Goal: Task Accomplishment & Management: Use online tool/utility

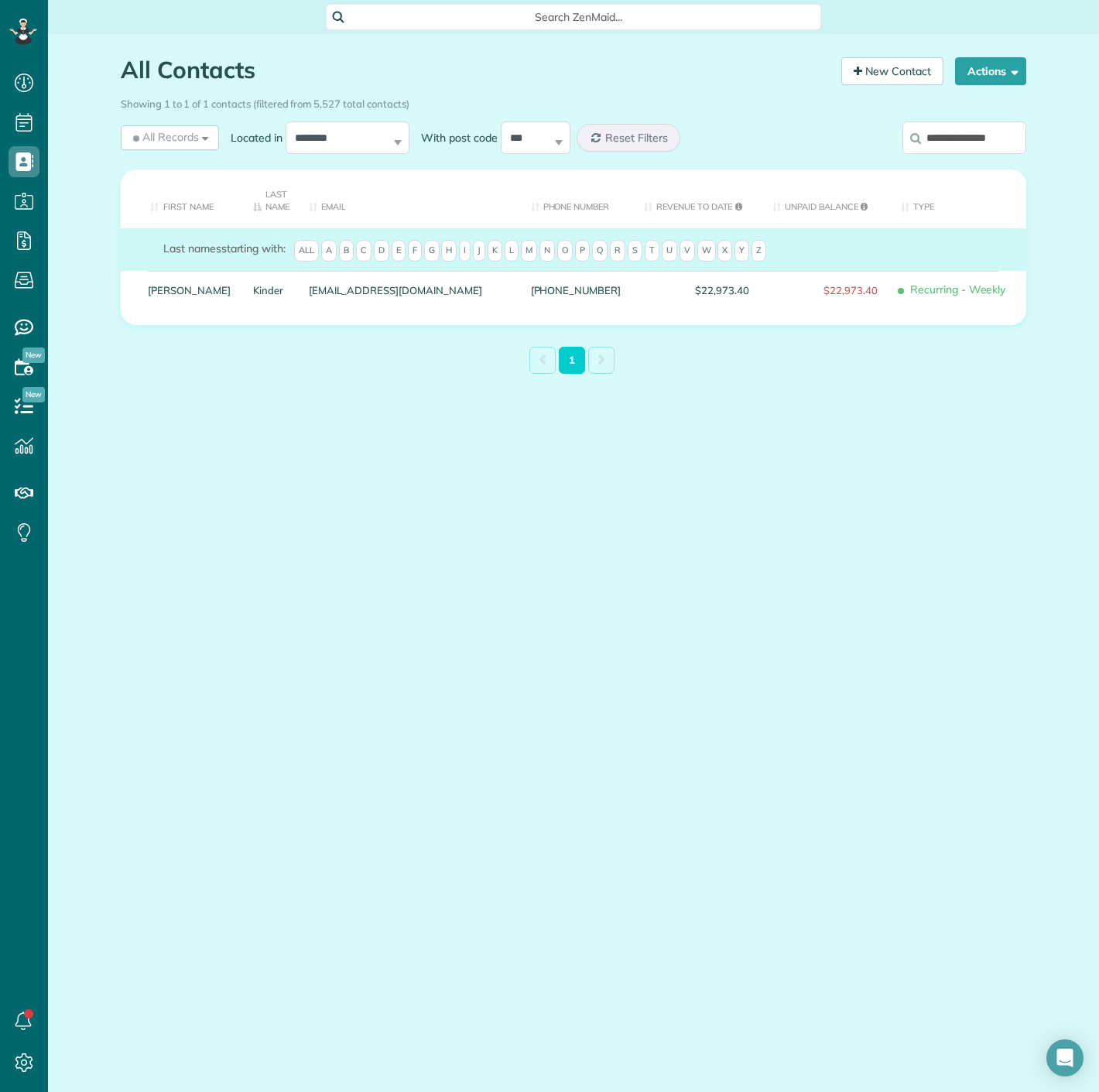
scroll to position [6, 6]
click at [994, 140] on input "**********" at bounding box center [964, 137] width 124 height 33
paste input "search"
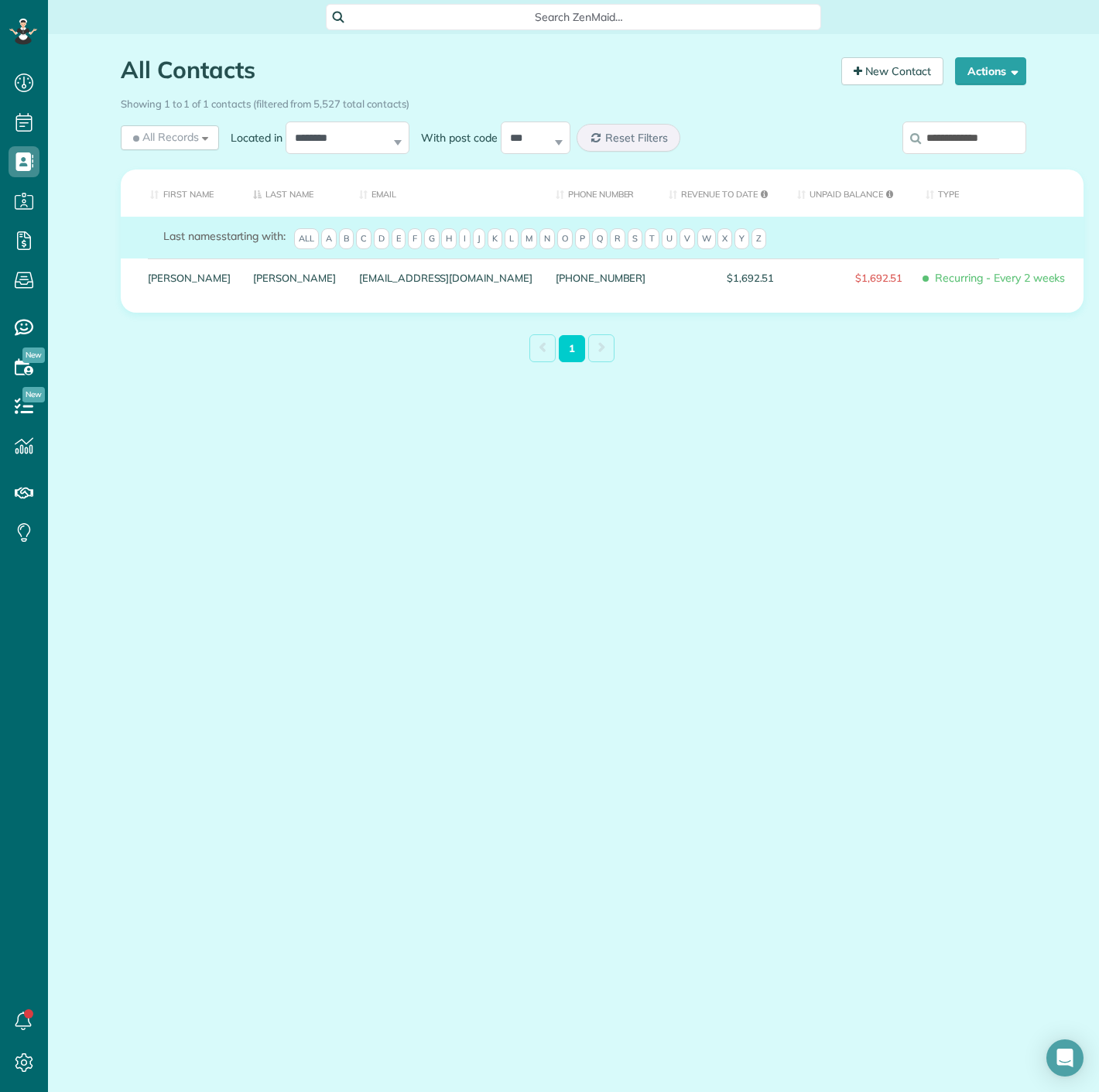
click at [966, 133] on input "**********" at bounding box center [964, 137] width 124 height 33
paste input "***"
click at [984, 131] on input "**********" at bounding box center [964, 137] width 124 height 33
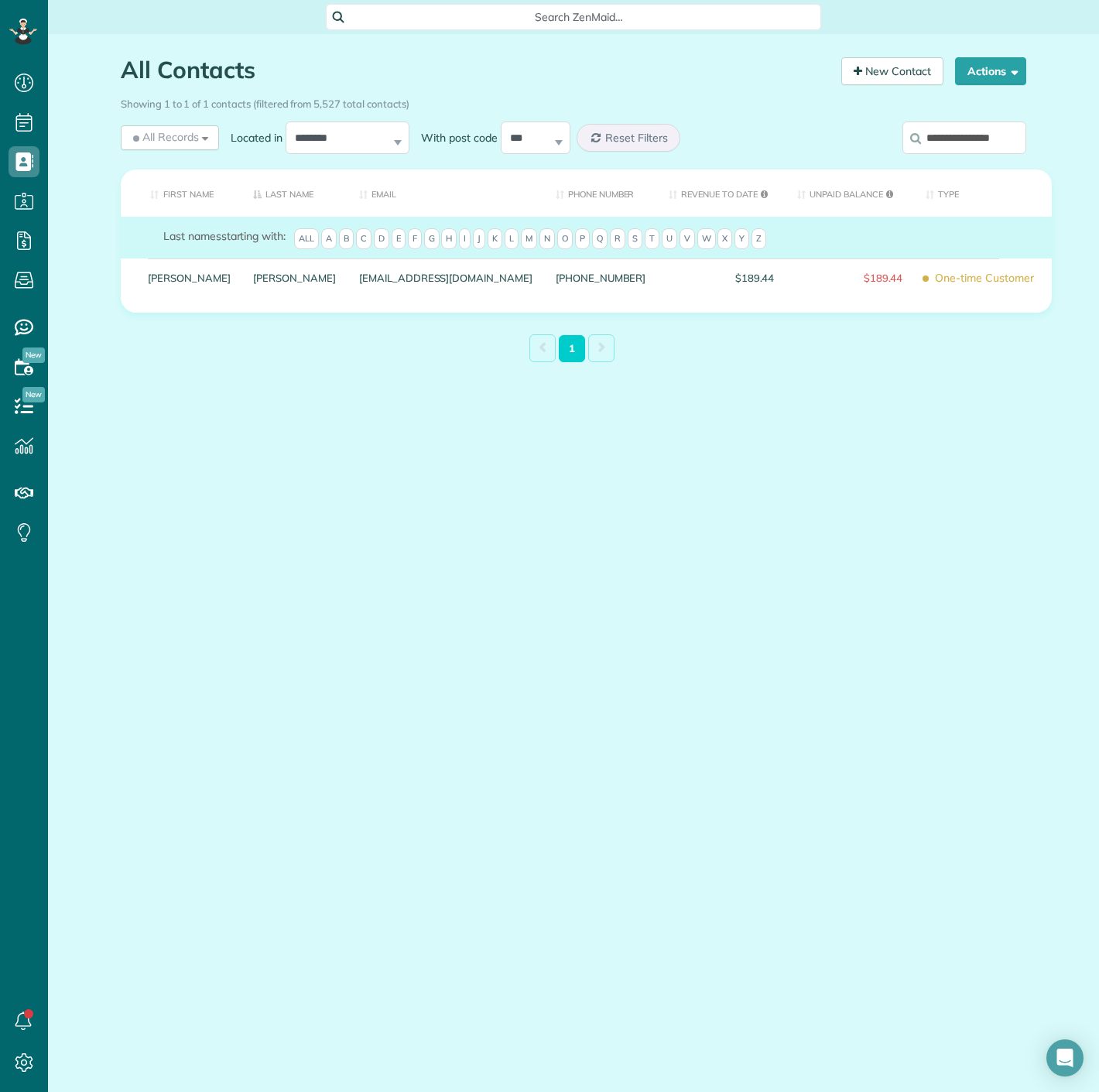
click at [984, 131] on input "**********" at bounding box center [964, 137] width 124 height 33
paste input "search"
click at [972, 139] on input "**********" at bounding box center [964, 137] width 124 height 33
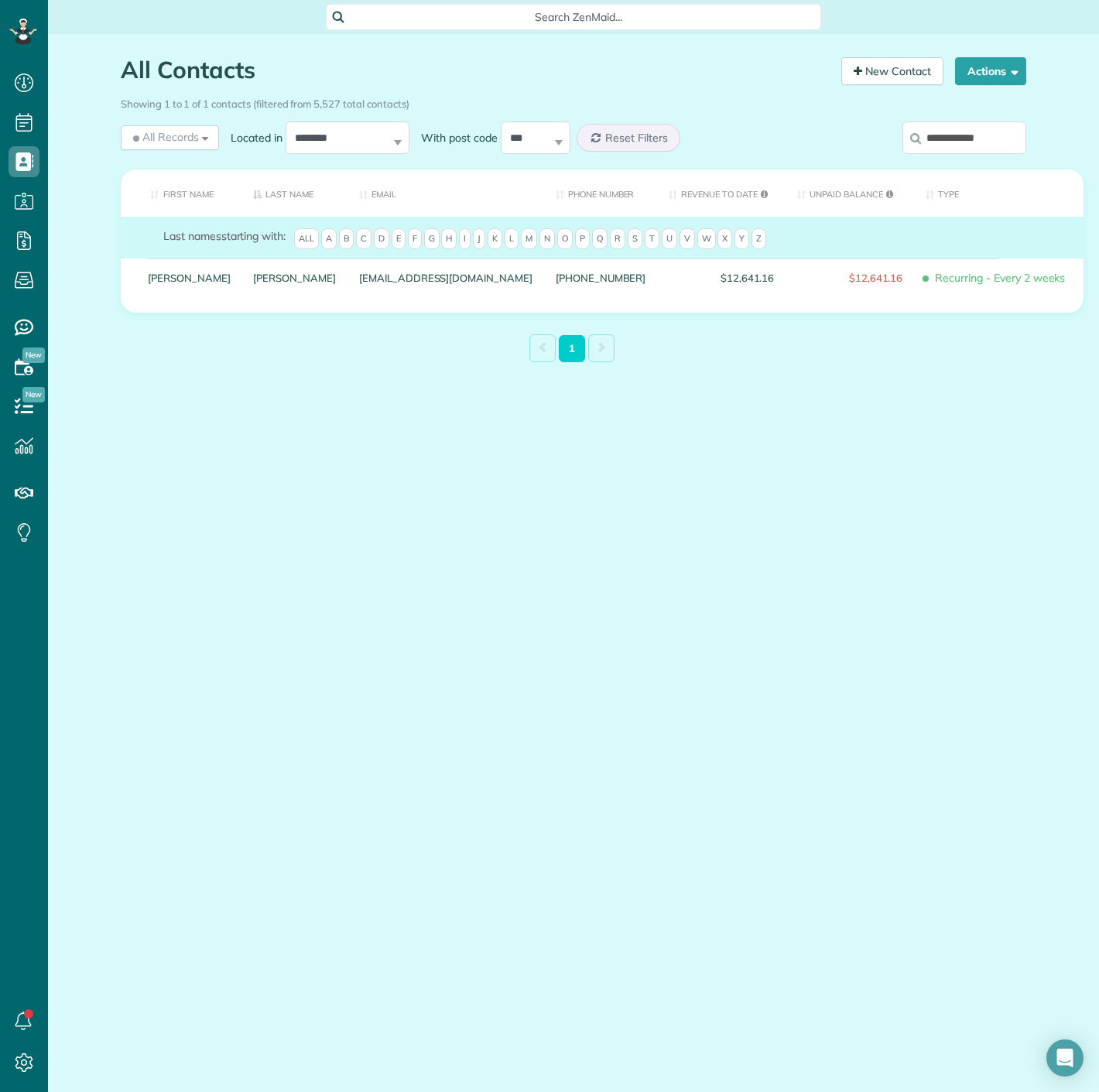
click at [972, 139] on input "**********" at bounding box center [964, 137] width 124 height 33
paste input "*"
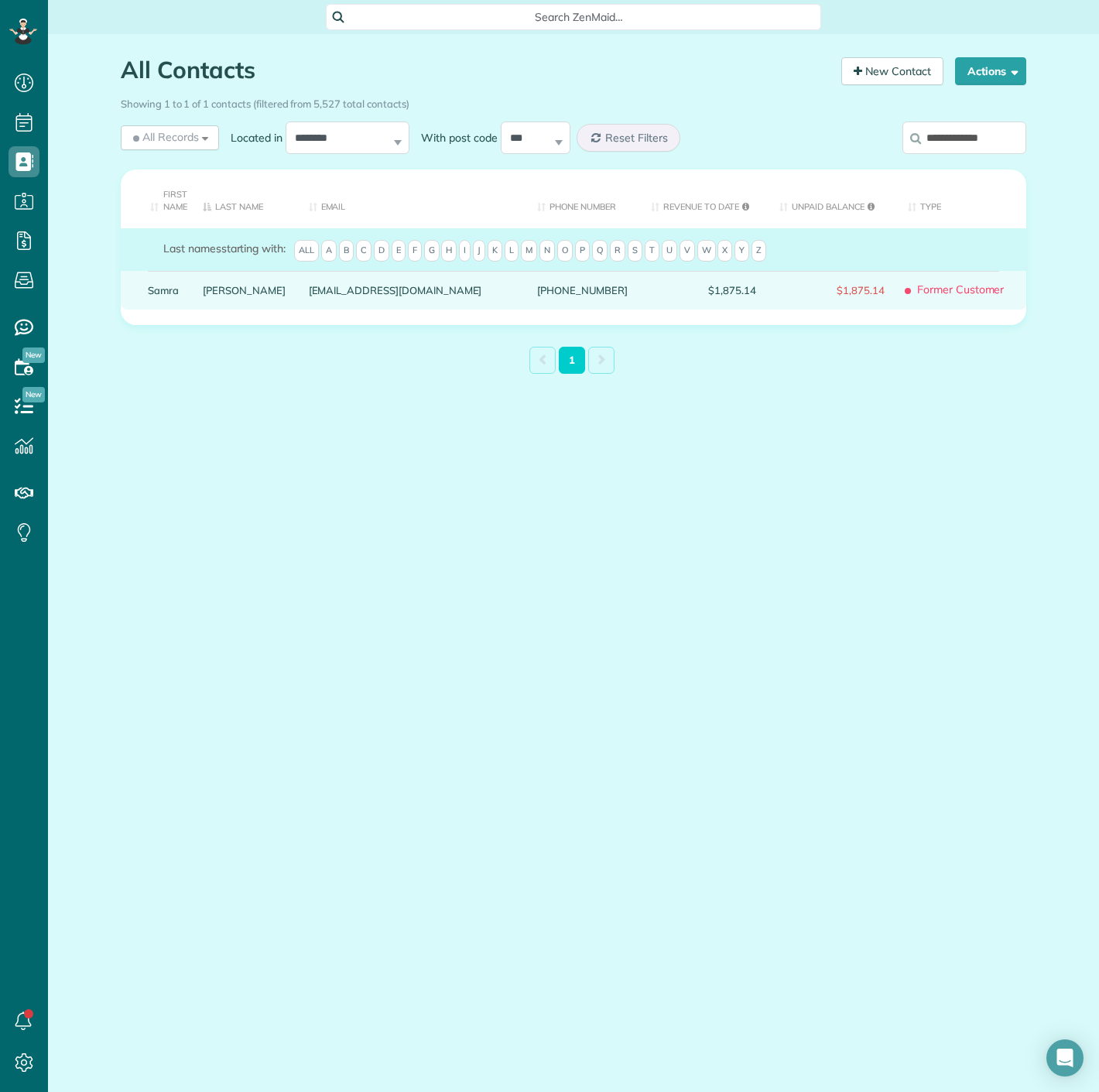
drag, startPoint x: 146, startPoint y: 297, endPoint x: 172, endPoint y: 275, distance: 34.1
drag, startPoint x: 172, startPoint y: 275, endPoint x: 166, endPoint y: 288, distance: 14.3
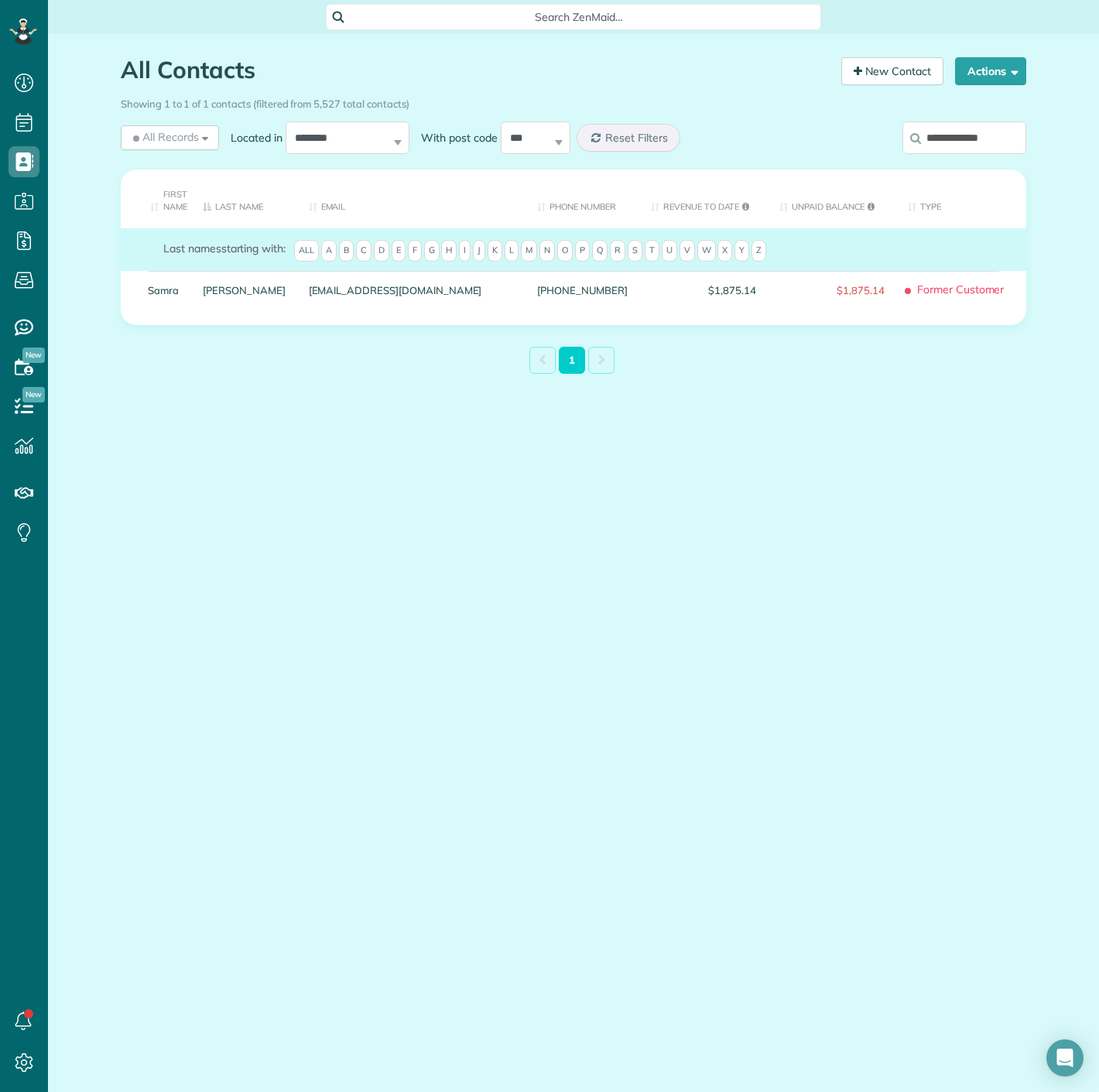
click at [960, 133] on input "**********" at bounding box center [964, 137] width 124 height 33
click at [960, 132] on input "**********" at bounding box center [964, 137] width 124 height 33
paste input "***"
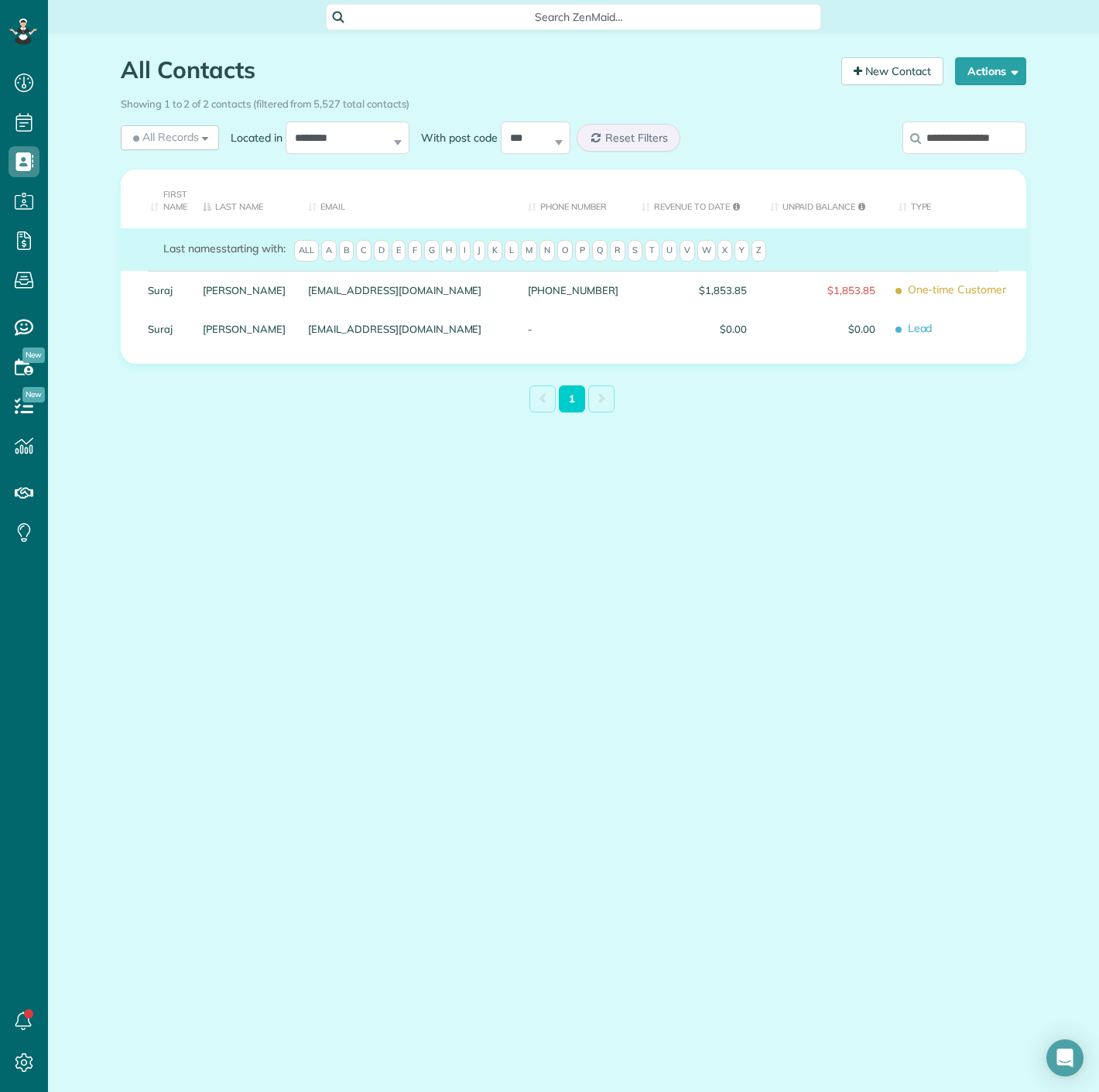
click at [982, 148] on input "**********" at bounding box center [964, 137] width 124 height 33
paste input "search"
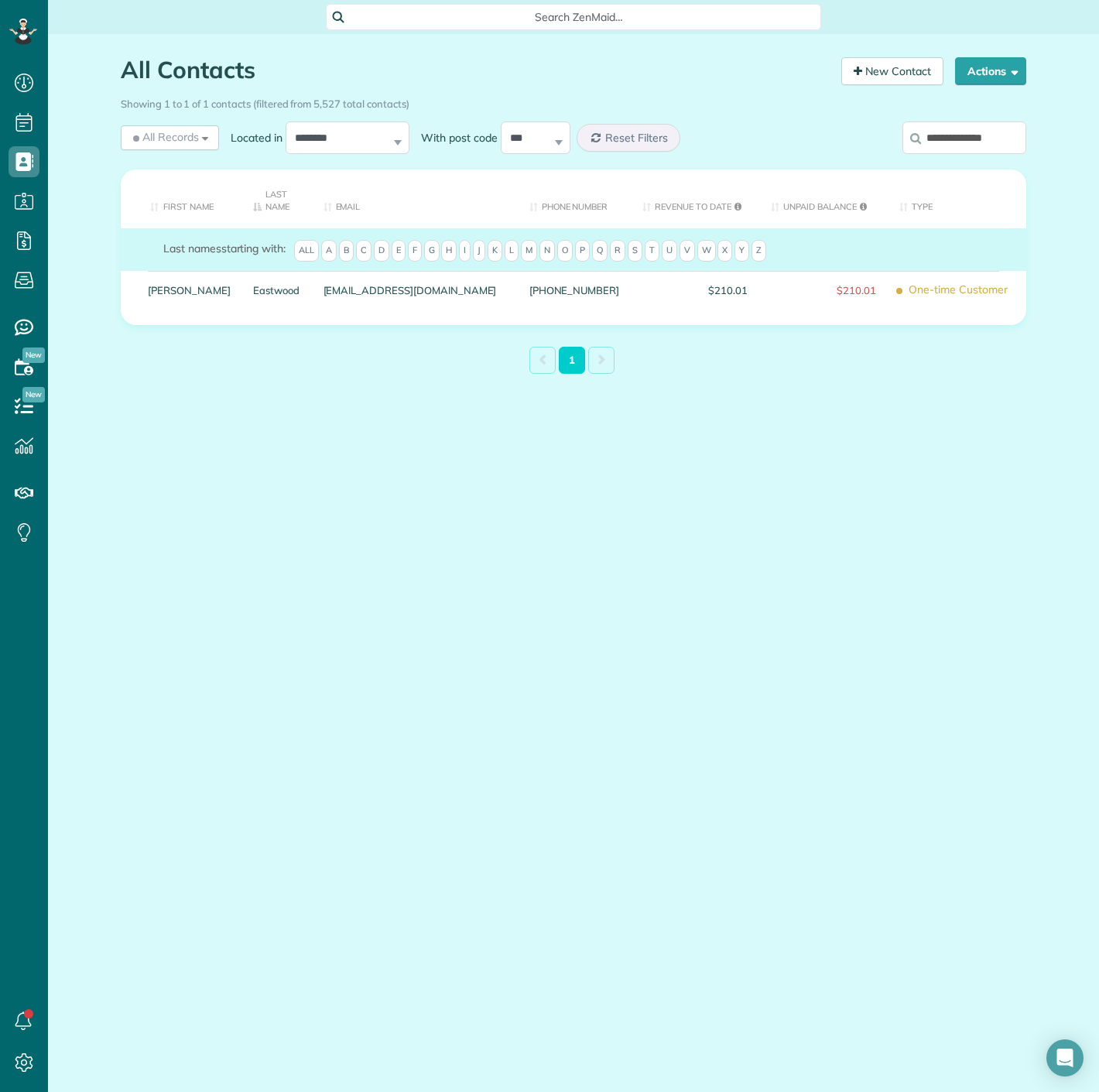
click at [944, 138] on input "**********" at bounding box center [964, 137] width 124 height 33
paste input "search"
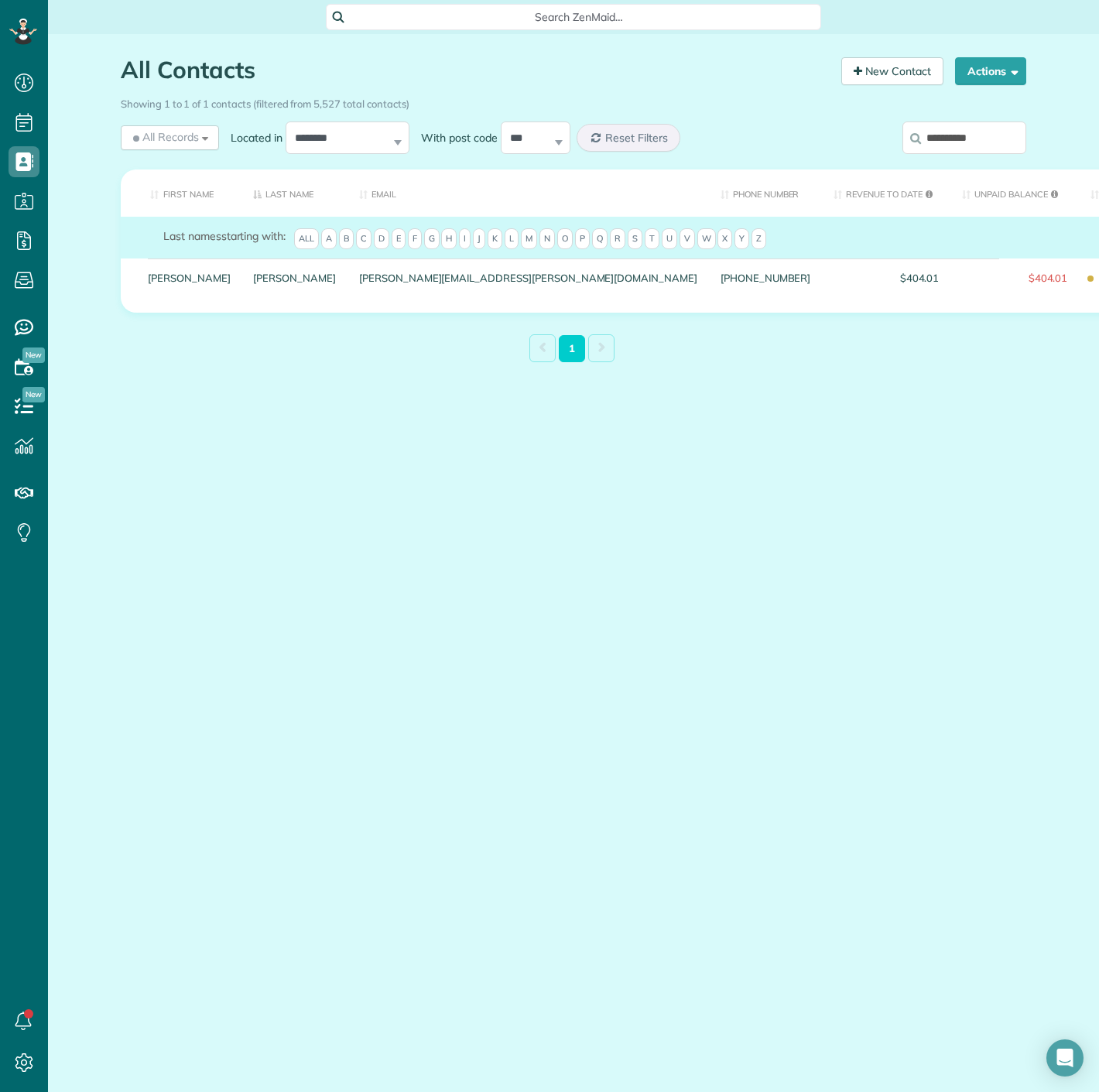
click at [941, 157] on label "**********" at bounding box center [964, 138] width 124 height 40
click at [941, 154] on input "**********" at bounding box center [964, 137] width 124 height 33
click at [946, 151] on input "**********" at bounding box center [964, 137] width 124 height 33
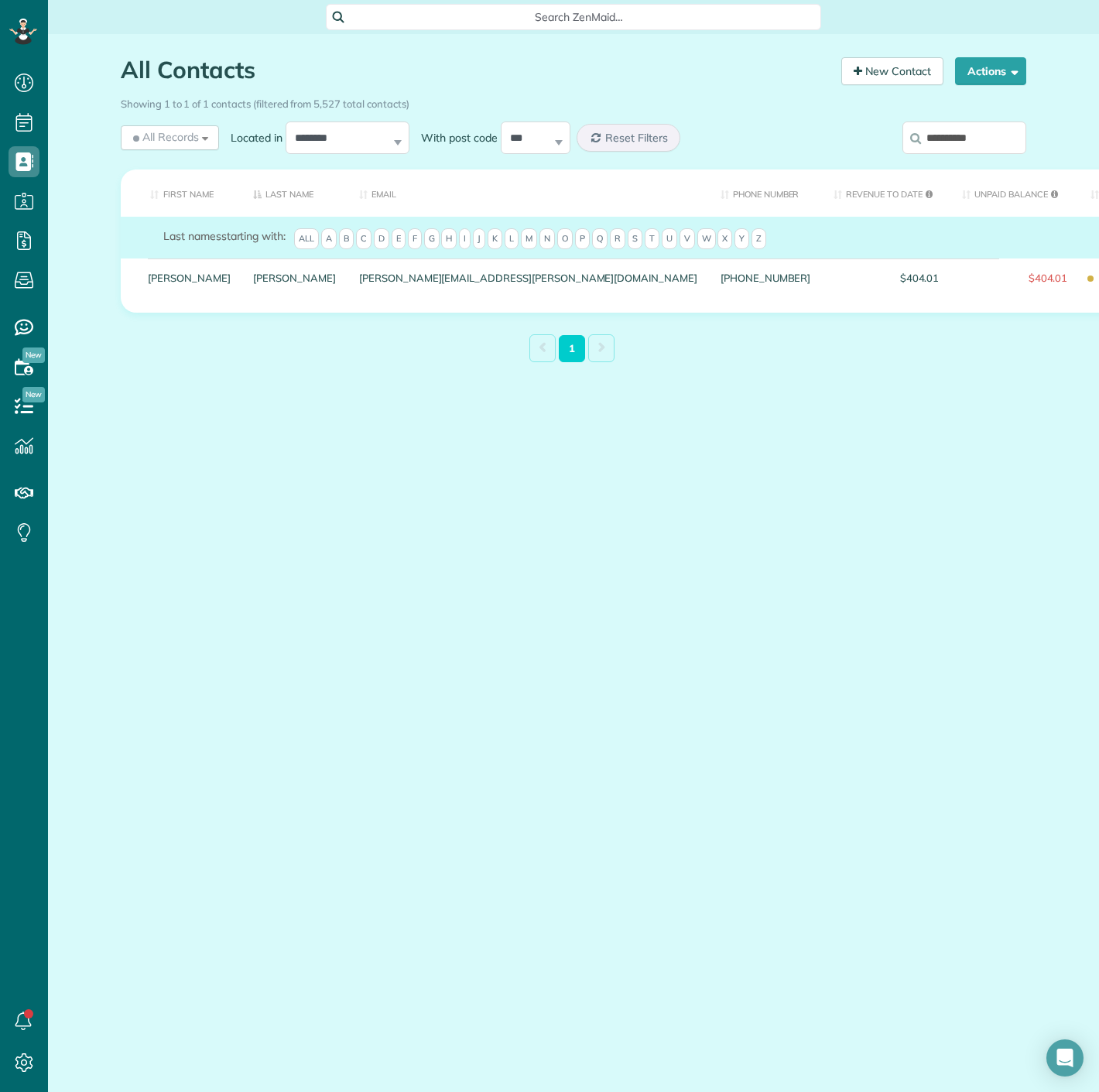
paste input "**"
click at [956, 141] on input "**********" at bounding box center [964, 137] width 124 height 33
paste input "*"
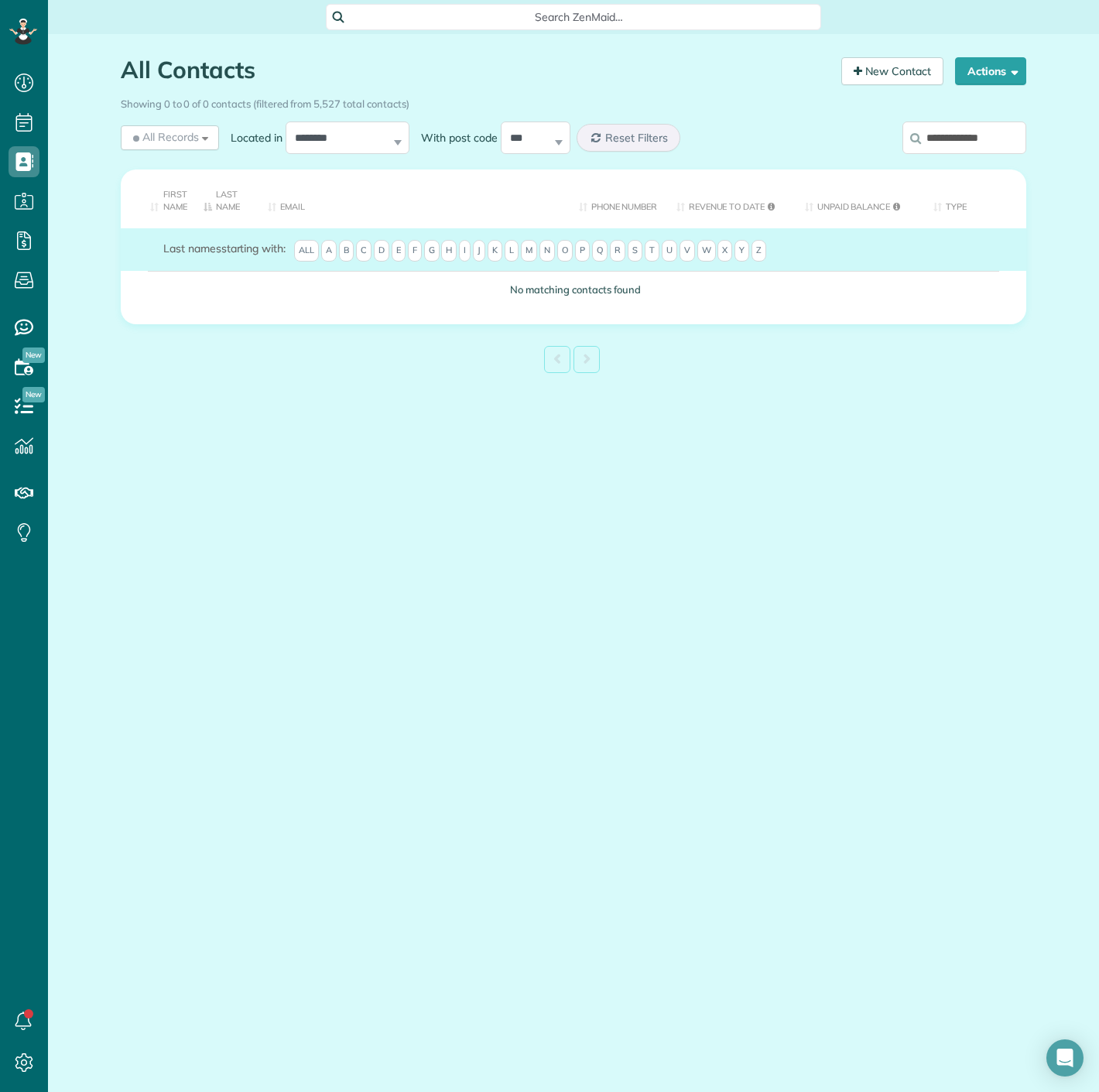
click at [986, 126] on input "**********" at bounding box center [964, 137] width 124 height 33
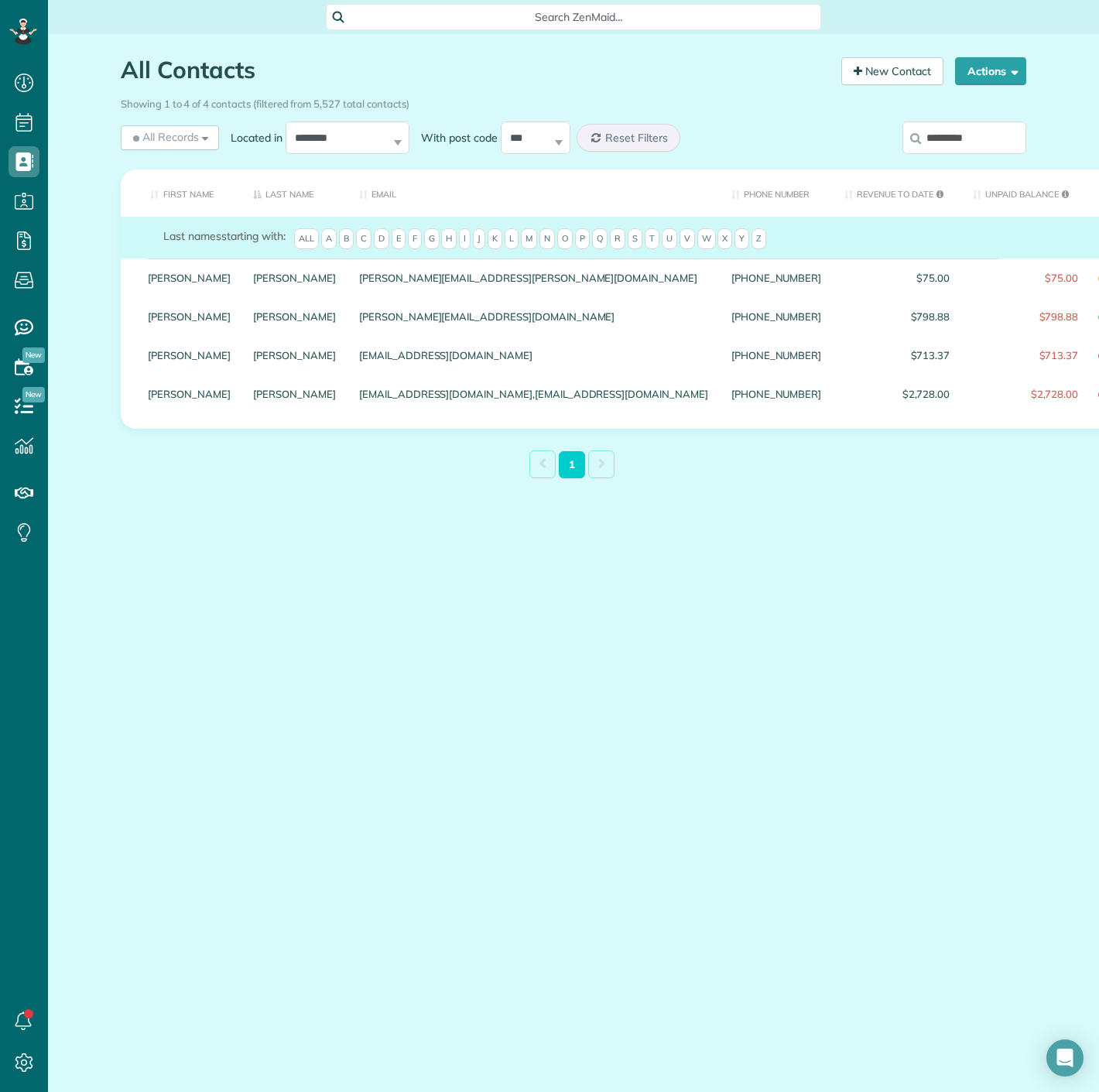
click at [990, 143] on input "*********" at bounding box center [964, 137] width 124 height 33
drag, startPoint x: 990, startPoint y: 143, endPoint x: 900, endPoint y: 139, distance: 90.1
click at [990, 143] on input "*********" at bounding box center [964, 137] width 124 height 33
paste input "**"
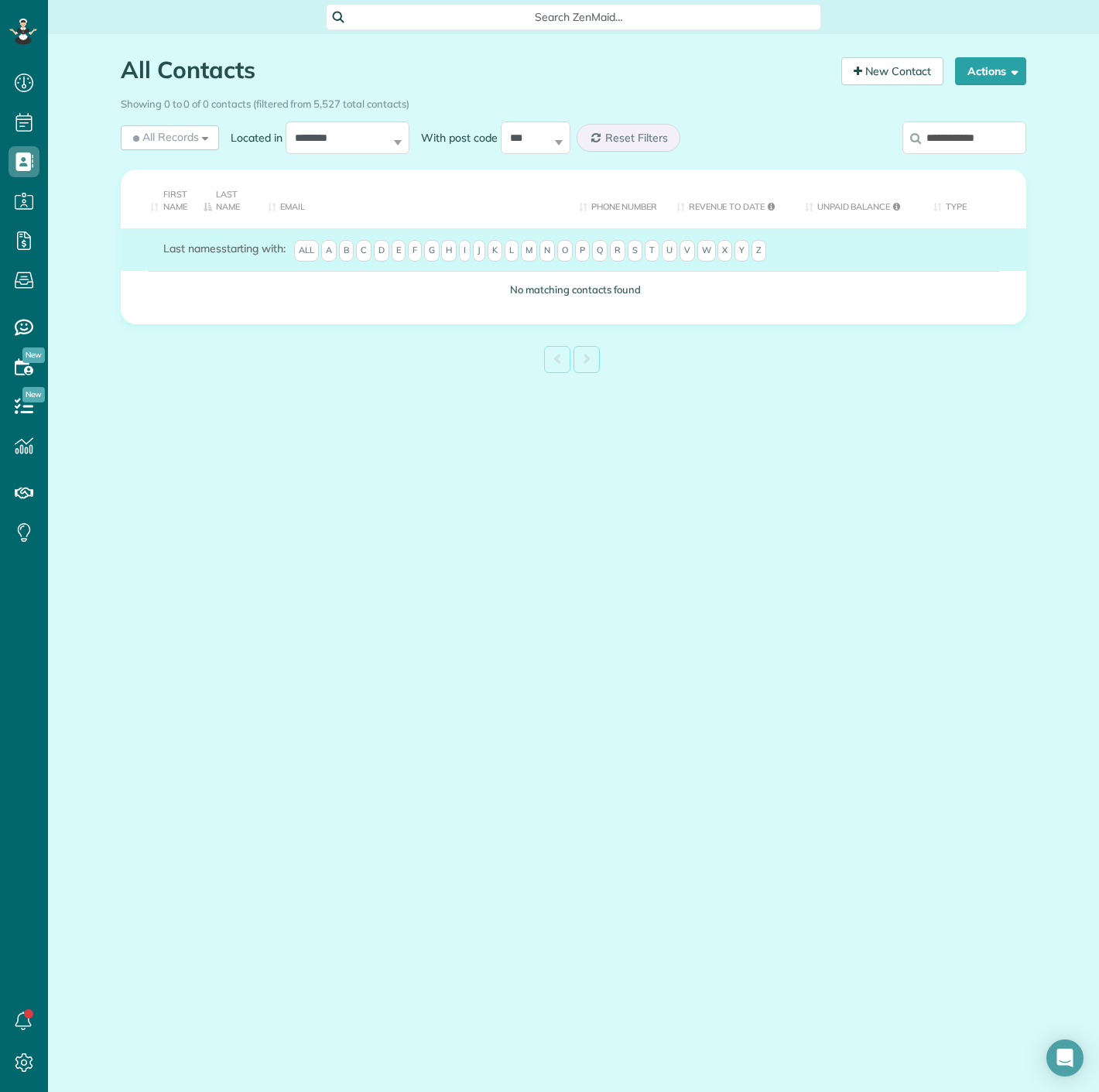
click at [1001, 140] on input "**********" at bounding box center [964, 137] width 124 height 33
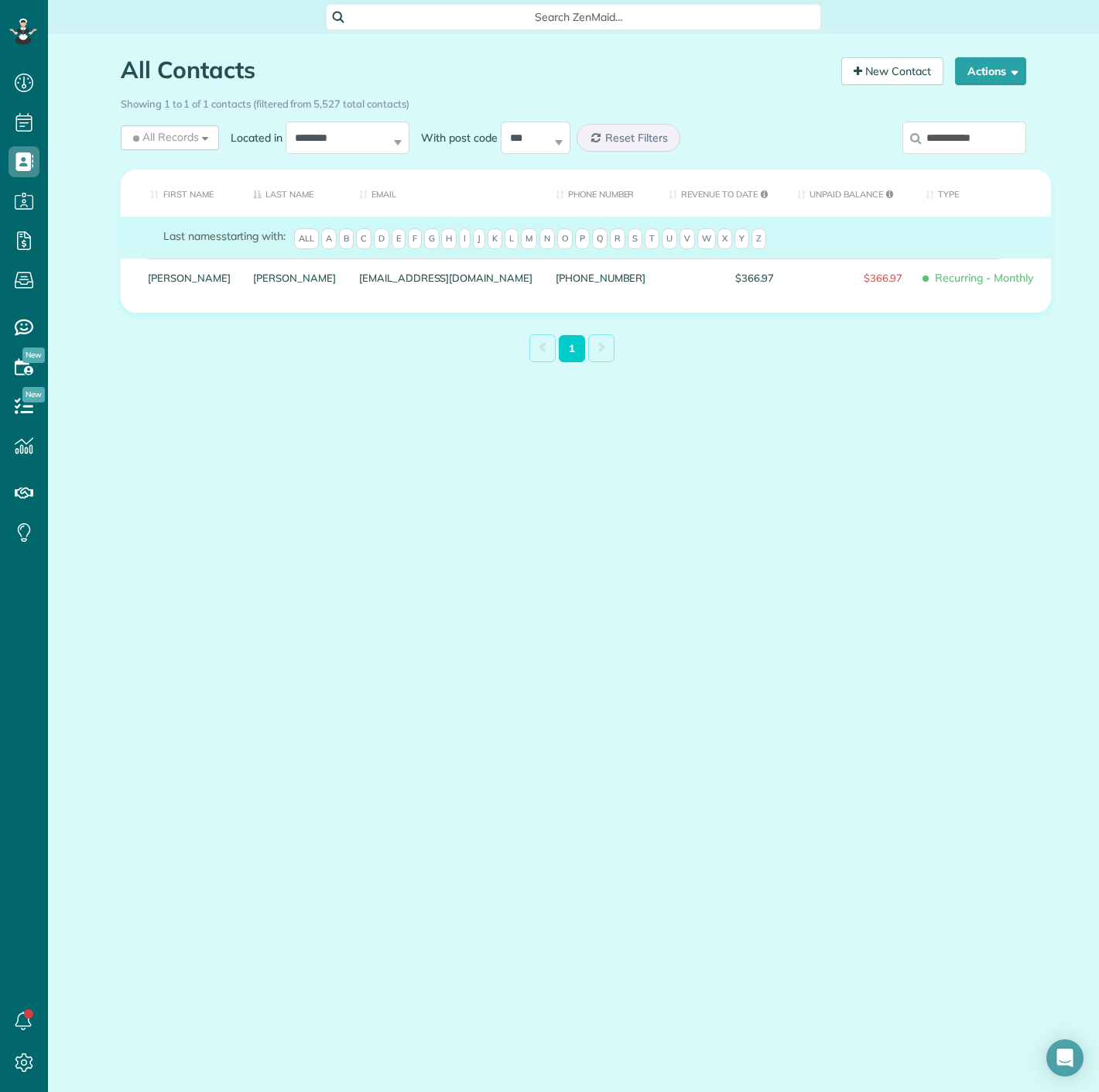
click at [948, 125] on input "**********" at bounding box center [964, 137] width 124 height 33
paste input "*"
click at [993, 142] on input "**********" at bounding box center [964, 137] width 124 height 33
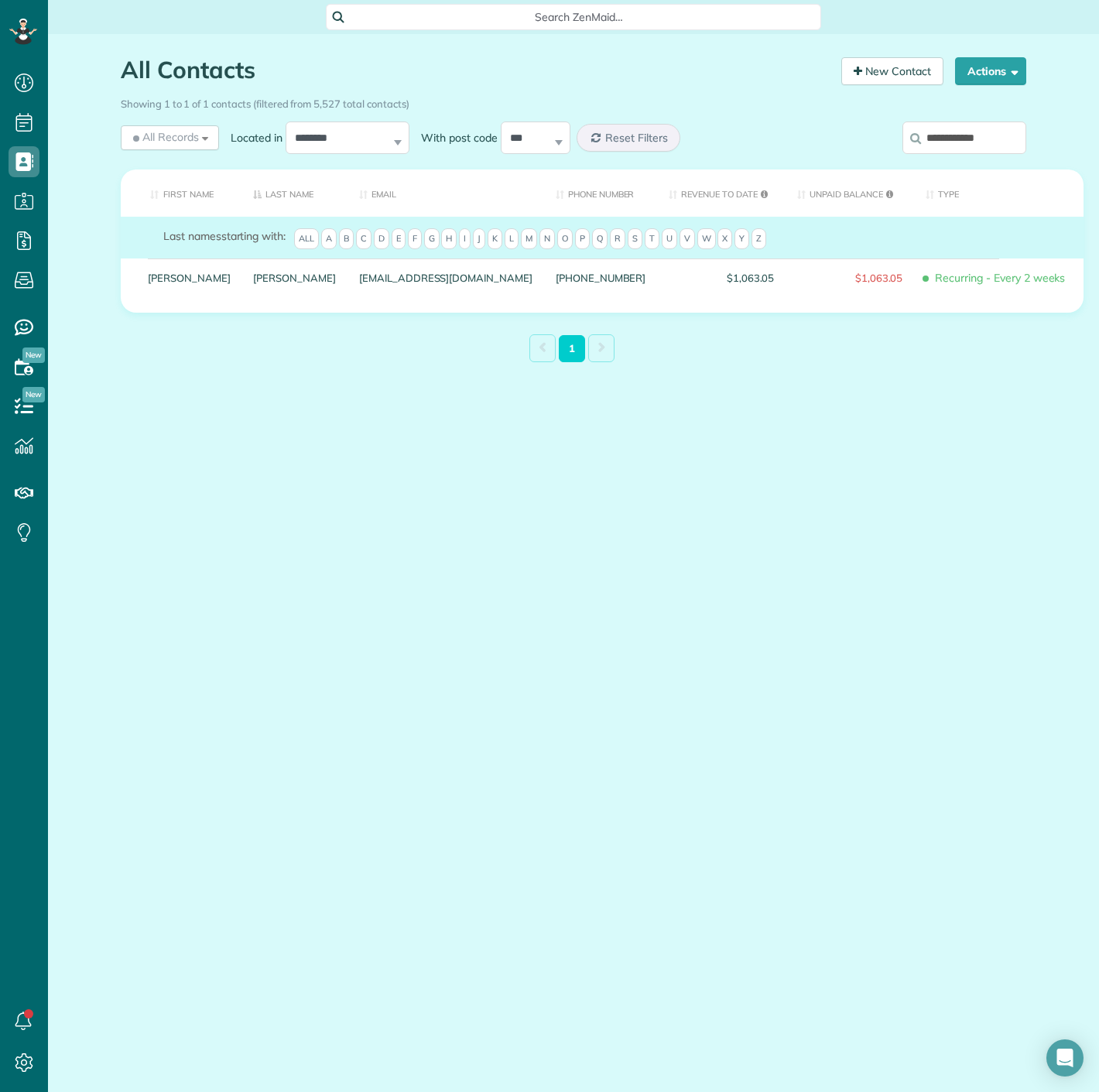
click at [993, 142] on input "**********" at bounding box center [964, 137] width 124 height 33
paste input "search"
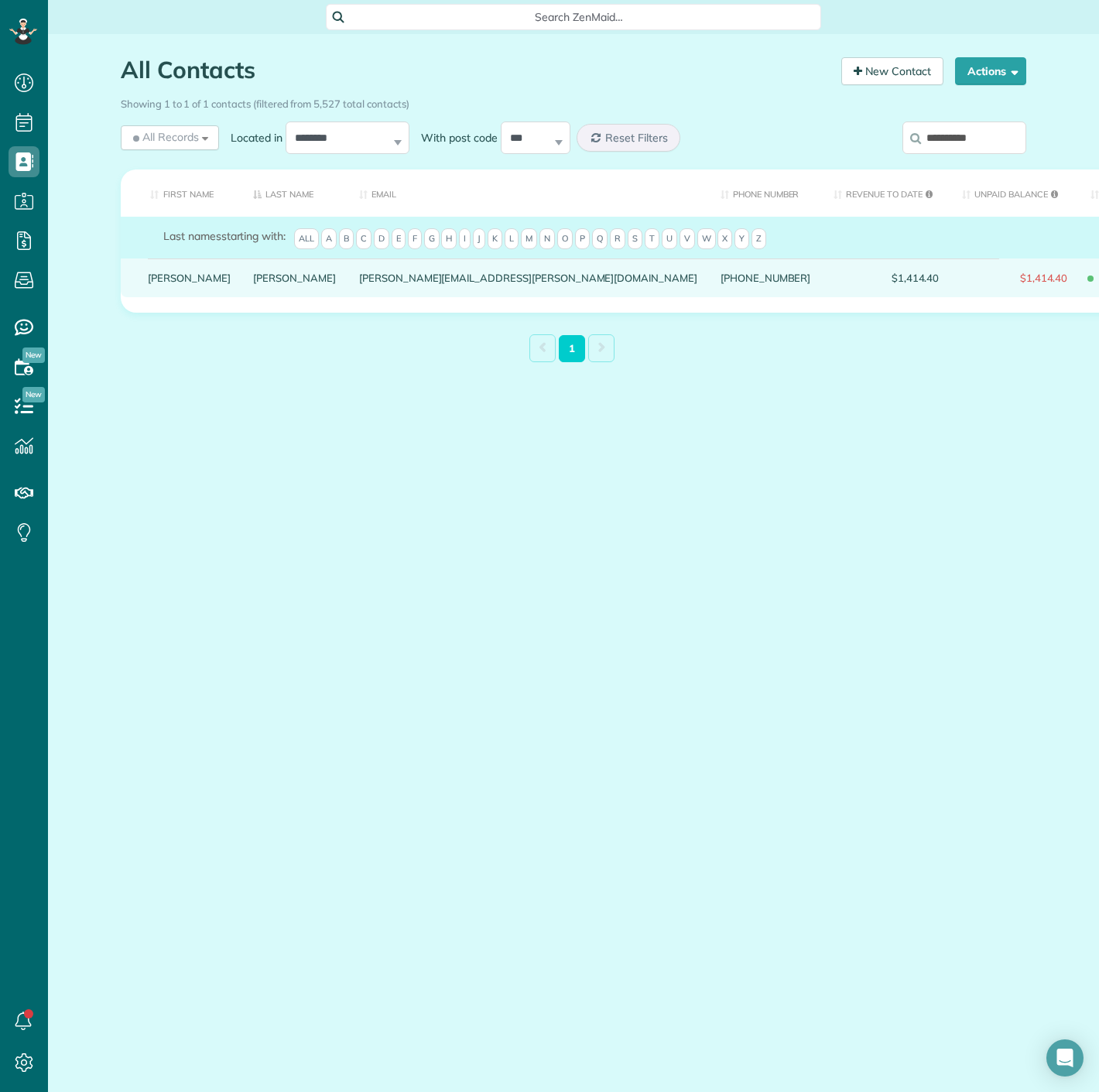
drag, startPoint x: 217, startPoint y: 293, endPoint x: 233, endPoint y: 299, distance: 17.1
click at [243, 297] on div "Cox" at bounding box center [295, 278] width 106 height 38
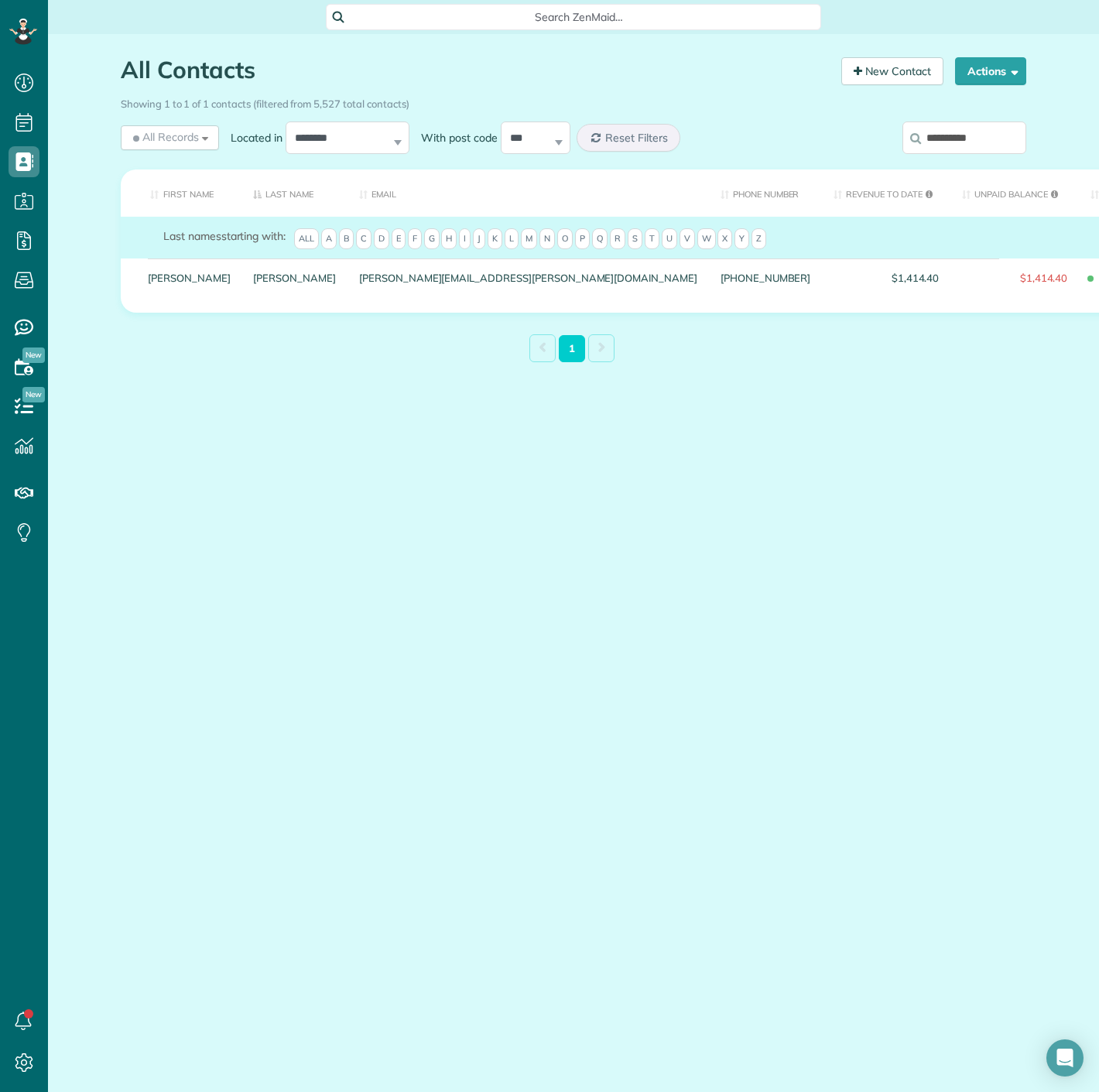
click at [917, 150] on input "**********" at bounding box center [964, 137] width 124 height 33
paste input "*"
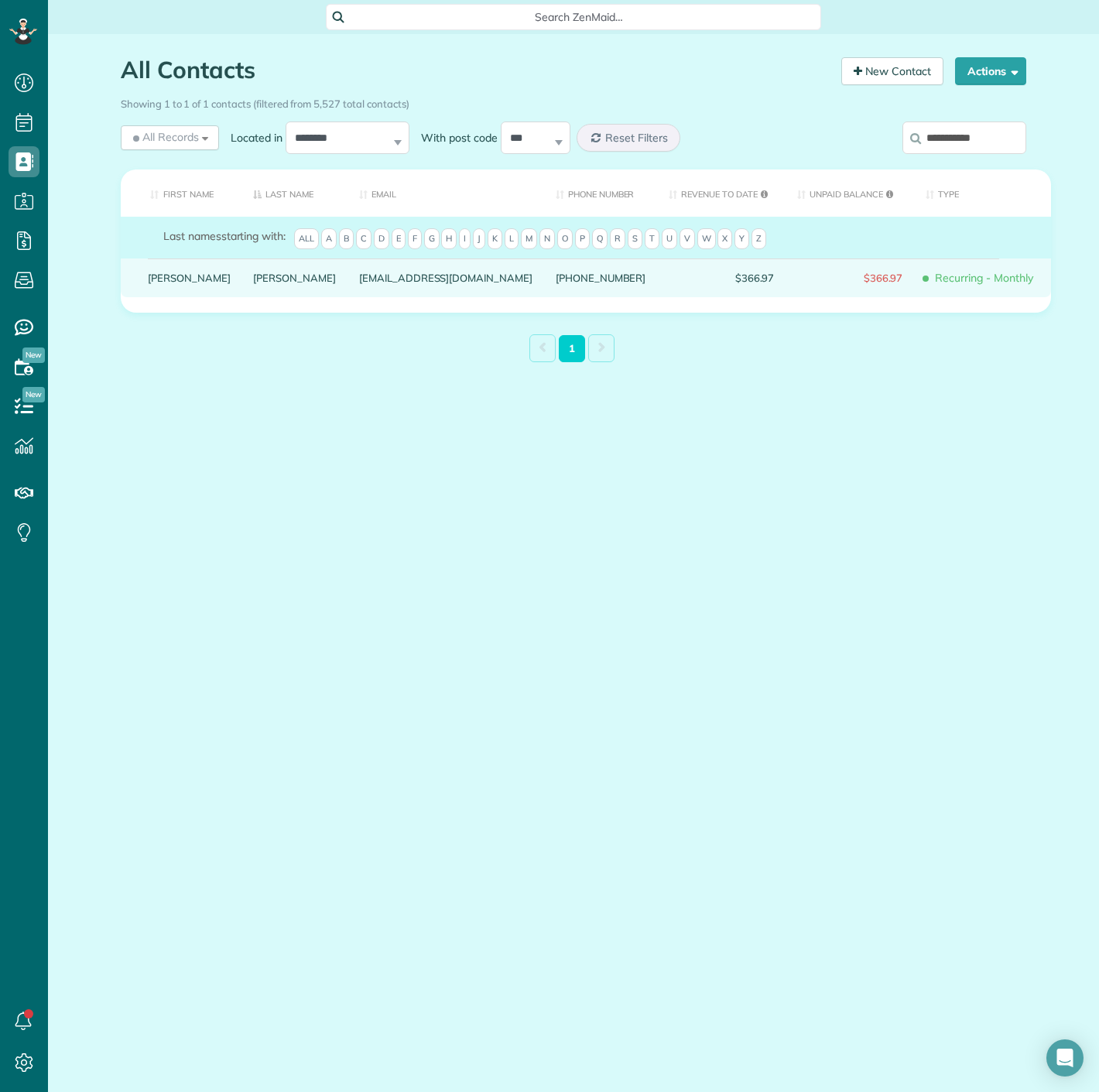
type input "**********"
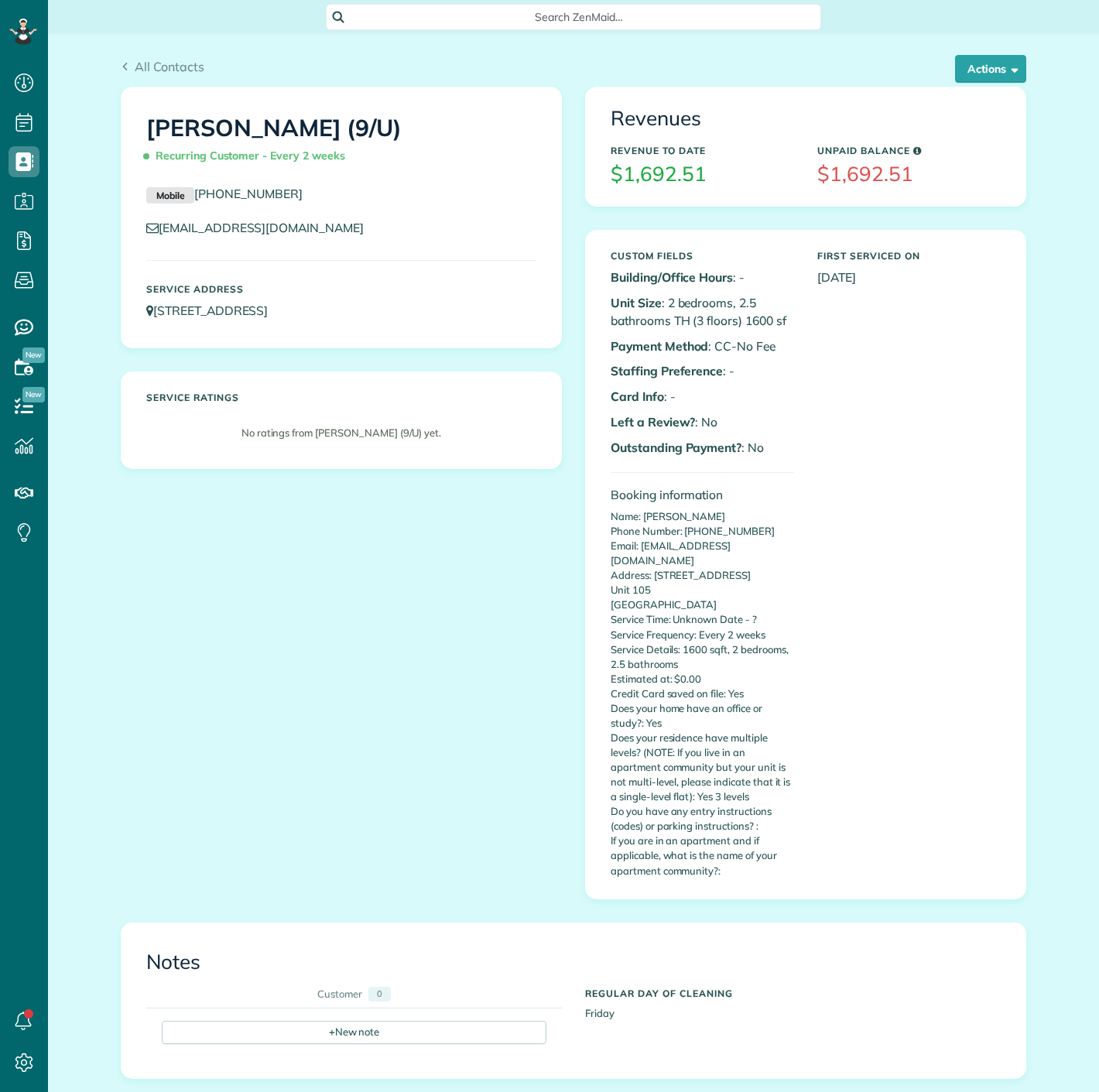
scroll to position [6, 6]
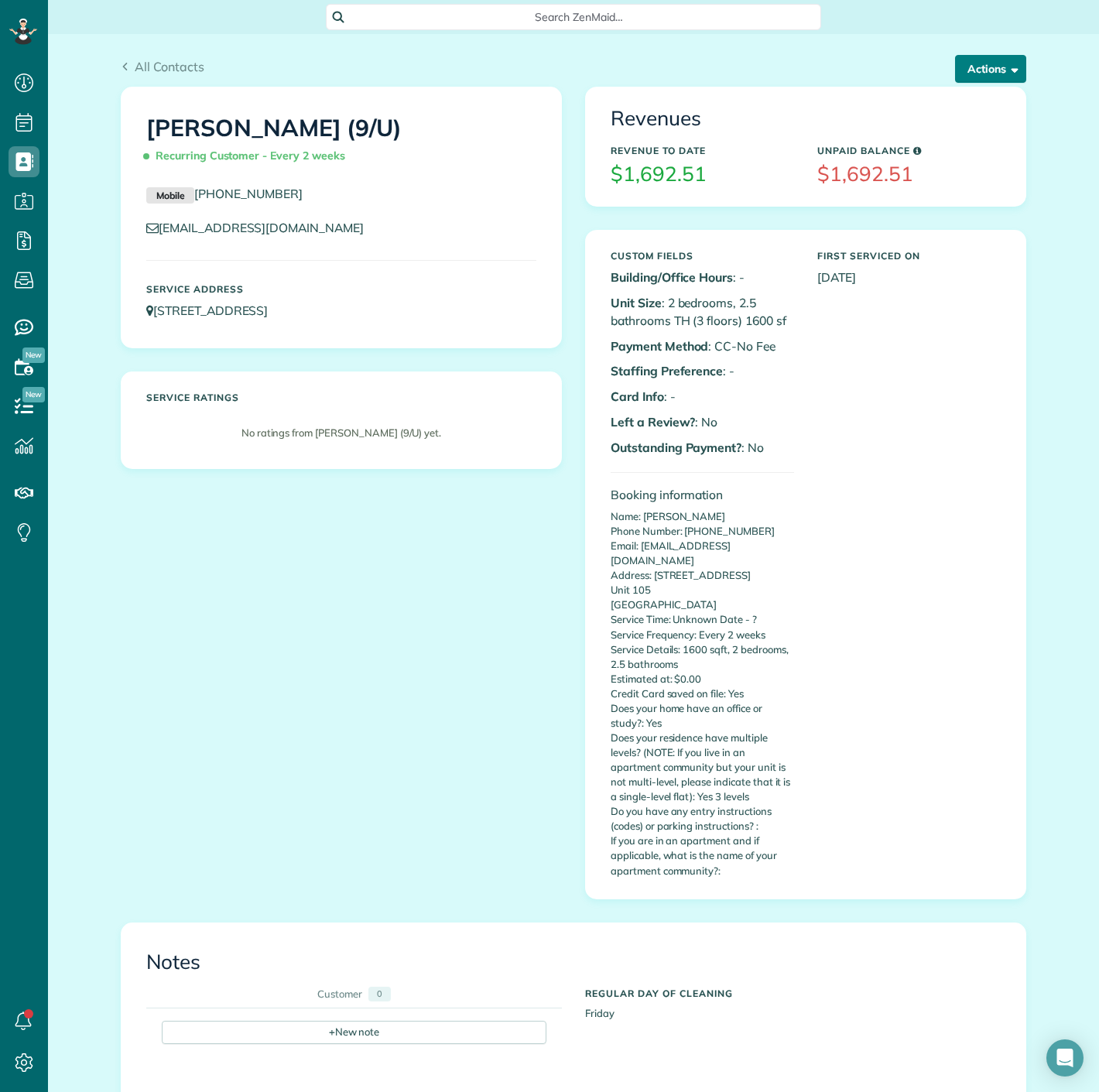
click at [979, 60] on button "Actions" at bounding box center [990, 69] width 71 height 28
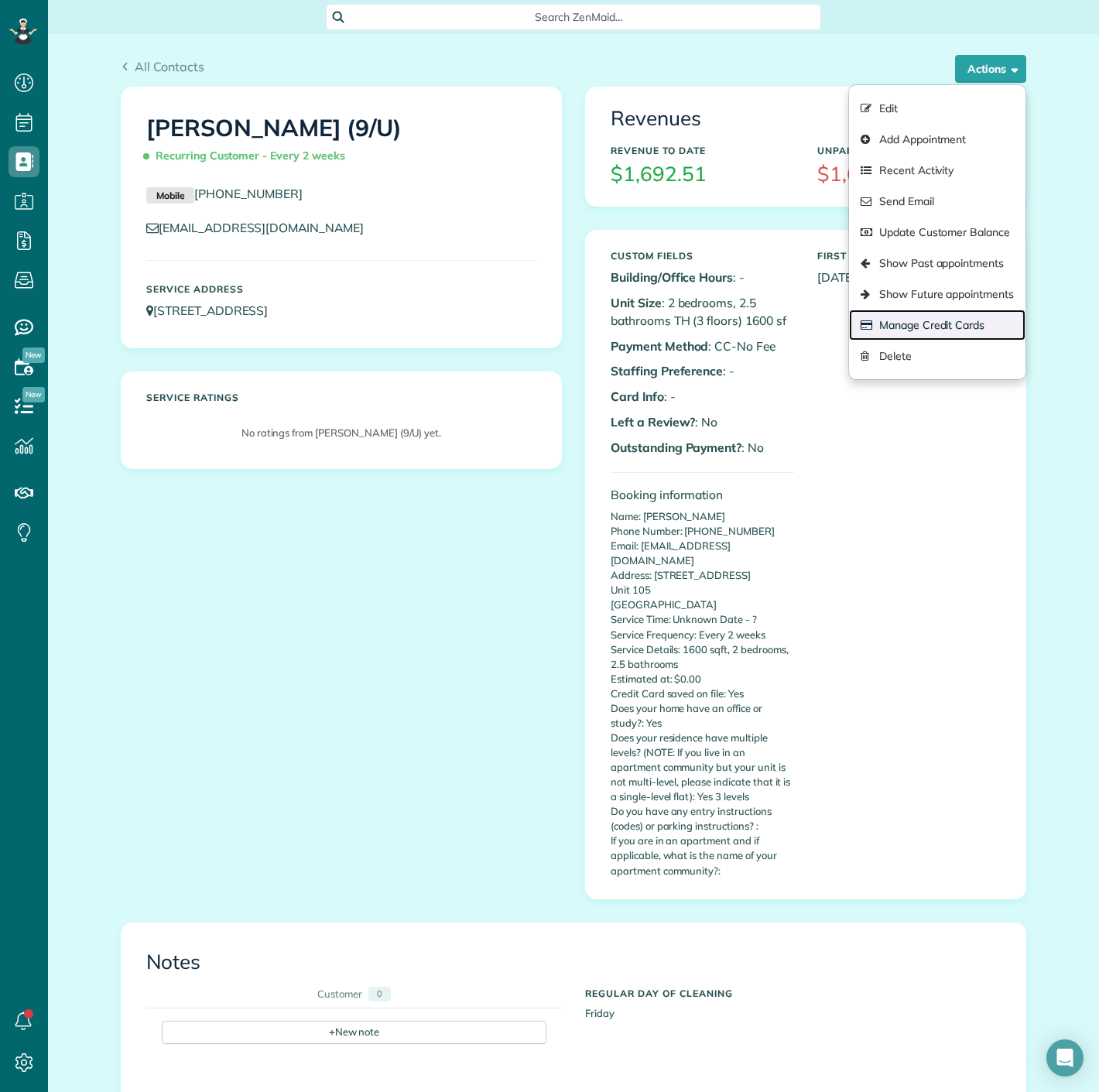
click at [927, 334] on link "Manage Credit Cards" at bounding box center [937, 324] width 176 height 31
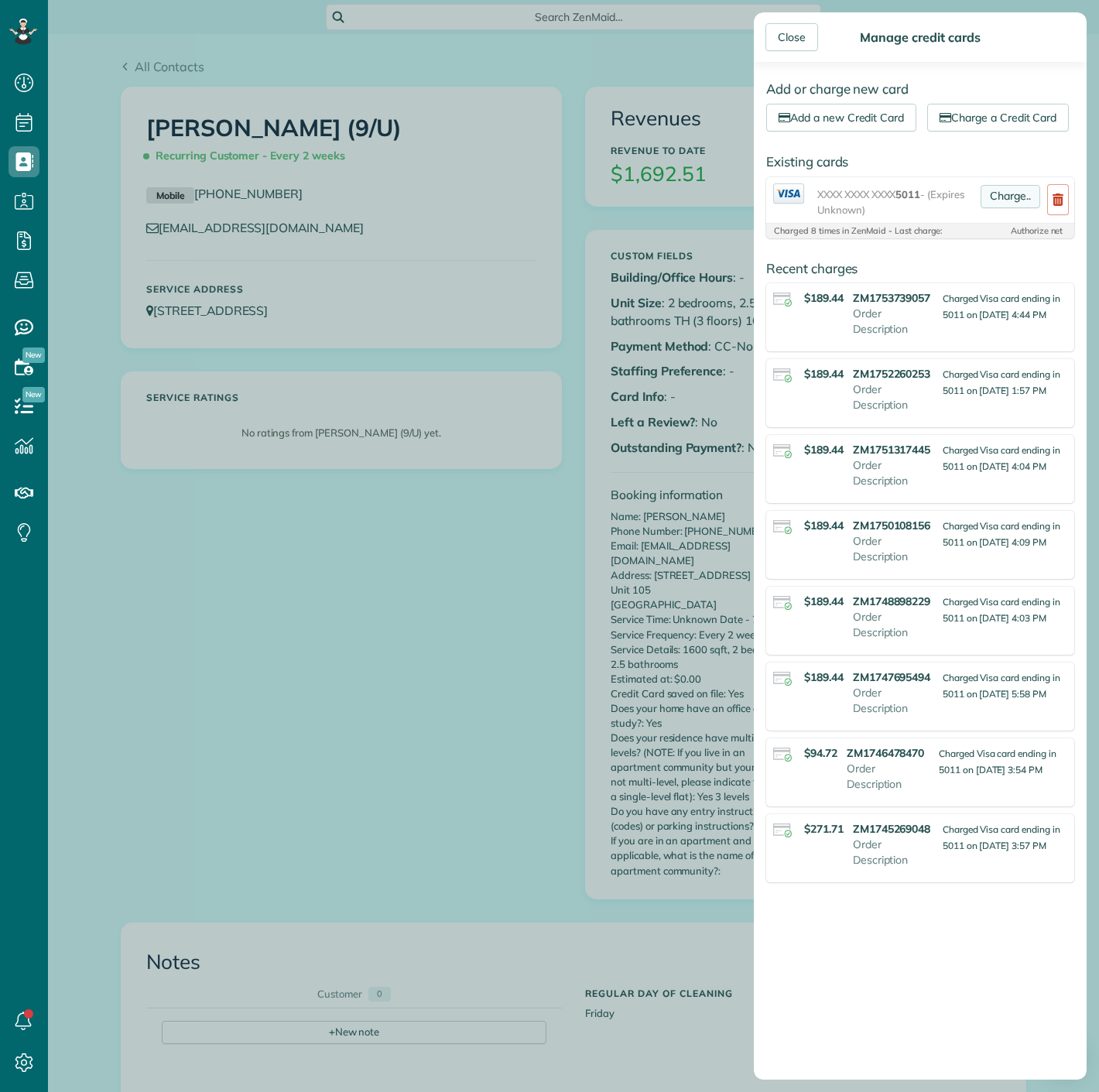
click at [981, 208] on link "Charge.." at bounding box center [1010, 196] width 59 height 23
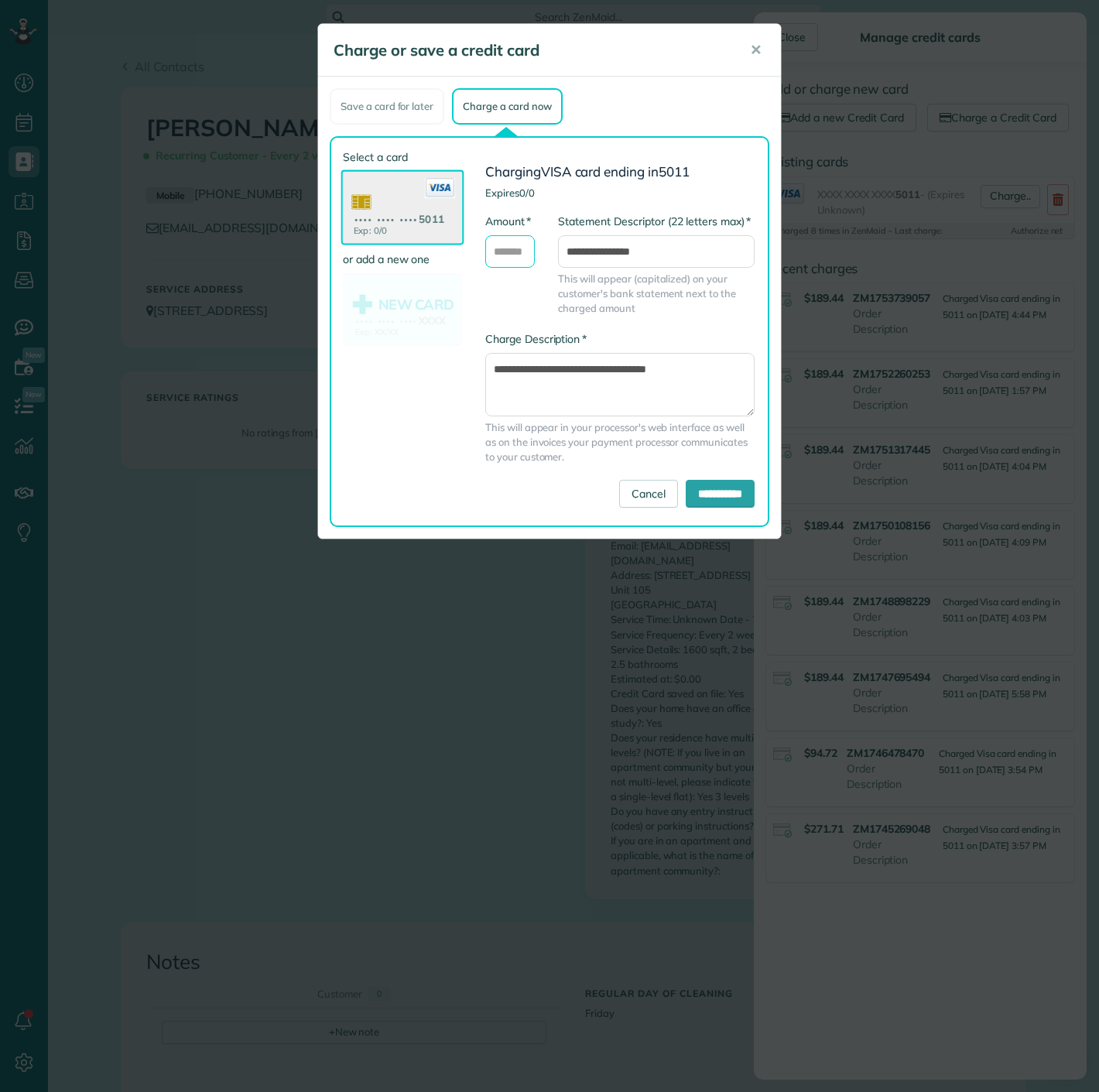
click at [498, 260] on input "* Amount" at bounding box center [509, 251] width 49 height 33
type input "******"
click at [734, 501] on input "**********" at bounding box center [720, 493] width 69 height 28
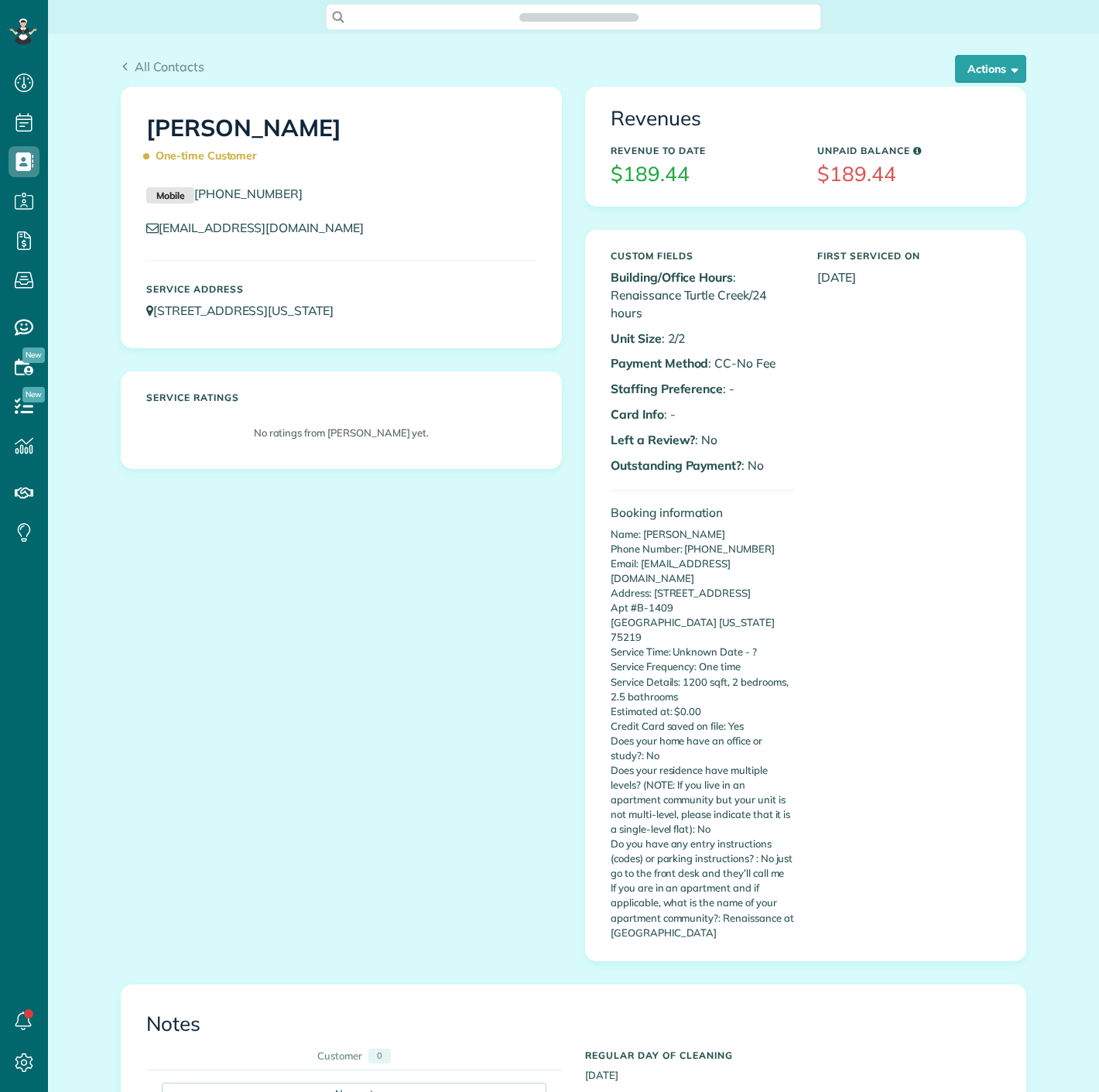
scroll to position [6, 6]
click at [1008, 64] on span "button" at bounding box center [1012, 69] width 12 height 12
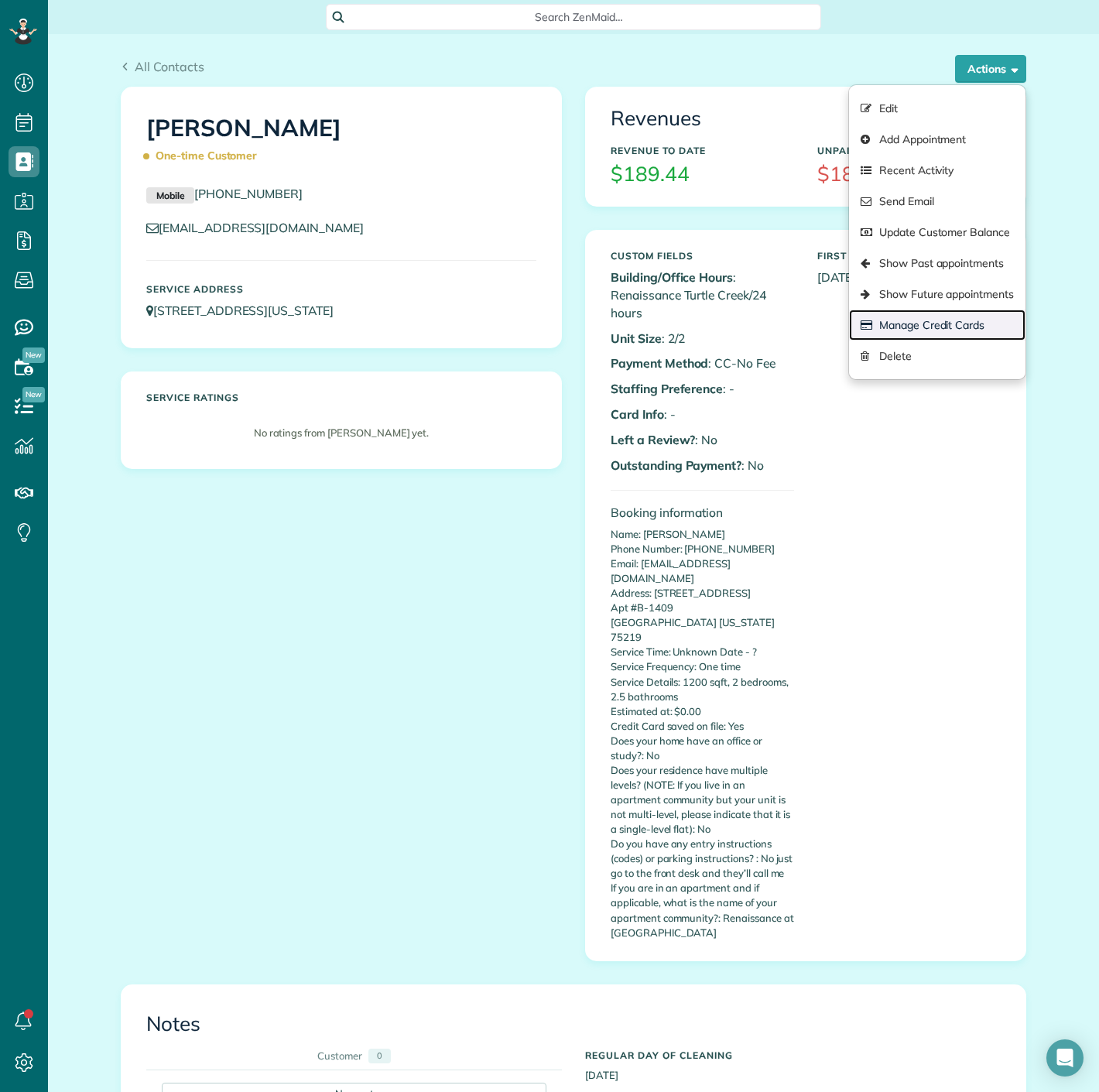
click at [893, 314] on link "Manage Credit Cards" at bounding box center [937, 324] width 176 height 31
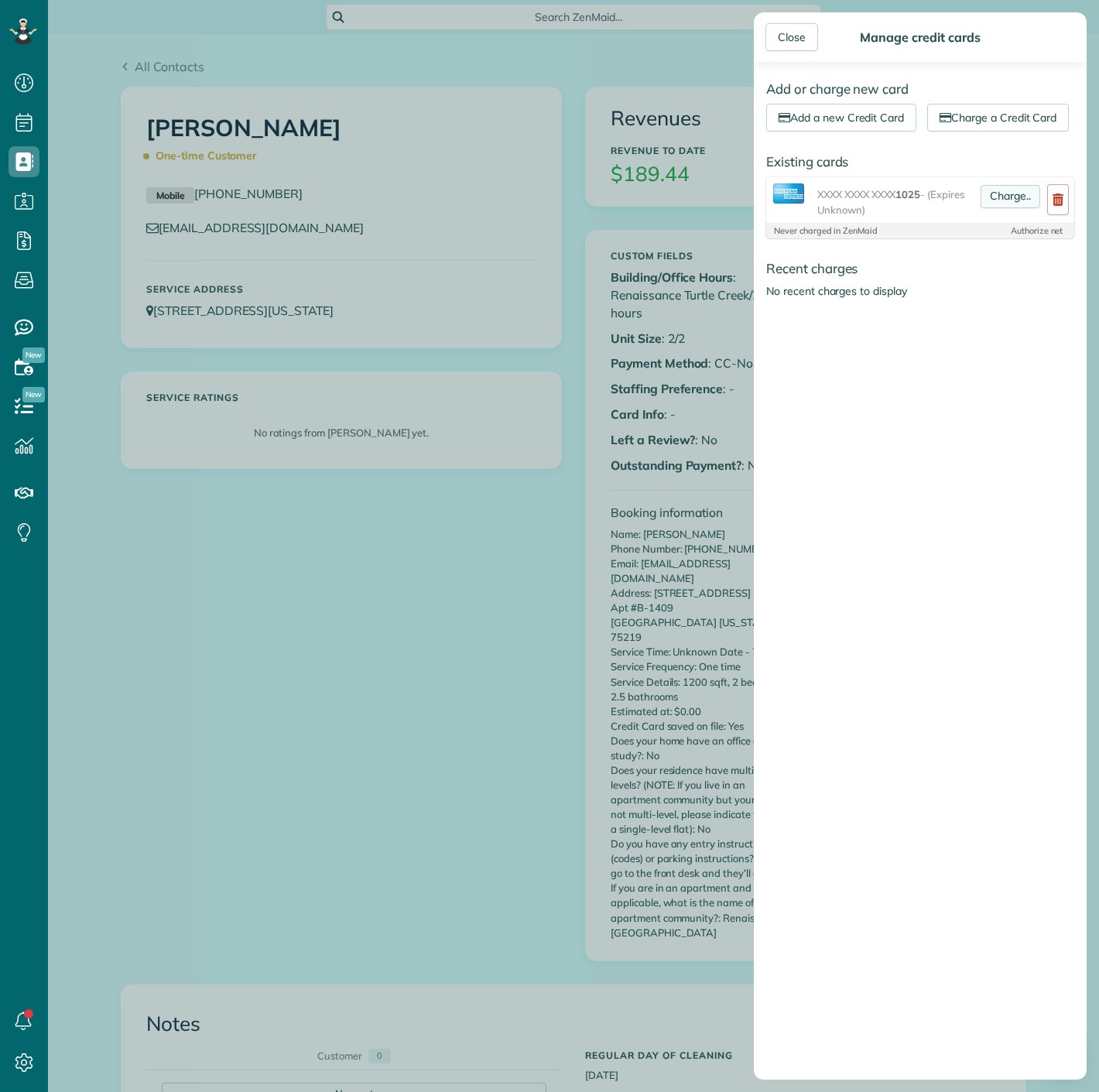
click at [981, 208] on link "Charge.." at bounding box center [1010, 196] width 59 height 23
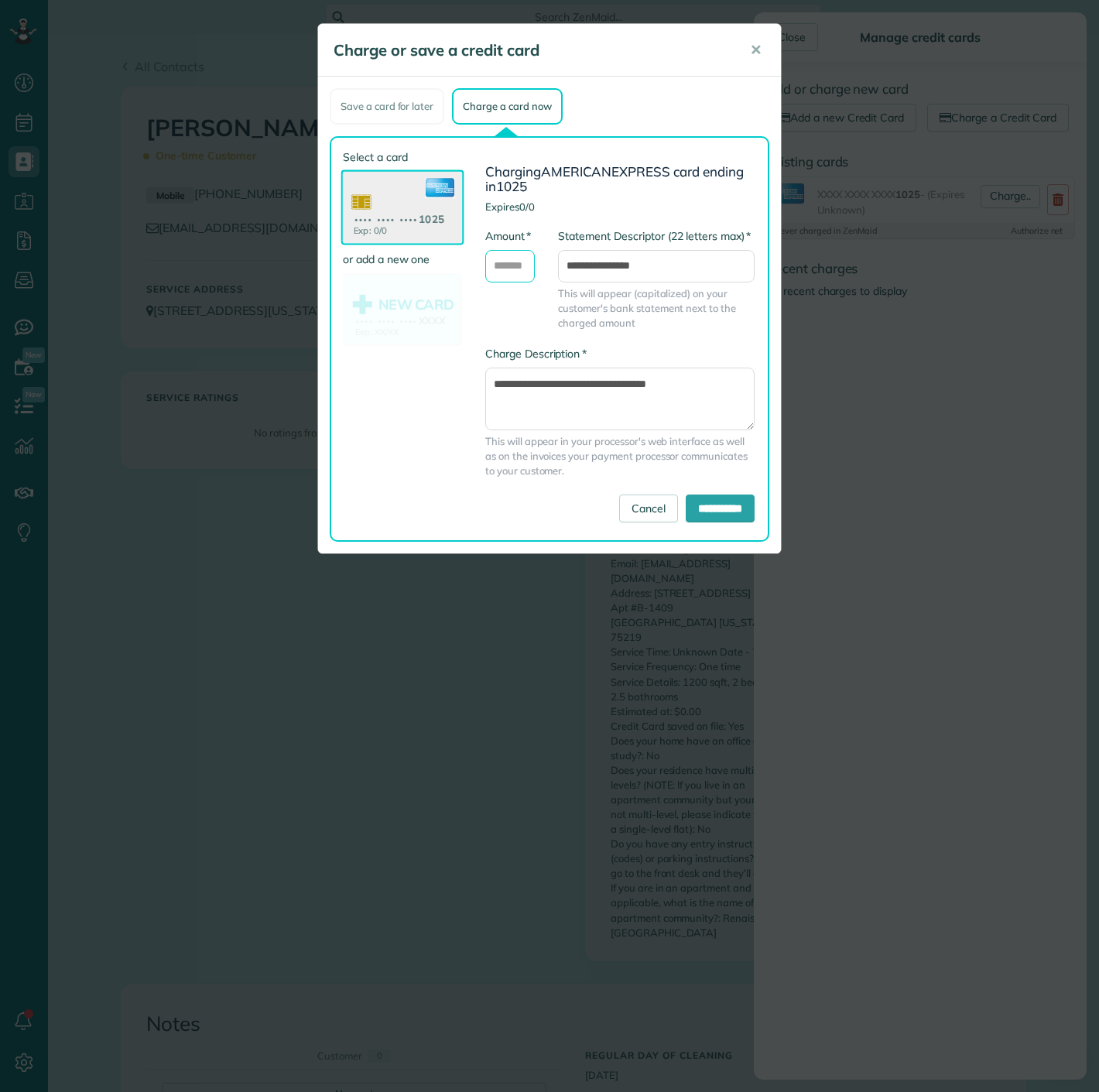
click at [500, 255] on input "* Amount" at bounding box center [509, 266] width 49 height 33
type input "******"
click at [736, 515] on input "**********" at bounding box center [720, 508] width 69 height 28
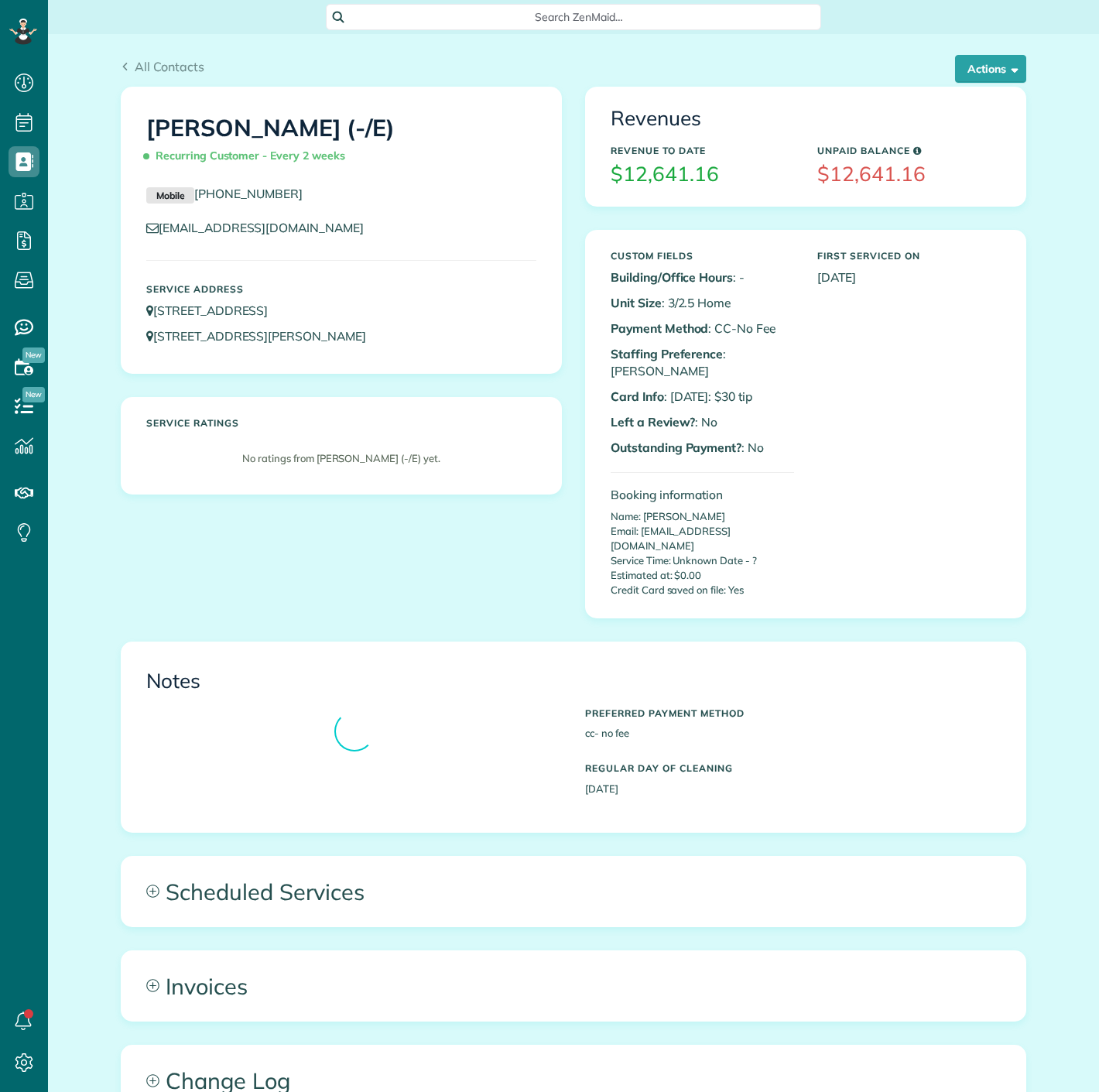
scroll to position [6, 6]
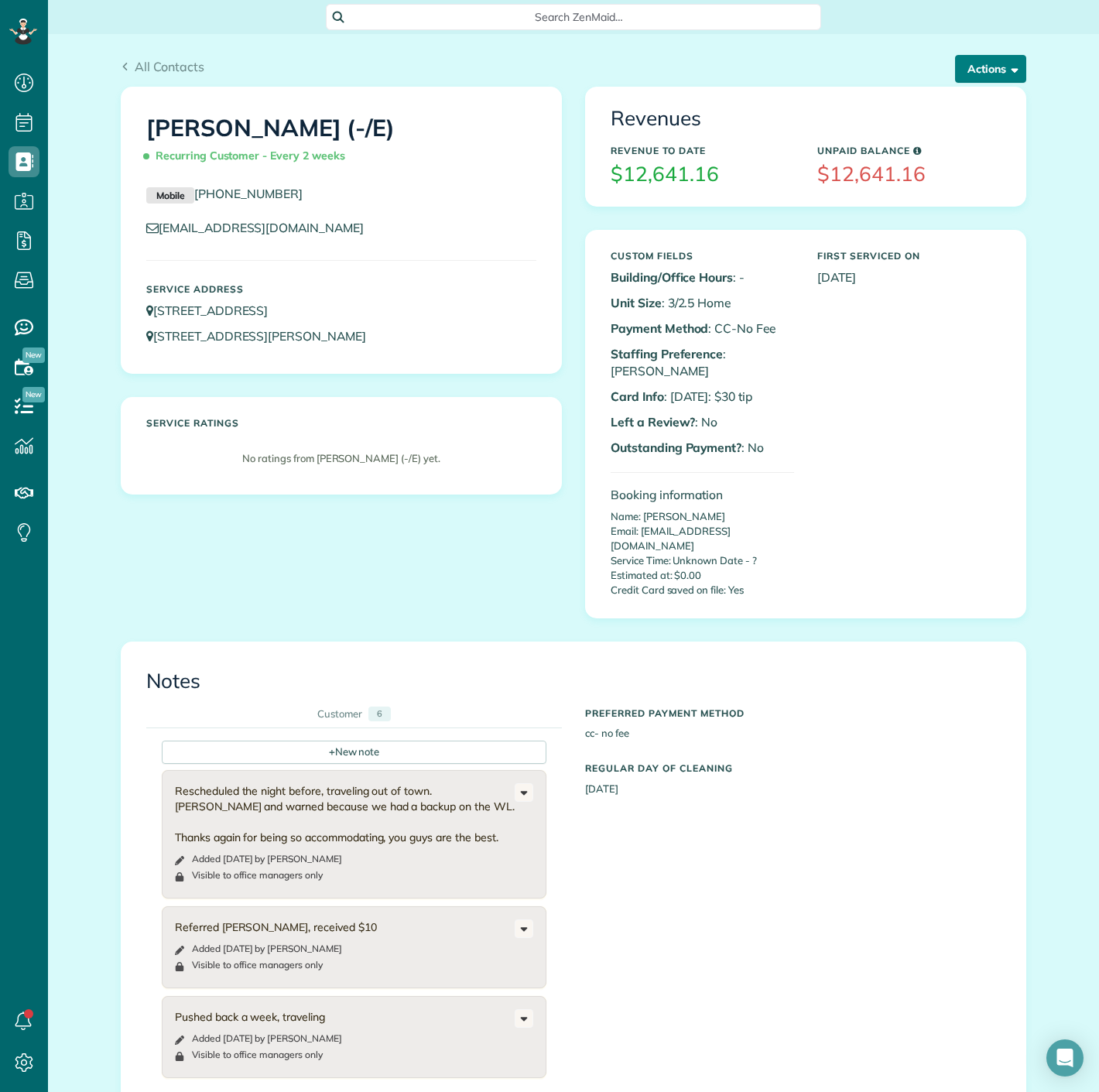
click at [994, 72] on button "Actions" at bounding box center [990, 69] width 71 height 28
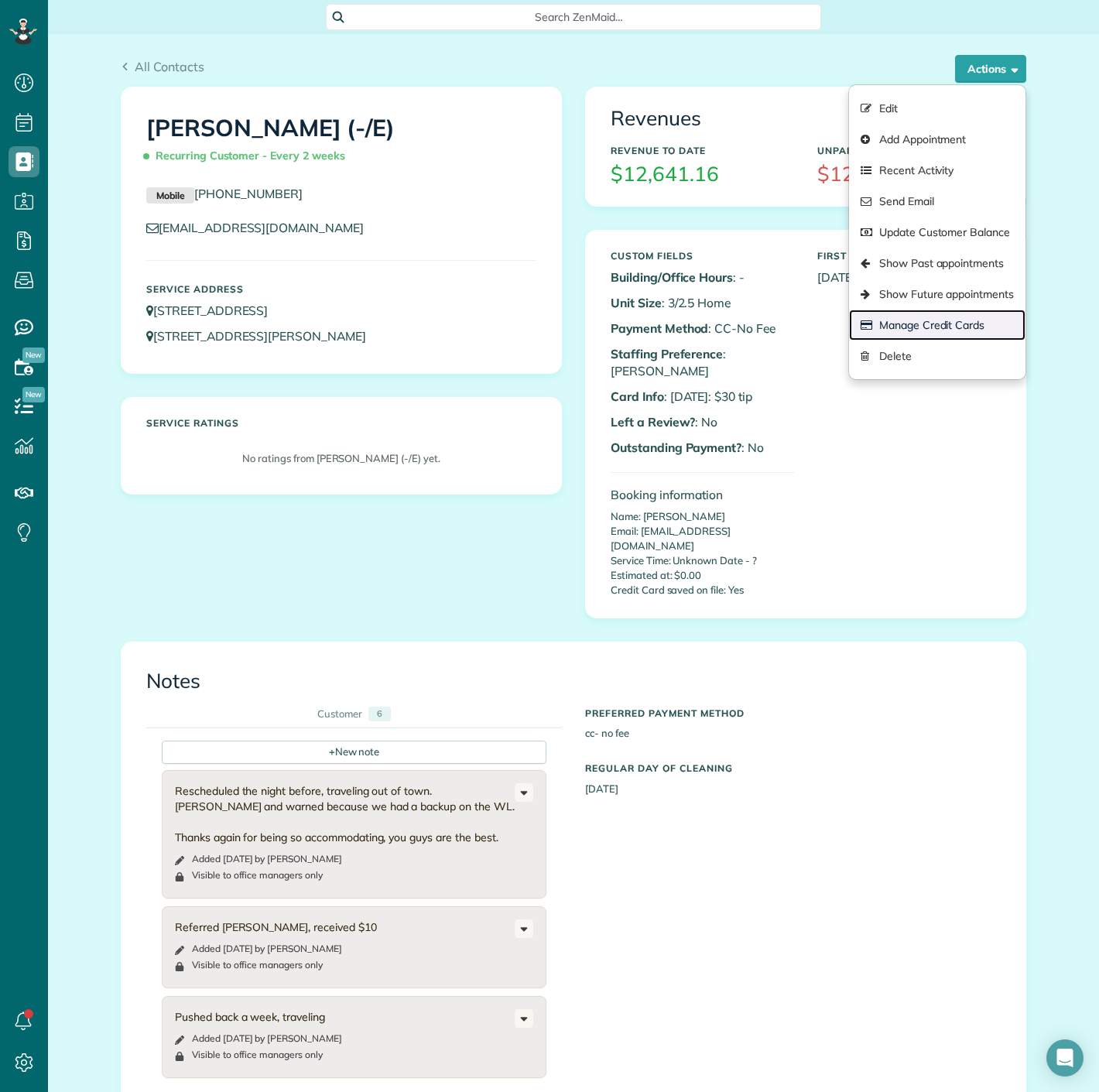
click at [964, 317] on link "Manage Credit Cards" at bounding box center [937, 324] width 176 height 31
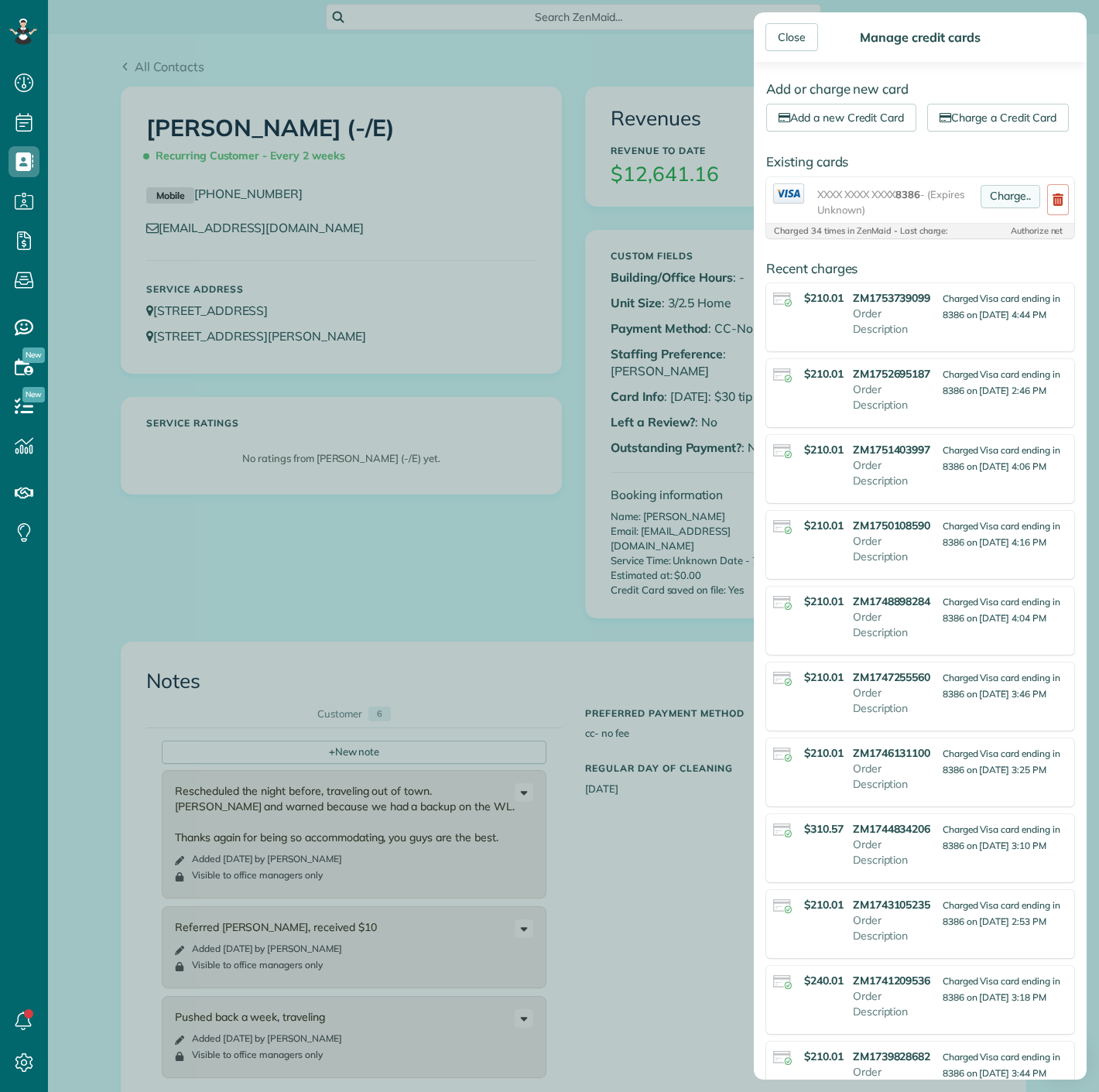
click at [1010, 208] on link "Charge.." at bounding box center [1010, 196] width 59 height 23
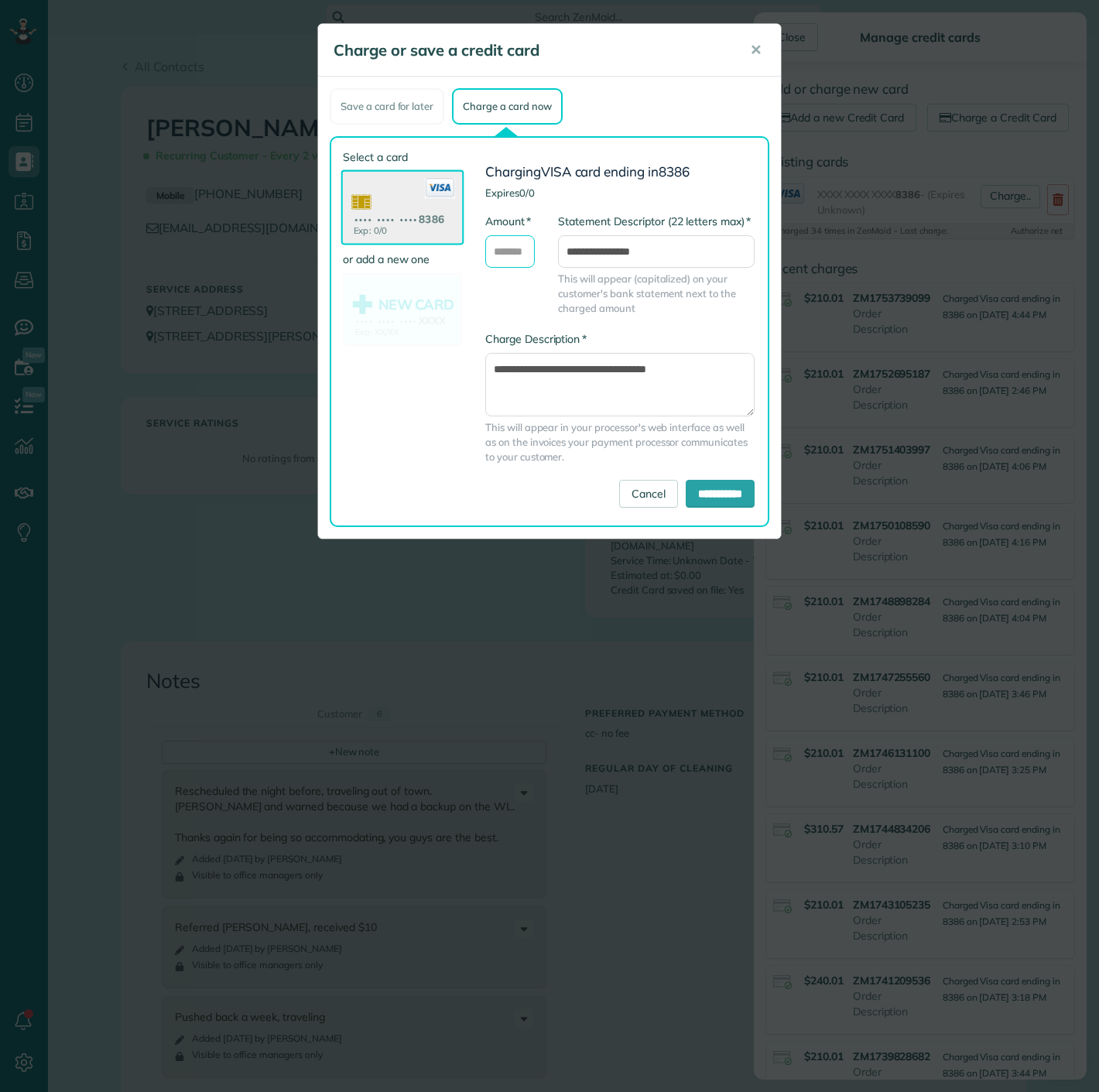
click at [498, 247] on input "* Amount" at bounding box center [509, 251] width 49 height 33
type input "******"
click at [721, 498] on input "**********" at bounding box center [720, 493] width 69 height 28
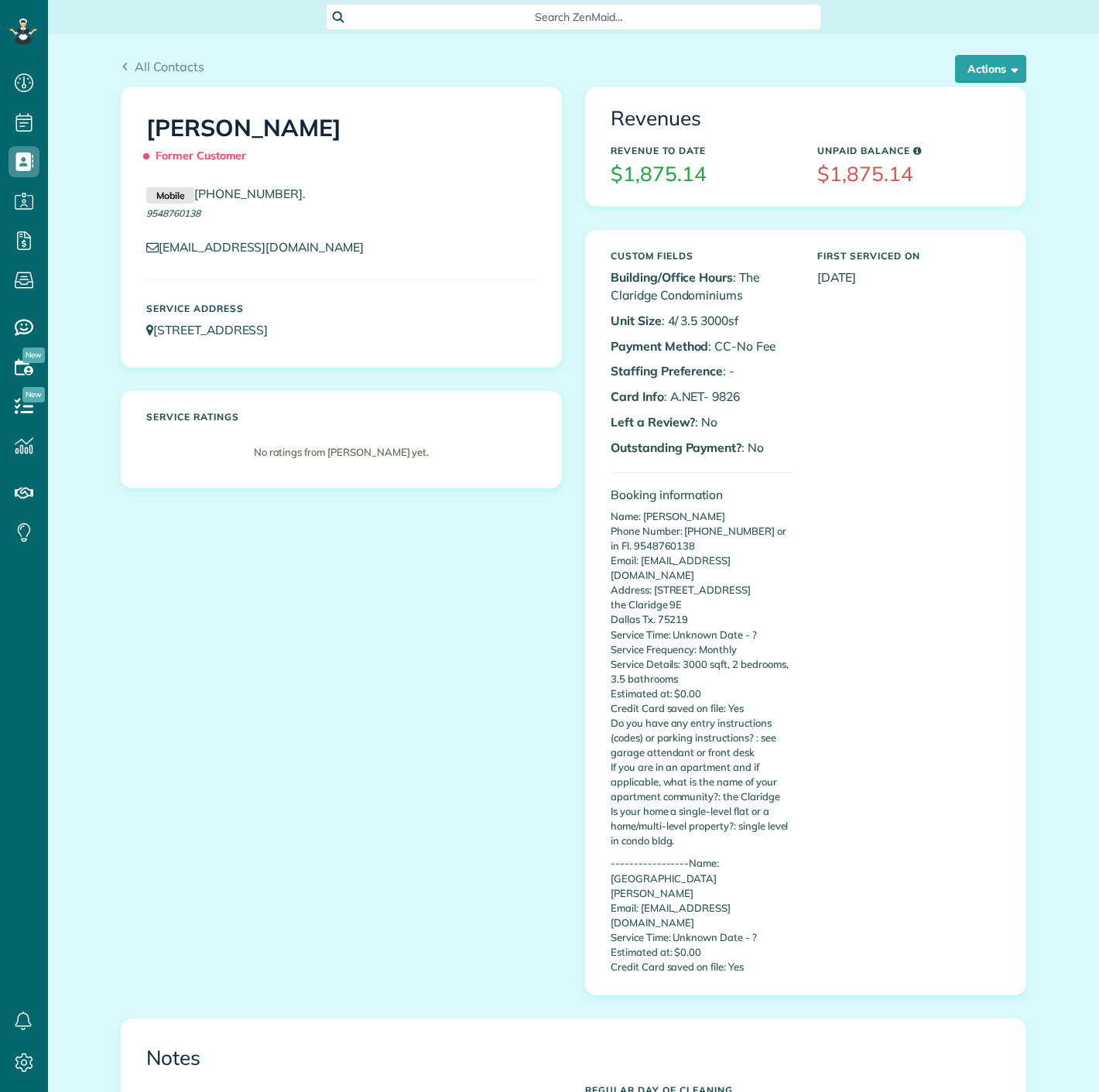
scroll to position [6, 6]
drag, startPoint x: 703, startPoint y: 389, endPoint x: 755, endPoint y: 388, distance: 52.0
click at [755, 388] on p "Card Info : A.NET- 9826" at bounding box center [702, 396] width 183 height 18
click at [742, 388] on p "Card Info : A.NET- 9826" at bounding box center [702, 396] width 183 height 18
drag, startPoint x: 731, startPoint y: 396, endPoint x: 706, endPoint y: 397, distance: 25.0
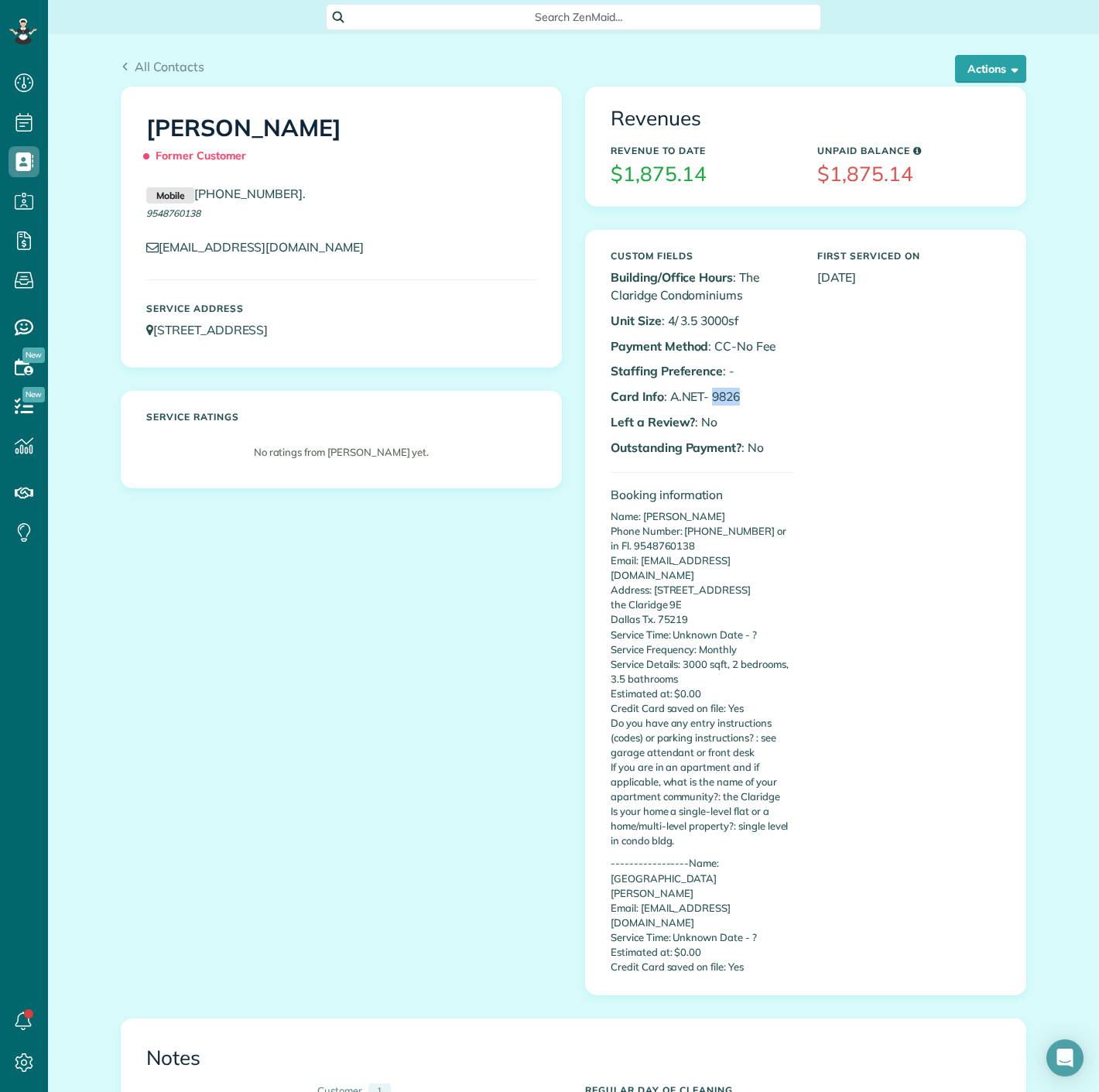
click at [706, 397] on p "Card Info : A.NET- 9826" at bounding box center [702, 396] width 183 height 18
copy p "9826"
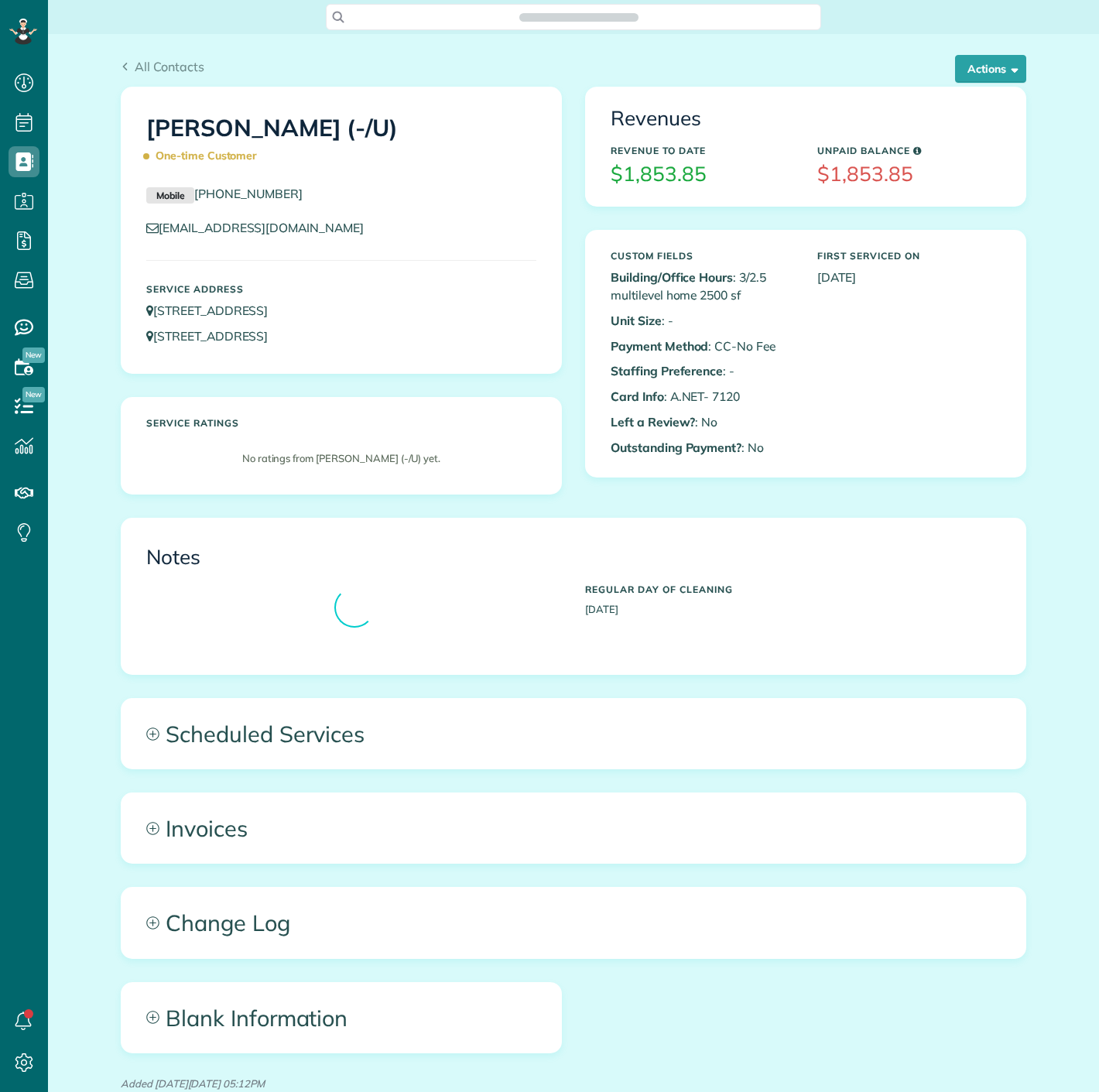
scroll to position [6, 6]
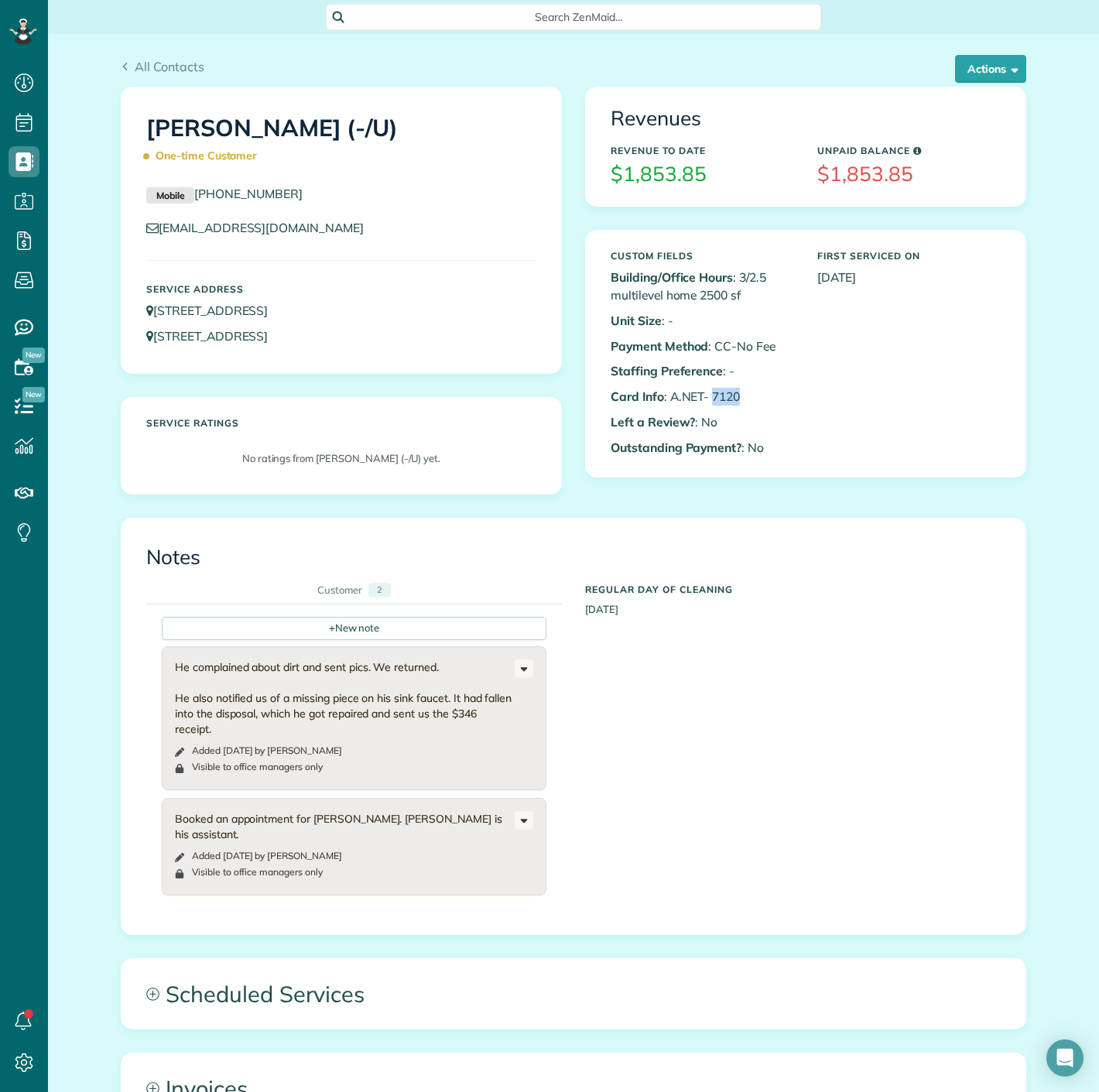
drag, startPoint x: 705, startPoint y: 389, endPoint x: 769, endPoint y: 393, distance: 64.1
click at [769, 393] on p "Card Info : A.NET- 7120" at bounding box center [702, 396] width 183 height 18
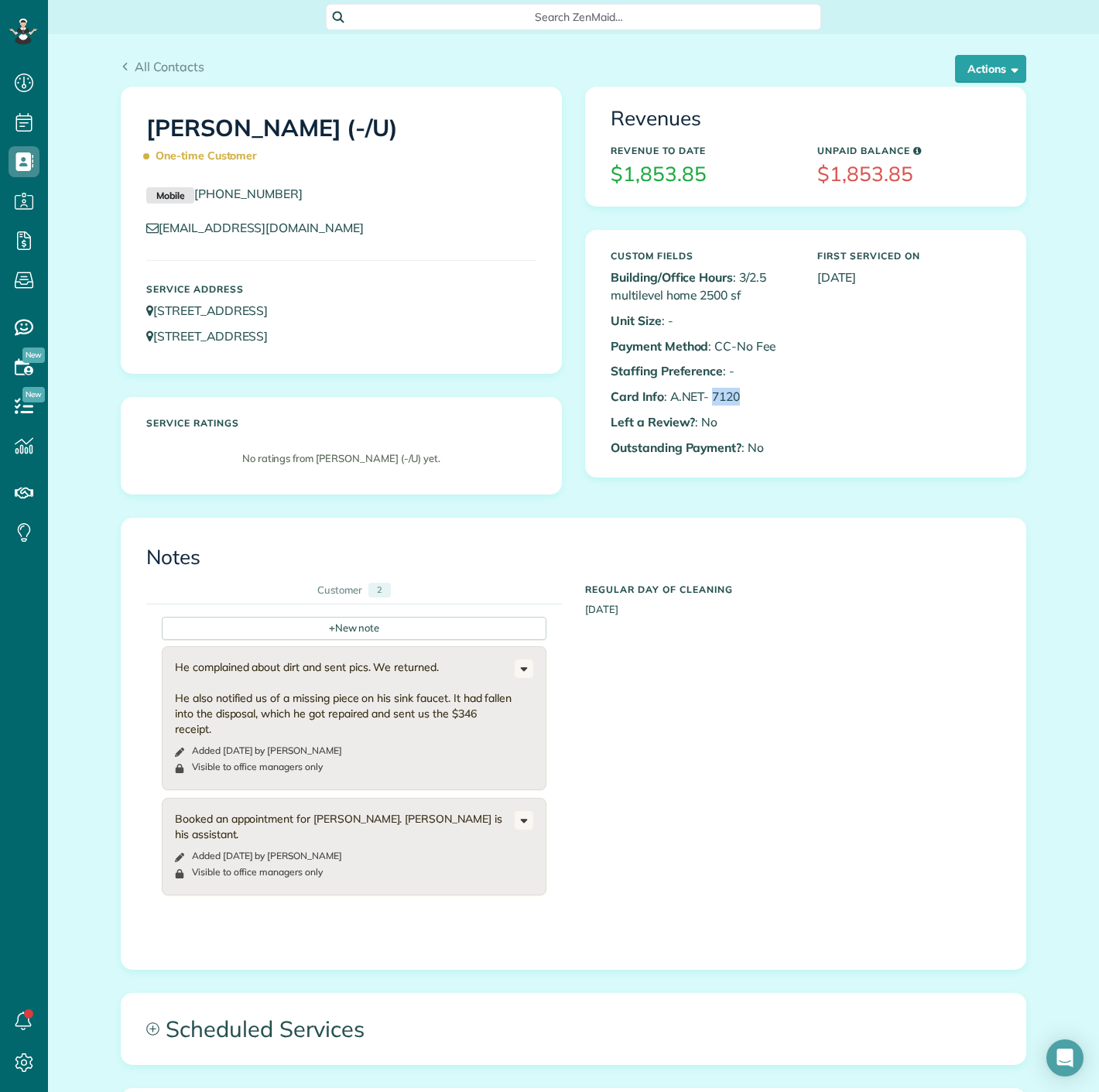
copy p "7120"
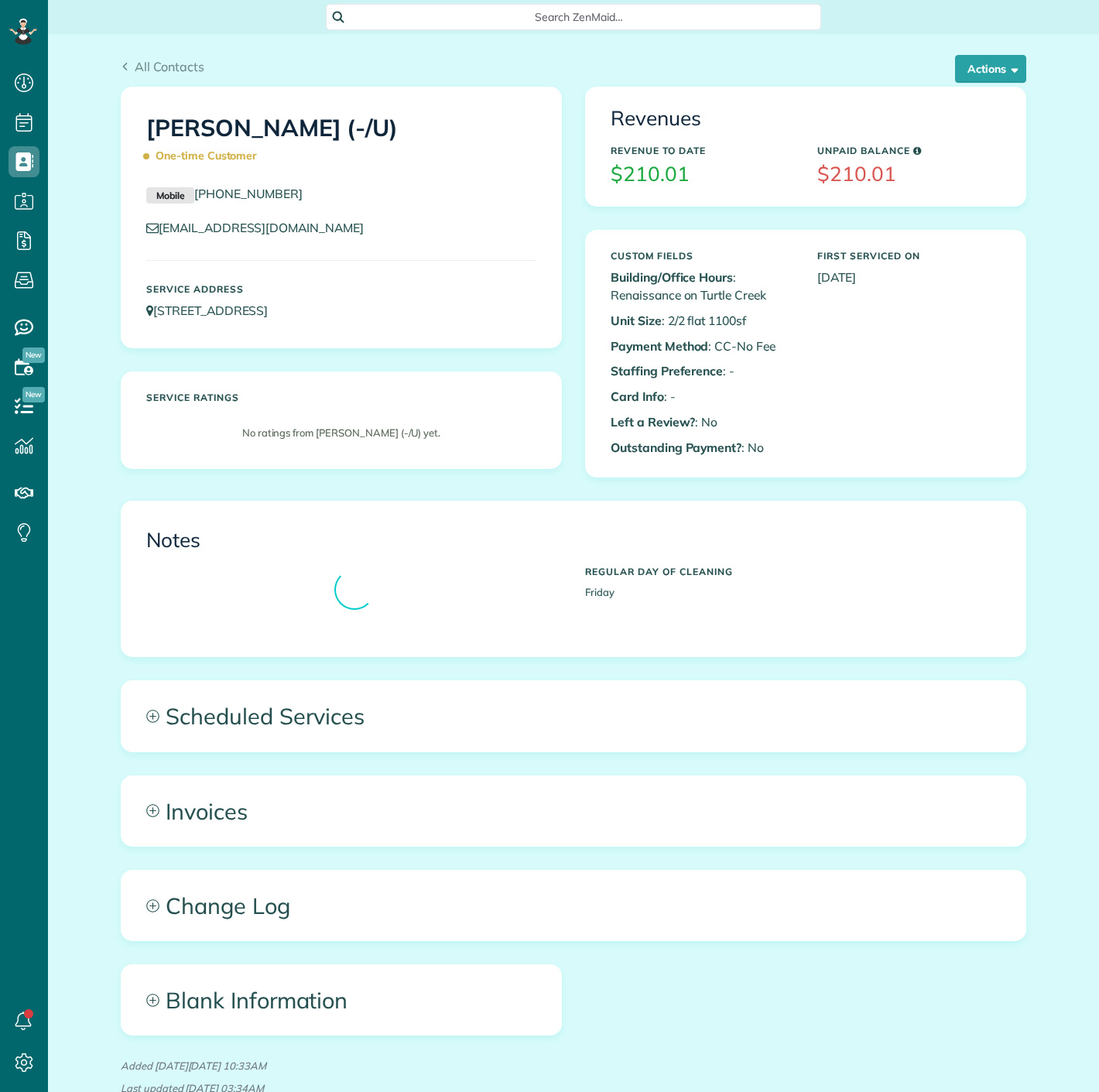
scroll to position [6, 6]
click at [966, 68] on button "Actions" at bounding box center [990, 69] width 71 height 28
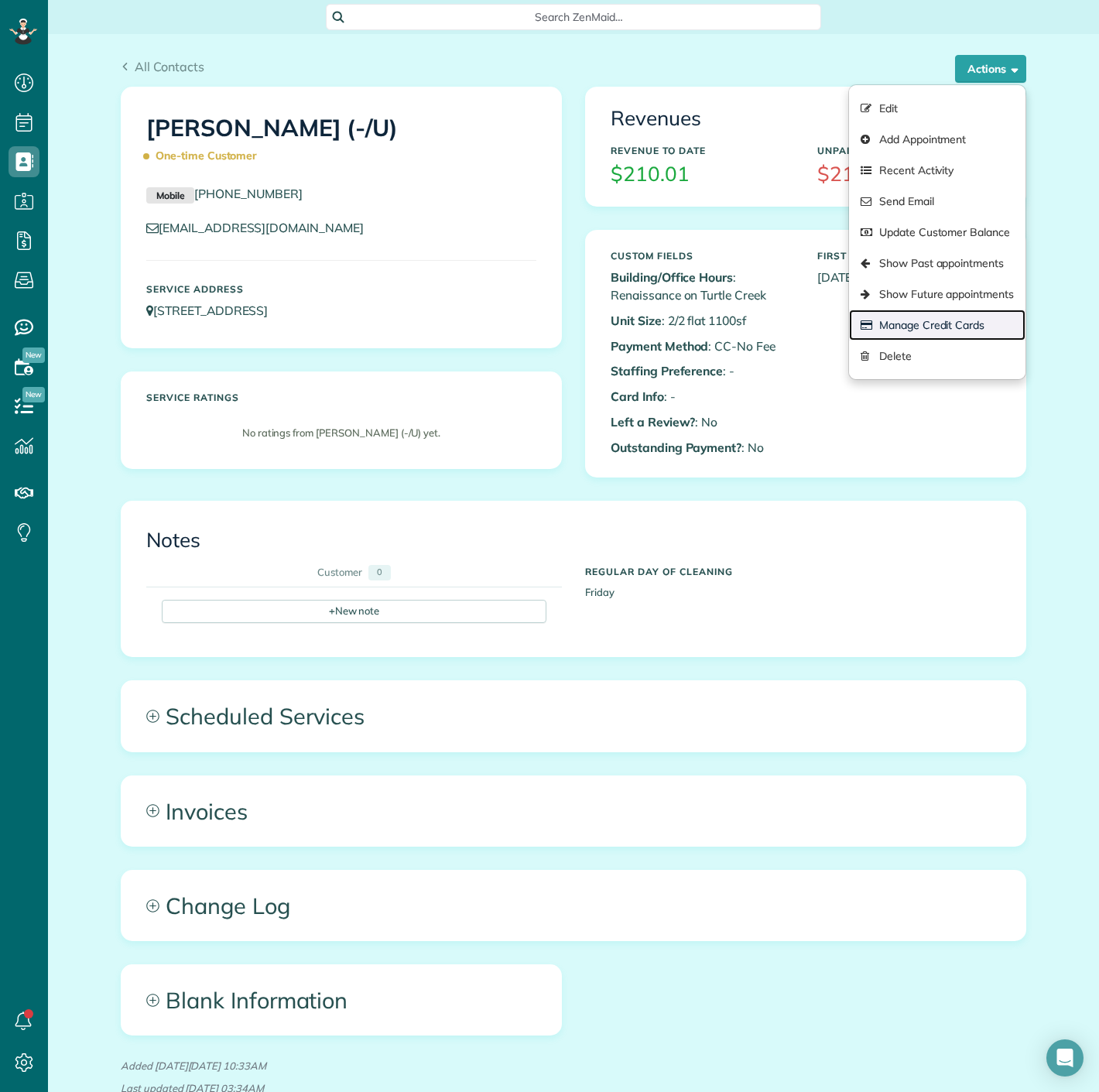
click at [939, 327] on link "Manage Credit Cards" at bounding box center [937, 324] width 176 height 31
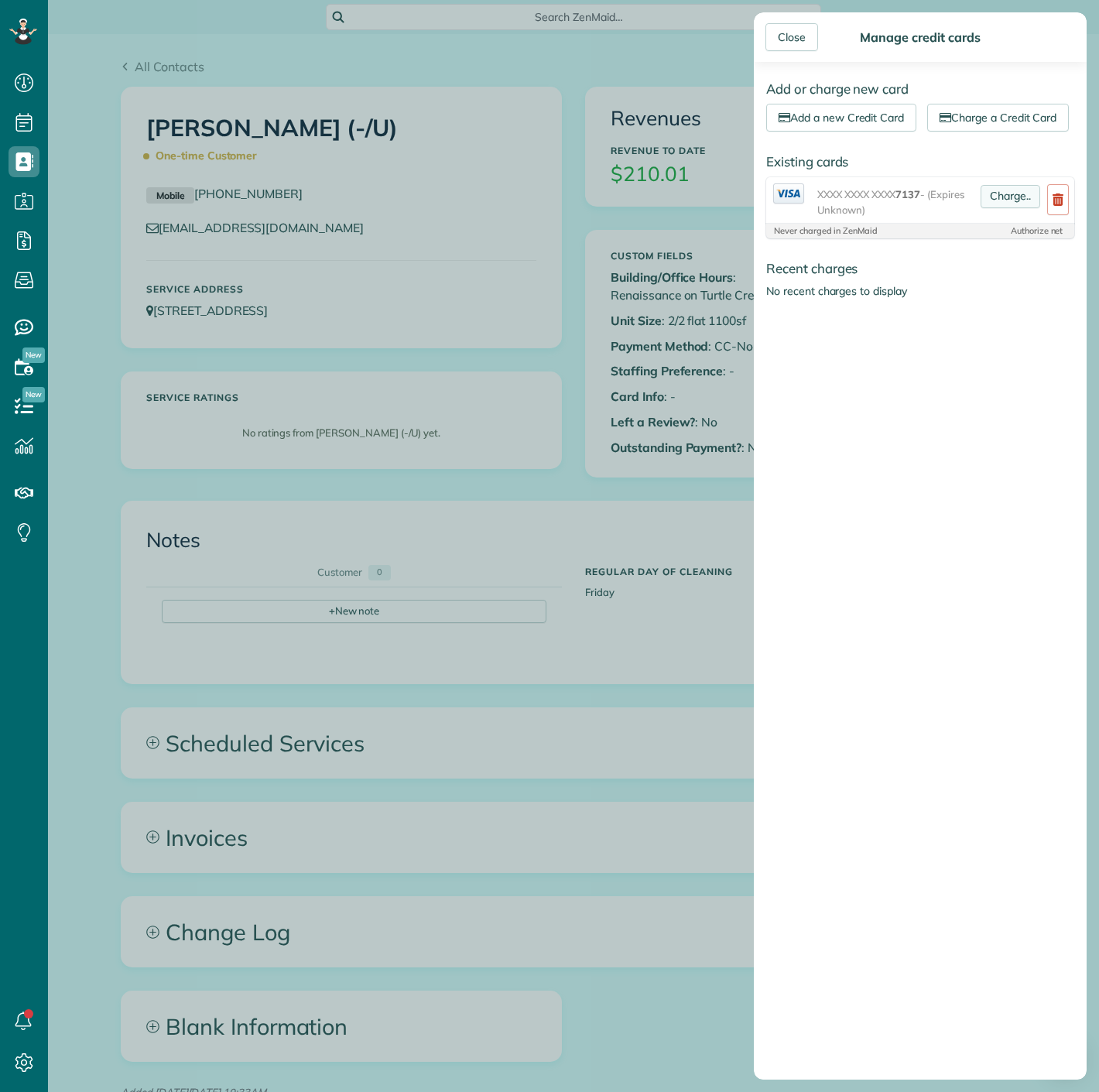
click at [997, 208] on link "Charge.." at bounding box center [1010, 196] width 59 height 23
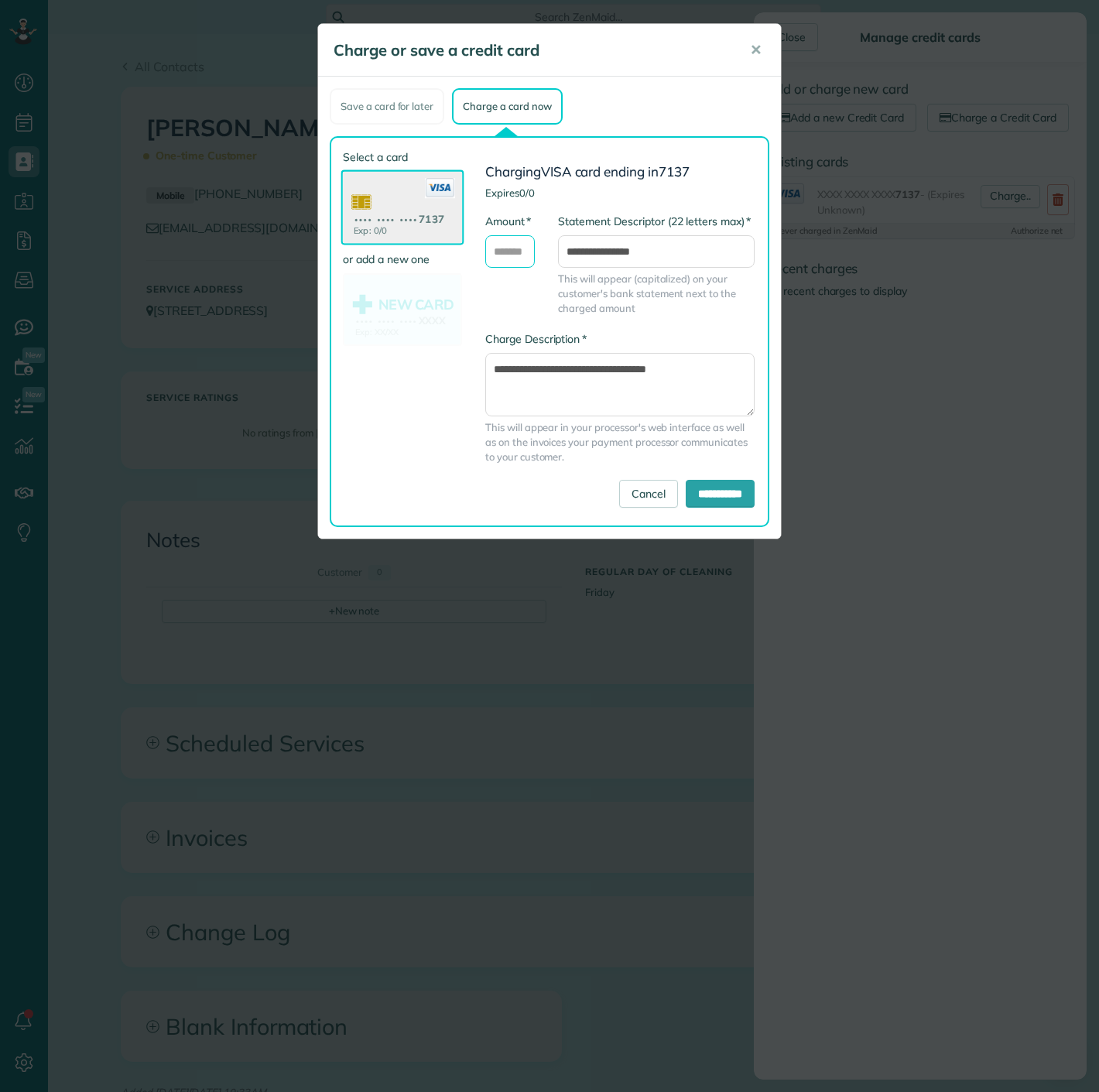
click at [514, 256] on input "* Amount" at bounding box center [509, 251] width 49 height 33
type input "******"
click at [686, 489] on input "**********" at bounding box center [720, 493] width 69 height 28
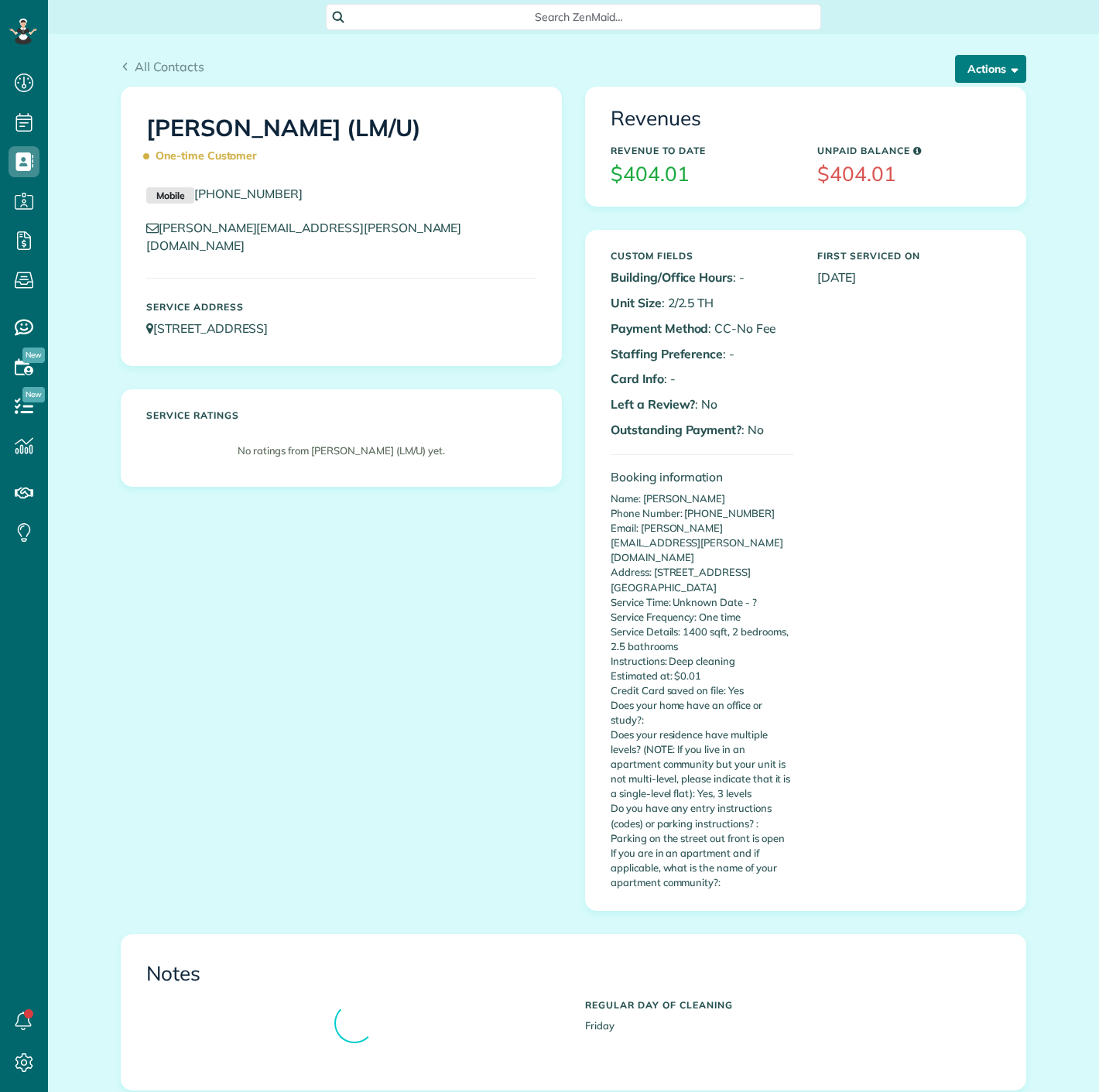
scroll to position [6, 6]
click at [999, 76] on button "Actions" at bounding box center [990, 69] width 71 height 28
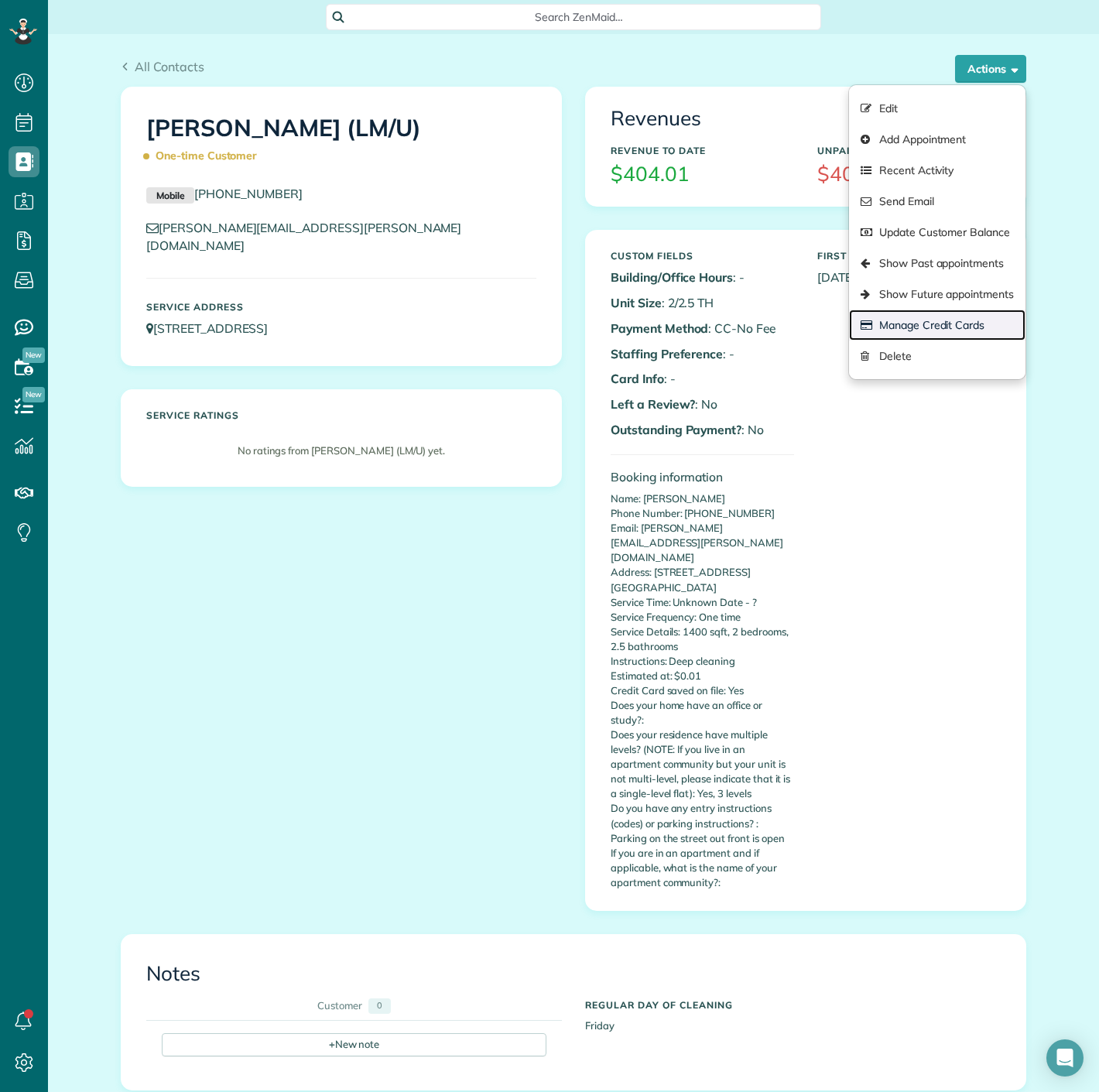
click at [979, 313] on link "Manage Credit Cards" at bounding box center [937, 324] width 176 height 31
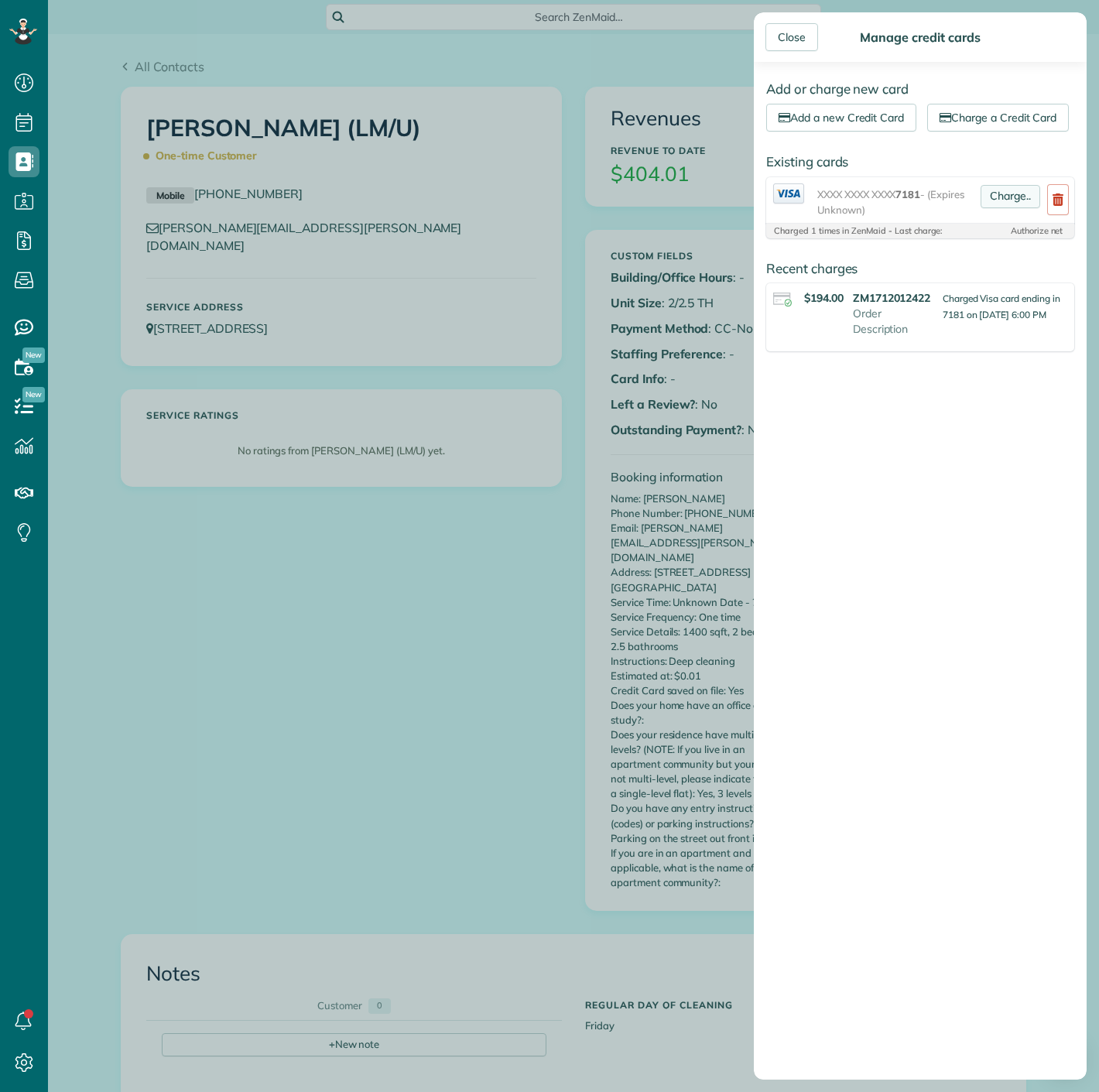
click at [1007, 208] on link "Charge.." at bounding box center [1010, 196] width 59 height 23
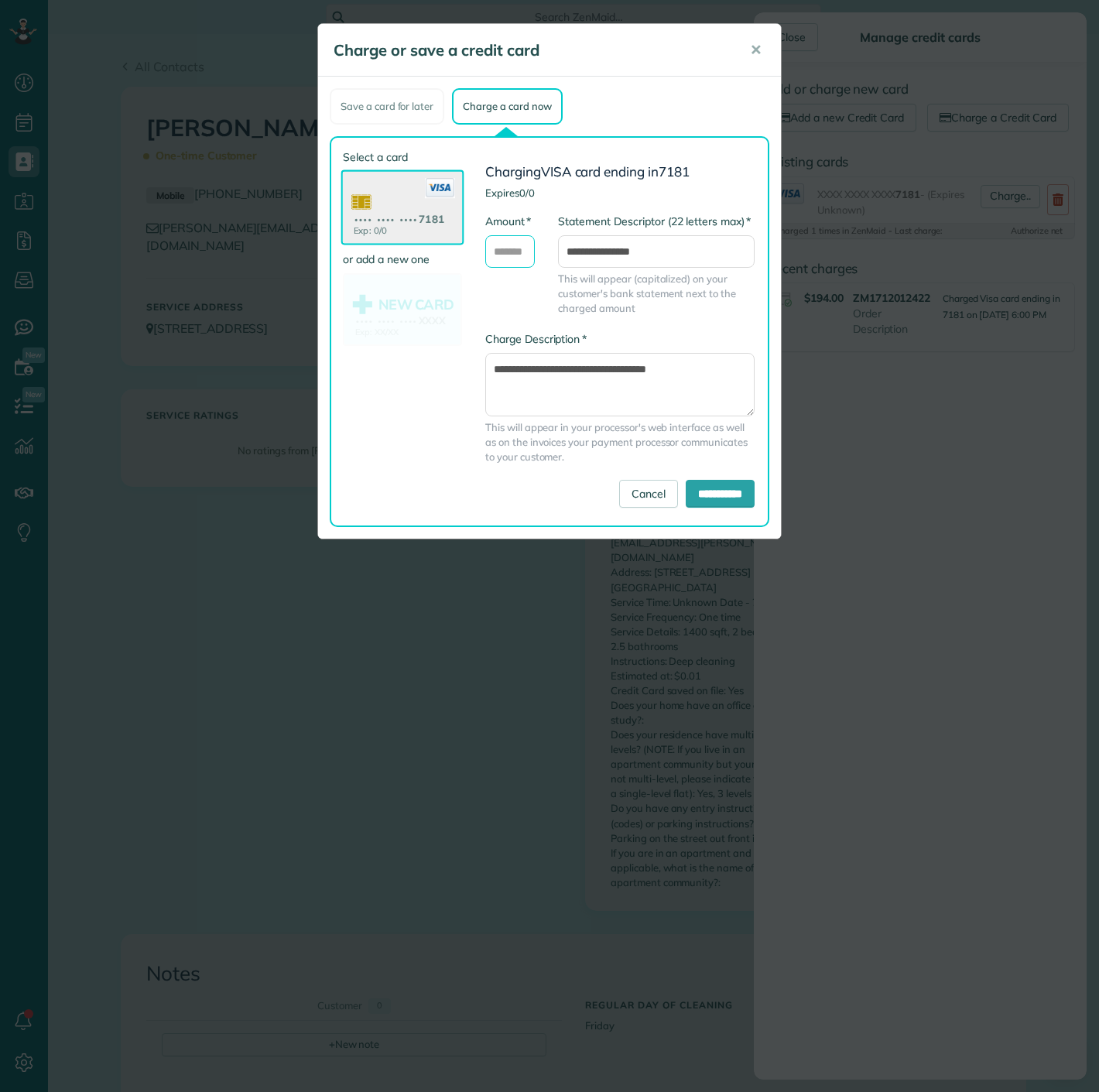
click at [506, 246] on input "* Amount" at bounding box center [509, 251] width 49 height 33
type input "******"
click at [686, 482] on input "**********" at bounding box center [720, 493] width 69 height 28
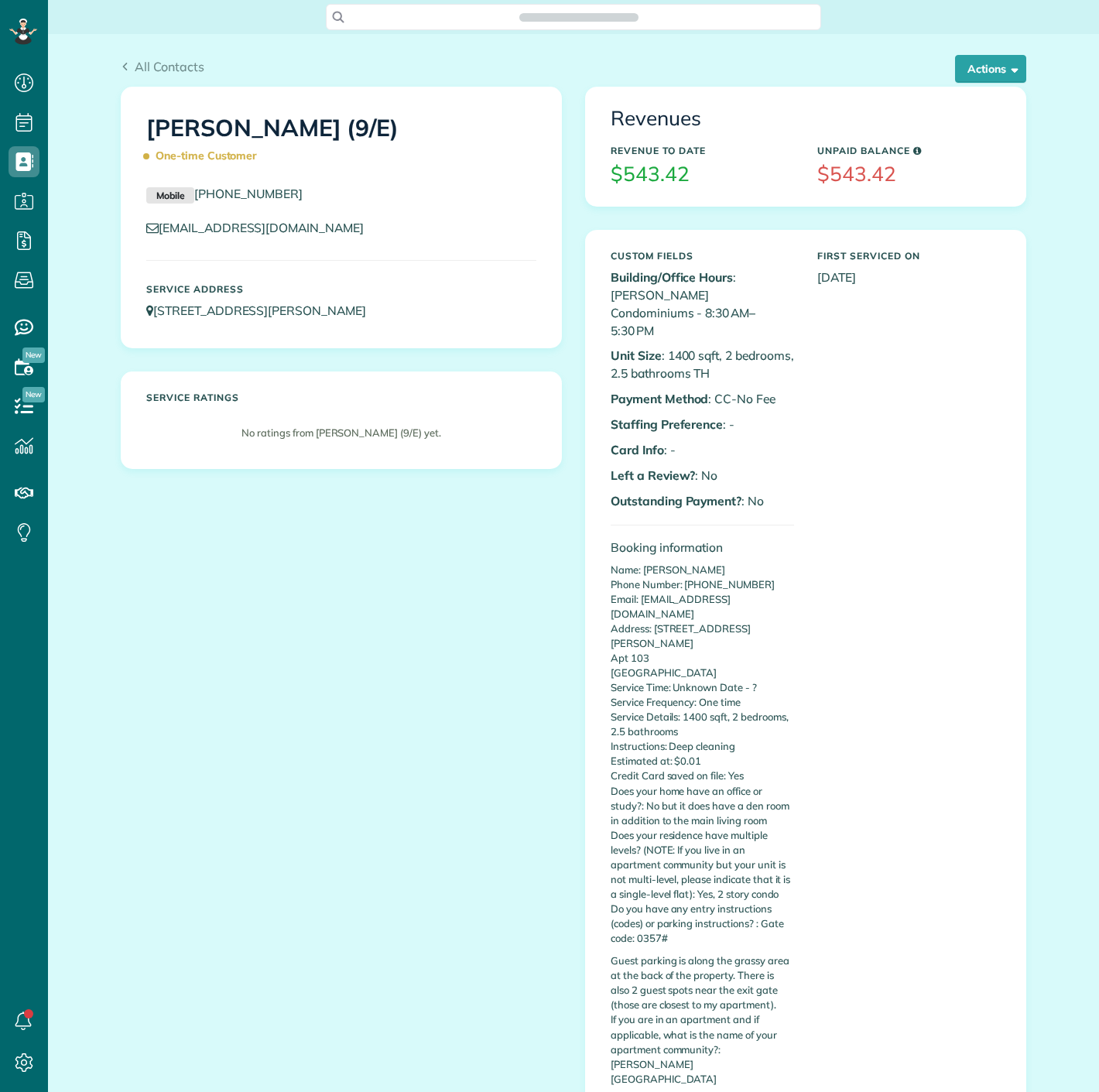
scroll to position [6, 6]
click at [977, 71] on button "Actions" at bounding box center [990, 69] width 71 height 28
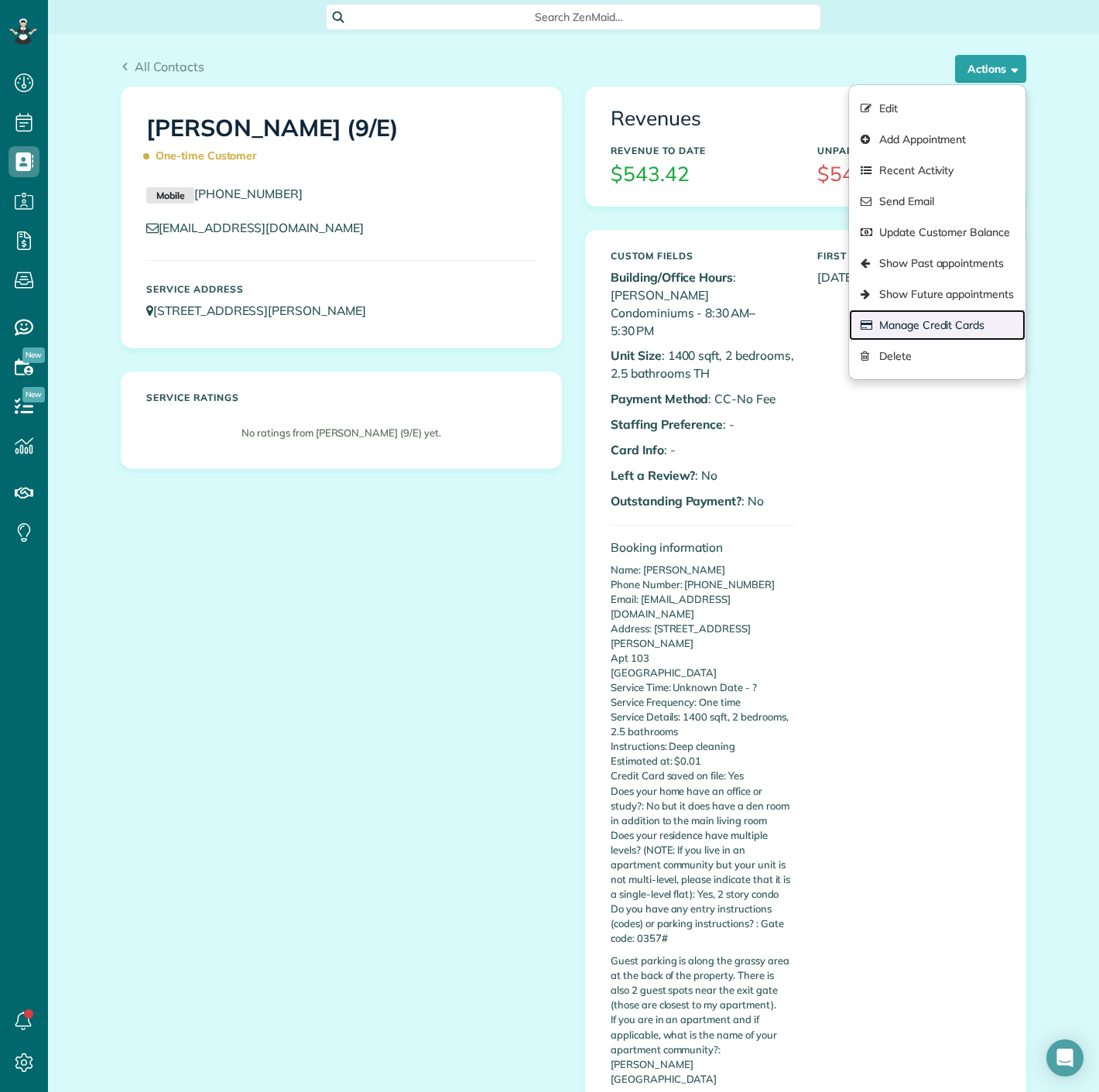
click at [964, 328] on link "Manage Credit Cards" at bounding box center [937, 324] width 176 height 31
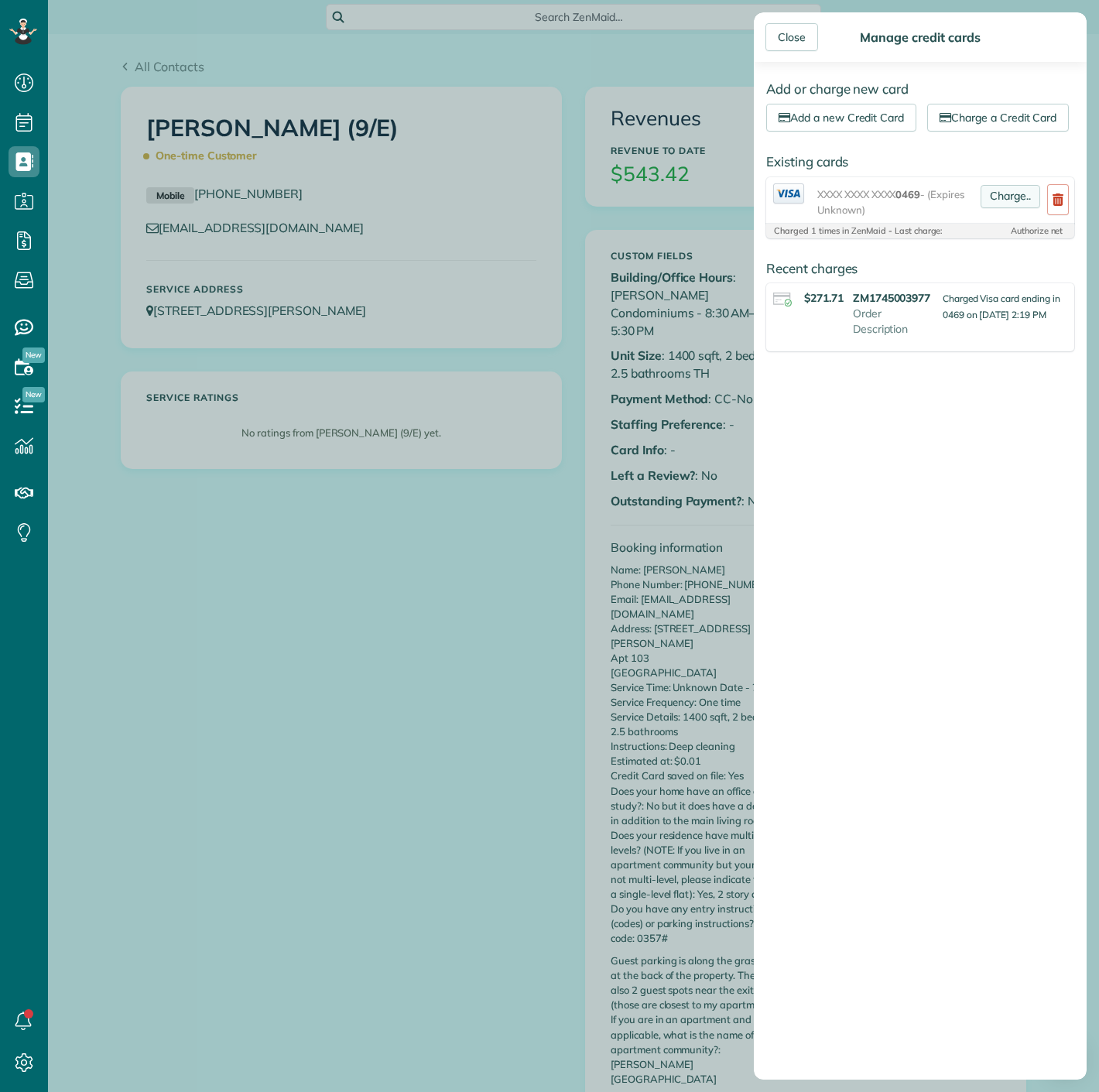
click at [989, 208] on link "Charge.." at bounding box center [1010, 196] width 59 height 23
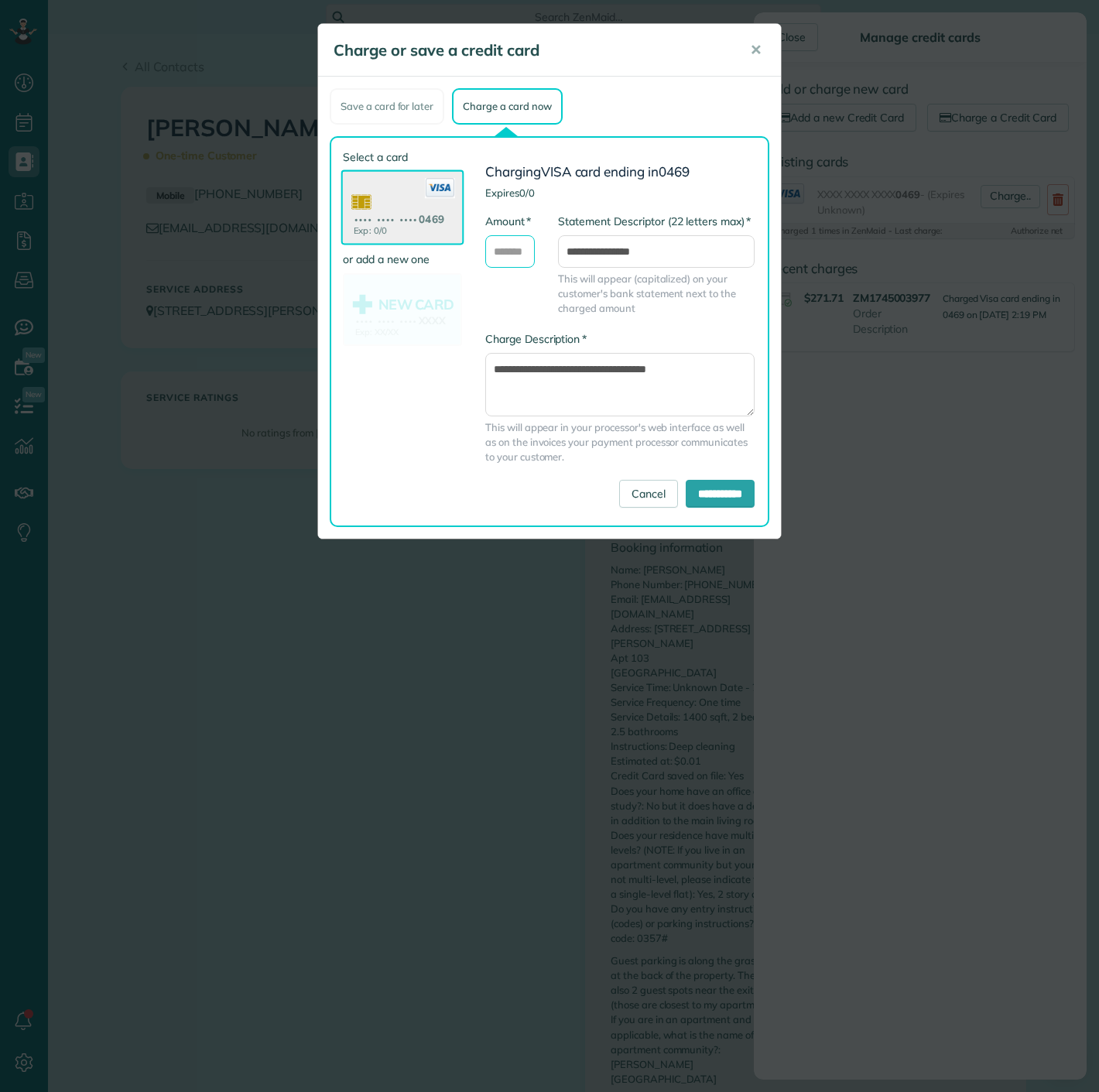
click at [517, 246] on input "* Amount" at bounding box center [509, 251] width 49 height 33
type input "******"
click at [723, 501] on input "**********" at bounding box center [720, 493] width 69 height 28
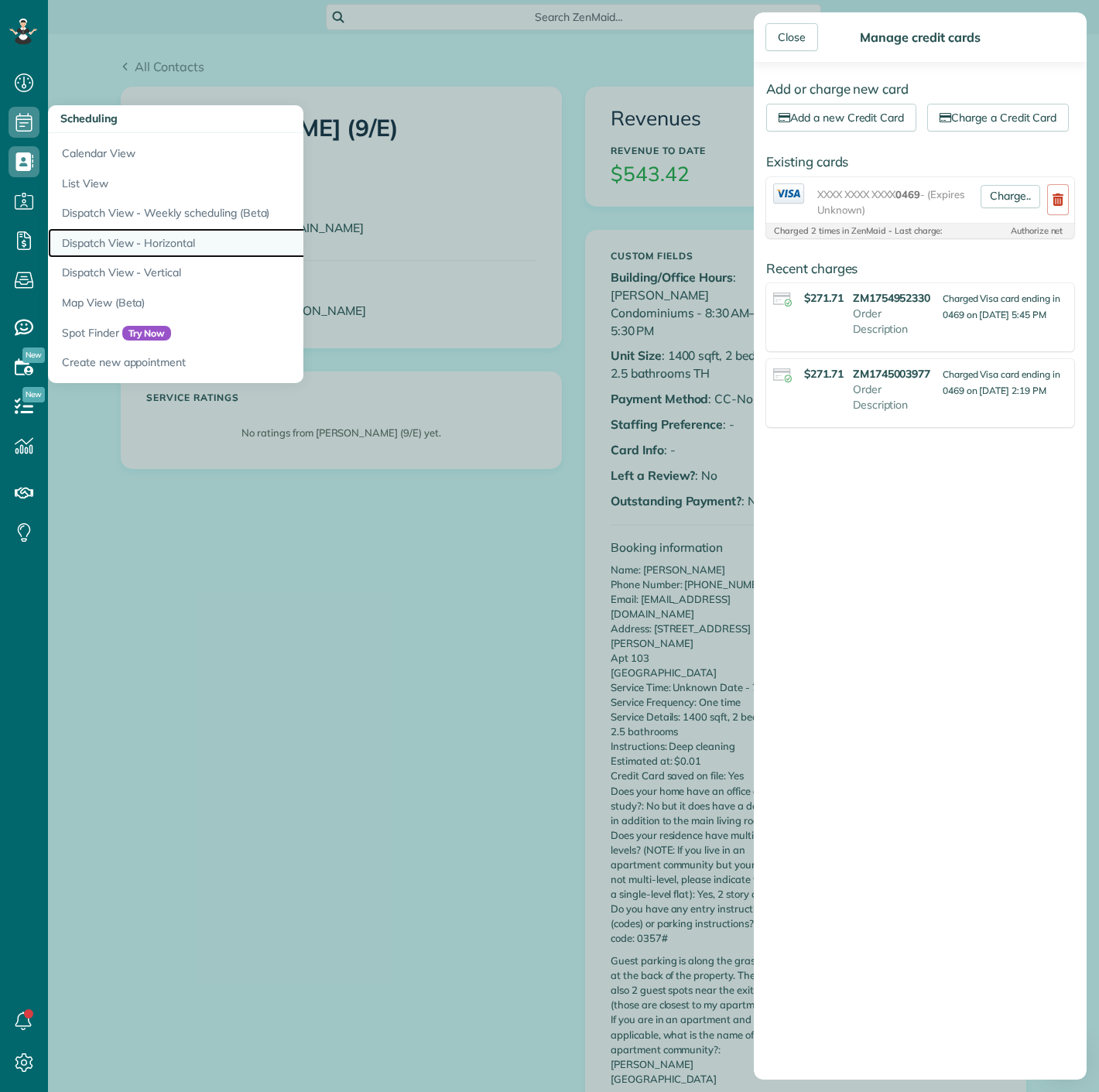
click at [130, 242] on link "Dispatch View - Horizontal" at bounding box center [241, 243] width 387 height 30
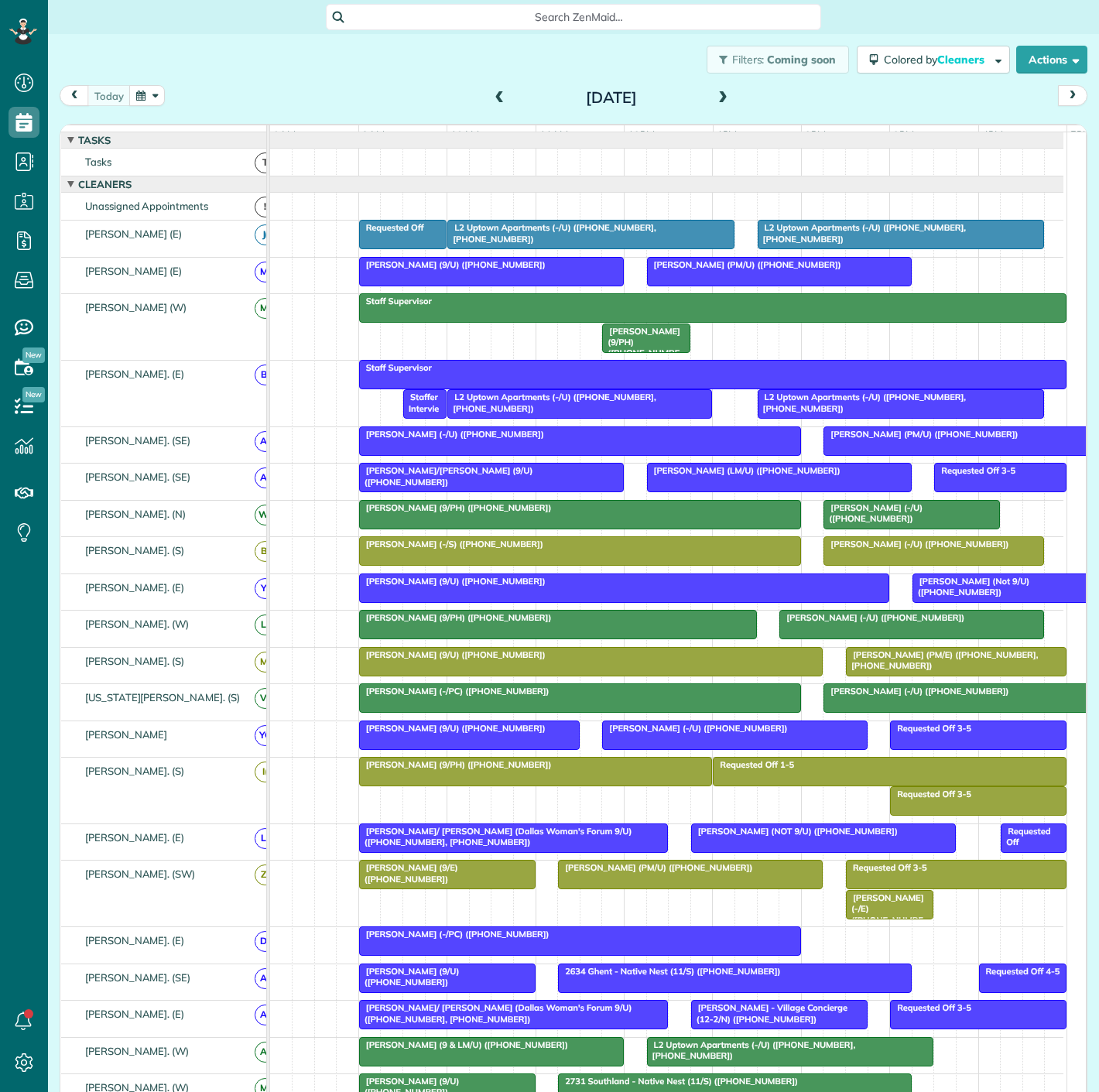
scroll to position [6, 6]
click at [137, 96] on button "button" at bounding box center [147, 95] width 36 height 21
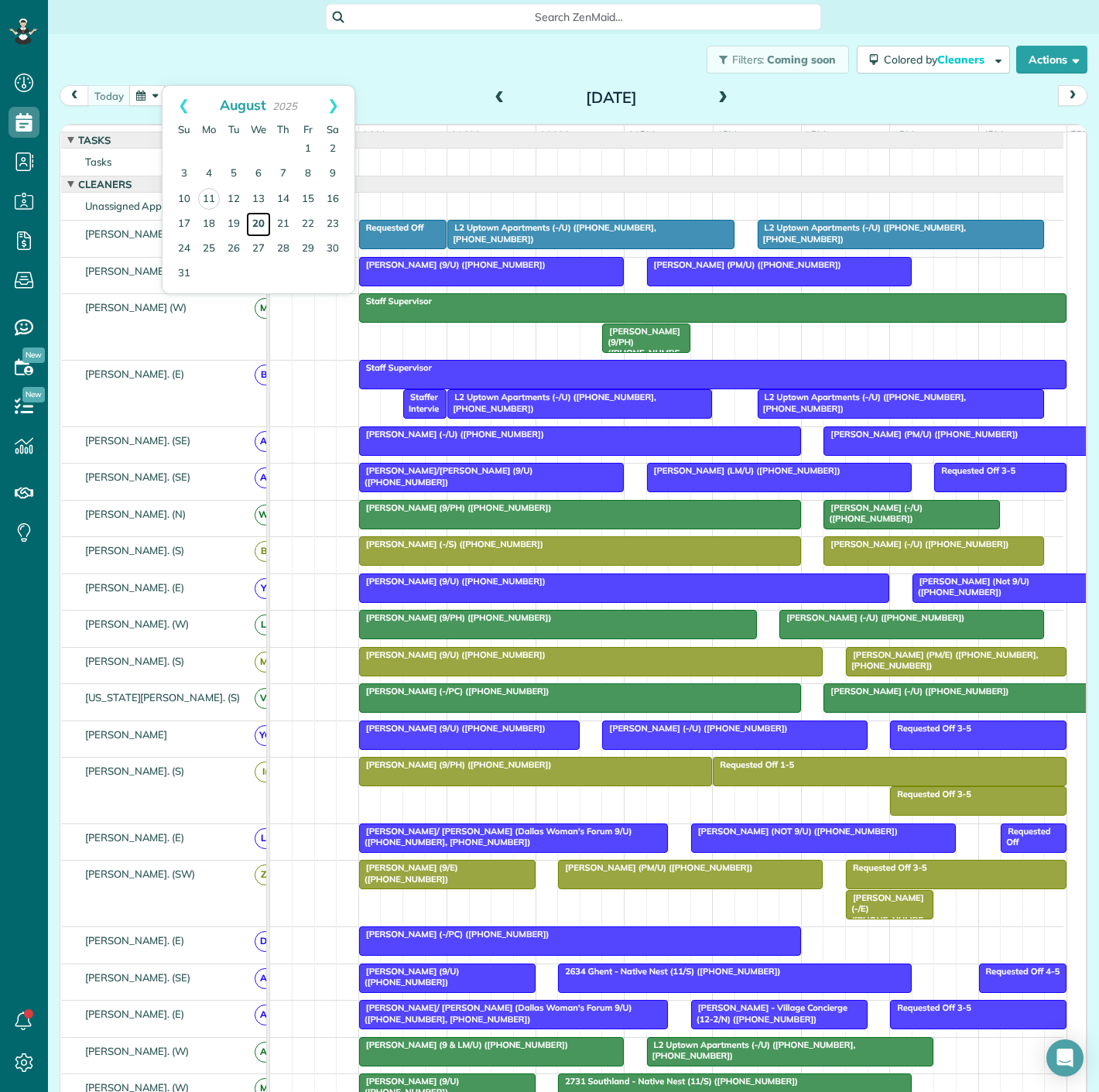
click at [263, 226] on link "20" at bounding box center [258, 225] width 25 height 25
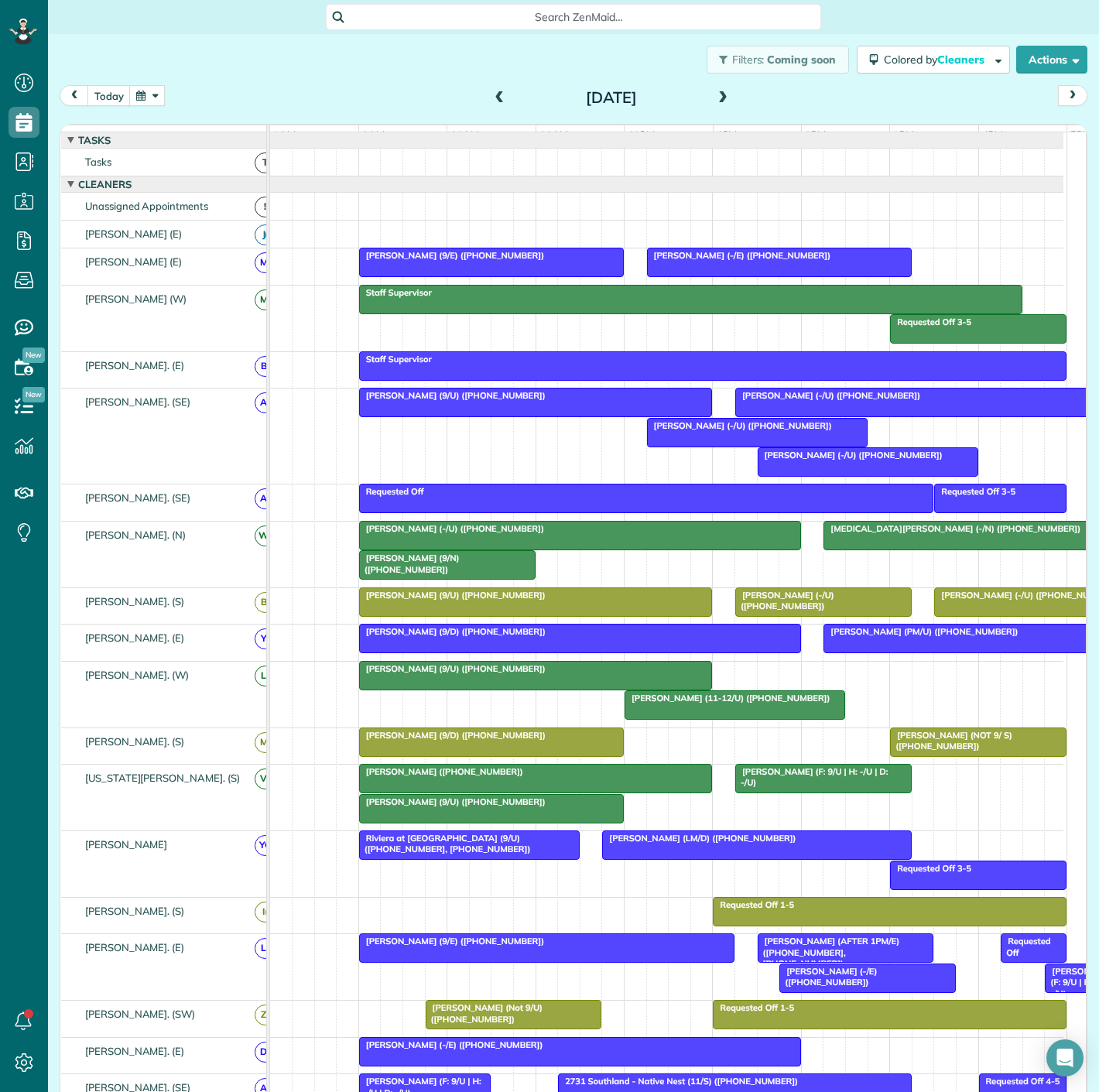
click at [714, 100] on span at bounding box center [723, 98] width 17 height 14
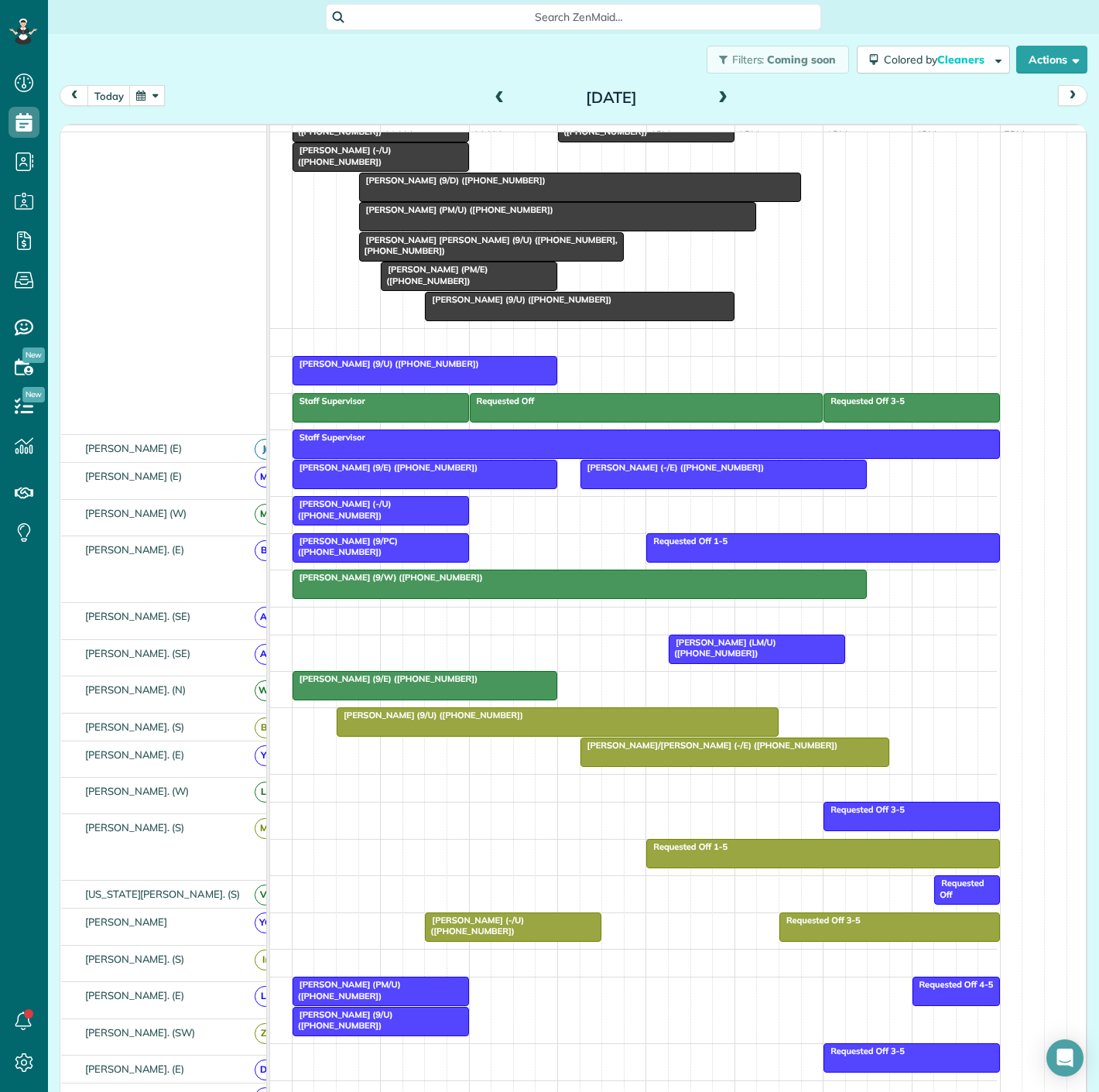
scroll to position [258, 0]
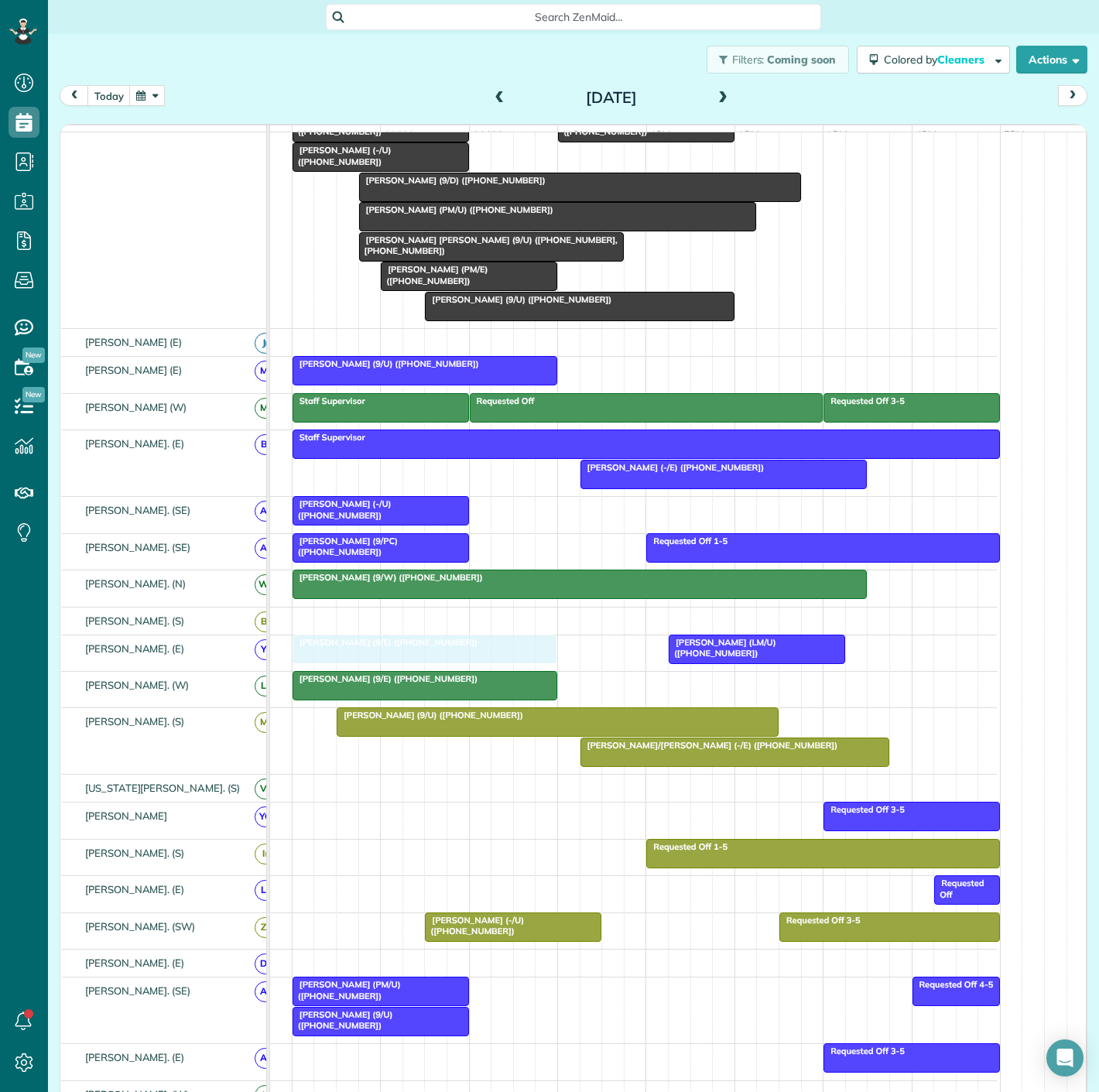
drag, startPoint x: 507, startPoint y: 491, endPoint x: 515, endPoint y: 656, distance: 165.2
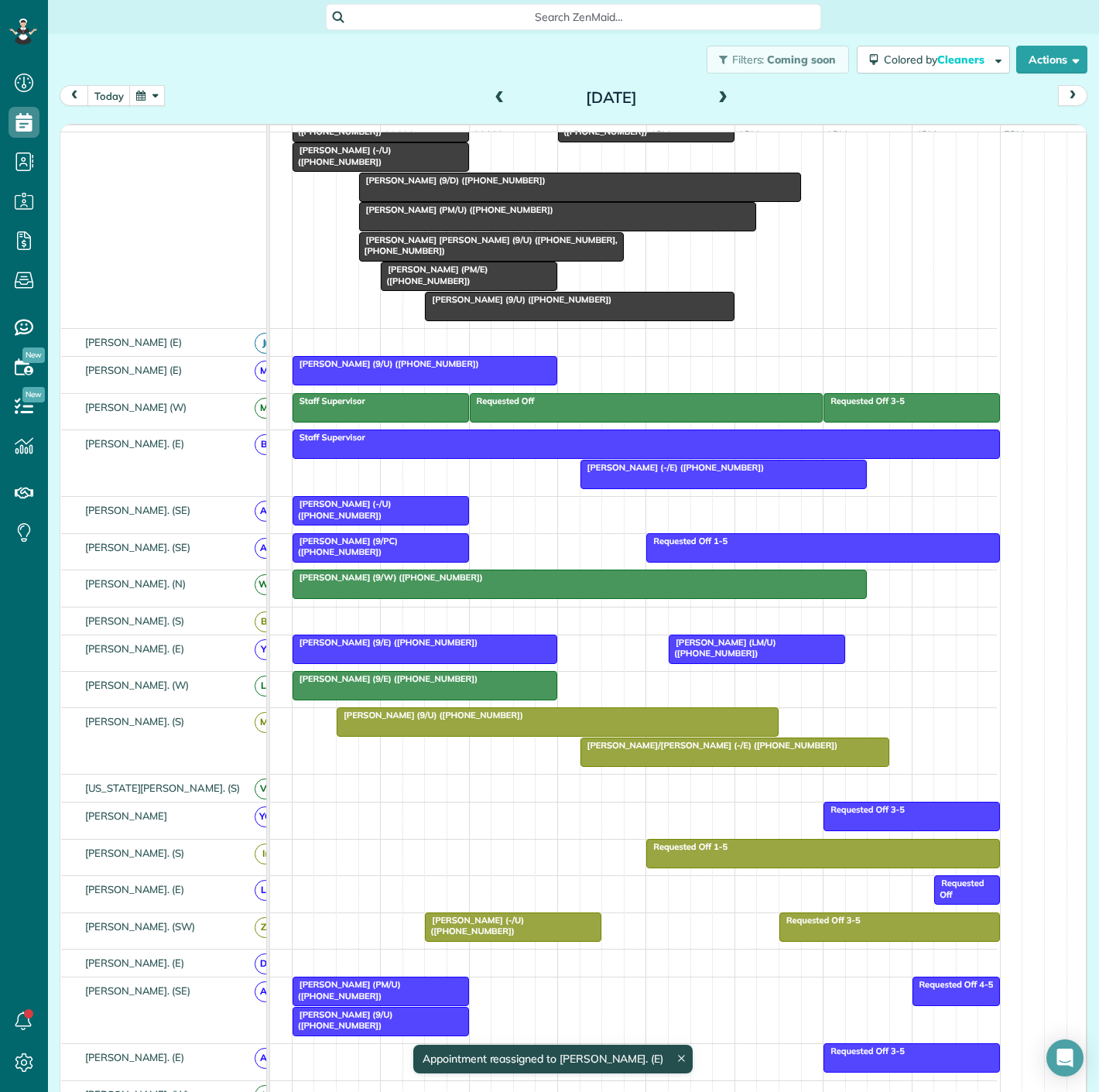
click at [630, 472] on span "Jorge Flores (-/E) (+12146098307)" at bounding box center [672, 467] width 186 height 11
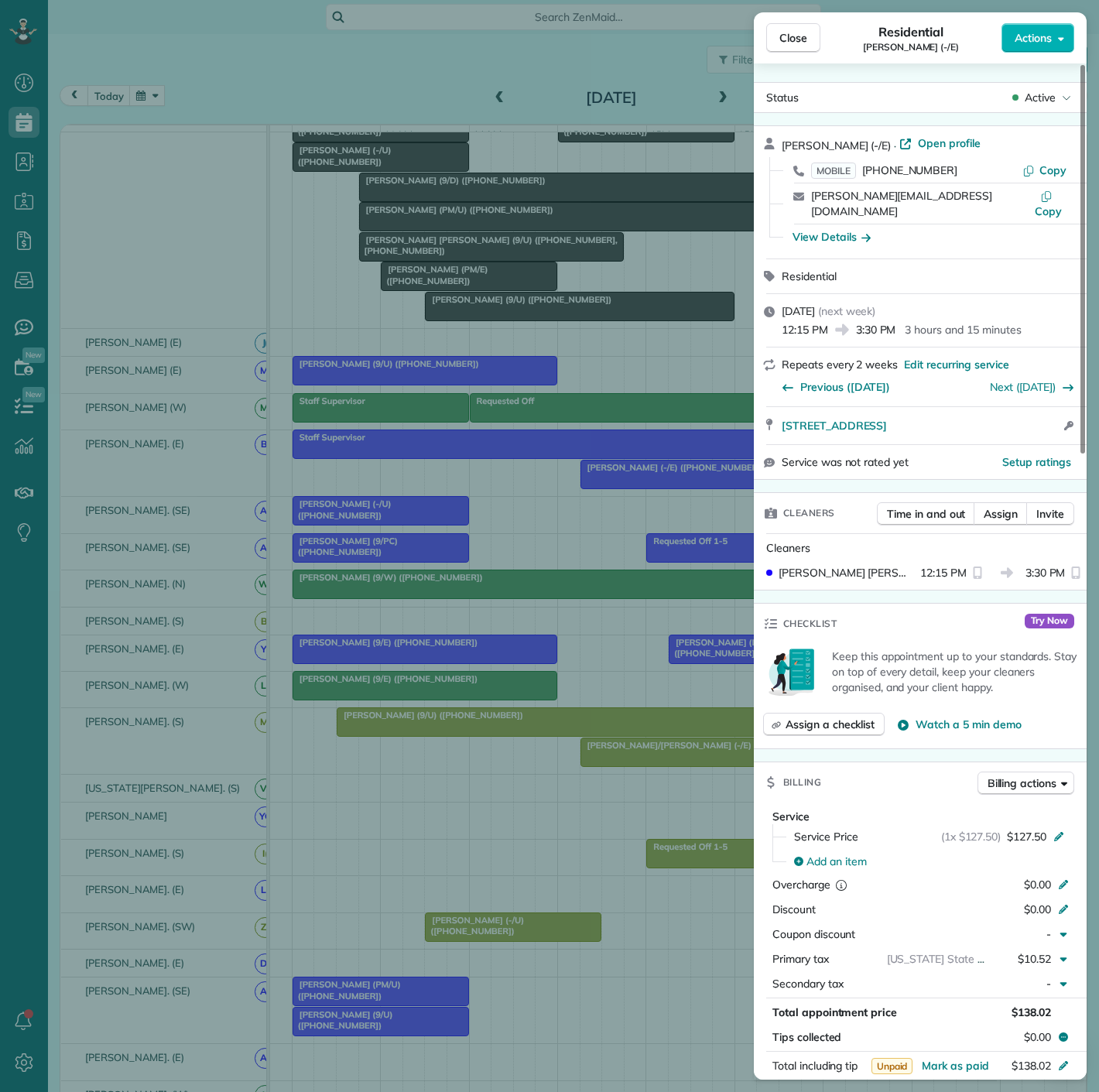
click at [630, 480] on div "Close Residential Jorge Flores (-/E) Actions Status Active Jorge Flores (-/E) ·…" at bounding box center [550, 546] width 1099 height 1092
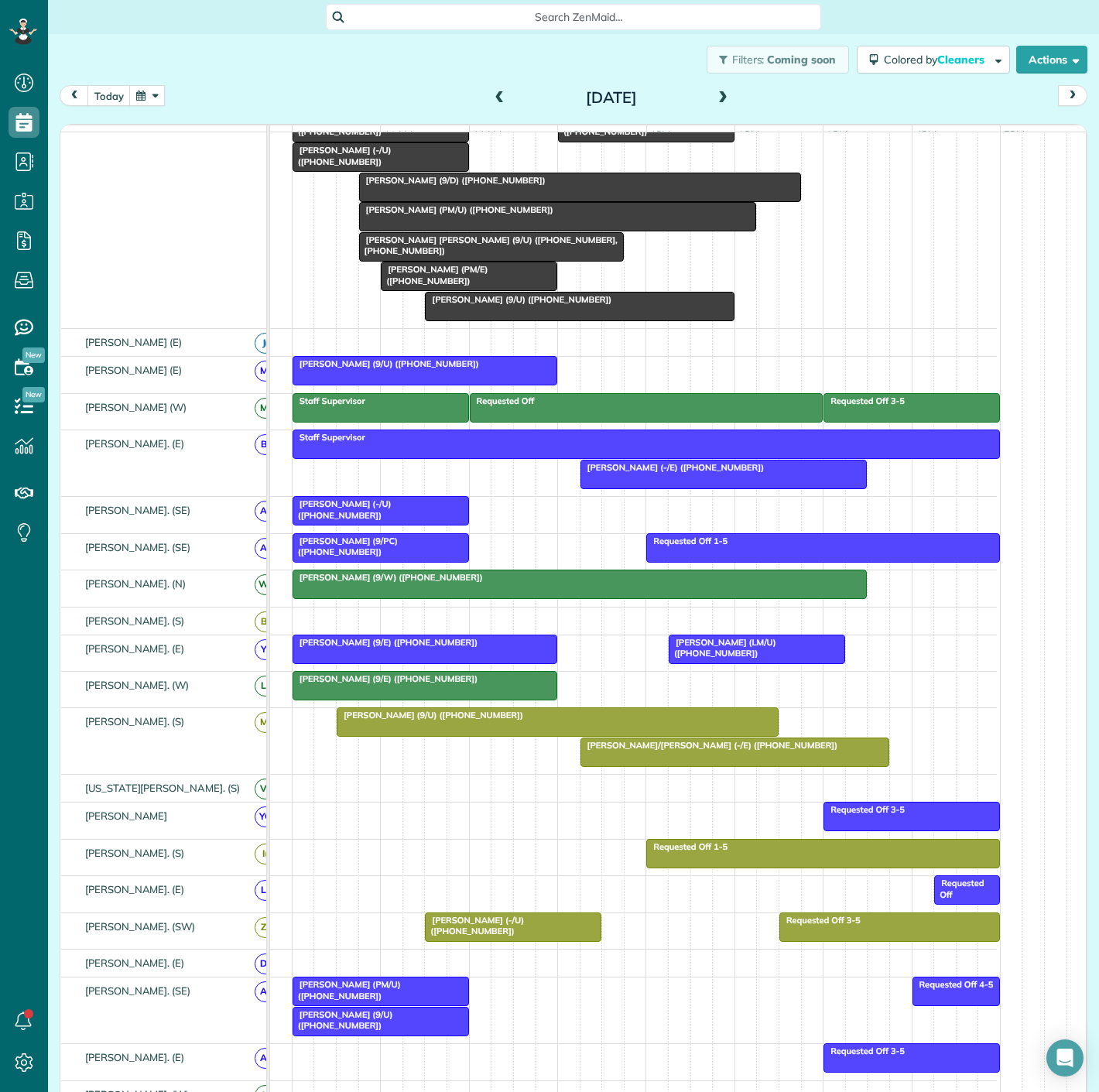
click at [431, 683] on span "Bill Harbour (9/E) (+13143784259)" at bounding box center [385, 678] width 187 height 11
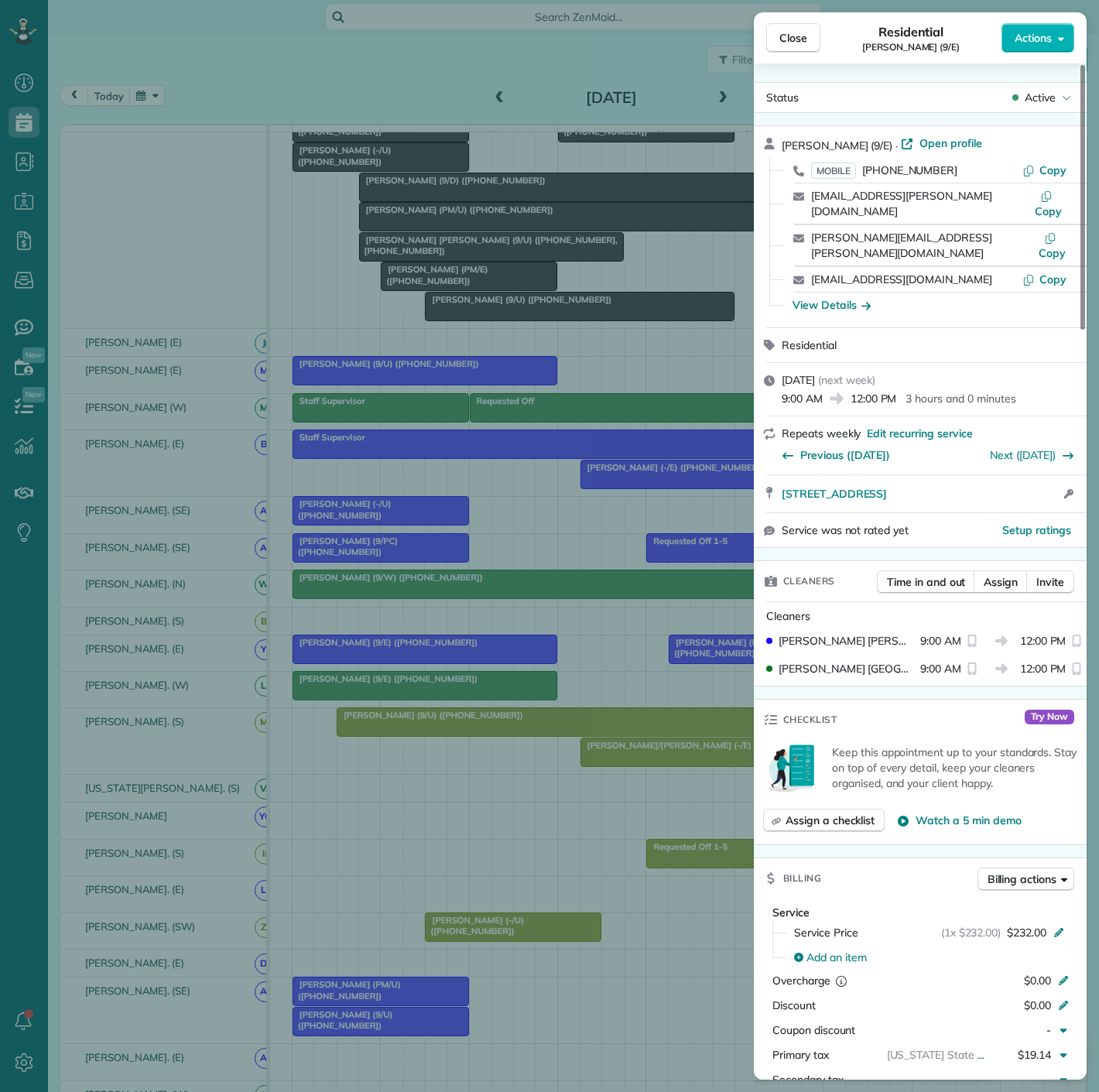
click at [431, 683] on div "Close Residential Bill Harbour (9/E) Actions Status Active Bill Harbour (9/E) ·…" at bounding box center [550, 546] width 1099 height 1092
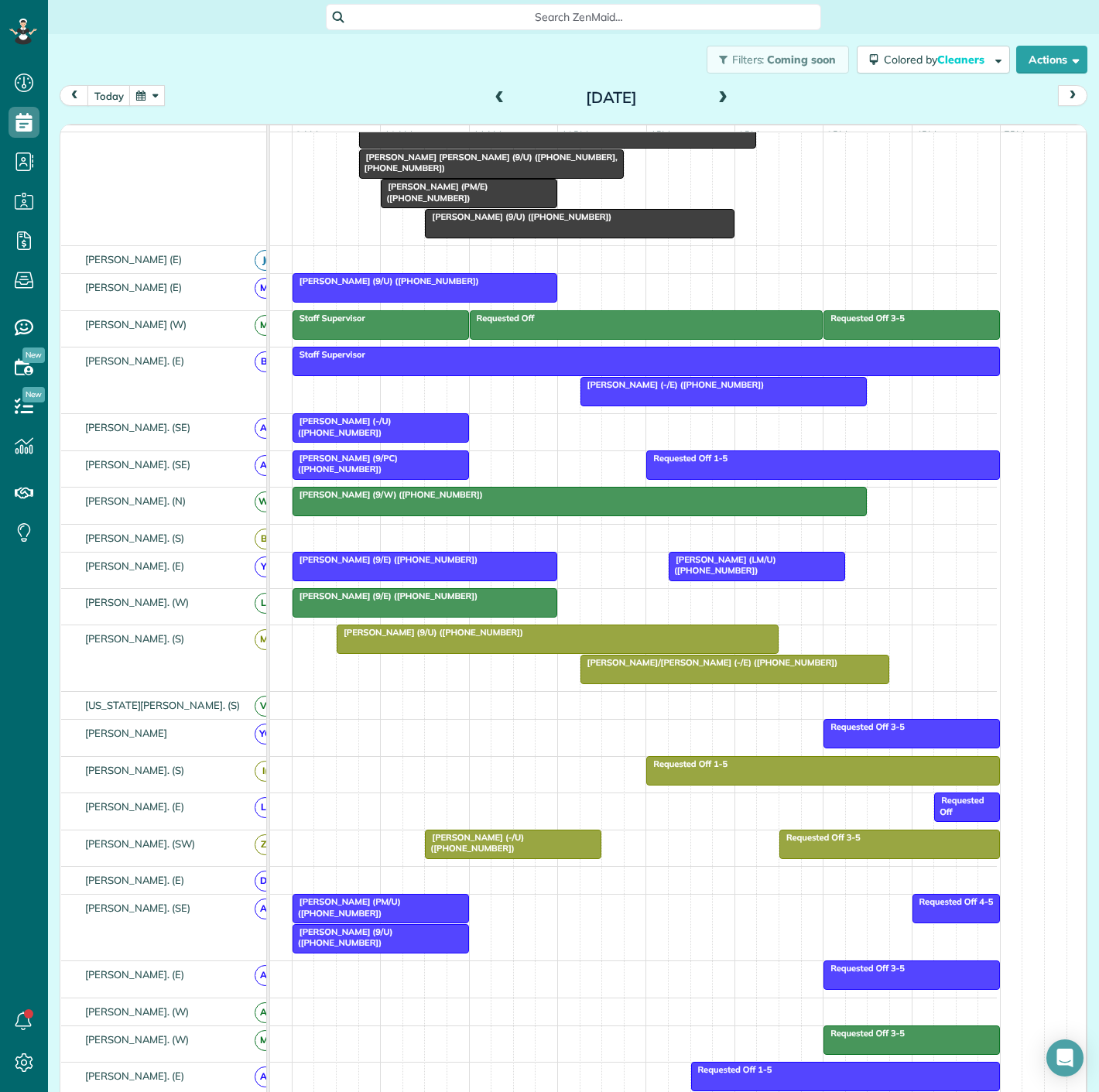
scroll to position [430, 0]
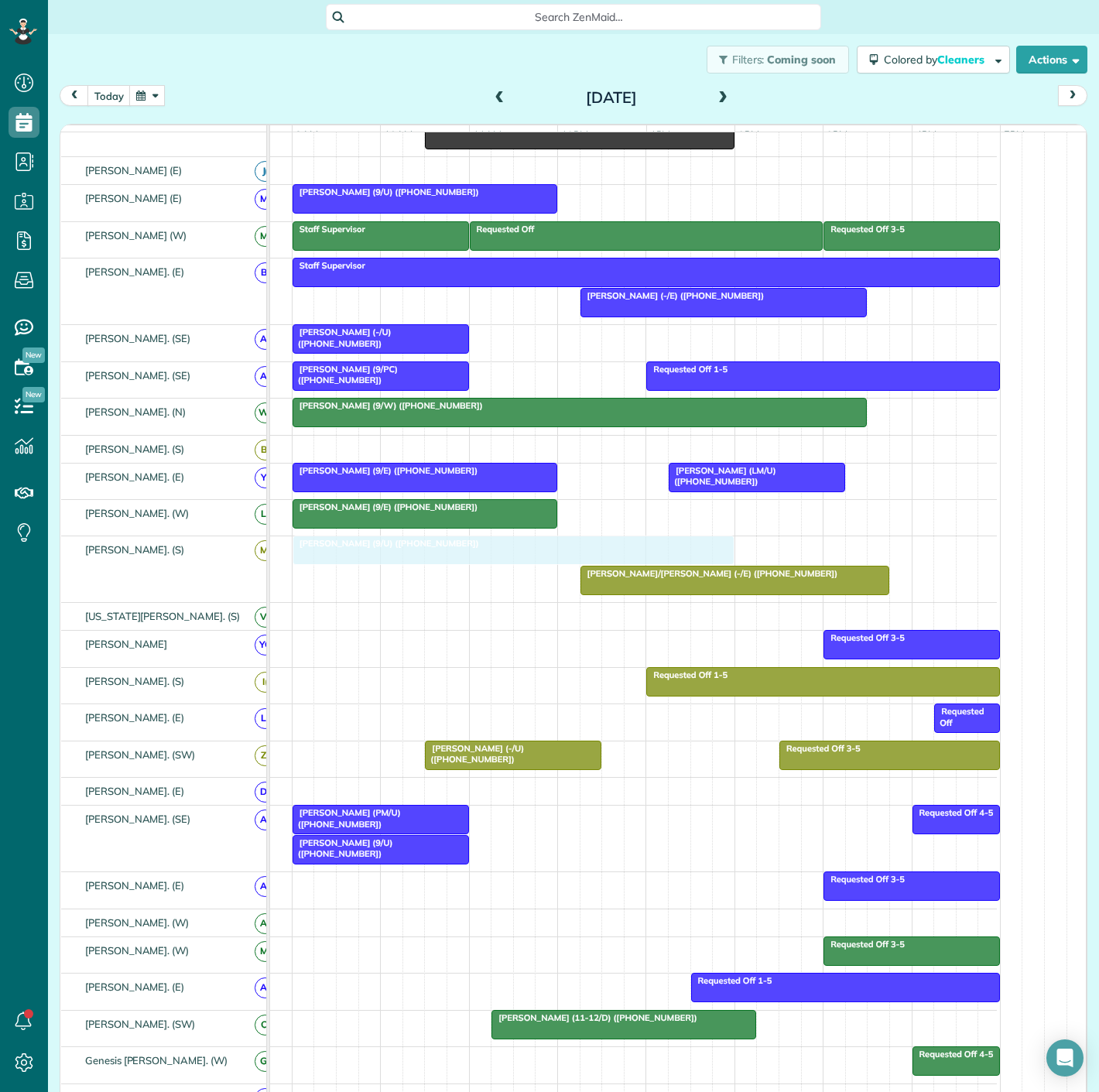
drag, startPoint x: 433, startPoint y: 565, endPoint x: 396, endPoint y: 565, distance: 37.0
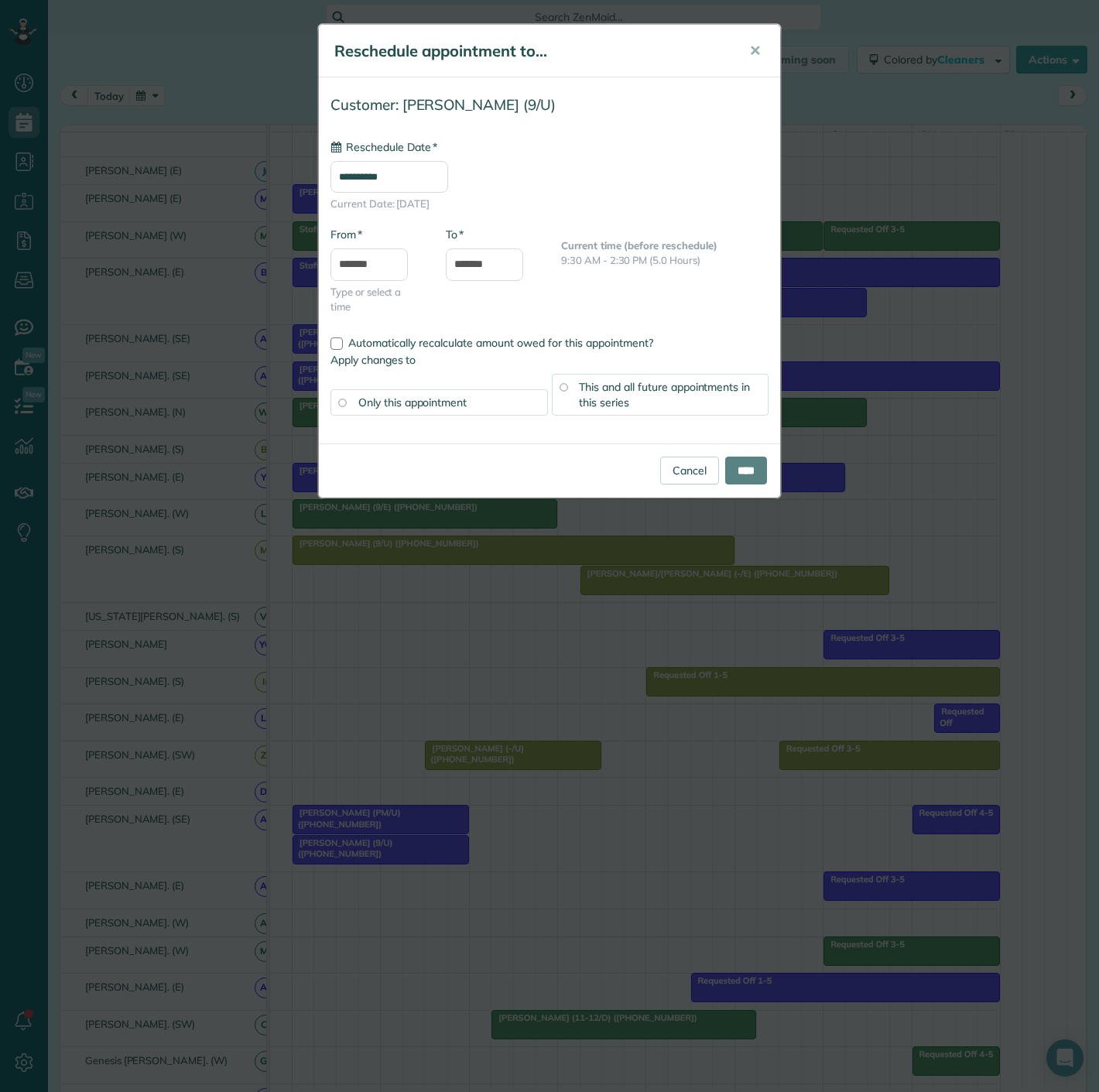
click at [396, 565] on div "**********" at bounding box center [550, 546] width 1099 height 1092
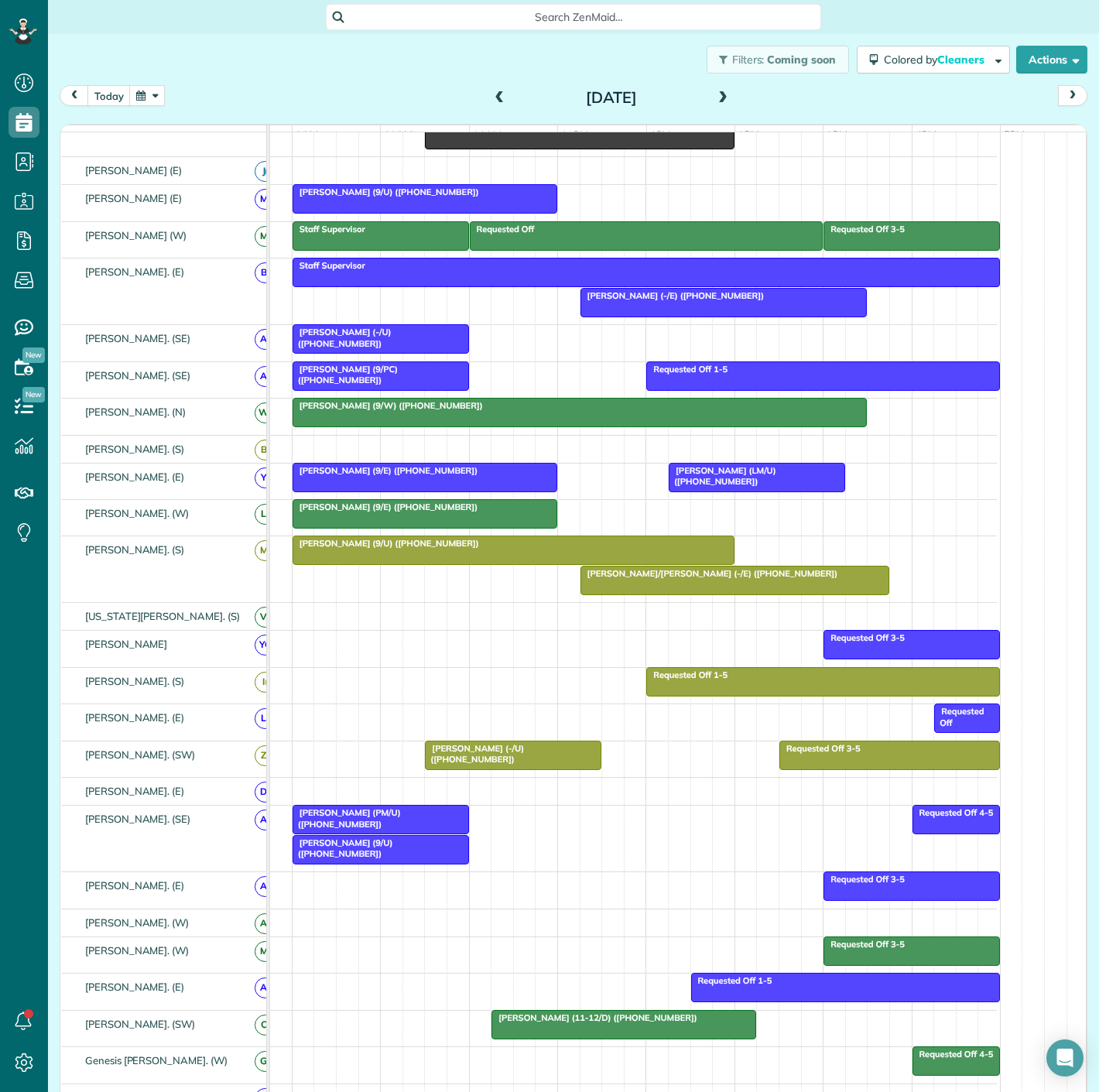
click at [419, 562] on div at bounding box center [514, 549] width 441 height 28
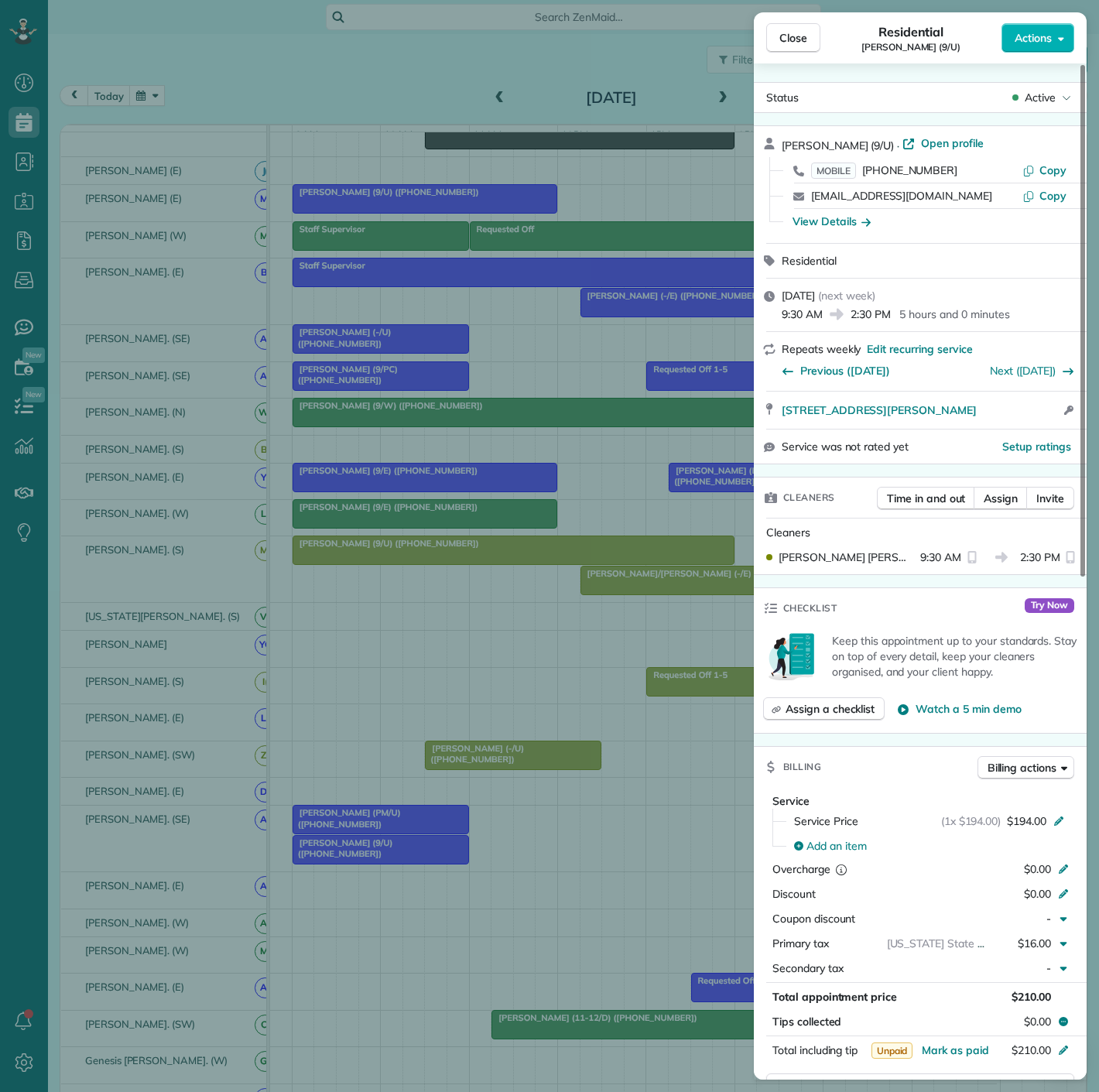
click at [419, 562] on div "Close Residential Bobbie Finch (9/U) Actions Status Active Bobbie Finch (9/U) ·…" at bounding box center [550, 546] width 1099 height 1092
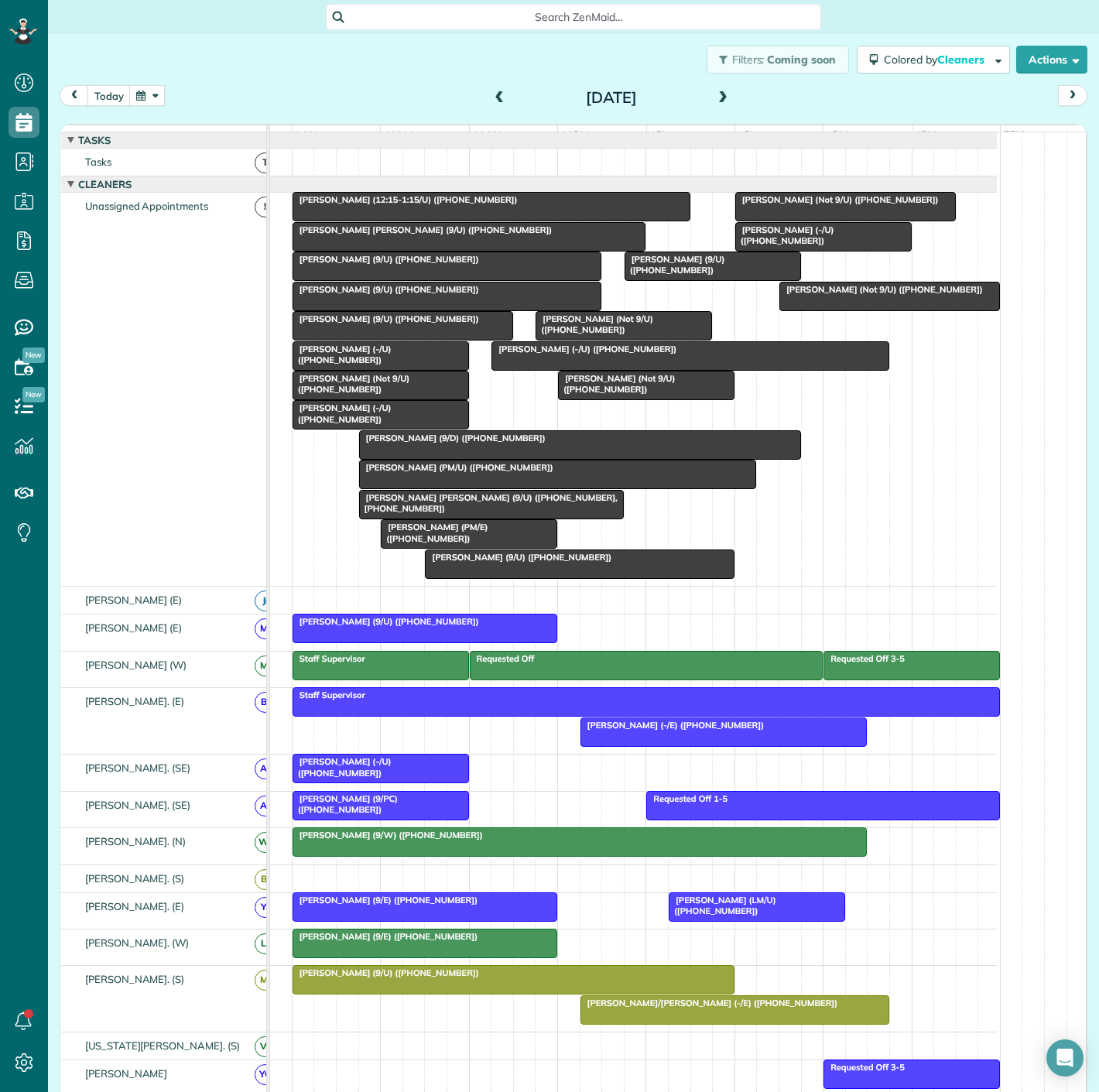
click at [846, 205] on span "Mateen Solehjou (Not 9/U) (+19496971757)" at bounding box center [836, 199] width 205 height 11
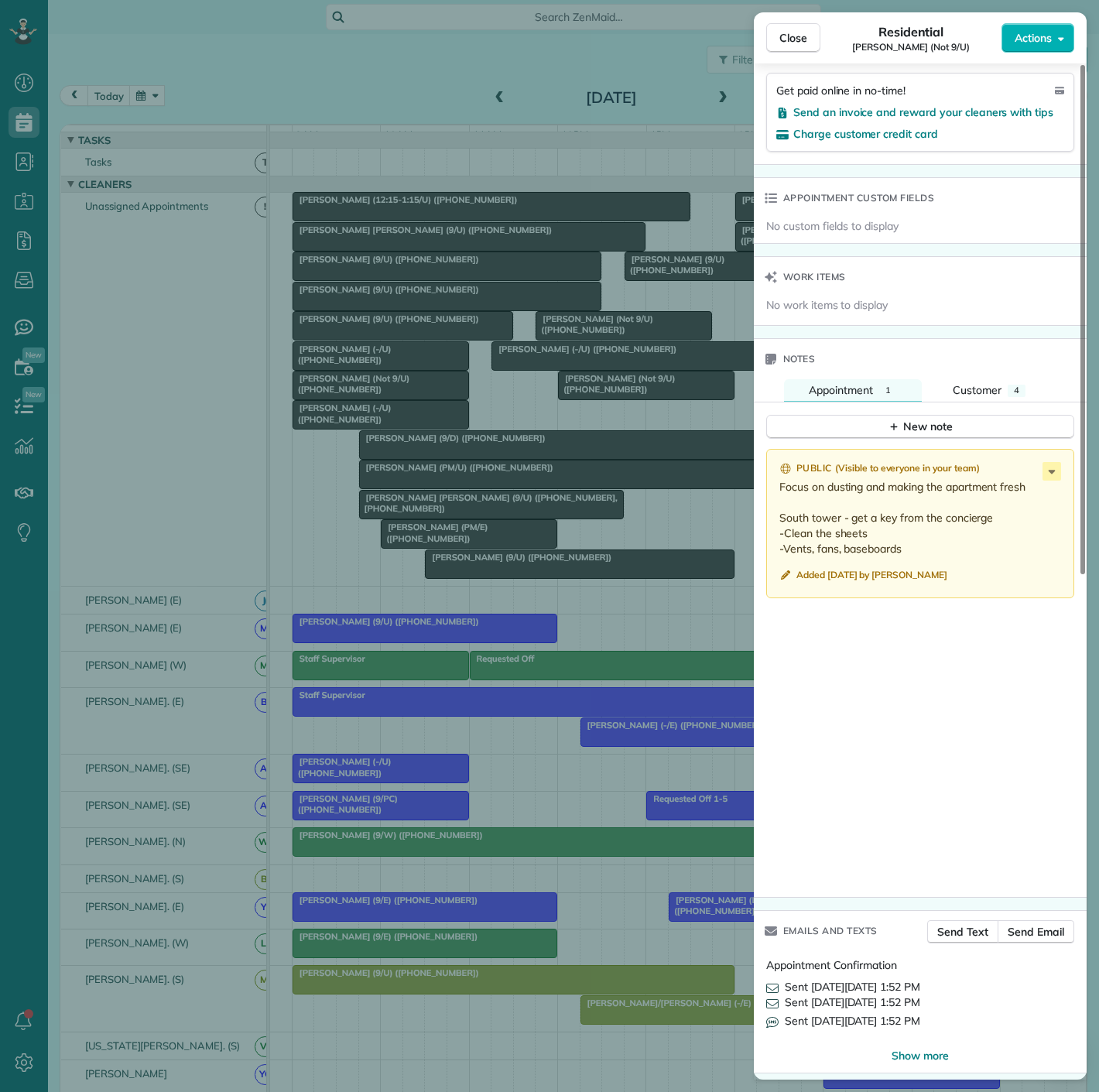
click at [620, 346] on div "Close Residential Mateen Solehjou (Not 9/U) Actions Status Active Mateen Solehj…" at bounding box center [550, 546] width 1099 height 1092
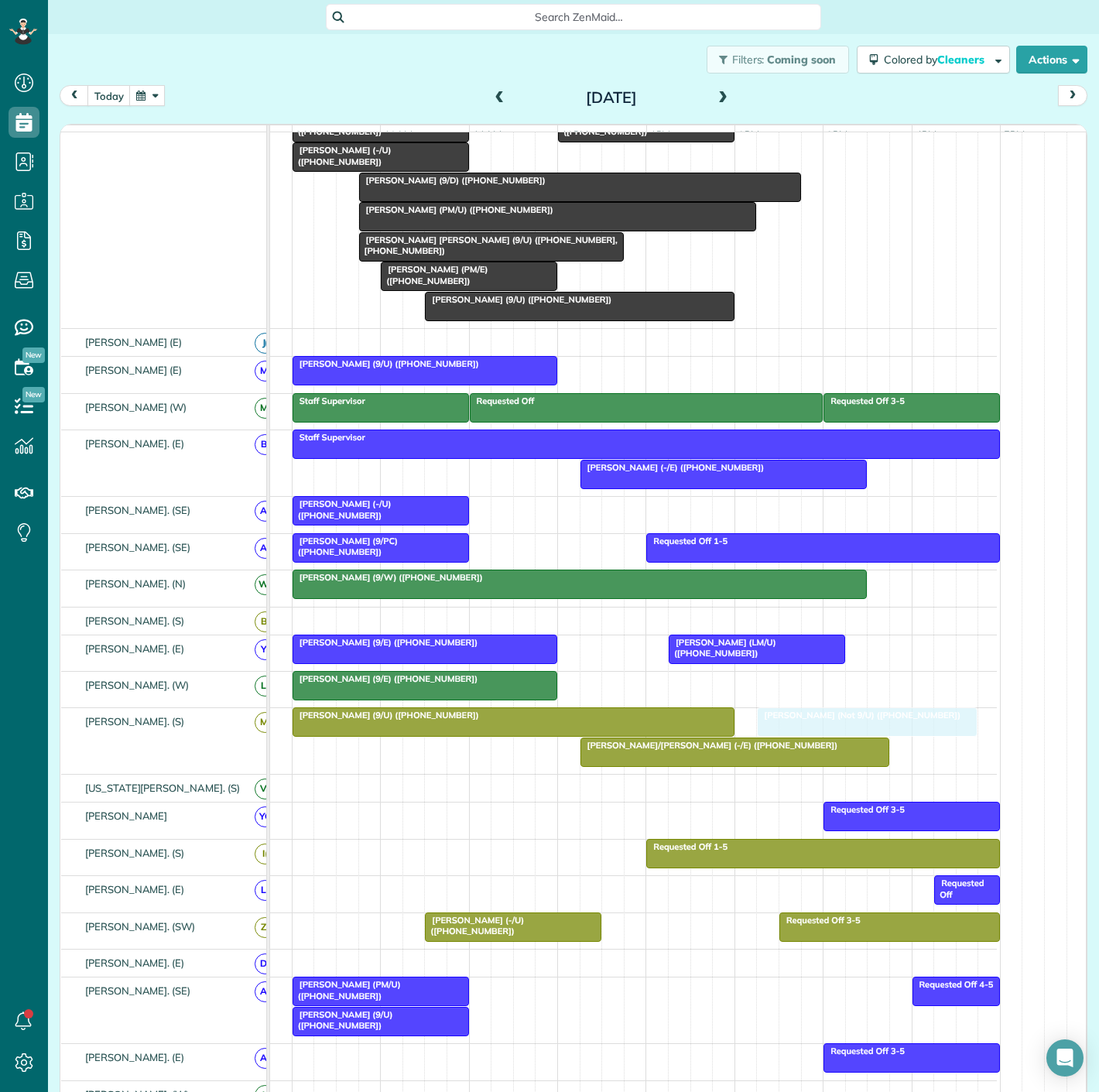
drag, startPoint x: 748, startPoint y: 214, endPoint x: 776, endPoint y: 739, distance: 525.7
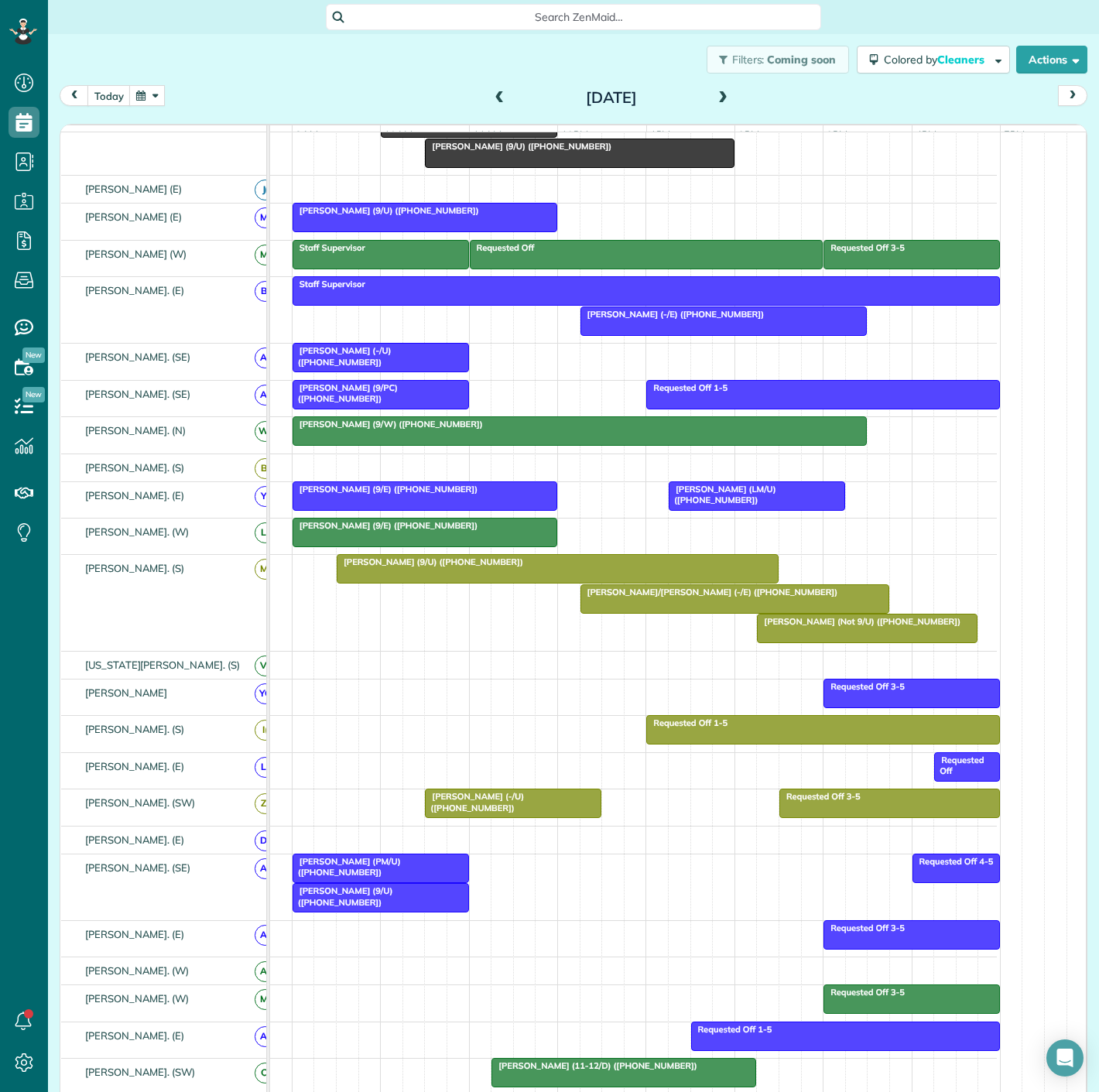
scroll to position [430, 0]
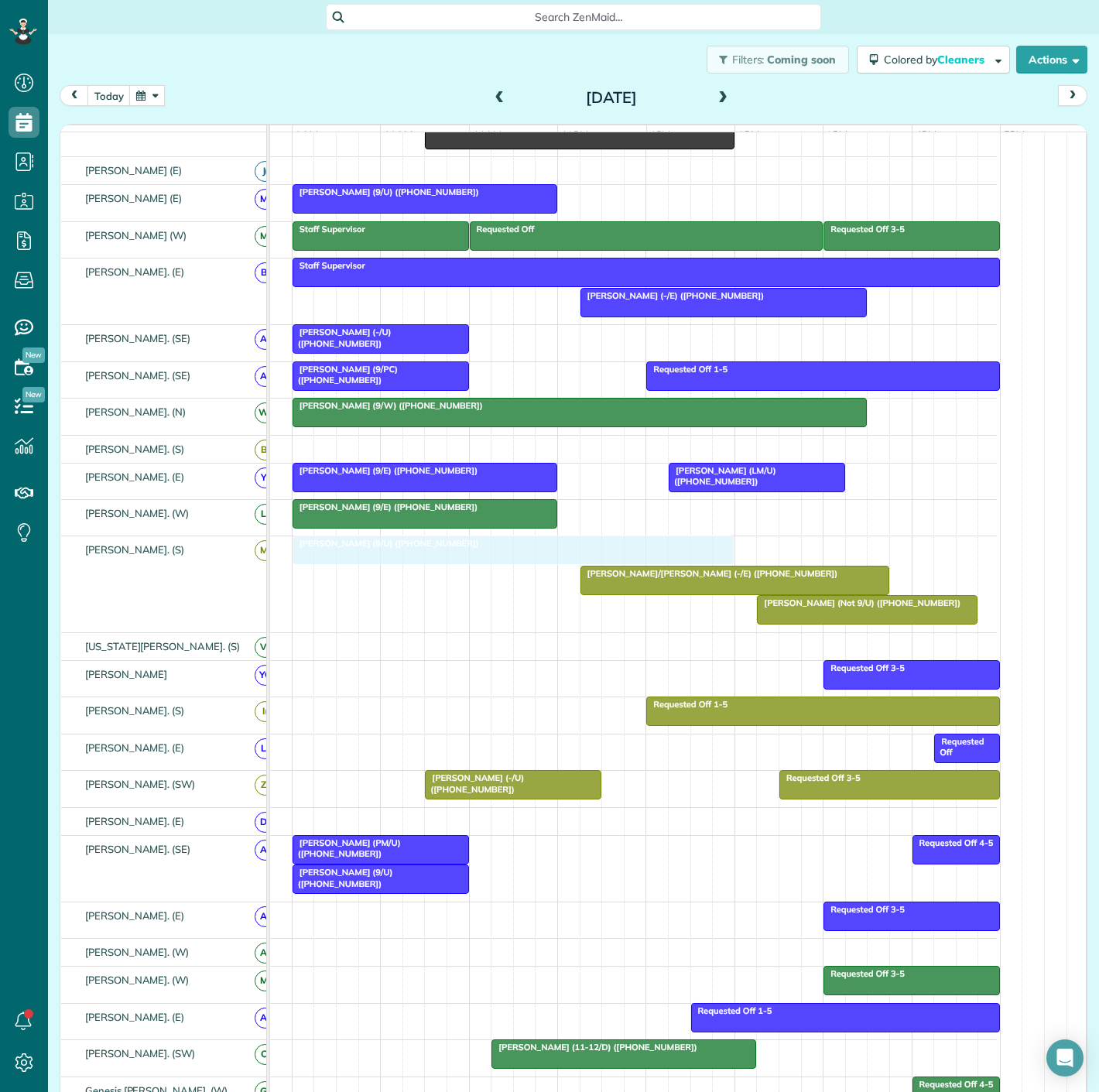
drag, startPoint x: 416, startPoint y: 563, endPoint x: 382, endPoint y: 563, distance: 34.0
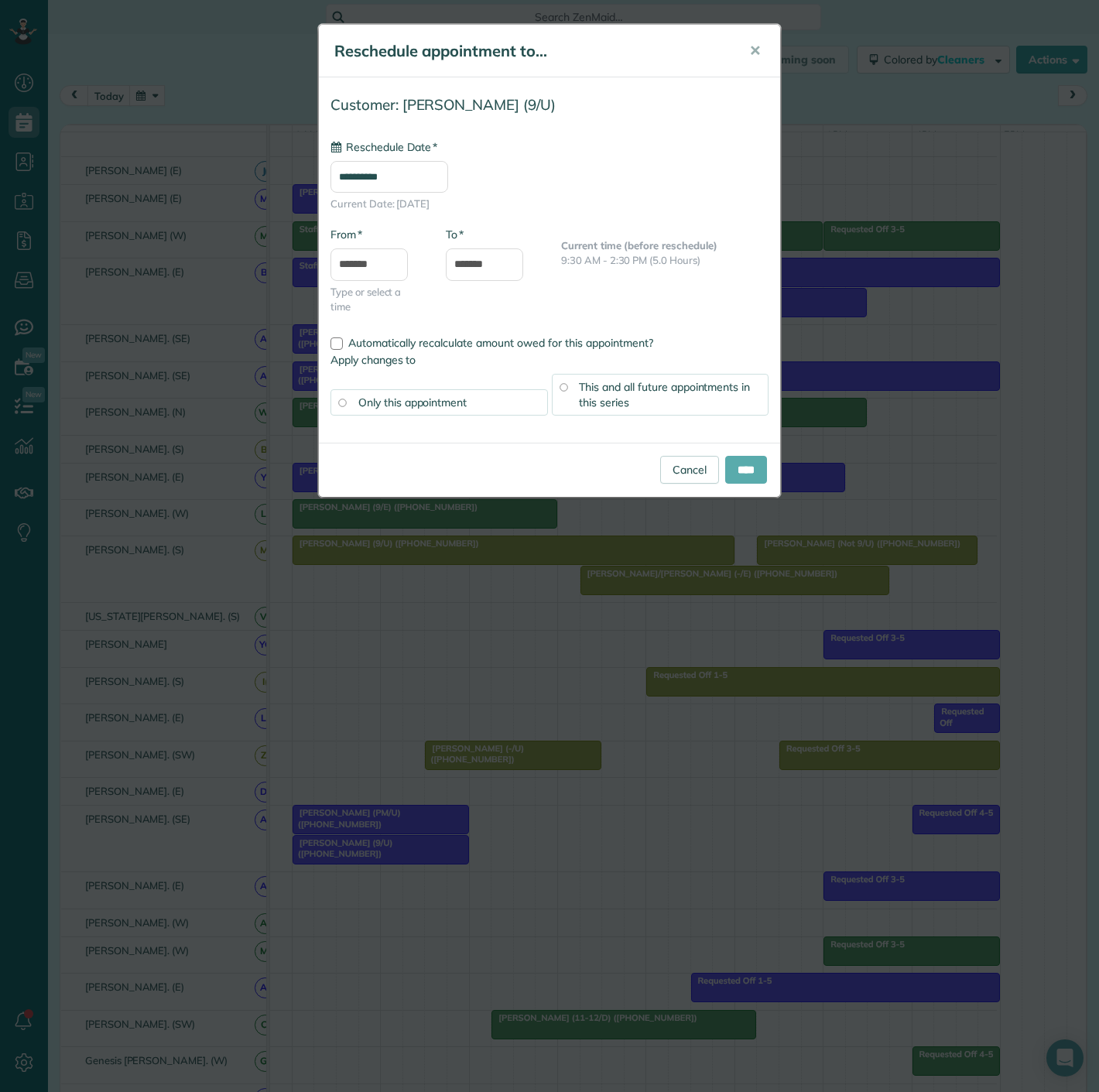
type input "**********"
click at [732, 477] on input "****" at bounding box center [746, 469] width 42 height 28
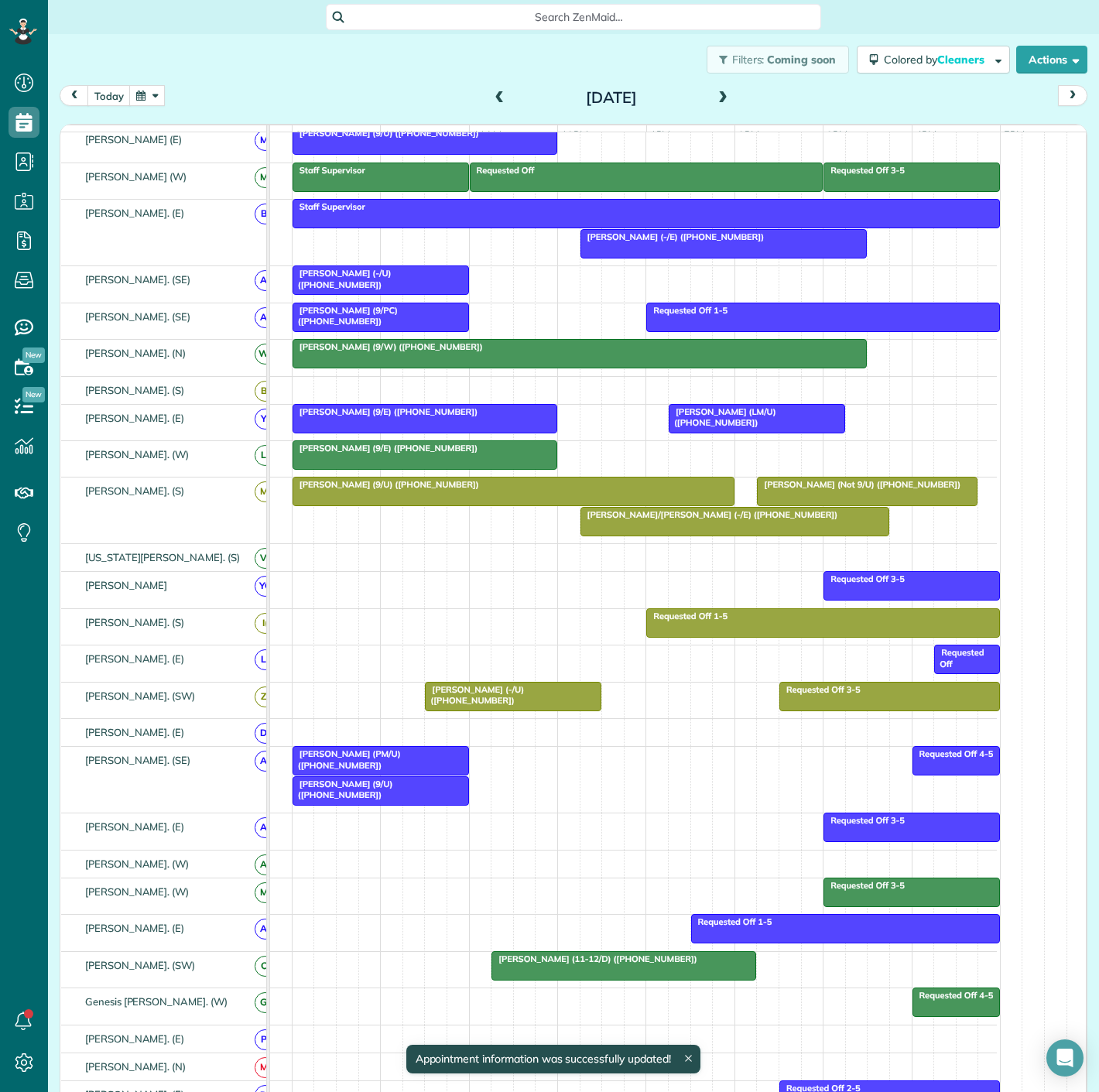
scroll to position [515, 0]
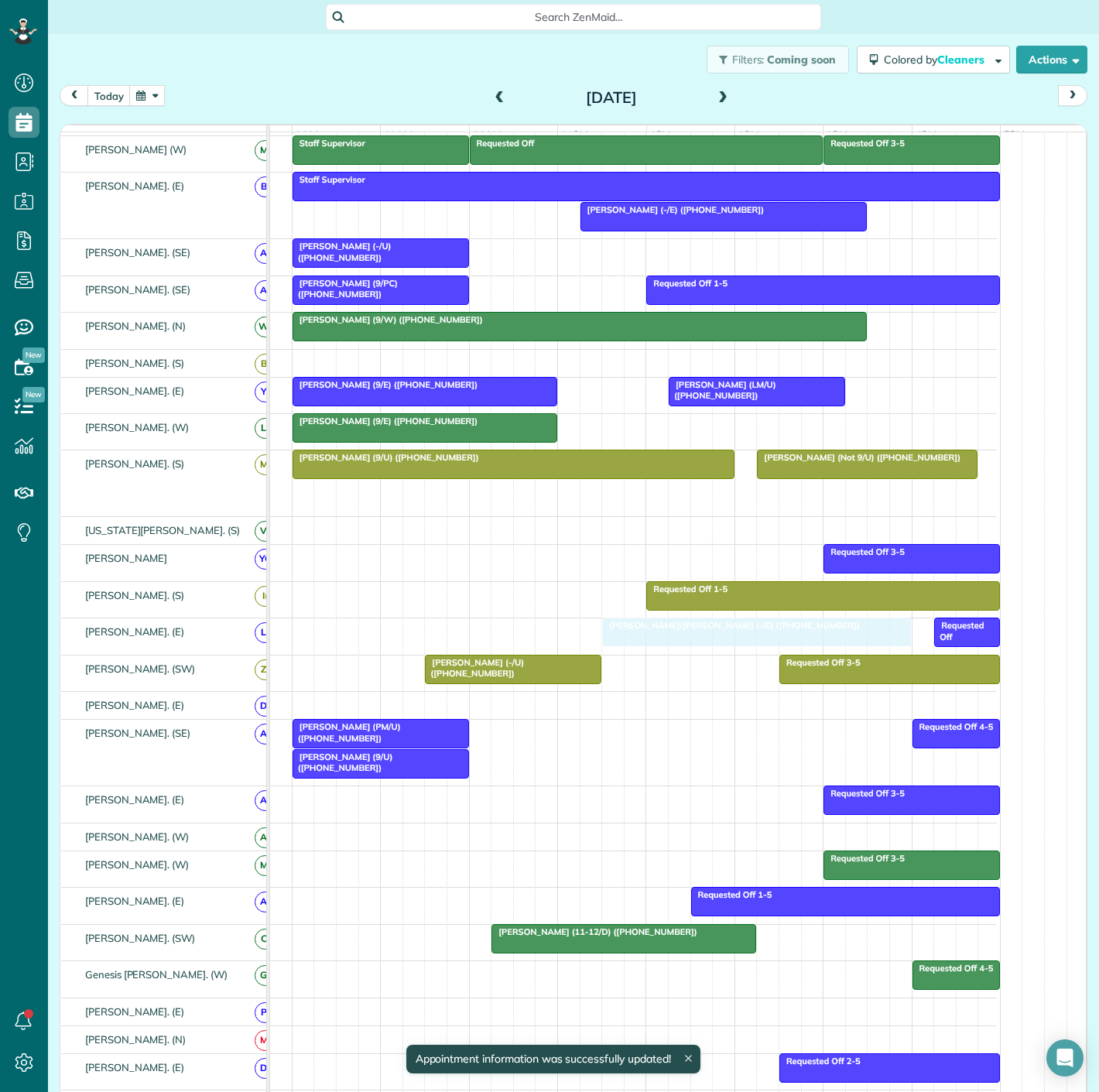
drag, startPoint x: 681, startPoint y: 505, endPoint x: 710, endPoint y: 656, distance: 153.8
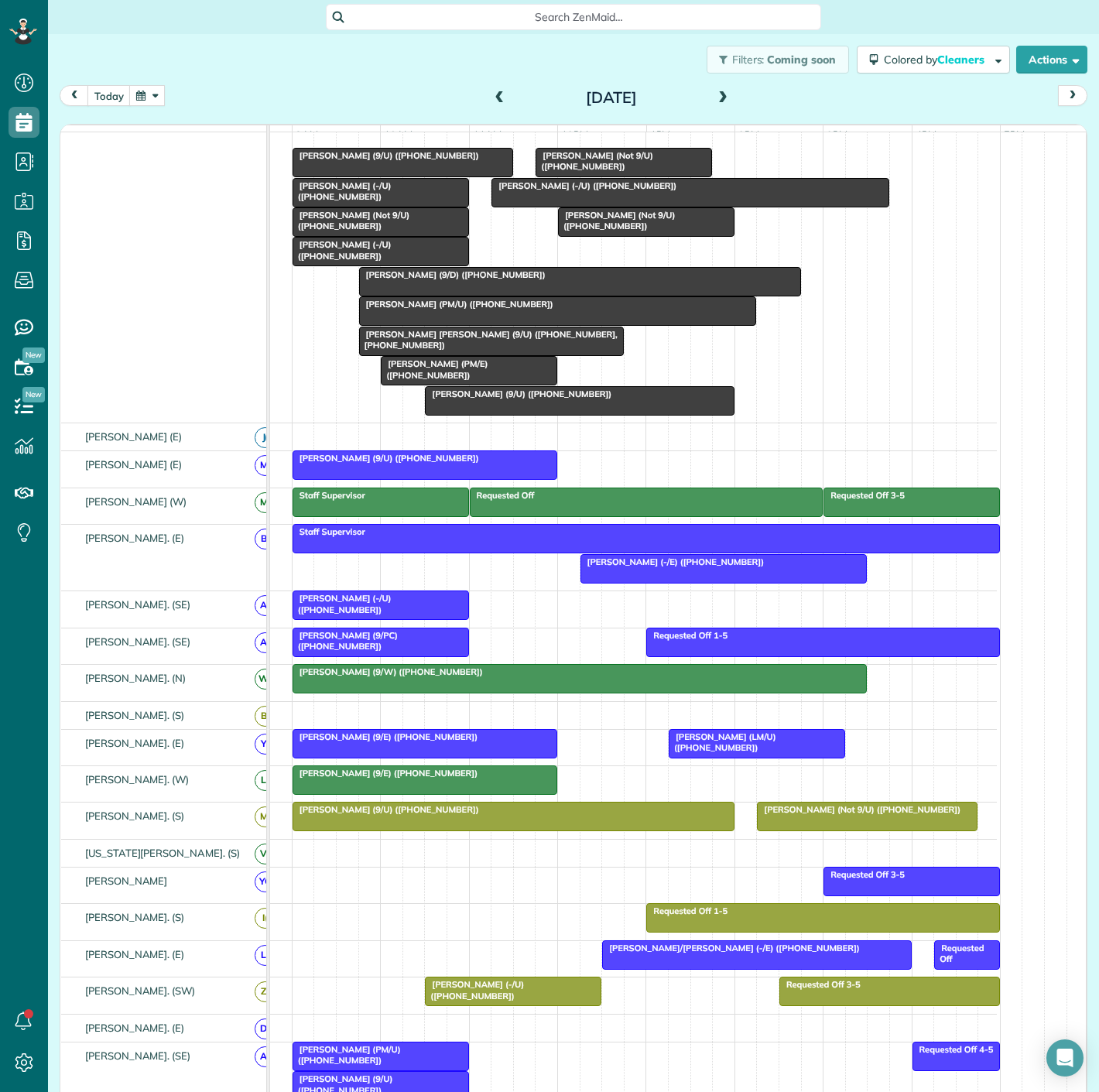
scroll to position [339, 0]
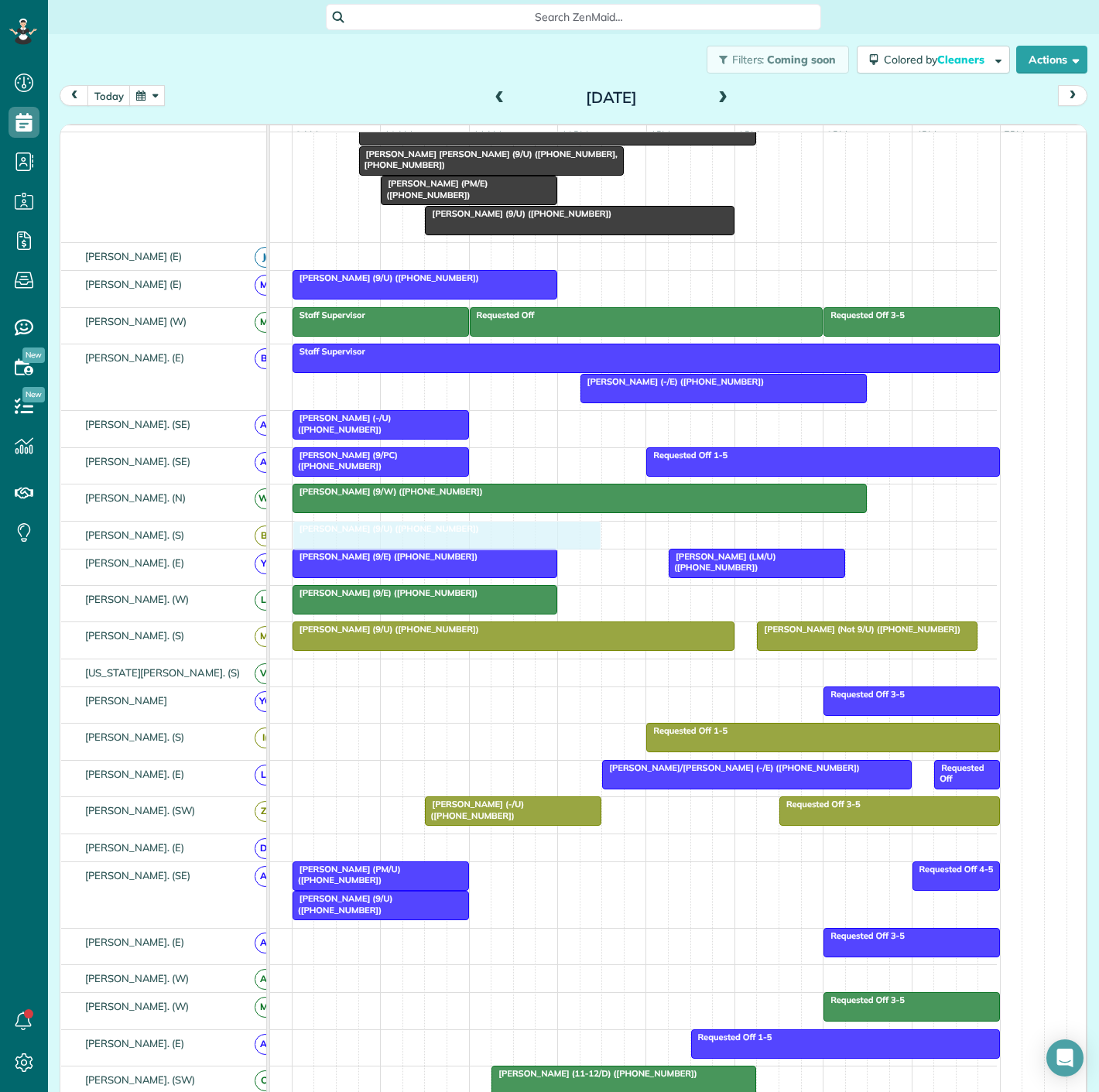
drag, startPoint x: 425, startPoint y: 304, endPoint x: 435, endPoint y: 533, distance: 229.2
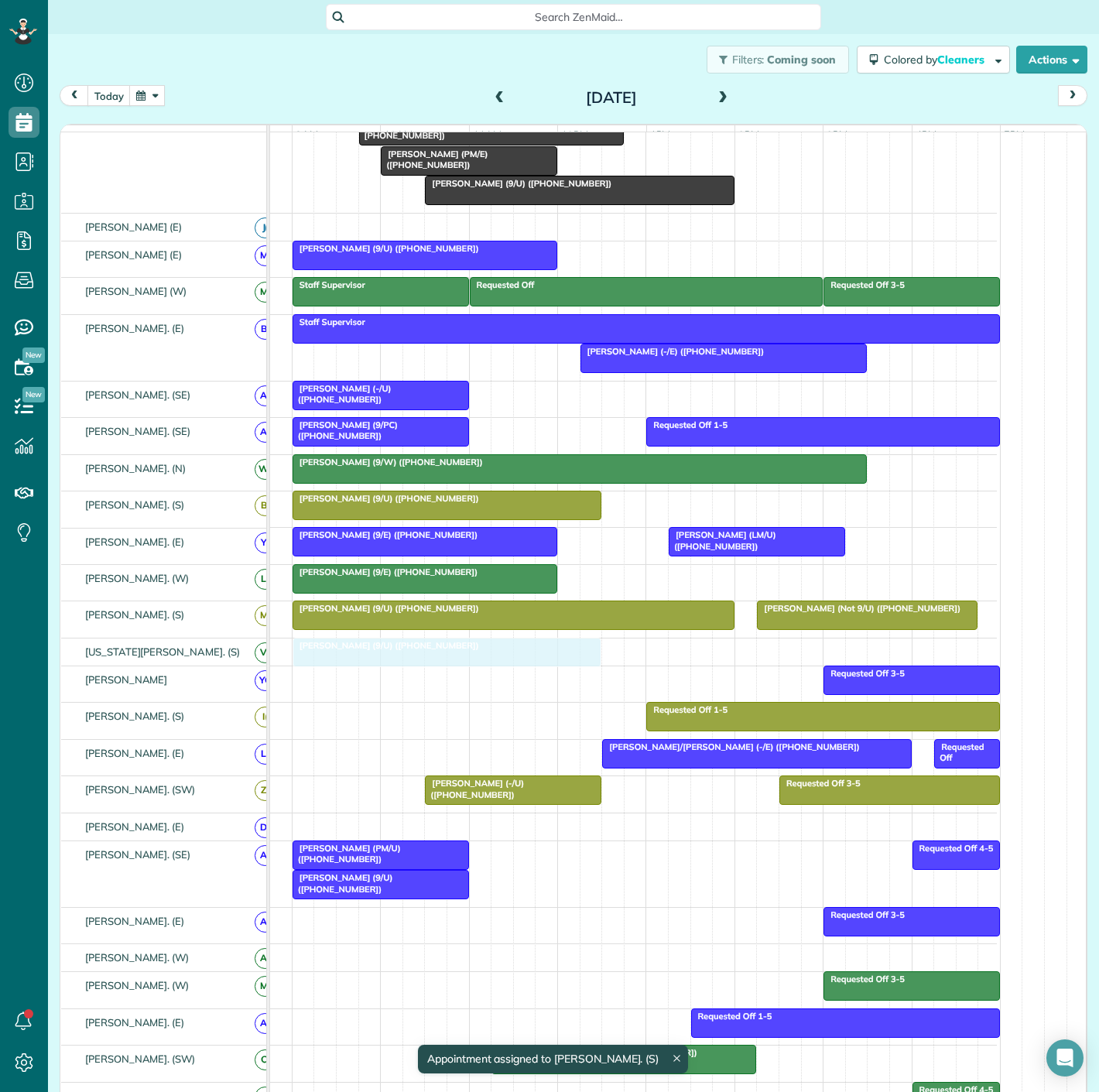
drag, startPoint x: 438, startPoint y: 275, endPoint x: 440, endPoint y: 673, distance: 398.0
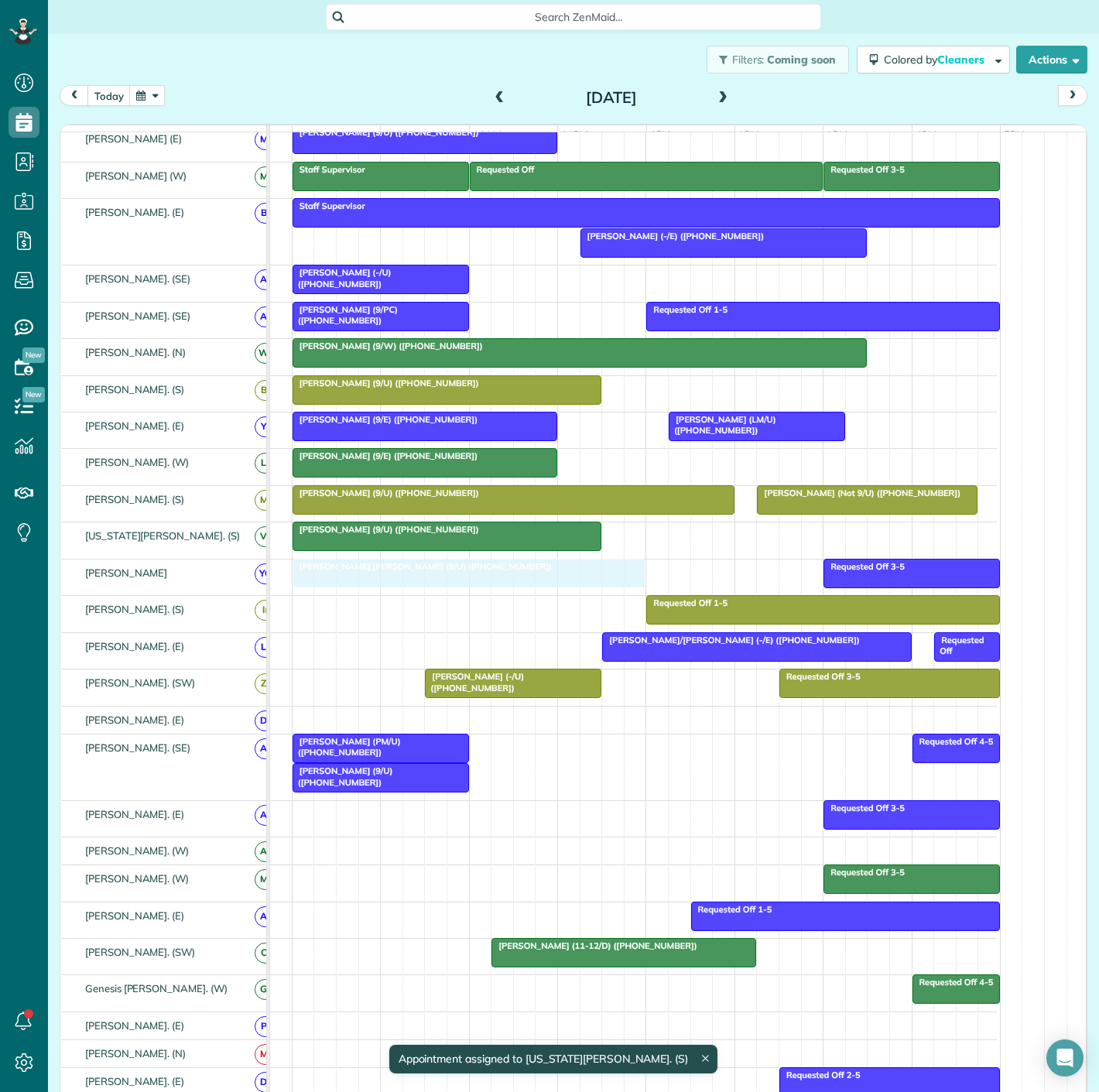
drag, startPoint x: 457, startPoint y: 244, endPoint x: 466, endPoint y: 565, distance: 321.1
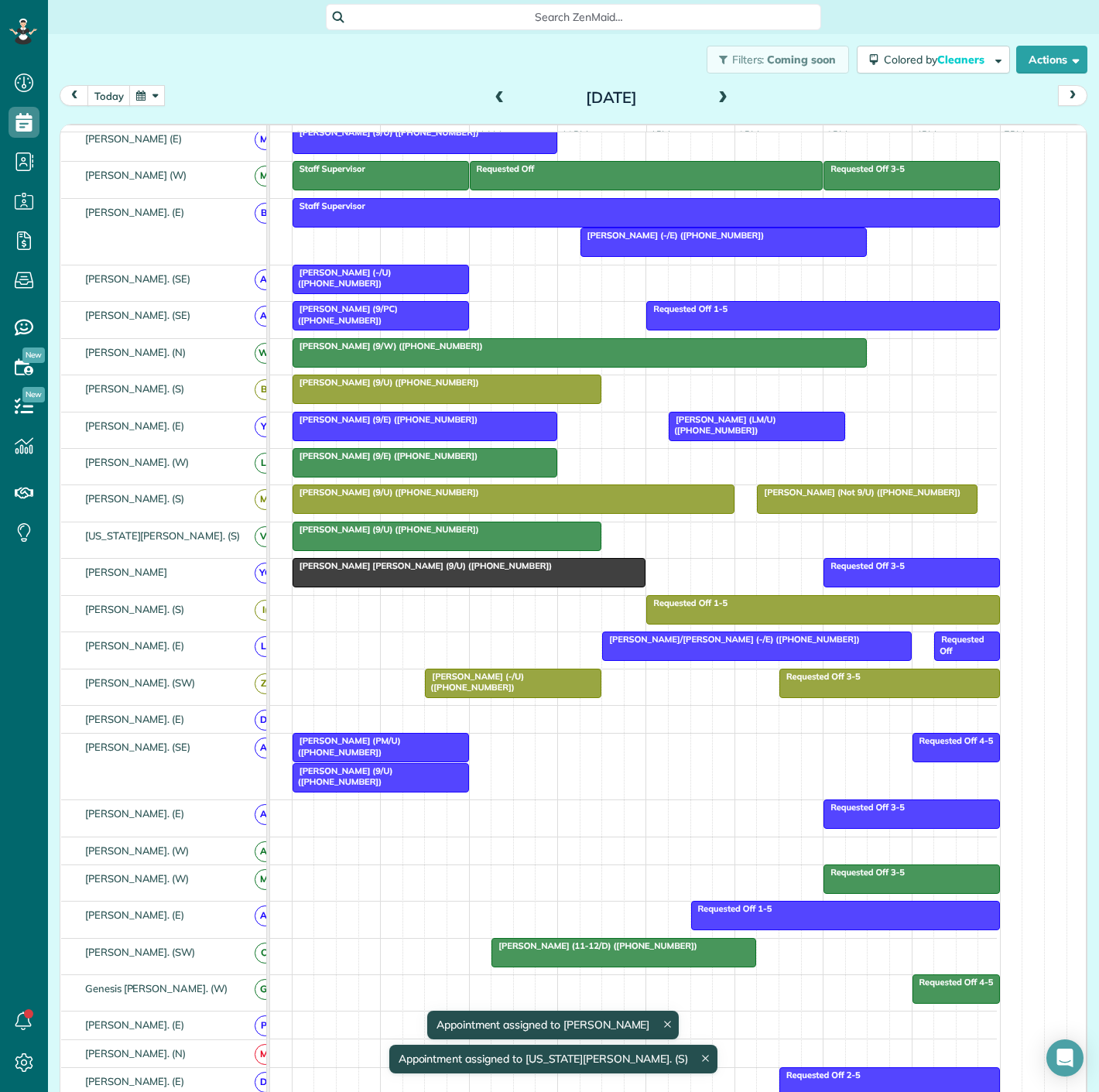
click at [457, 571] on span "Susan Perry Solomon (9/U) (+13109271124)" at bounding box center [422, 565] width 261 height 11
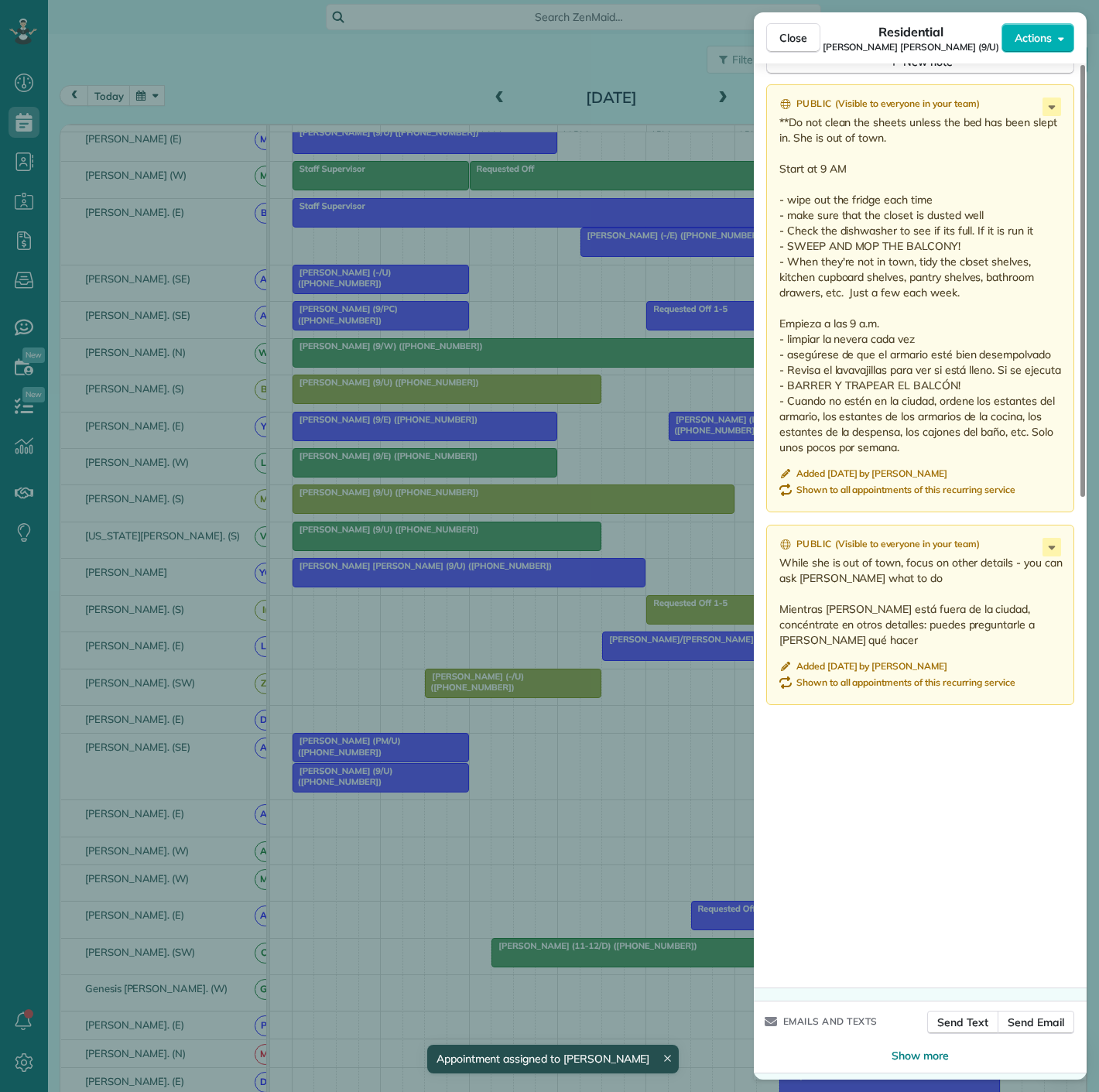
click at [459, 462] on div "Close Residential Susan Perry Solomon (9/U) Actions Status Active Susan Perry S…" at bounding box center [550, 546] width 1099 height 1092
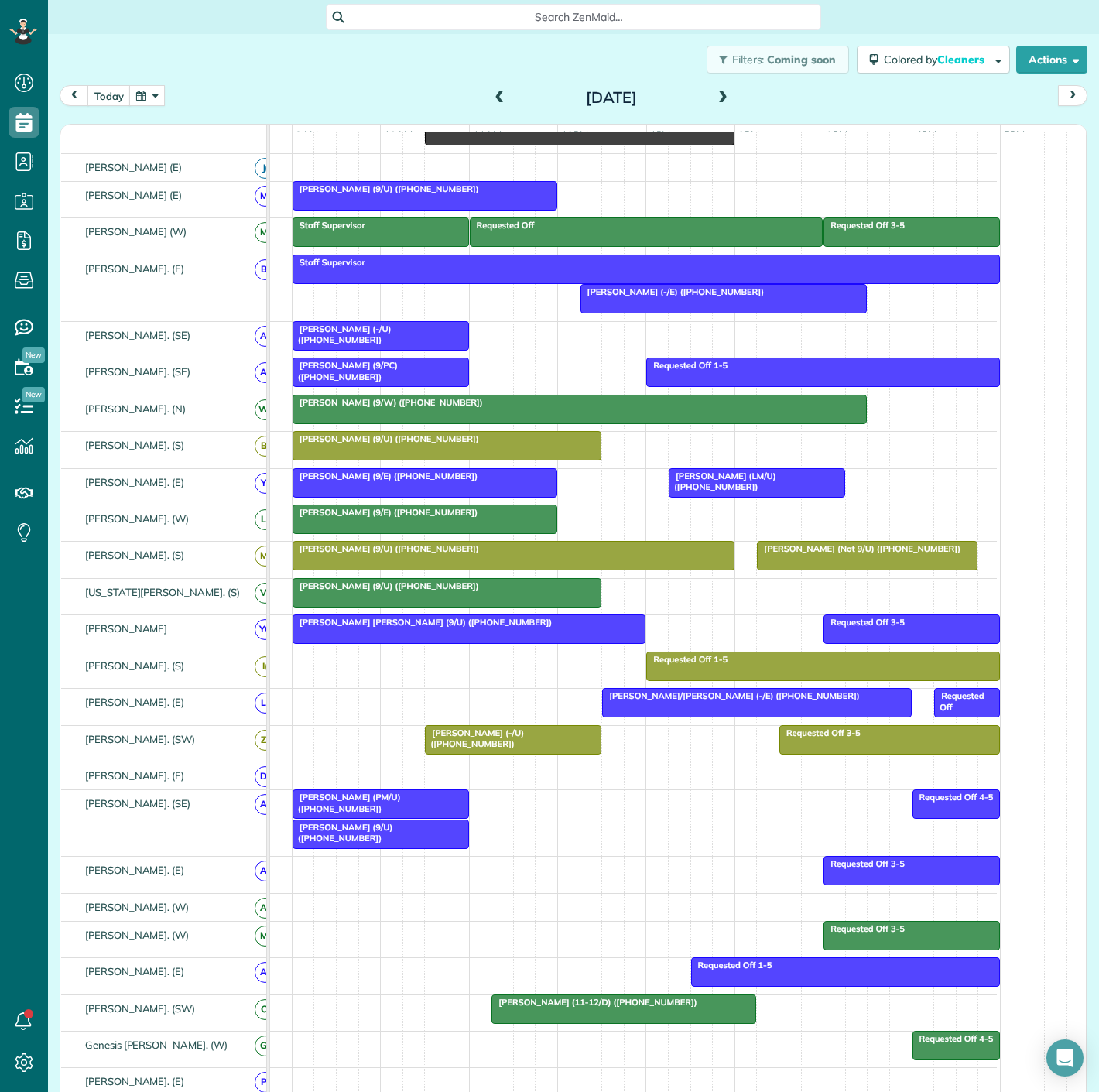
click at [462, 628] on span "Susan Perry Solomon (9/U) (+13109271124)" at bounding box center [422, 622] width 261 height 11
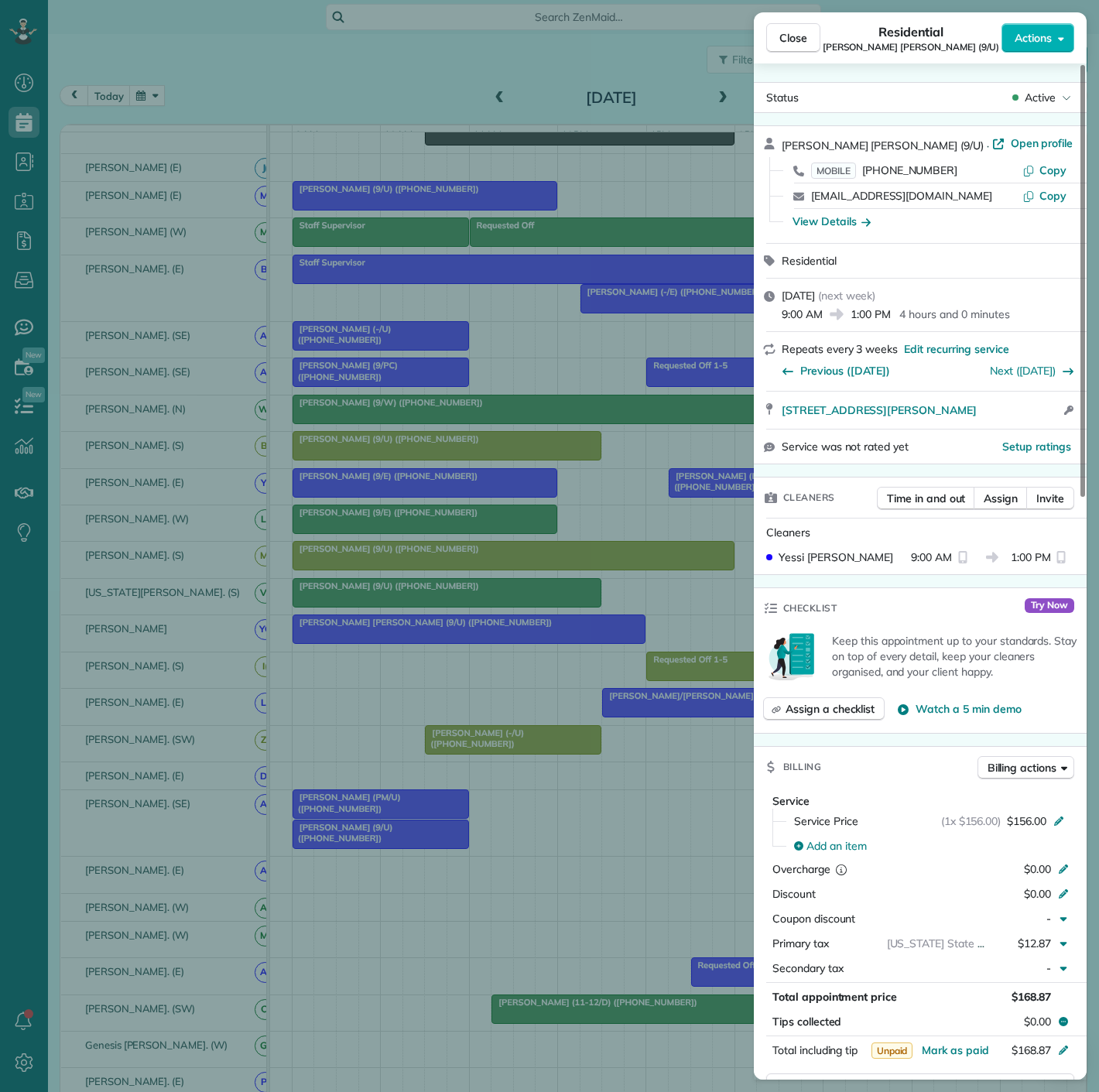
click at [462, 635] on div "Close Residential Susan Perry Solomon (9/U) Actions Status Active Susan Perry S…" at bounding box center [550, 546] width 1099 height 1092
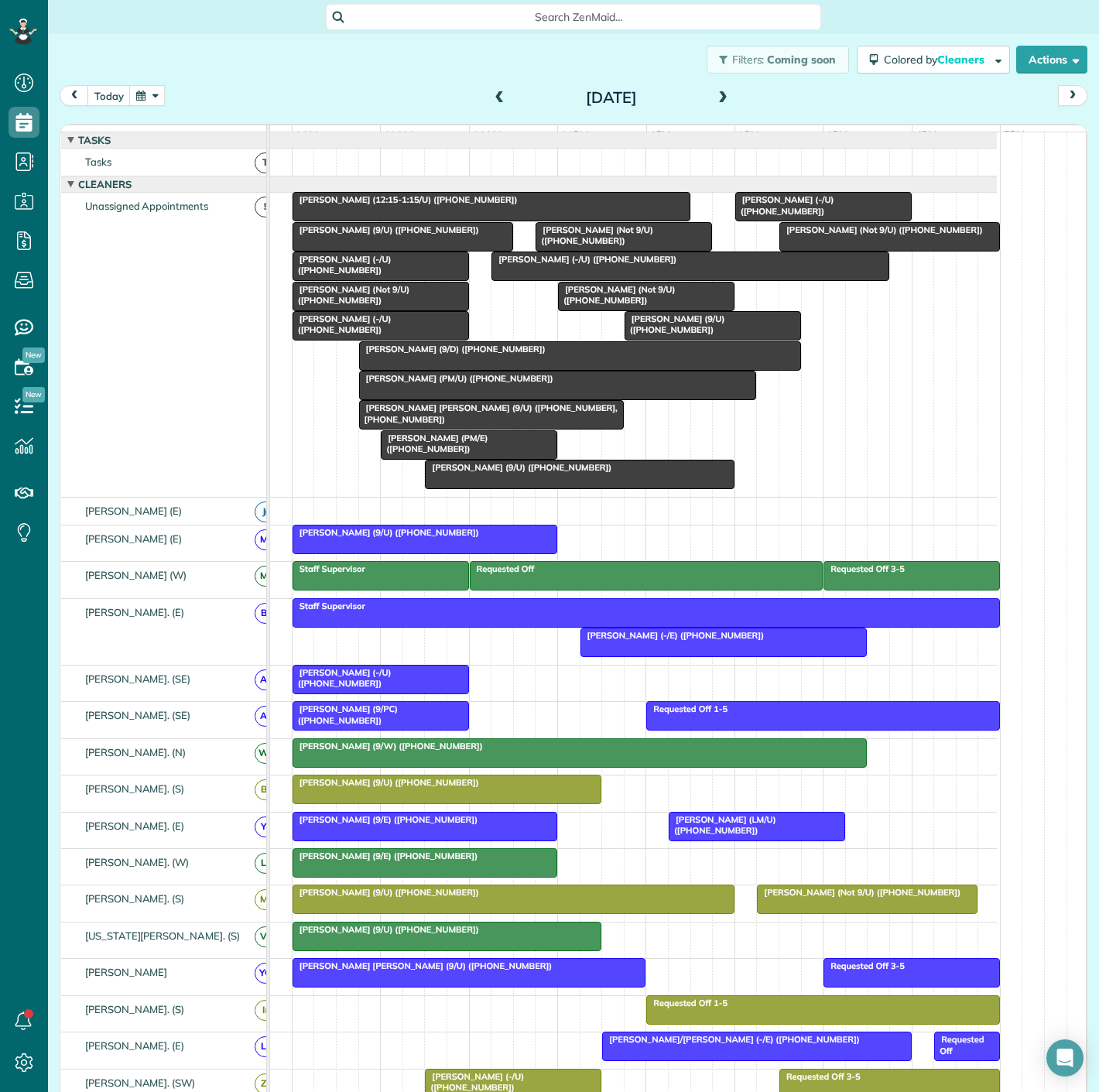
click at [590, 251] on div at bounding box center [623, 237] width 175 height 28
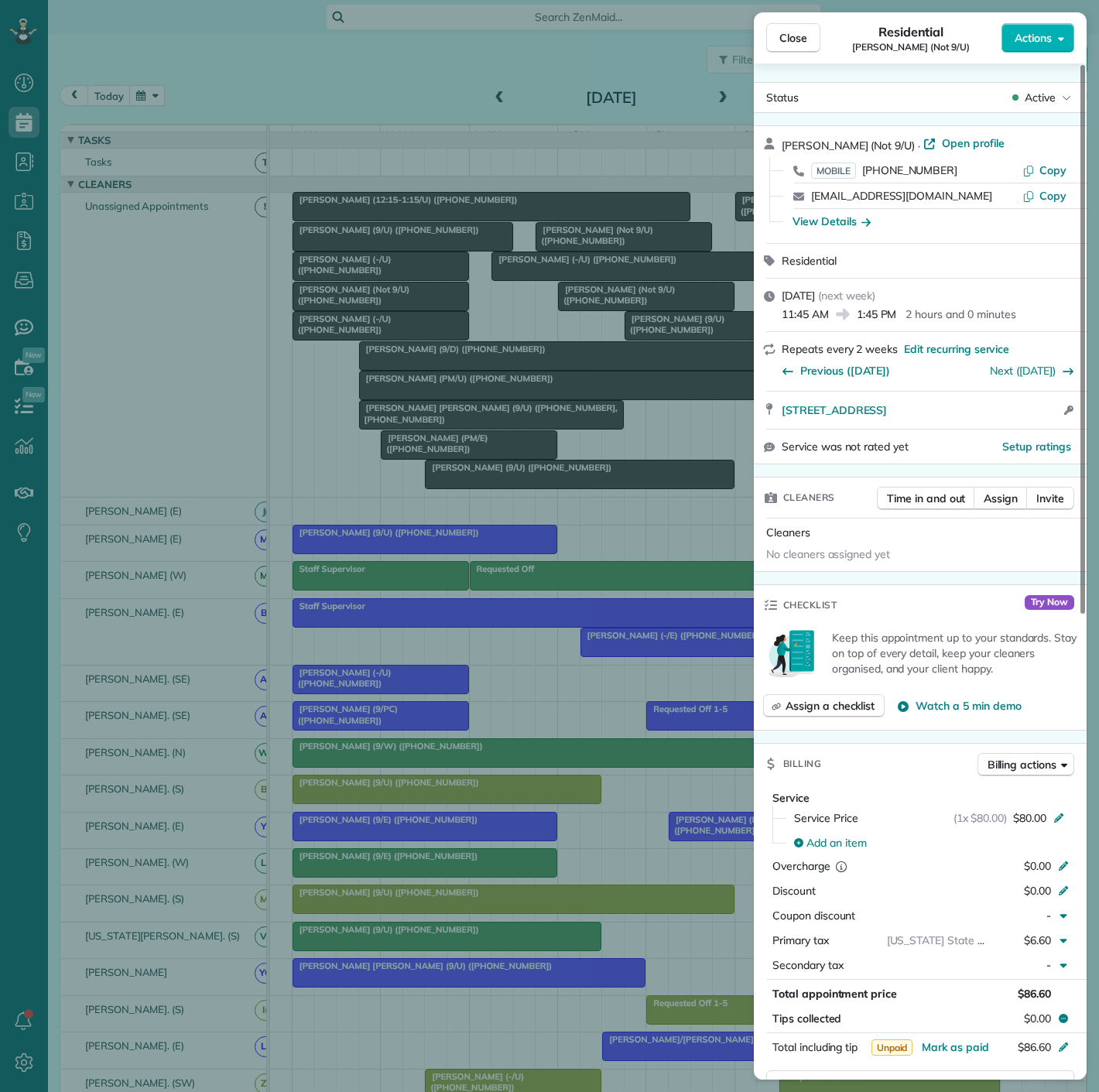
click at [586, 251] on div "Close Residential Khloe Burton (Not 9/U) Actions Status Active Khloe Burton (No…" at bounding box center [550, 546] width 1099 height 1092
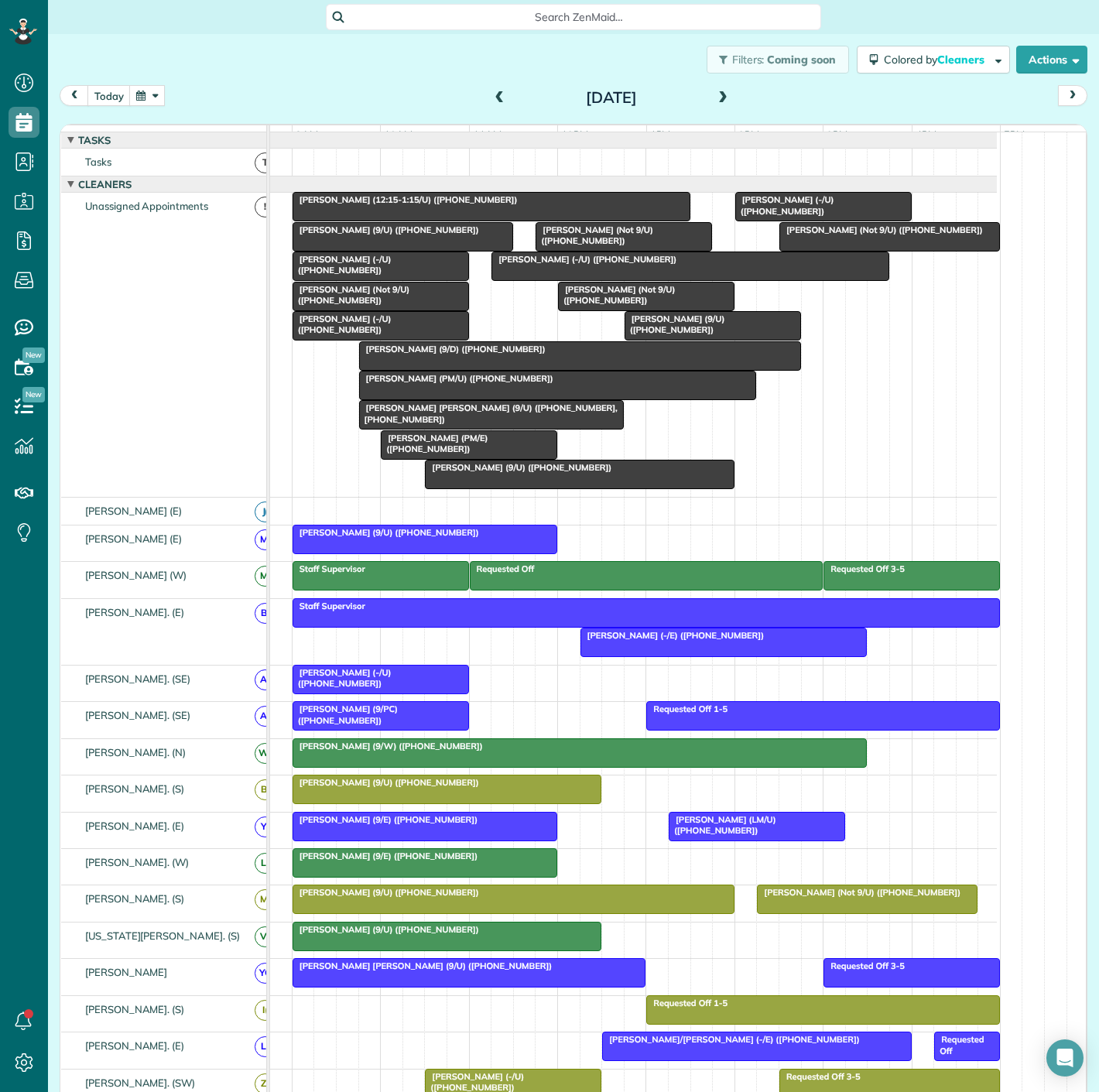
click at [391, 275] on span "Audrey Pillsbury (-/U) (+13109616119)" at bounding box center [341, 265] width 100 height 22
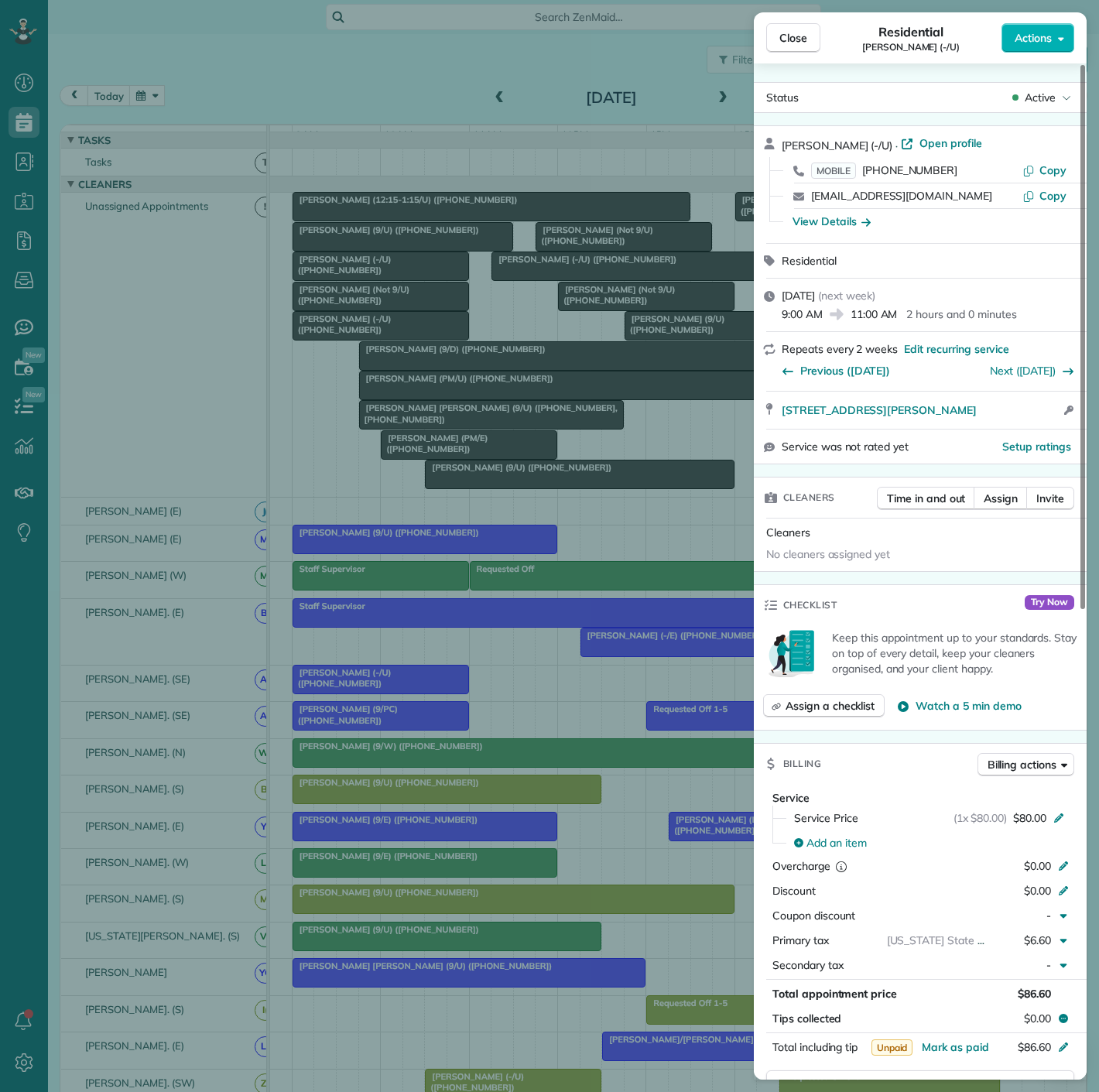
click at [330, 275] on div "Close Residential Audrey Pillsbury (-/U) Actions Status Active Audrey Pillsbury…" at bounding box center [550, 546] width 1099 height 1092
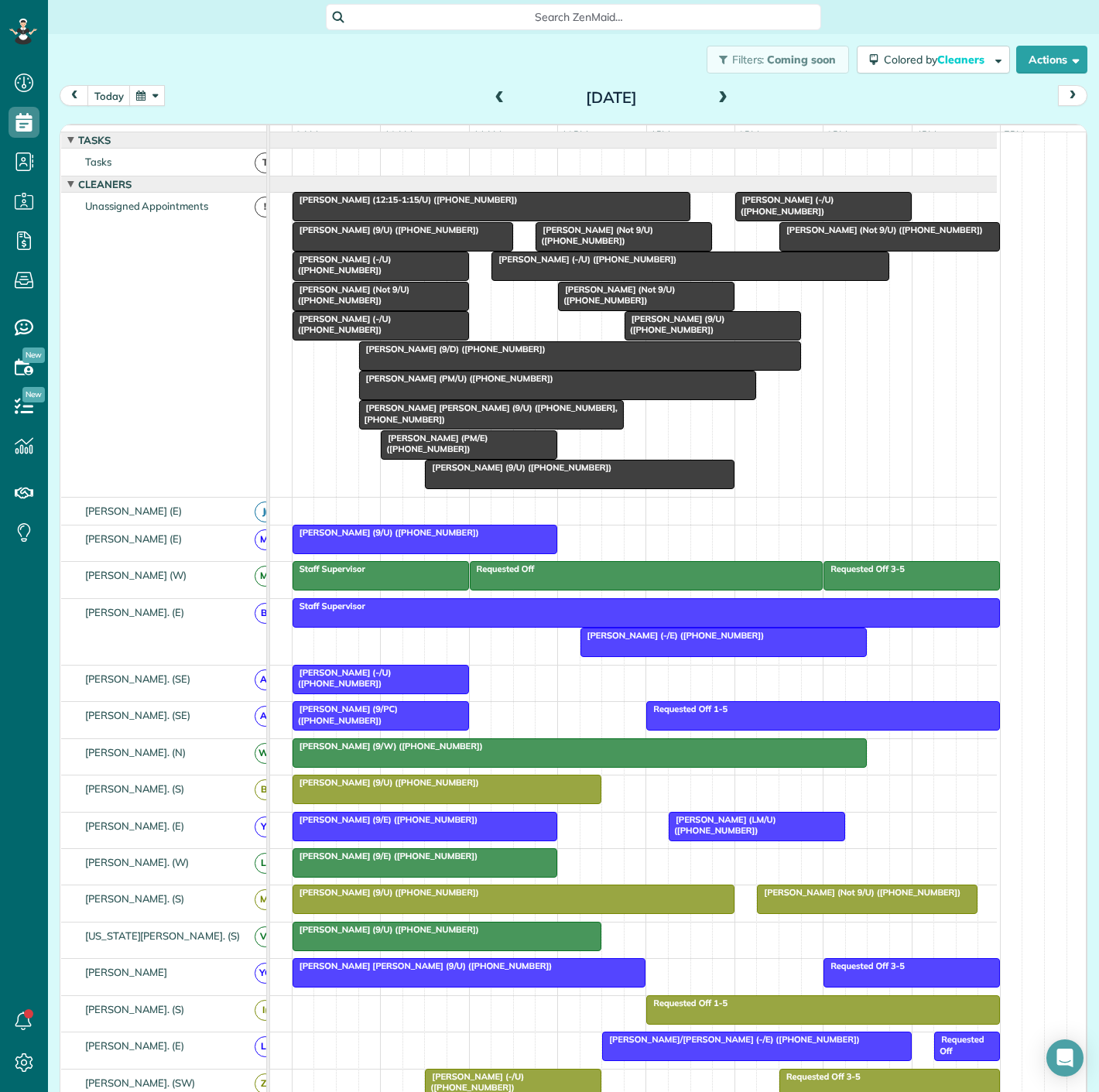
click at [330, 275] on span "Audrey Pillsbury (-/U) (+13109616119)" at bounding box center [341, 265] width 100 height 22
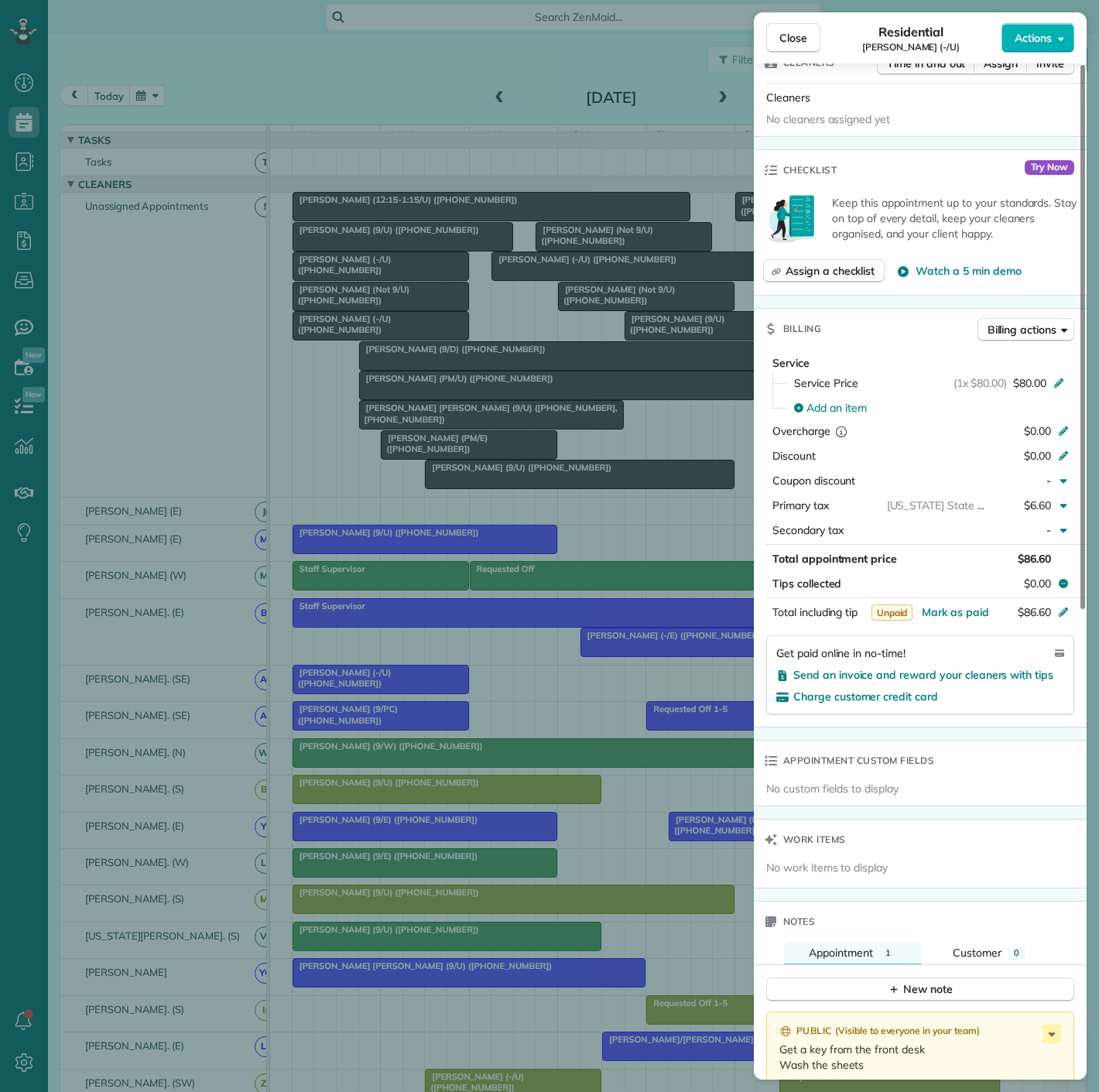
click at [288, 192] on div "Close Residential Audrey Pillsbury (-/U) Actions Status Active Audrey Pillsbury…" at bounding box center [550, 546] width 1099 height 1092
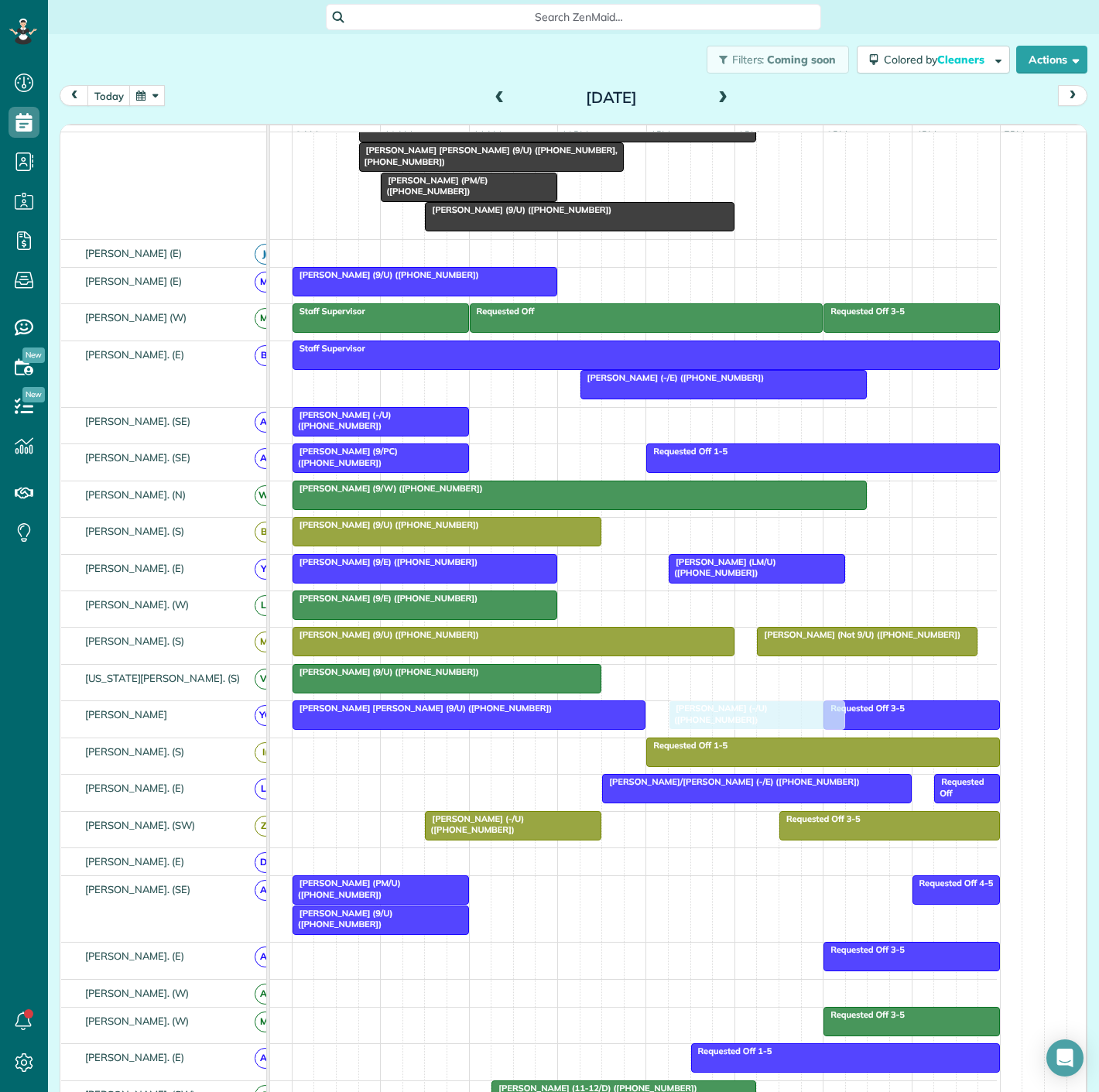
drag, startPoint x: 351, startPoint y: 277, endPoint x: 717, endPoint y: 732, distance: 583.9
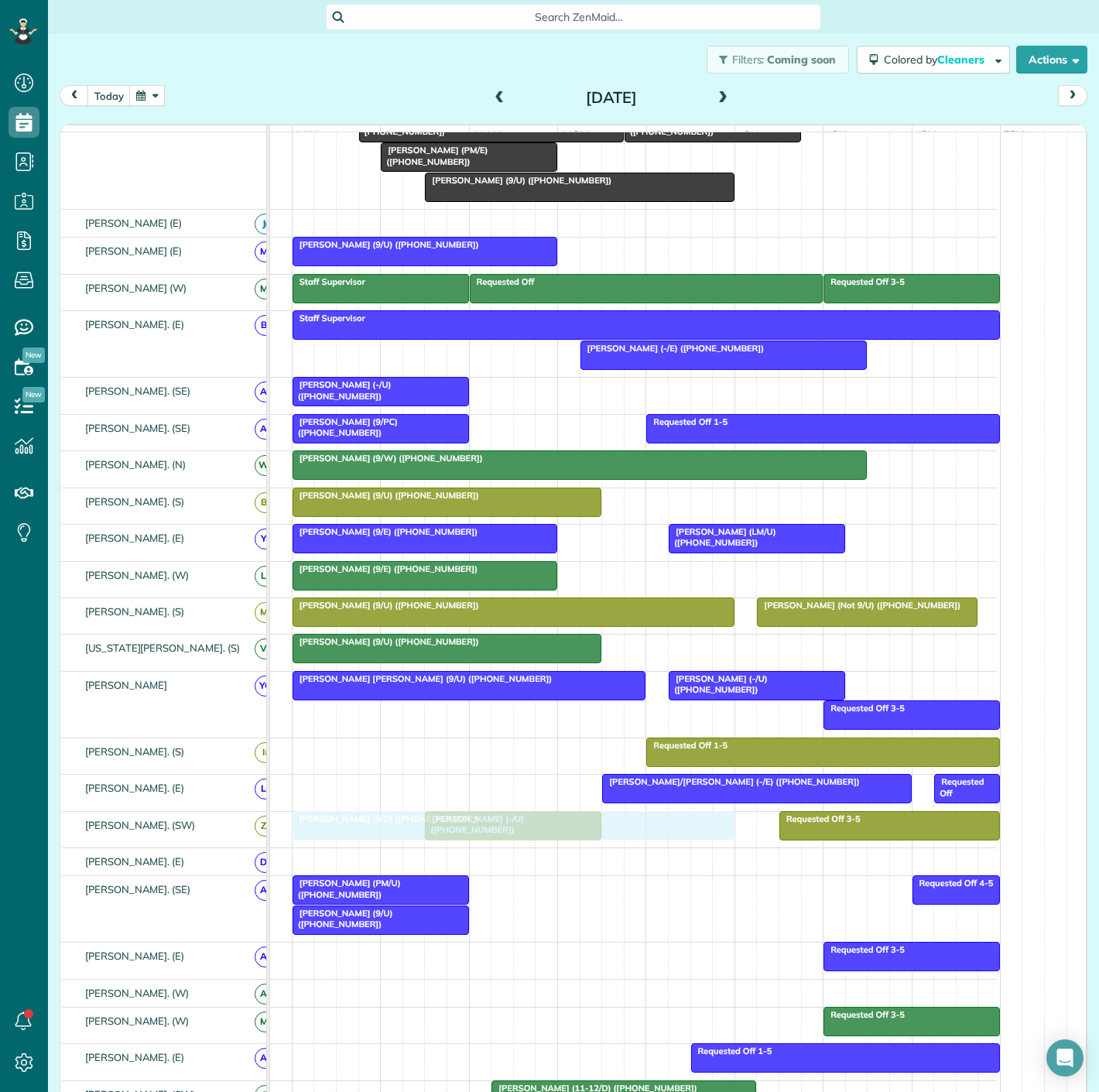
drag, startPoint x: 513, startPoint y: 334, endPoint x: 449, endPoint y: 816, distance: 486.2
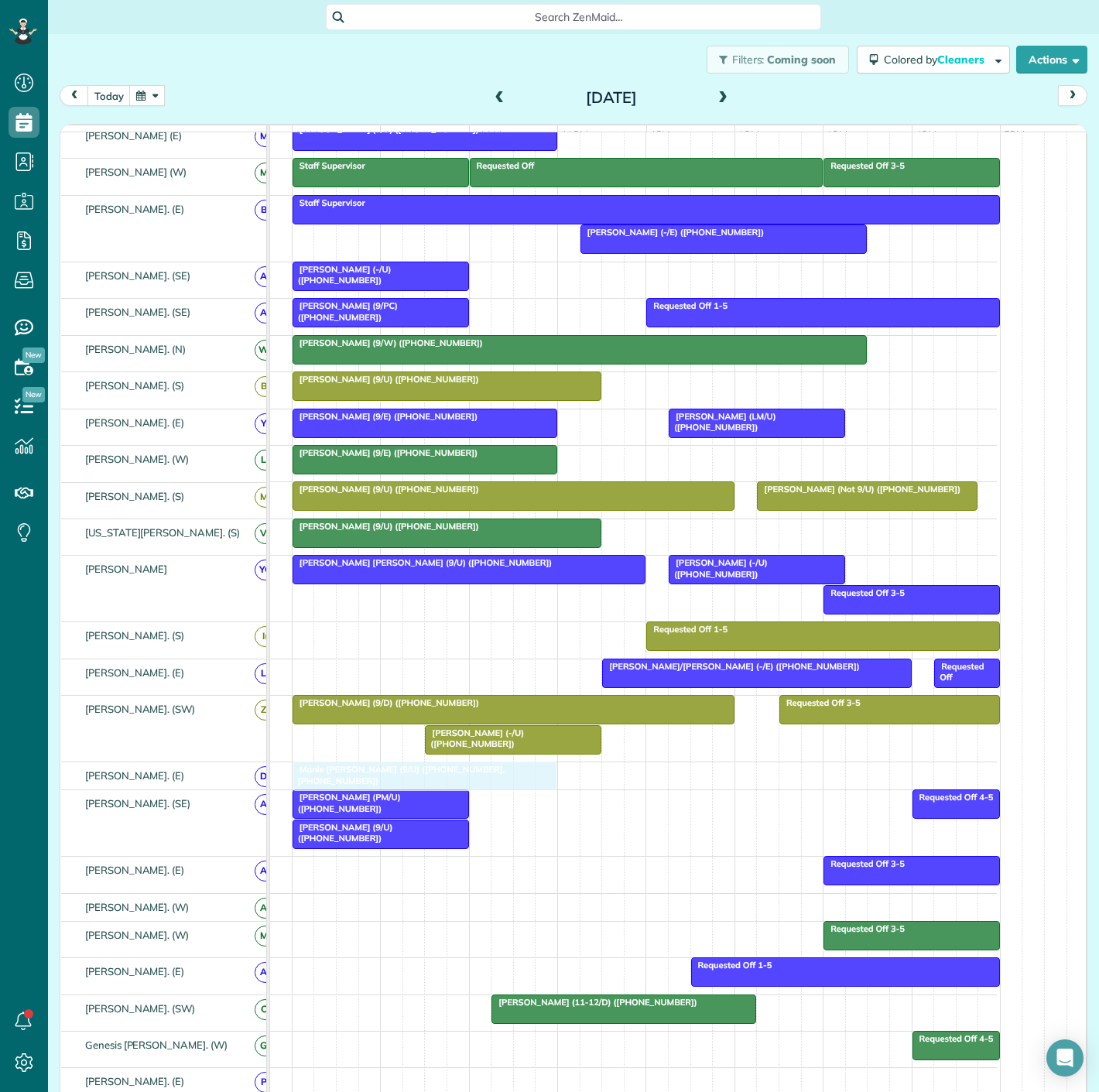
drag, startPoint x: 469, startPoint y: 368, endPoint x: 409, endPoint y: 788, distance: 424.3
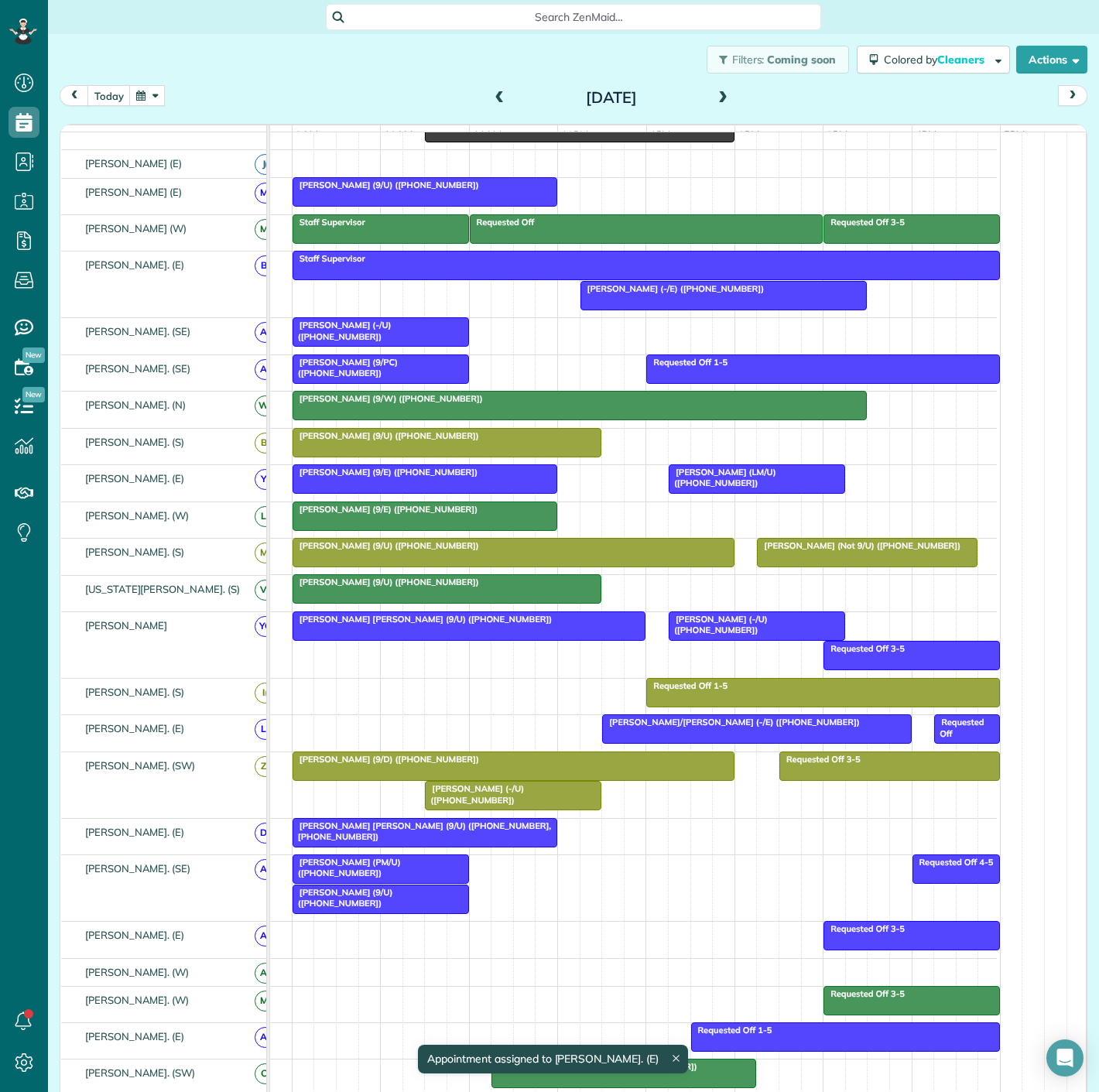
click at [435, 842] on div at bounding box center [425, 832] width 263 height 28
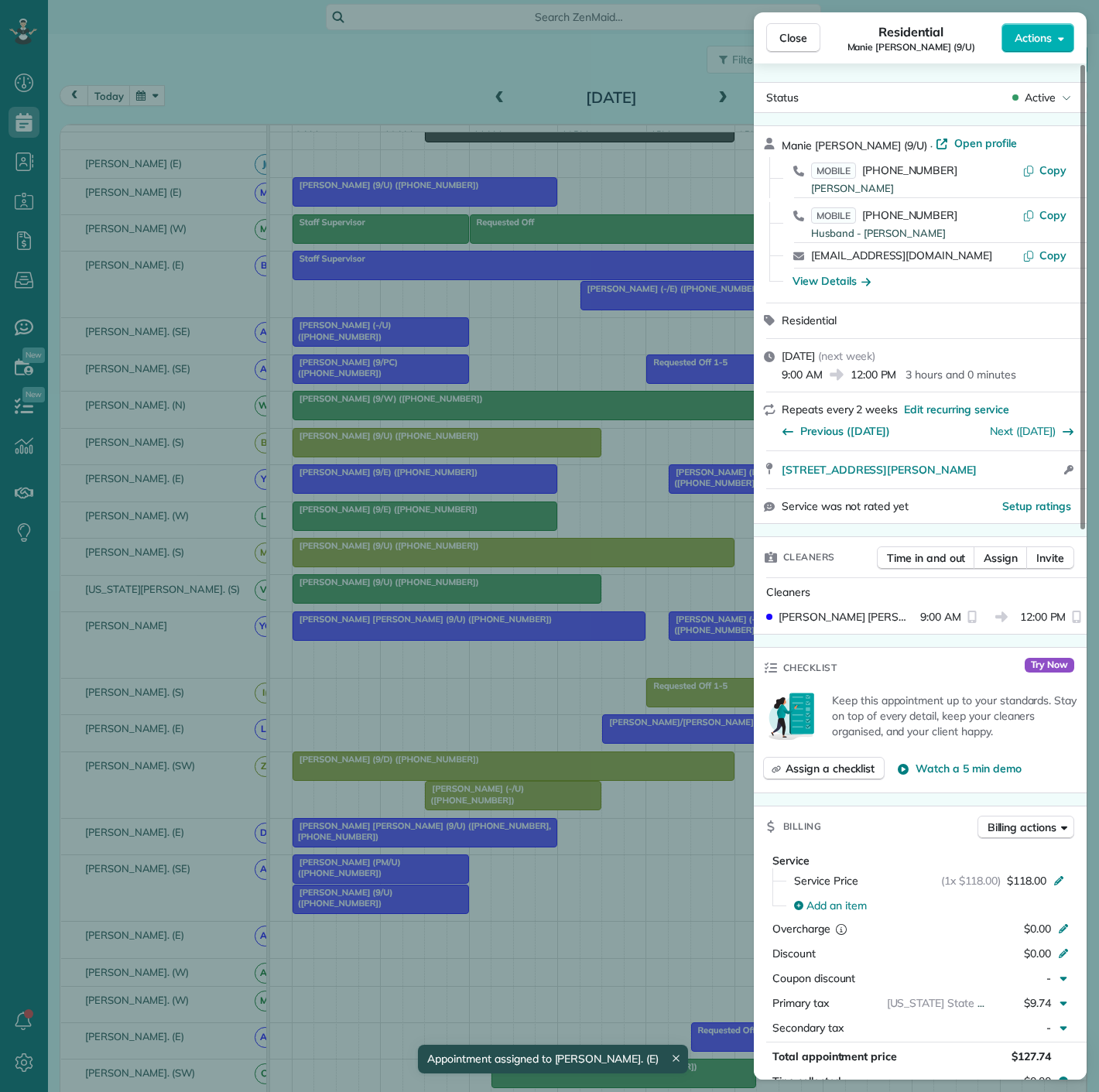
click at [438, 842] on div "Close Residential Manie Jo Blewett (9/U) Actions Status Active Manie Jo Blewett…" at bounding box center [550, 546] width 1099 height 1092
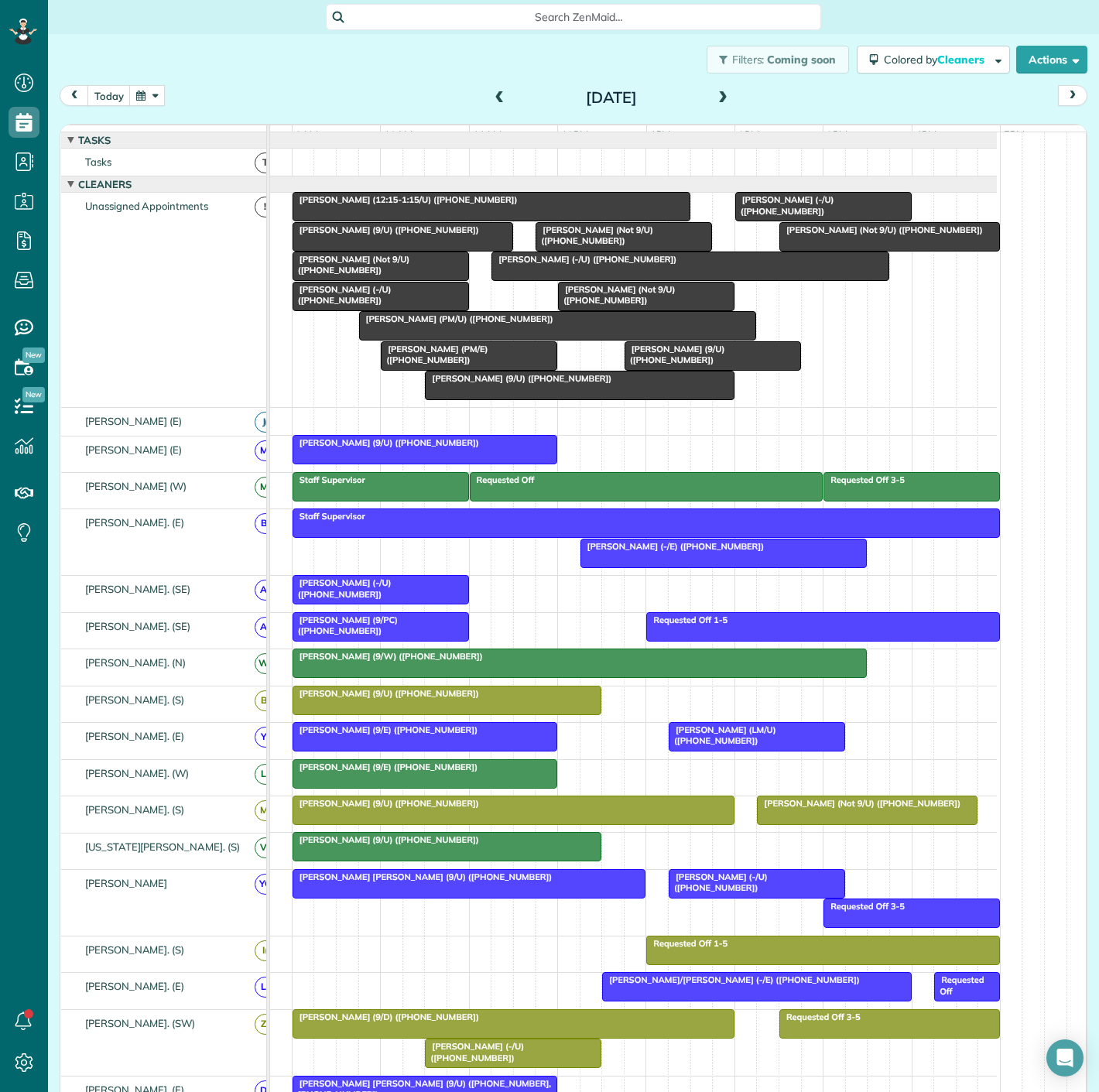
click at [624, 280] on div at bounding box center [691, 266] width 396 height 28
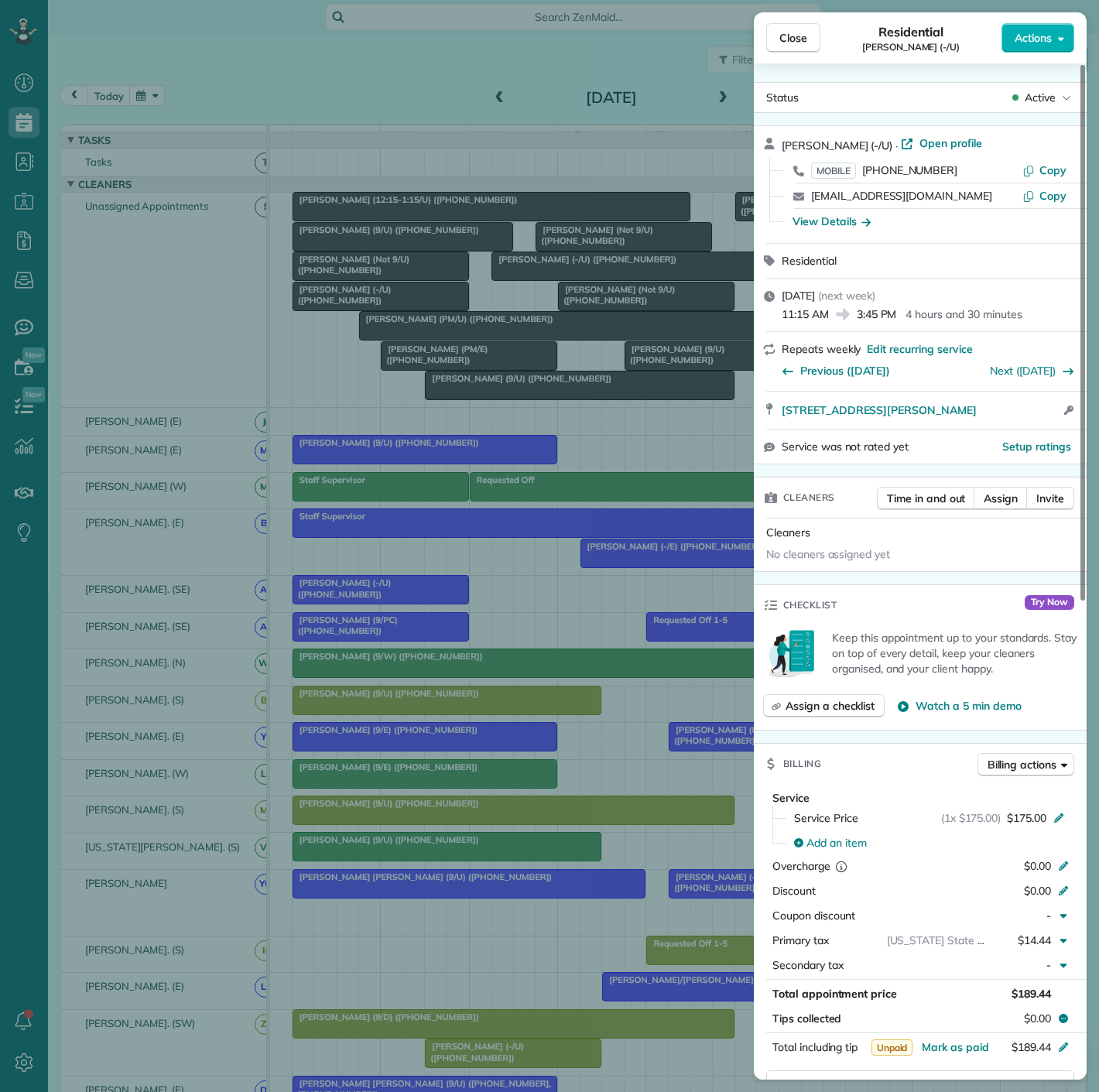
click at [619, 283] on div "Close Residential Elizabeth Griffin (-/U) Actions Status Active Elizabeth Griff…" at bounding box center [550, 546] width 1099 height 1092
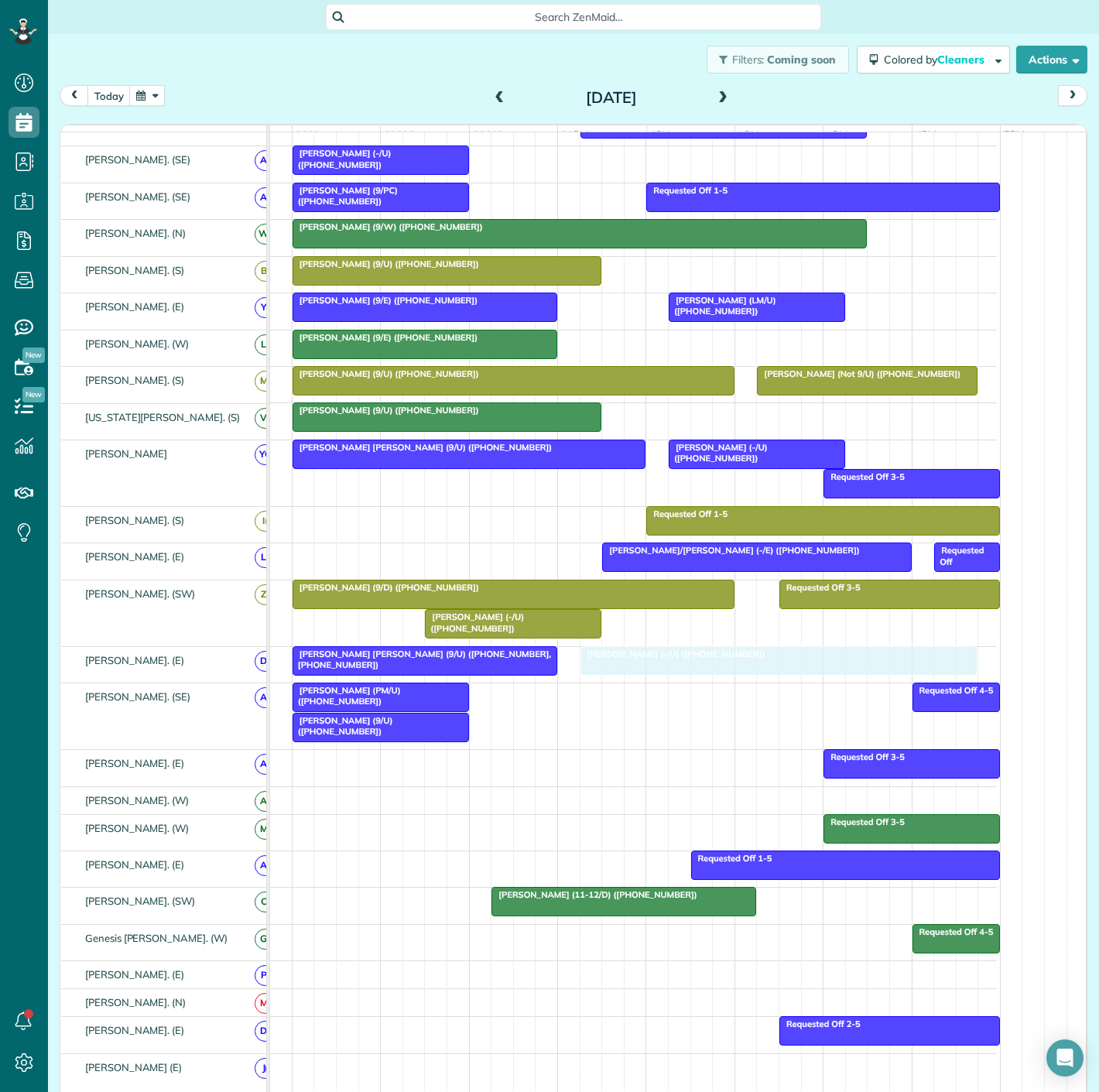
drag, startPoint x: 604, startPoint y: 283, endPoint x: 688, endPoint y: 689, distance: 414.6
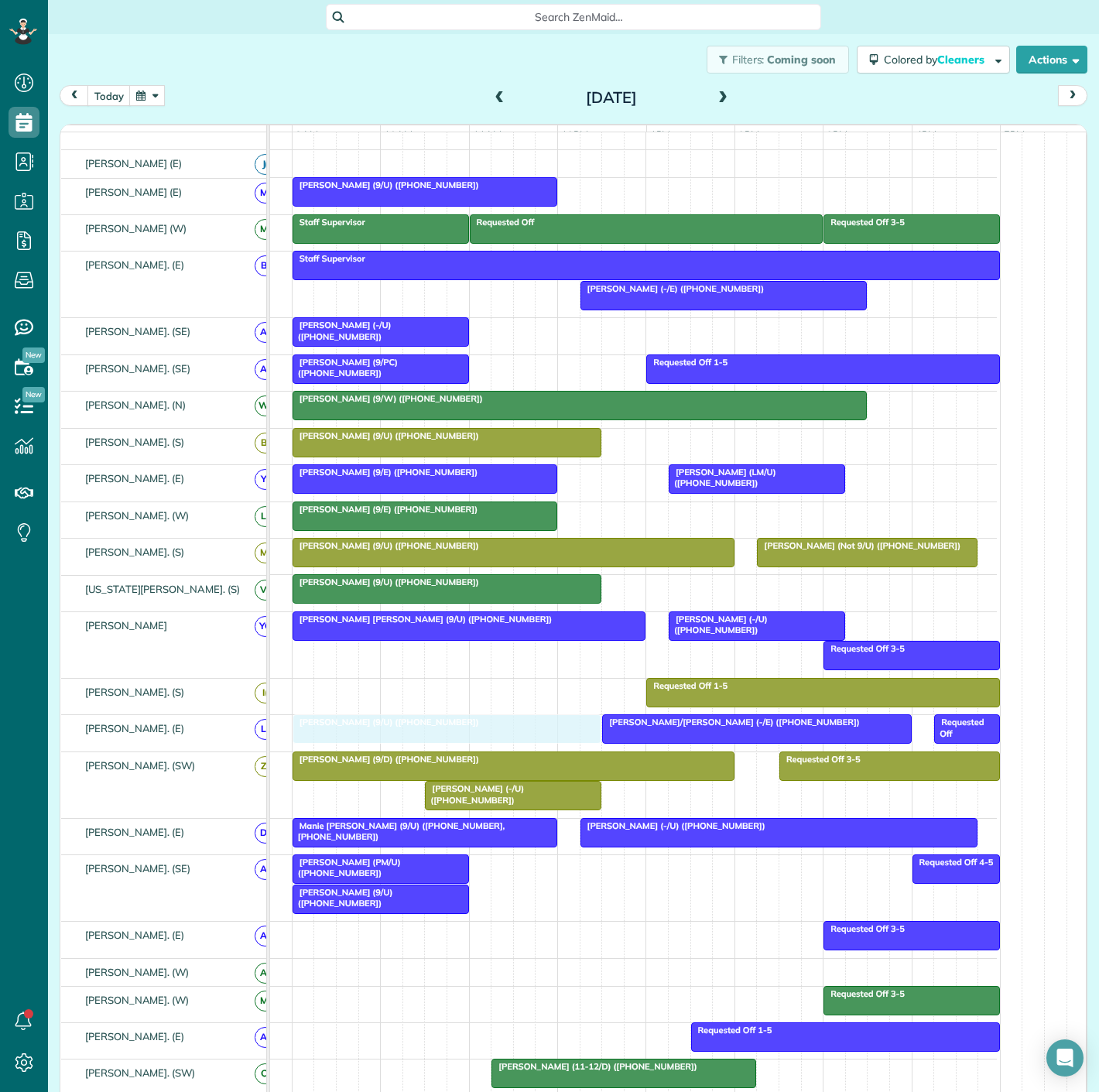
drag, startPoint x: 525, startPoint y: 395, endPoint x: 397, endPoint y: 746, distance: 373.6
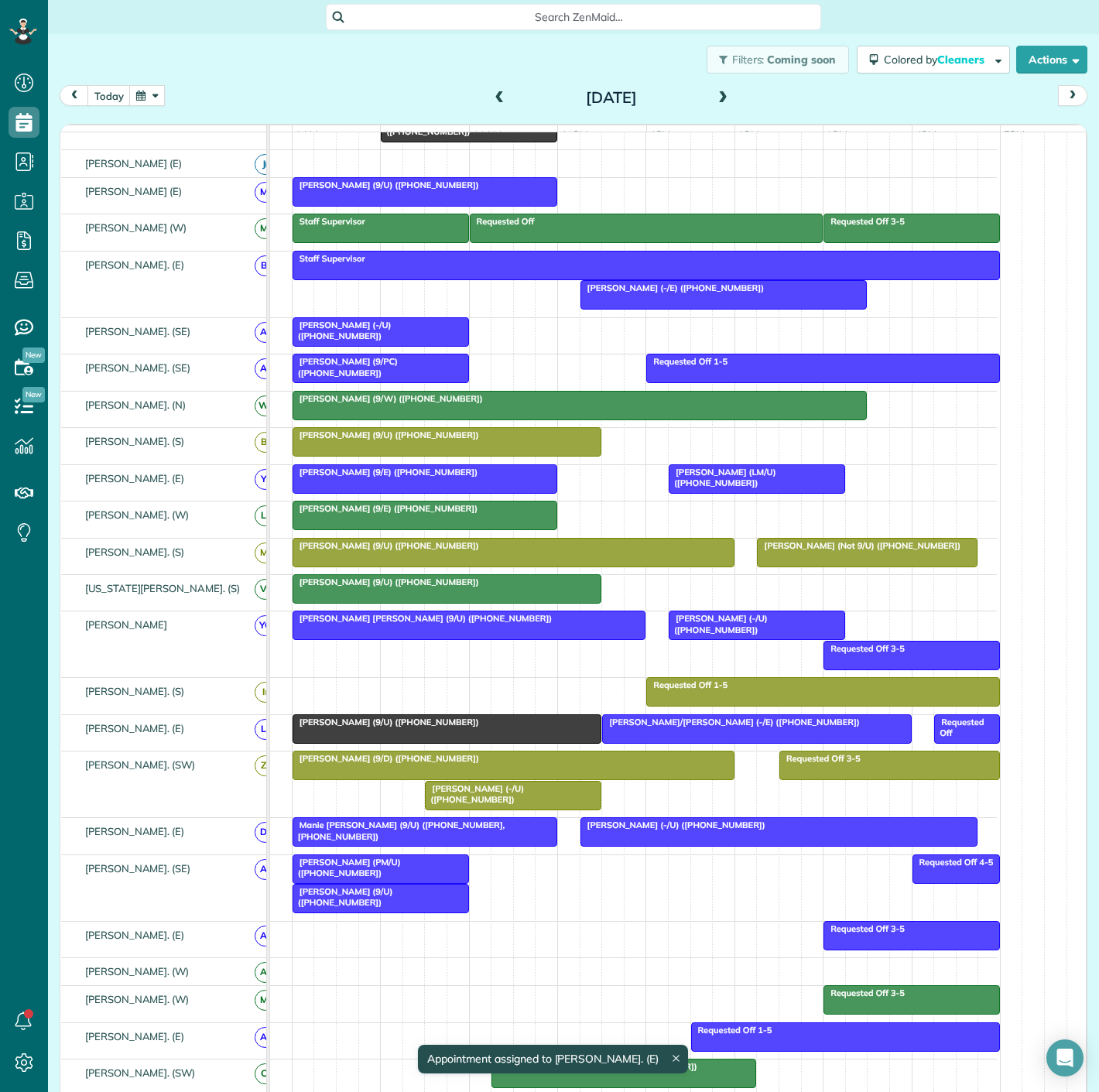
click at [397, 742] on div at bounding box center [447, 728] width 307 height 28
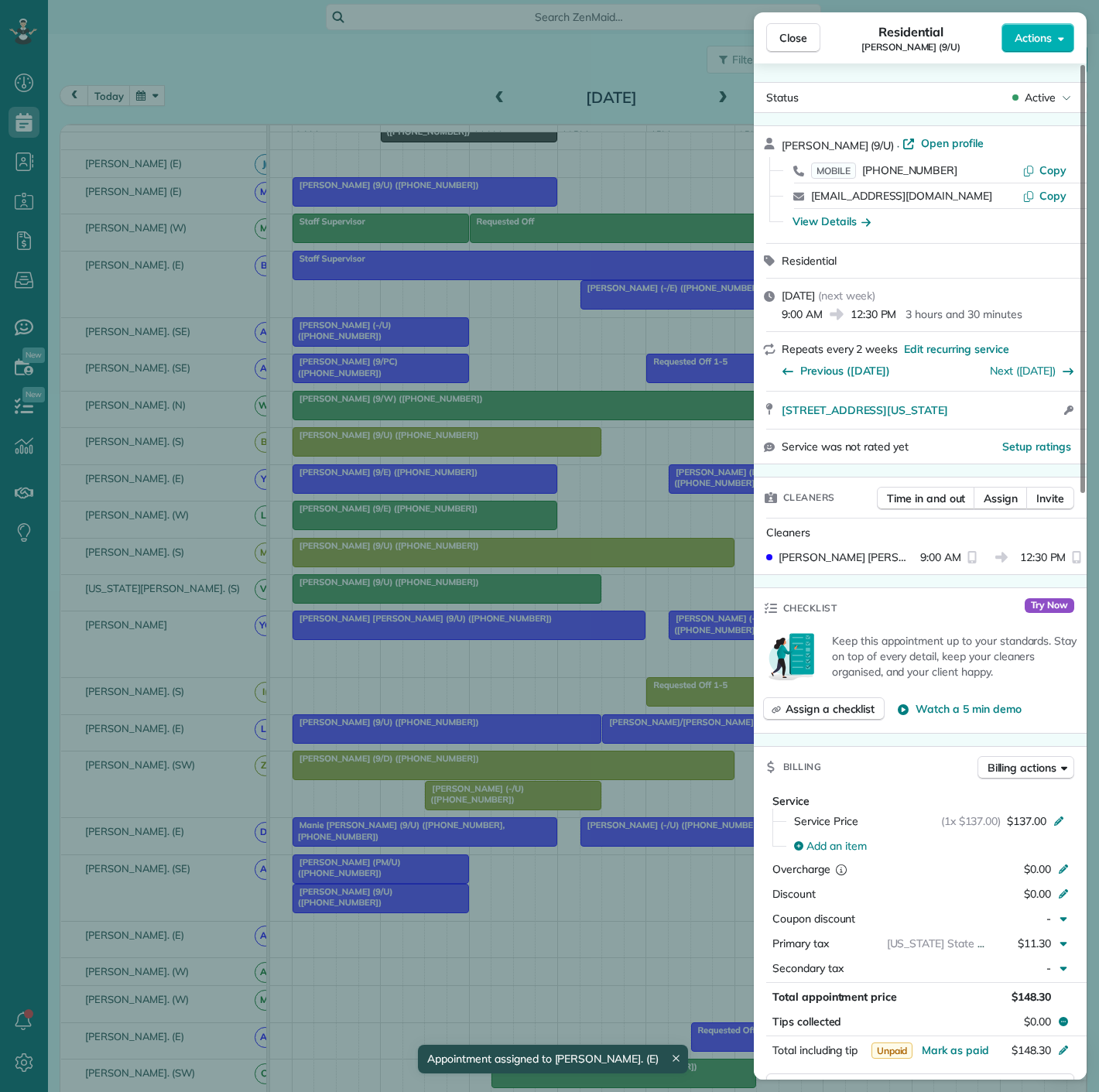
click at [397, 746] on div "Close Residential Austin Allen (9/U) Actions Status Active Austin Allen (9/U) ·…" at bounding box center [550, 546] width 1099 height 1092
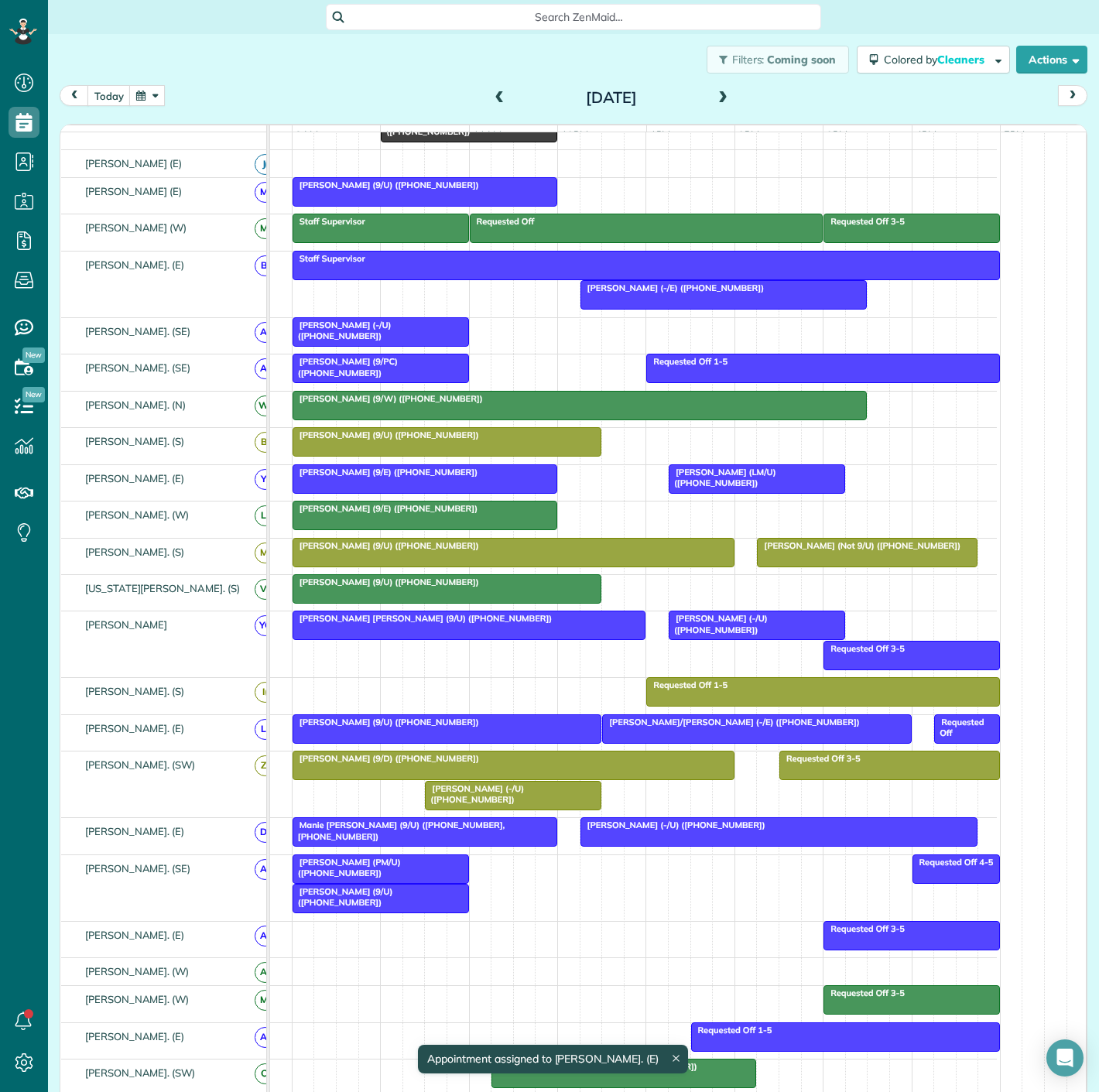
click at [656, 742] on div at bounding box center [756, 728] width 307 height 28
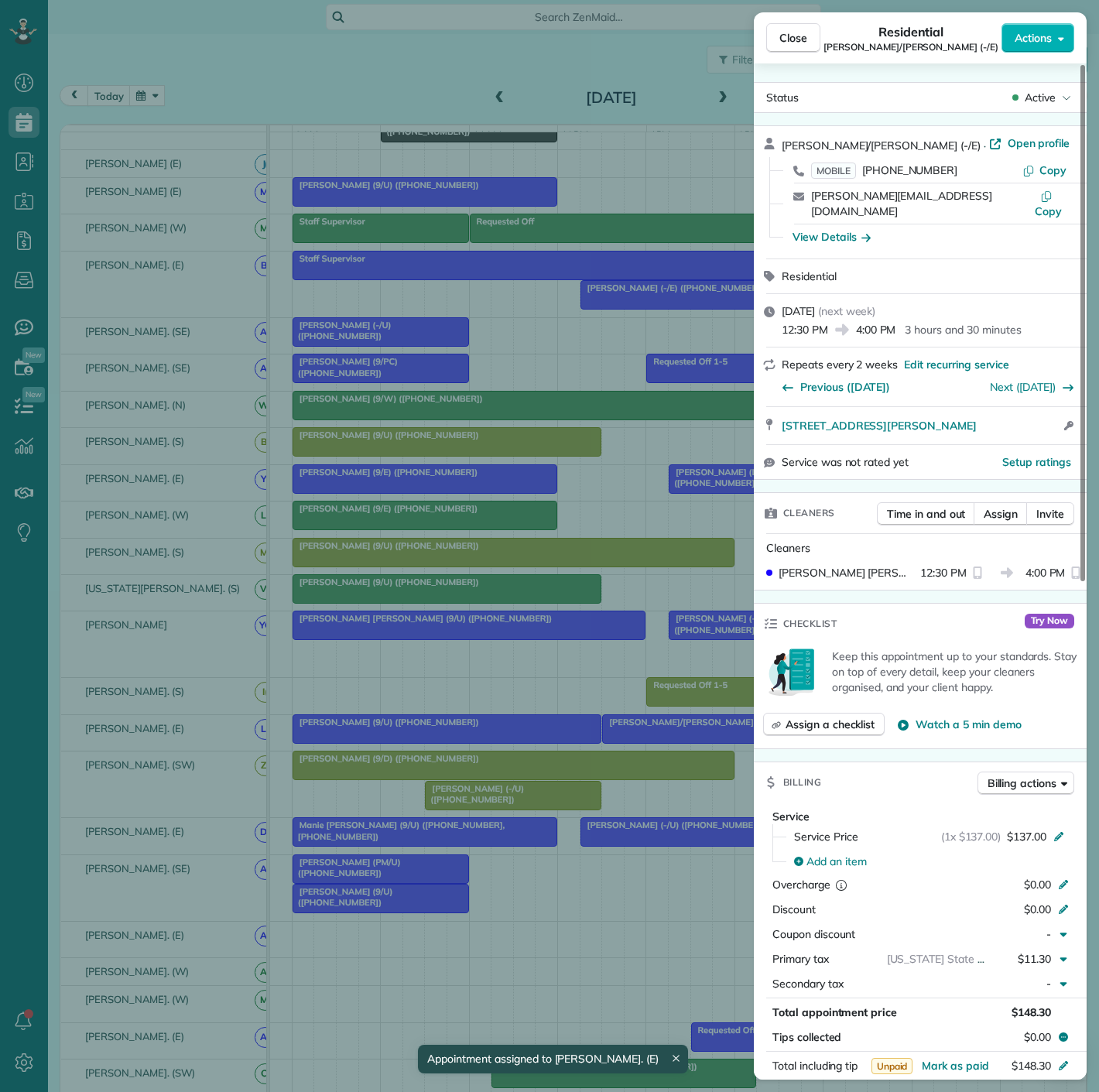
click at [656, 746] on div "Close Residential Mary/Carson Lower (-/E) Actions Status Active Mary/Carson Low…" at bounding box center [550, 546] width 1099 height 1092
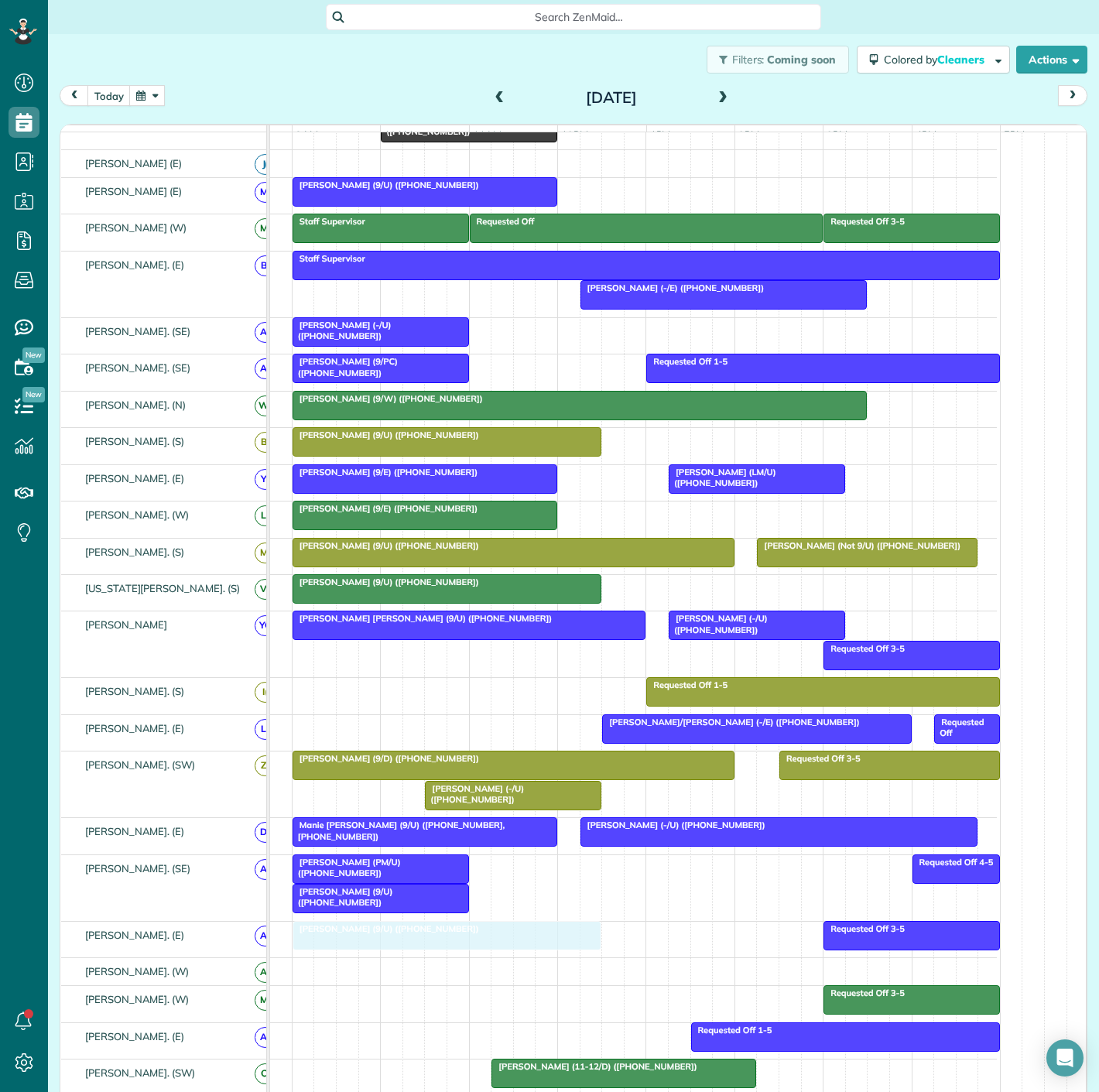
drag, startPoint x: 524, startPoint y: 743, endPoint x: 528, endPoint y: 948, distance: 205.0
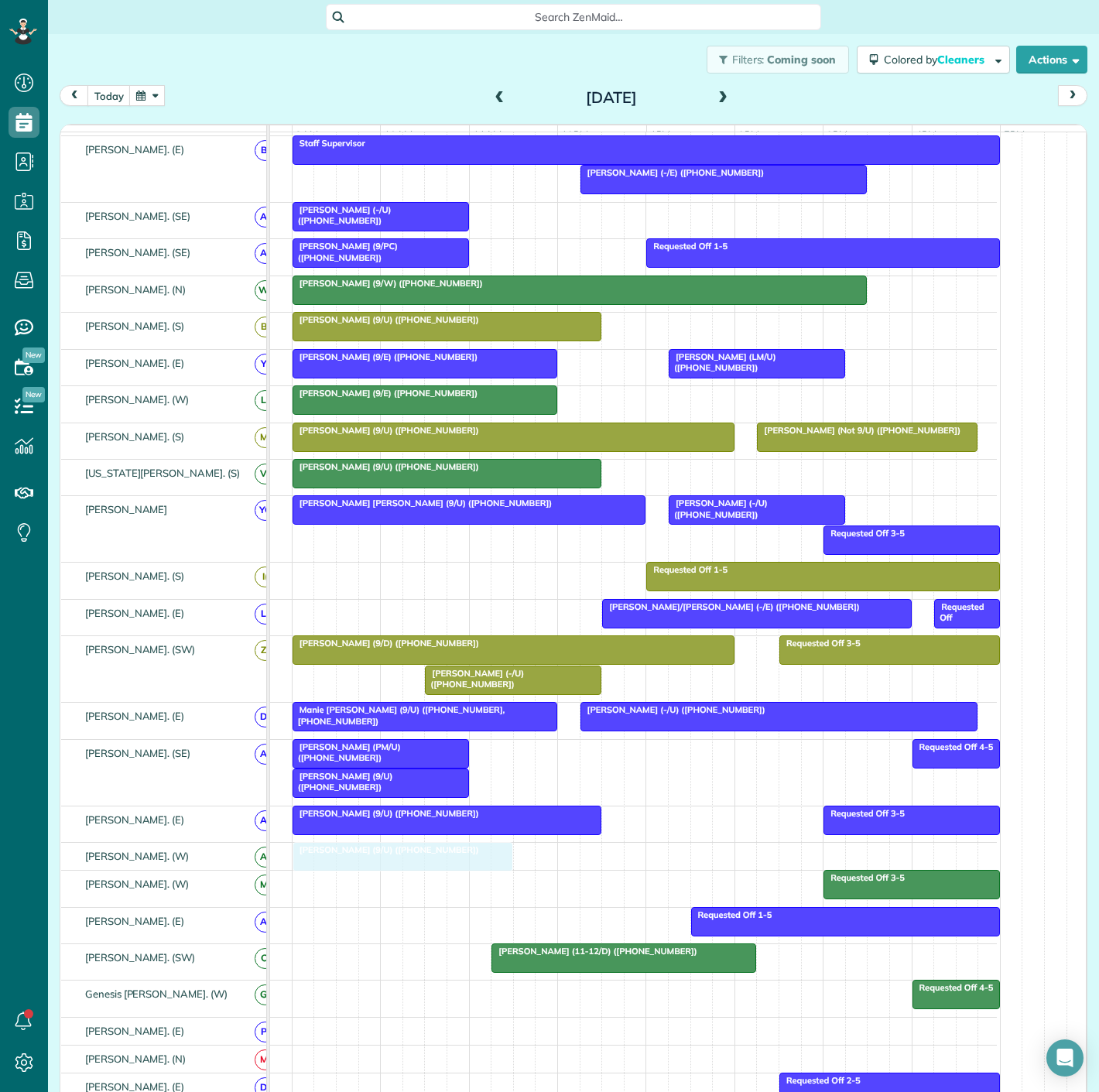
drag, startPoint x: 419, startPoint y: 242, endPoint x: 420, endPoint y: 870, distance: 628.0
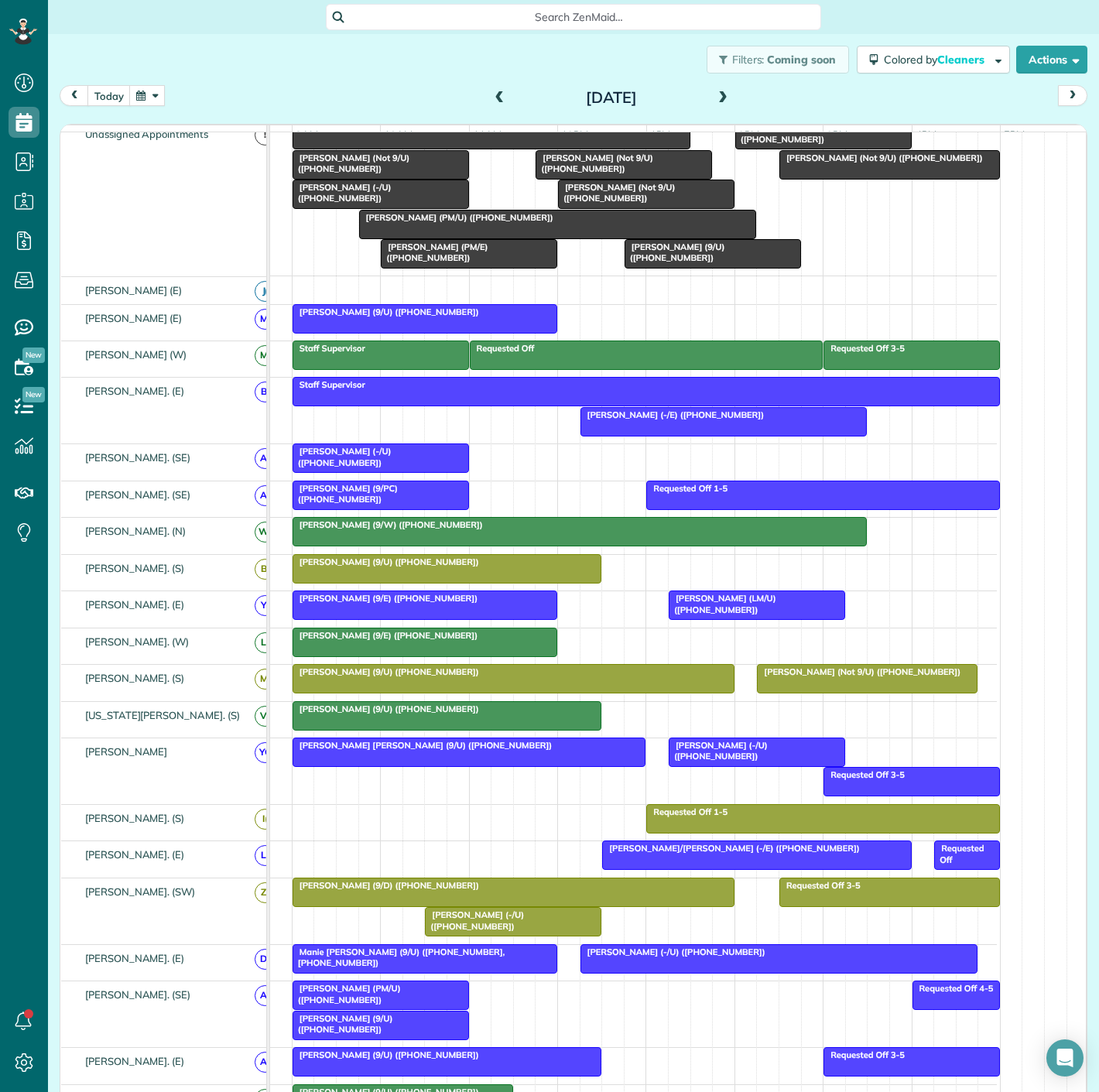
click at [675, 421] on span "Jorge Flores (-/E) (+12146098307)" at bounding box center [672, 415] width 186 height 11
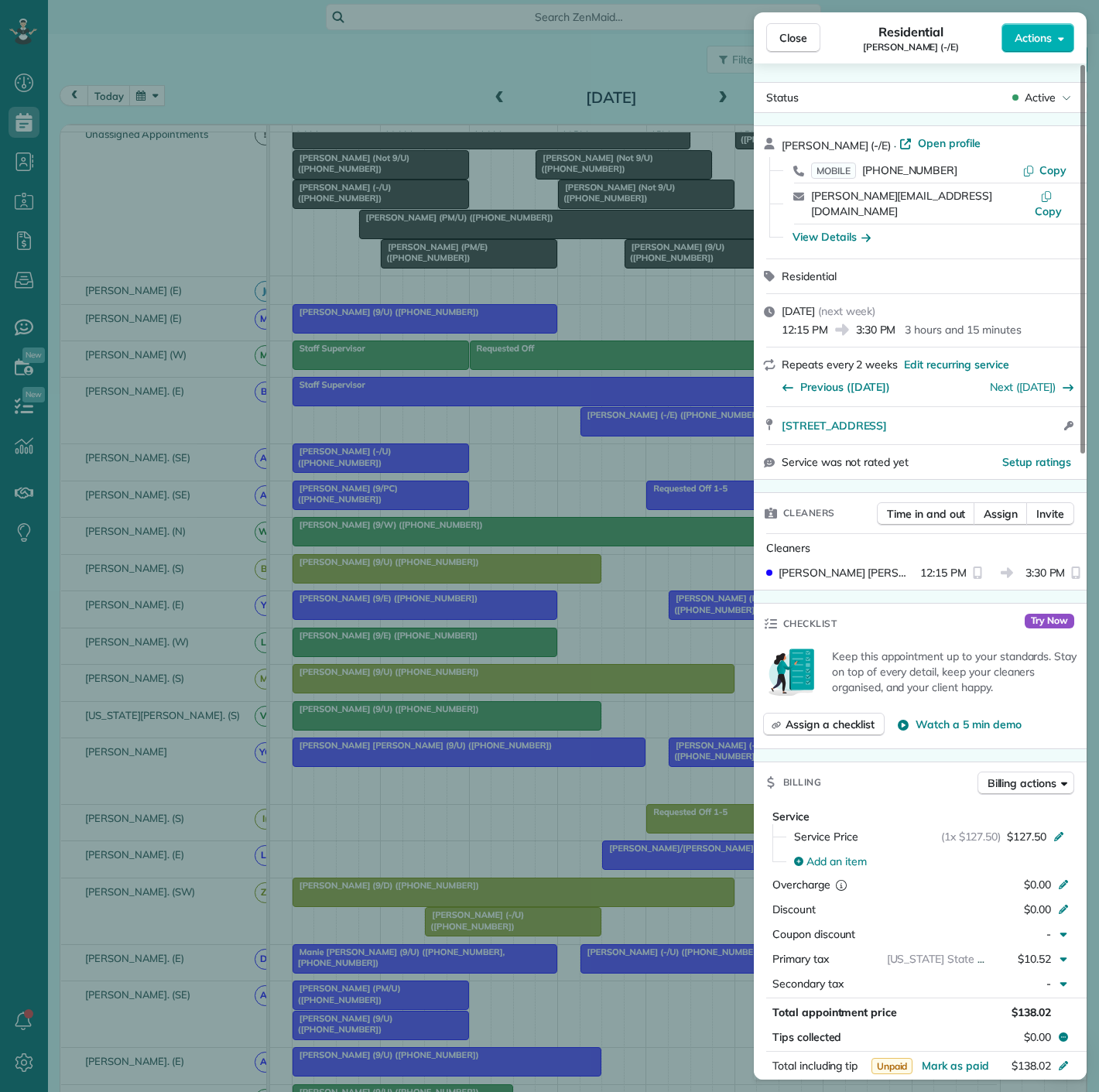
click at [612, 434] on div "Close Residential Jorge Flores (-/E) Actions Status Active Jorge Flores (-/E) ·…" at bounding box center [550, 546] width 1099 height 1092
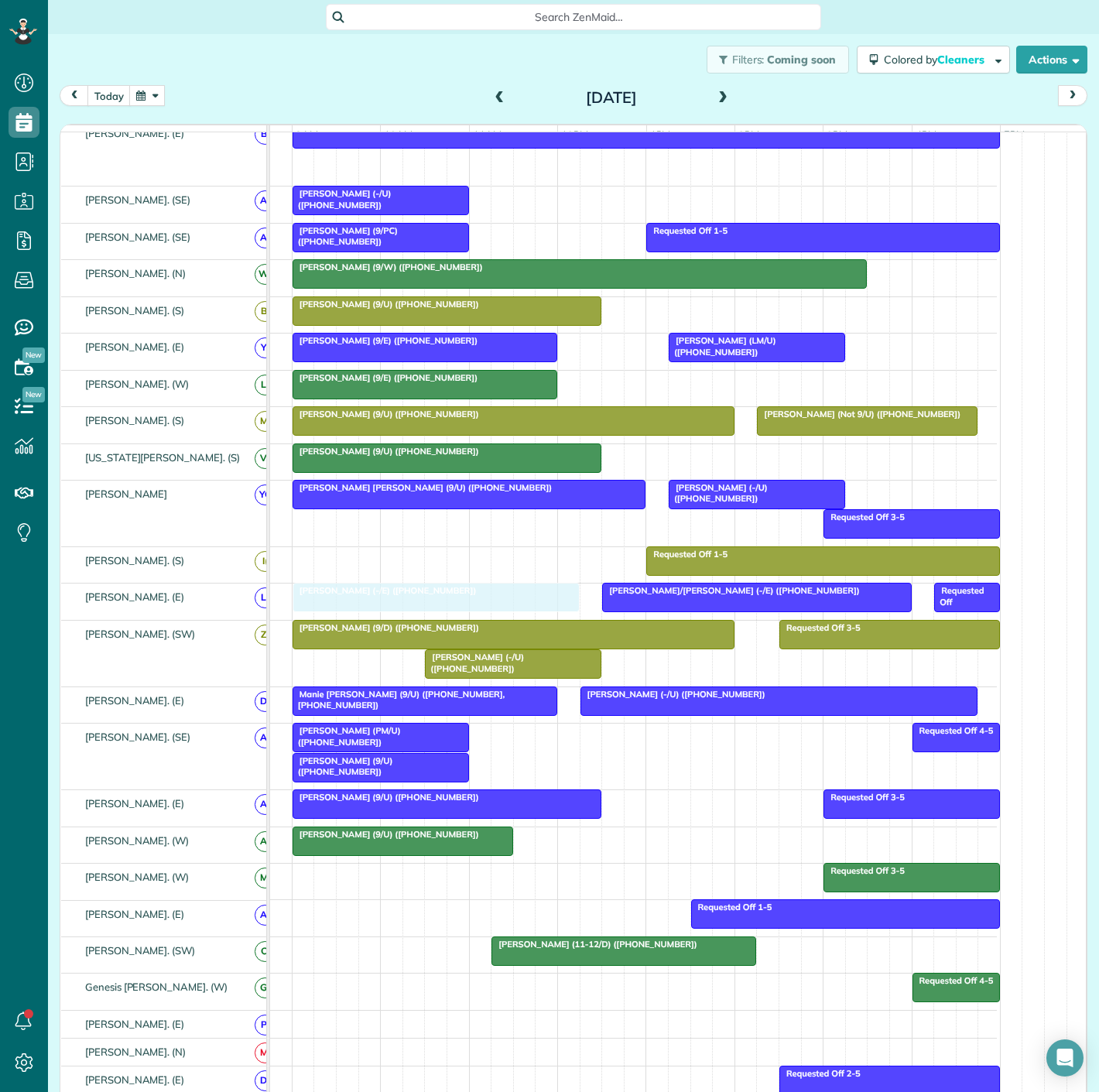
drag, startPoint x: 654, startPoint y: 435, endPoint x: 371, endPoint y: 618, distance: 337.0
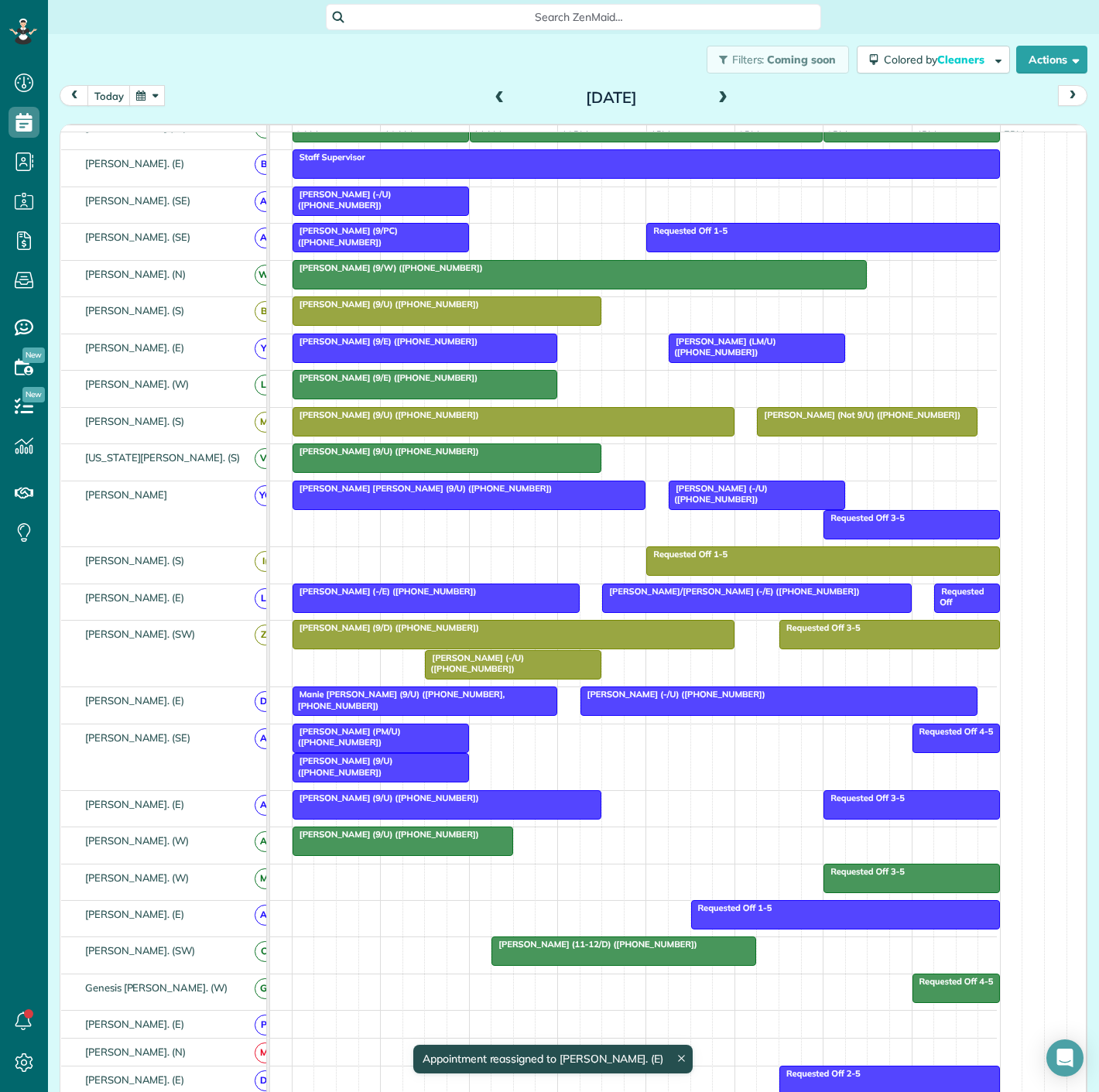
click at [441, 597] on div "Jorge Flores (-/E) (+12146098307)" at bounding box center [436, 591] width 278 height 11
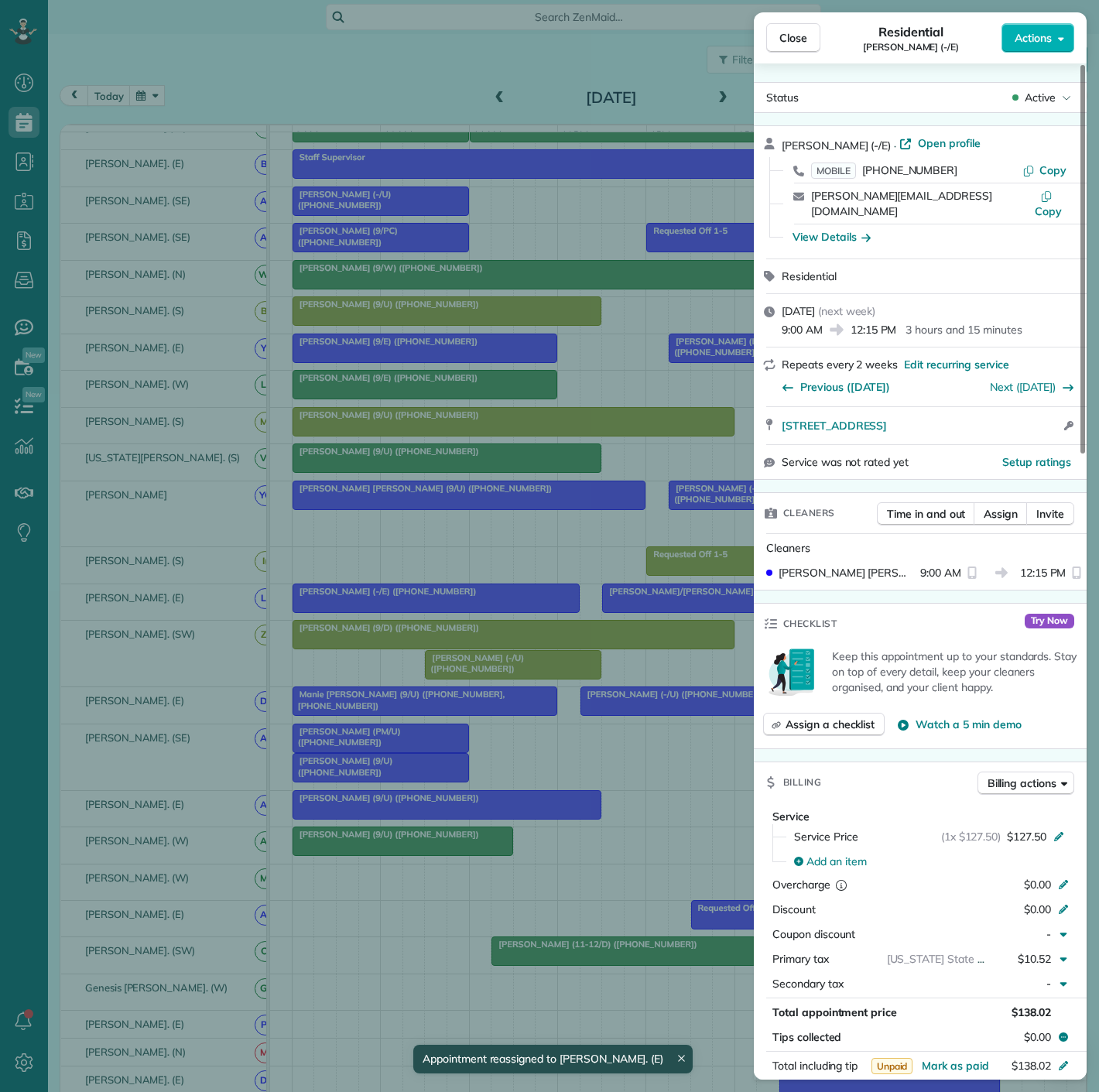
click at [446, 600] on div "Close Residential Jorge Flores (-/E) Actions Status Active Jorge Flores (-/E) ·…" at bounding box center [550, 546] width 1099 height 1092
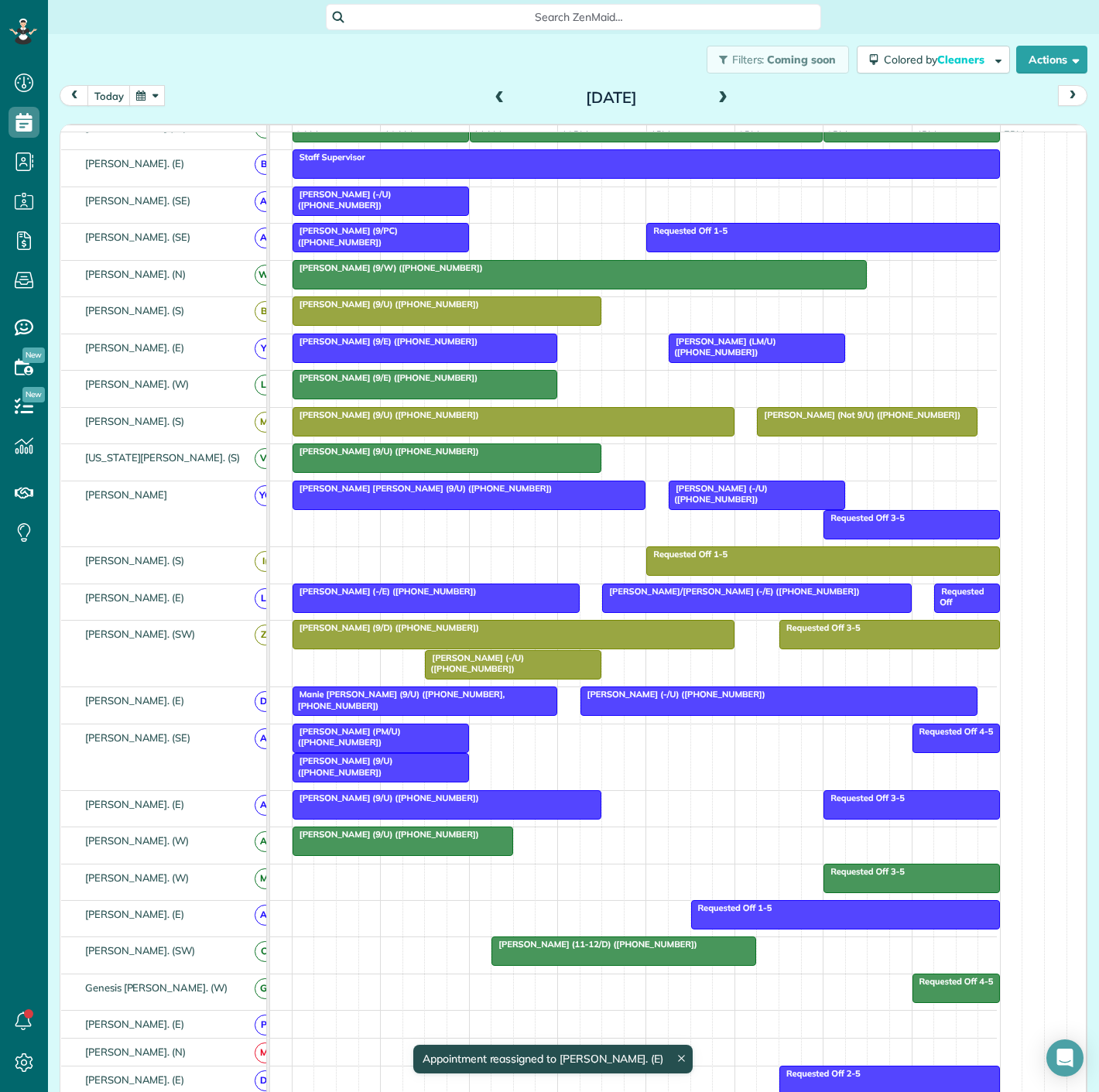
click at [617, 609] on div at bounding box center [756, 598] width 307 height 28
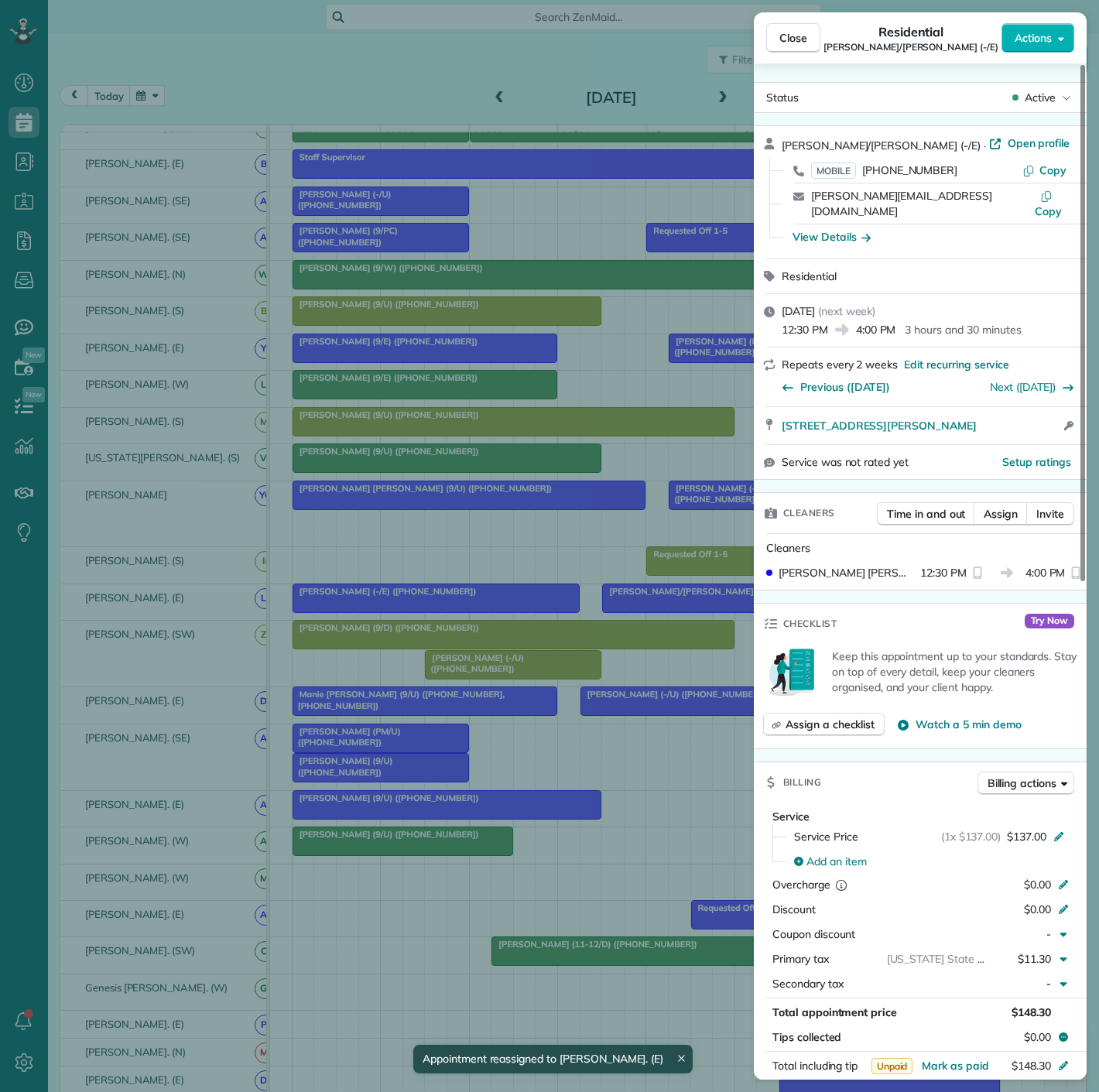
click at [617, 609] on div "Close Residential Mary/Carson Lower (-/E) Actions Status Active Mary/Carson Low…" at bounding box center [550, 546] width 1099 height 1092
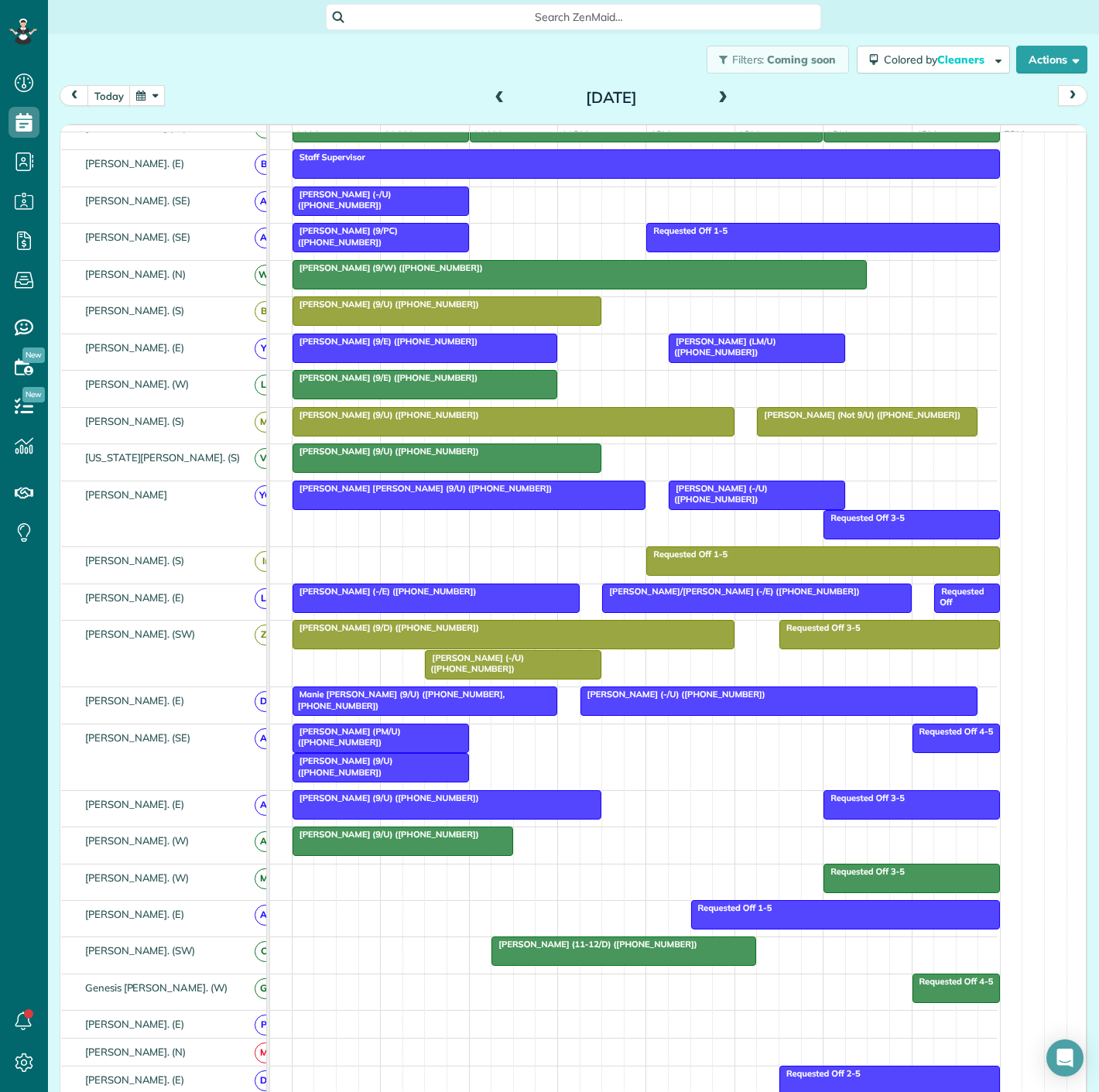
click at [391, 839] on span "Jaileez Jara Campos (9/U) (+17073151494)" at bounding box center [386, 834] width 188 height 11
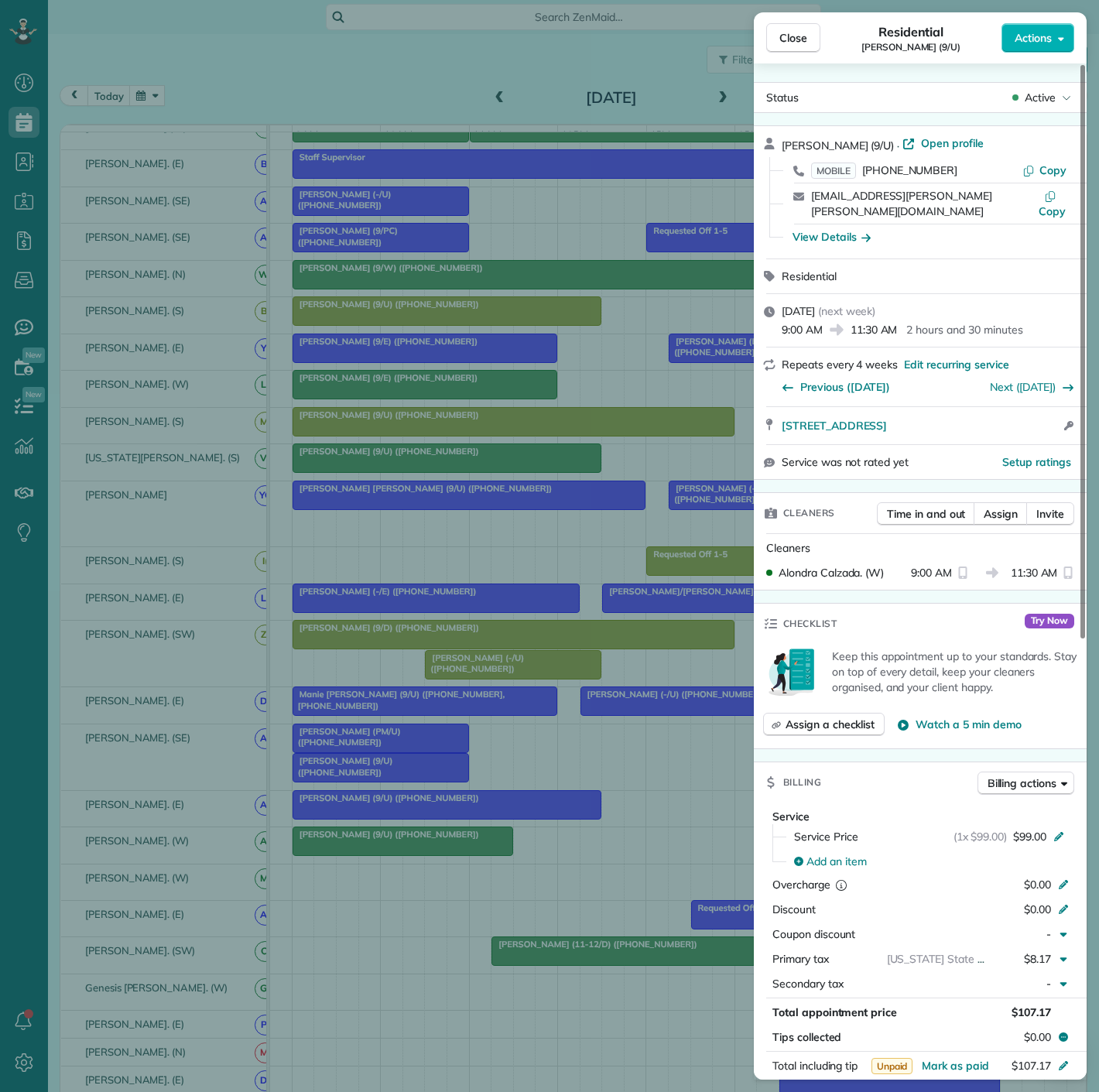
click at [391, 846] on div "Close Residential Jaileez Jara Campos (9/U) Actions Status Active Jaileez Jara …" at bounding box center [550, 546] width 1099 height 1092
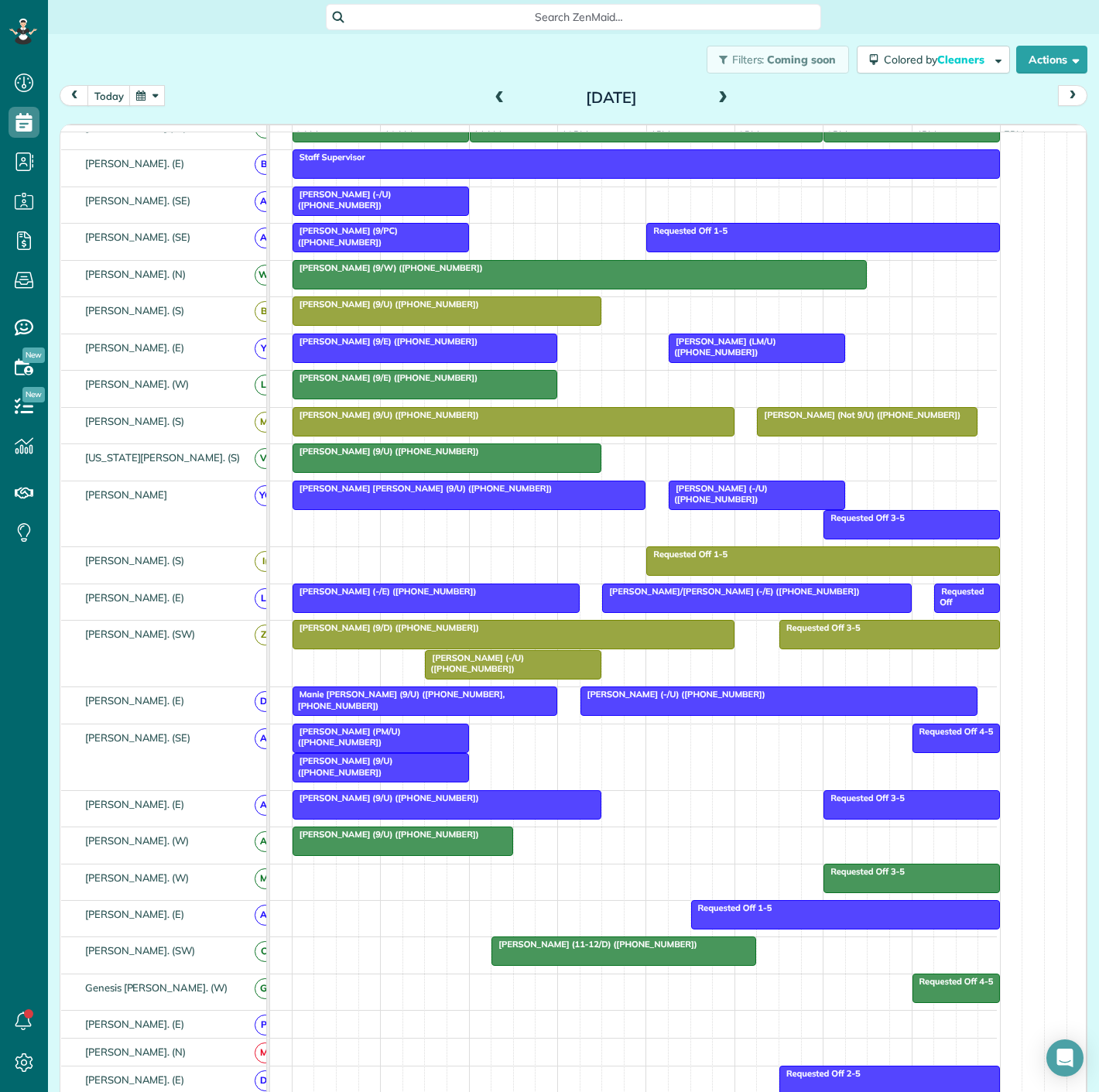
click at [478, 678] on div at bounding box center [513, 664] width 175 height 28
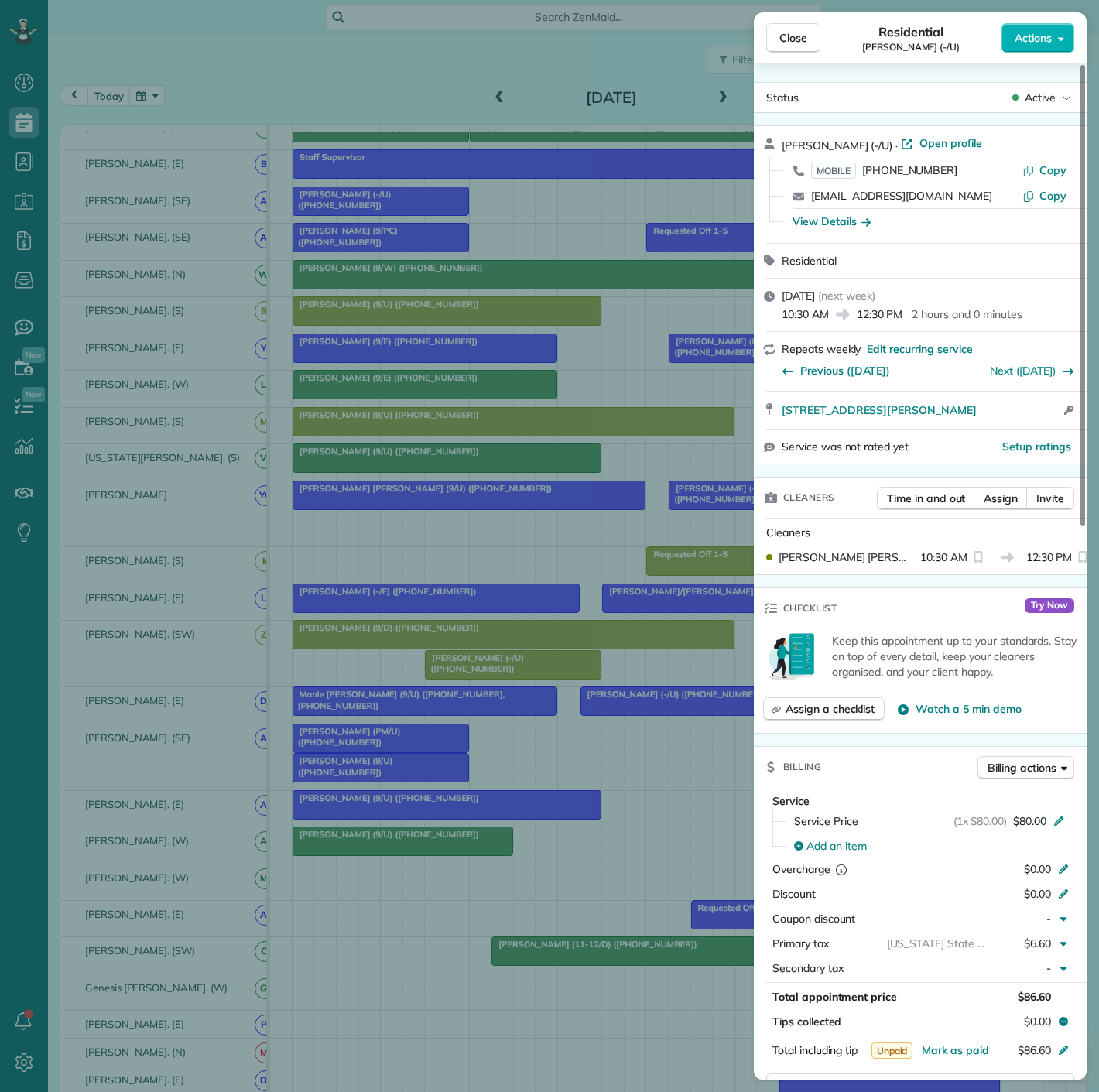
click at [478, 678] on div "Close Residential Robert Kunz (-/U) Actions Status Active Robert Kunz (-/U) · O…" at bounding box center [550, 546] width 1099 height 1092
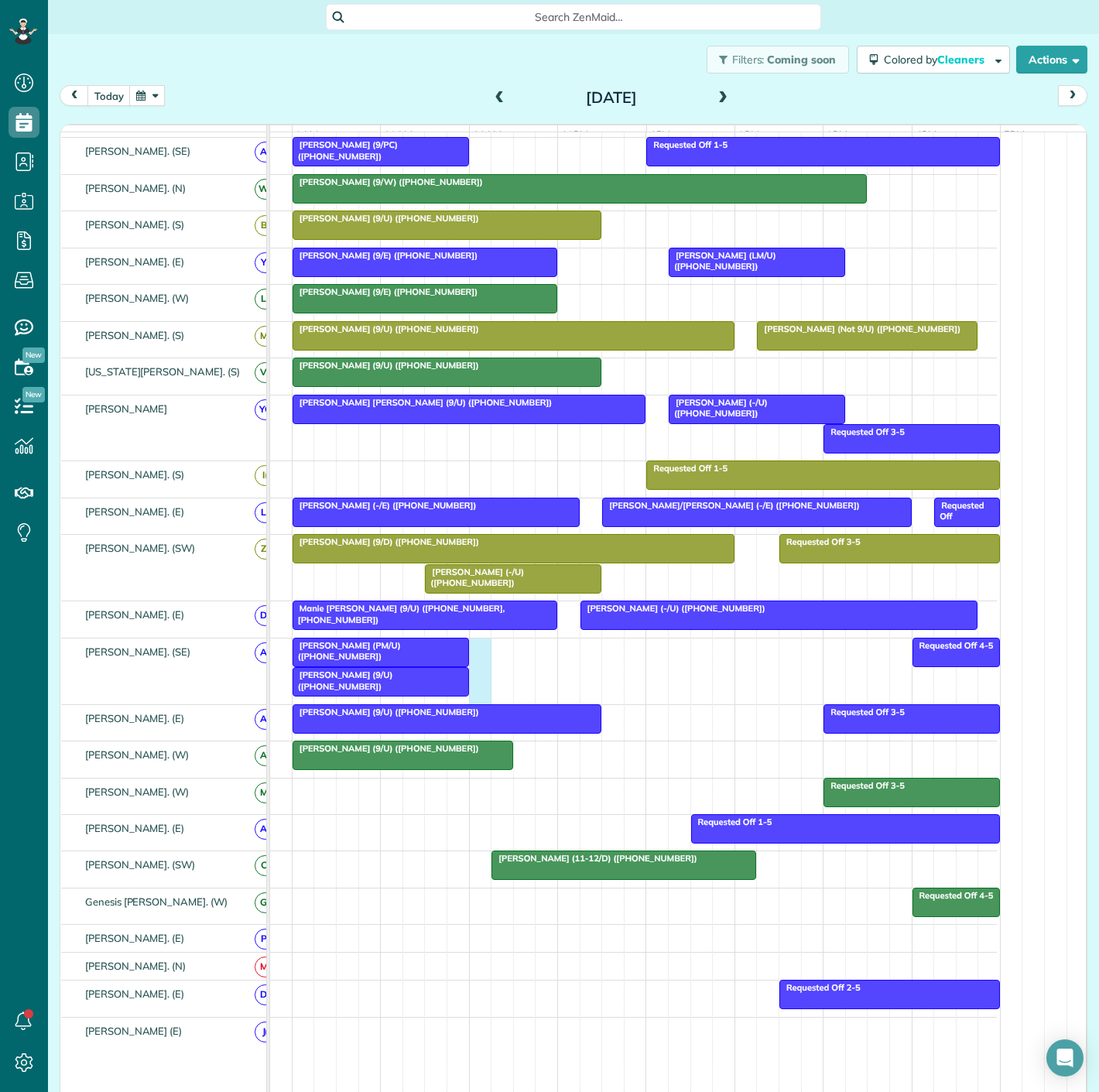
click at [478, 680] on div "Requested Off 4-5 Jim Nelms (9/U) (+12147970006) Gary Gansle (PM/U) (+165052033…" at bounding box center [600, 671] width 794 height 66
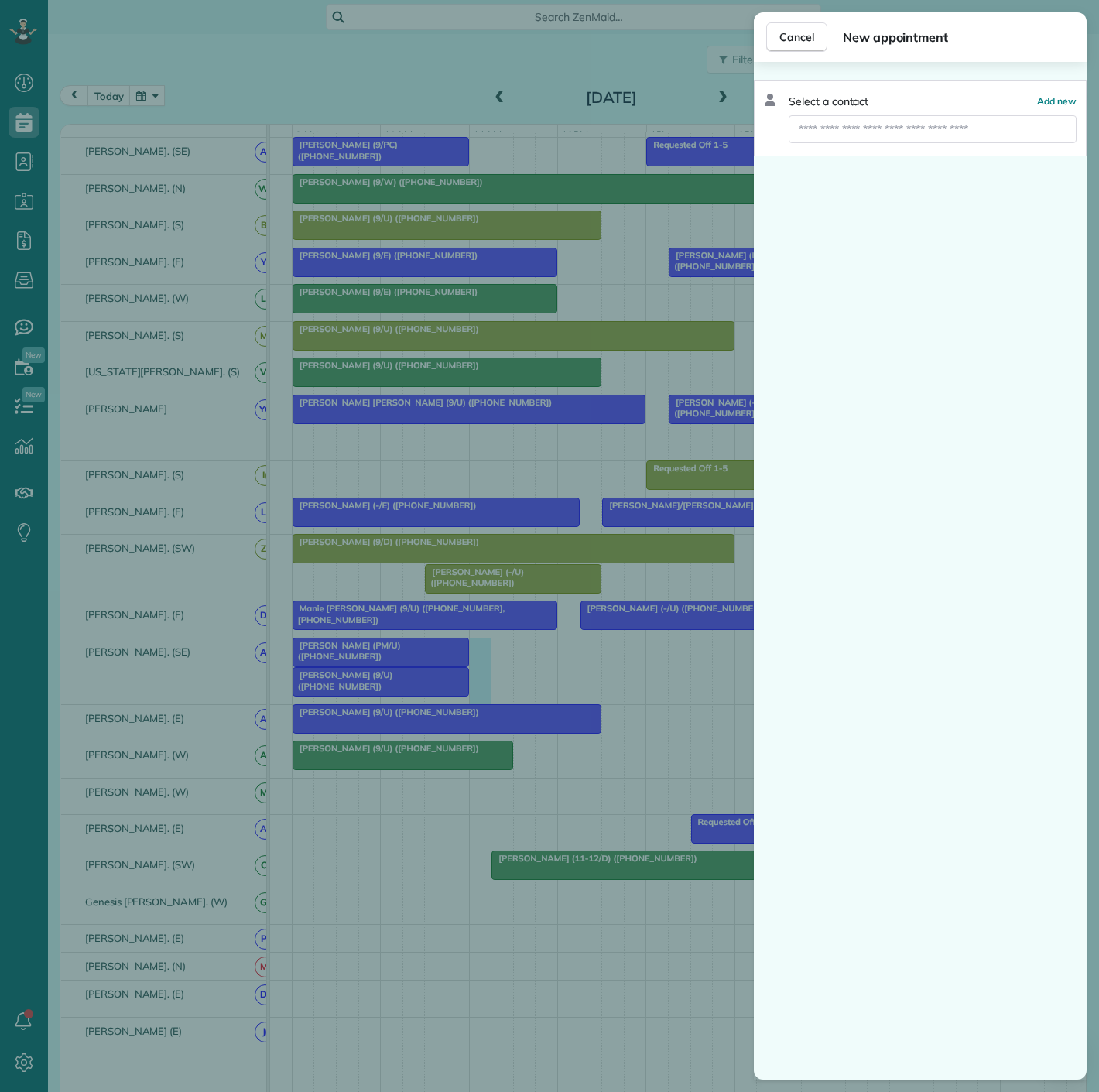
click at [457, 638] on div "Cancel New appointment Select a contact Add new" at bounding box center [550, 546] width 1099 height 1092
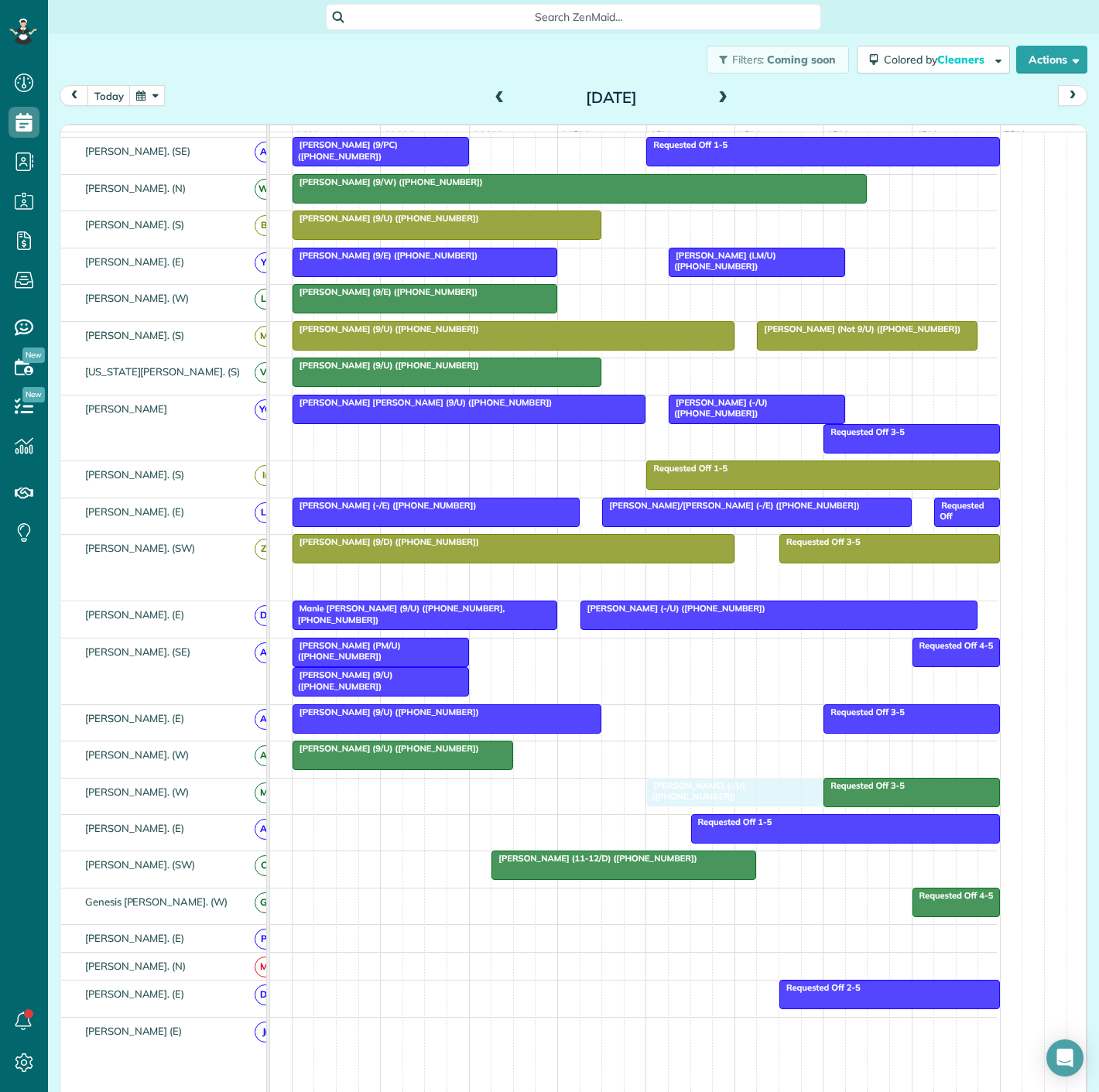
drag, startPoint x: 483, startPoint y: 594, endPoint x: 704, endPoint y: 798, distance: 300.8
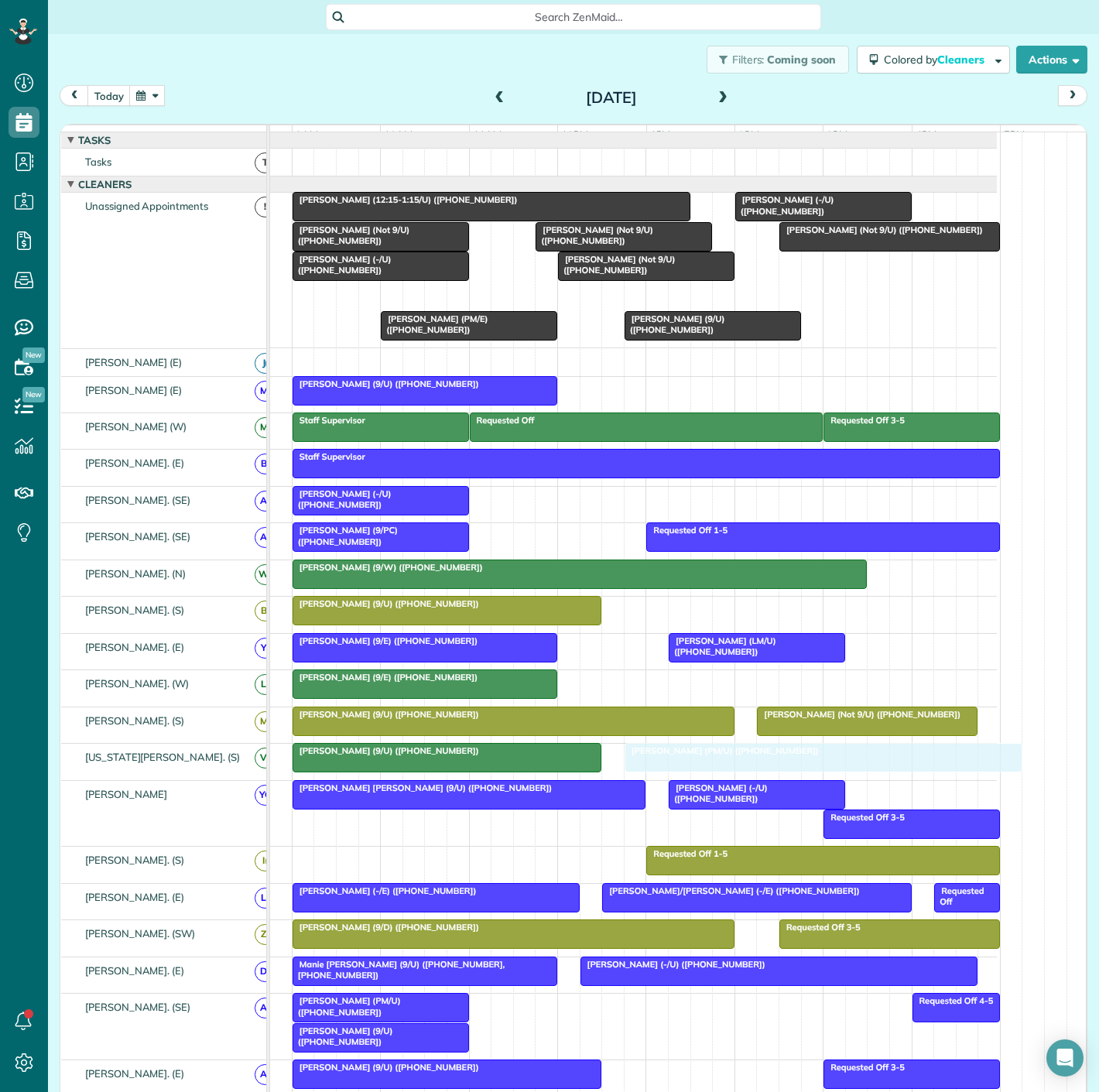
drag, startPoint x: 440, startPoint y: 304, endPoint x: 710, endPoint y: 763, distance: 532.5
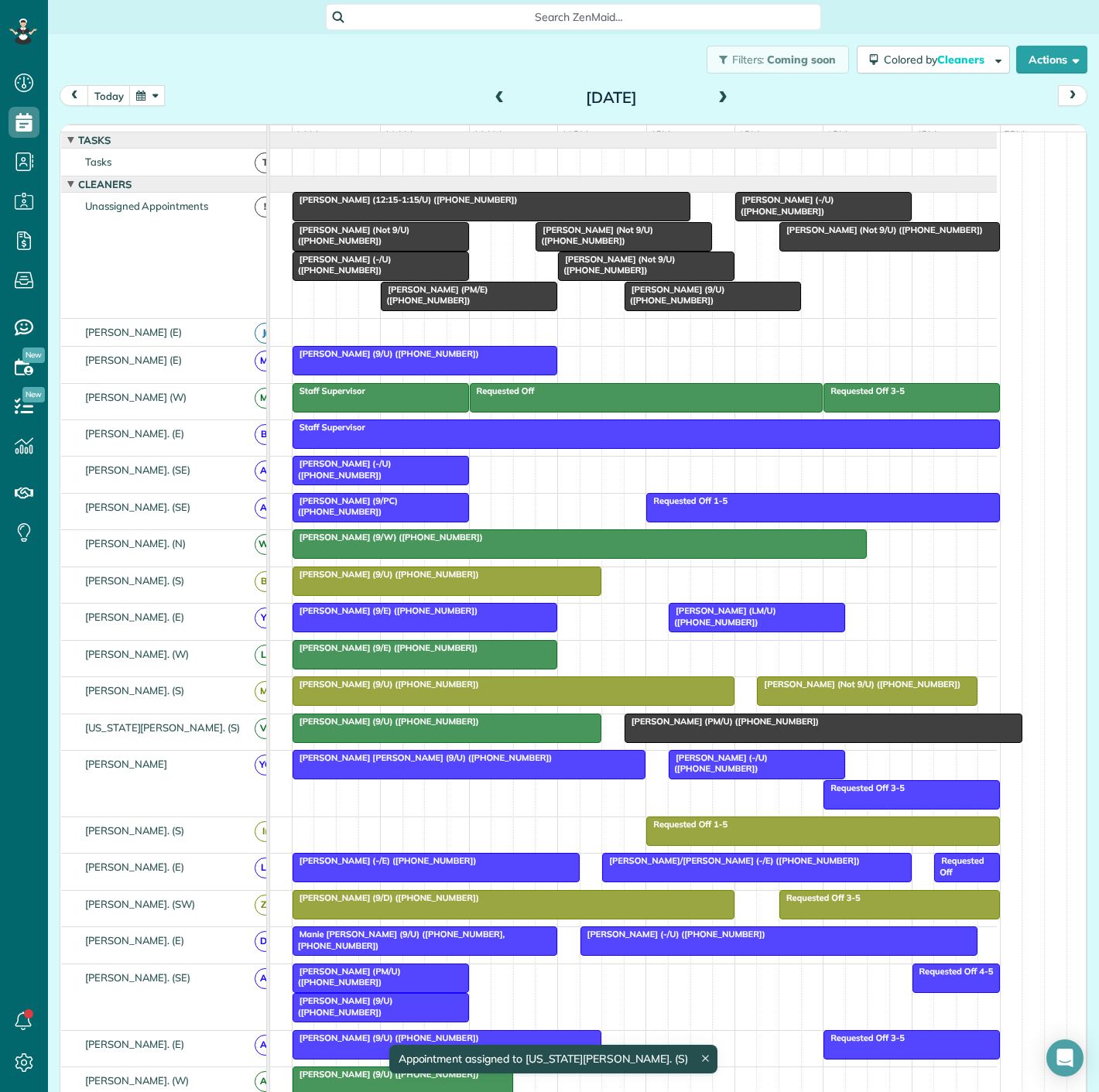
click at [410, 736] on div at bounding box center [447, 727] width 307 height 28
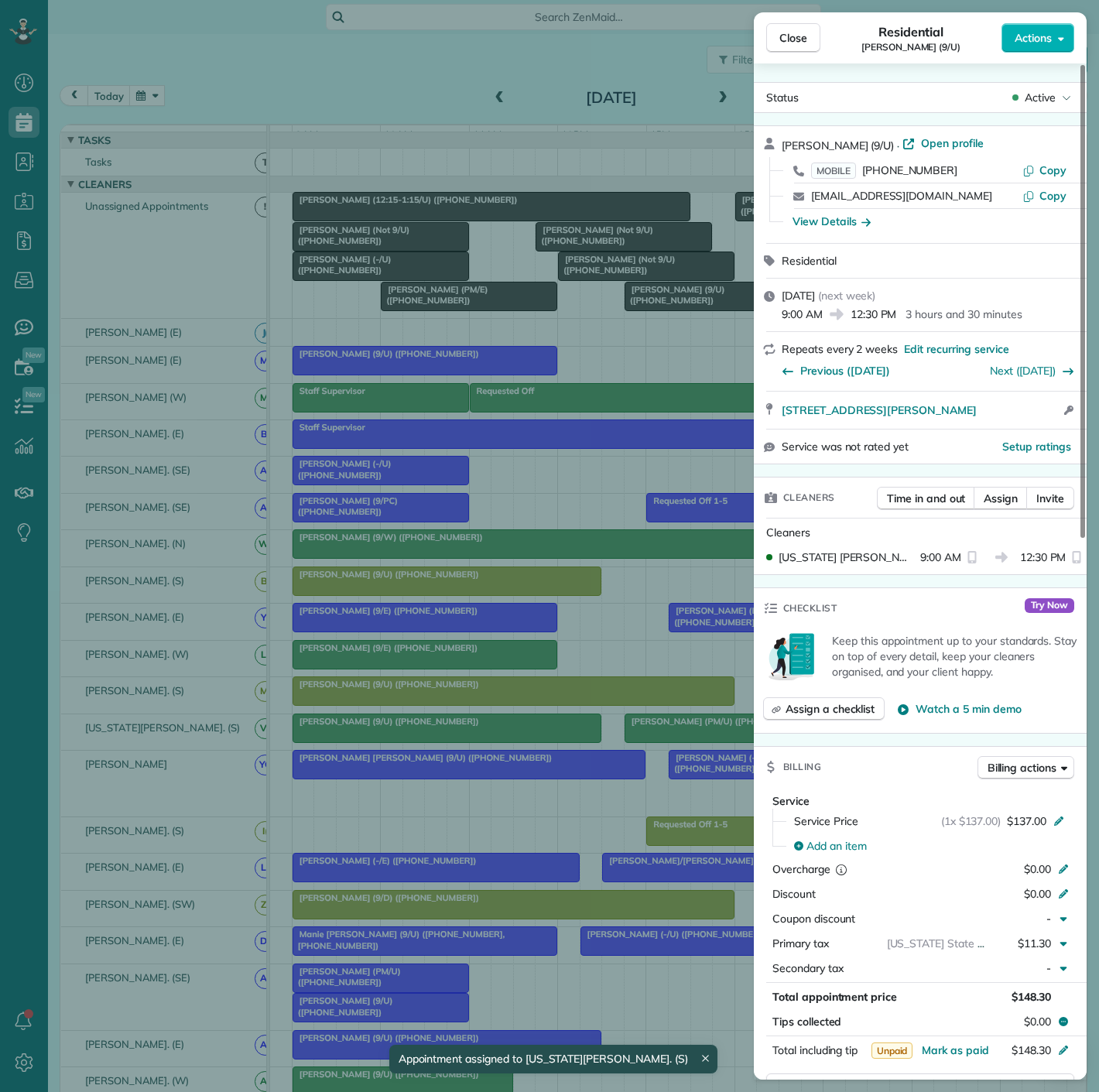
click at [410, 736] on div "Close Residential Cristina Pontes (9/U) Actions Status Active Cristina Pontes (…" at bounding box center [550, 546] width 1099 height 1092
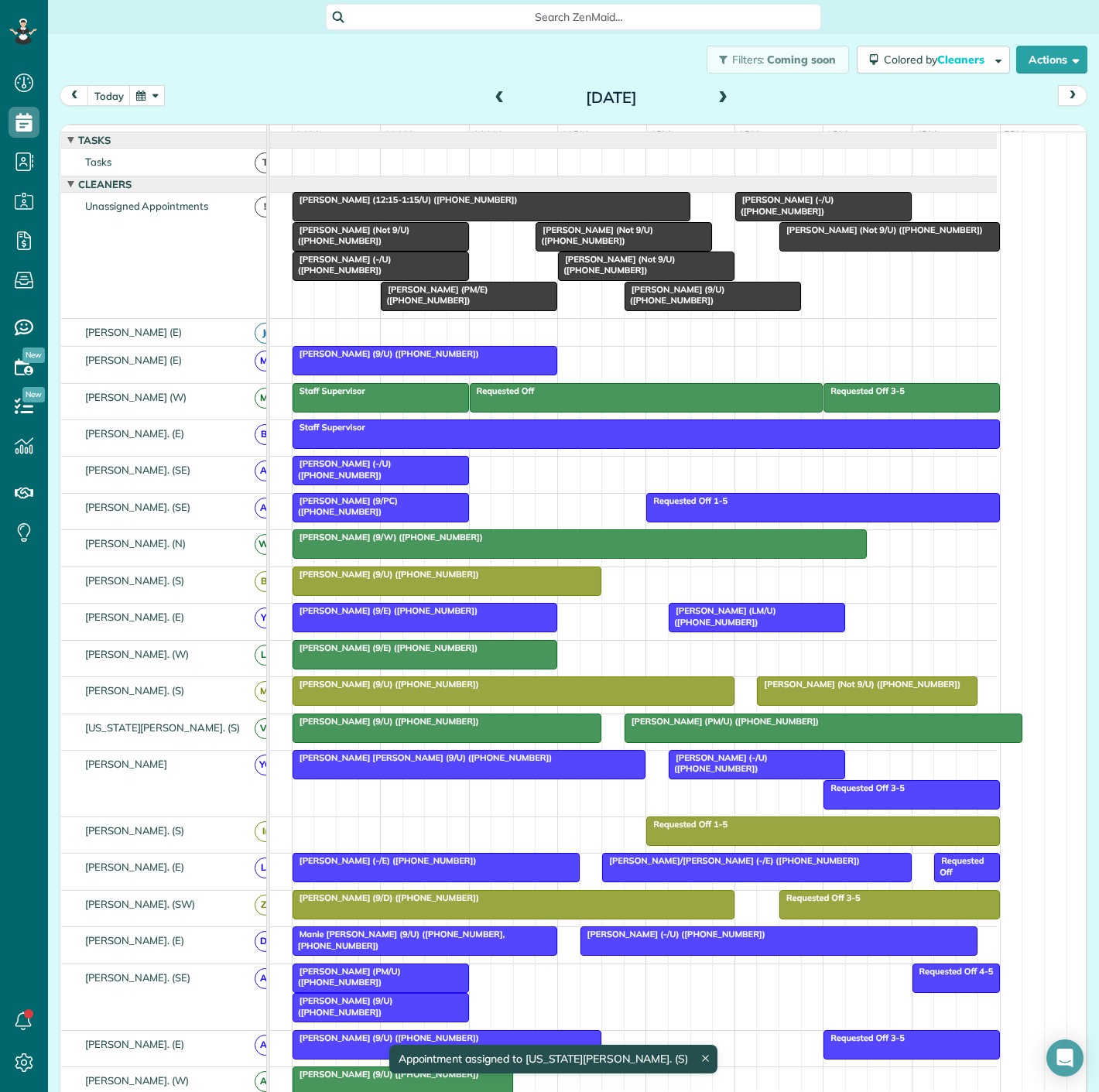
click at [650, 736] on div at bounding box center [824, 727] width 396 height 28
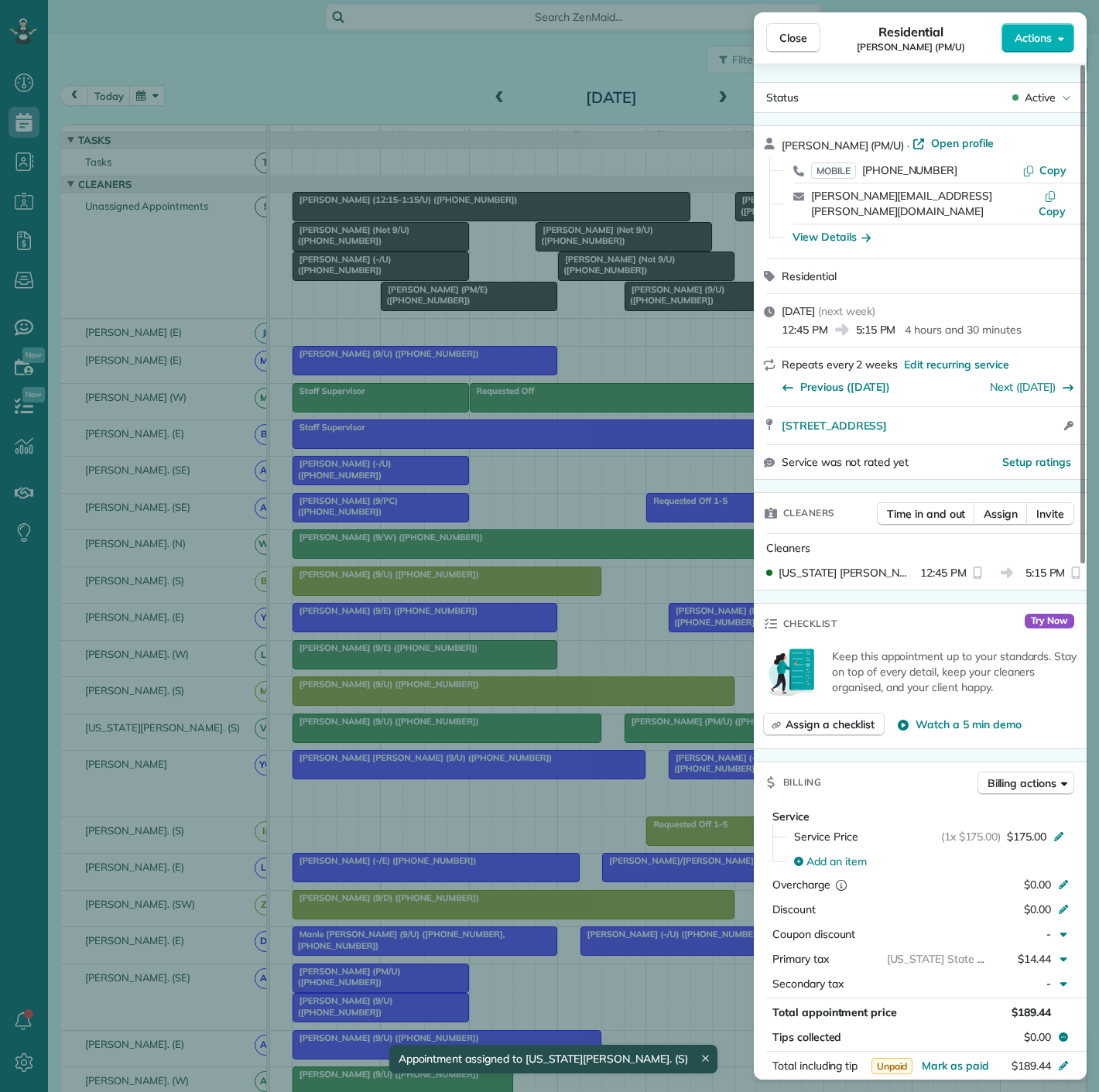
click at [652, 736] on div "Close Residential Christina Rael (PM/U) Actions Status Active Christina Rael (P…" at bounding box center [550, 546] width 1099 height 1092
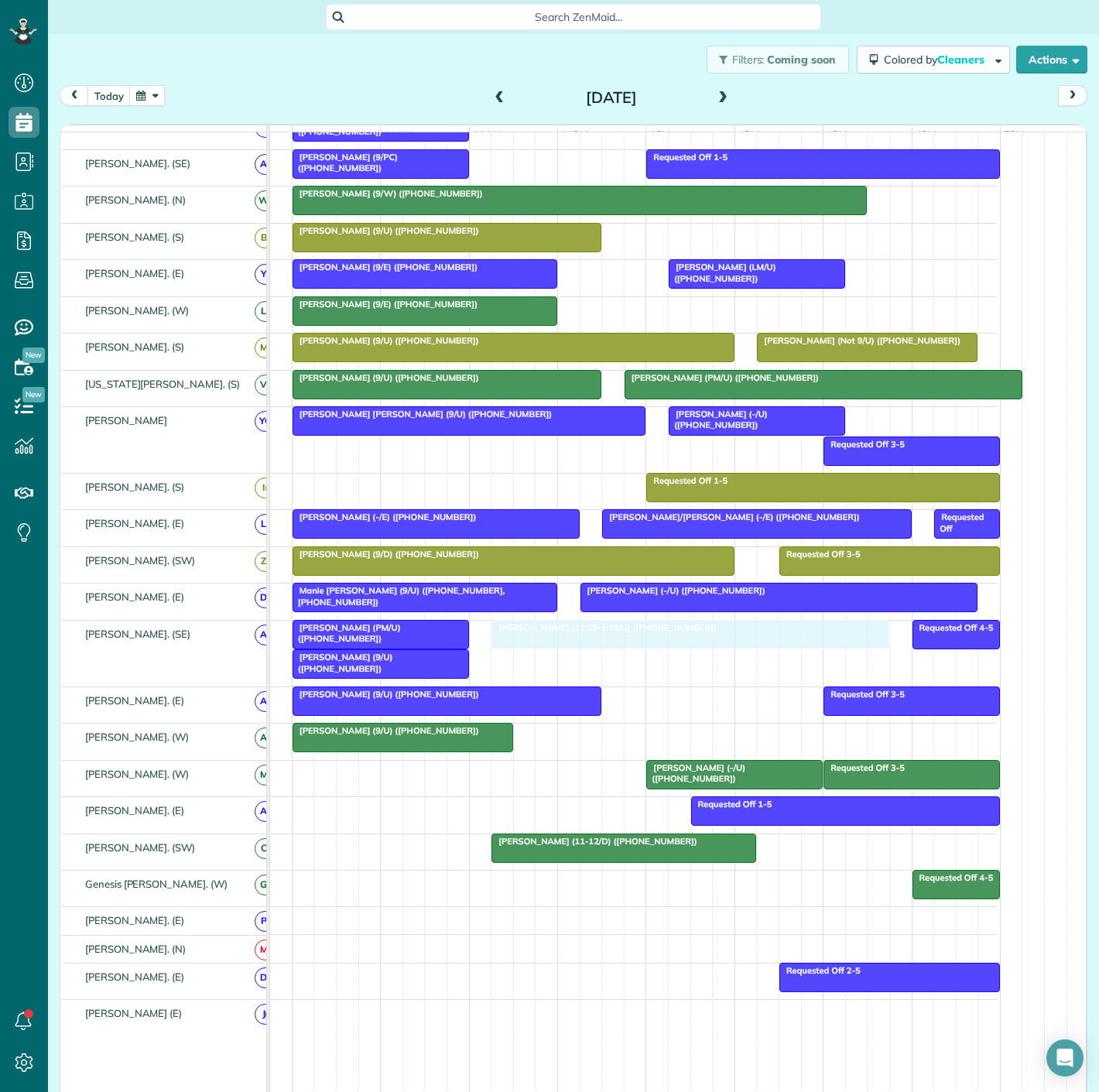
drag, startPoint x: 380, startPoint y: 217, endPoint x: 587, endPoint y: 677, distance: 504.4
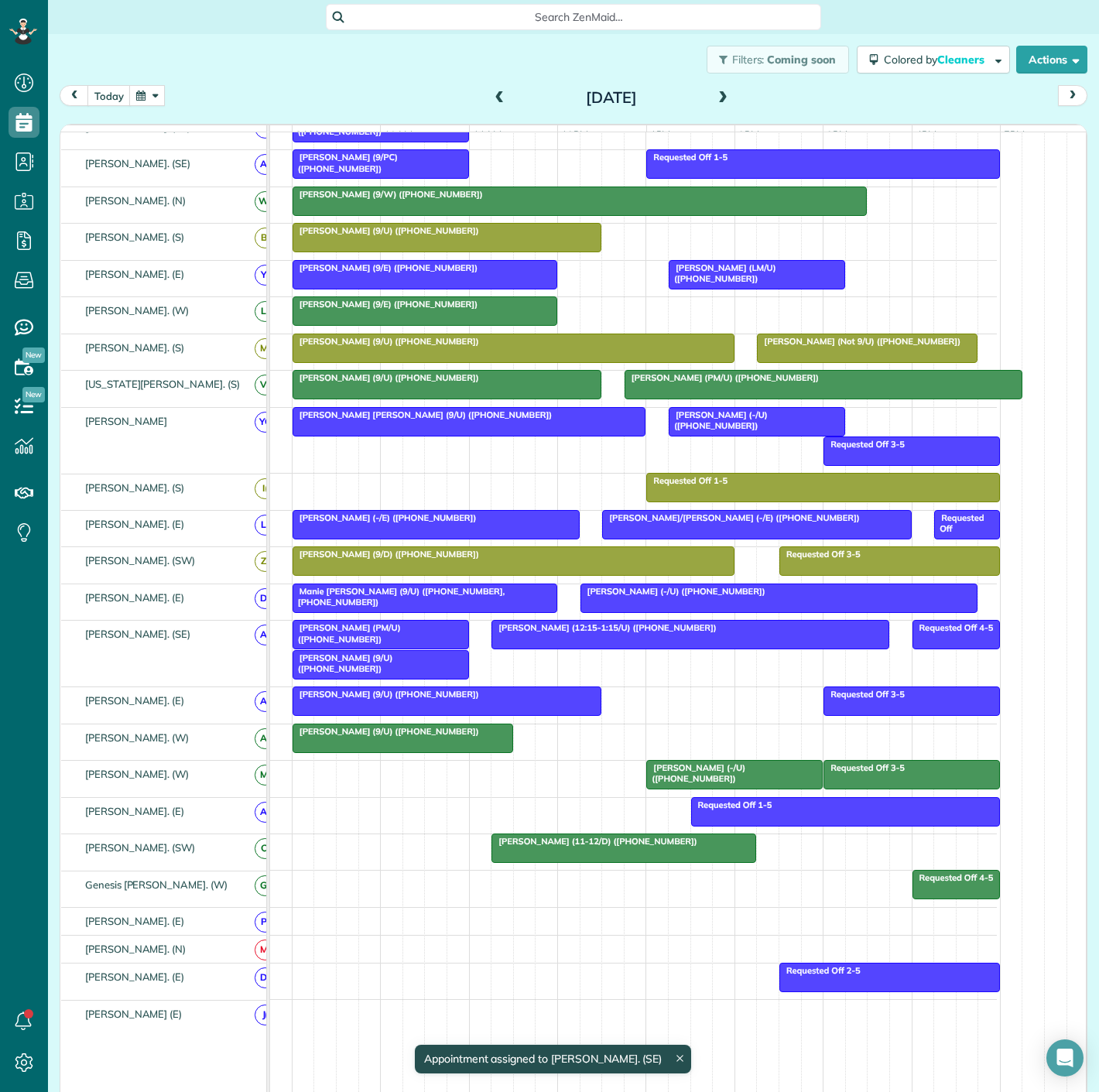
click at [534, 649] on div at bounding box center [691, 634] width 396 height 28
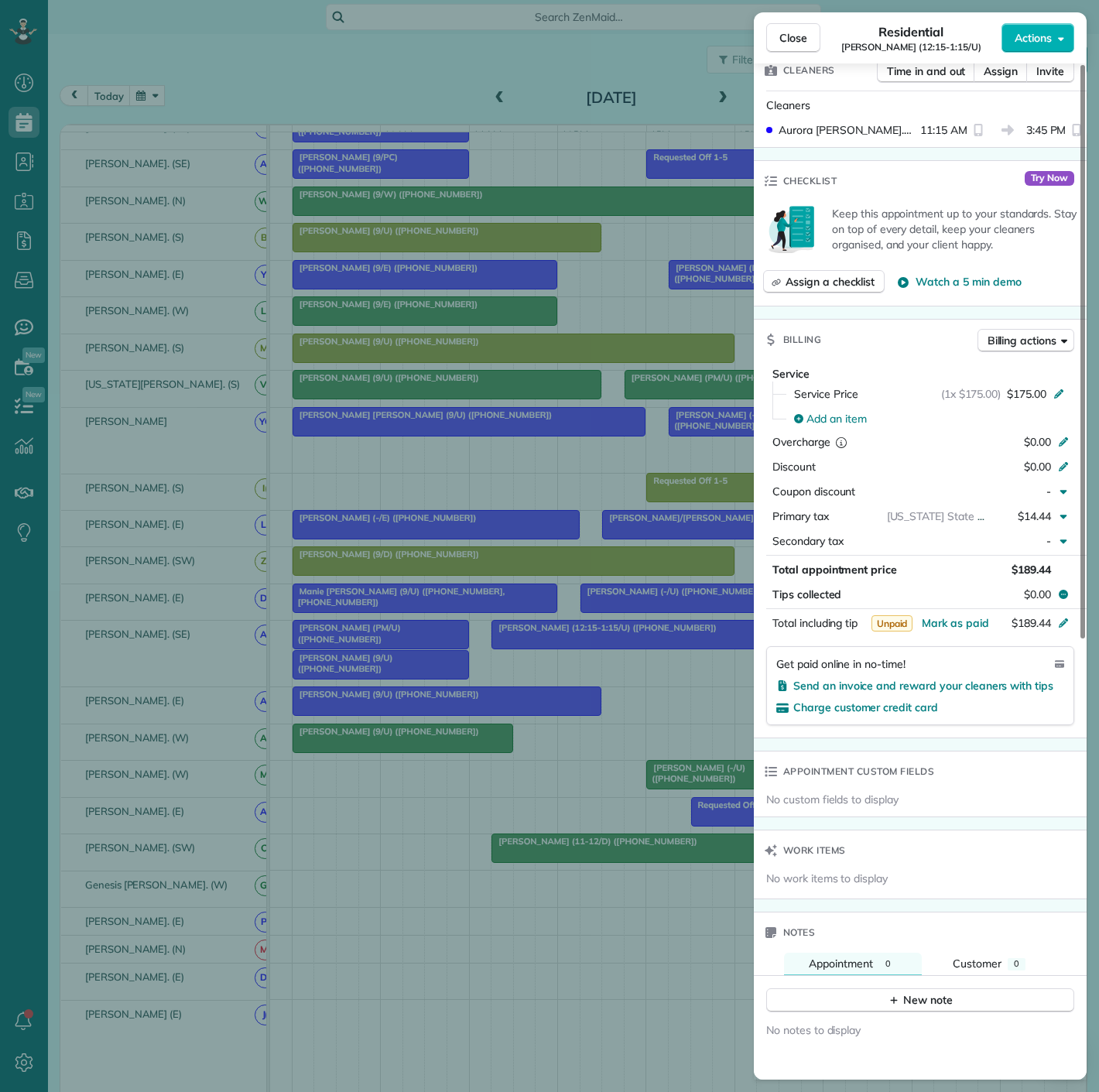
click at [573, 651] on div "Close Residential Bettina Bronfman (12:15-1:15/U) Actions Status Active Bettina…" at bounding box center [550, 546] width 1099 height 1092
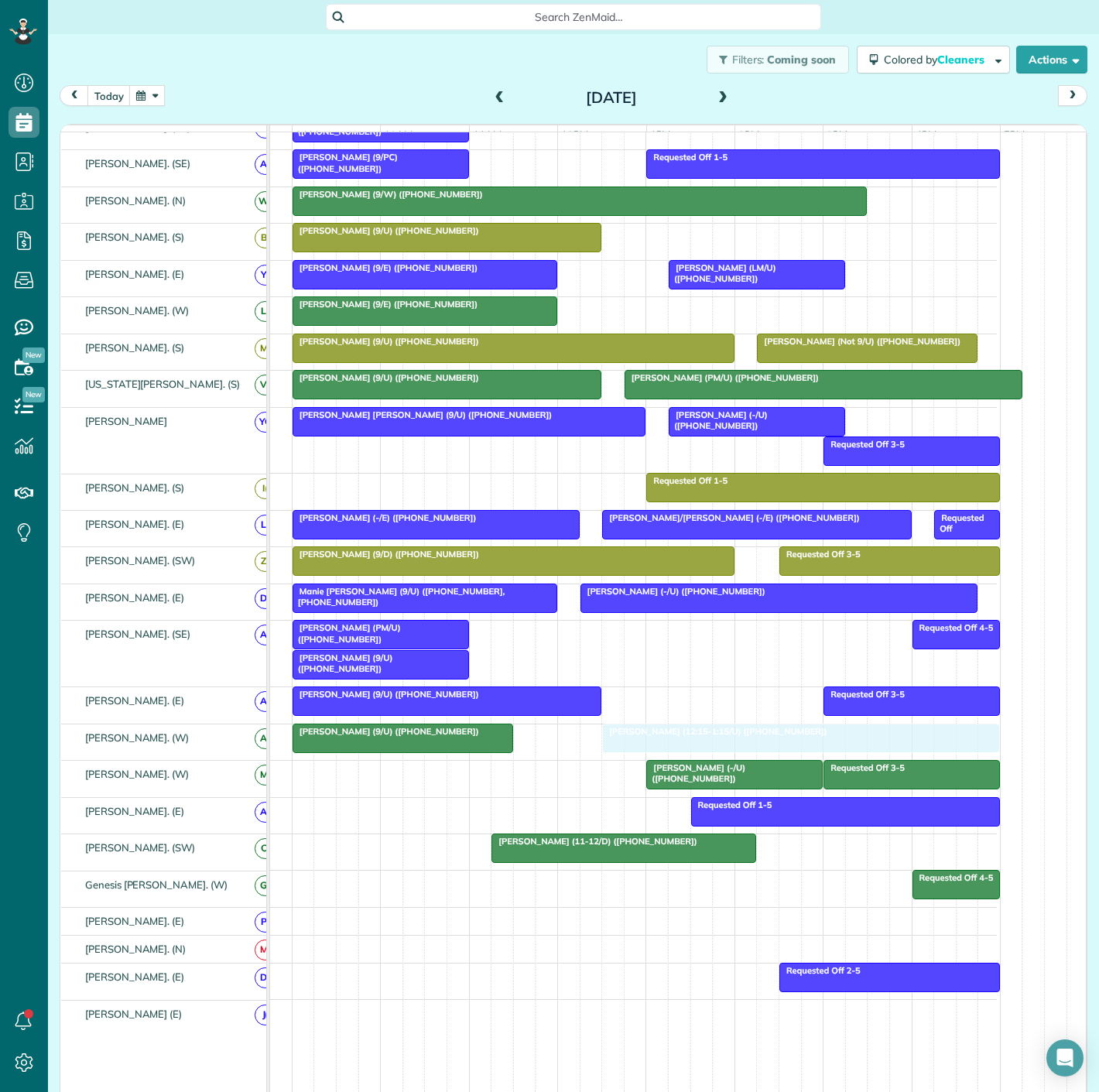
drag, startPoint x: 539, startPoint y: 641, endPoint x: 646, endPoint y: 750, distance: 152.7
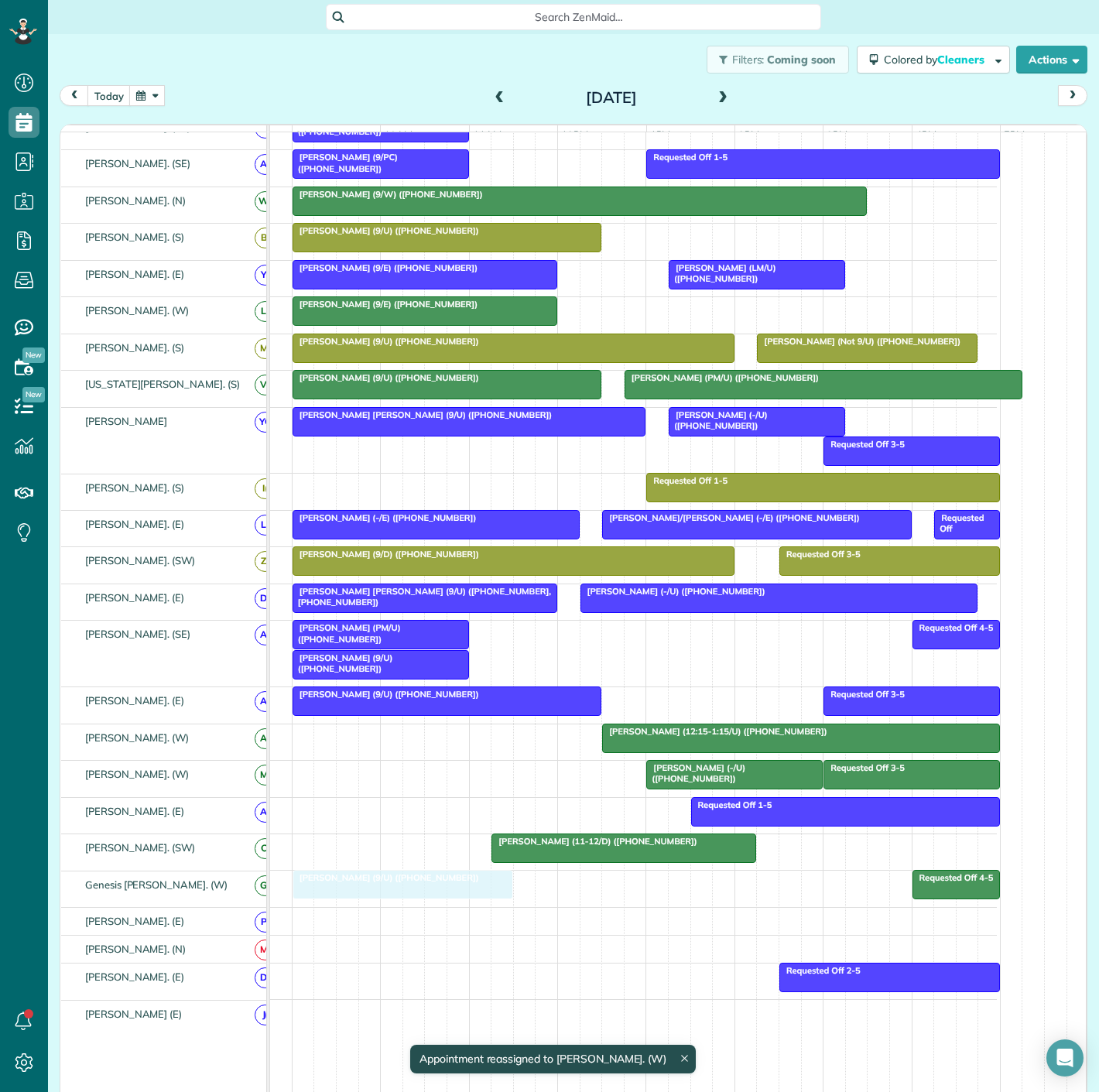
drag, startPoint x: 451, startPoint y: 752, endPoint x: 442, endPoint y: 896, distance: 144.3
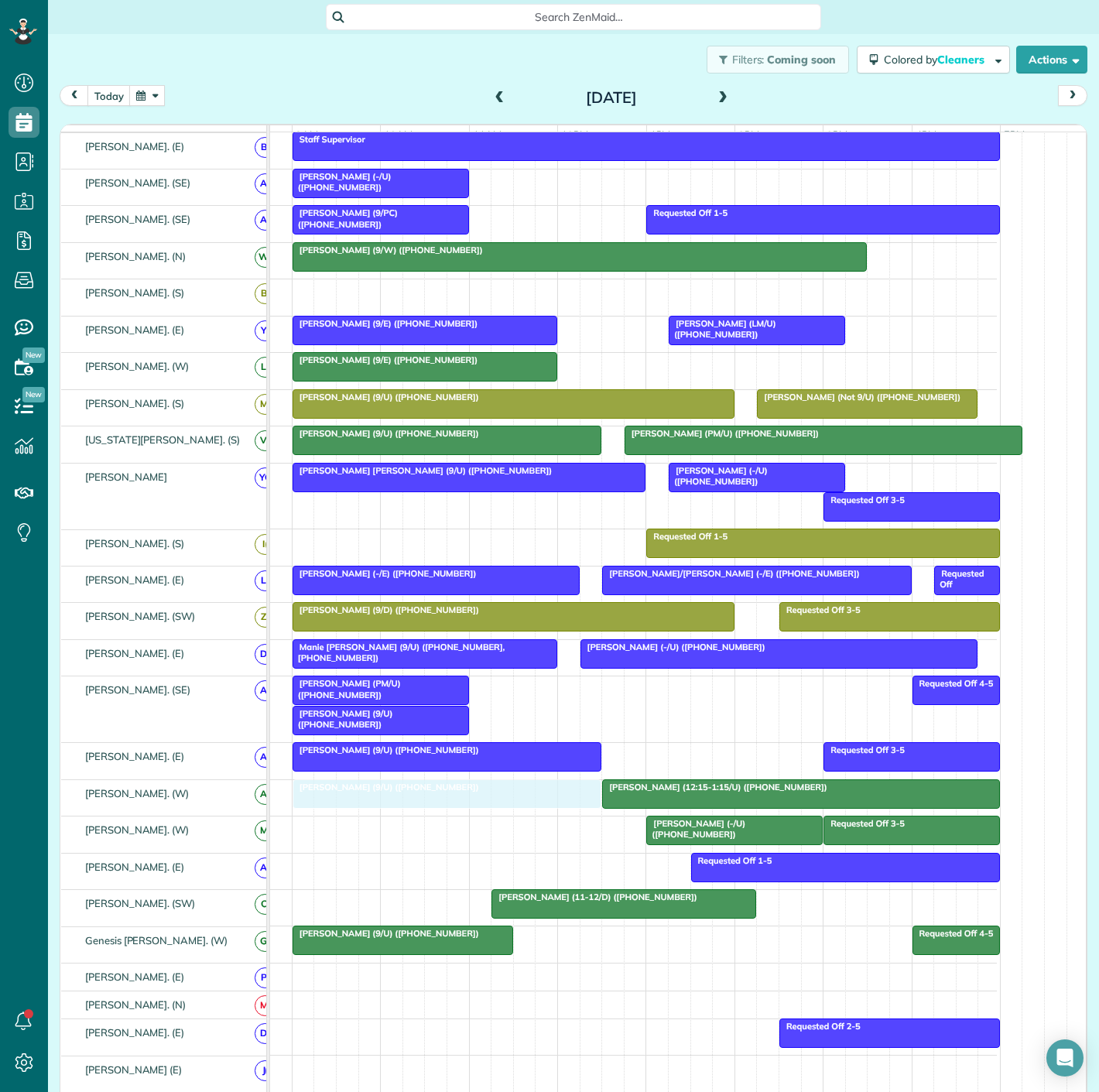
drag, startPoint x: 524, startPoint y: 308, endPoint x: 524, endPoint y: 828, distance: 520.0
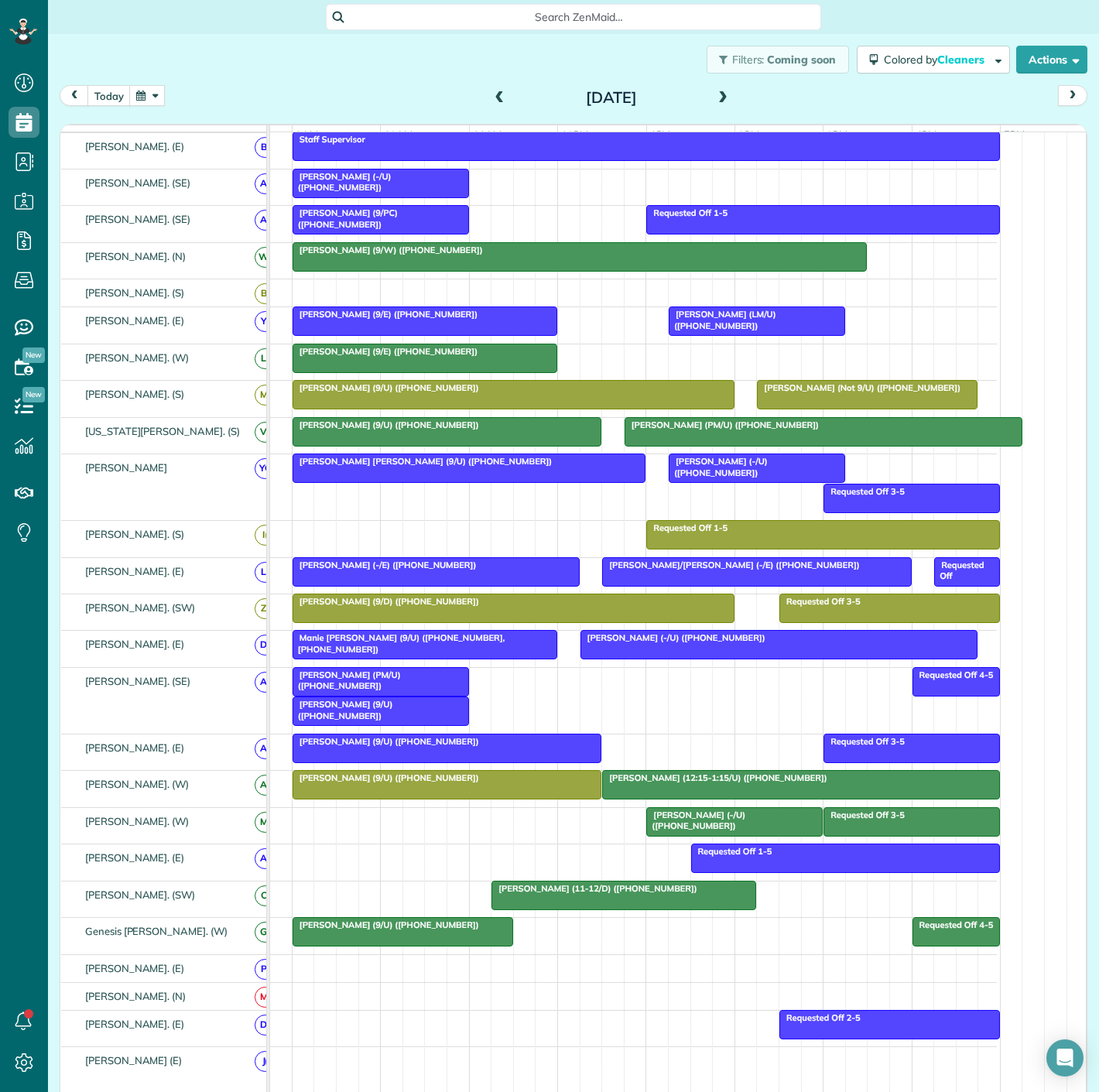
click at [524, 793] on div at bounding box center [447, 784] width 307 height 28
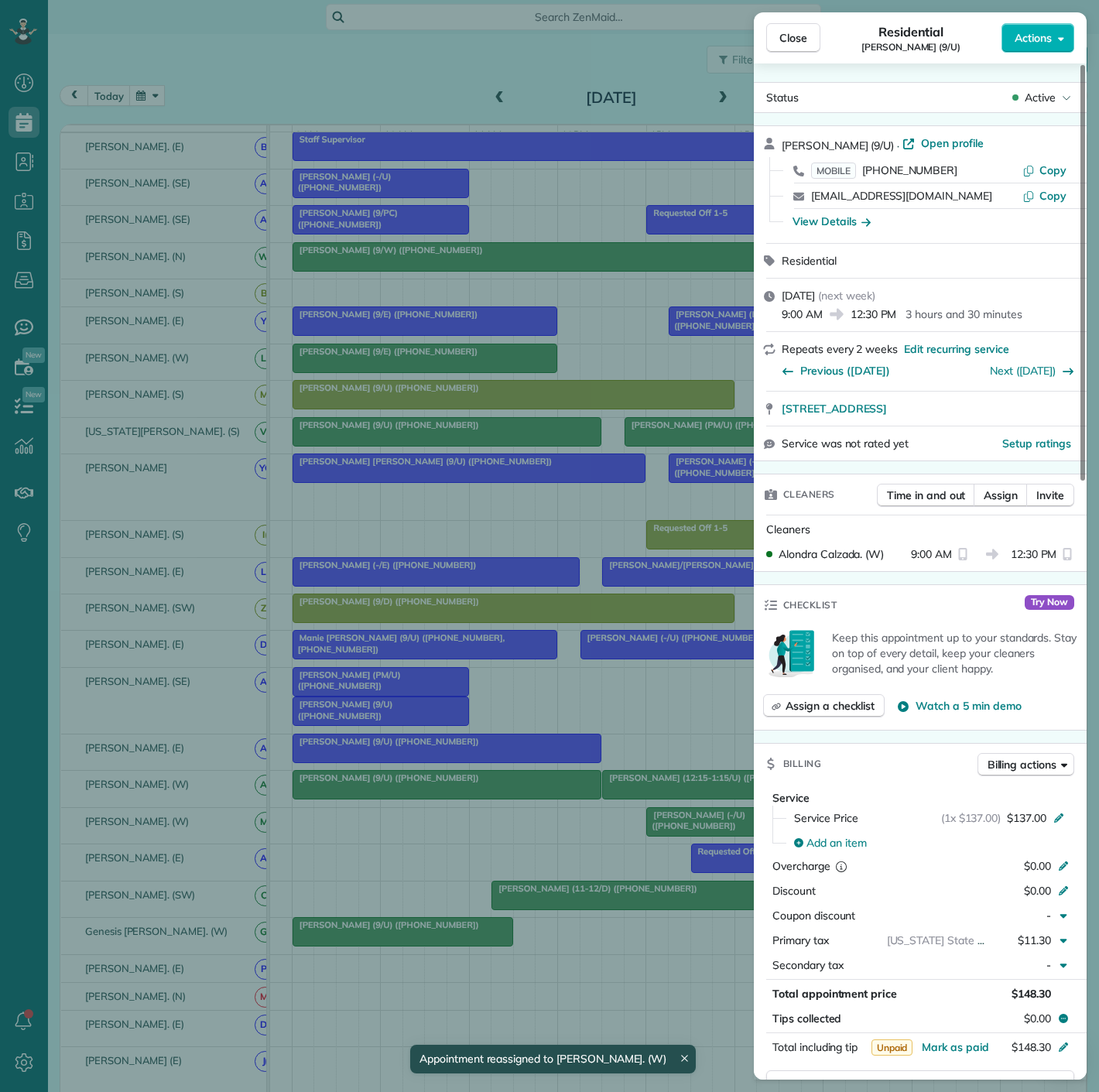
click at [522, 793] on div "Close Residential Matthew Selden (9/U) Actions Status Active Matthew Selden (9/…" at bounding box center [550, 546] width 1099 height 1092
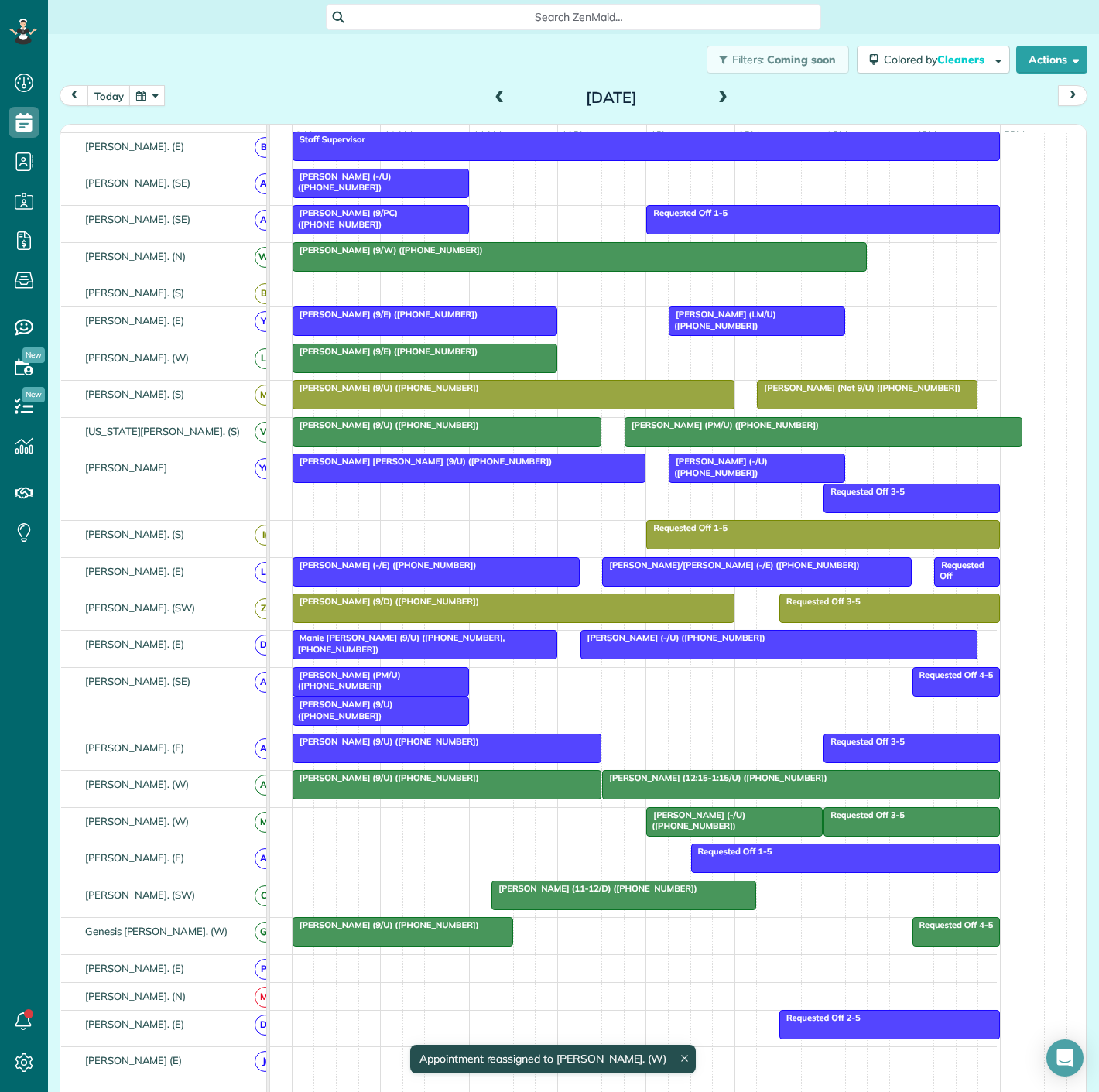
click at [534, 783] on div "Matthew Selden (9/U) (+19523567412)" at bounding box center [447, 778] width 299 height 11
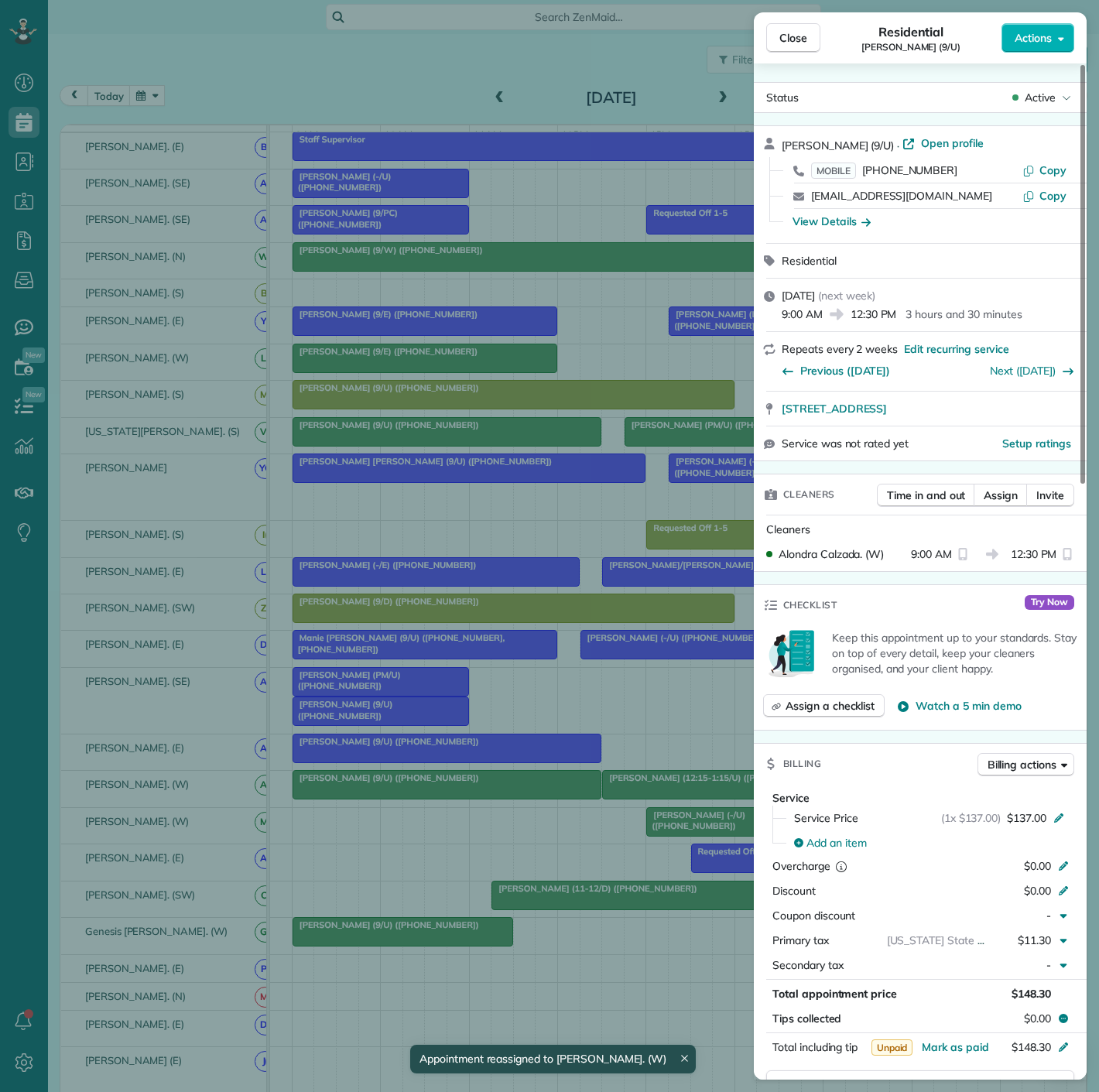
click at [534, 790] on div "Close Residential Matthew Selden (9/U) Actions Status Active Matthew Selden (9/…" at bounding box center [550, 546] width 1099 height 1092
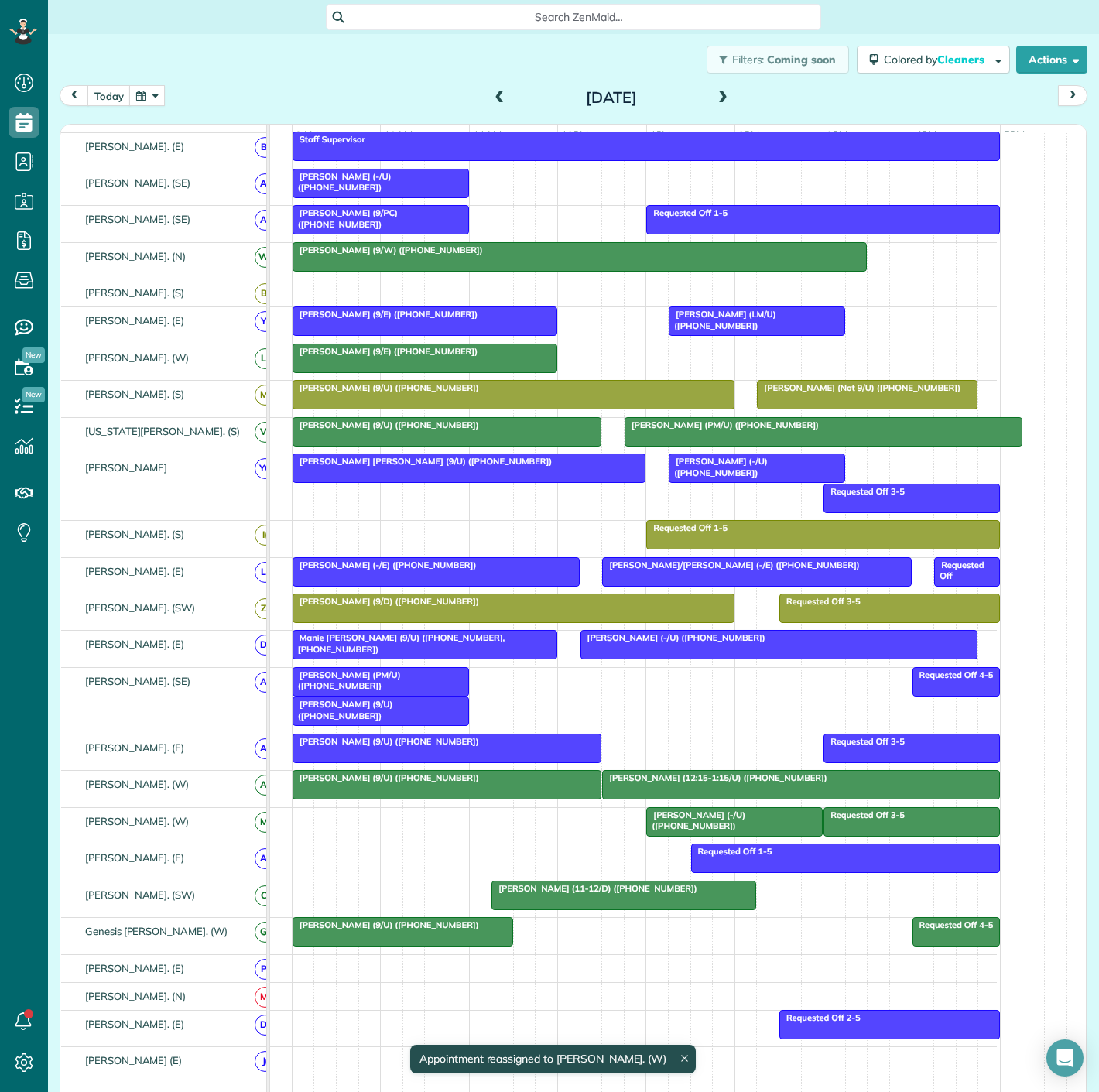
click at [736, 793] on div at bounding box center [801, 784] width 396 height 28
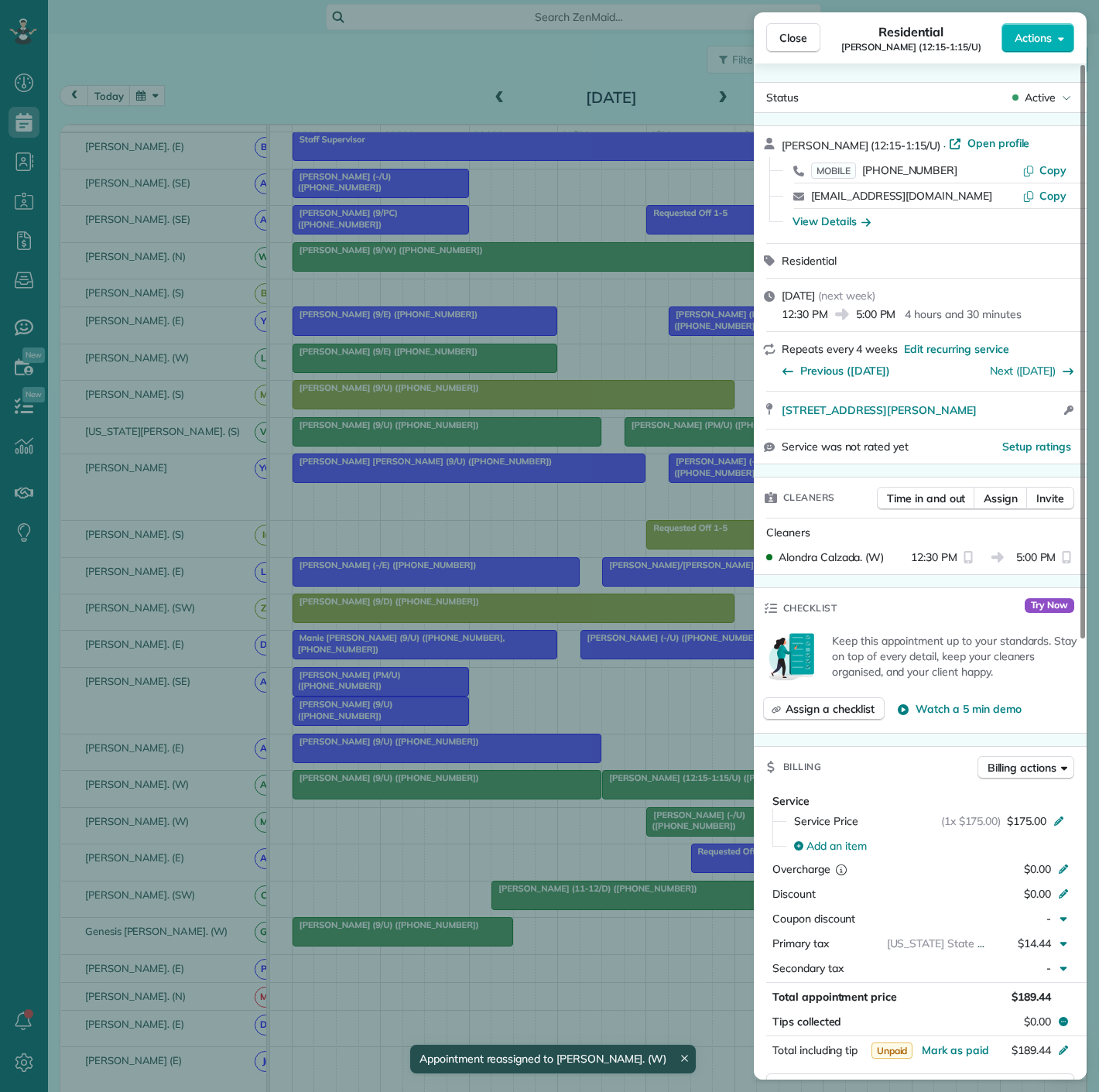
click at [723, 793] on div "Close Residential Bettina Bronfman (12:15-1:15/U) Actions Status Active Bettina…" at bounding box center [550, 546] width 1099 height 1092
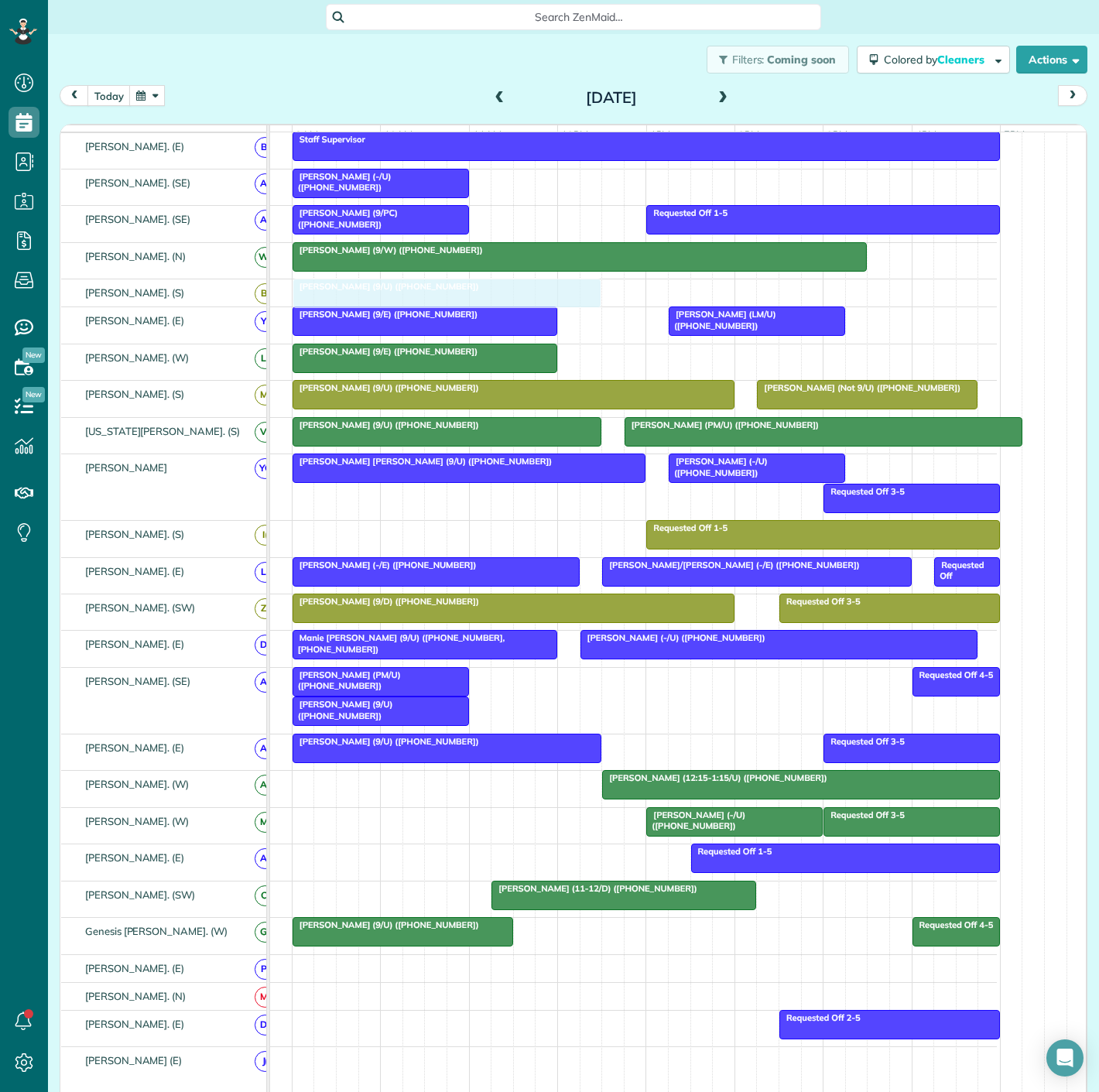
drag, startPoint x: 534, startPoint y: 790, endPoint x: 536, endPoint y: 310, distance: 480.0
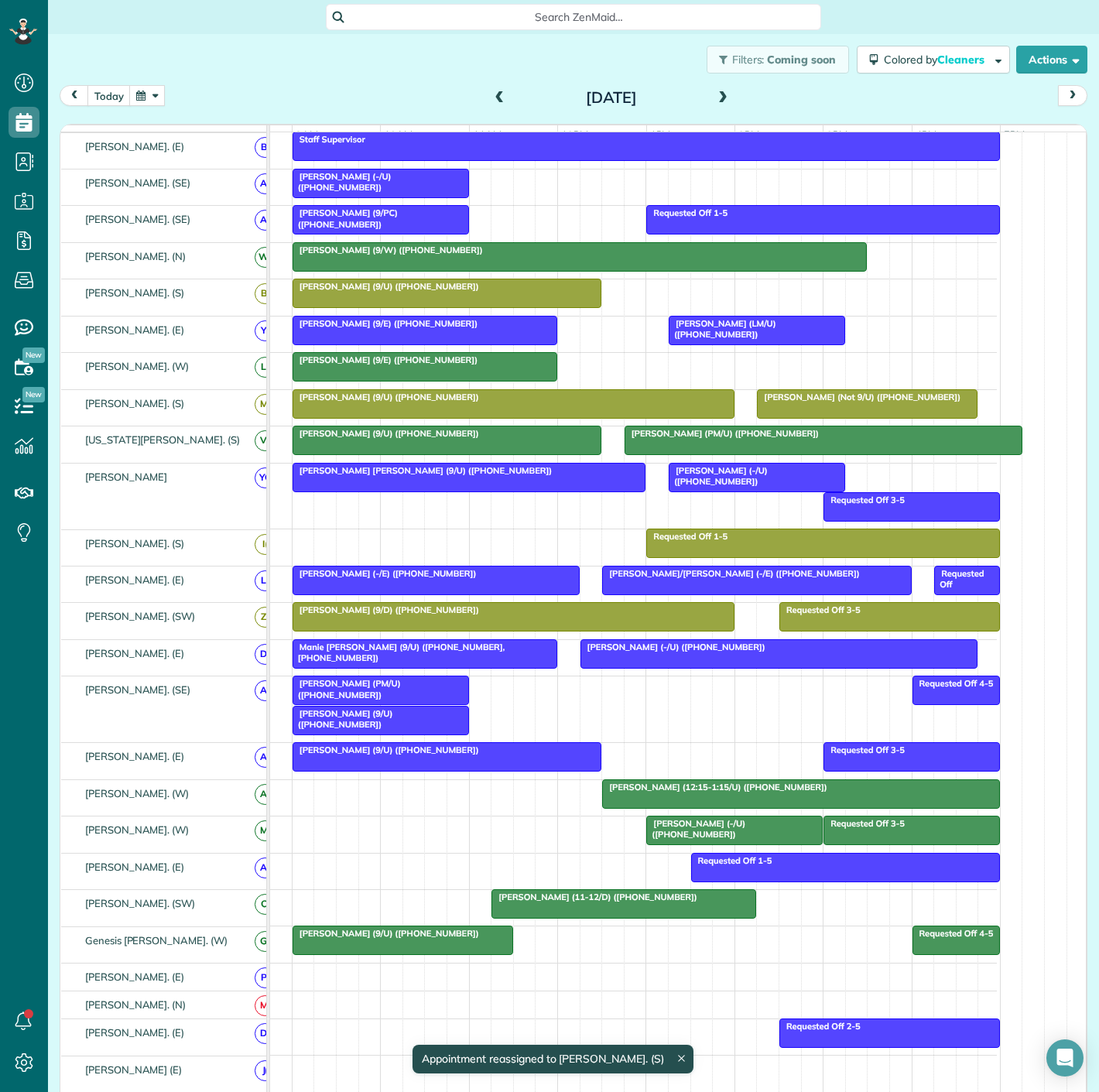
click at [534, 452] on div at bounding box center [447, 440] width 307 height 28
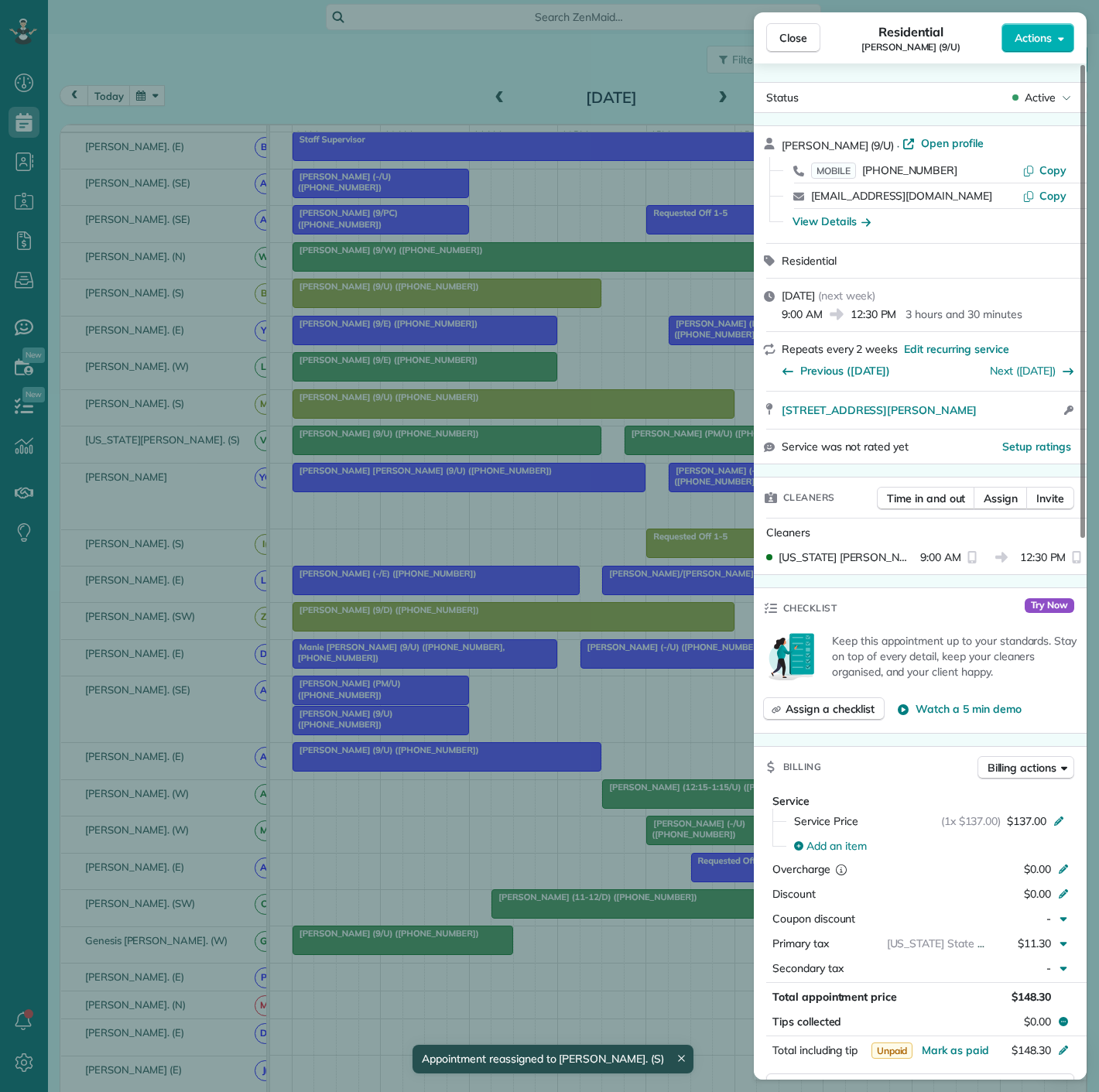
click at [534, 452] on div "Close Residential Cristina Pontes (9/U) Actions Status Active Cristina Pontes (…" at bounding box center [550, 546] width 1099 height 1092
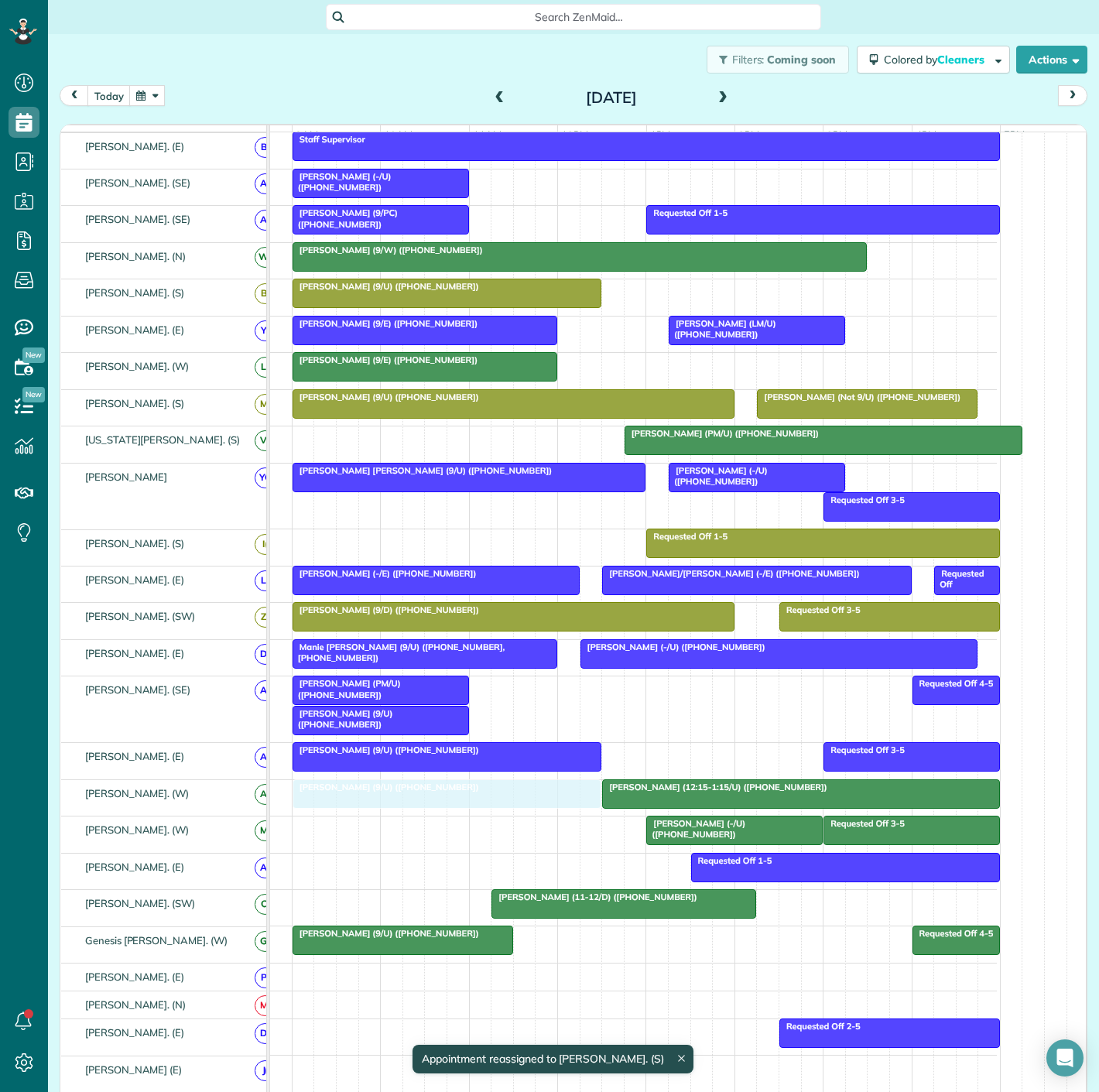
drag, startPoint x: 538, startPoint y: 450, endPoint x: 544, endPoint y: 816, distance: 366.0
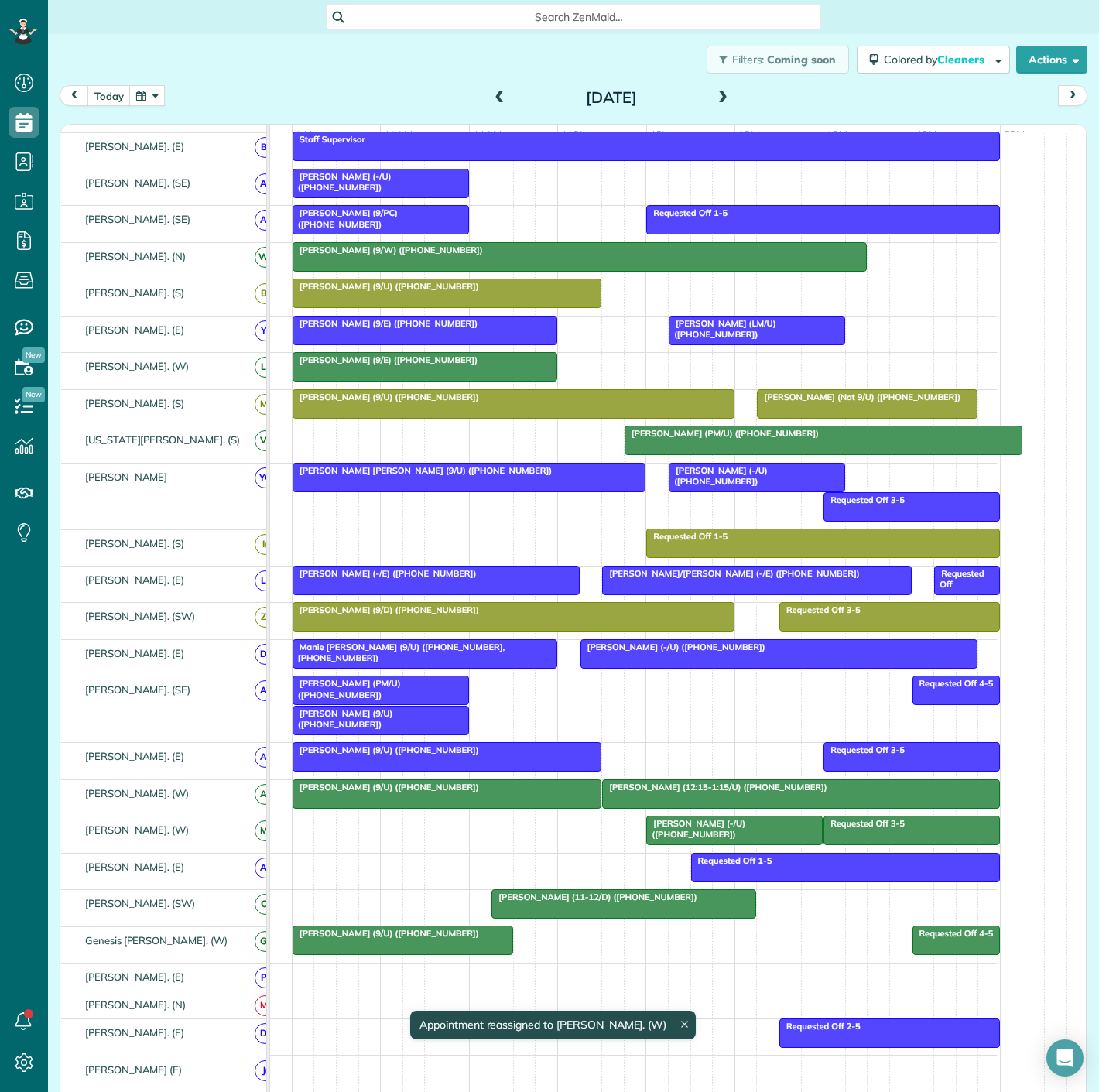
click at [542, 808] on div at bounding box center [447, 793] width 307 height 28
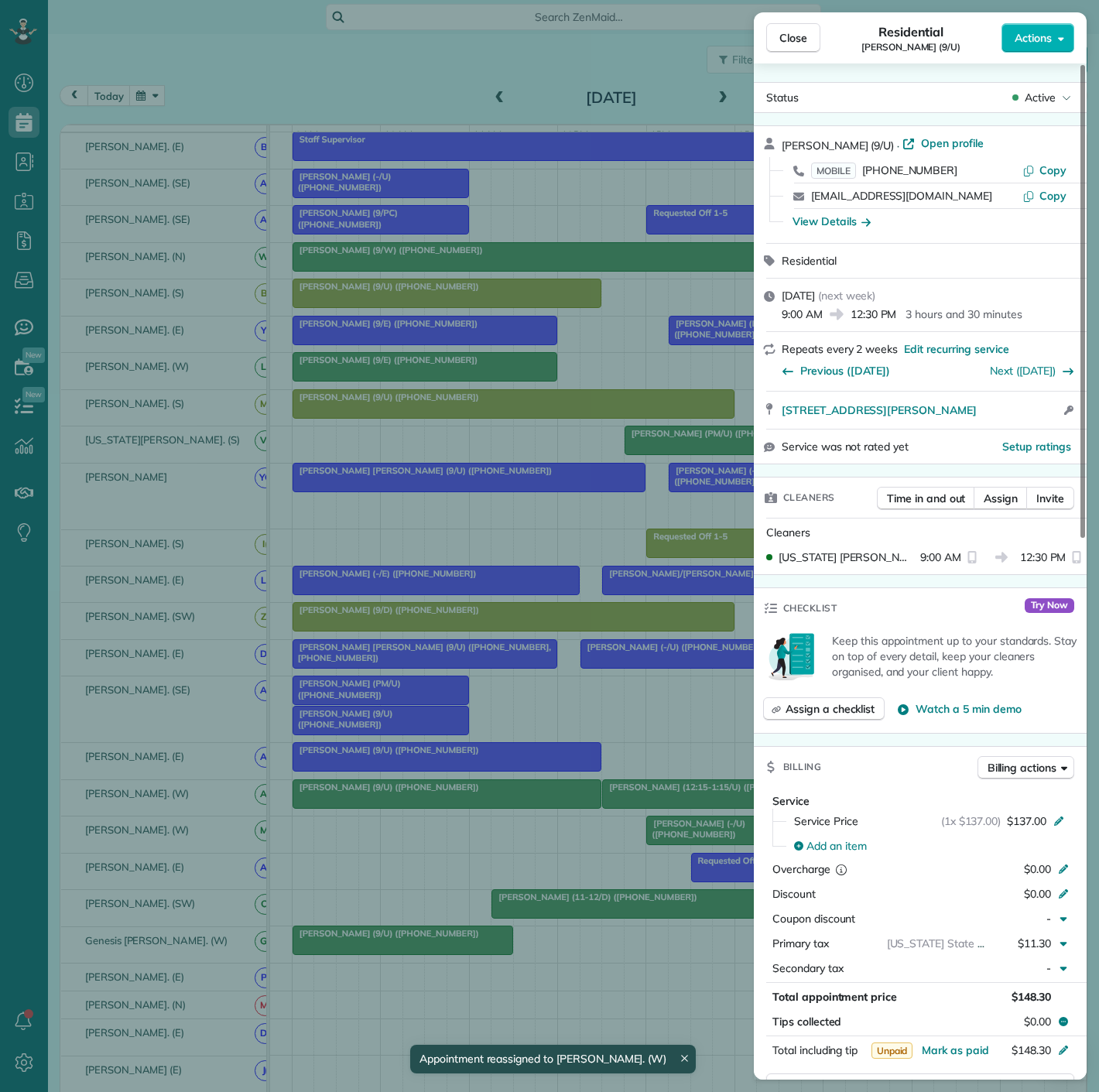
click at [542, 812] on div "Close Residential Cristina Pontes (9/U) Actions Status Active Cristina Pontes (…" at bounding box center [550, 546] width 1099 height 1092
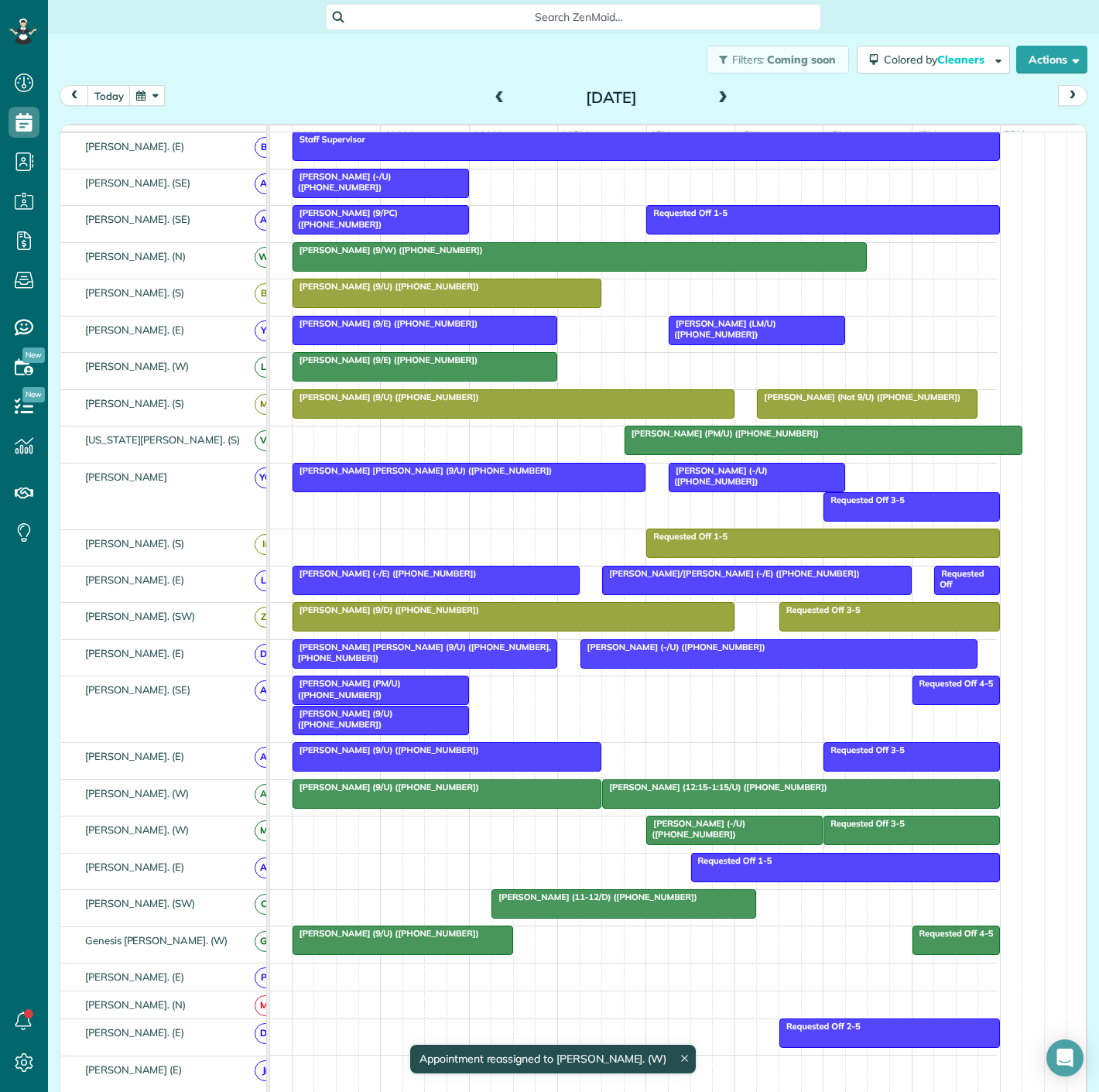
click at [626, 801] on div at bounding box center [801, 793] width 396 height 28
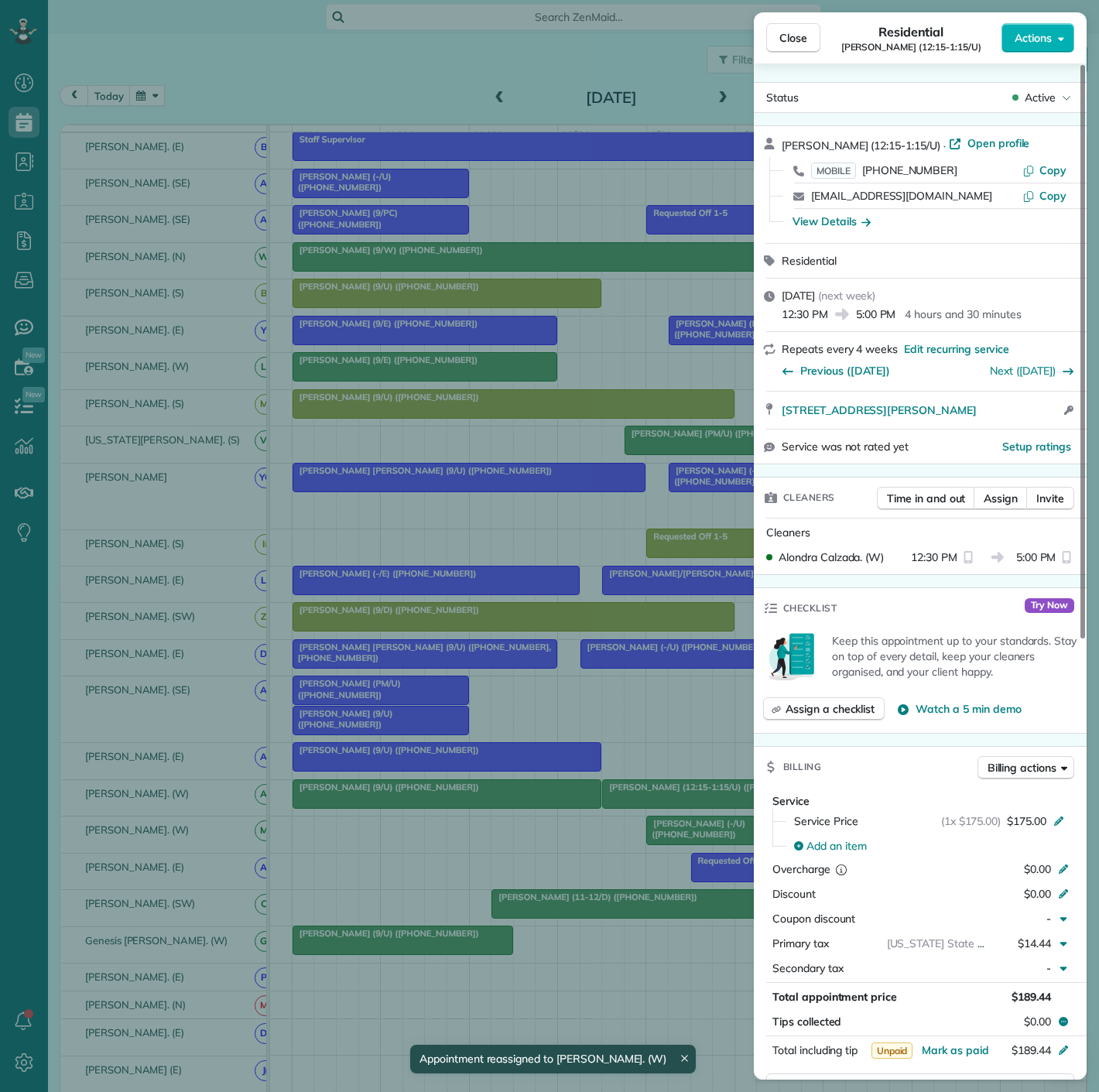
click at [626, 801] on div "Close Residential Bettina Bronfman (12:15-1:15/U) Actions Status Active Bettina…" at bounding box center [550, 546] width 1099 height 1092
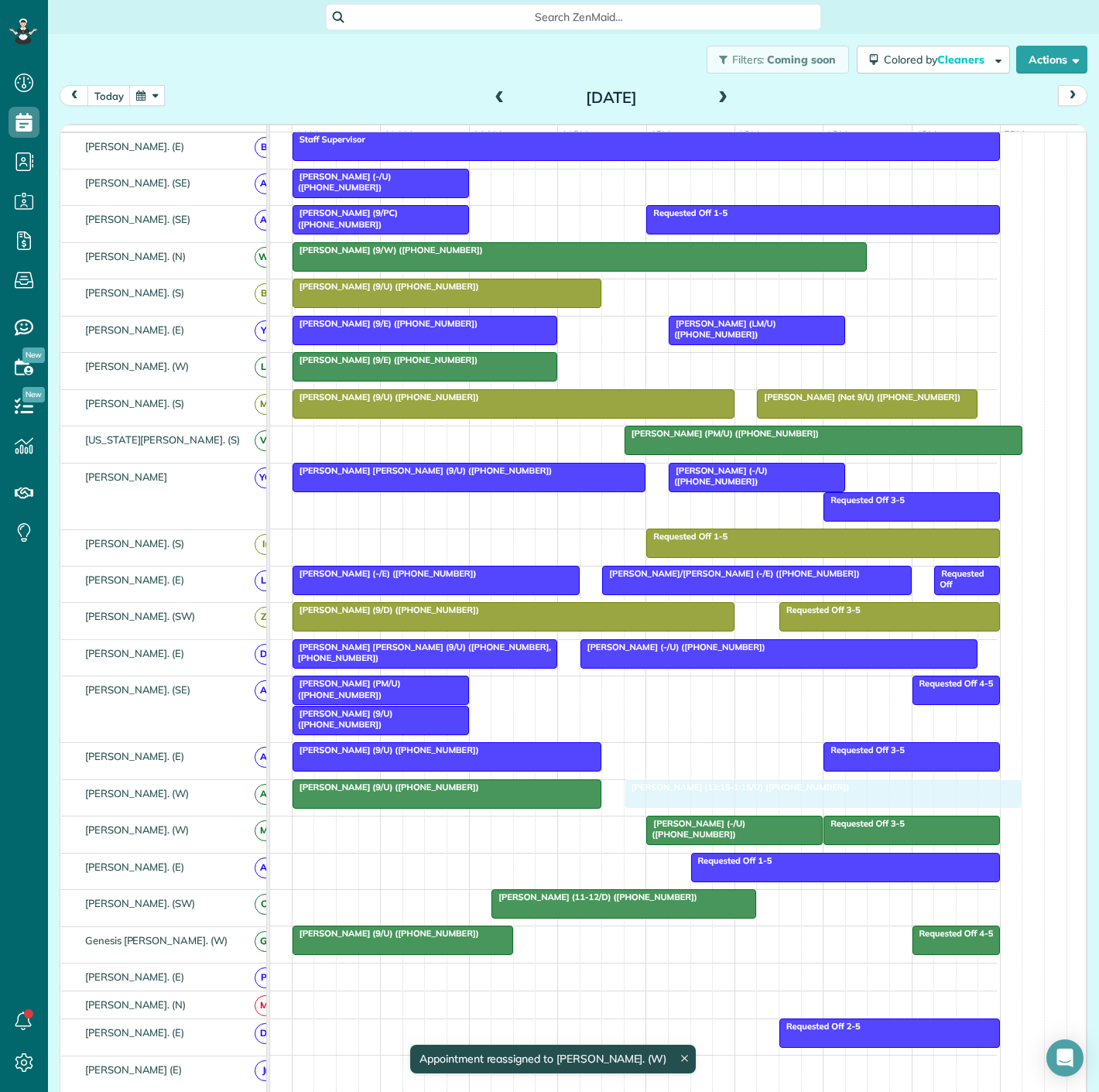
drag, startPoint x: 626, startPoint y: 801, endPoint x: 648, endPoint y: 804, distance: 22.2
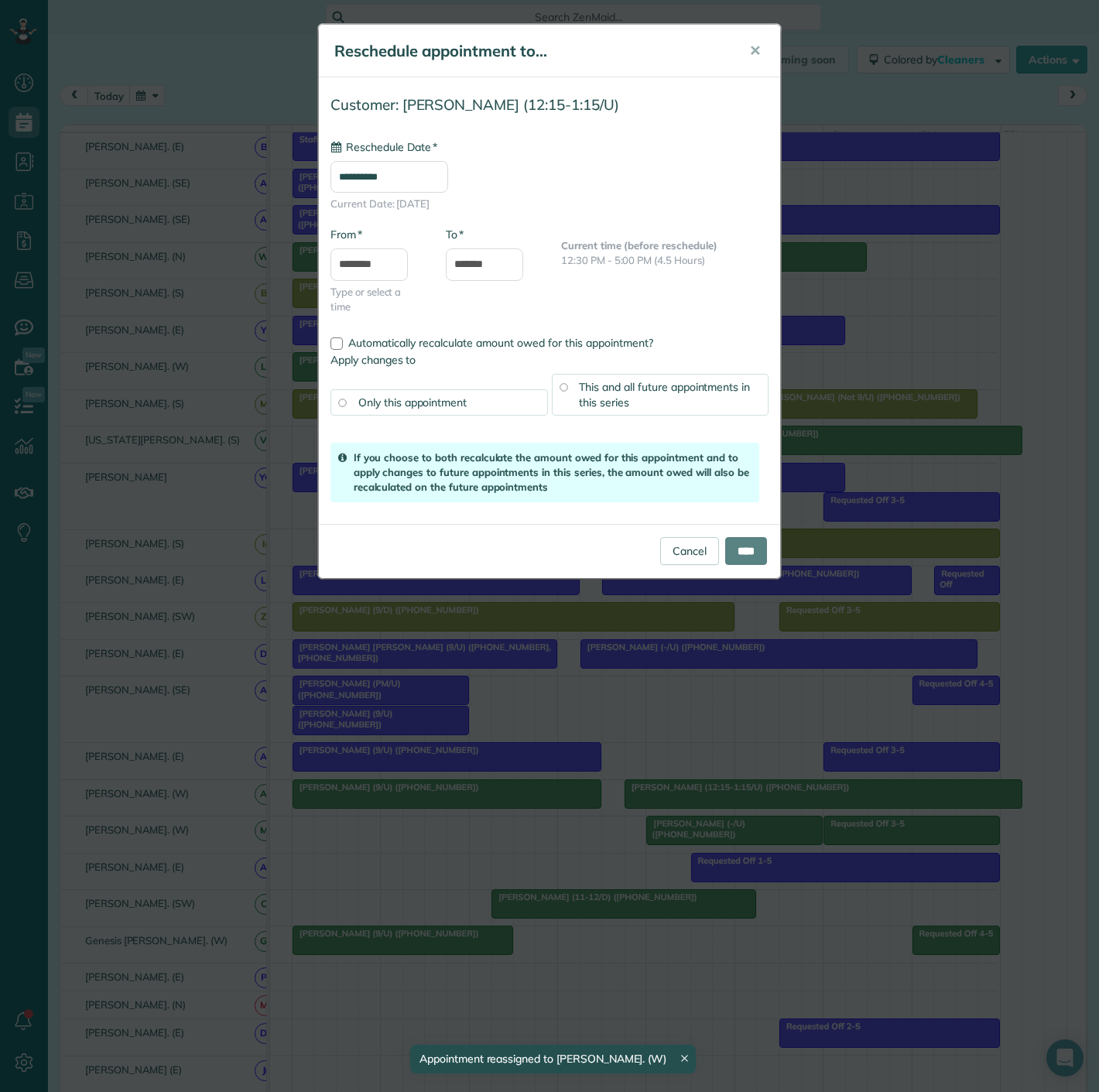
click at [648, 804] on div "**********" at bounding box center [550, 546] width 1099 height 1092
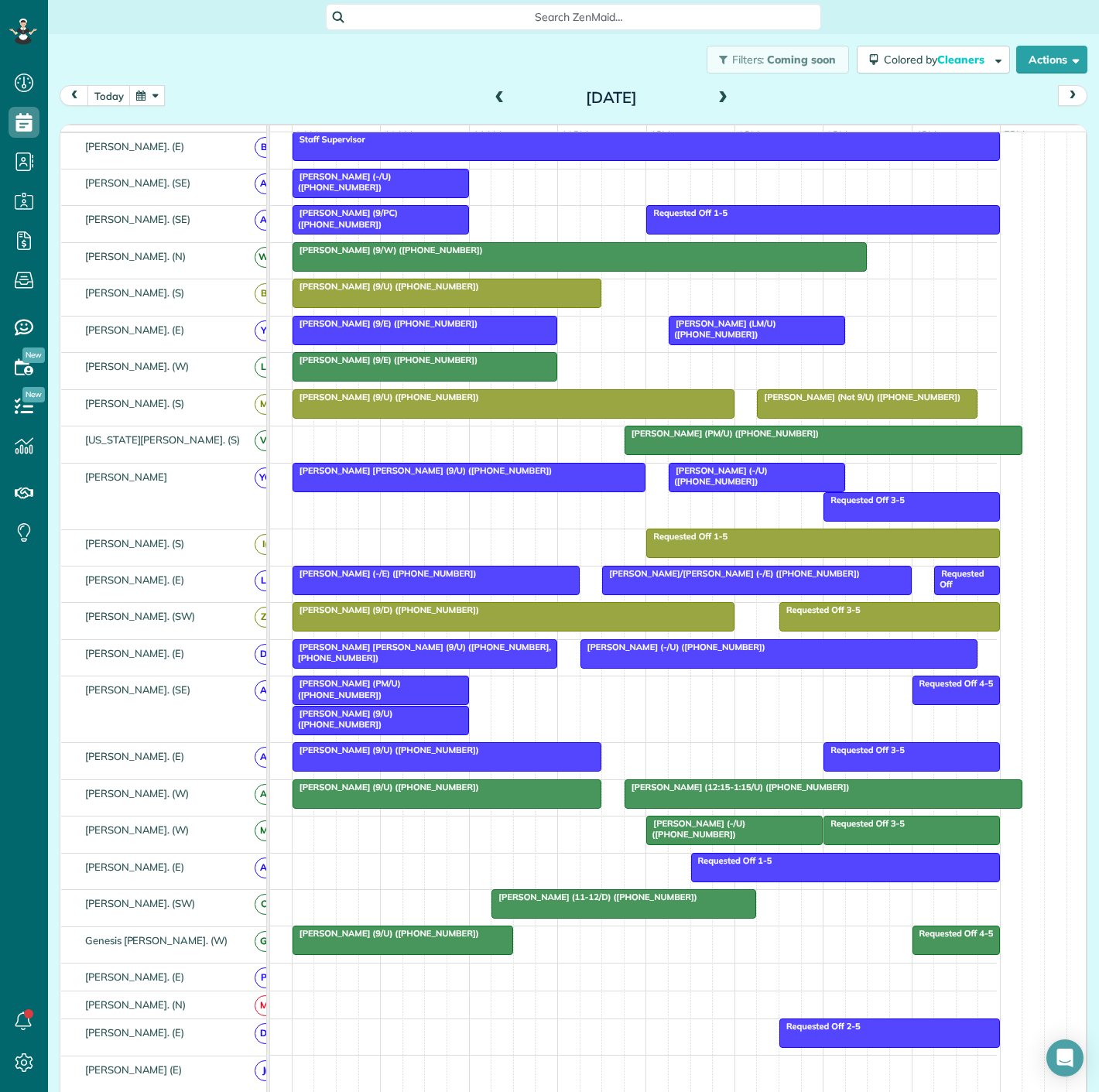
click at [522, 755] on div "Austin Allen (9/U) (+15129253363)" at bounding box center [447, 749] width 299 height 11
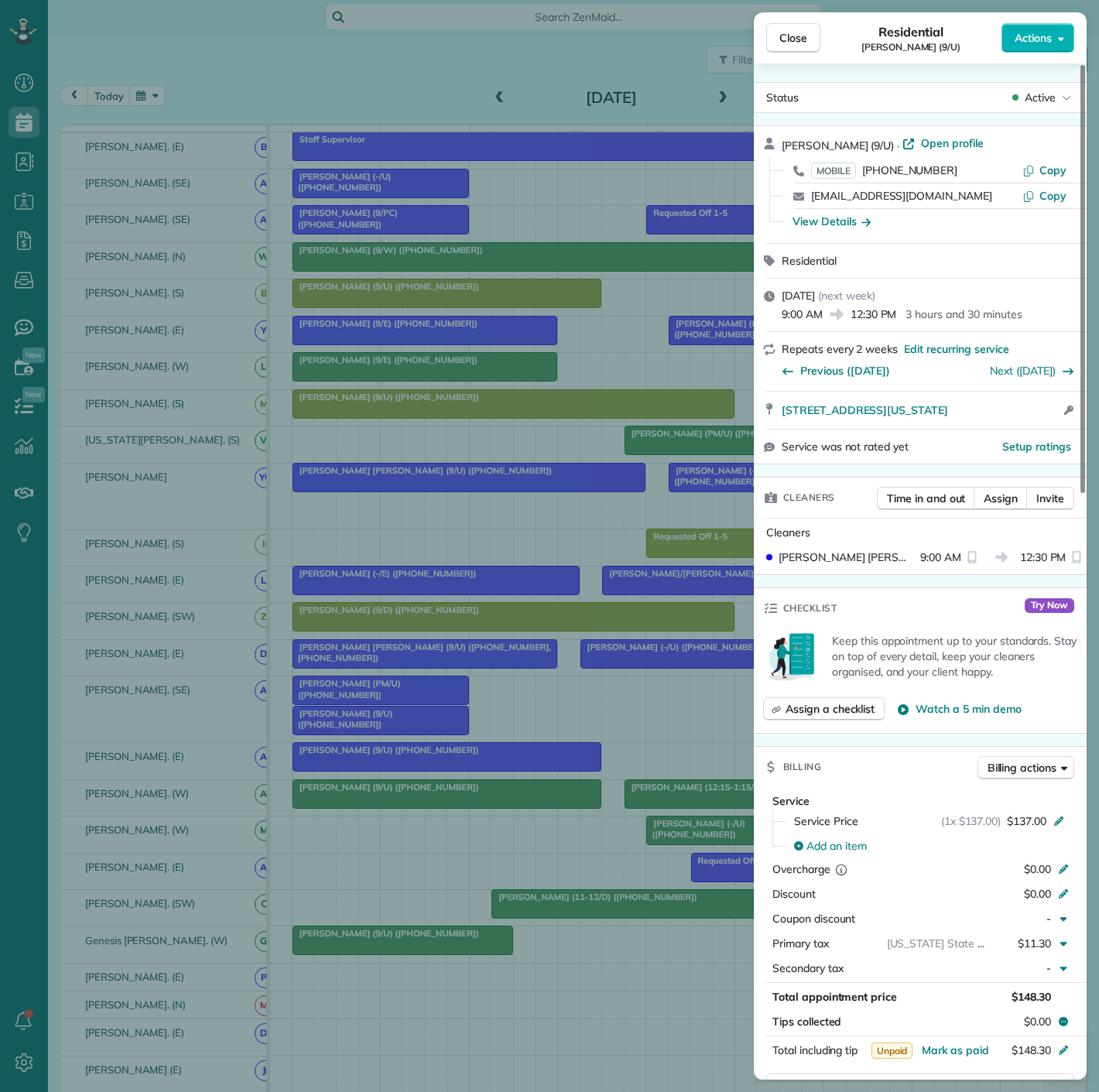
click at [522, 763] on div "Close Residential Austin Allen (9/U) Actions Status Active Austin Allen (9/U) ·…" at bounding box center [550, 546] width 1099 height 1092
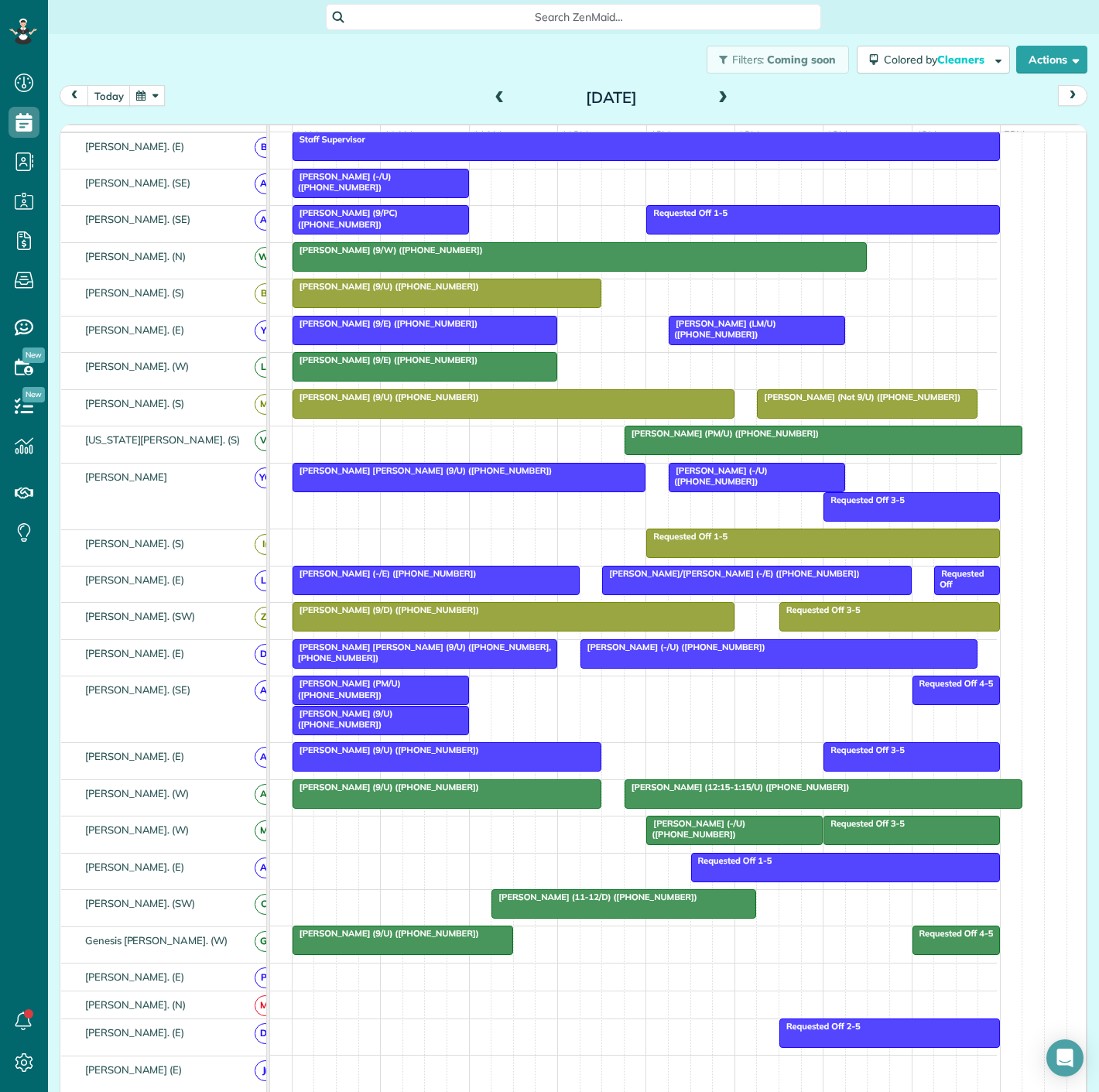
click at [657, 845] on div at bounding box center [734, 829] width 175 height 28
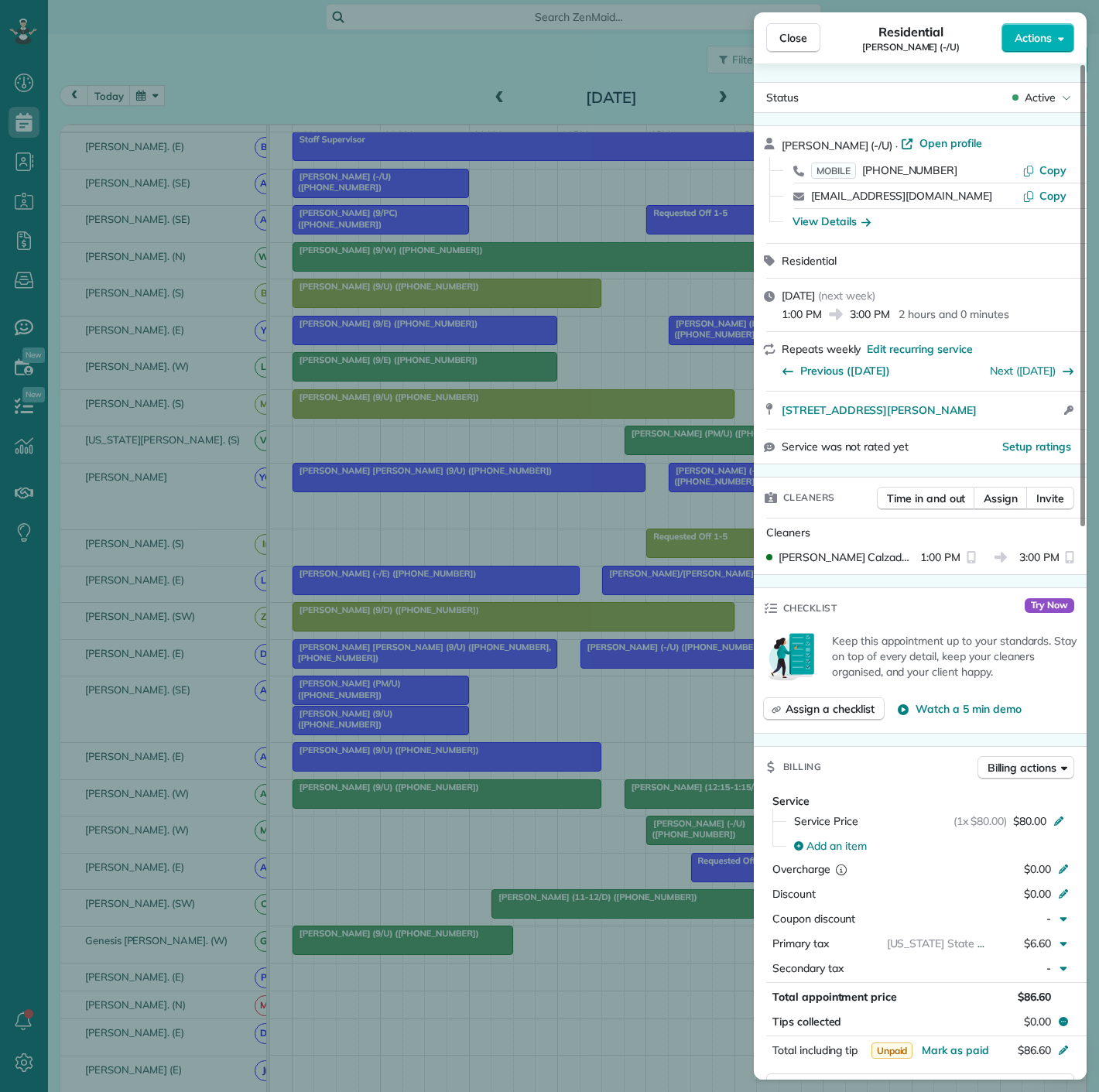
click at [575, 841] on div "Close Residential Robert Kunz (-/U) Actions Status Active Robert Kunz (-/U) · O…" at bounding box center [550, 546] width 1099 height 1092
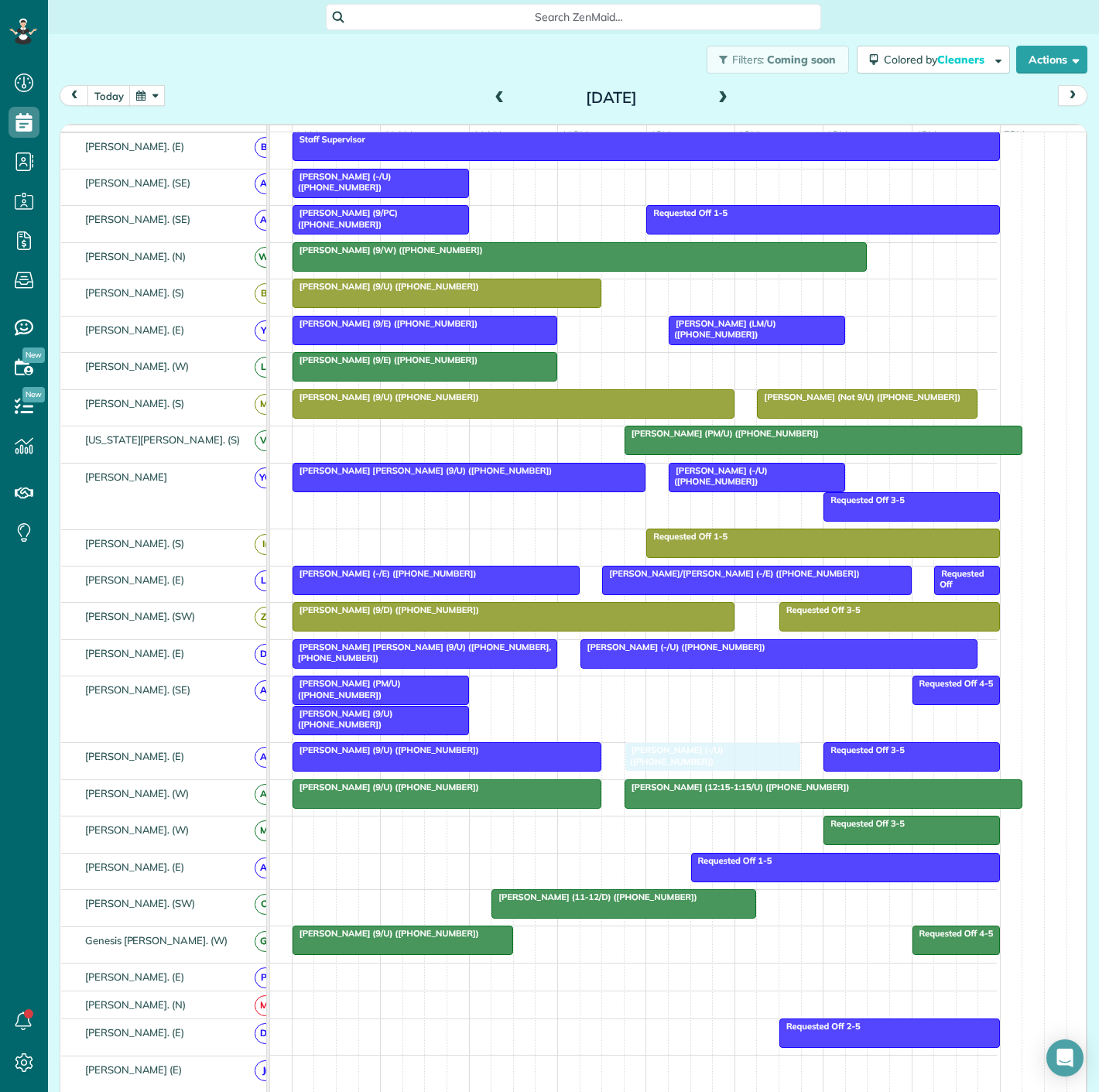
drag, startPoint x: 684, startPoint y: 845, endPoint x: 663, endPoint y: 783, distance: 65.5
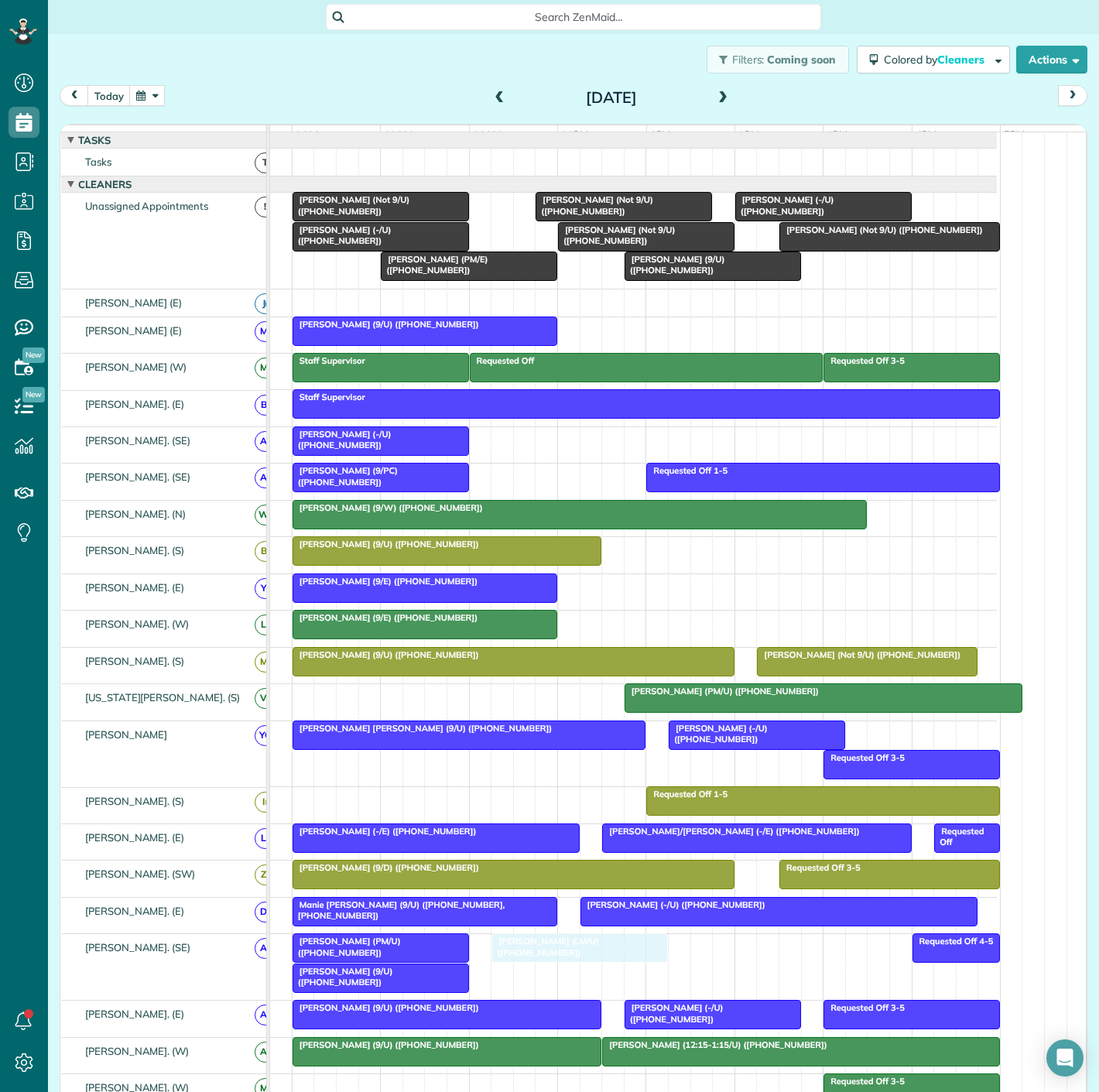
drag, startPoint x: 724, startPoint y: 597, endPoint x: 551, endPoint y: 953, distance: 395.8
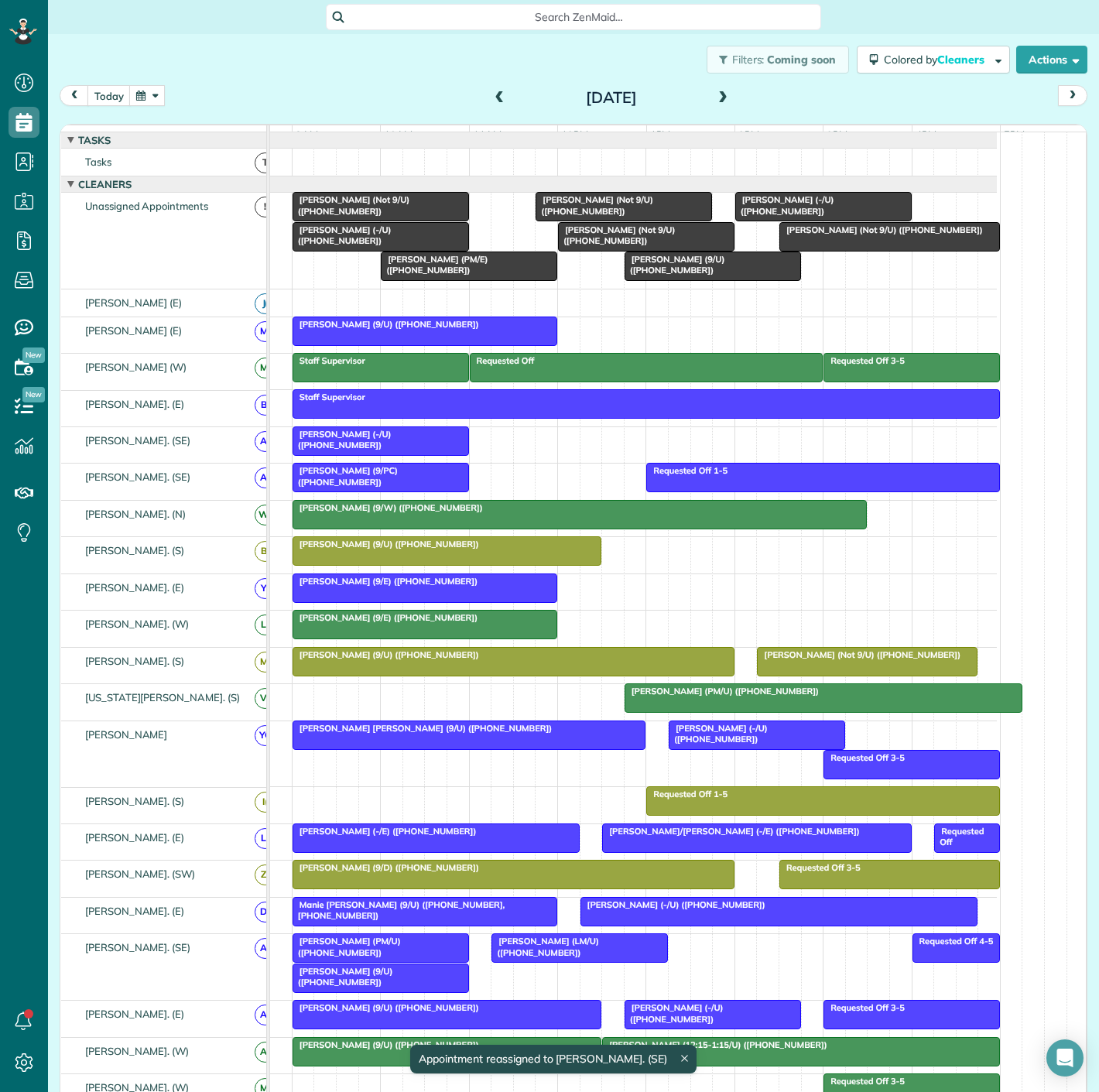
click at [374, 957] on div at bounding box center [381, 947] width 175 height 28
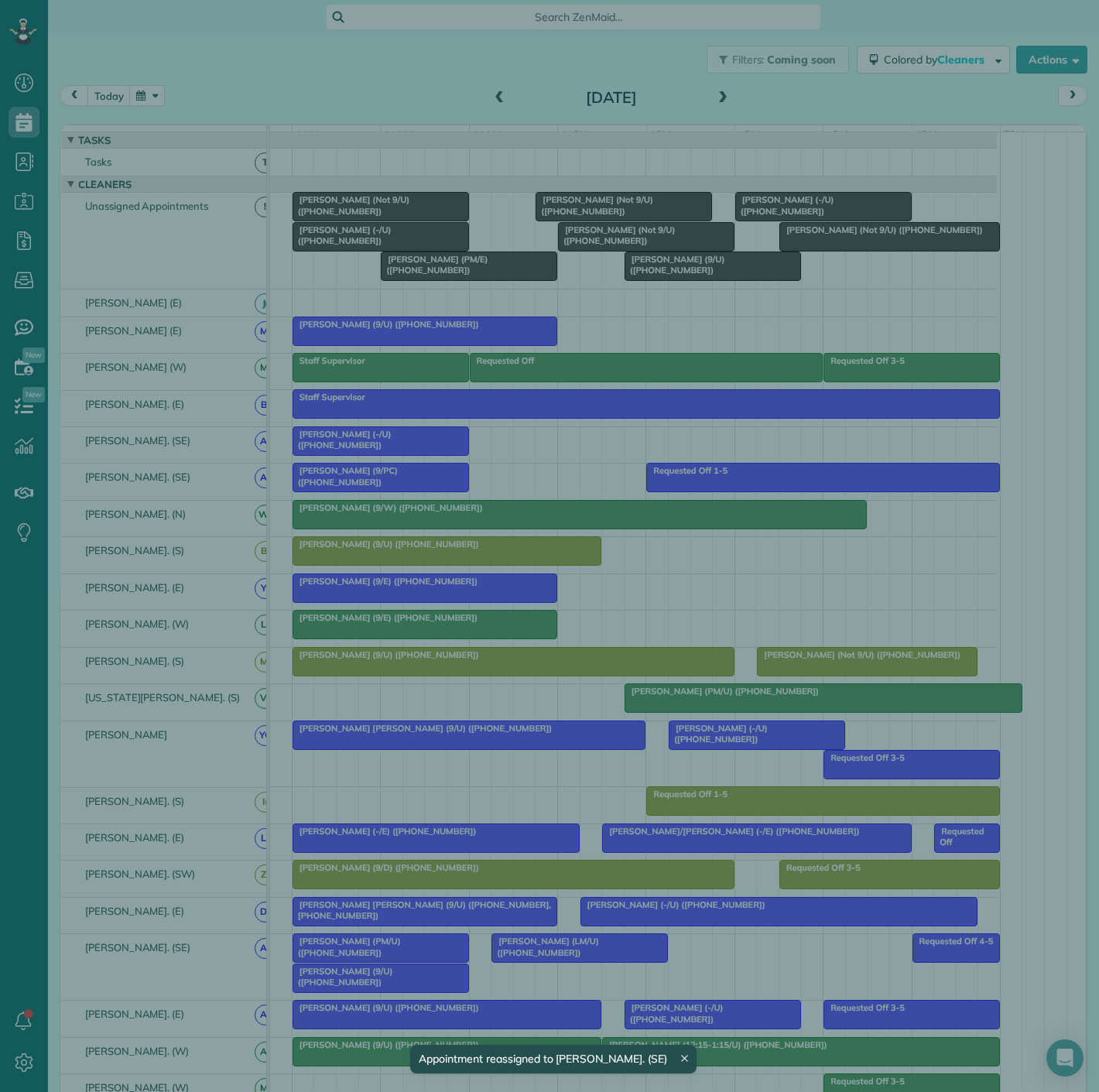
click at [373, 968] on div "Close Cleaners" at bounding box center [550, 546] width 1099 height 1092
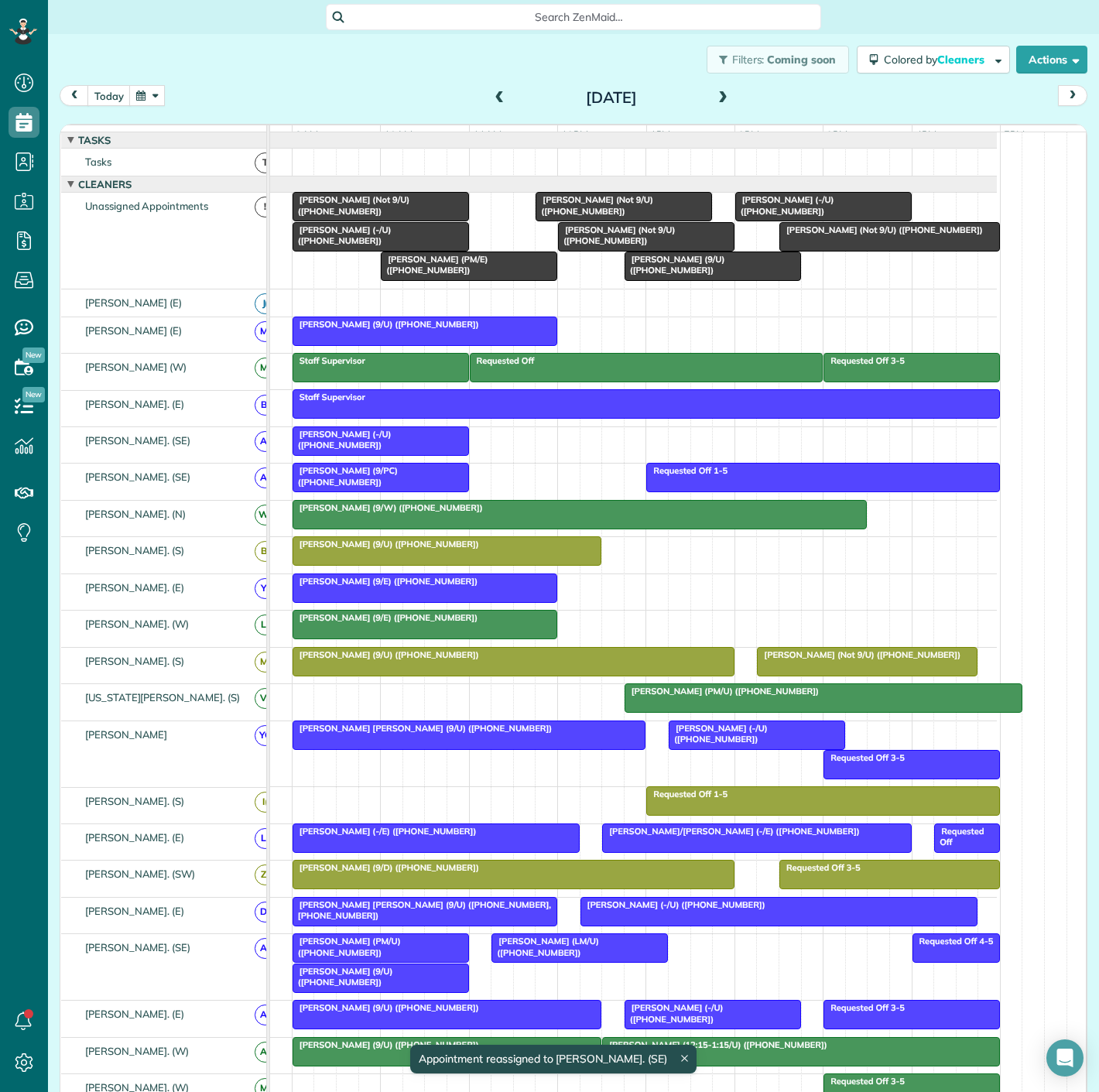
click at [371, 975] on body "Dashboard Scheduling Calendar View List View Dispatch View - Weekly scheduling …" at bounding box center [550, 546] width 1099 height 1092
click at [371, 976] on span "Jim Nelms (9/U) (+12147970006)" at bounding box center [342, 977] width 101 height 22
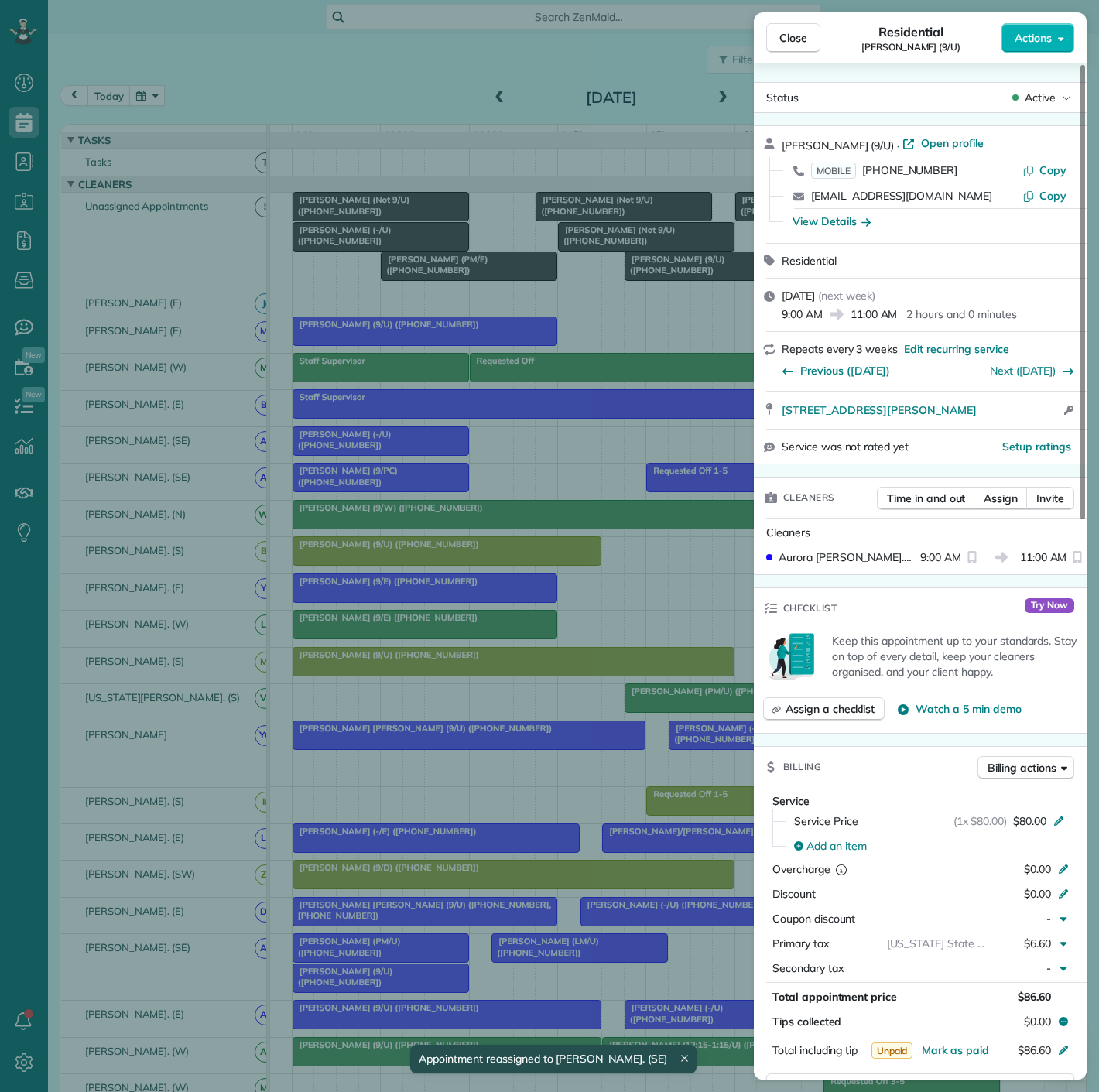
click at [371, 977] on div "Close Residential Jim Nelms (9/U) Actions Status Active Jim Nelms (9/U) · Open …" at bounding box center [550, 546] width 1099 height 1092
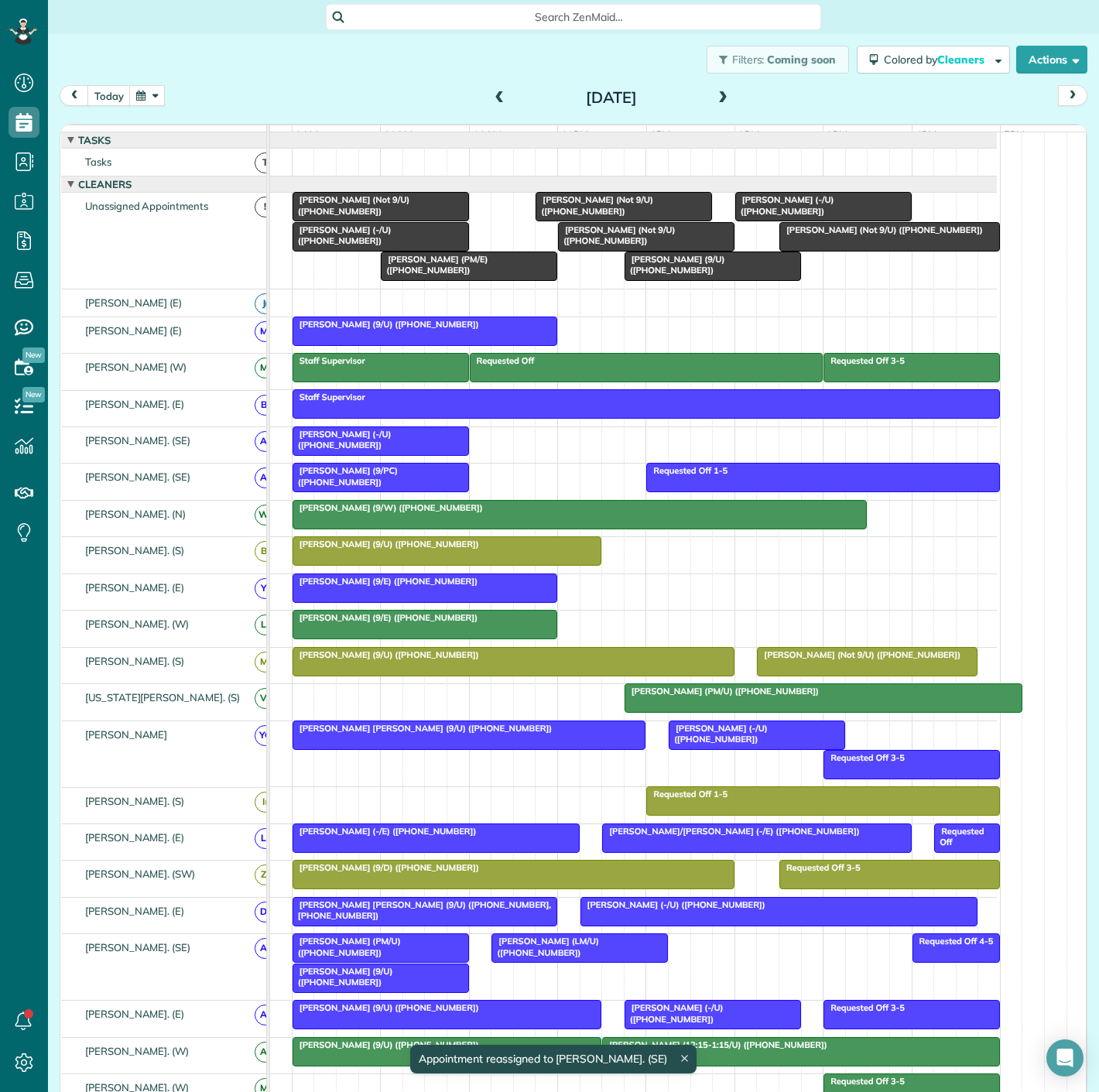
click at [534, 941] on link "Tarun Koshy (LM/U) (+14694268038)" at bounding box center [580, 947] width 176 height 29
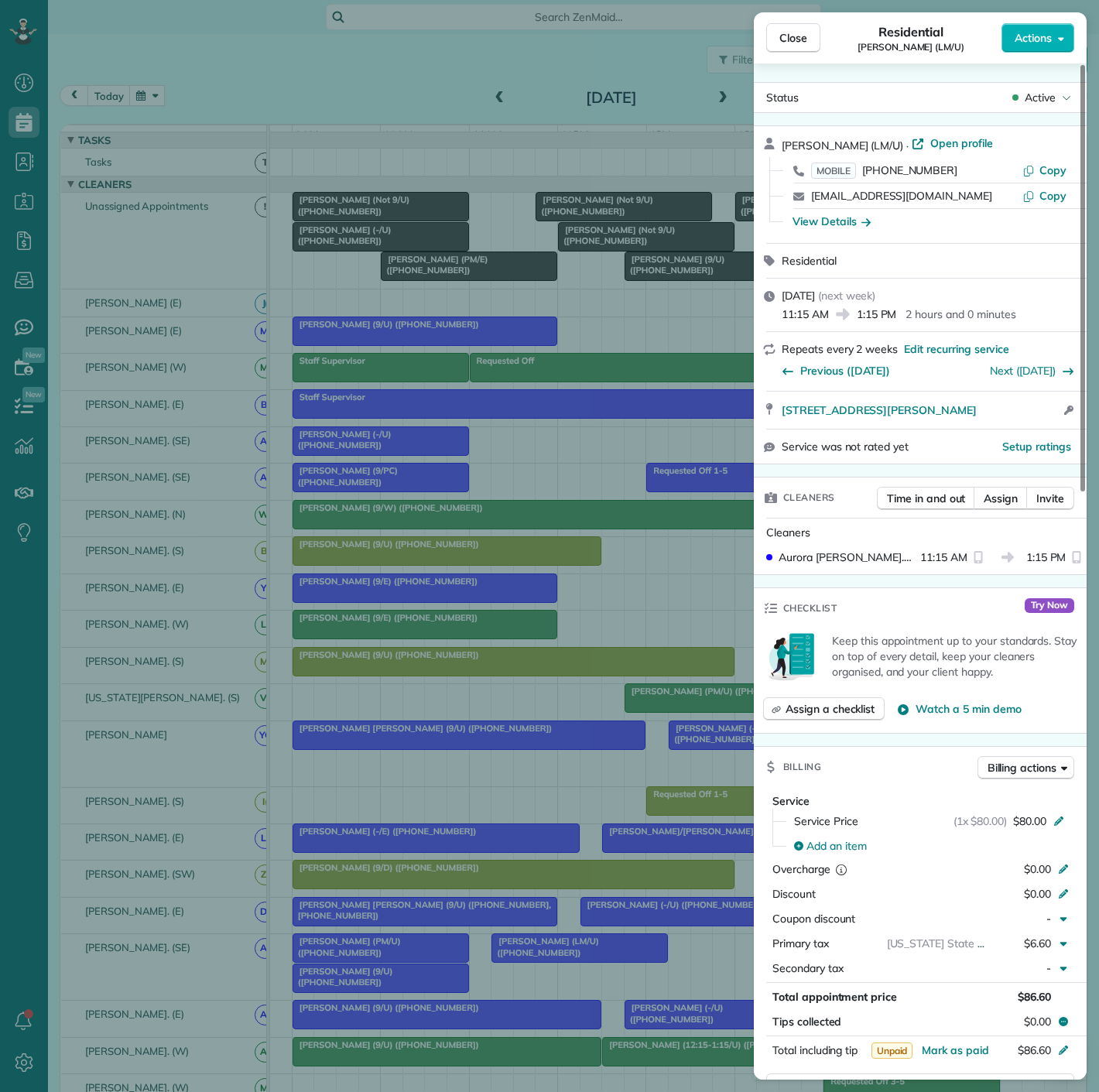
click at [524, 954] on div "Close Residential Tarun Koshy (LM/U) Actions Status Active Tarun Koshy (LM/U) ·…" at bounding box center [550, 546] width 1099 height 1092
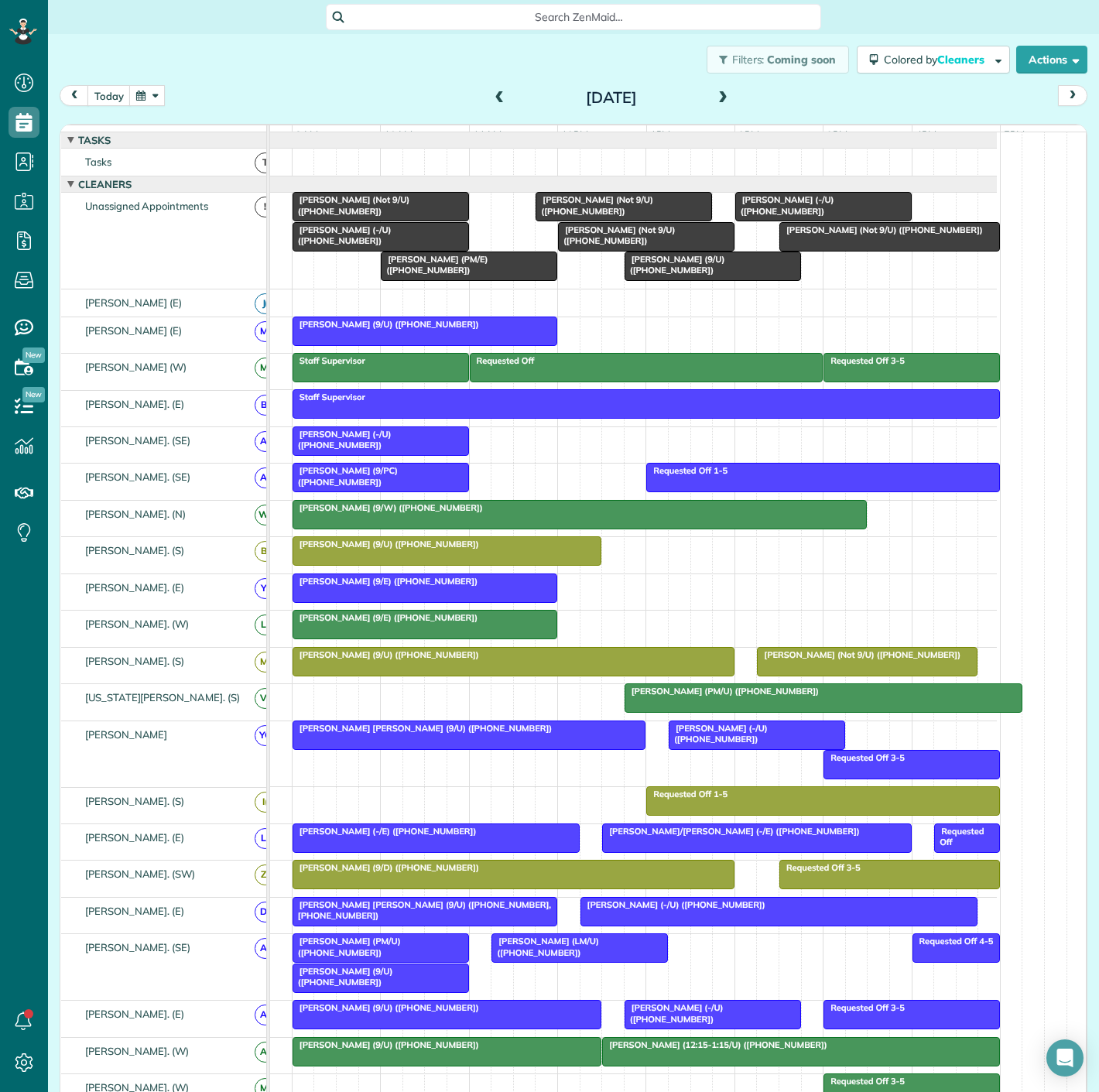
click at [383, 956] on div at bounding box center [381, 947] width 175 height 28
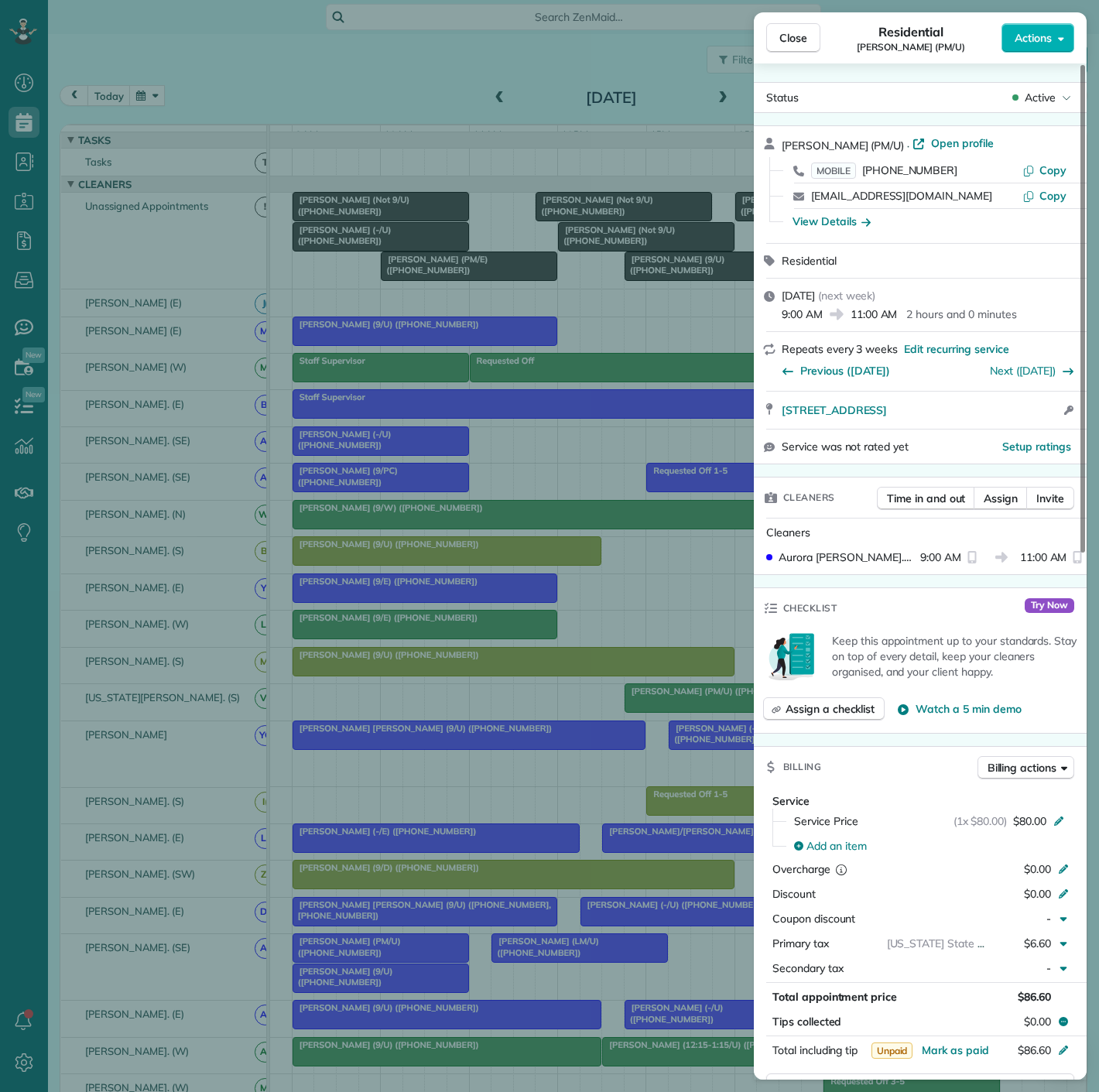
click at [382, 956] on div "Close Residential Gary Gansle (PM/U) Actions Status Active Gary Gansle (PM/U) ·…" at bounding box center [550, 546] width 1099 height 1092
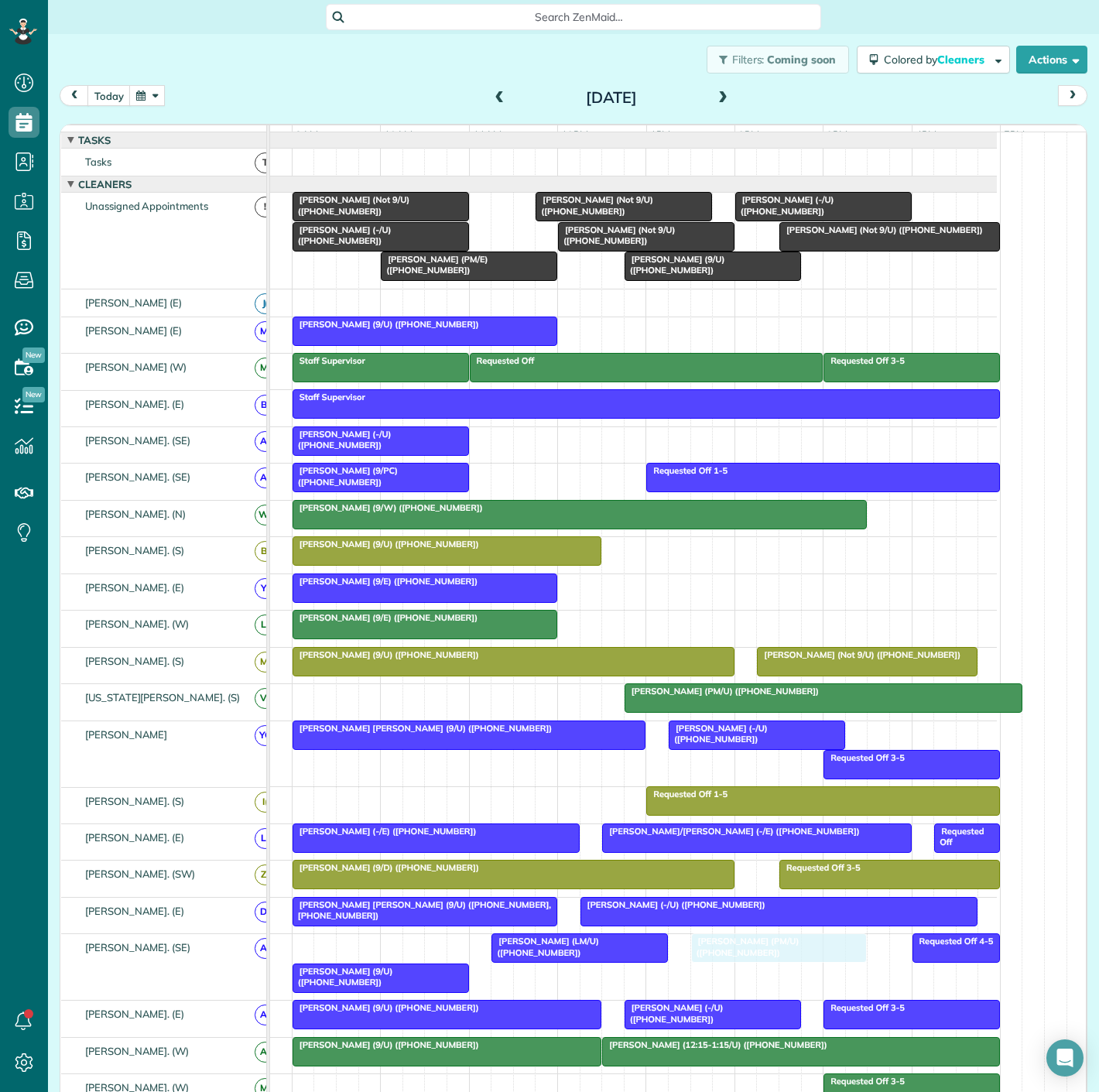
drag, startPoint x: 380, startPoint y: 957, endPoint x: 775, endPoint y: 958, distance: 395.0
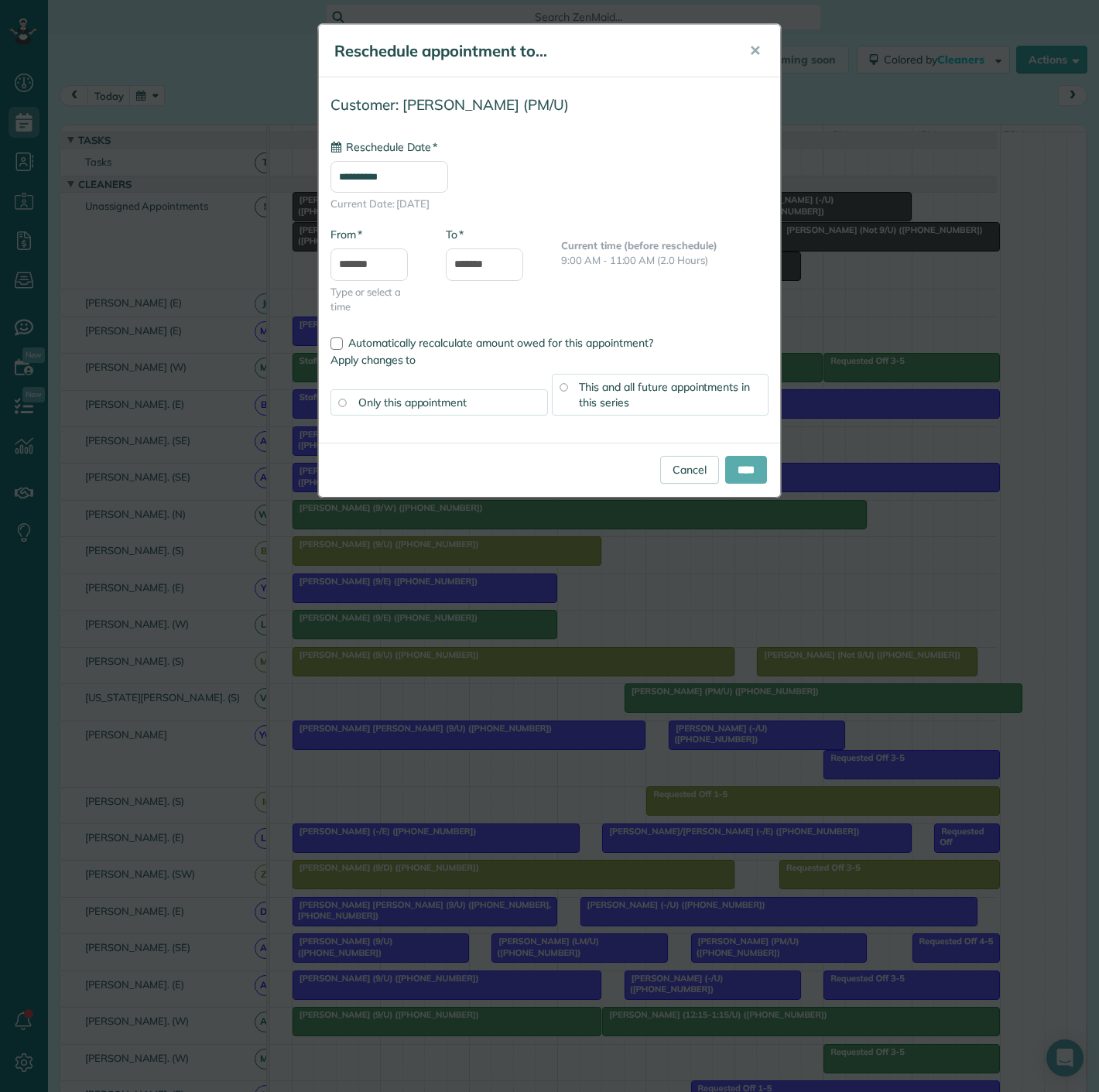
type input "**********"
click at [734, 471] on input "****" at bounding box center [746, 469] width 42 height 28
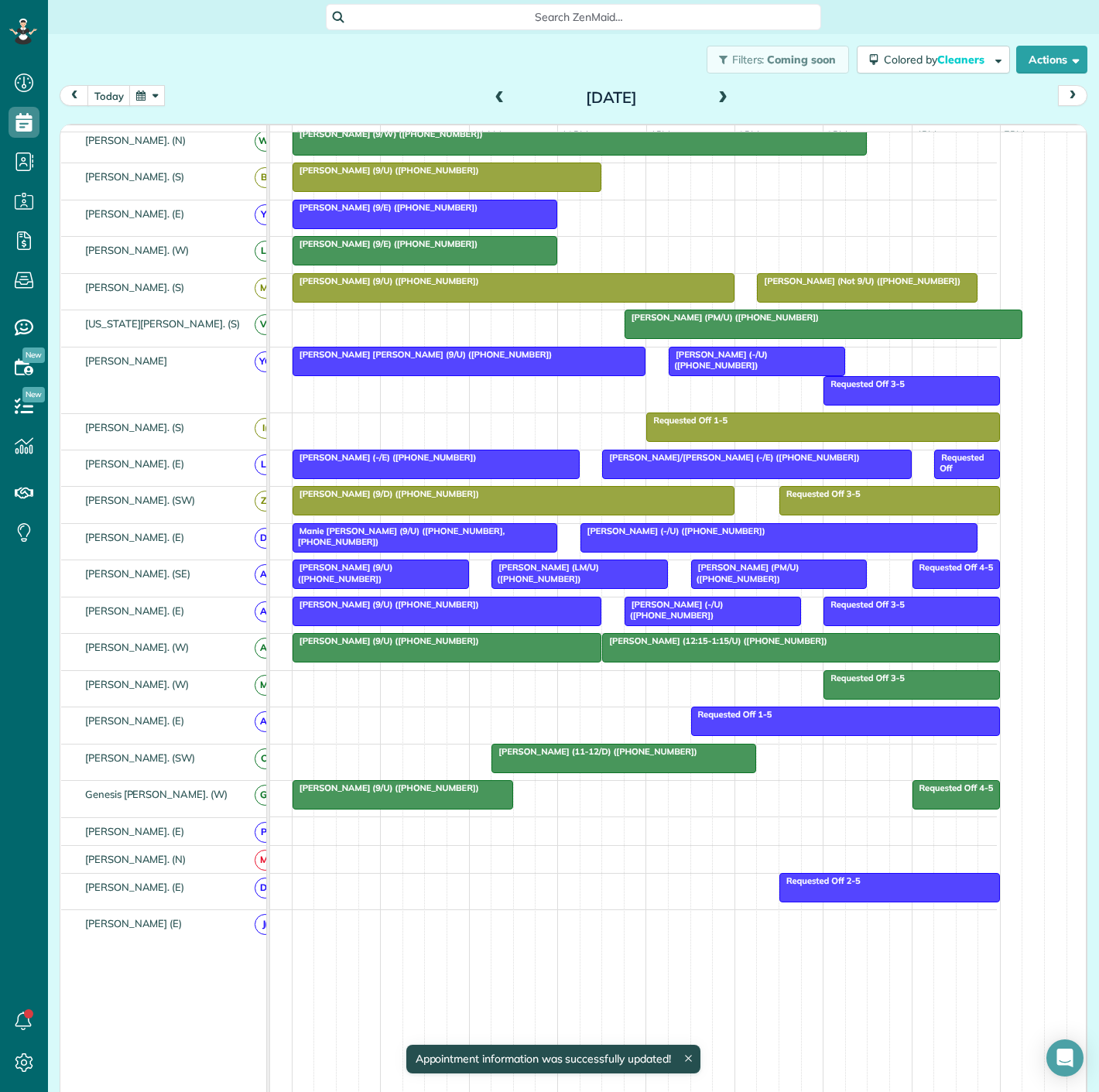
scroll to position [430, 0]
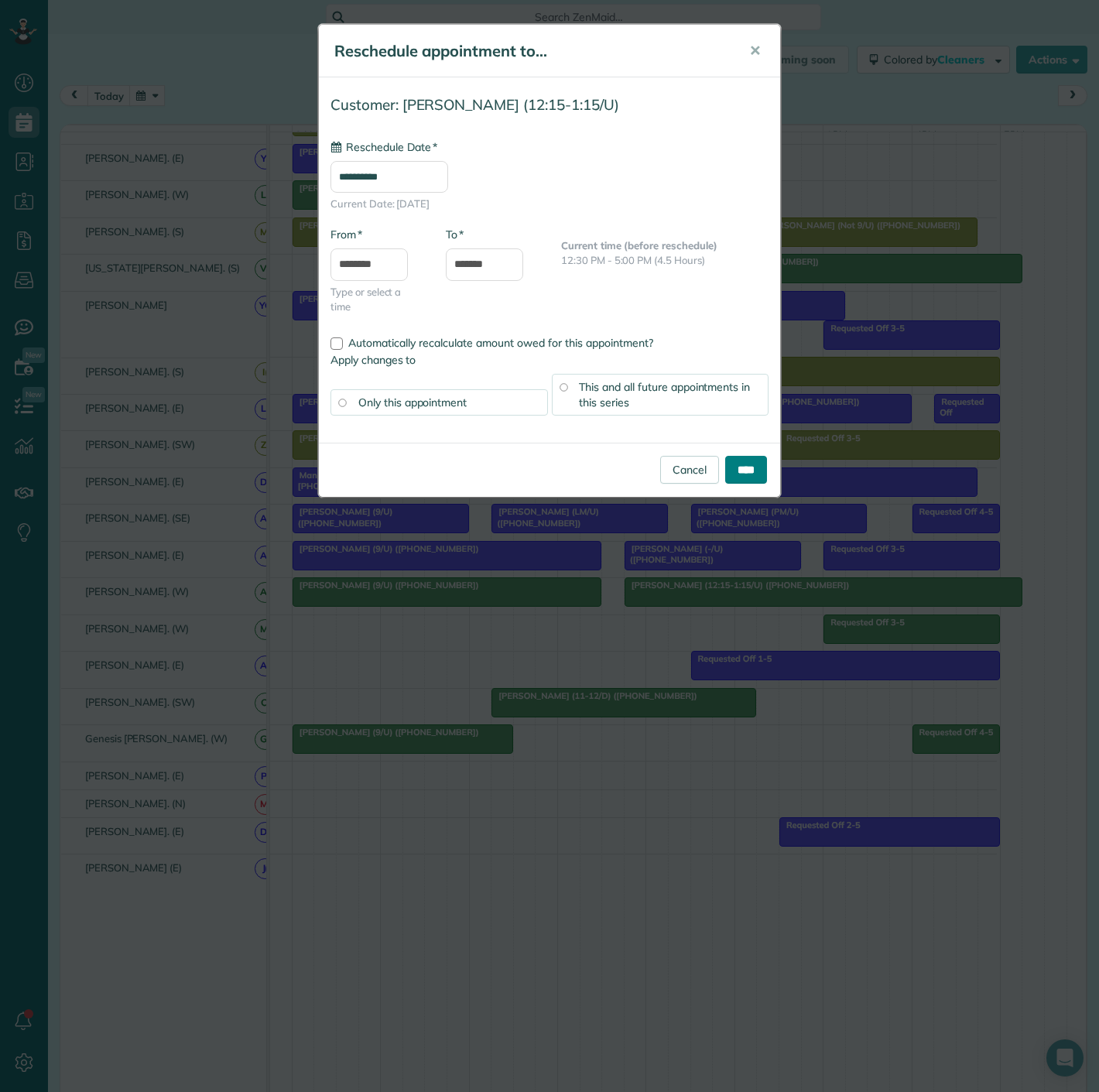
type input "**********"
click at [748, 467] on input "****" at bounding box center [746, 469] width 42 height 28
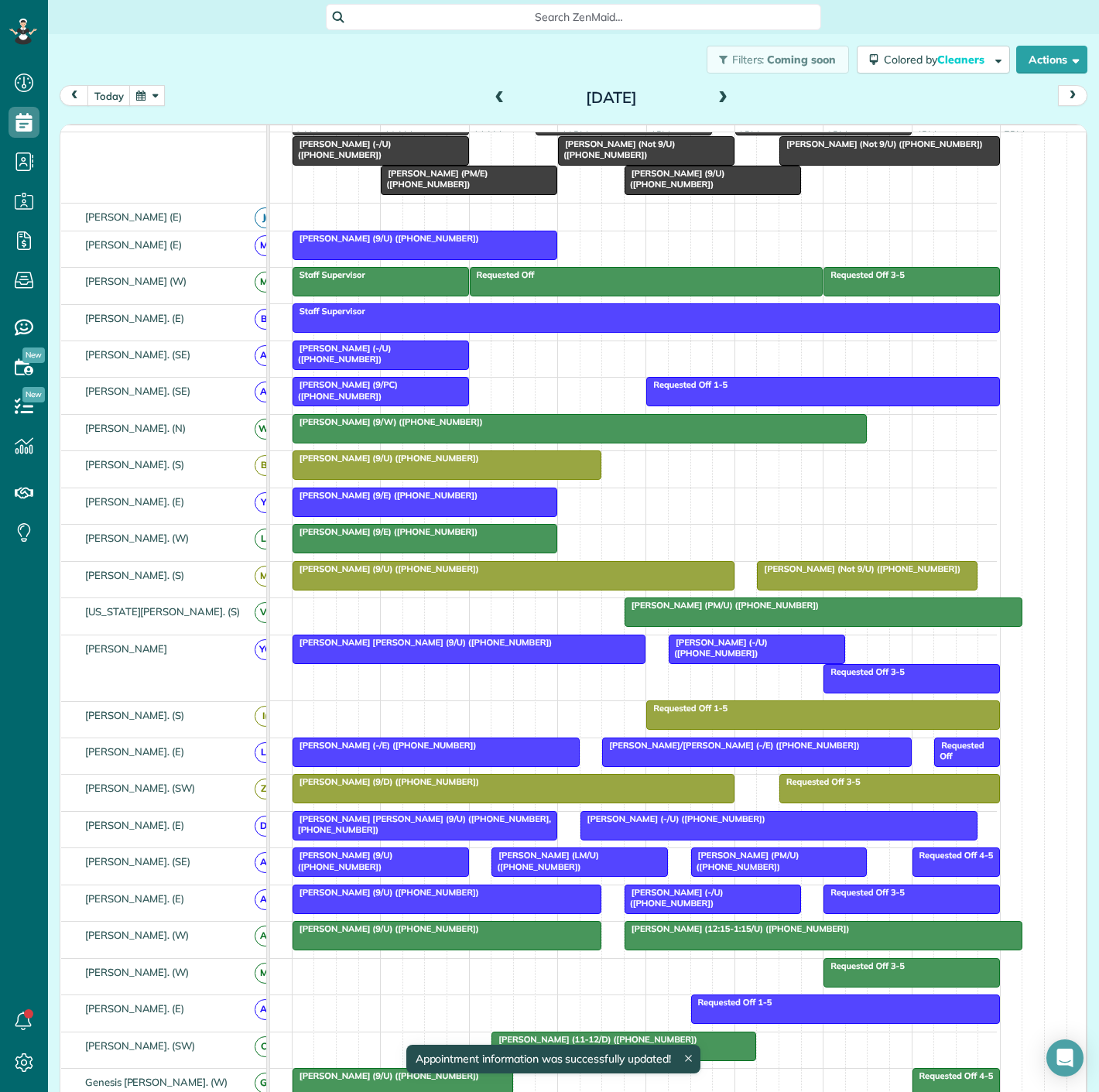
scroll to position [0, 0]
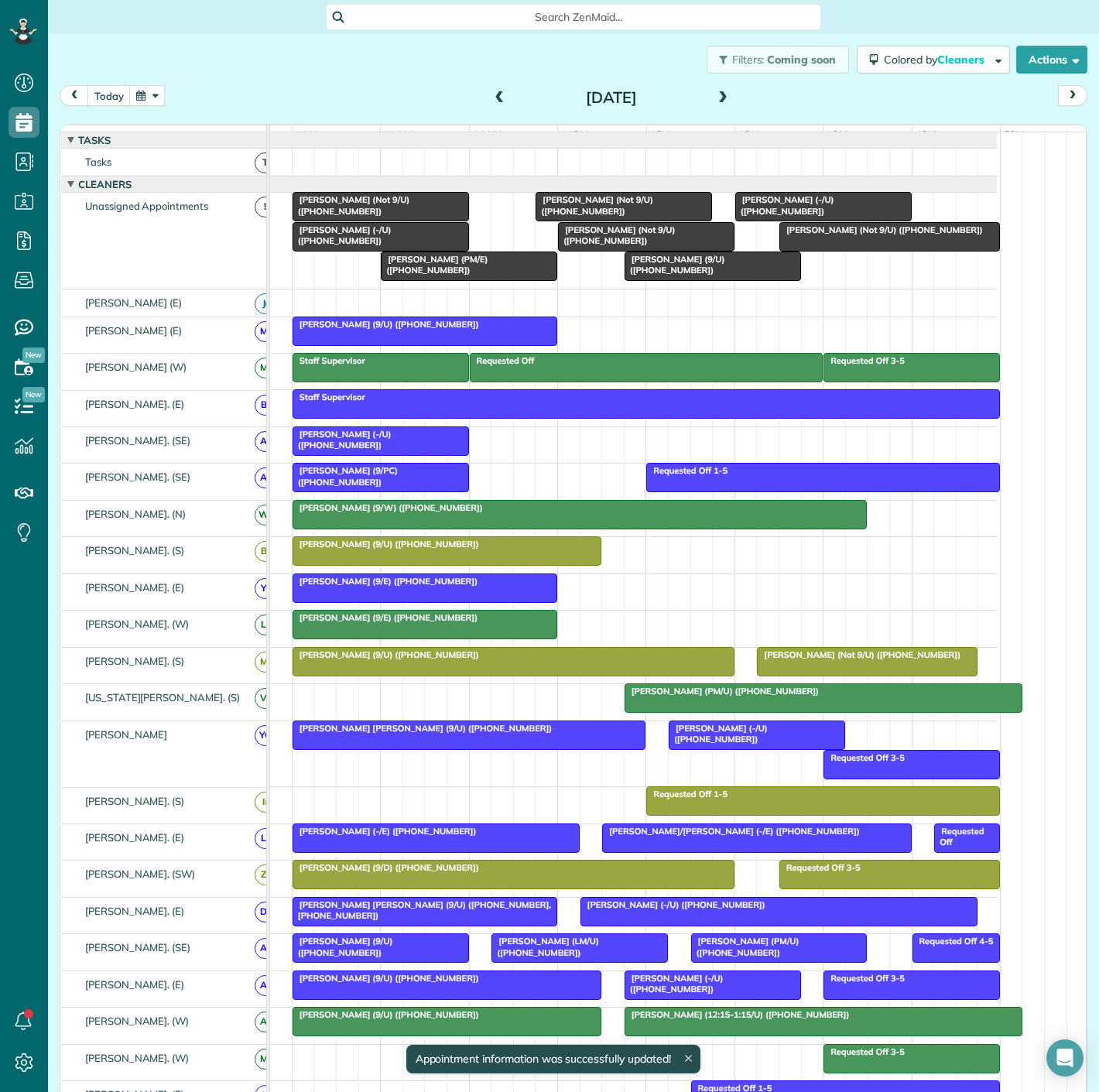
click at [801, 235] on span "David Erwin (Not 9/U) (+17132023865)" at bounding box center [881, 229] width 205 height 11
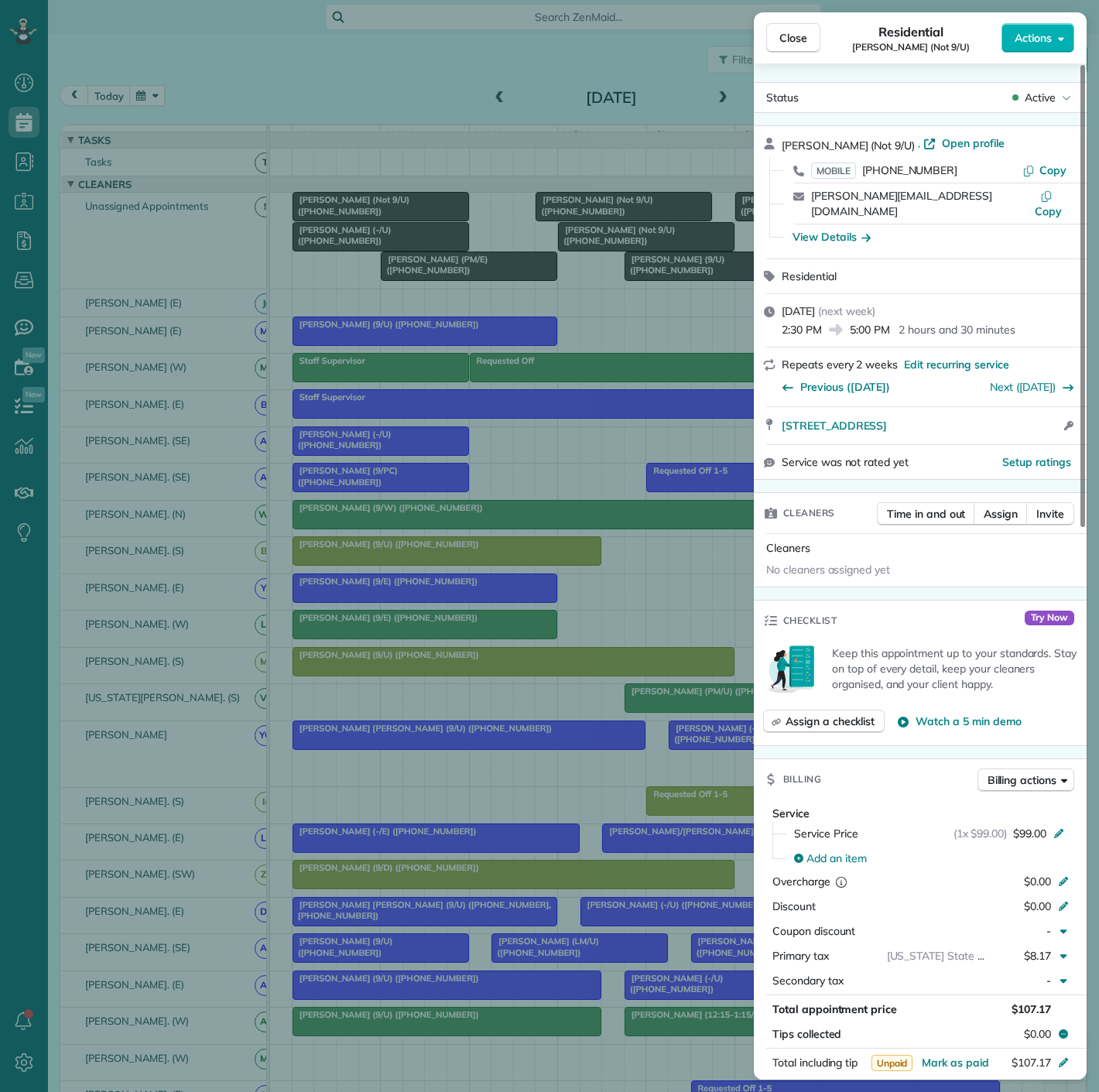
click at [690, 249] on div "Close Residential David Erwin (Not 9/U) Actions Status Active David Erwin (Not …" at bounding box center [550, 546] width 1099 height 1092
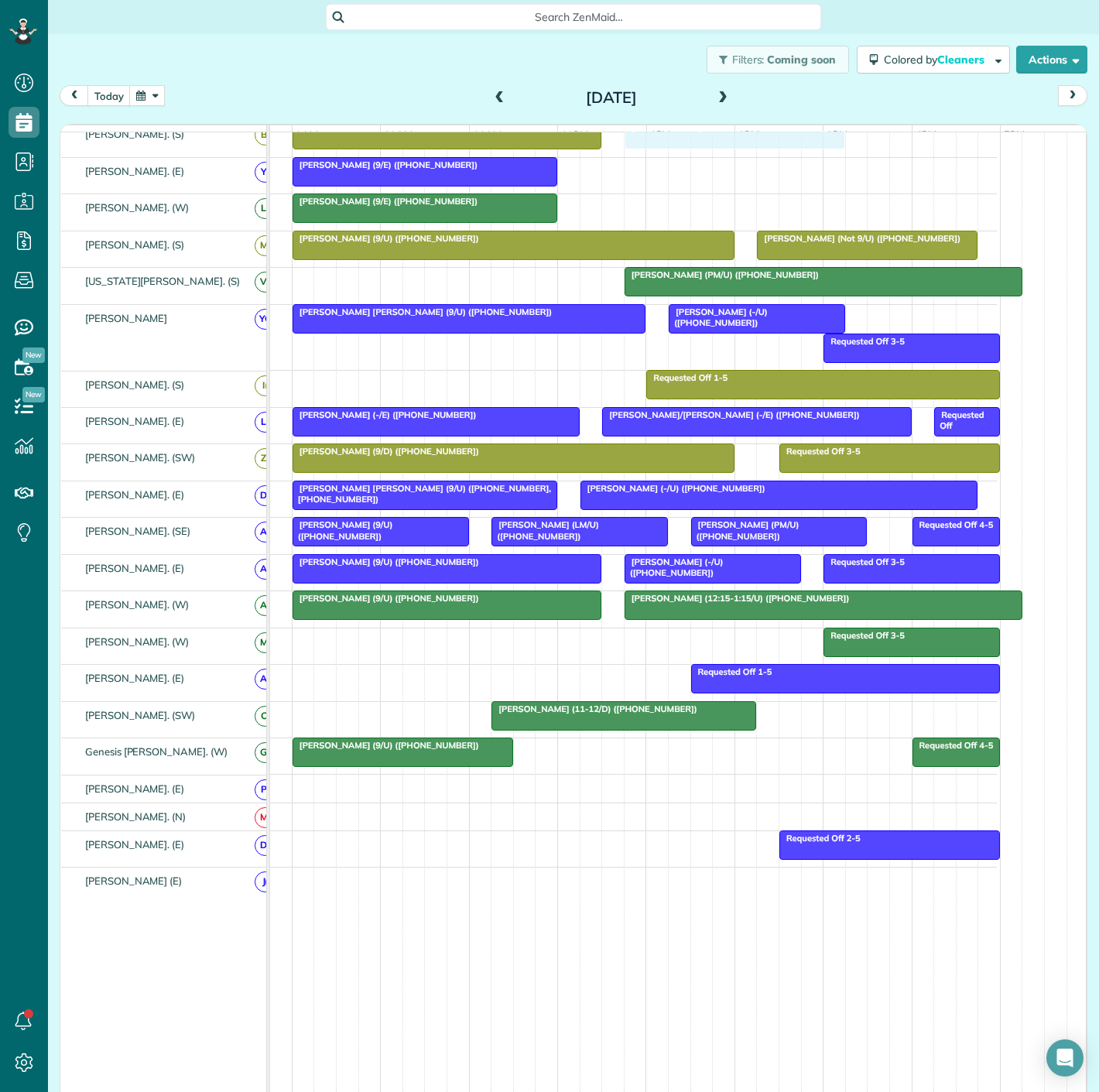
scroll to position [439, 0]
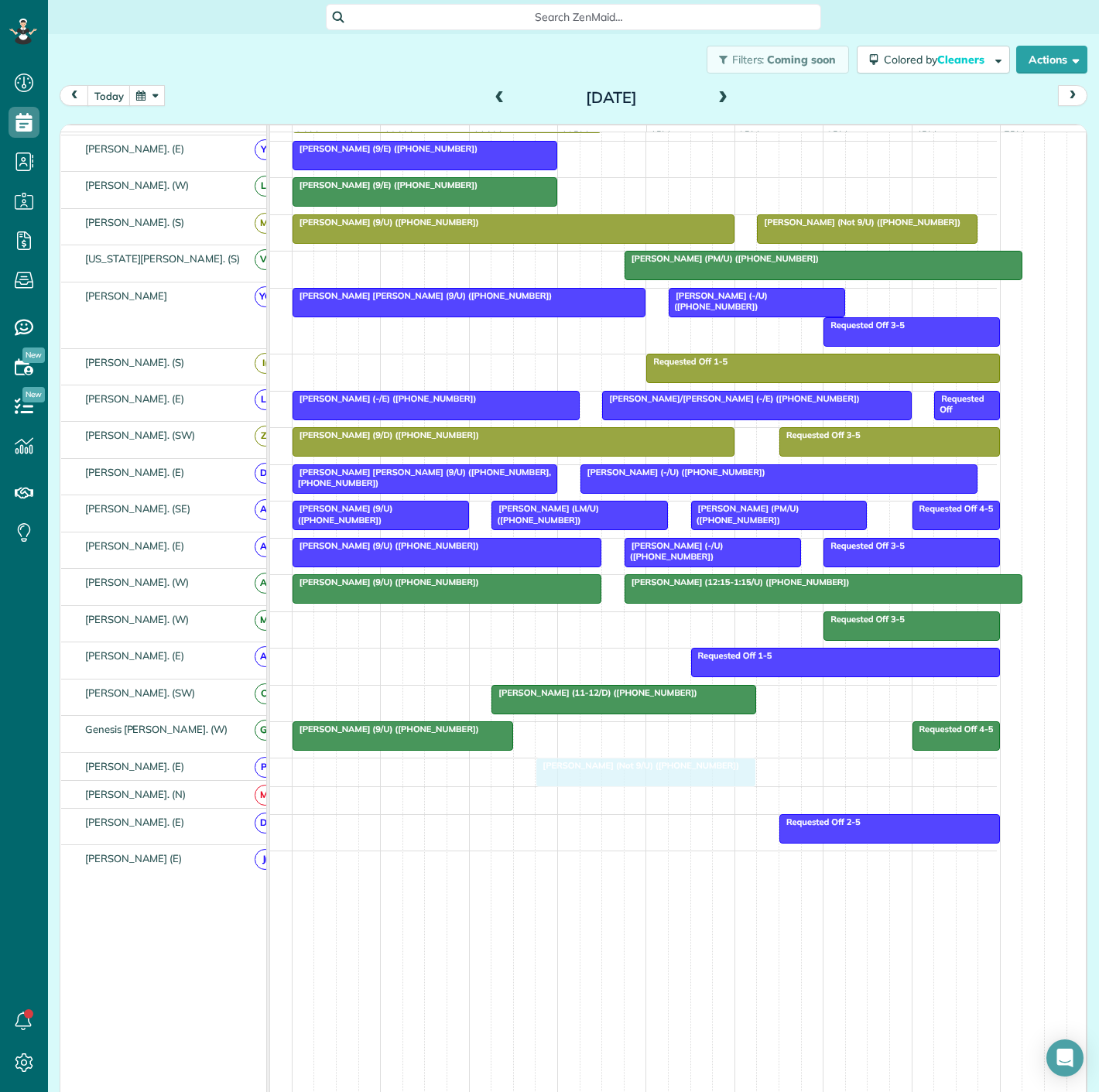
drag, startPoint x: 805, startPoint y: 240, endPoint x: 565, endPoint y: 757, distance: 570.0
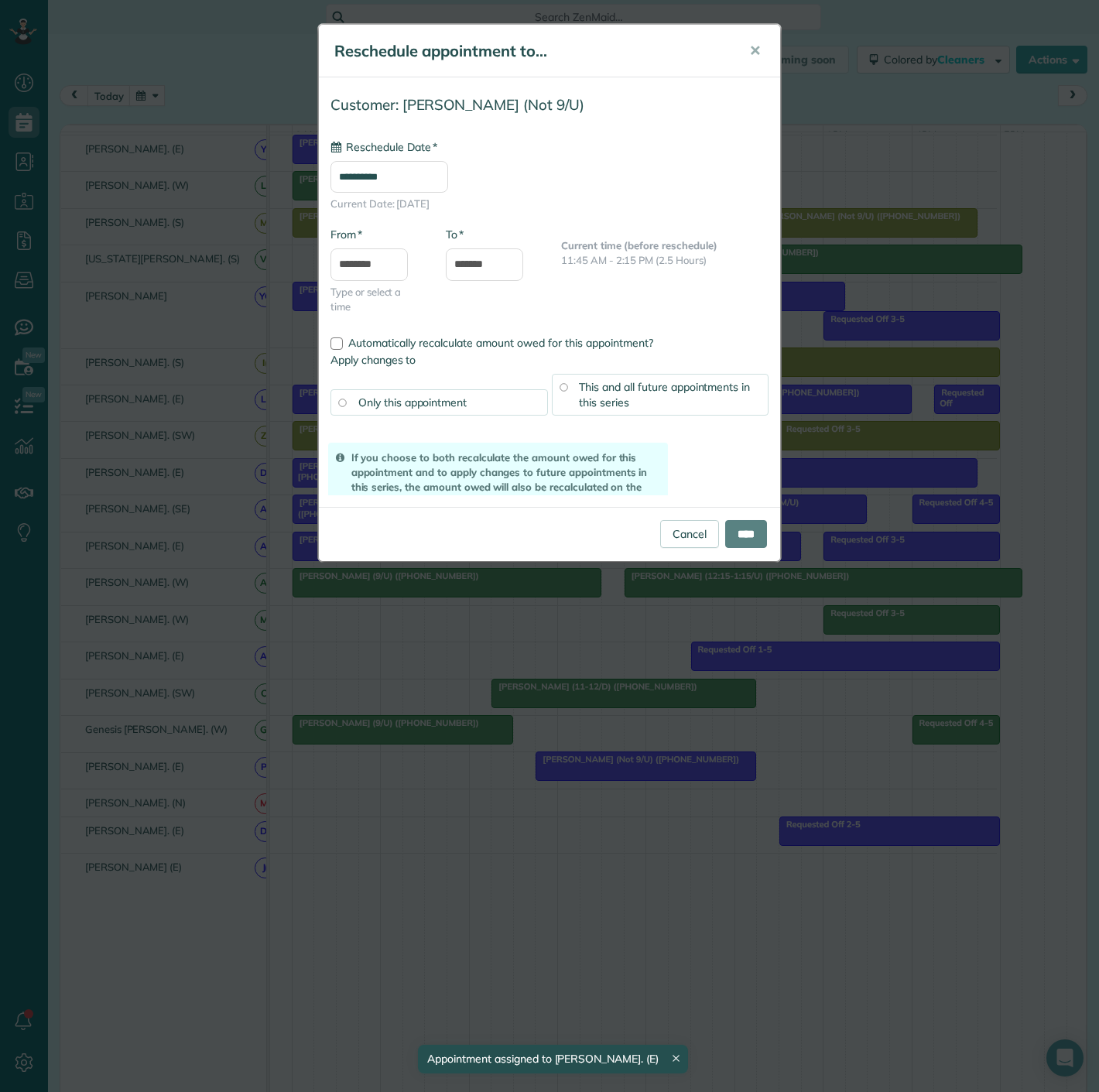
drag, startPoint x: 584, startPoint y: 778, endPoint x: 797, endPoint y: 773, distance: 213.1
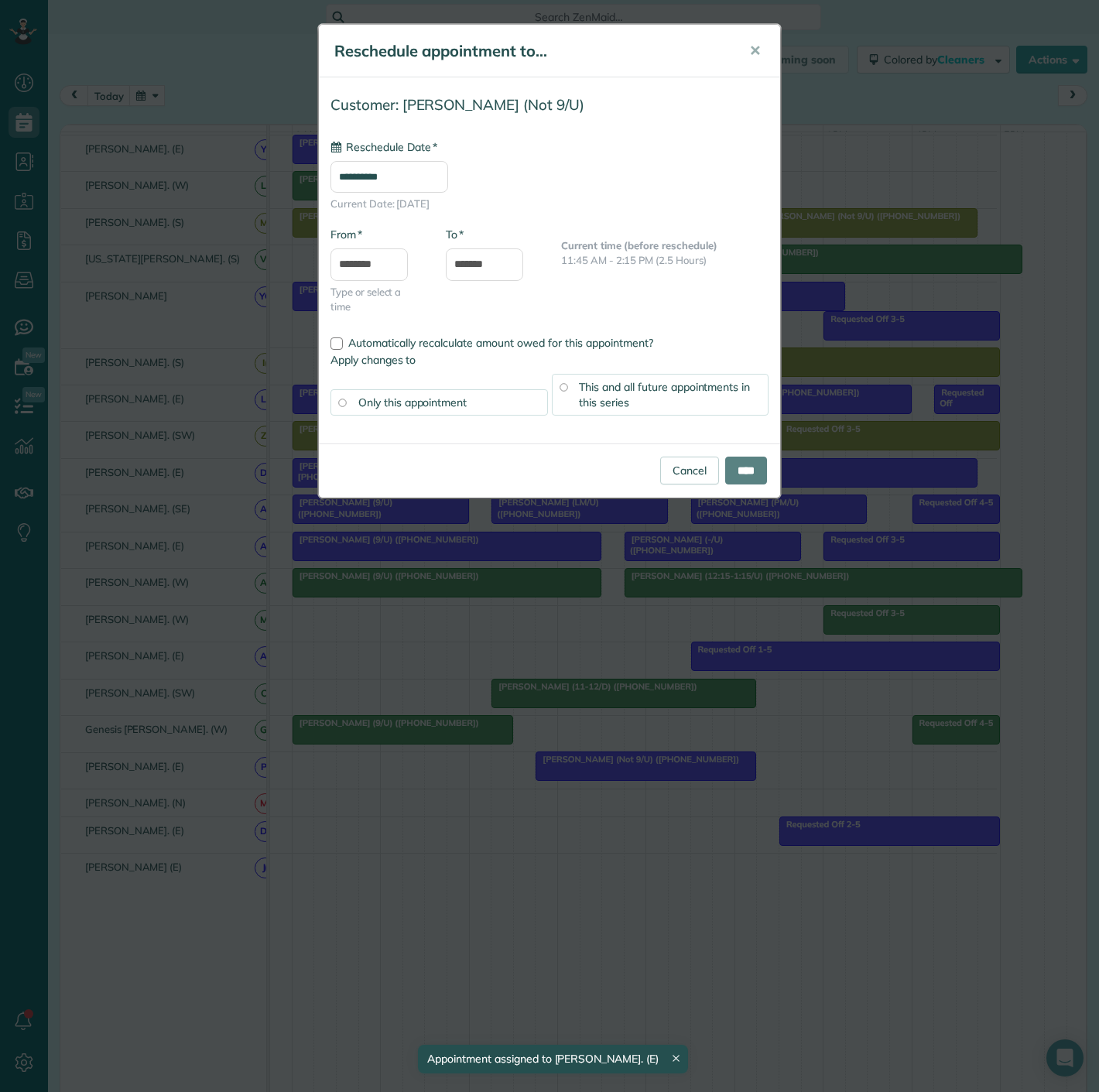
click at [747, 773] on div "**********" at bounding box center [550, 546] width 1099 height 1092
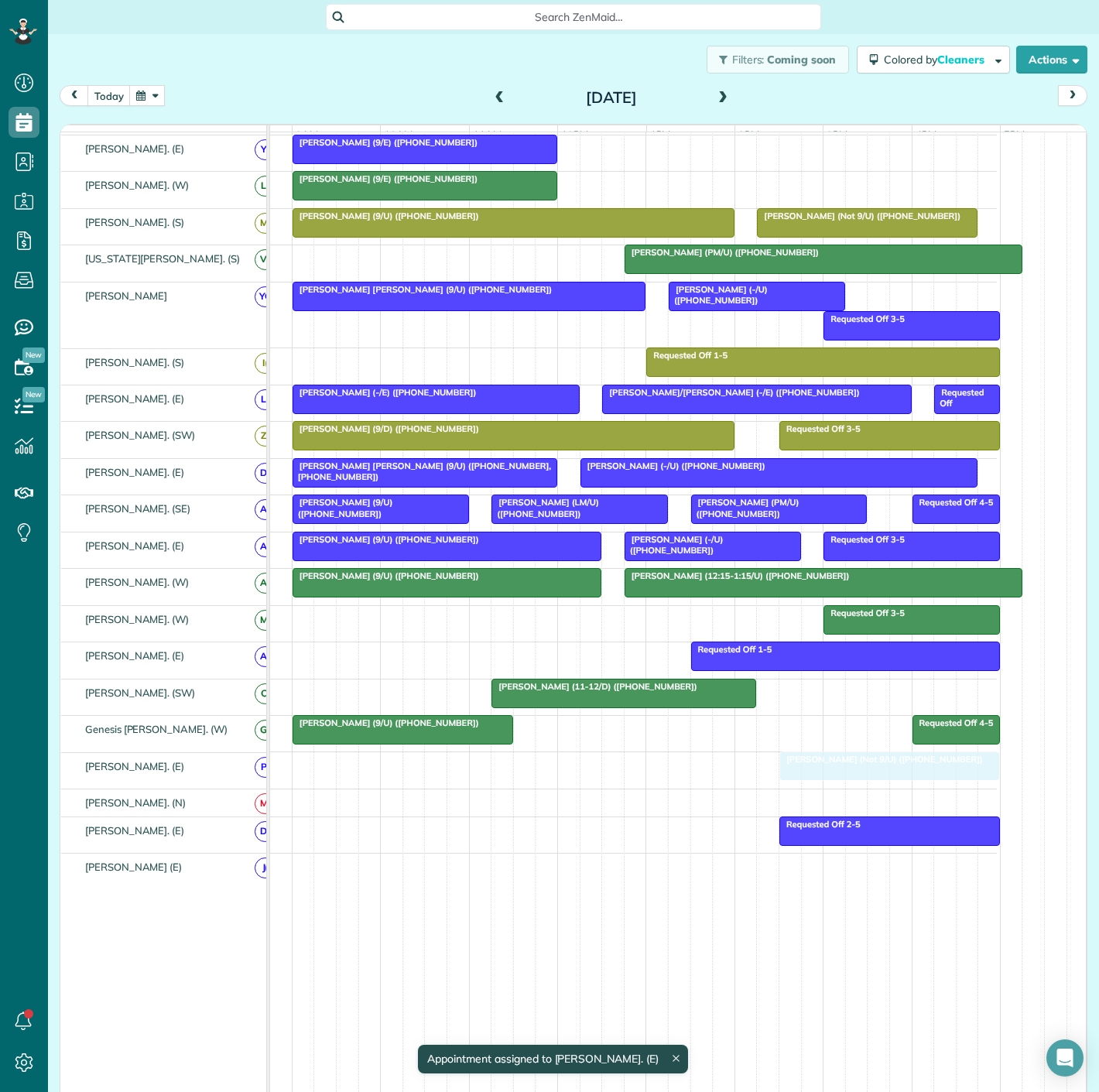
drag, startPoint x: 637, startPoint y: 773, endPoint x: 870, endPoint y: 775, distance: 233.0
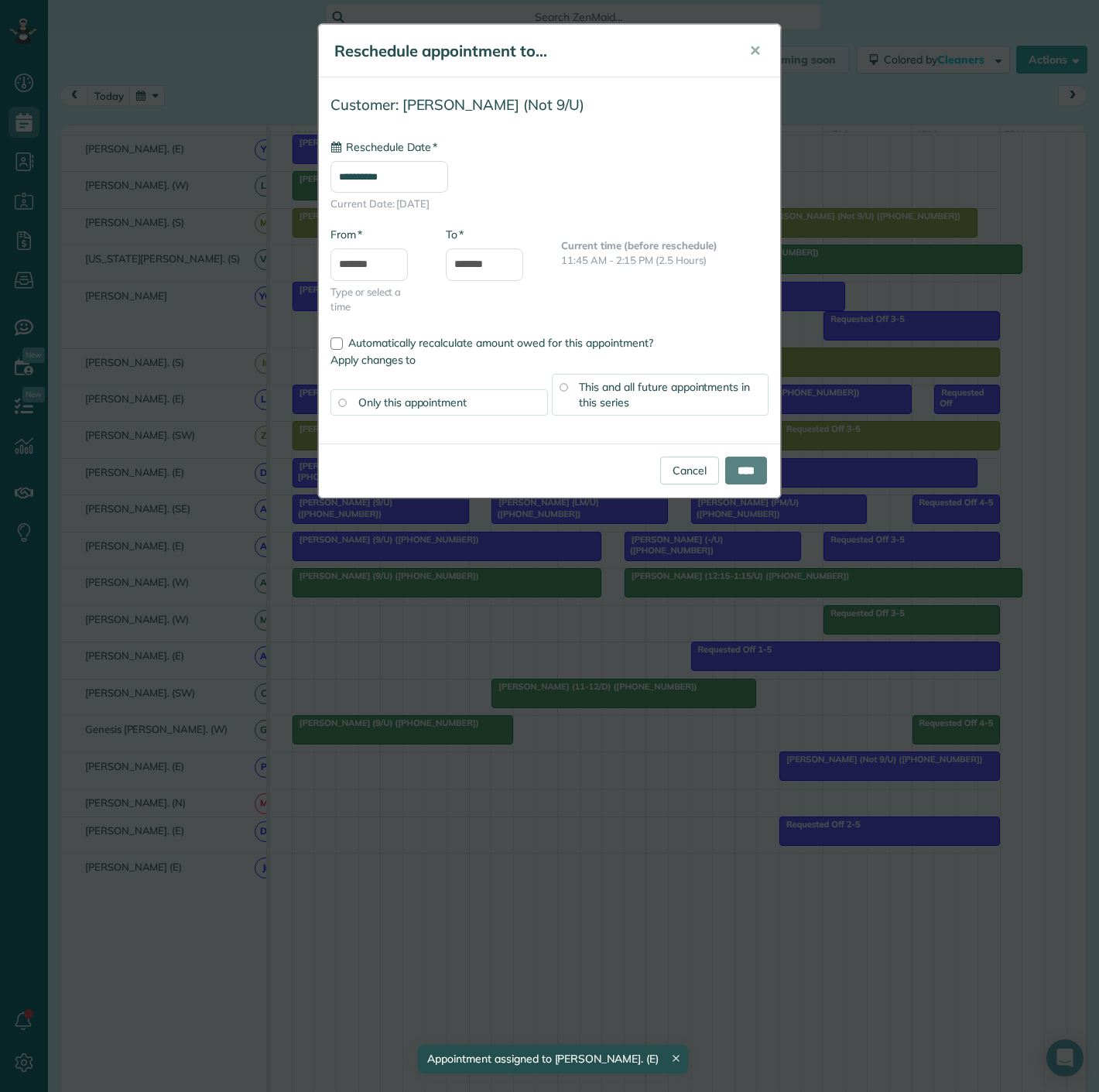
click at [846, 778] on div "**********" at bounding box center [550, 546] width 1099 height 1092
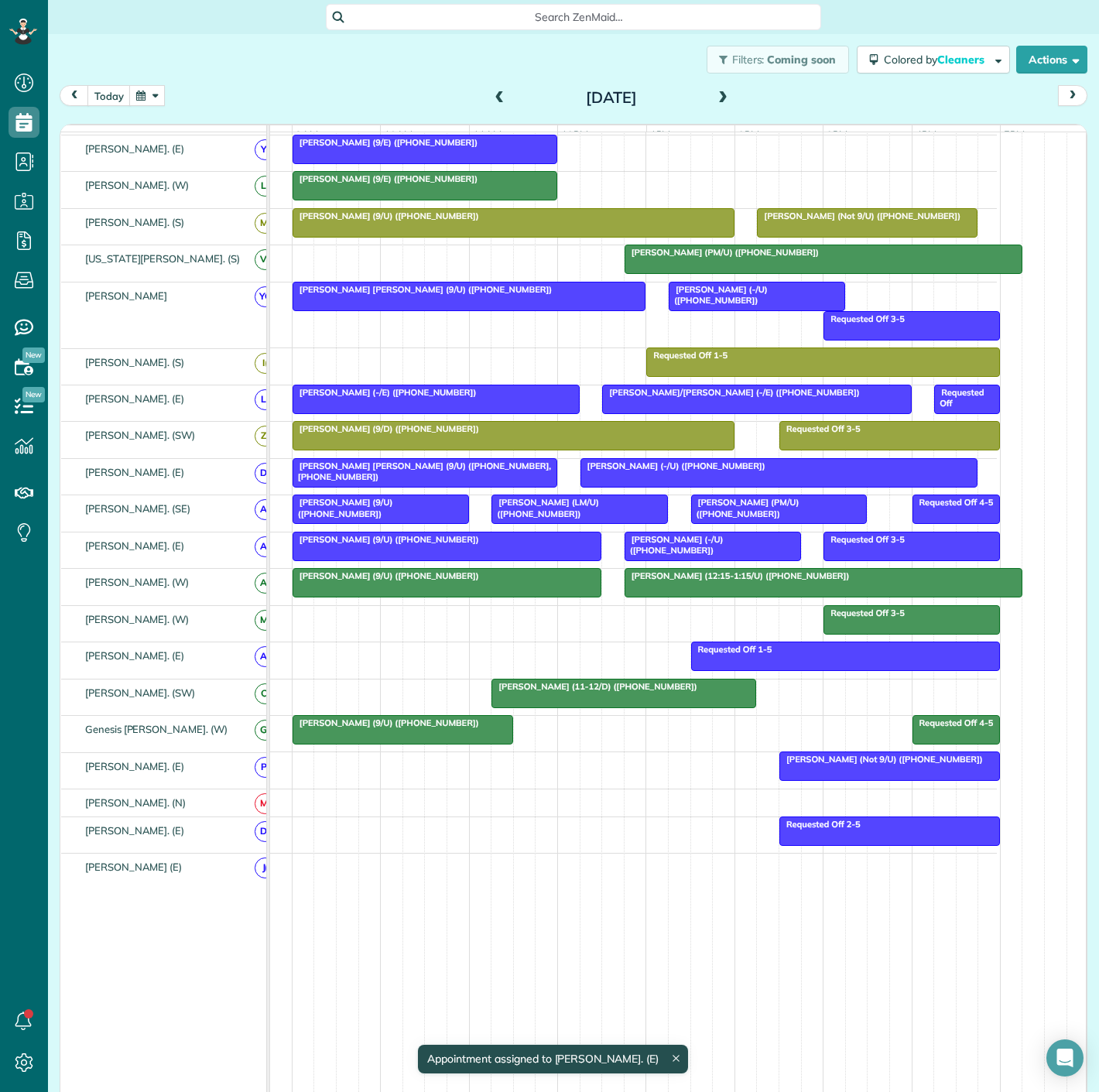
click at [834, 773] on div at bounding box center [890, 766] width 219 height 28
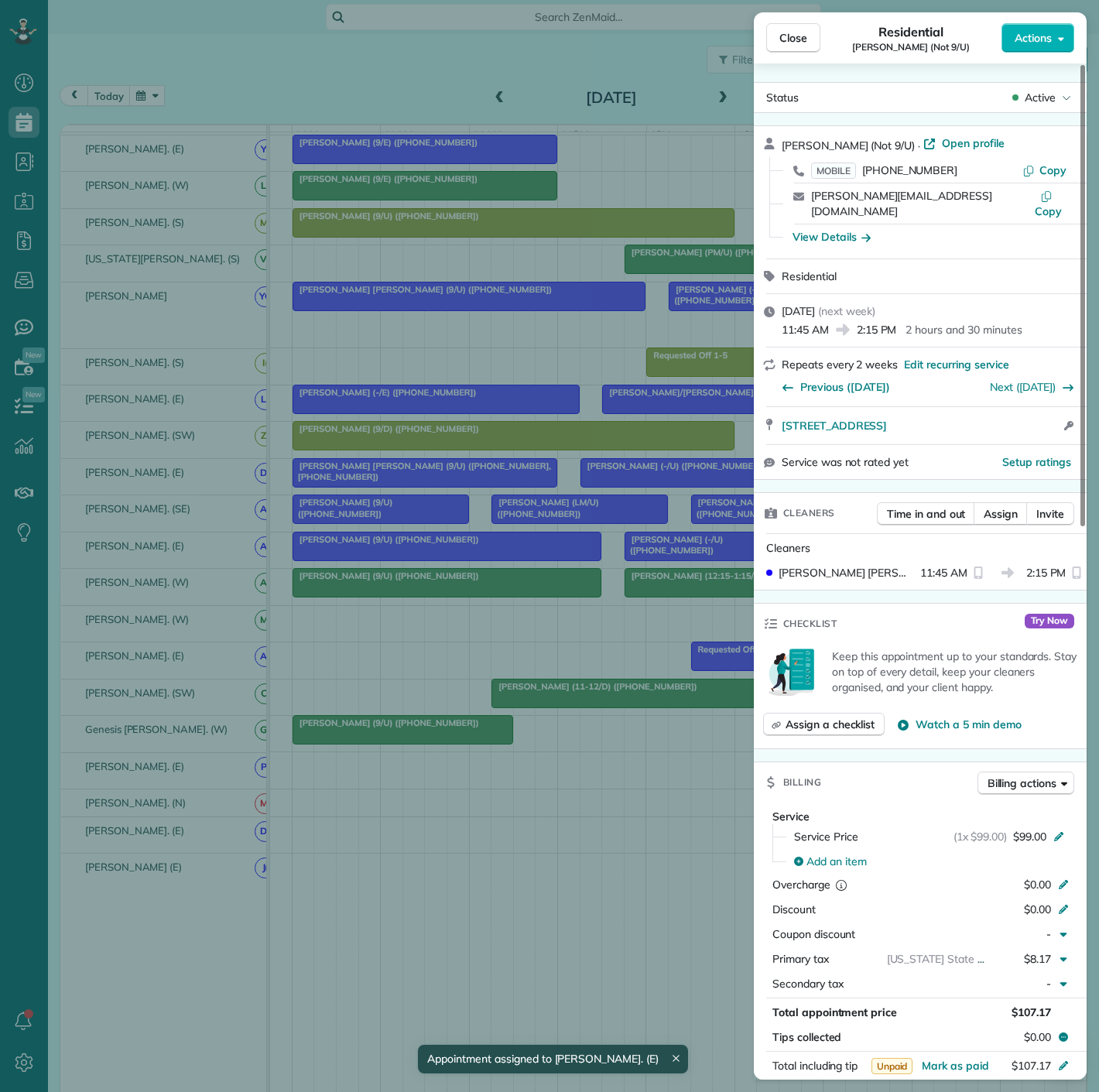
click at [654, 773] on div "Close Residential David Erwin (Not 9/U) Actions Status Active David Erwin (Not …" at bounding box center [550, 546] width 1099 height 1092
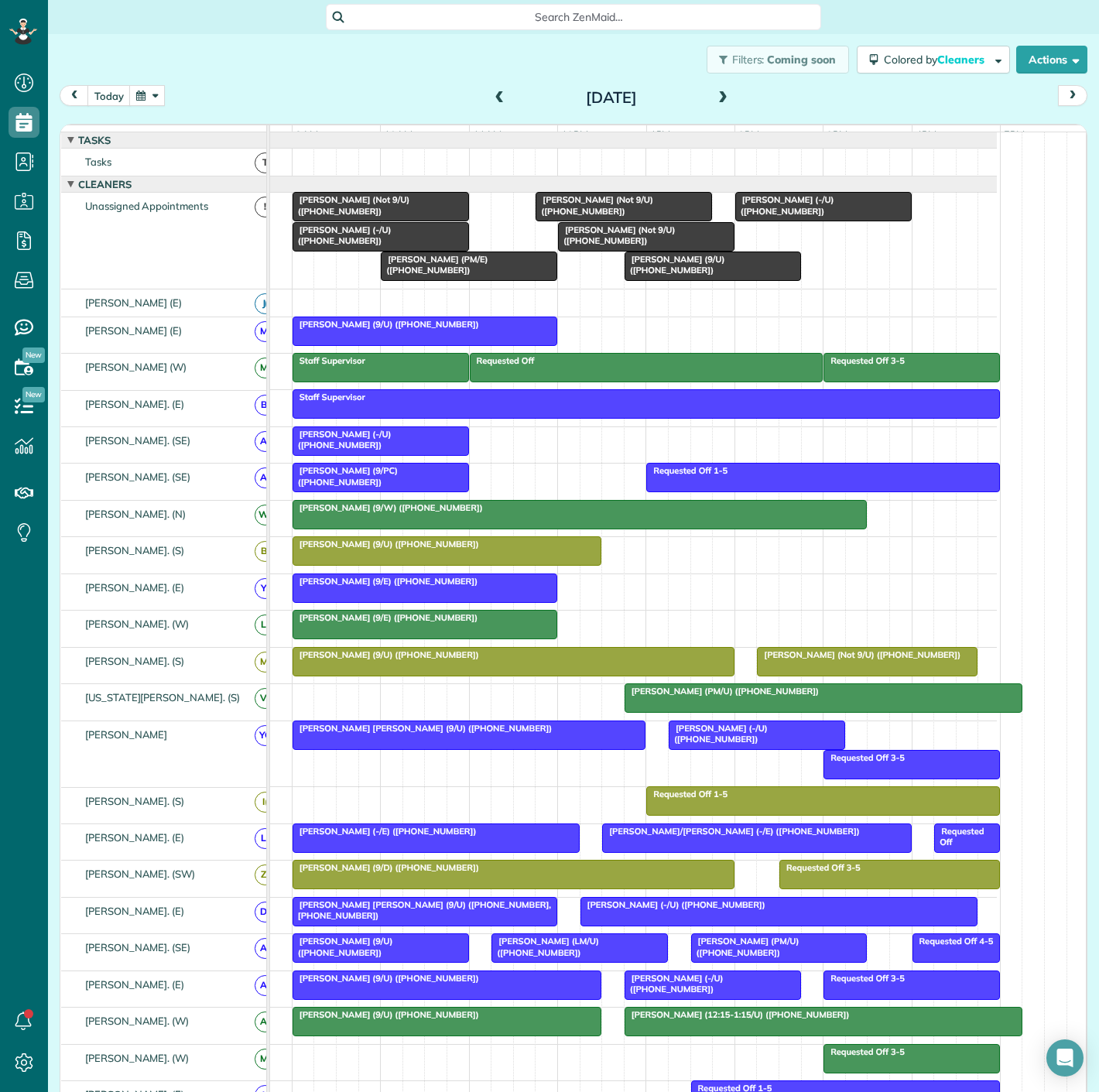
click at [815, 212] on span "Morgan Moss (-/U) (+19035309956)" at bounding box center [784, 205] width 100 height 22
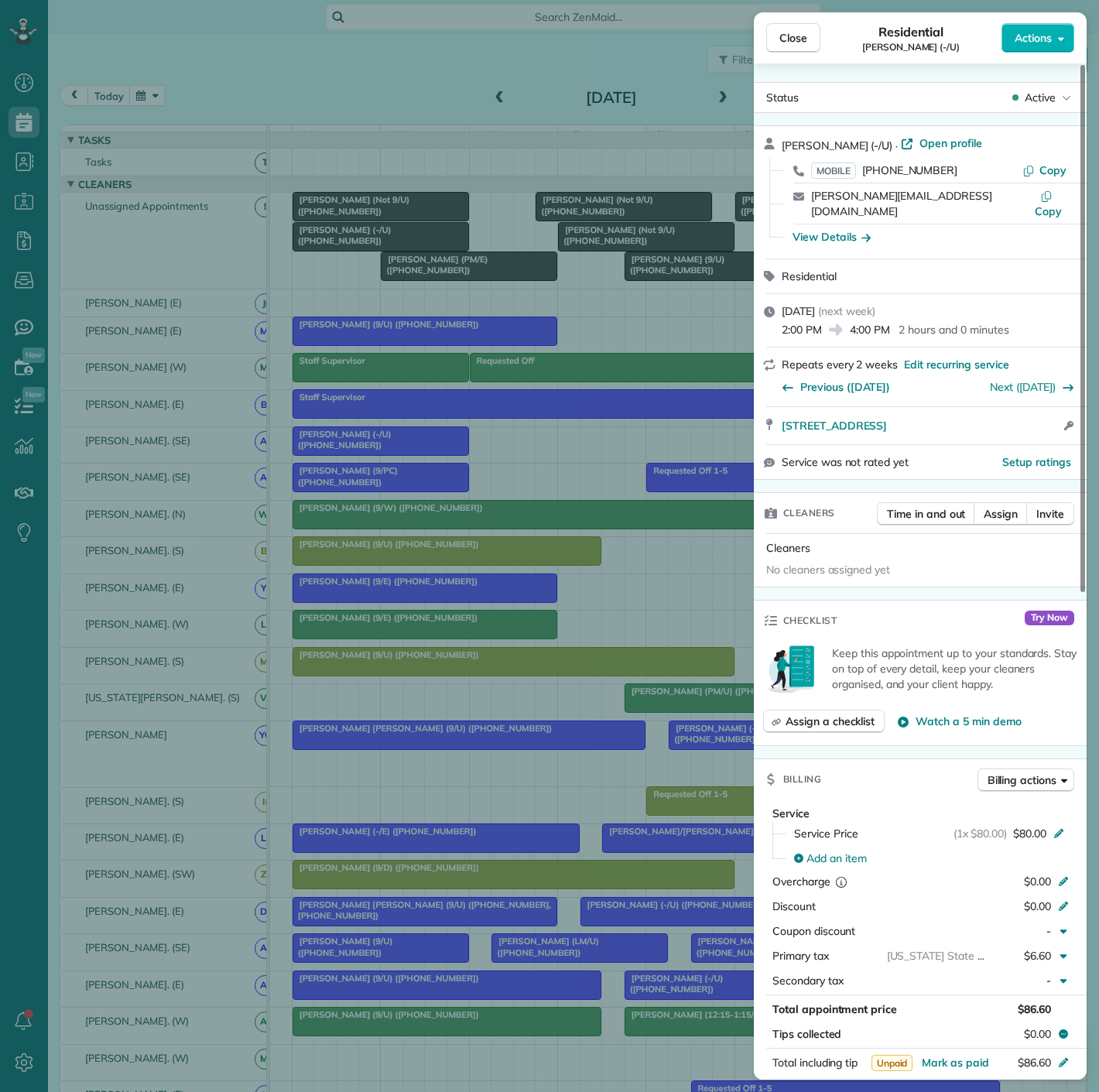
click at [590, 284] on div "Close Residential Morgan Moss (-/U) Actions Status Active Morgan Moss (-/U) · O…" at bounding box center [550, 546] width 1099 height 1092
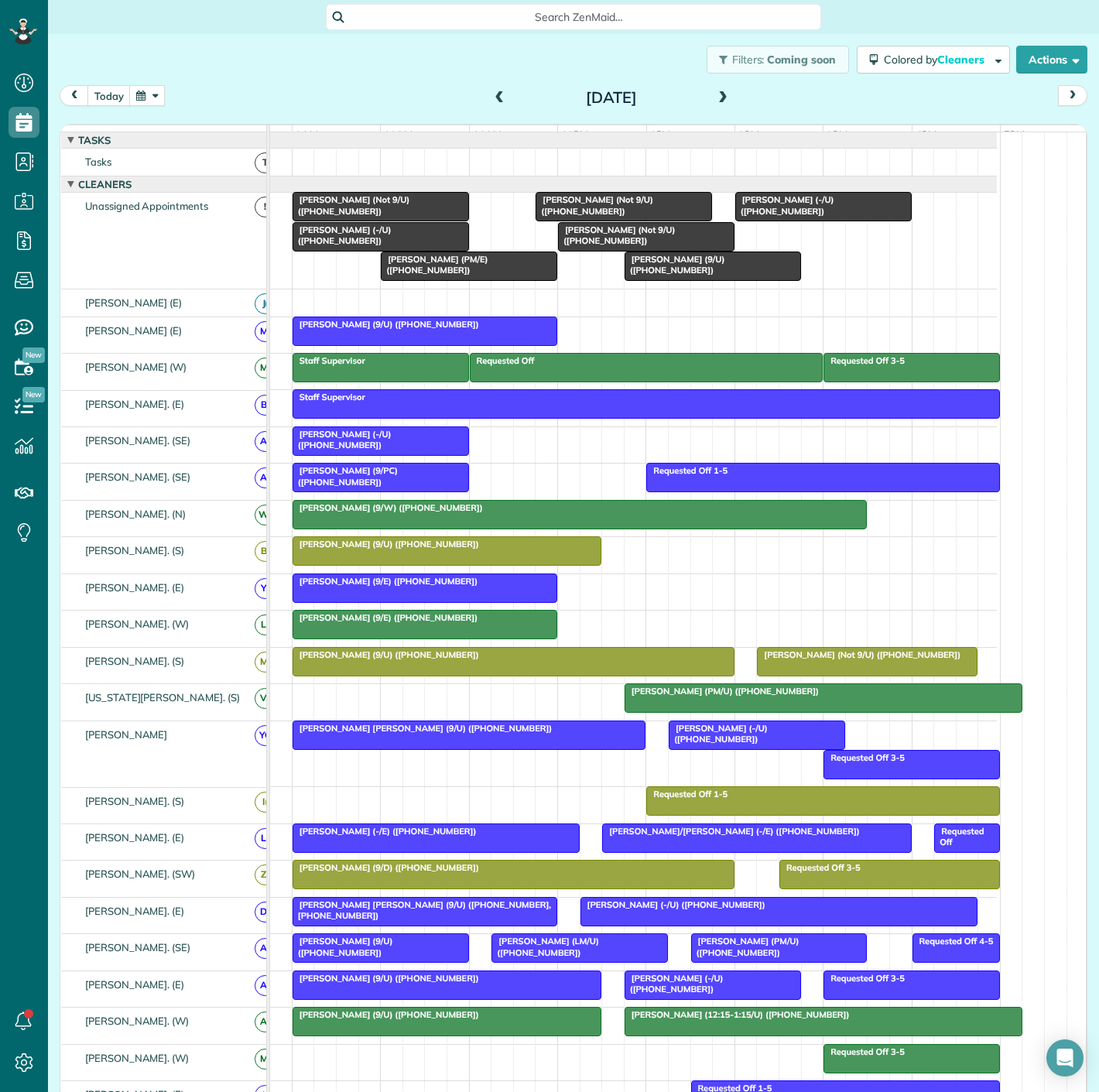
click at [626, 217] on div at bounding box center [623, 206] width 175 height 28
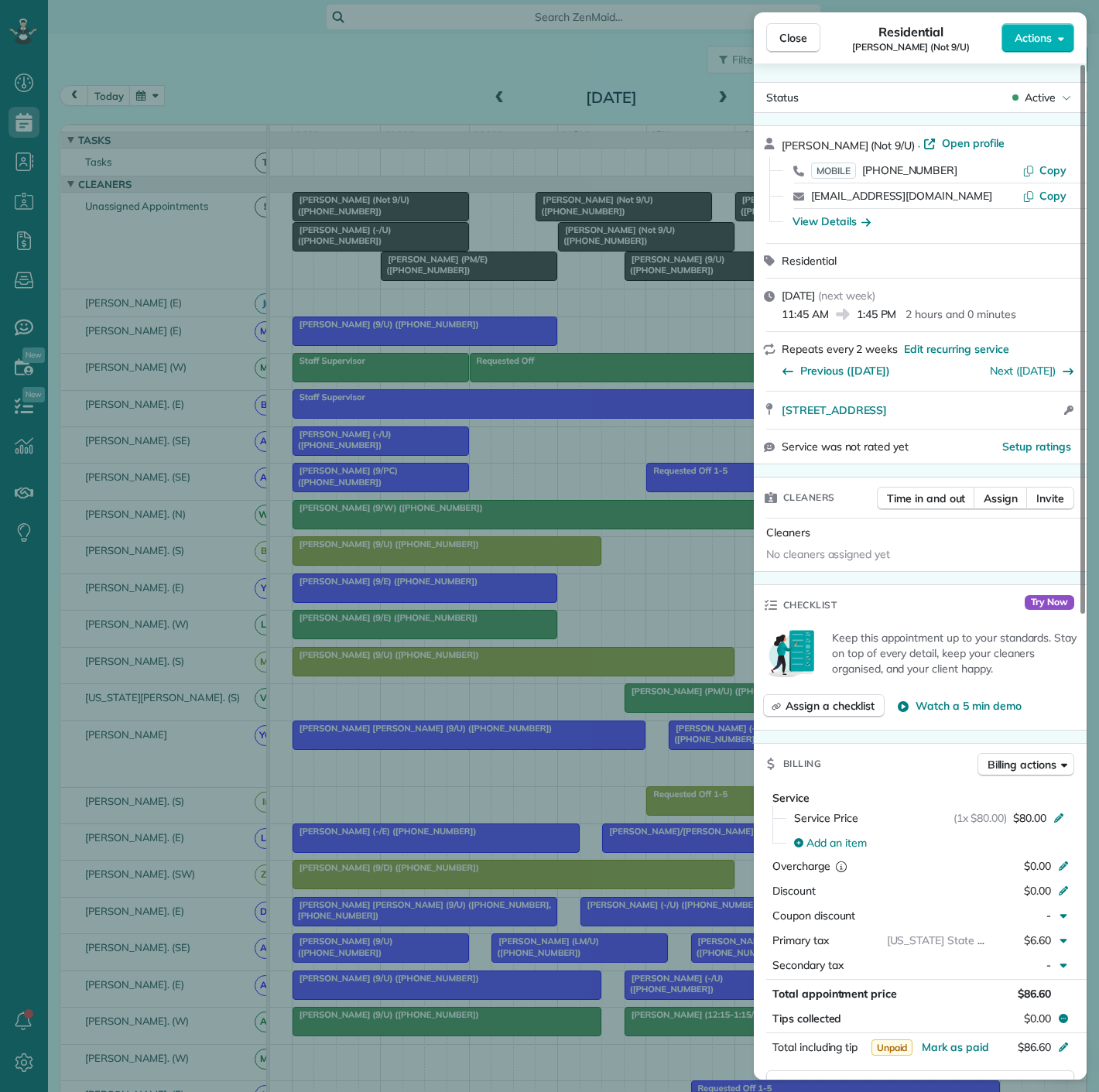
click at [577, 223] on div "Close Residential Khloe Burton (Not 9/U) Actions Status Active Khloe Burton (No…" at bounding box center [550, 546] width 1099 height 1092
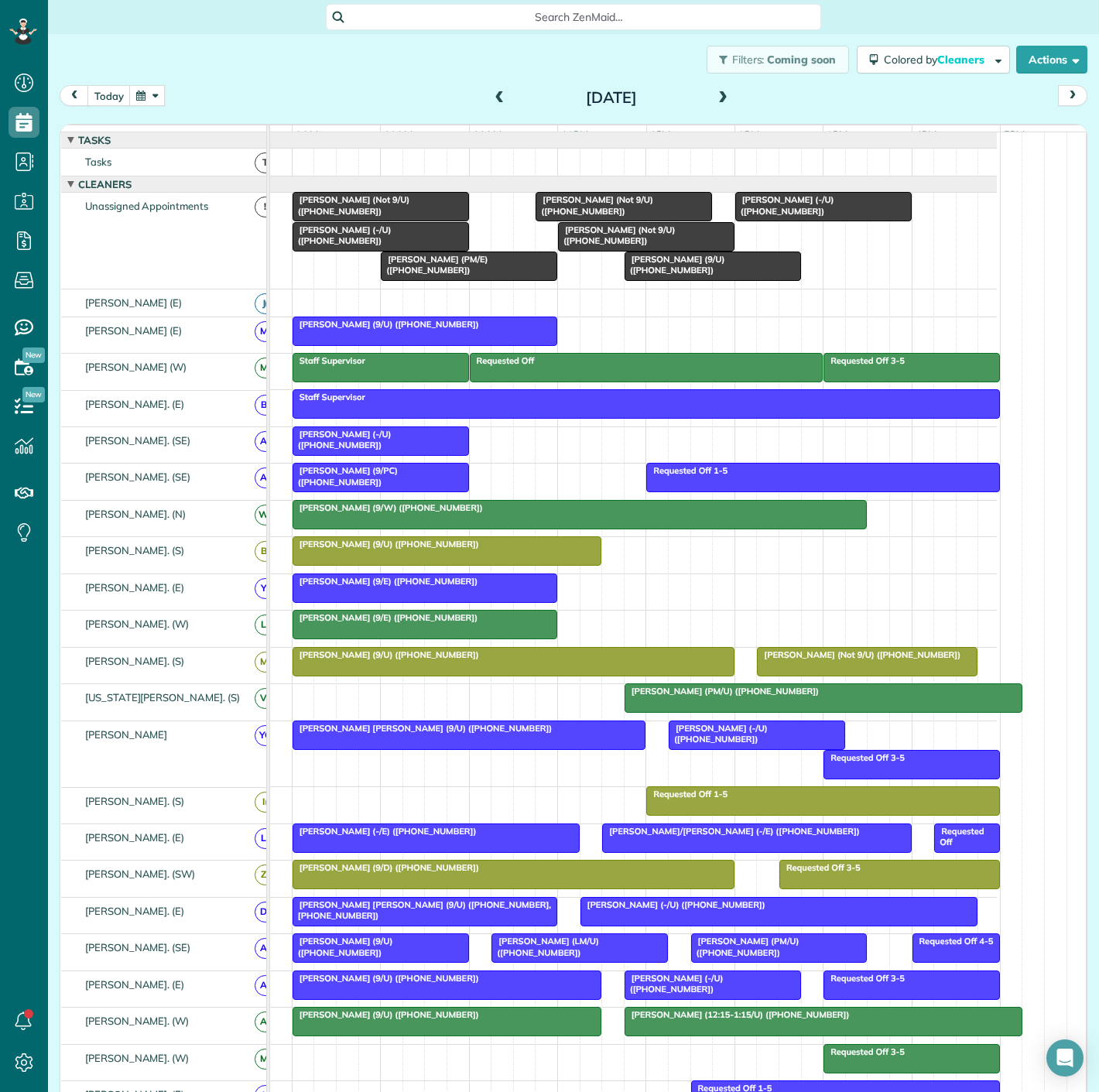
click at [654, 267] on span "Jasmine Liu (9/U) (+12142058982)" at bounding box center [674, 265] width 101 height 22
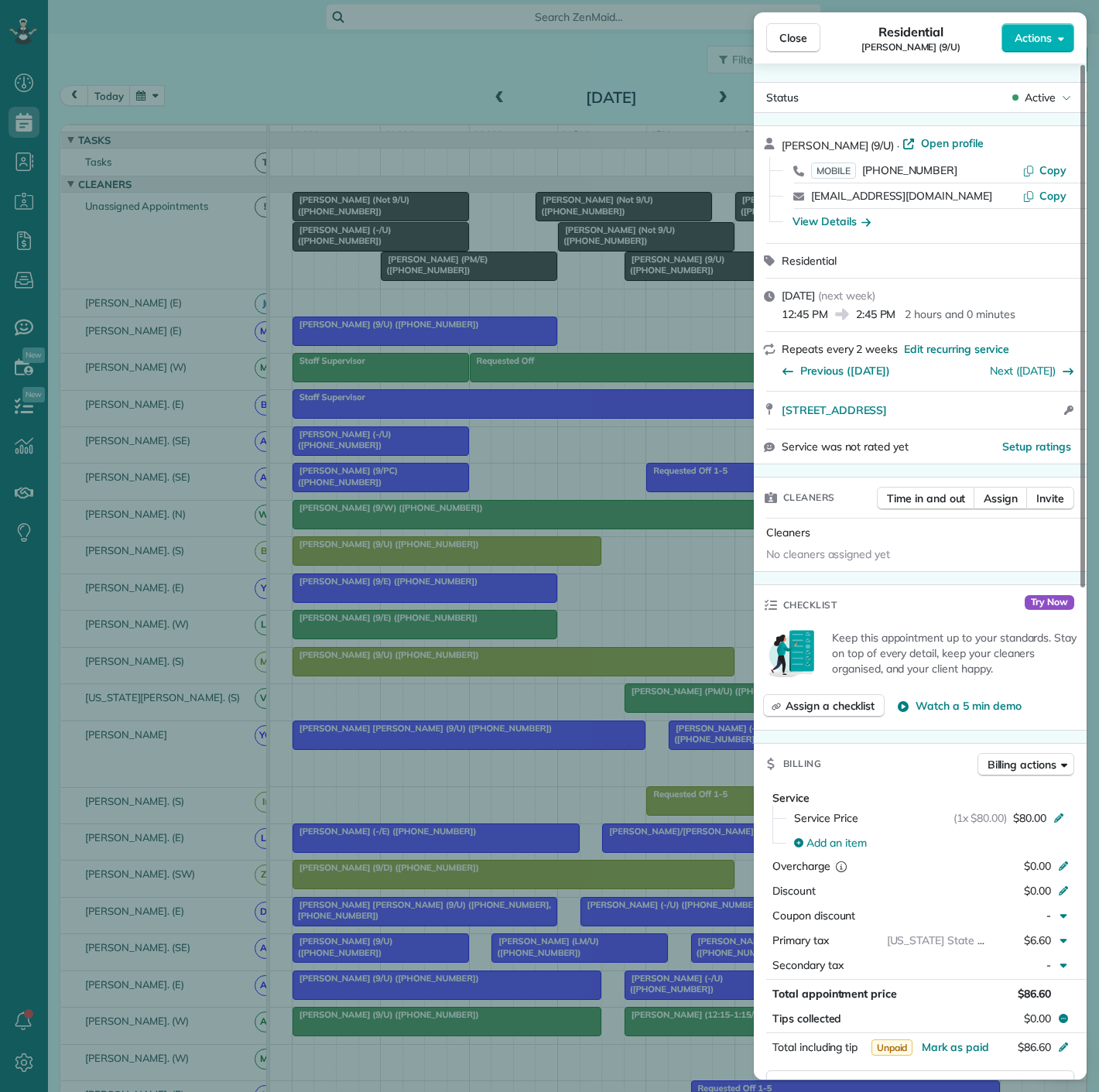
click at [597, 250] on div "Close Residential Jasmine Liu (9/U) Actions Status Active Jasmine Liu (9/U) · O…" at bounding box center [550, 546] width 1099 height 1092
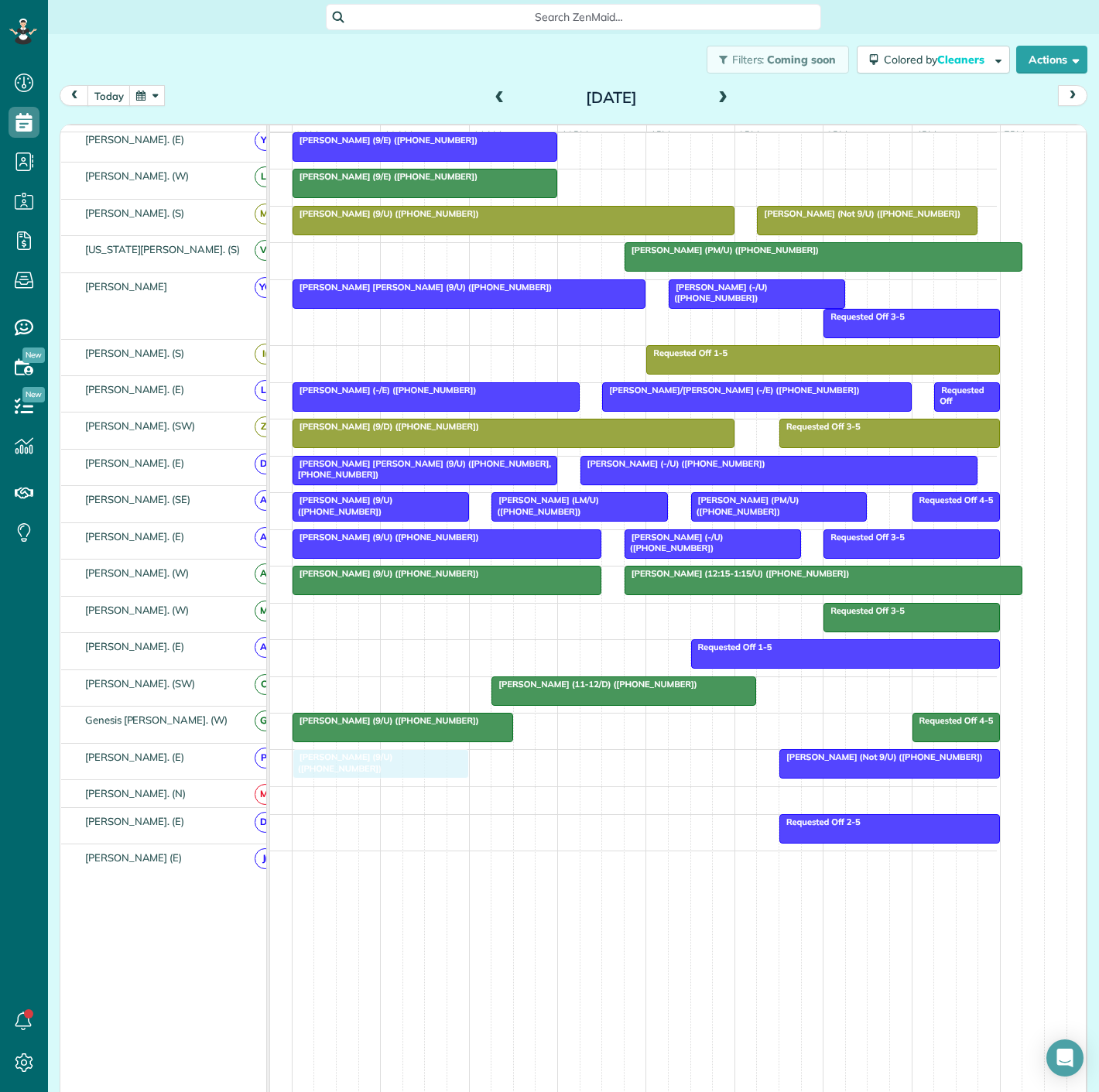
drag, startPoint x: 709, startPoint y: 279, endPoint x: 371, endPoint y: 766, distance: 592.8
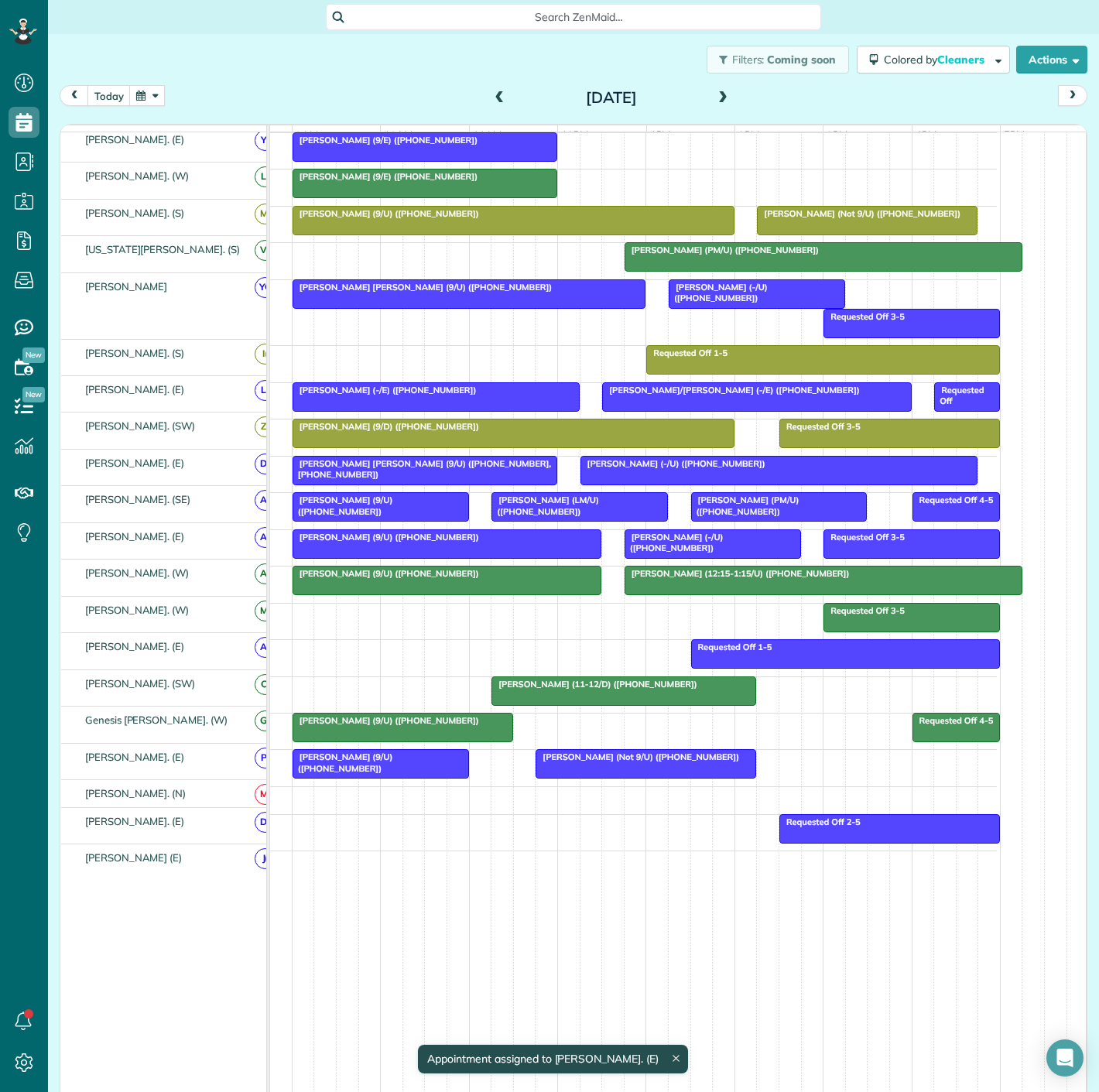
click at [577, 696] on div at bounding box center [624, 691] width 263 height 28
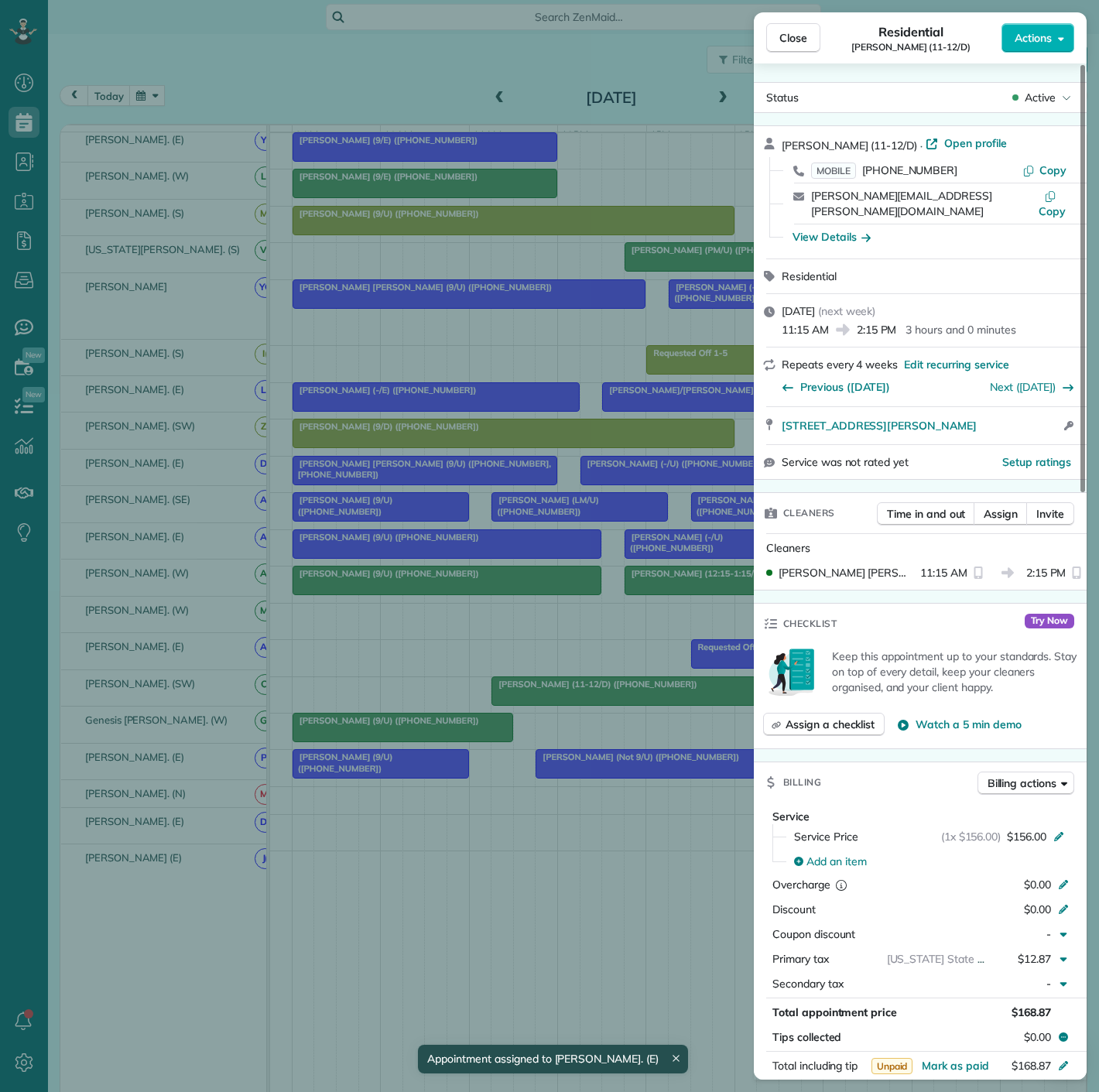
click at [577, 696] on div "Close Residential Kimberly Dean (11-12/D) Actions Status Active Kimberly Dean (…" at bounding box center [550, 546] width 1099 height 1092
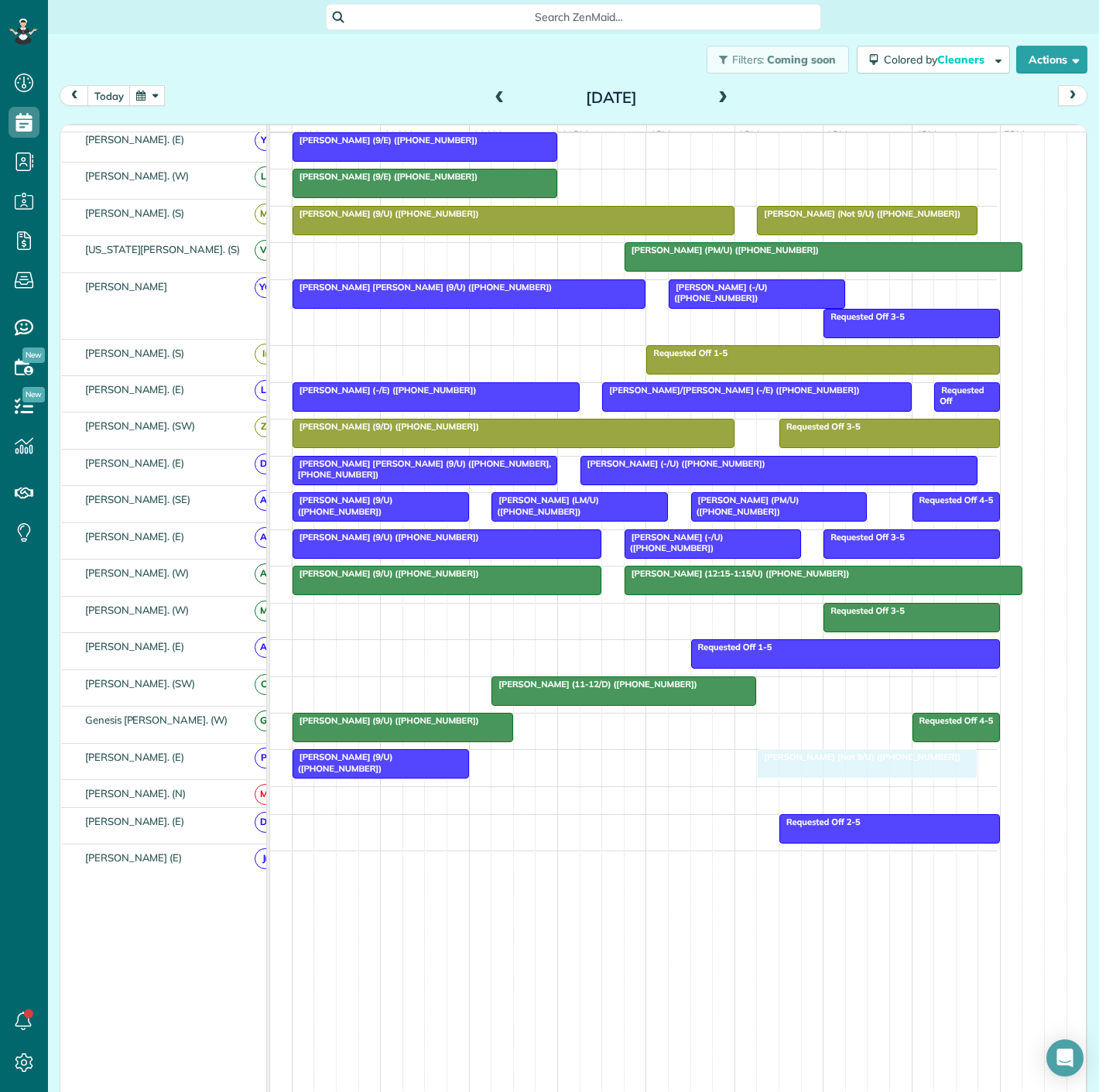
drag, startPoint x: 608, startPoint y: 766, endPoint x: 798, endPoint y: 769, distance: 190.0
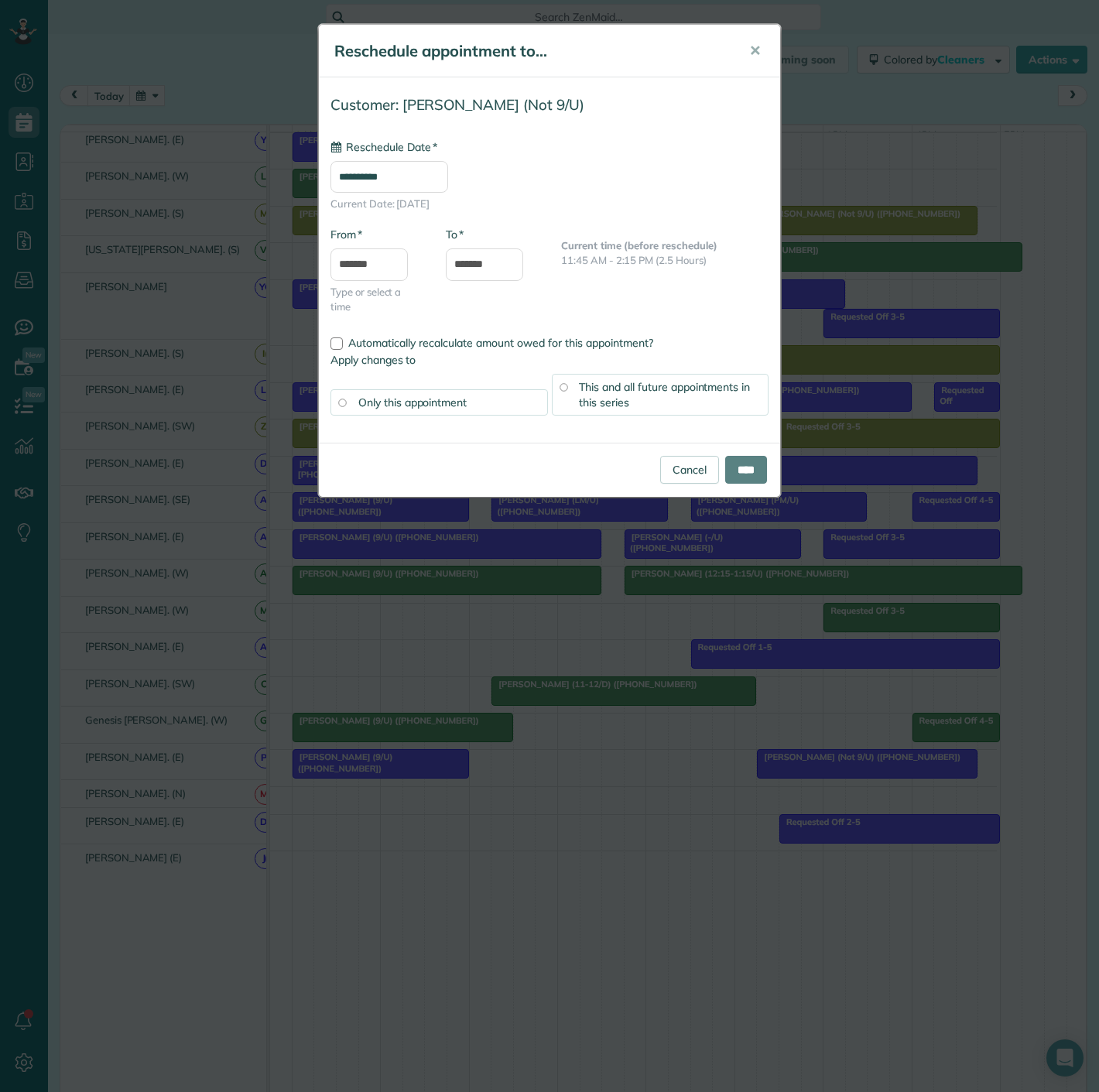
type input "**********"
click at [753, 472] on input "****" at bounding box center [746, 469] width 42 height 28
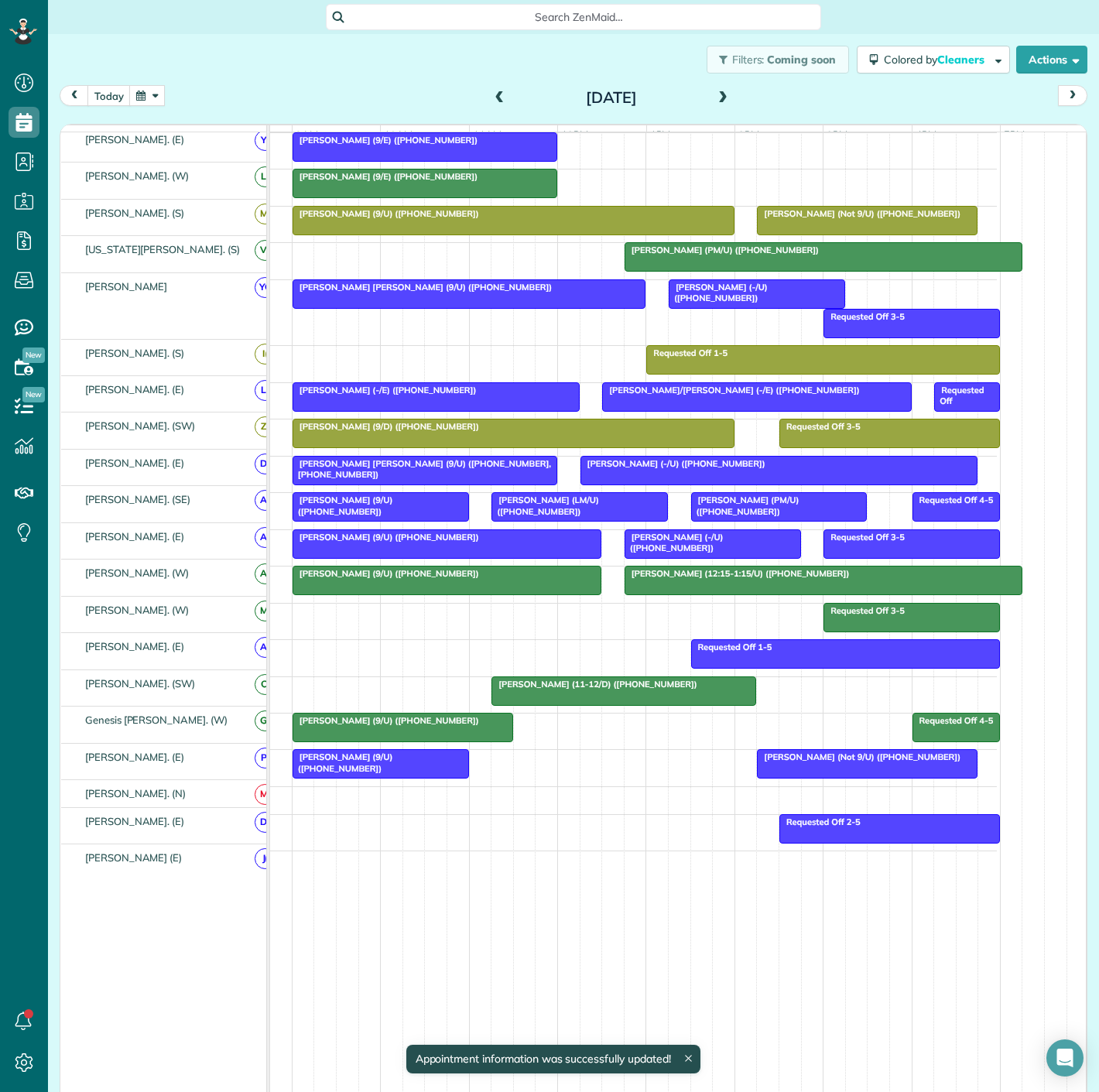
click at [604, 704] on div at bounding box center [624, 691] width 263 height 28
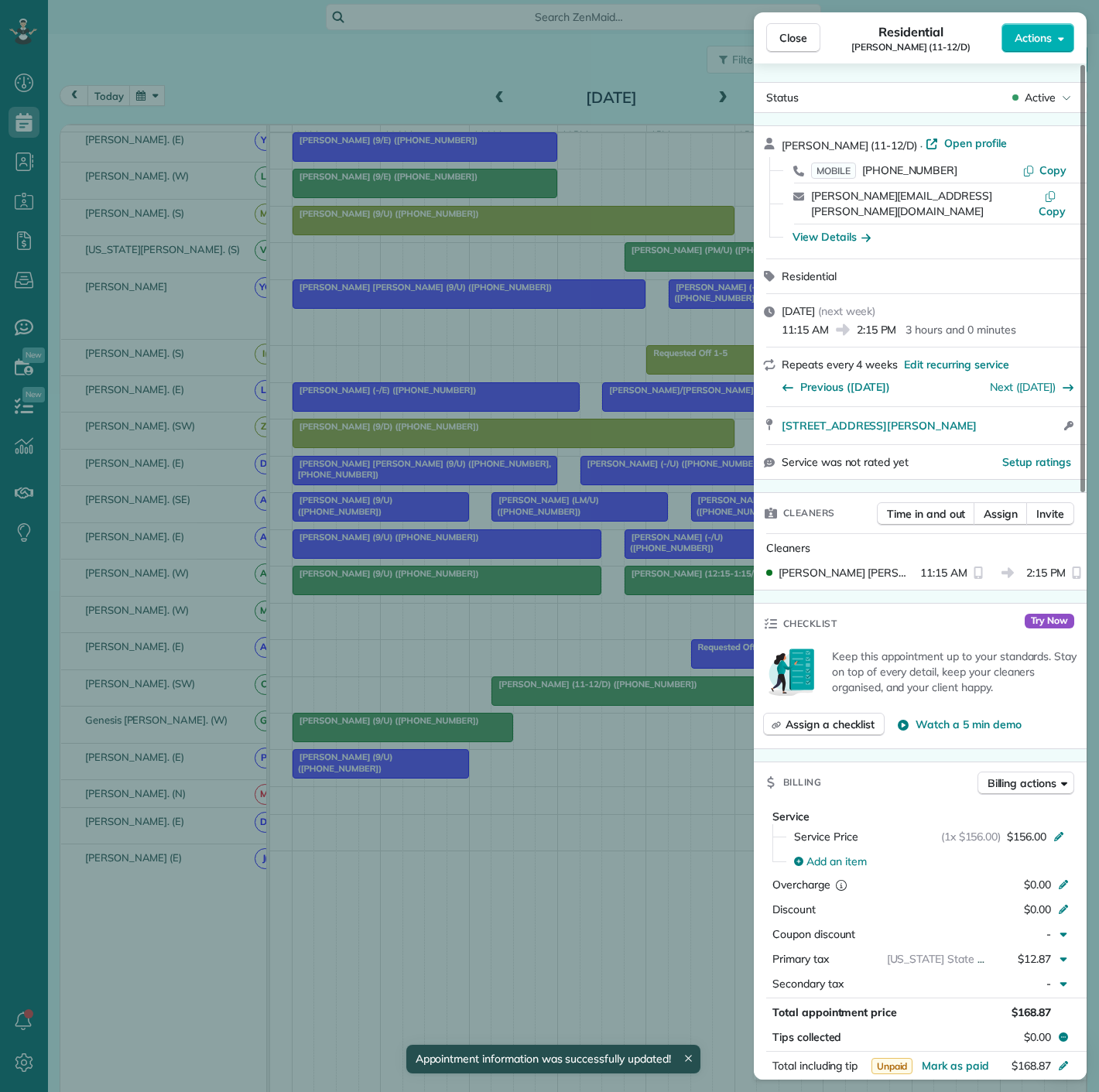
click at [472, 683] on div "Close Residential Kimberly Dean (11-12/D) Actions Status Active Kimberly Dean (…" at bounding box center [550, 546] width 1099 height 1092
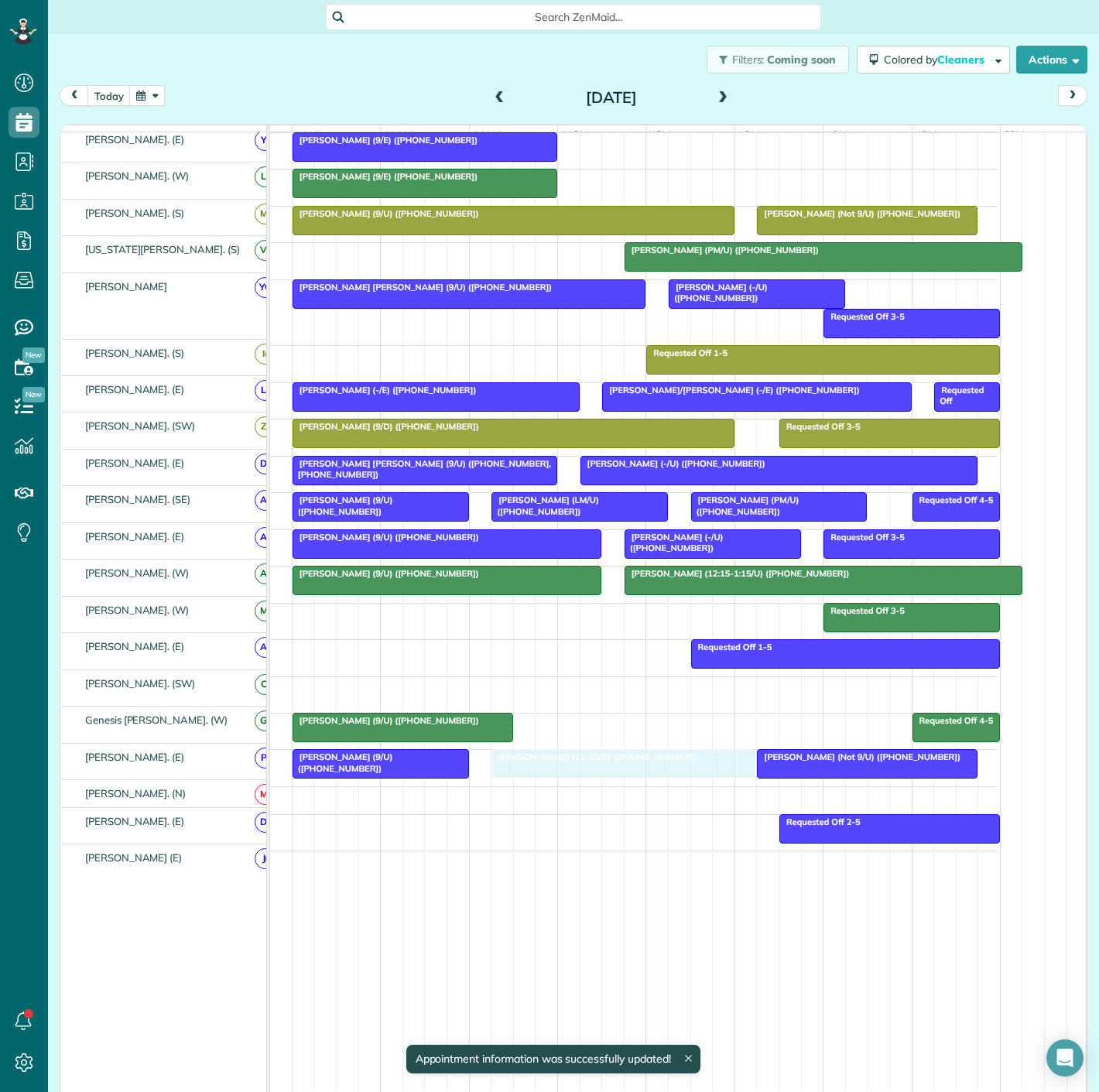
drag, startPoint x: 586, startPoint y: 697, endPoint x: 588, endPoint y: 785, distance: 88.0
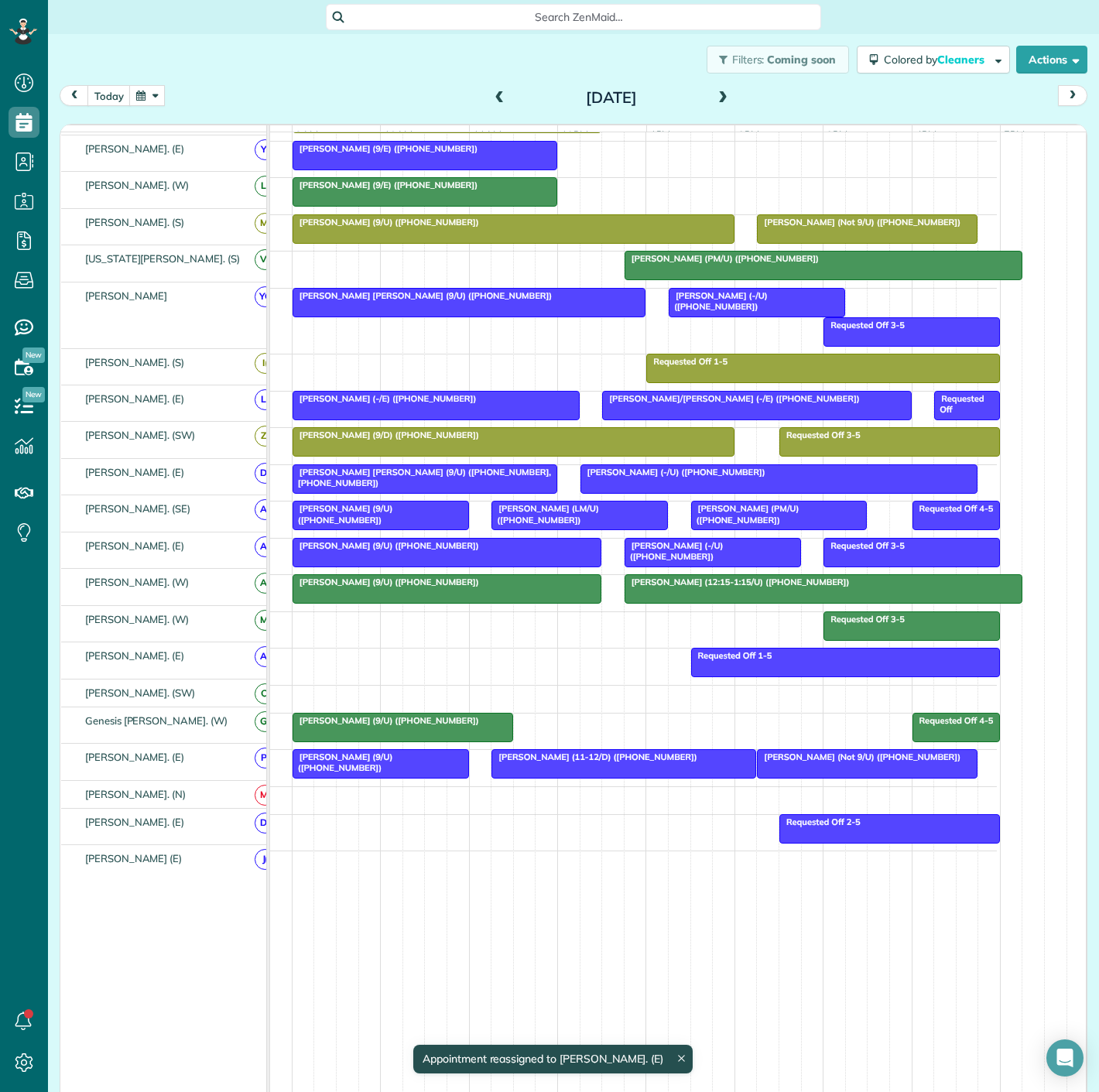
click at [794, 763] on div at bounding box center [867, 763] width 219 height 28
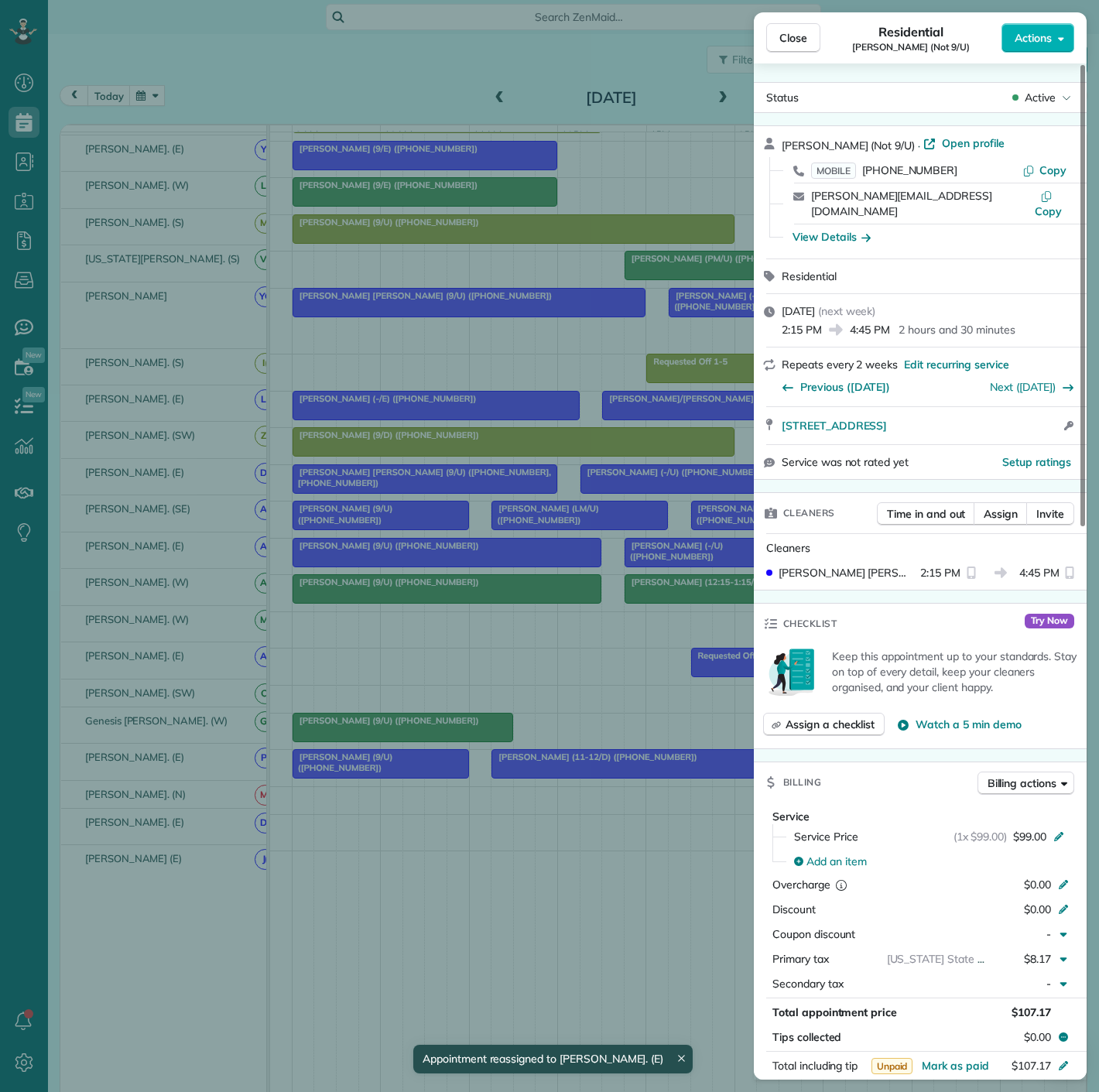
click at [451, 758] on div "Close Residential David Erwin (Not 9/U) Actions Status Active David Erwin (Not …" at bounding box center [550, 546] width 1099 height 1092
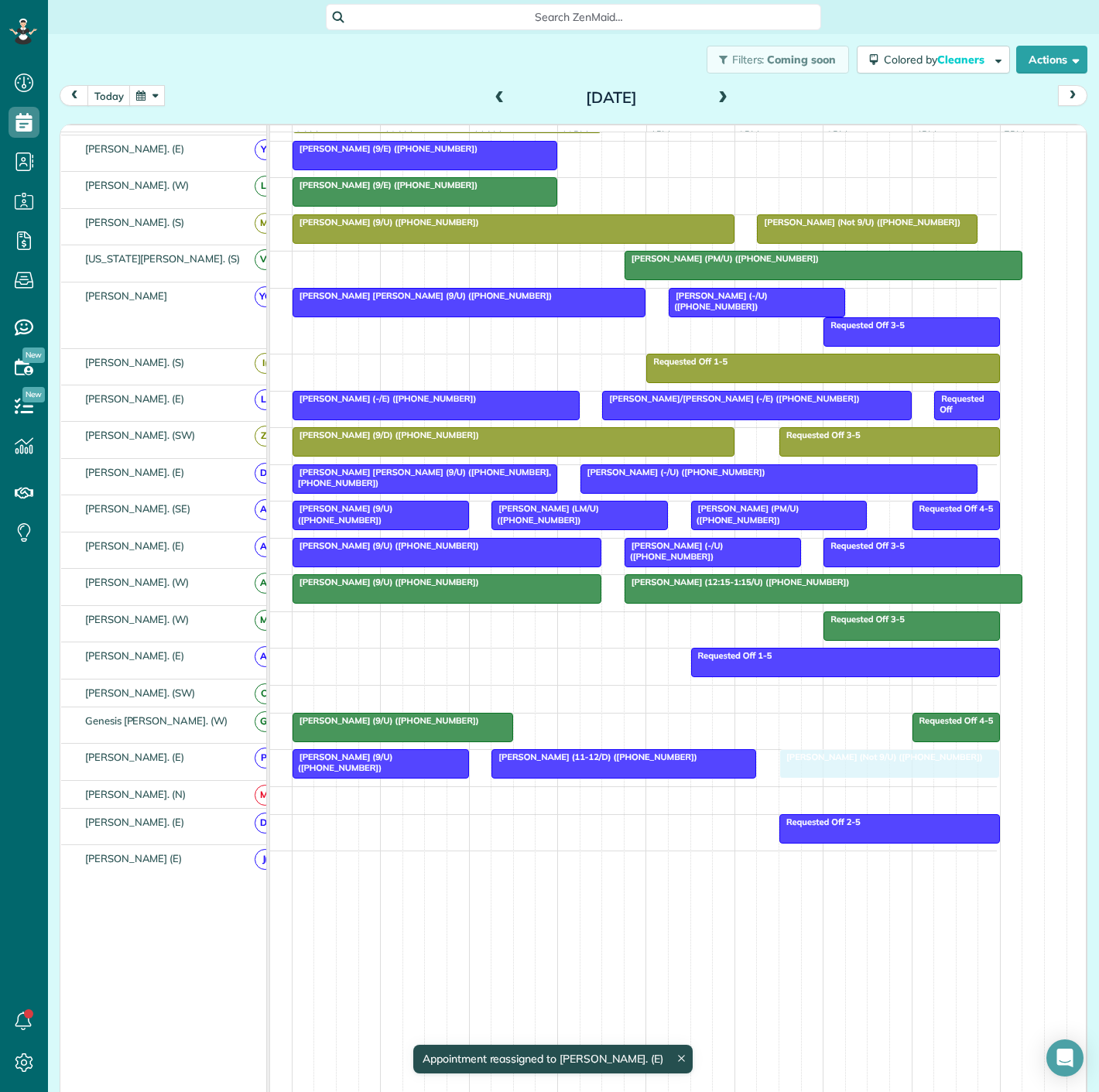
drag, startPoint x: 783, startPoint y: 773, endPoint x: 798, endPoint y: 773, distance: 15.0
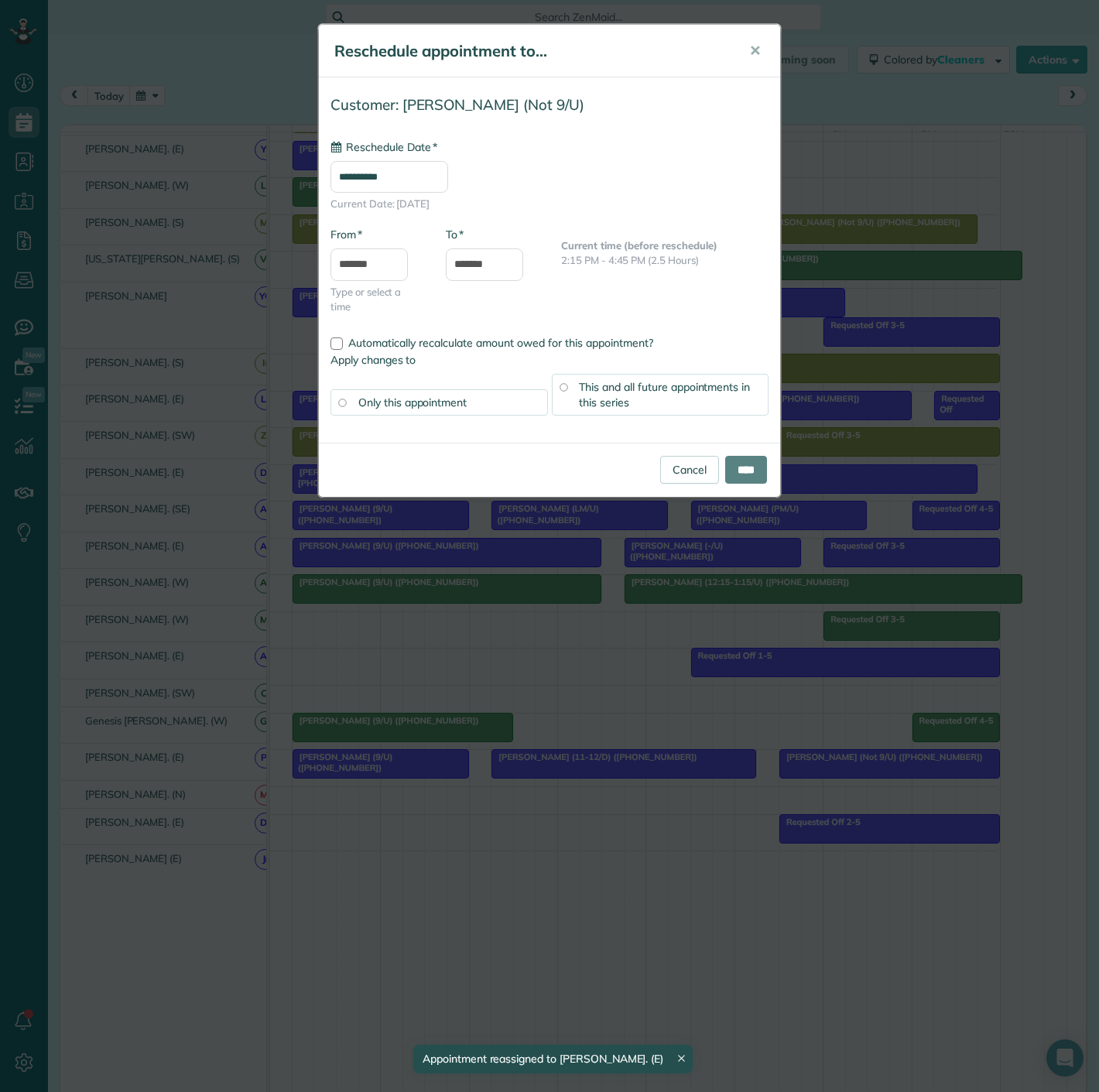
type input "**********"
click at [738, 463] on input "****" at bounding box center [746, 469] width 42 height 28
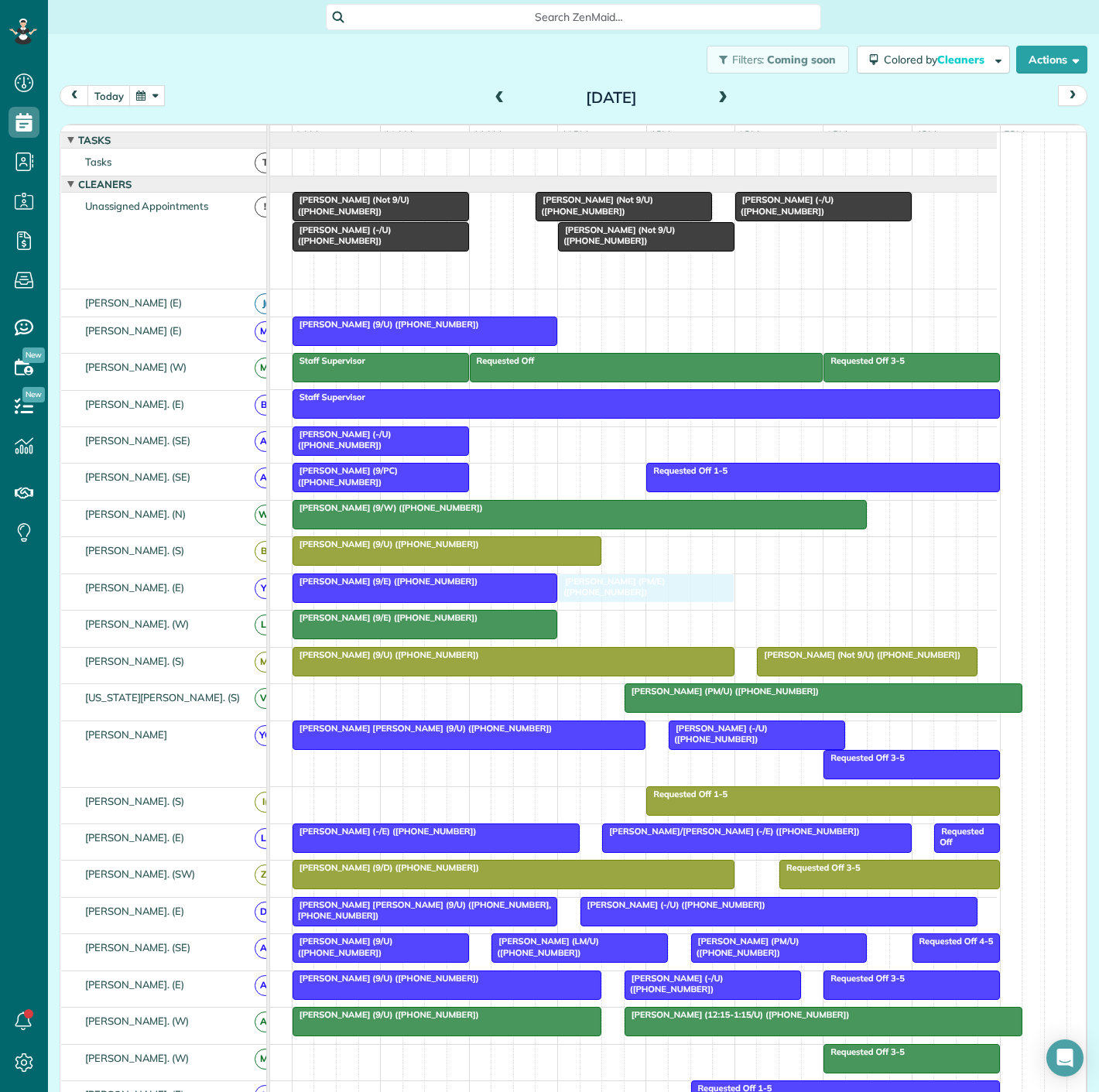
drag, startPoint x: 429, startPoint y: 280, endPoint x: 611, endPoint y: 596, distance: 364.7
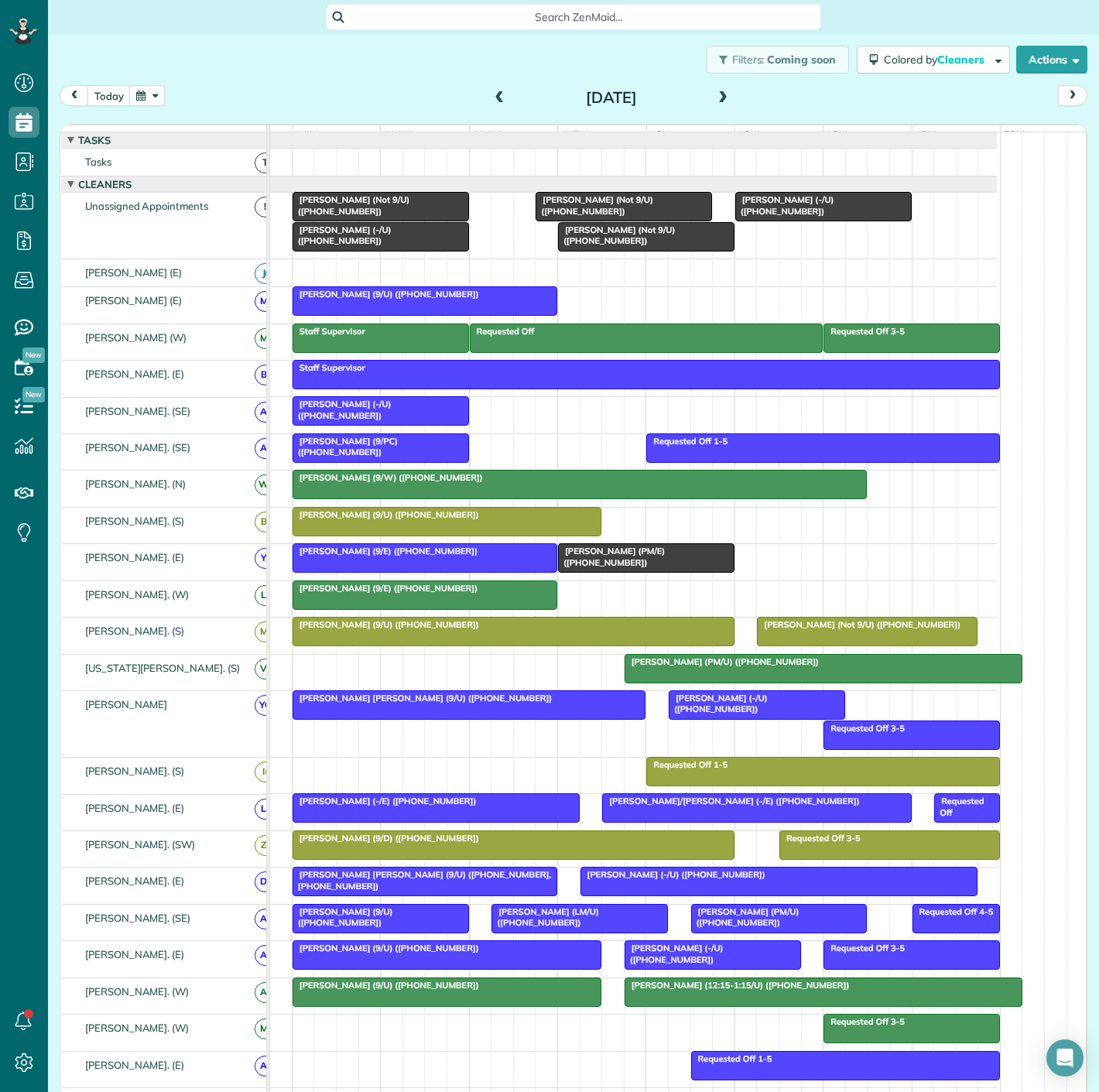
click at [611, 596] on div "Bill Harbour (9/E) (+13143784259)" at bounding box center [600, 599] width 794 height 36
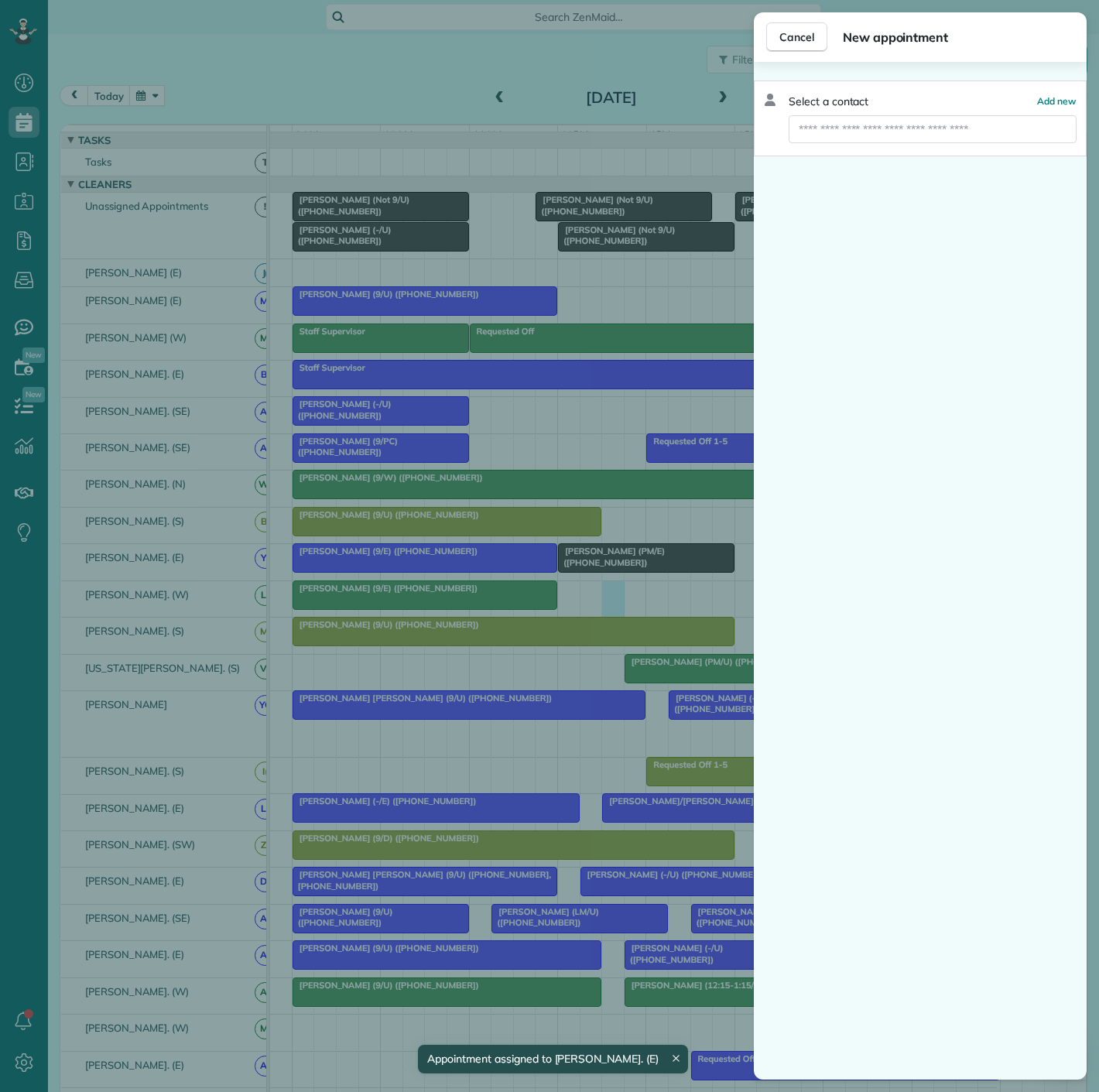
click at [609, 584] on div "Cancel New appointment Select a contact Add new" at bounding box center [550, 546] width 1099 height 1092
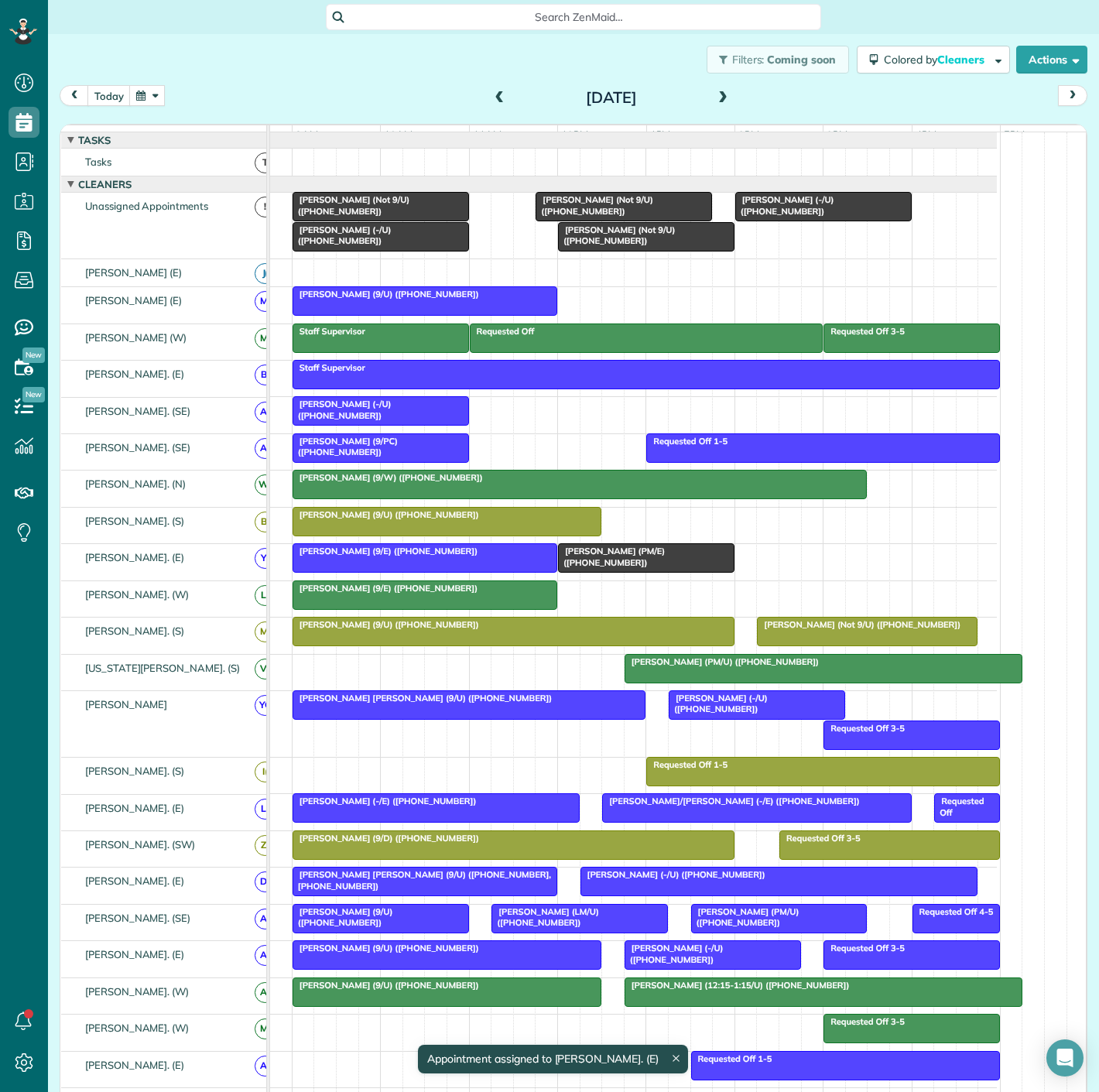
click at [608, 569] on div at bounding box center [646, 558] width 175 height 28
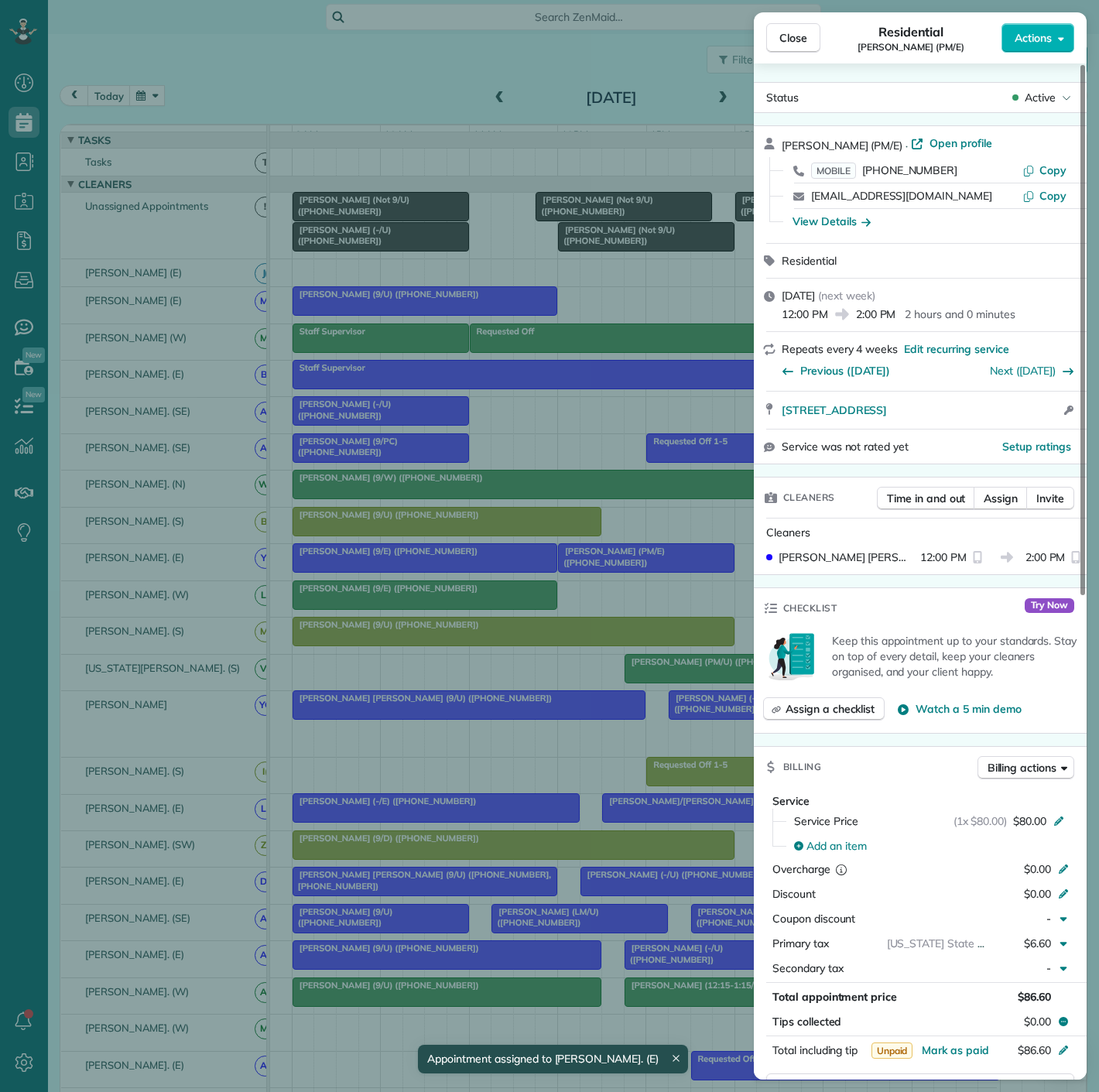
click at [607, 569] on div "Close Residential Luke Gossen (PM/E) Actions Status Active Luke Gossen (PM/E) ·…" at bounding box center [550, 546] width 1099 height 1092
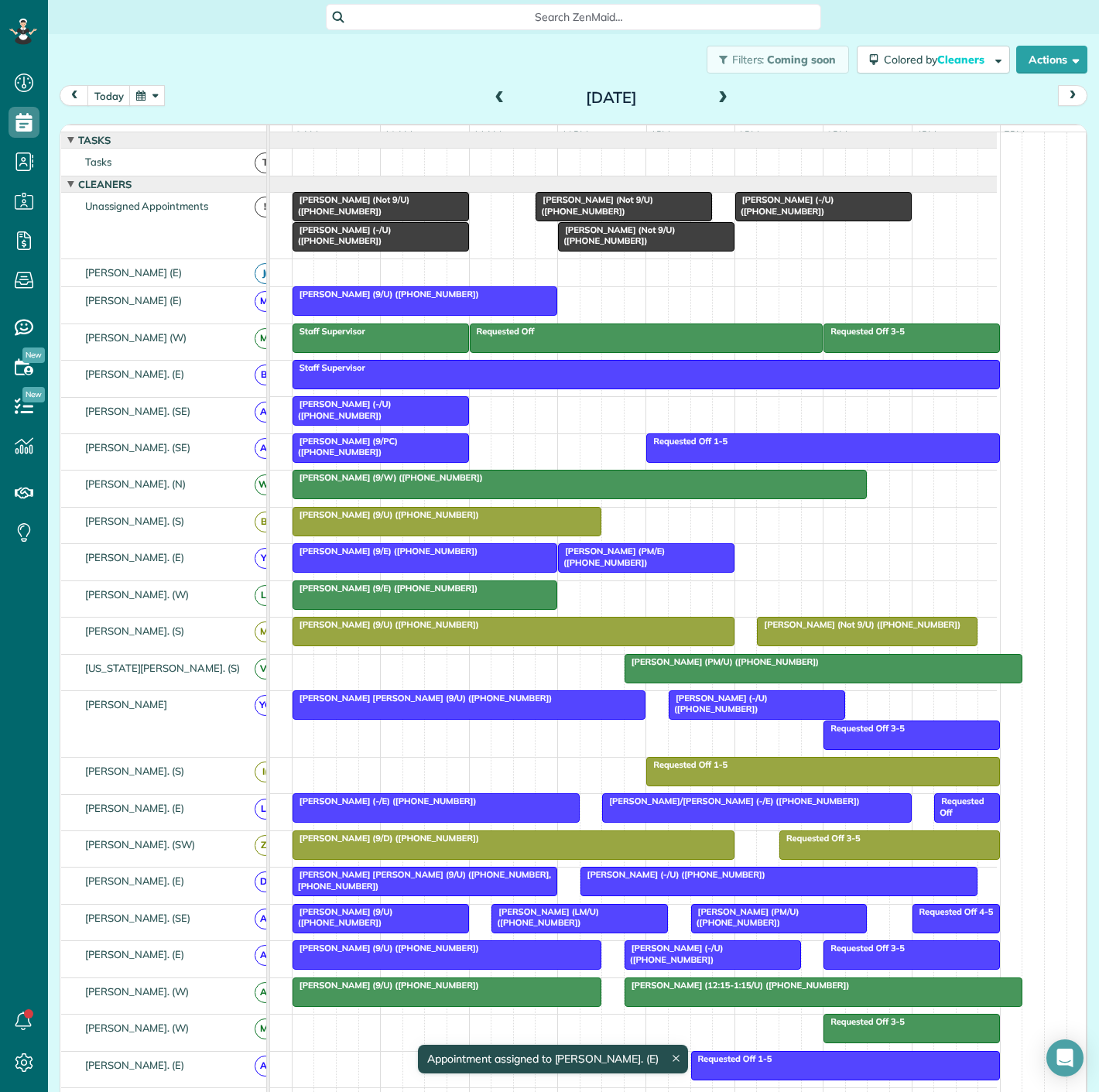
click at [460, 571] on div at bounding box center [425, 558] width 263 height 28
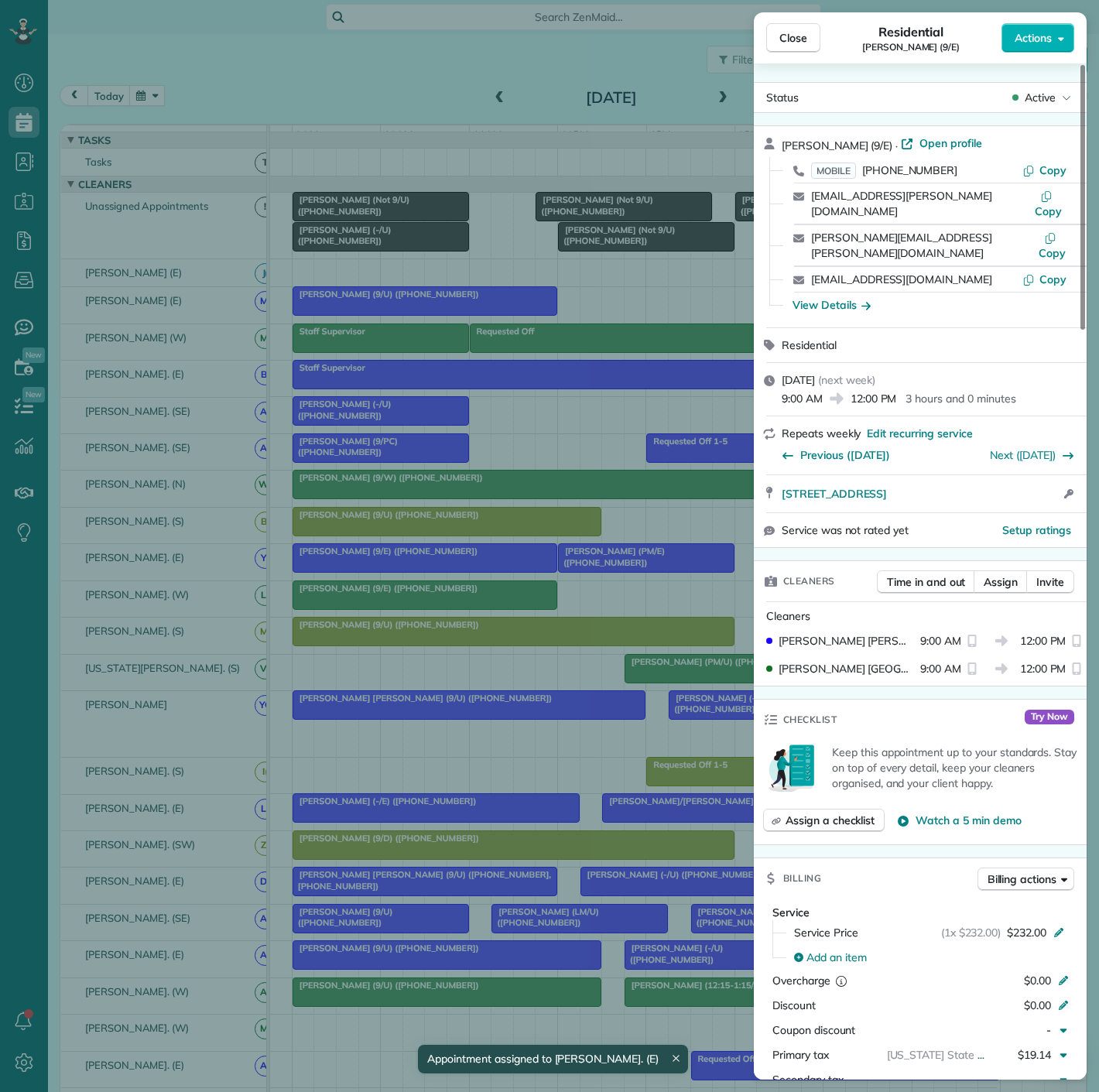
click at [460, 571] on div "Close Residential Bill Harbour (9/E) Actions Status Active Bill Harbour (9/E) ·…" at bounding box center [550, 546] width 1099 height 1092
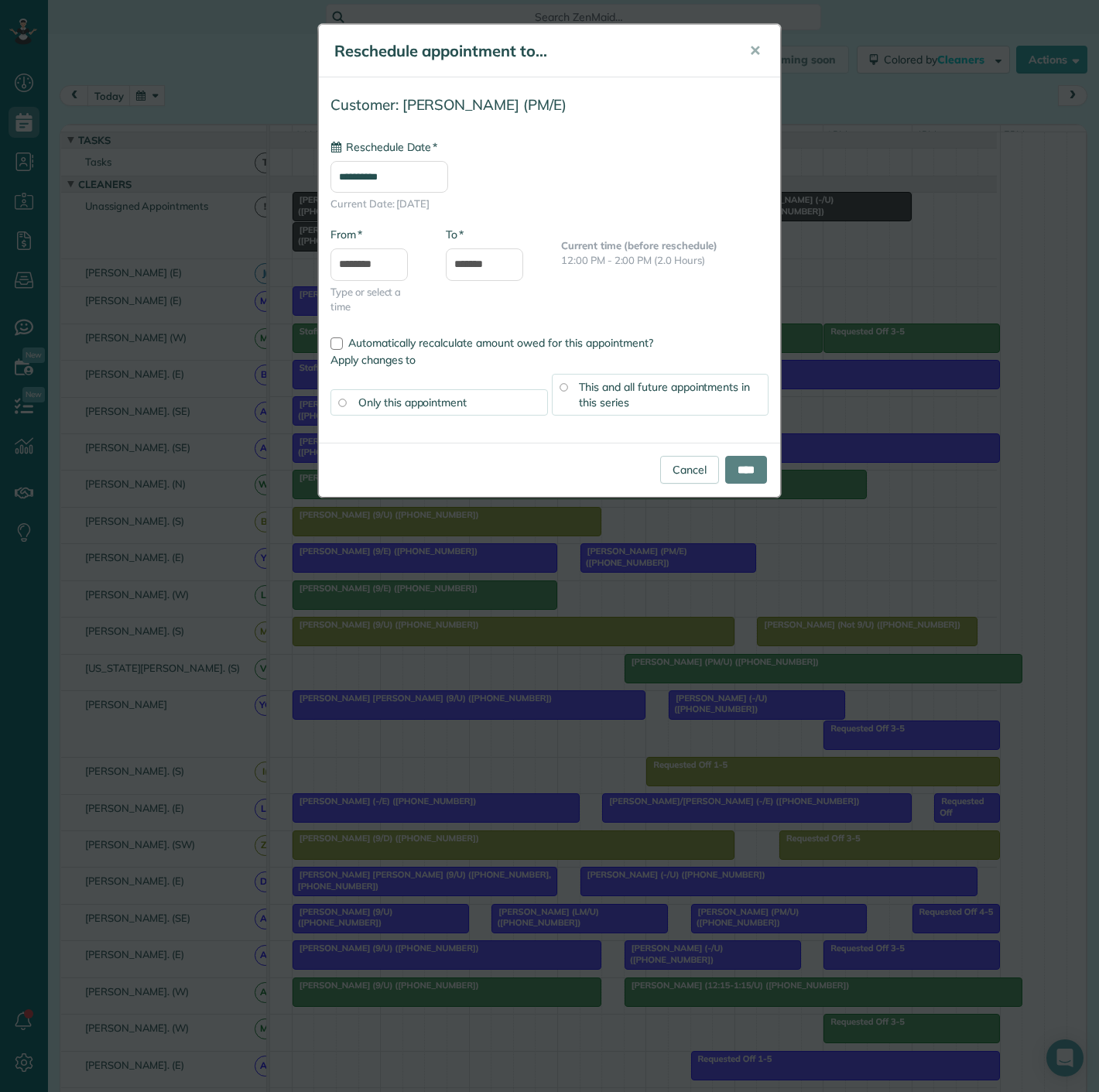
click at [635, 575] on div "**********" at bounding box center [550, 546] width 1099 height 1092
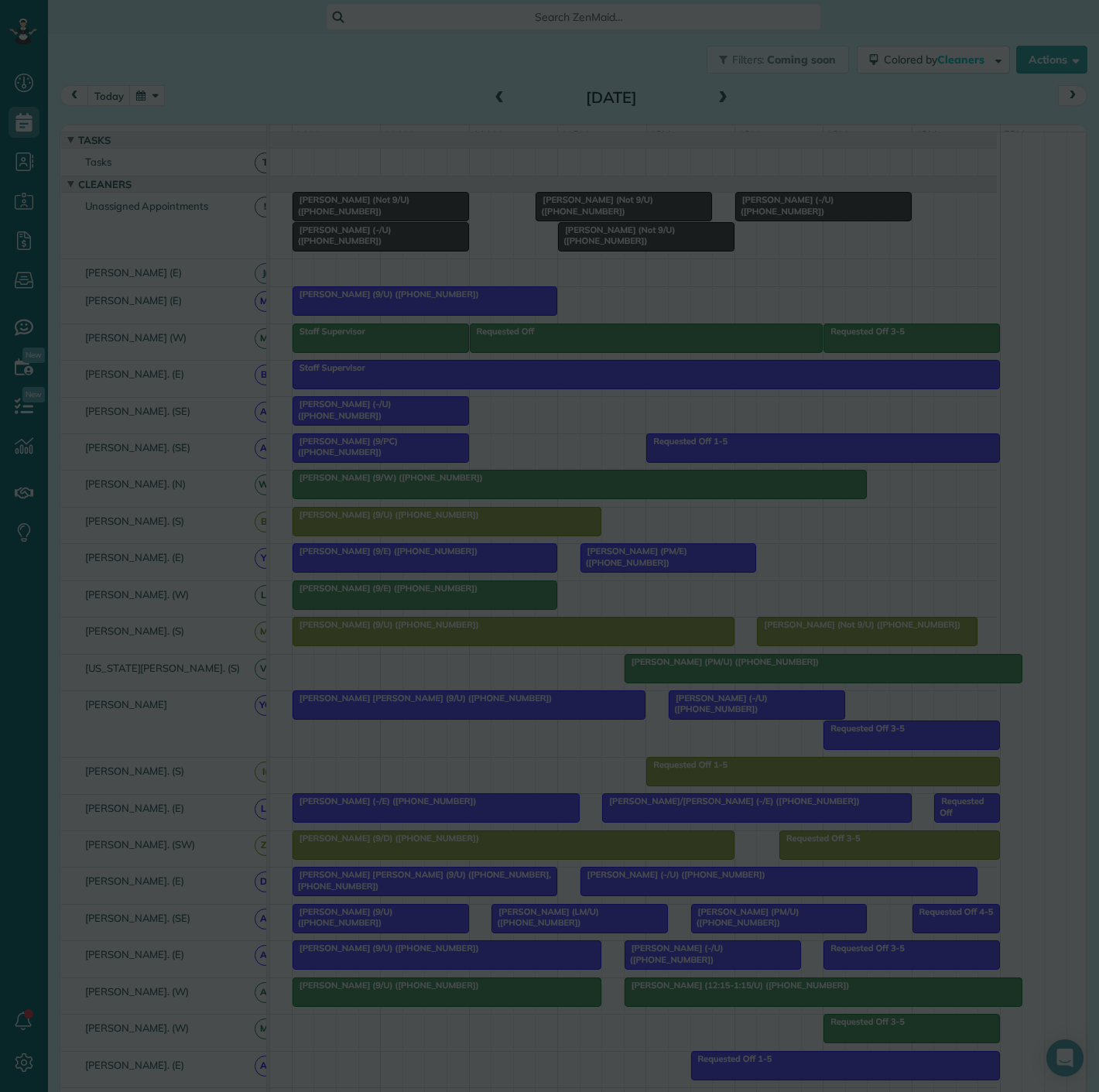
type input "**********"
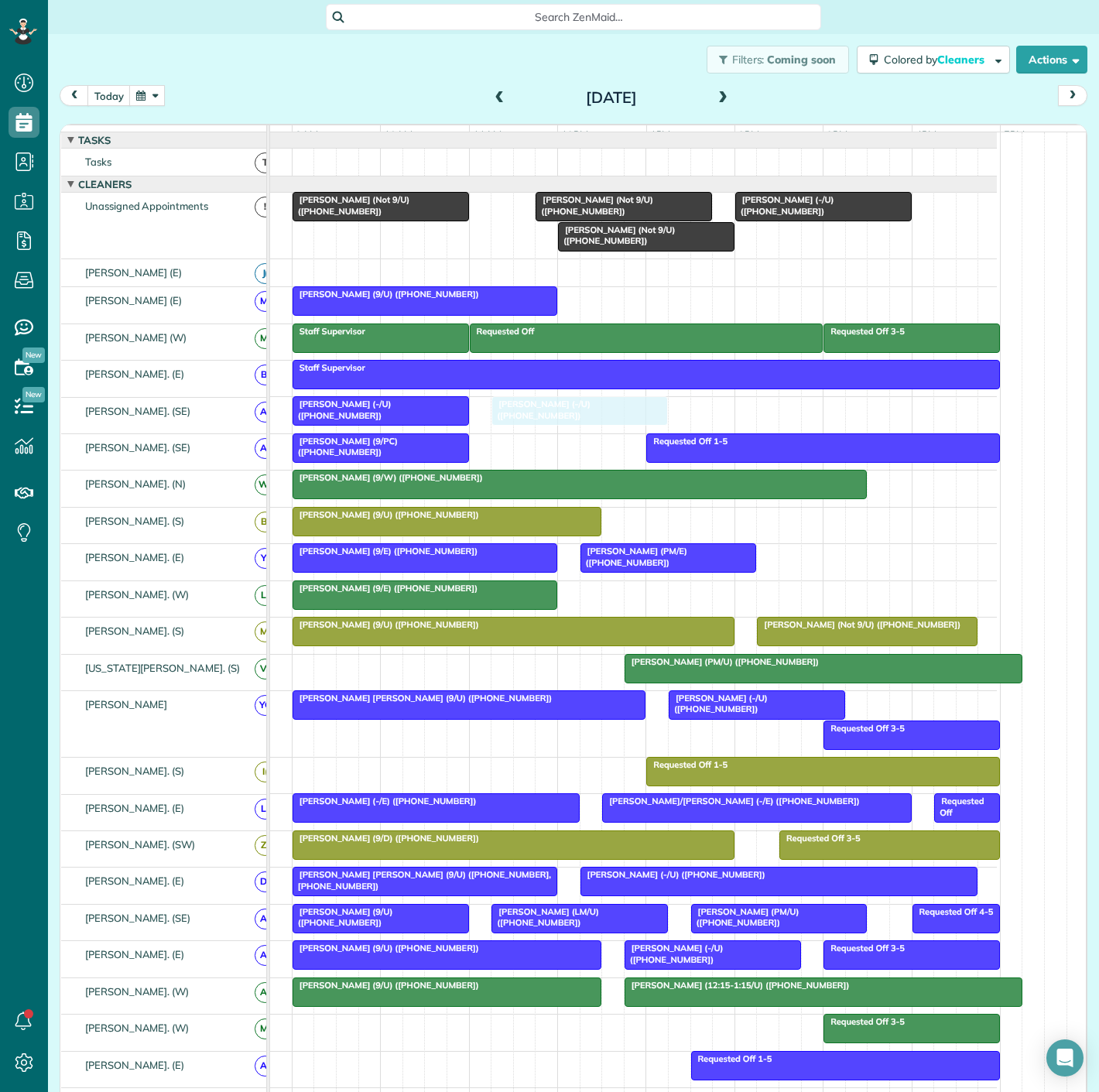
drag, startPoint x: 356, startPoint y: 248, endPoint x: 562, endPoint y: 418, distance: 267.1
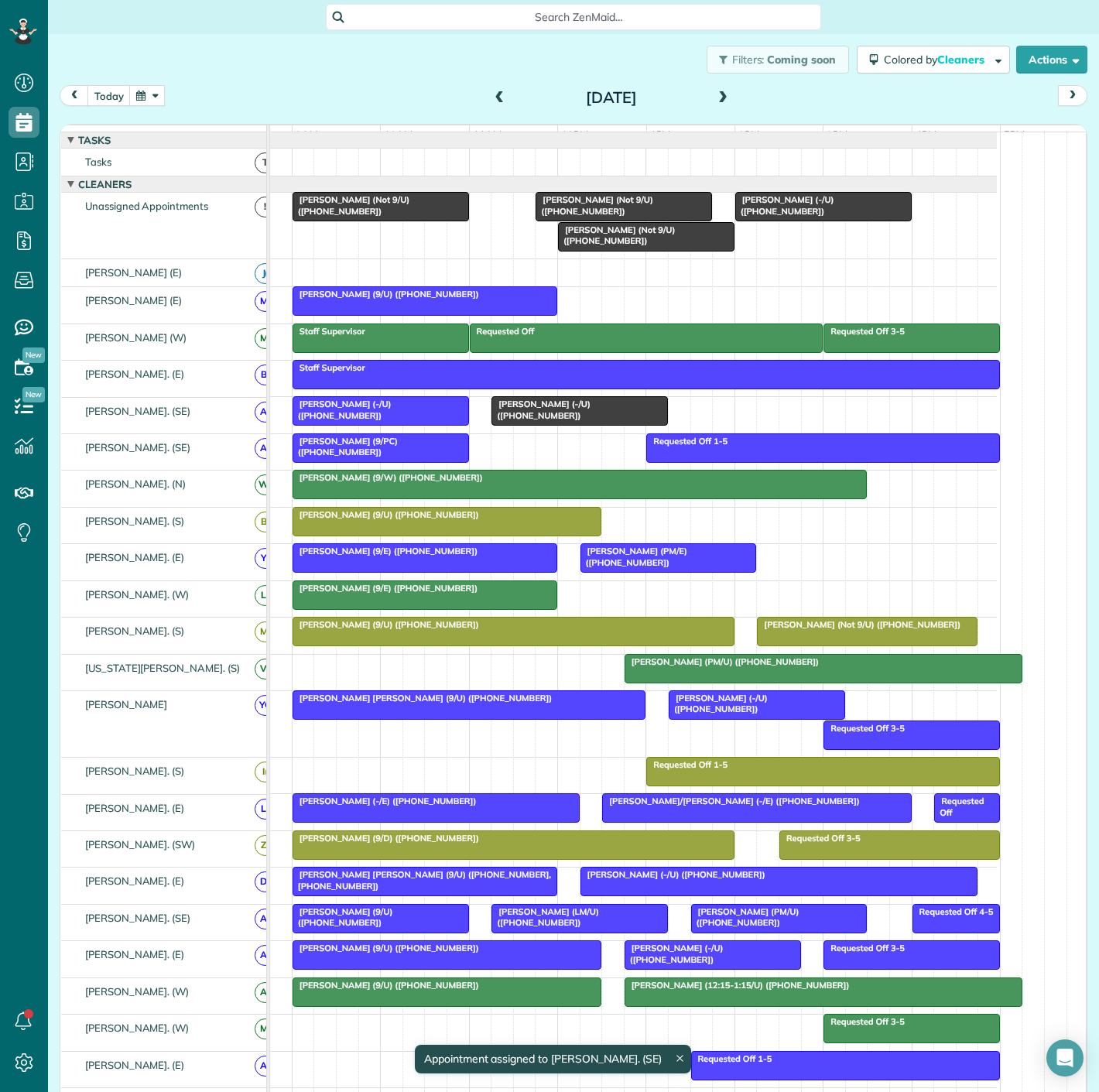
click at [573, 425] on div at bounding box center [580, 411] width 175 height 28
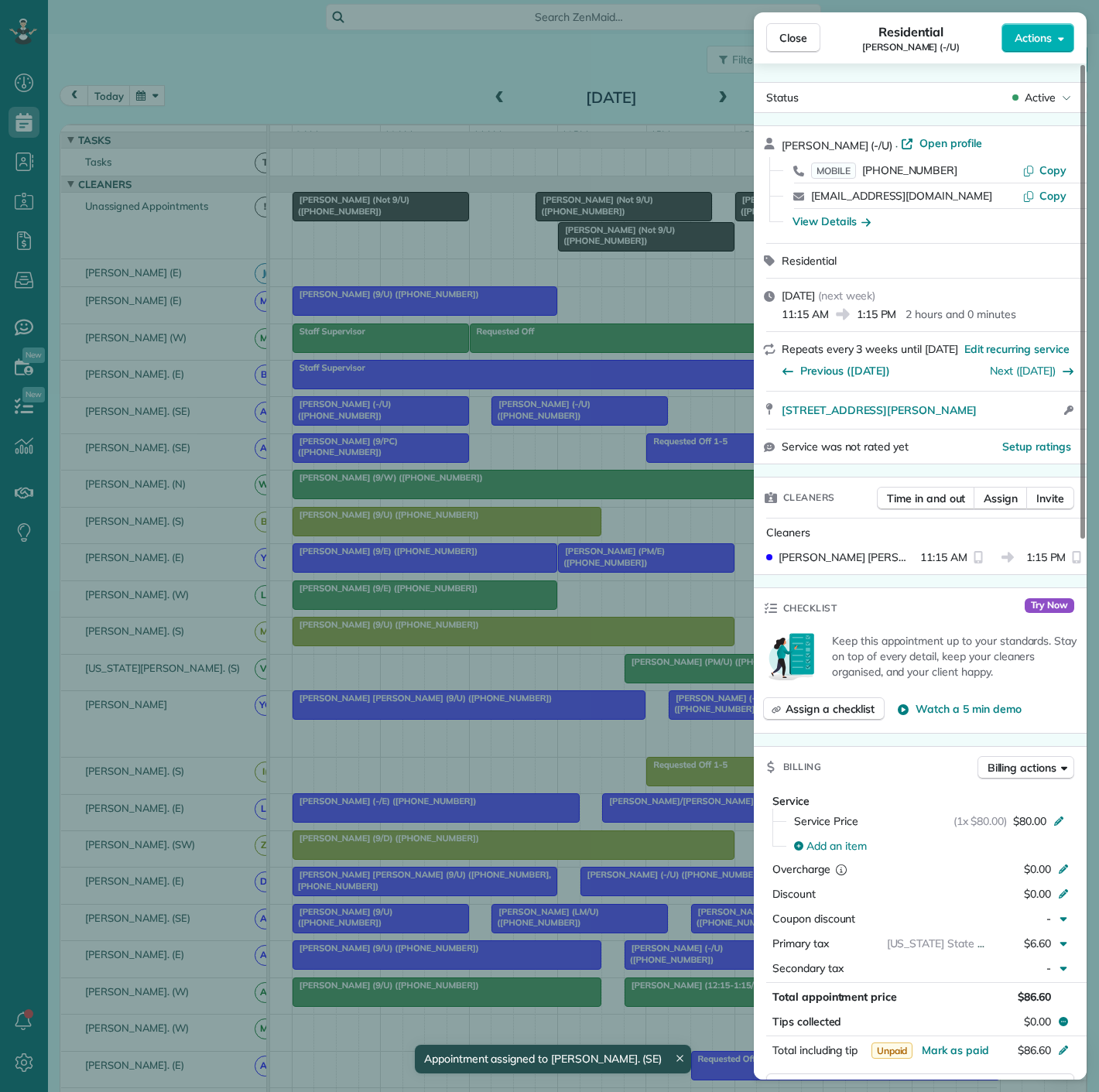
click at [532, 426] on div "Close Residential Matt Hamedani (-/U) Actions Status Active Matt Hamedani (-/U)…" at bounding box center [550, 546] width 1099 height 1092
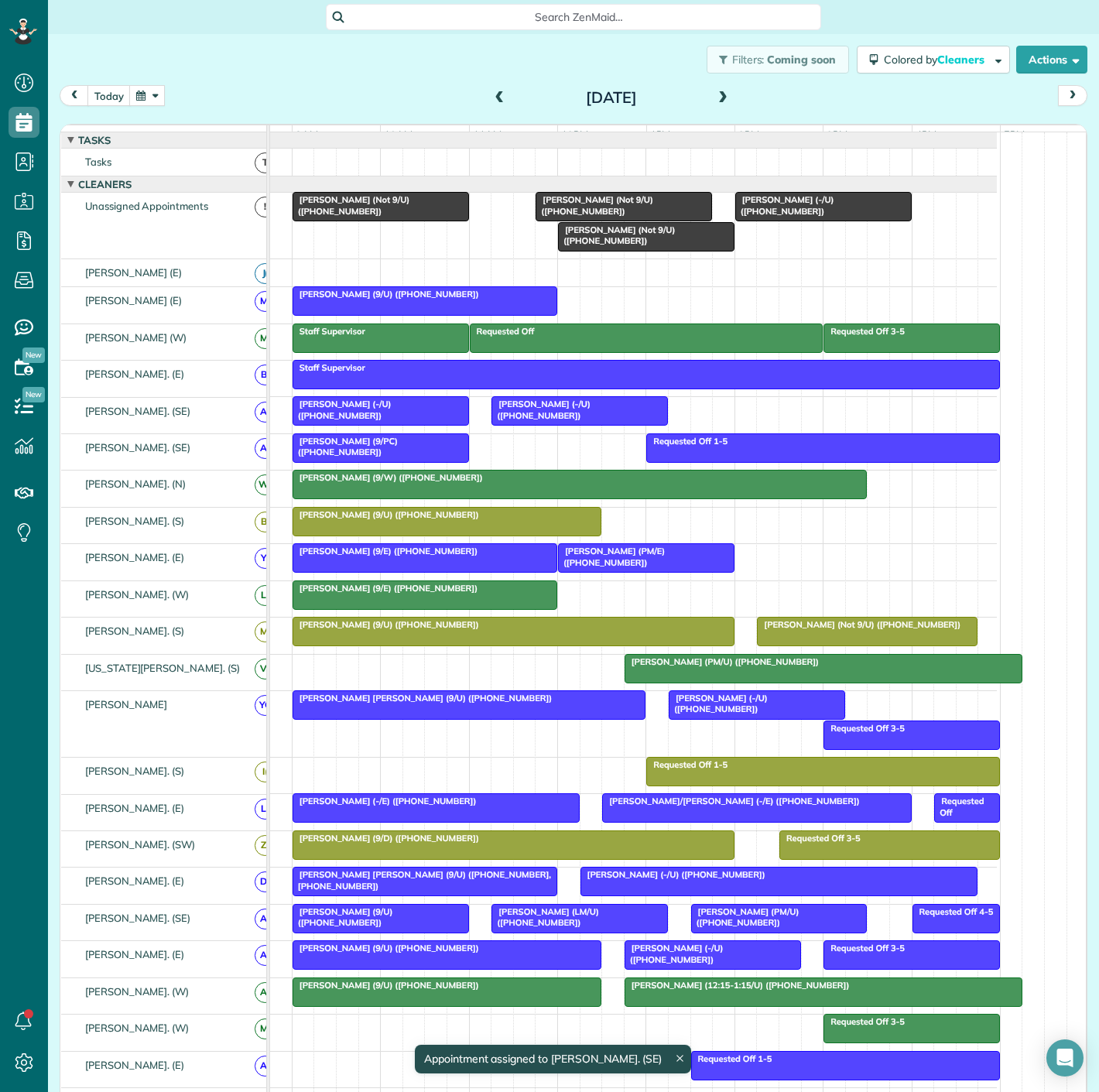
click at [427, 423] on div at bounding box center [381, 411] width 175 height 28
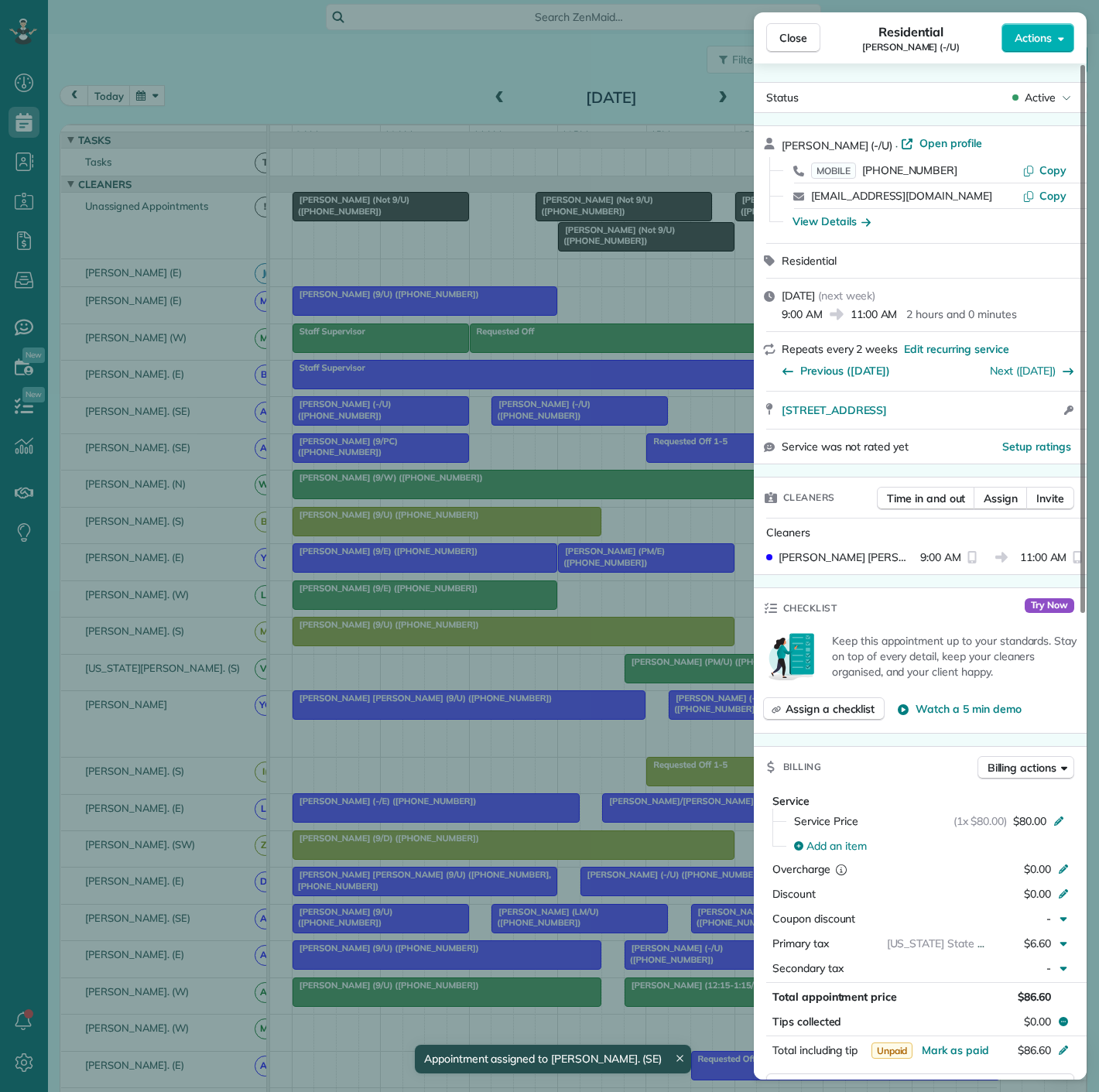
click at [427, 423] on div "Close Residential Trent Sanger (-/U) Actions Status Active Trent Sanger (-/U) ·…" at bounding box center [550, 546] width 1099 height 1092
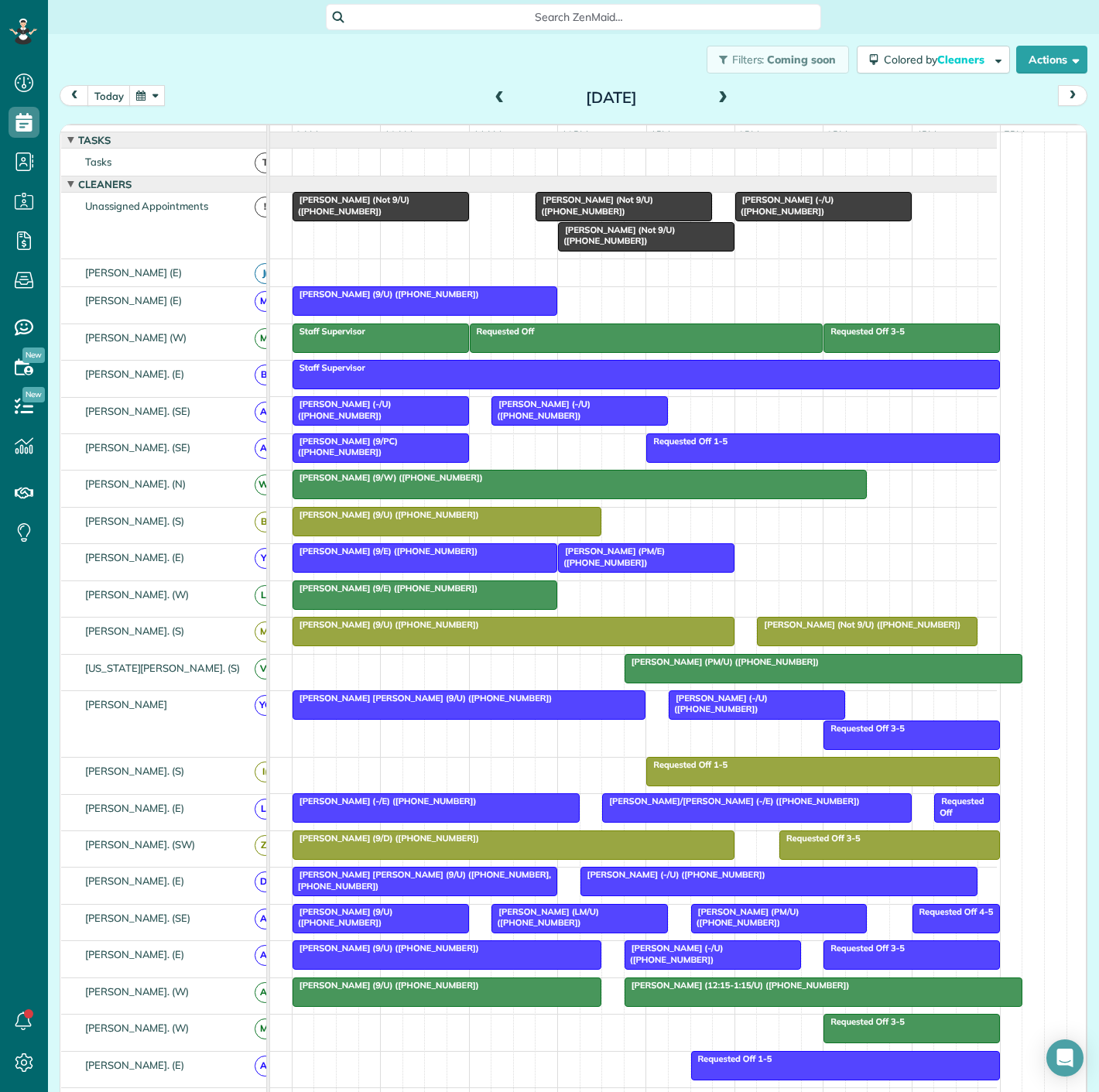
click at [421, 520] on span "Matthew Selden (9/U) (+19523567412)" at bounding box center [386, 514] width 188 height 11
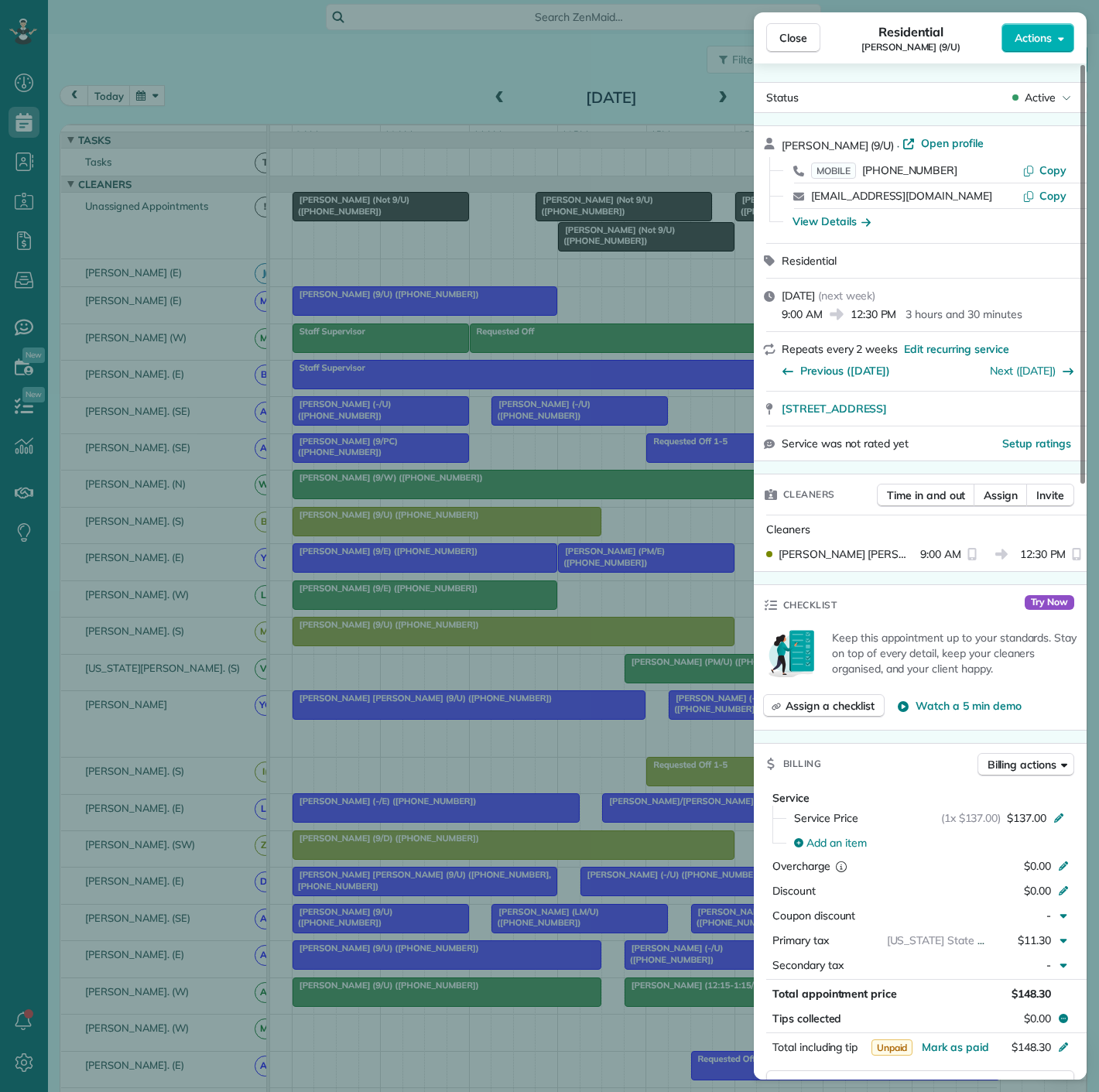
click at [421, 523] on div "Close Residential Matthew Selden (9/U) Actions Status Active Matthew Selden (9/…" at bounding box center [550, 546] width 1099 height 1092
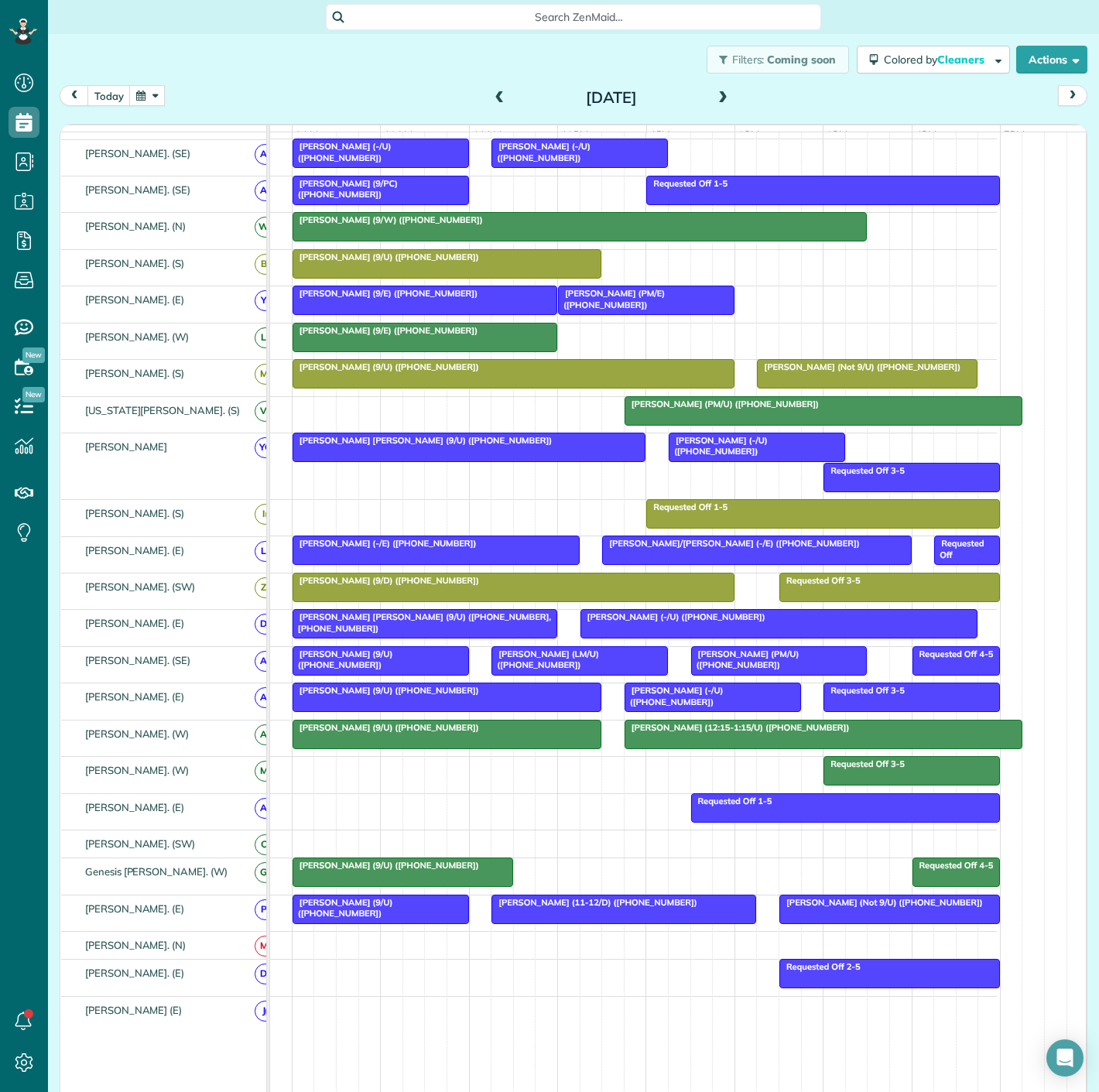
click at [406, 870] on div "Jaileez Jara Campos (9/U) (+17073151494)" at bounding box center [402, 865] width 212 height 11
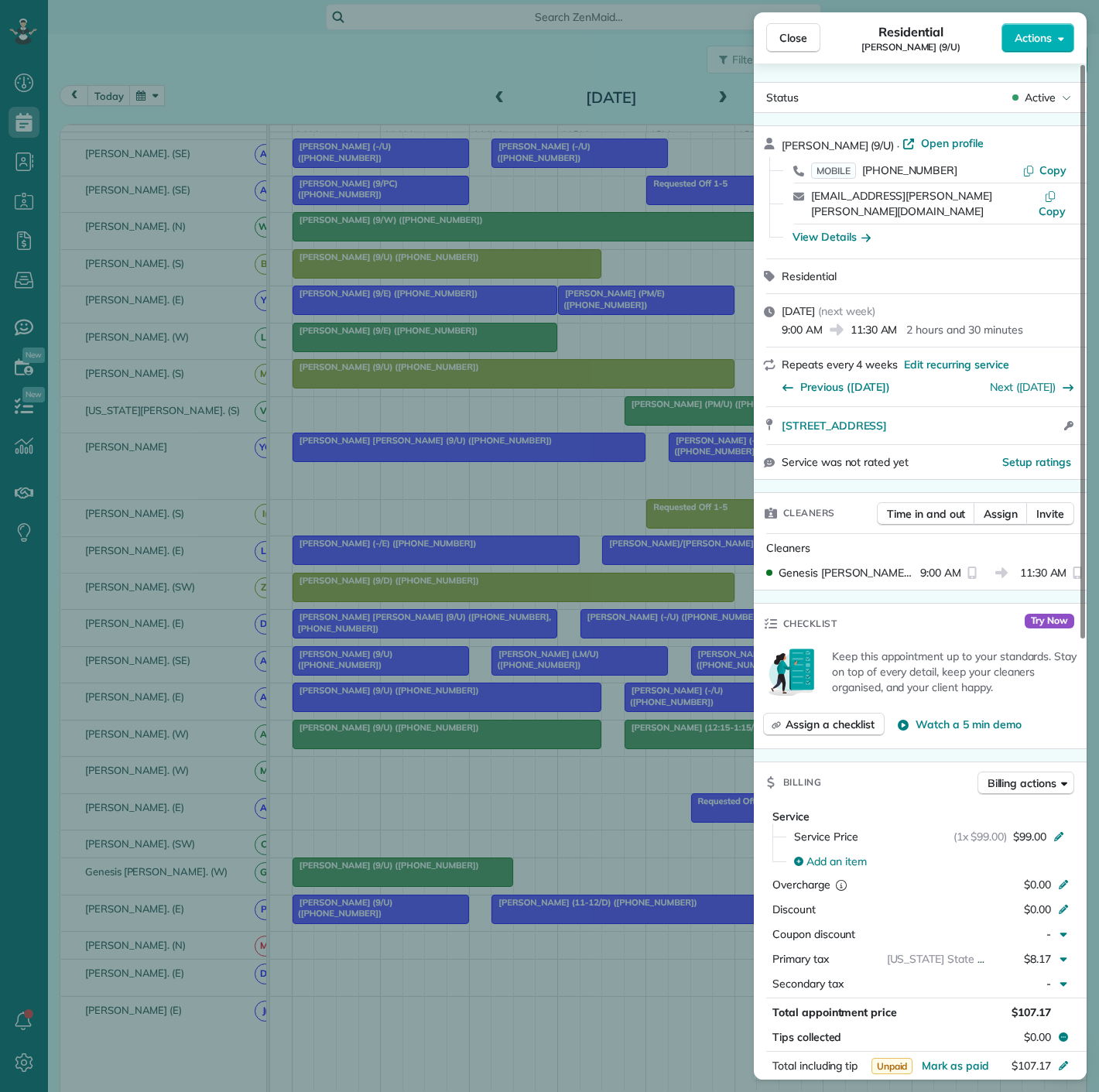
click at [406, 877] on div "Close Residential Jaileez Jara Campos (9/U) Actions Status Active Jaileez Jara …" at bounding box center [550, 546] width 1099 height 1092
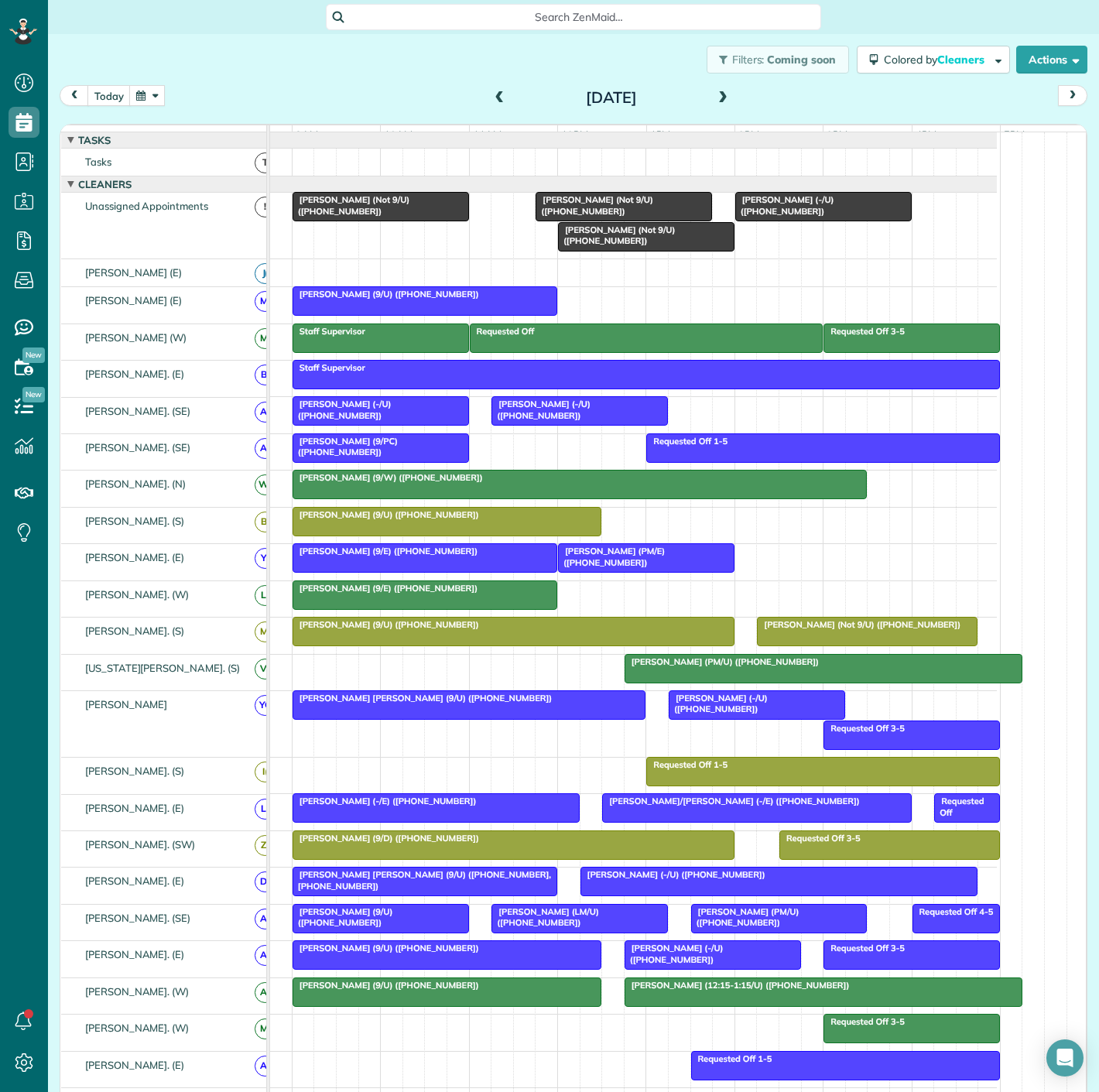
click at [356, 214] on span "Mateen Solehjou (Not 9/U) (+19496971757)" at bounding box center [350, 205] width 118 height 22
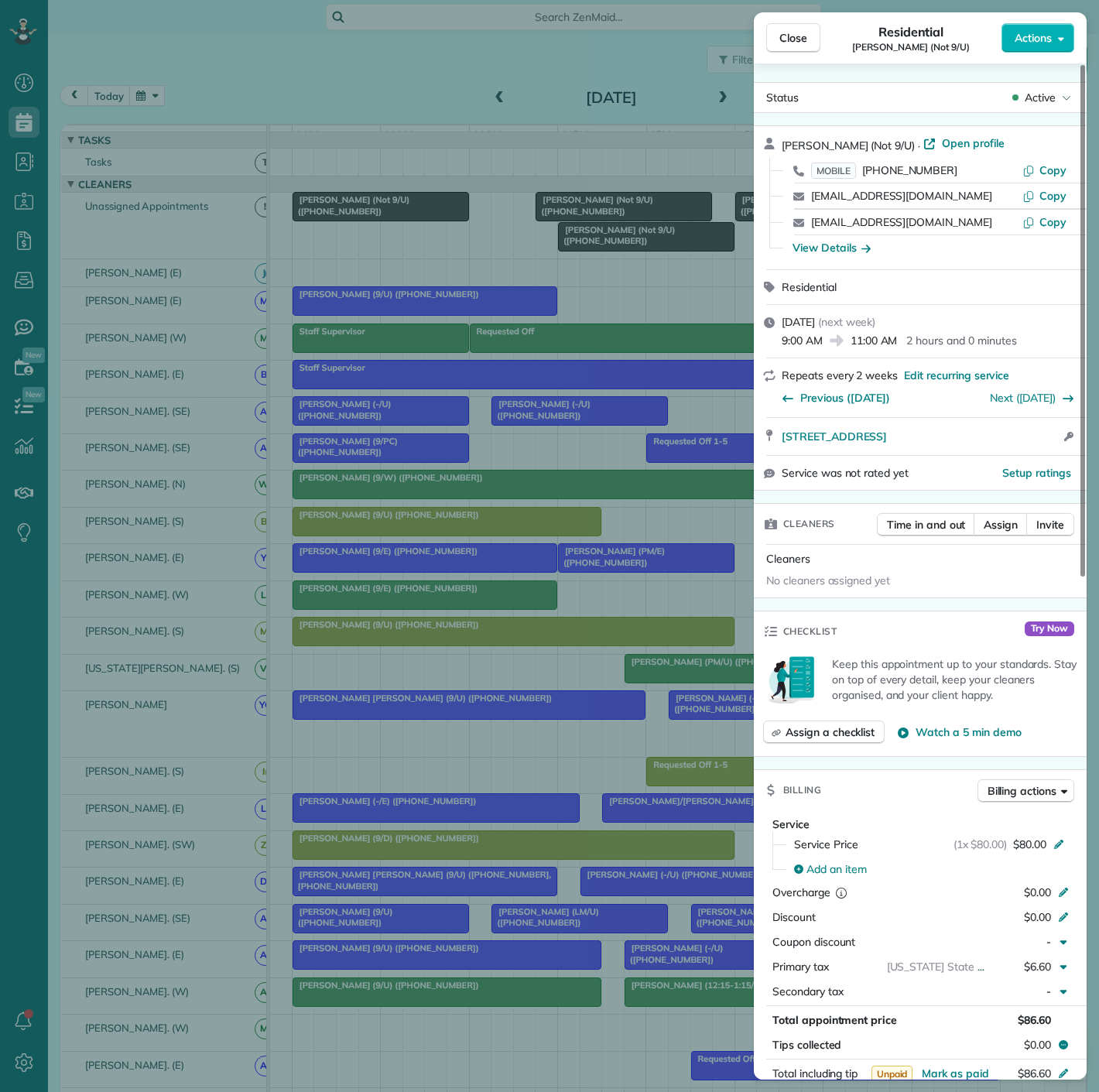
click at [356, 214] on div "Close Residential Mateen Solehjou (Not 9/U) Actions Status Active Mateen Solehj…" at bounding box center [550, 546] width 1099 height 1092
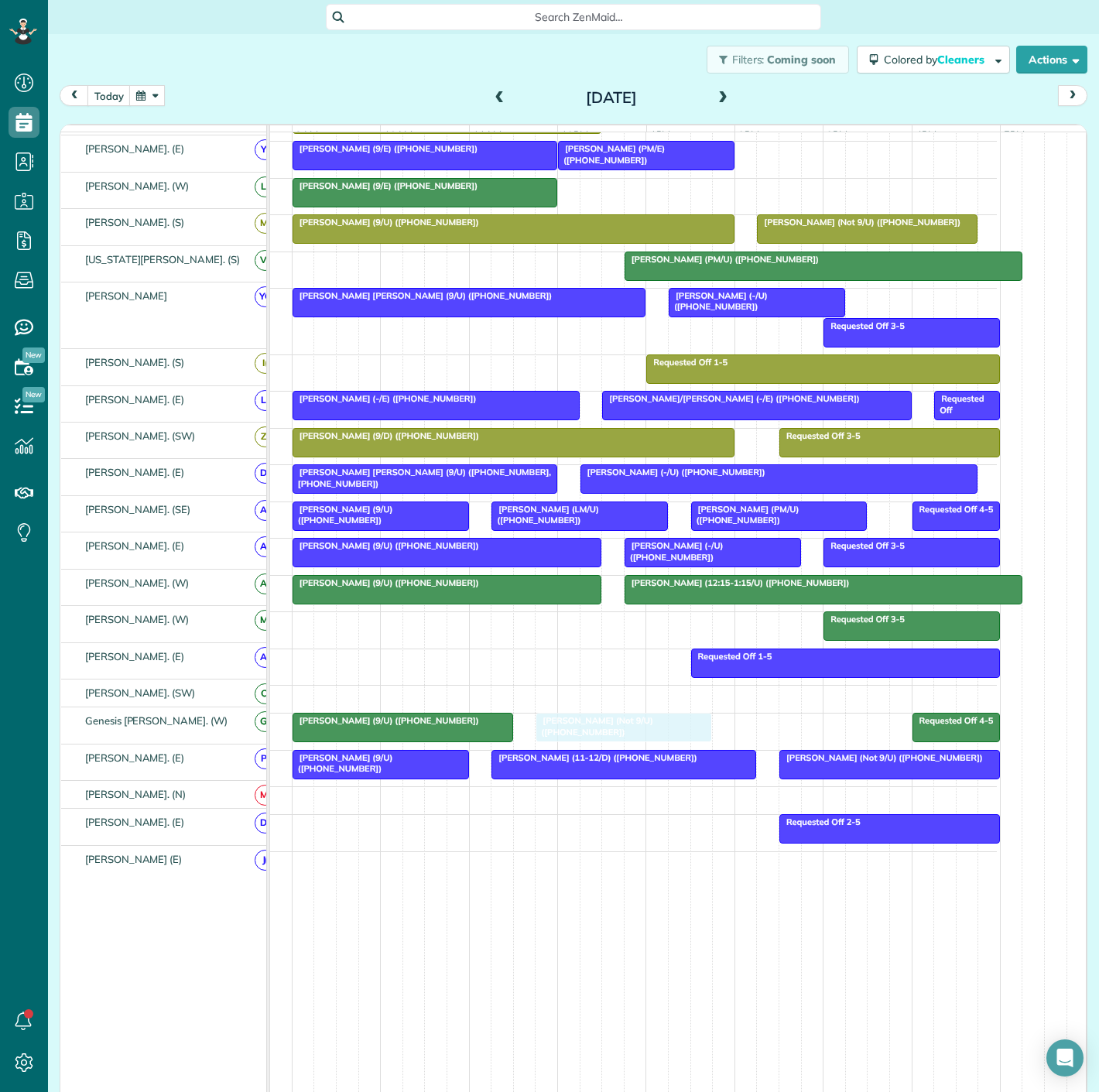
drag, startPoint x: 356, startPoint y: 213, endPoint x: 609, endPoint y: 743, distance: 587.3
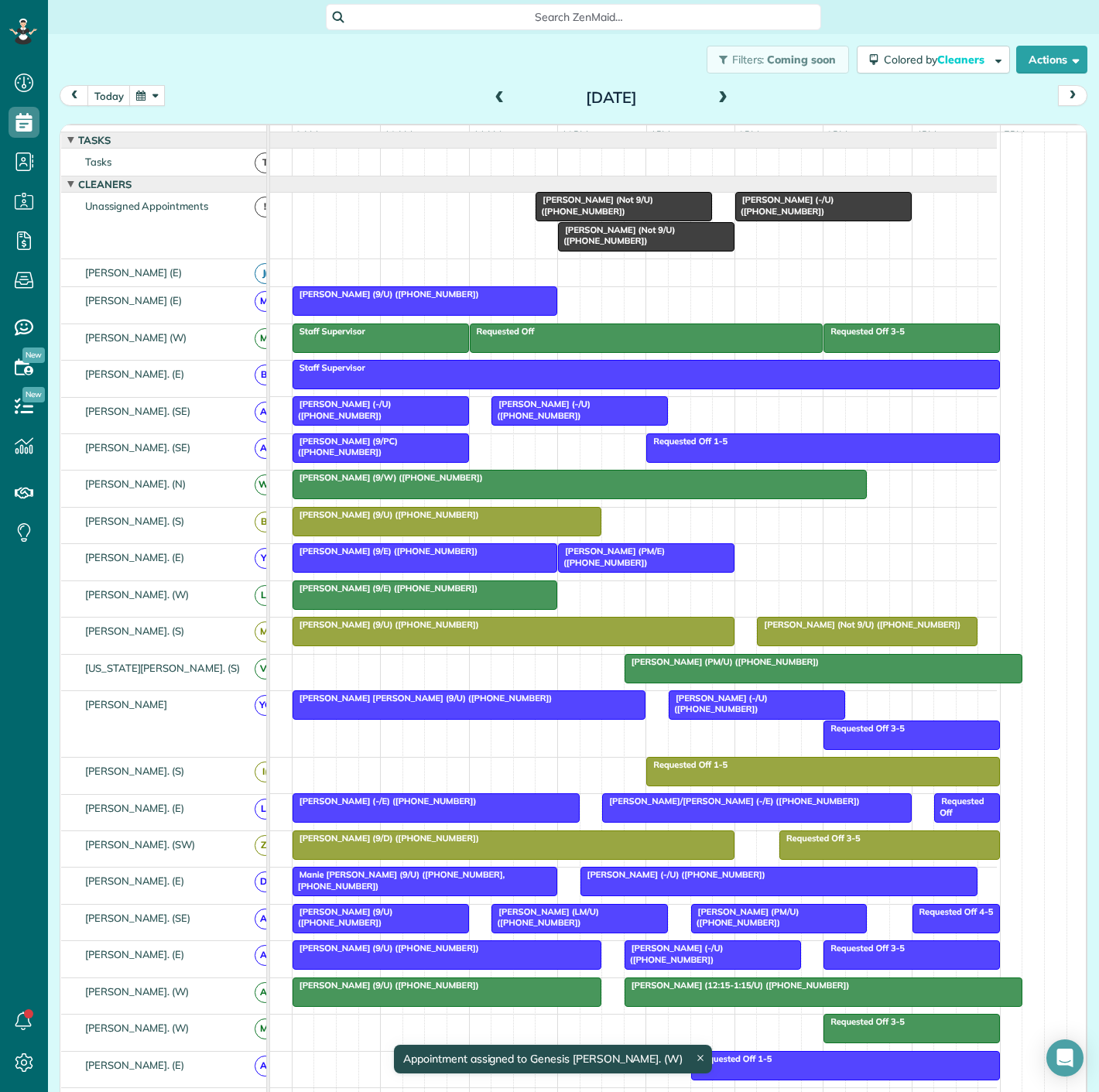
click at [597, 421] on div "Matt Hamedani (-/U) (+19084721853)" at bounding box center [580, 410] width 167 height 23
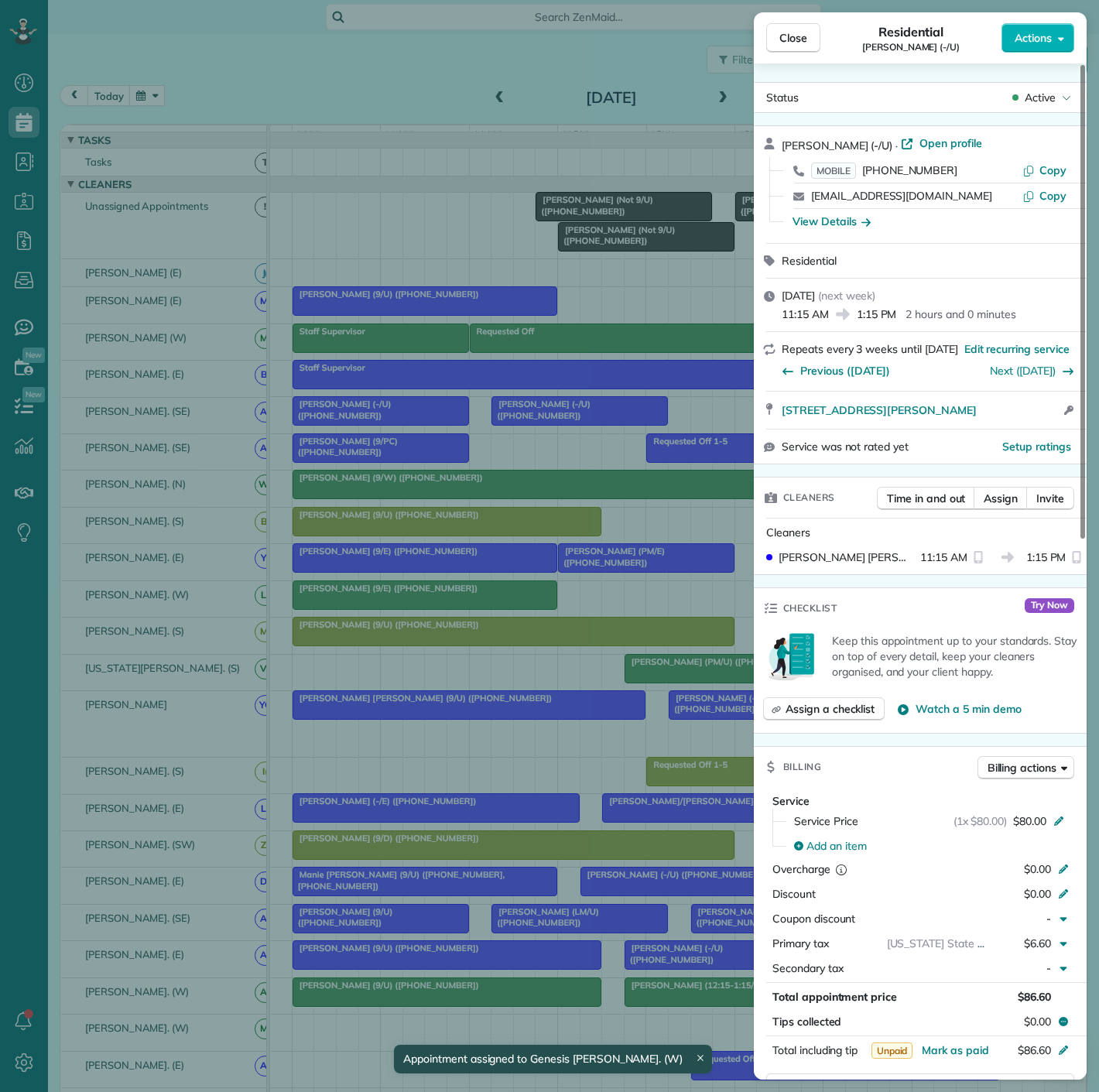
click at [597, 421] on div "Close Residential Matt Hamedani (-/U) Actions Status Active Matt Hamedani (-/U)…" at bounding box center [550, 546] width 1099 height 1092
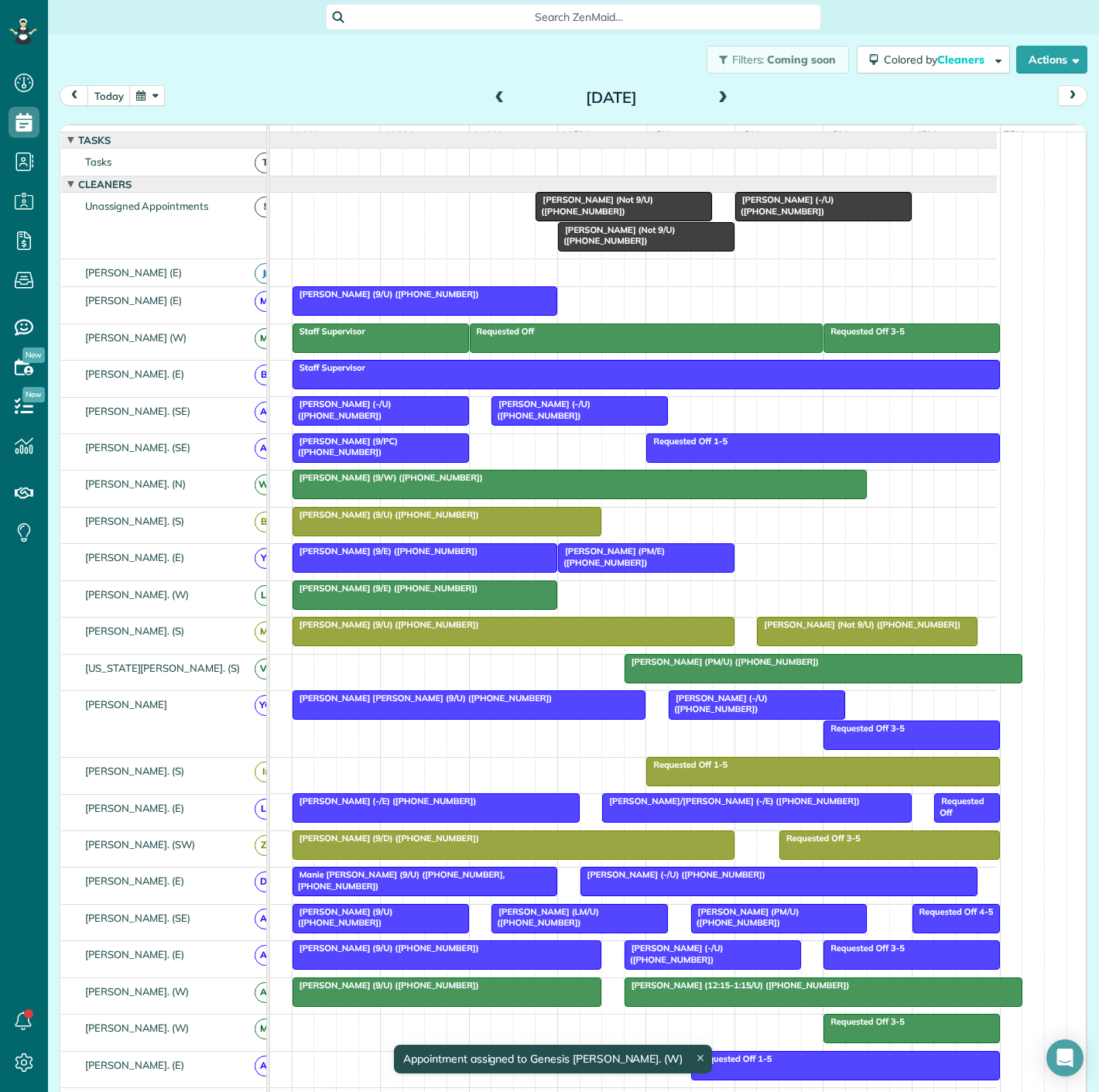
click at [622, 243] on span "Morgan Johnston (Not 9/U) (+18179968977)" at bounding box center [616, 235] width 118 height 22
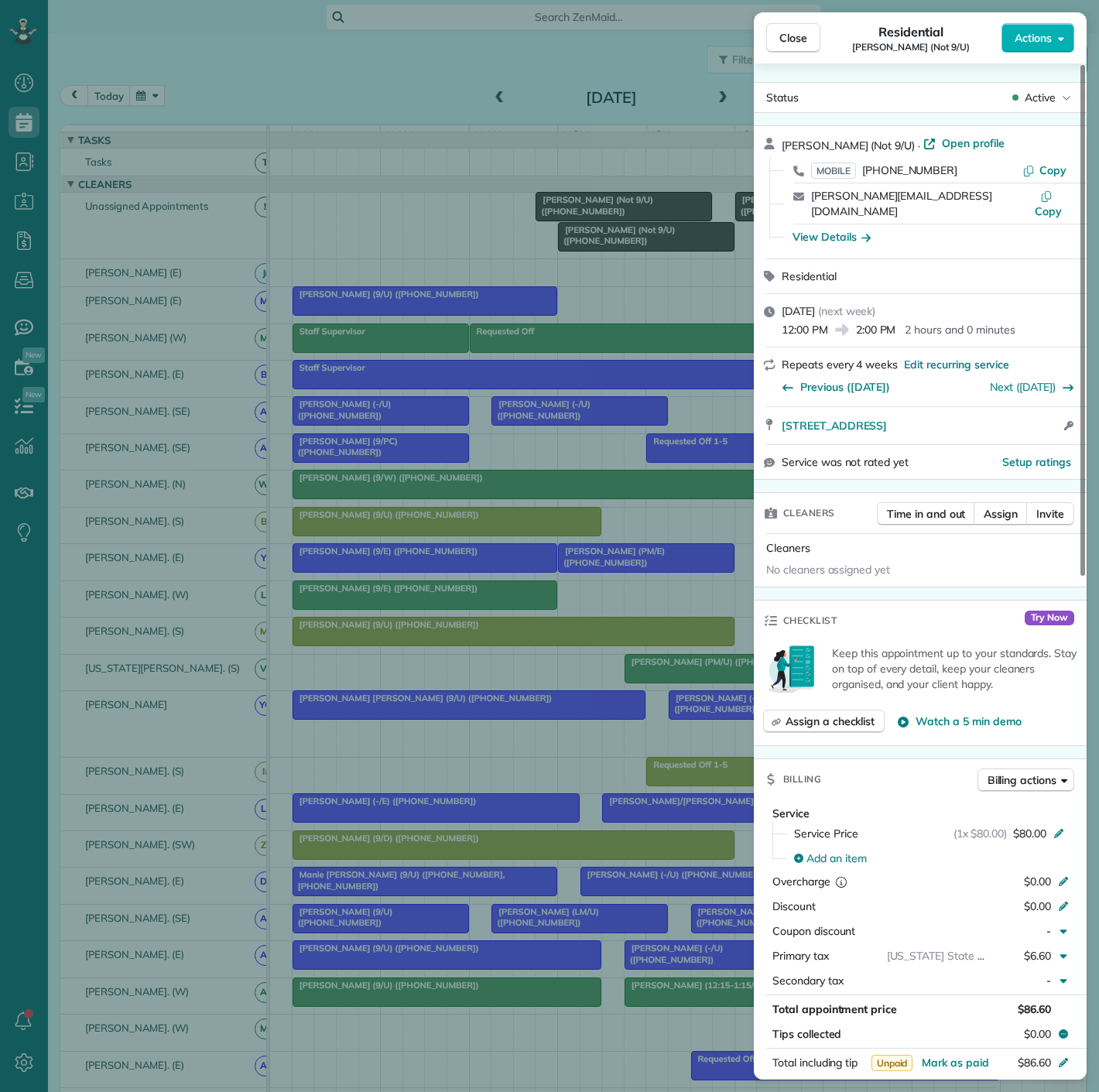
click at [622, 243] on div "Close Residential Morgan Johnston (Not 9/U) Actions Status Active Morgan Johnst…" at bounding box center [550, 546] width 1099 height 1092
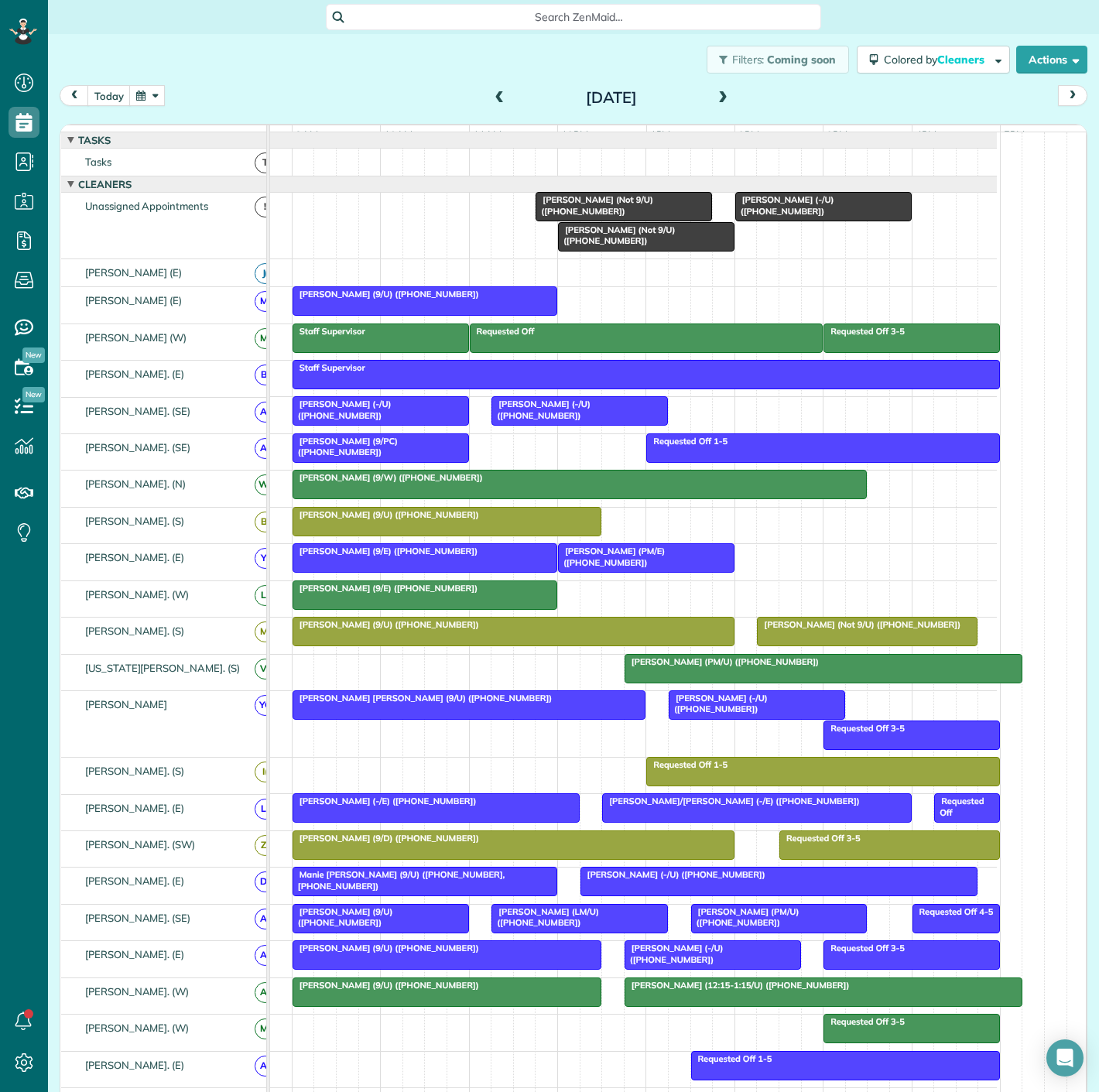
click at [614, 211] on span "Khloe Burton (Not 9/U) (+12064223504)" at bounding box center [593, 205] width 118 height 22
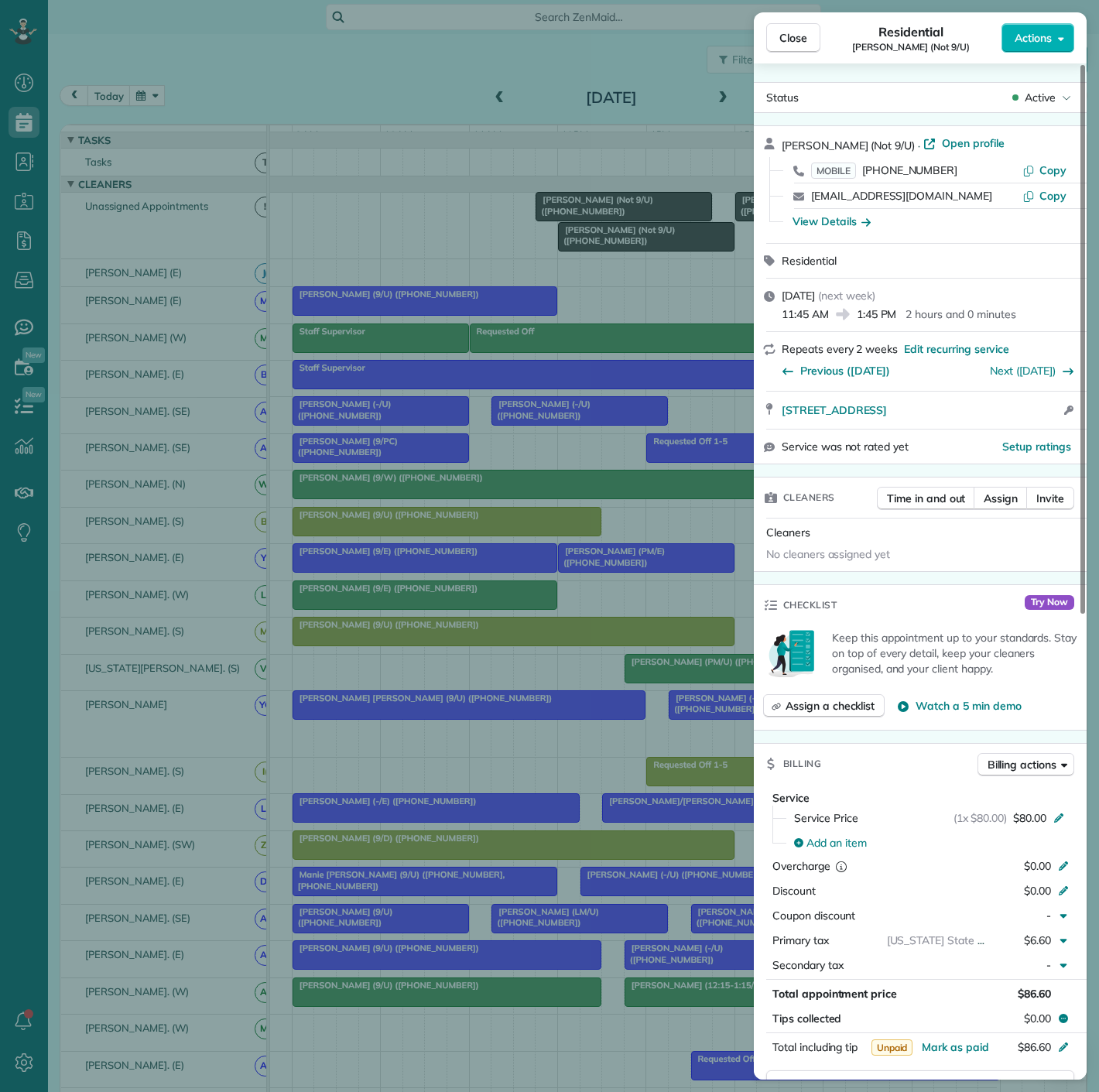
click at [614, 211] on div "Close Residential Khloe Burton (Not 9/U) Actions Status Active Khloe Burton (No…" at bounding box center [550, 546] width 1099 height 1092
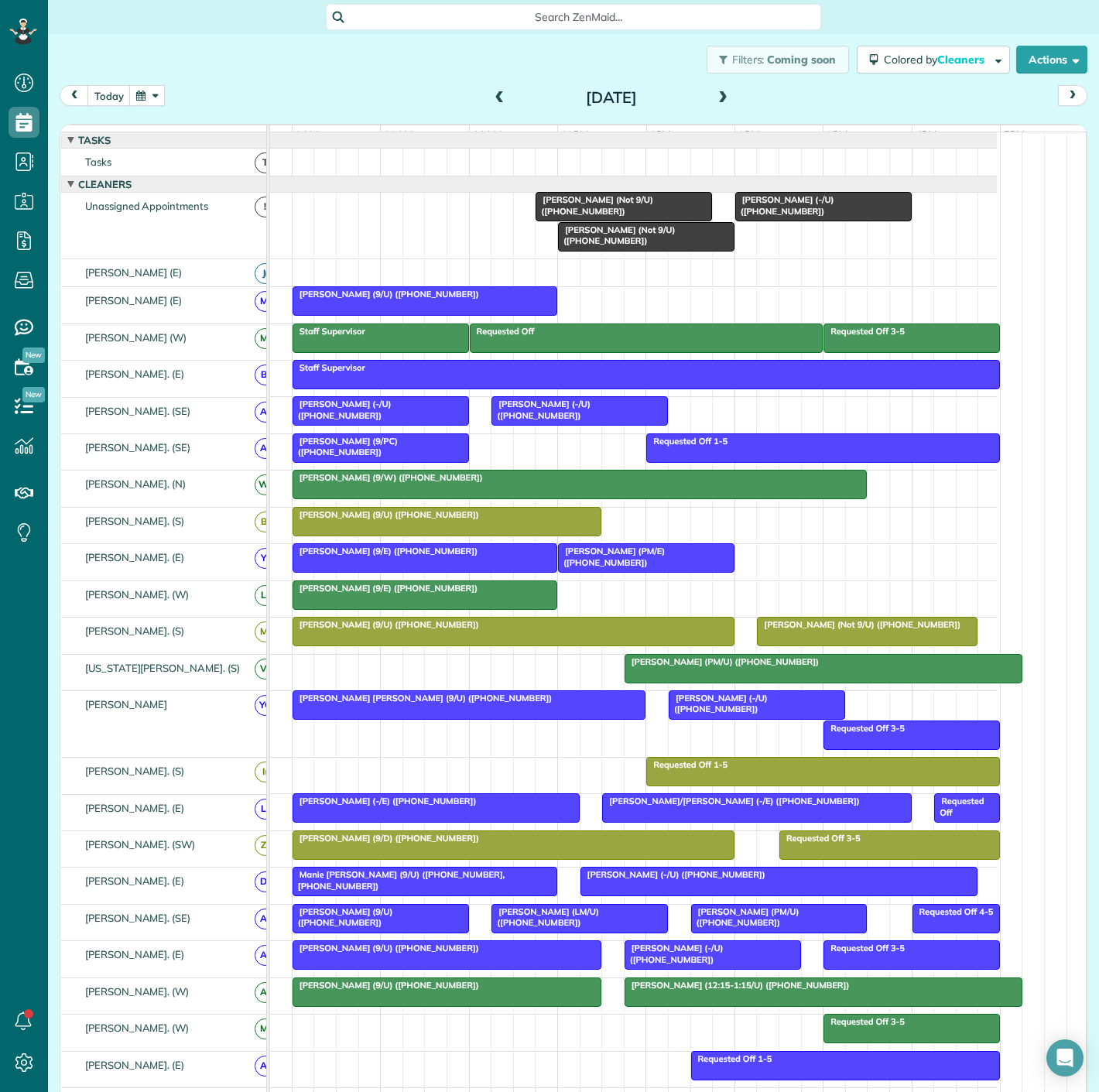
click at [762, 214] on span "Morgan Moss (-/U) (+19035309956)" at bounding box center [784, 205] width 100 height 22
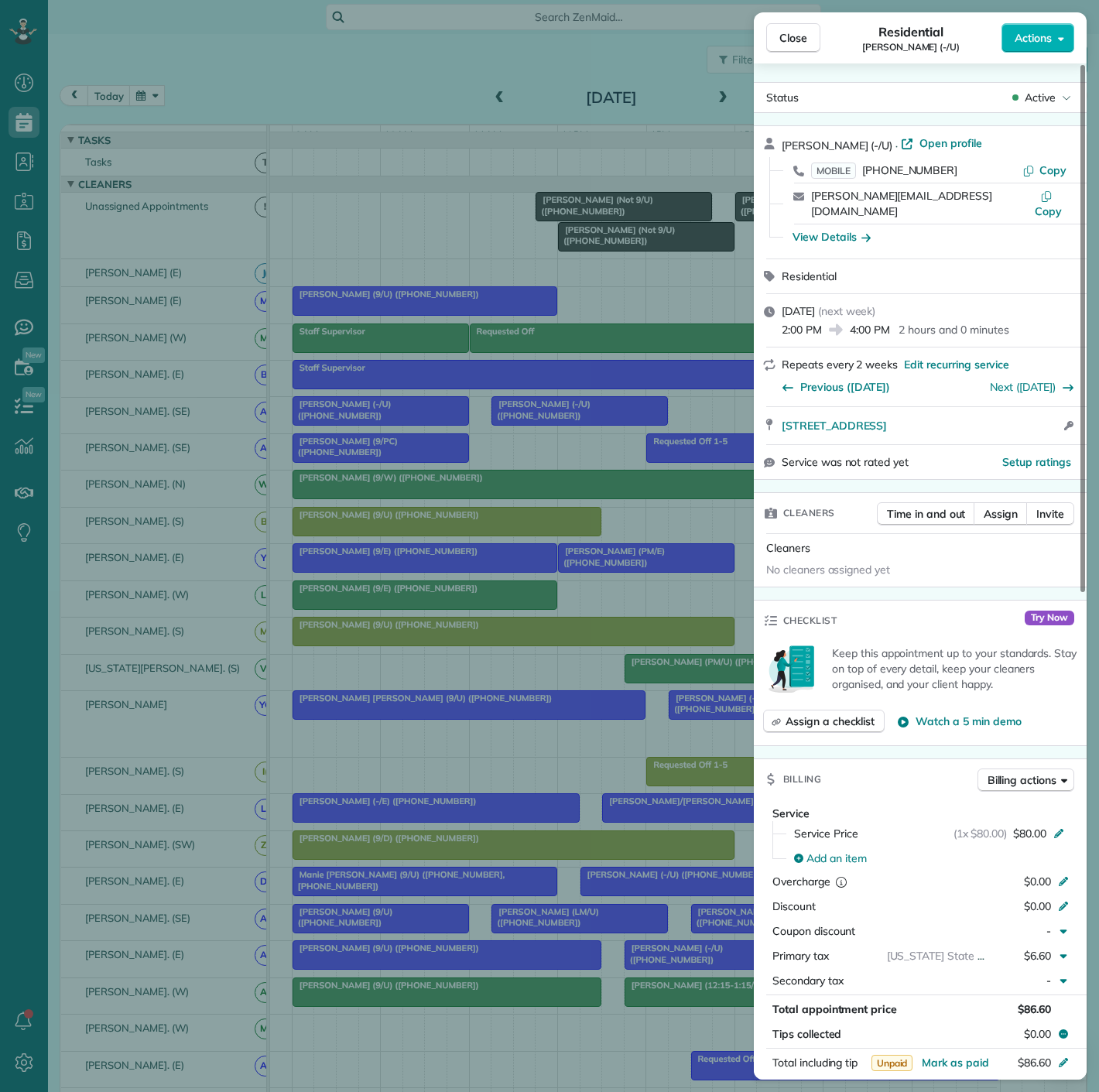
click at [626, 242] on div "Close Residential Morgan Moss (-/U) Actions Status Active Morgan Moss (-/U) · O…" at bounding box center [550, 546] width 1099 height 1092
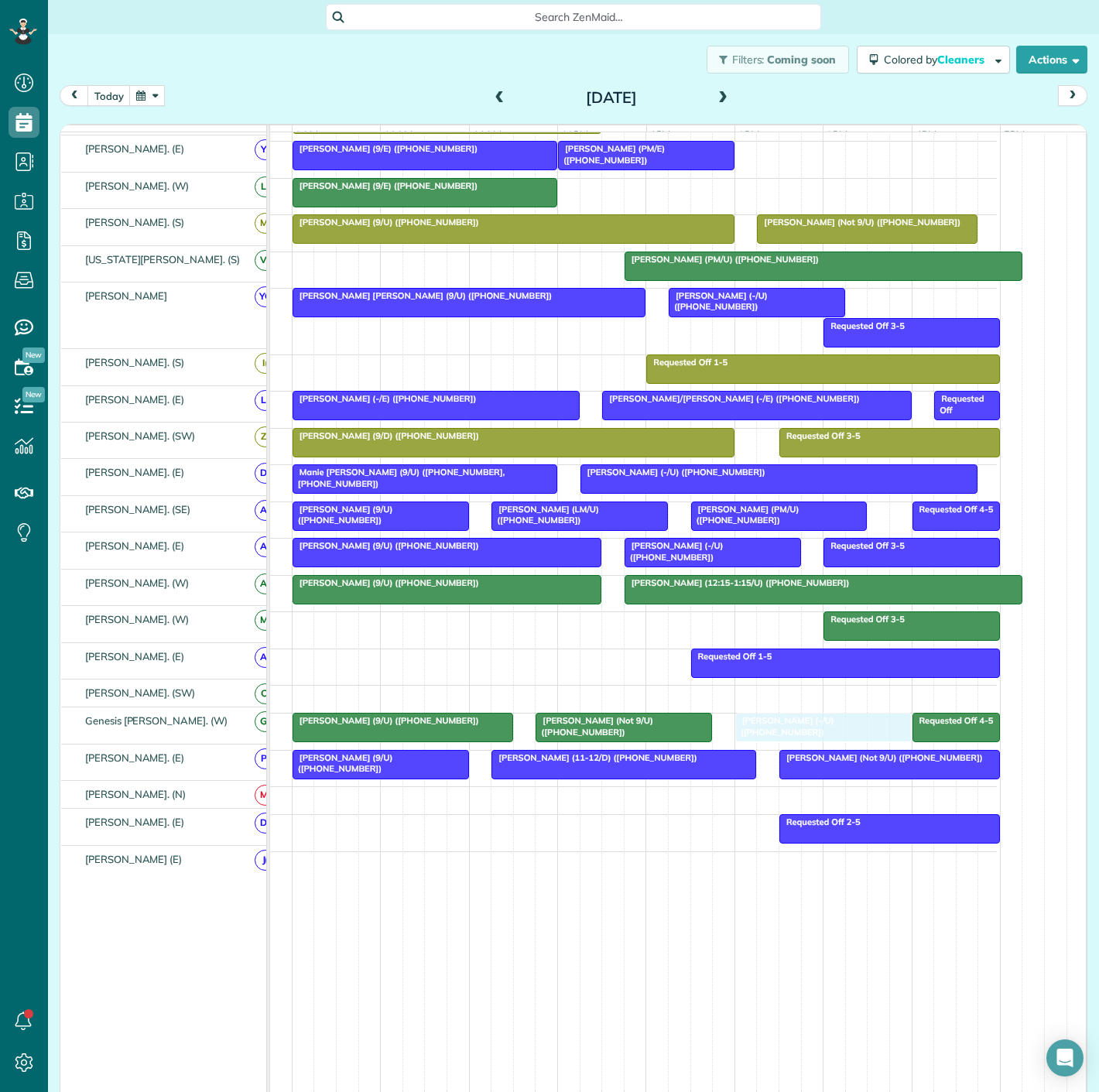
drag, startPoint x: 795, startPoint y: 223, endPoint x: 785, endPoint y: 721, distance: 498.1
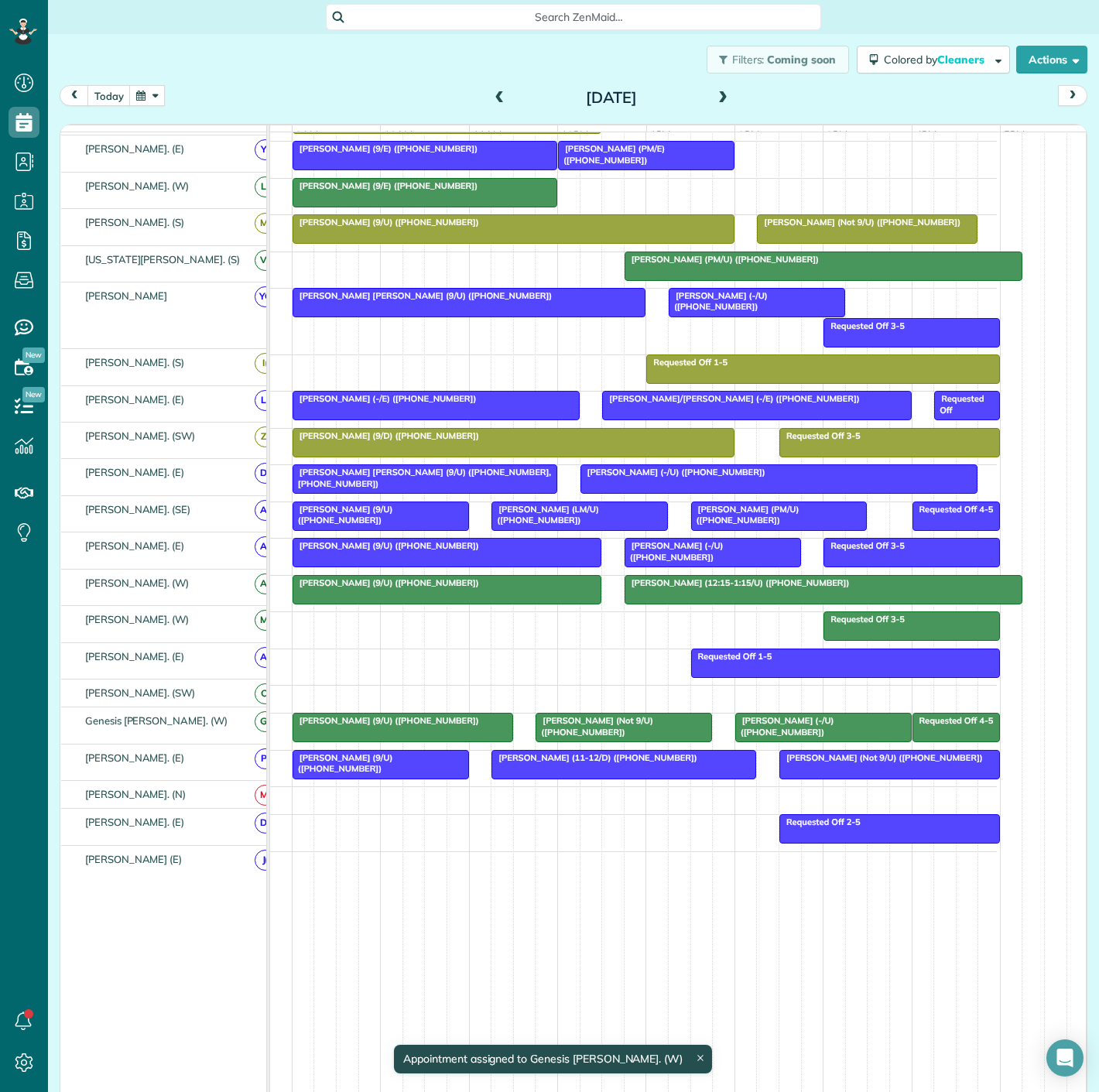
click at [606, 737] on div "Mateen Solehjou (Not 9/U) (+19496971757)" at bounding box center [624, 726] width 167 height 23
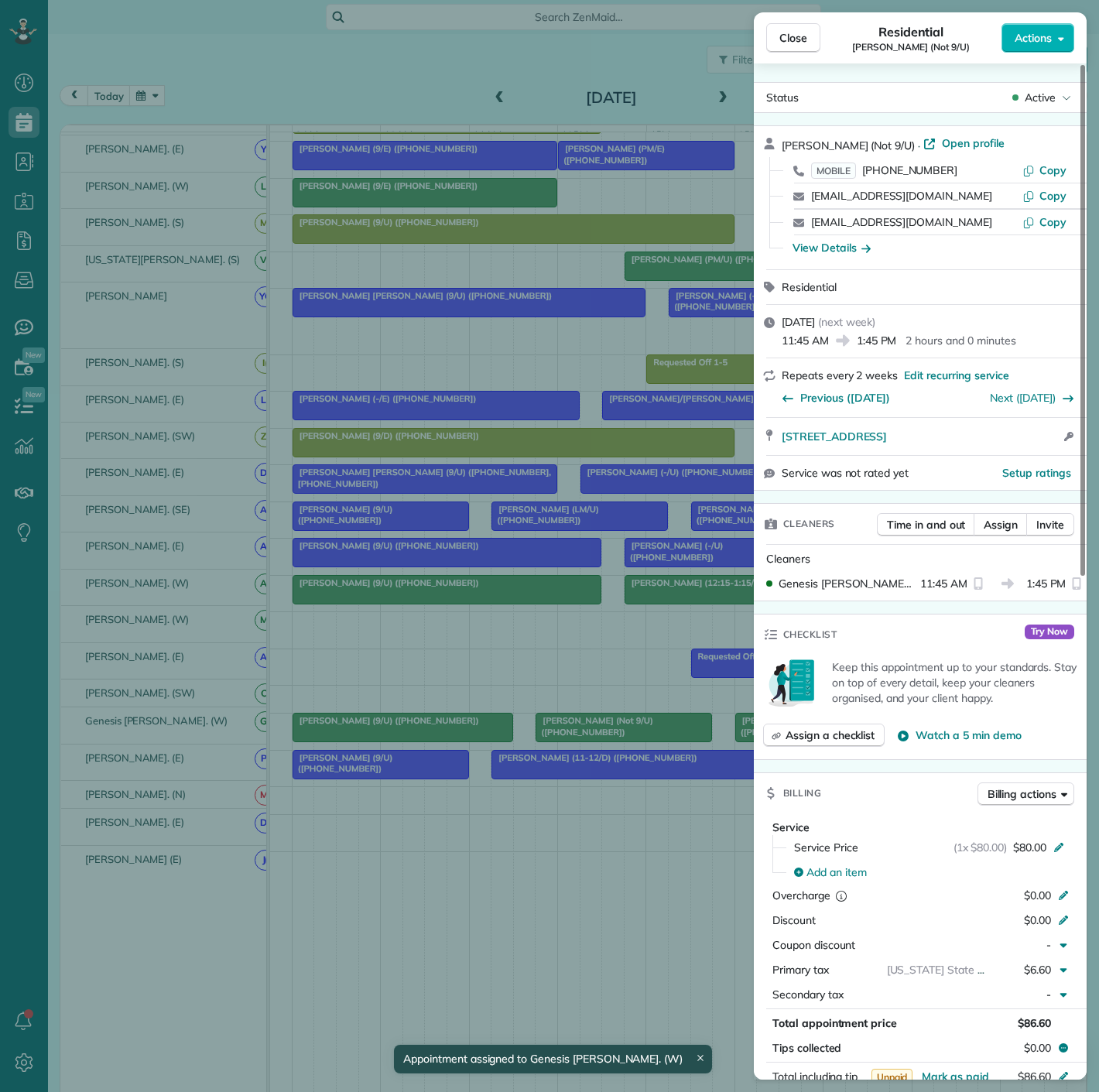
click at [606, 737] on div "Close Residential Mateen Solehjou (Not 9/U) Actions Status Active Mateen Solehj…" at bounding box center [550, 546] width 1099 height 1092
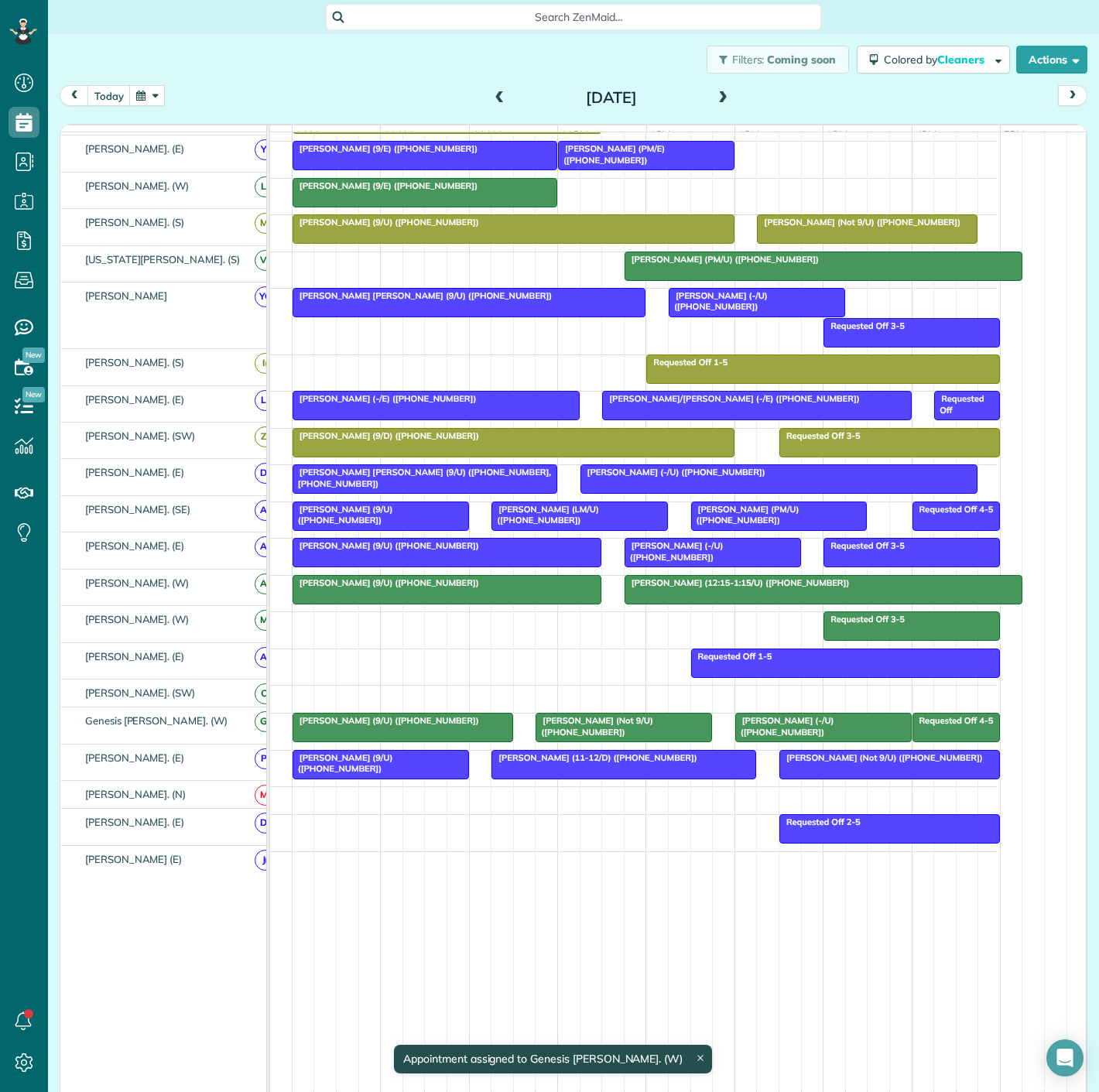
click at [803, 725] on span "Morgan Moss (-/U) (+19035309956)" at bounding box center [784, 726] width 100 height 22
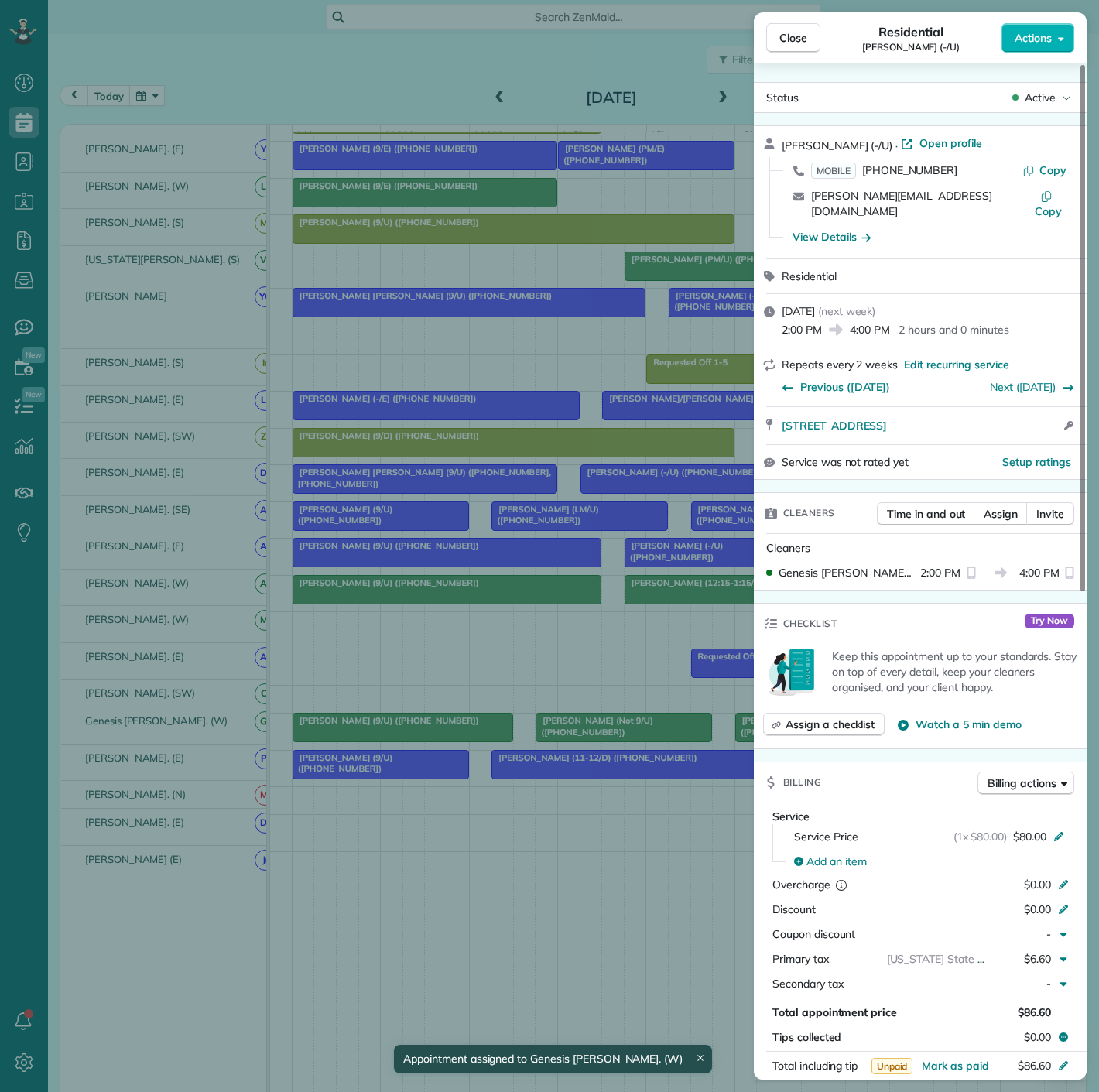
click at [568, 712] on div "Close Residential Morgan Moss (-/U) Actions Status Active Morgan Moss (-/U) · O…" at bounding box center [550, 546] width 1099 height 1092
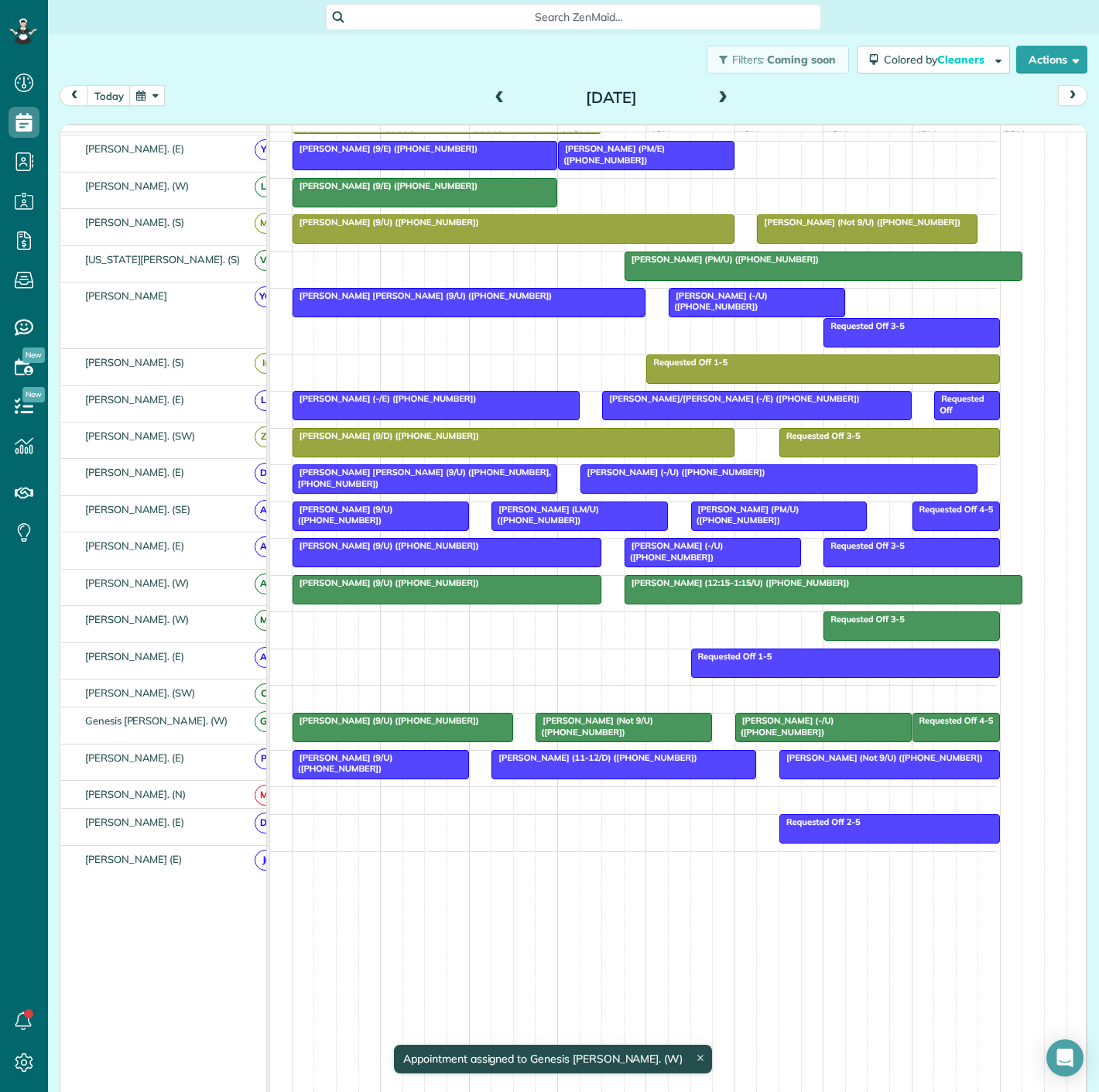
click at [462, 720] on span "Jaileez Jara Campos (9/U) (+17073151494)" at bounding box center [386, 720] width 188 height 11
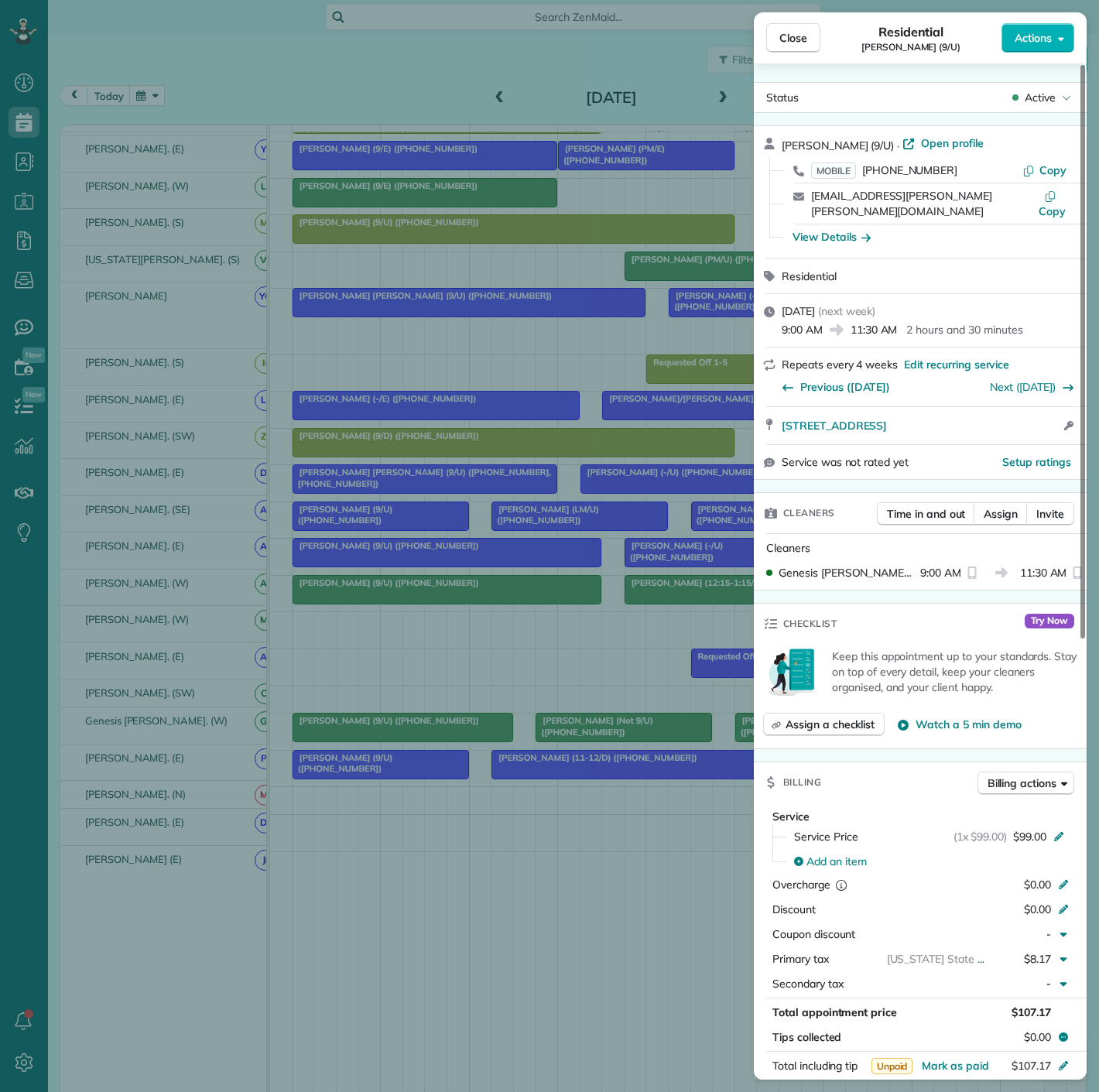
click at [462, 720] on div "Close Residential Jaileez Jara Campos (9/U) Actions Status Active Jaileez Jara …" at bounding box center [550, 546] width 1099 height 1092
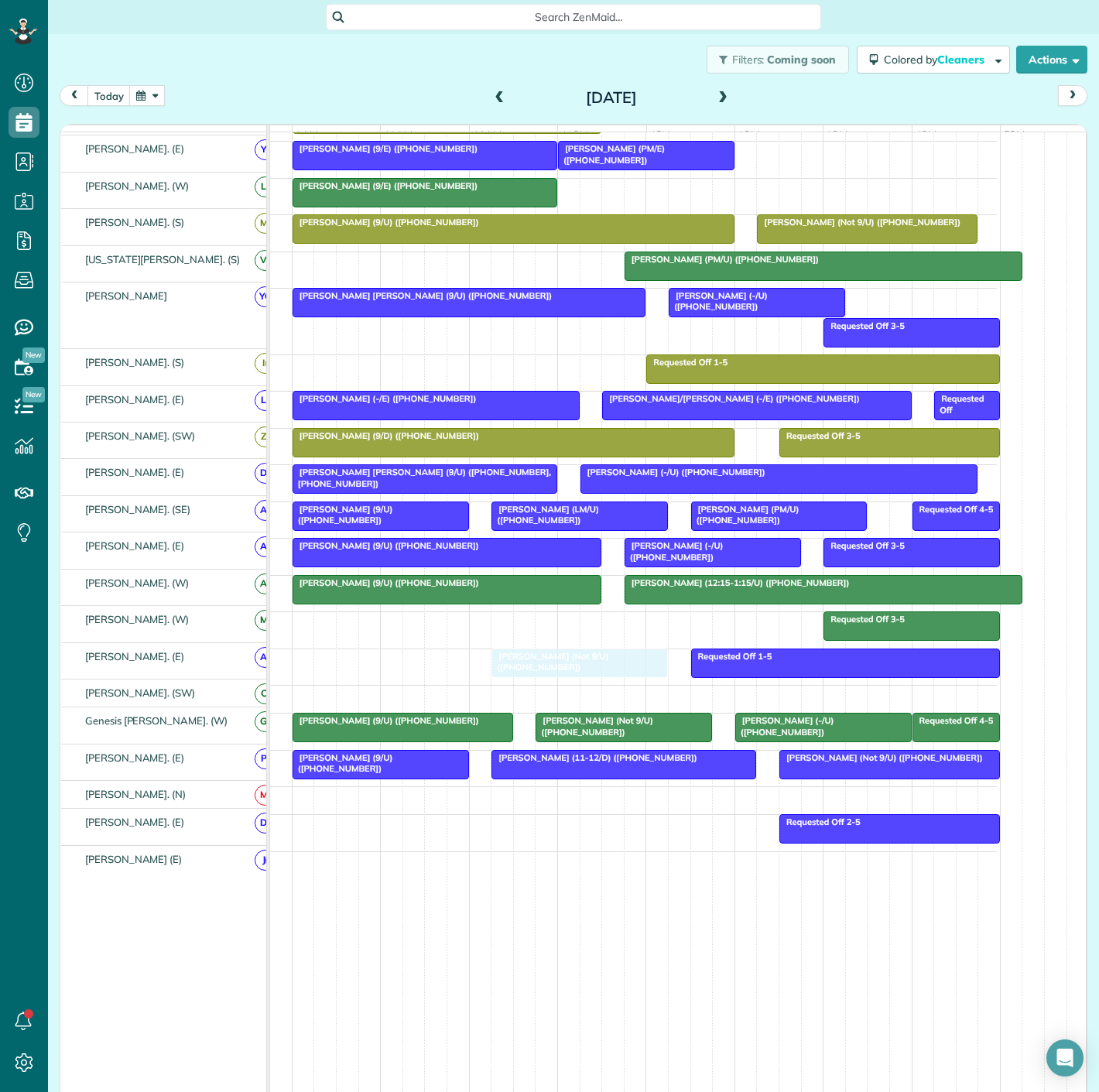
drag, startPoint x: 638, startPoint y: 253, endPoint x: 581, endPoint y: 677, distance: 427.8
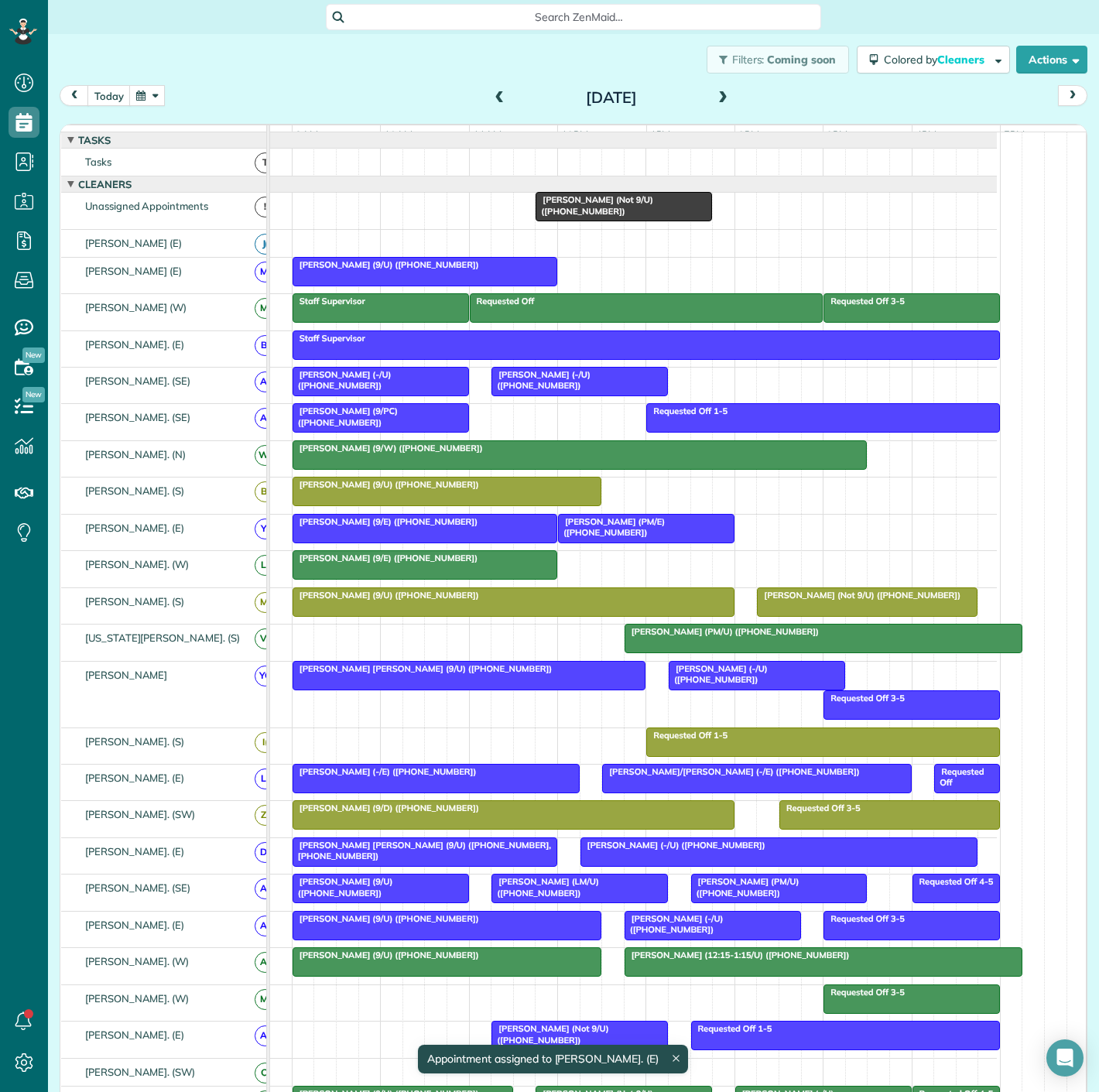
click at [610, 217] on div "Khloe Burton (Not 9/U) (+12064223504)" at bounding box center [624, 205] width 167 height 23
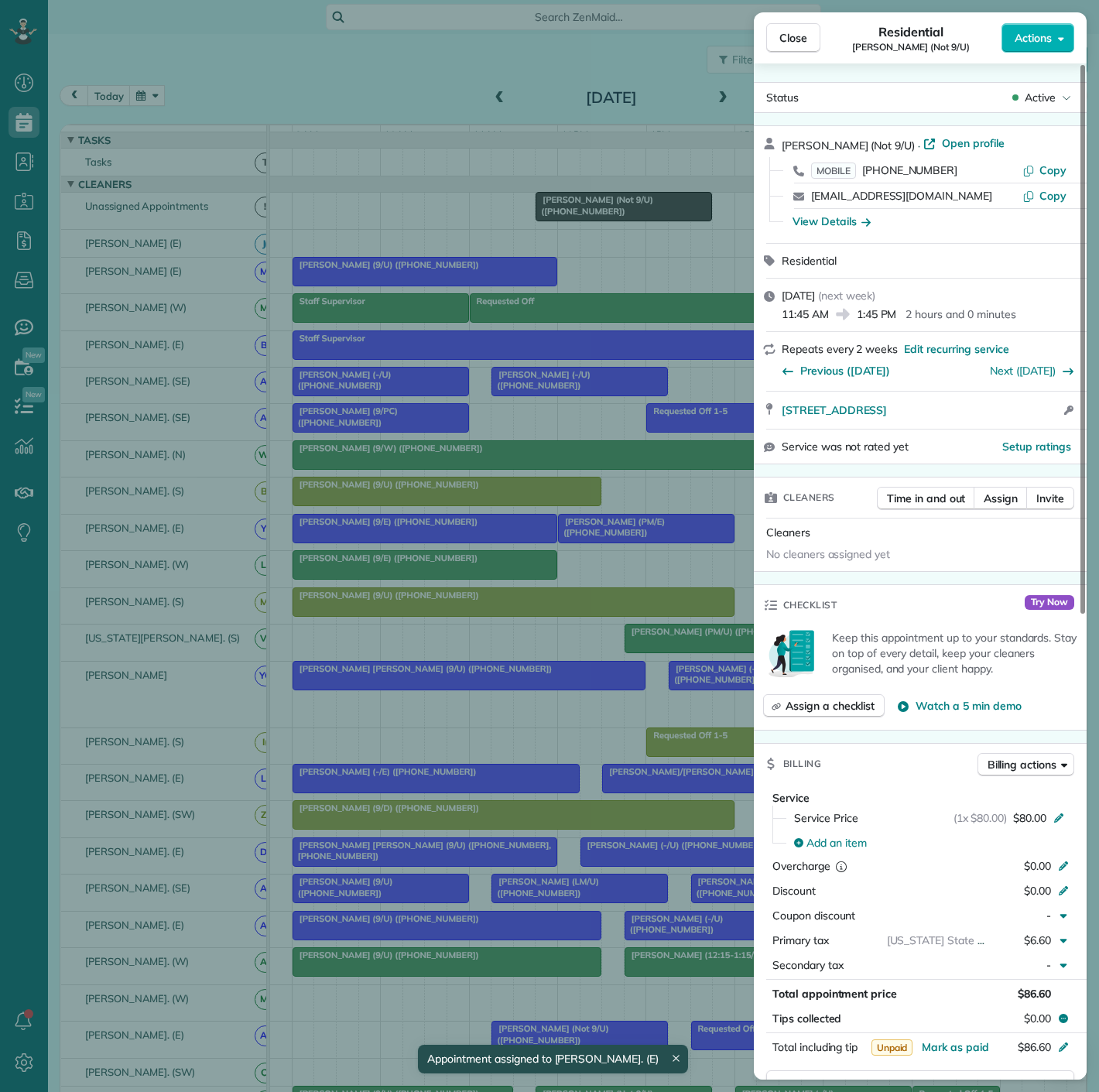
click at [610, 217] on div "Close Residential Khloe Burton (Not 9/U) Actions Status Active Khloe Burton (No…" at bounding box center [550, 546] width 1099 height 1092
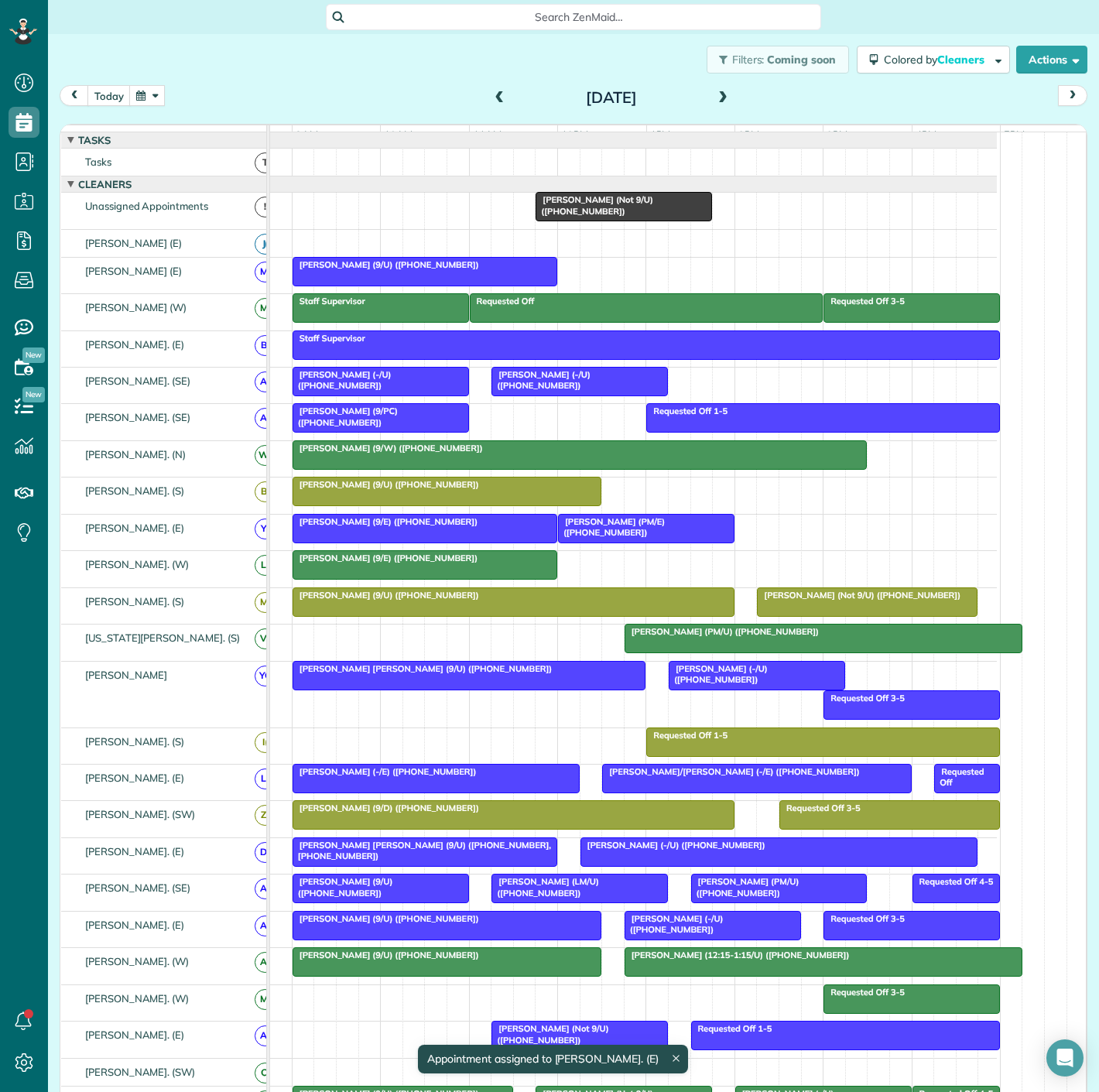
click at [610, 217] on div "Khloe Burton (Not 9/U) (+12064223504)" at bounding box center [624, 205] width 167 height 23
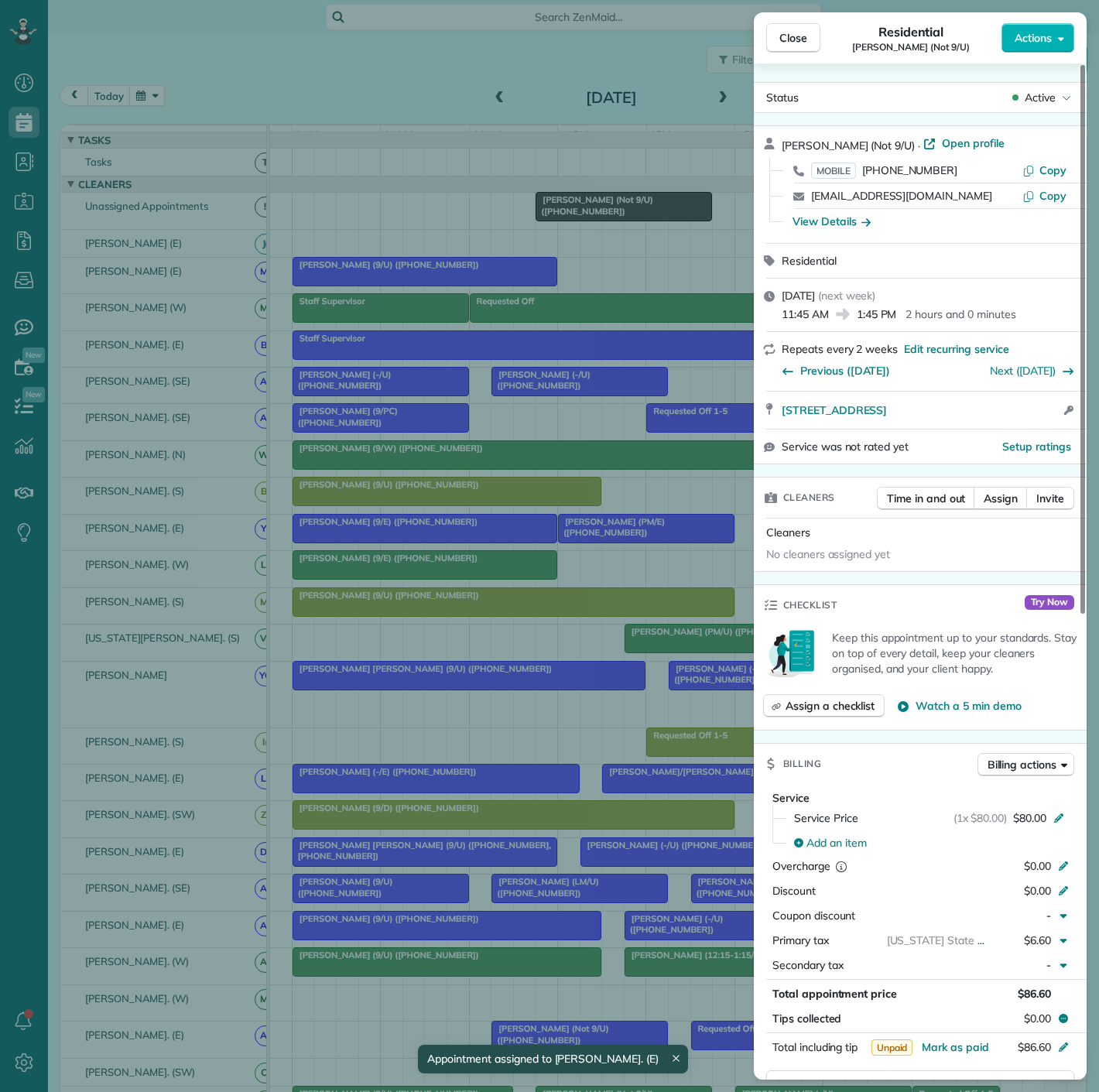
click at [478, 453] on div "Close Residential Khloe Burton (Not 9/U) Actions Status Active Khloe Burton (No…" at bounding box center [550, 546] width 1099 height 1092
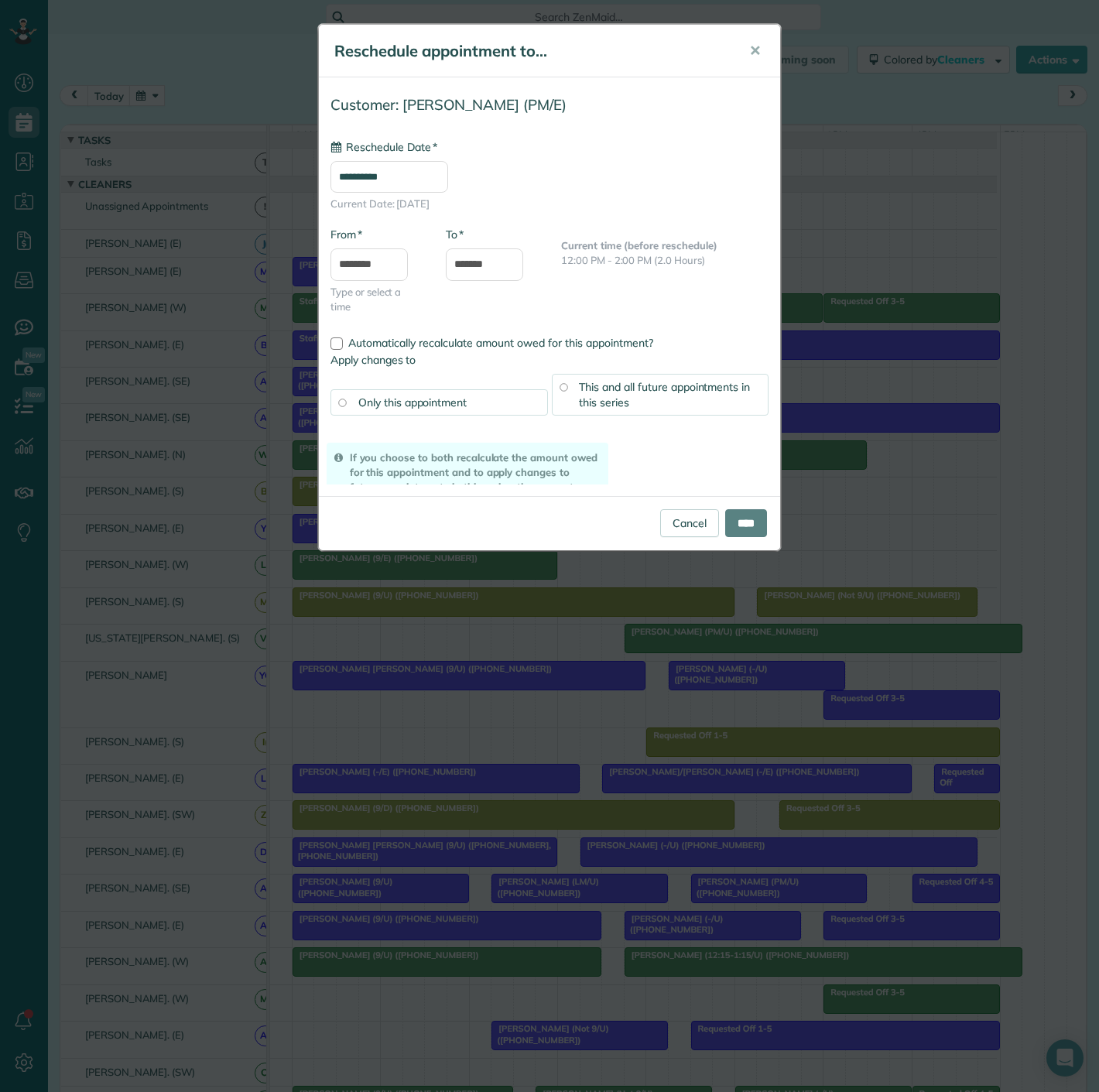
click at [568, 599] on div "**********" at bounding box center [550, 546] width 1099 height 1092
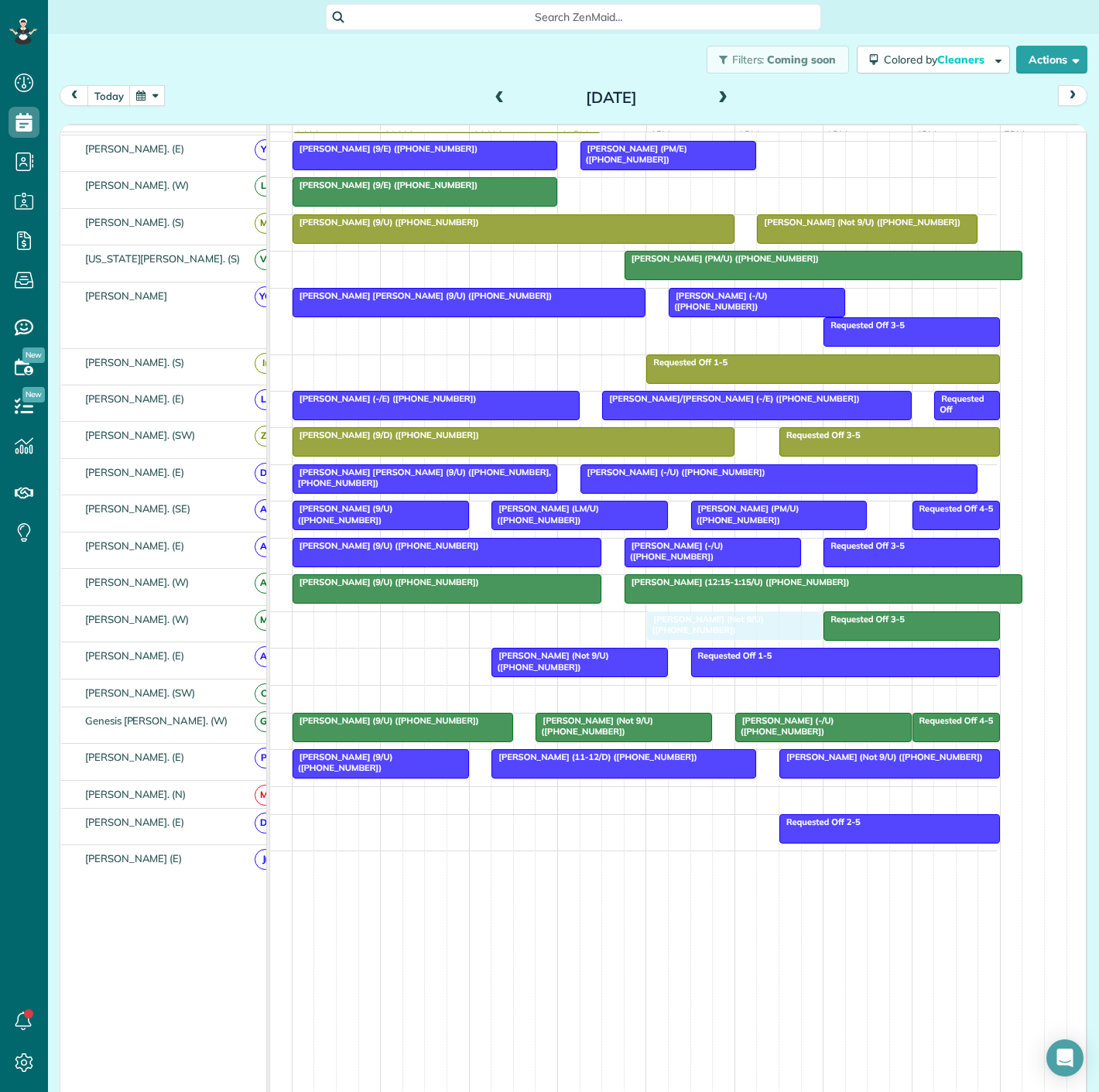
drag, startPoint x: 615, startPoint y: 222, endPoint x: 716, endPoint y: 615, distance: 405.8
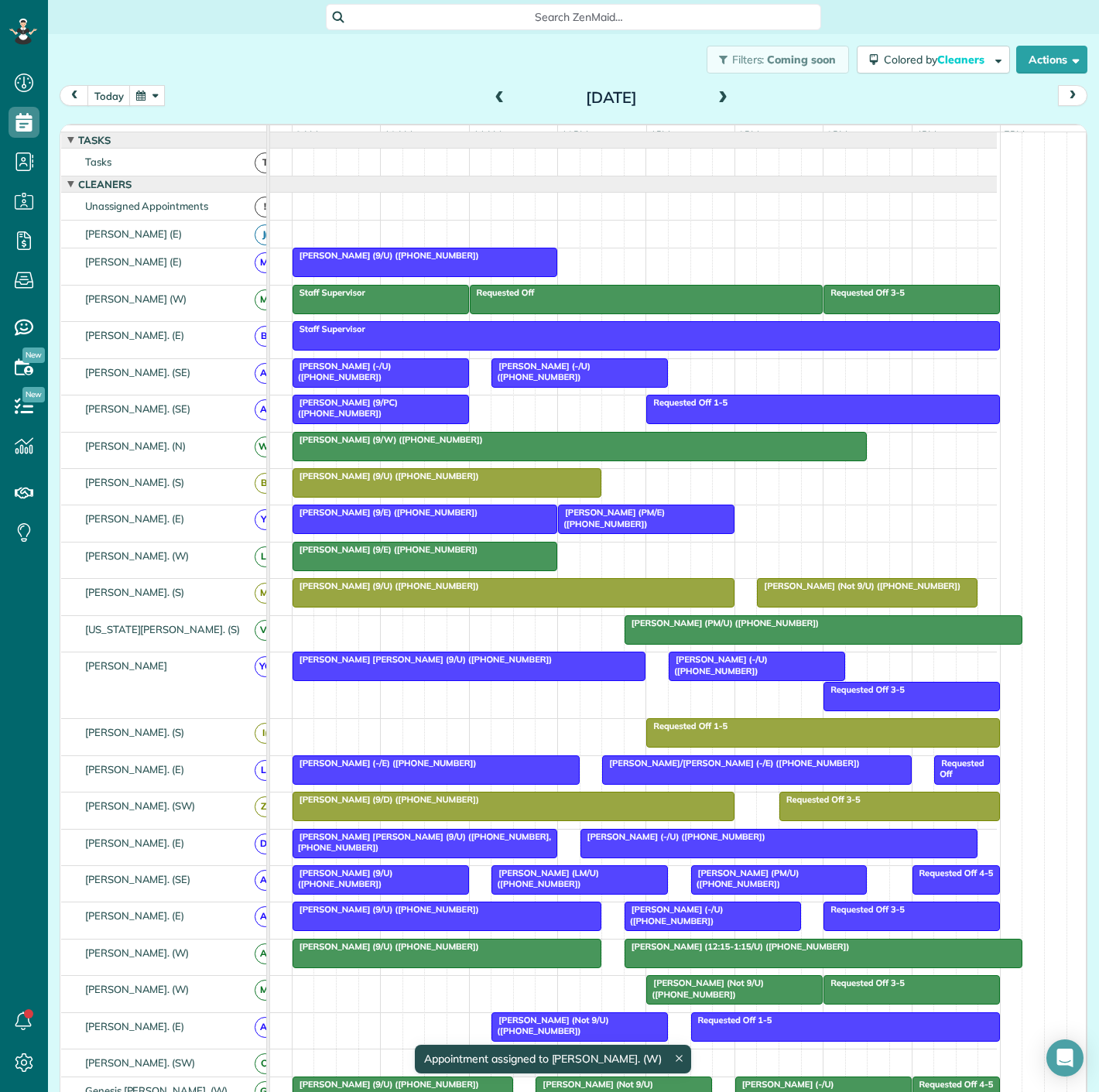
click at [714, 98] on span at bounding box center [723, 98] width 17 height 14
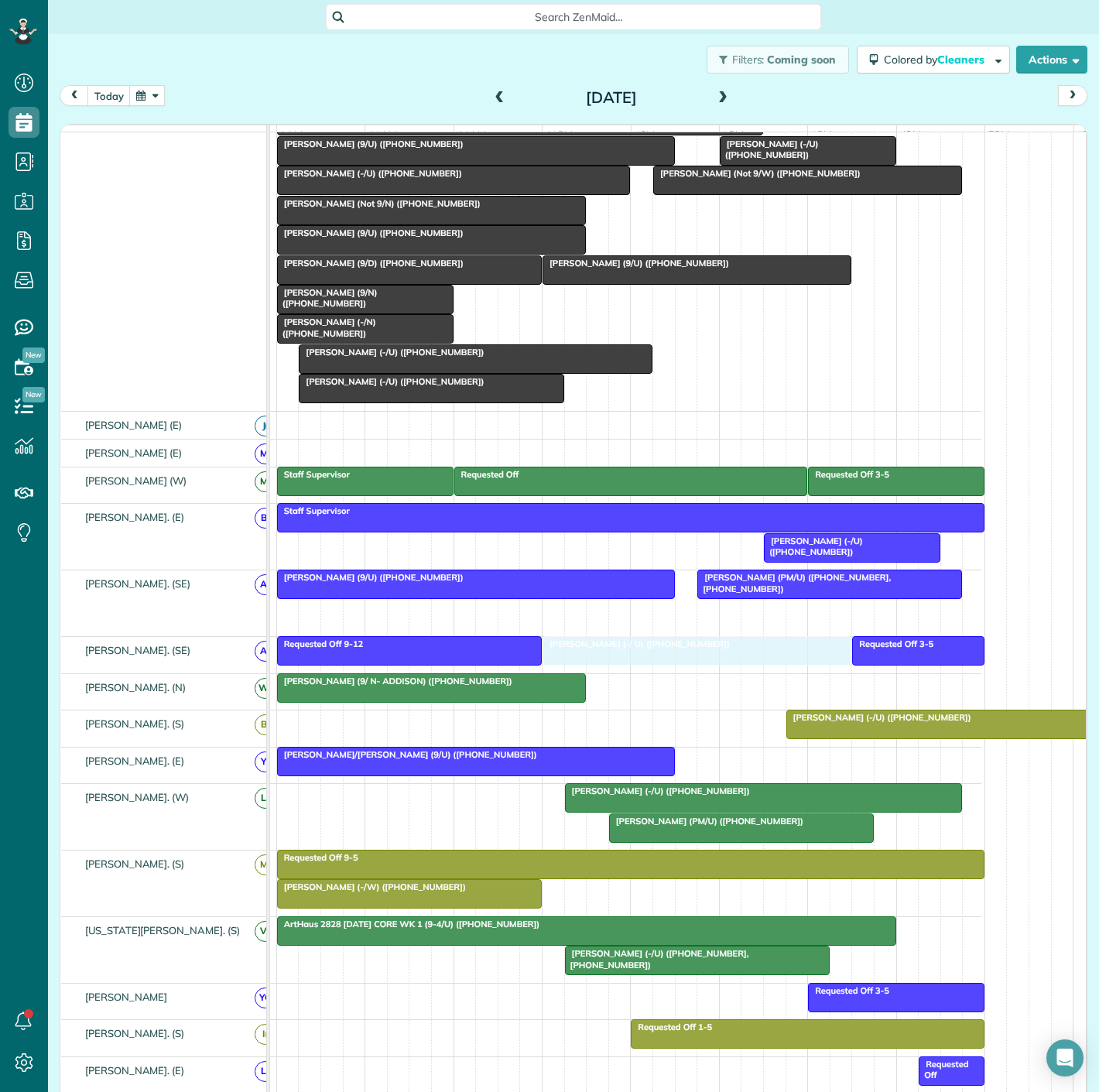
drag, startPoint x: 744, startPoint y: 629, endPoint x: 573, endPoint y: 672, distance: 176.3
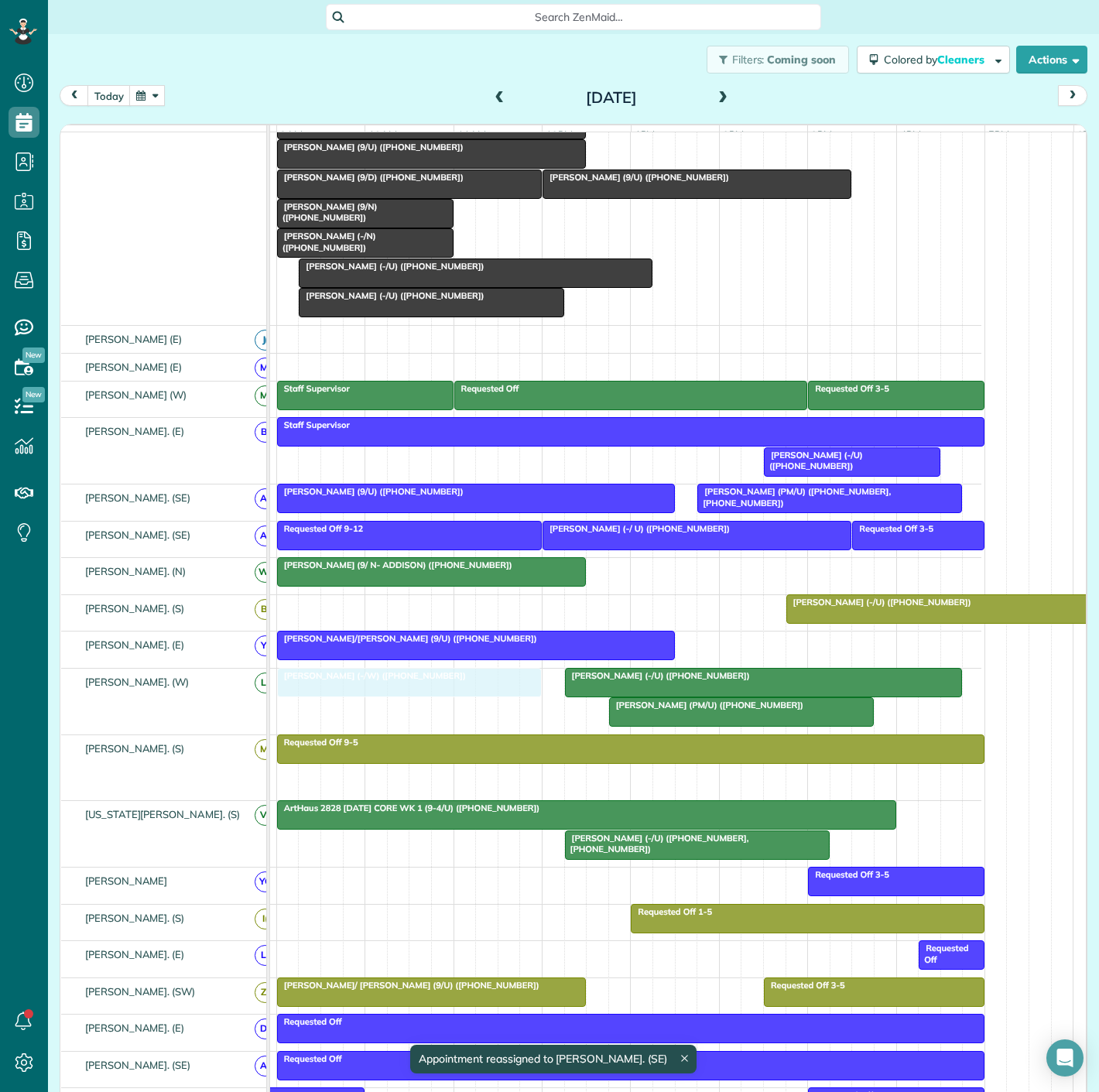
drag, startPoint x: 391, startPoint y: 785, endPoint x: 396, endPoint y: 711, distance: 74.2
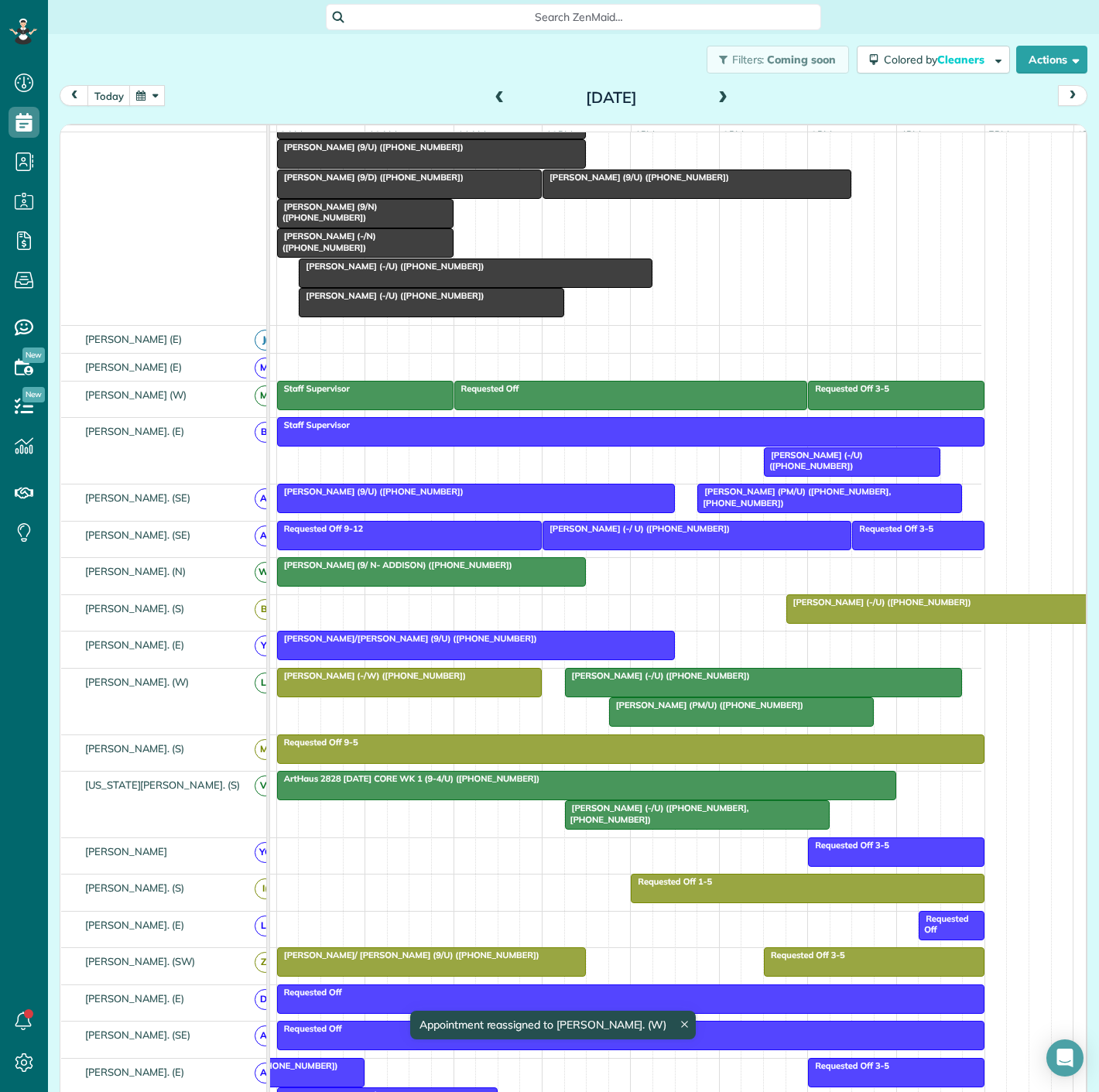
click at [397, 697] on div at bounding box center [409, 682] width 263 height 28
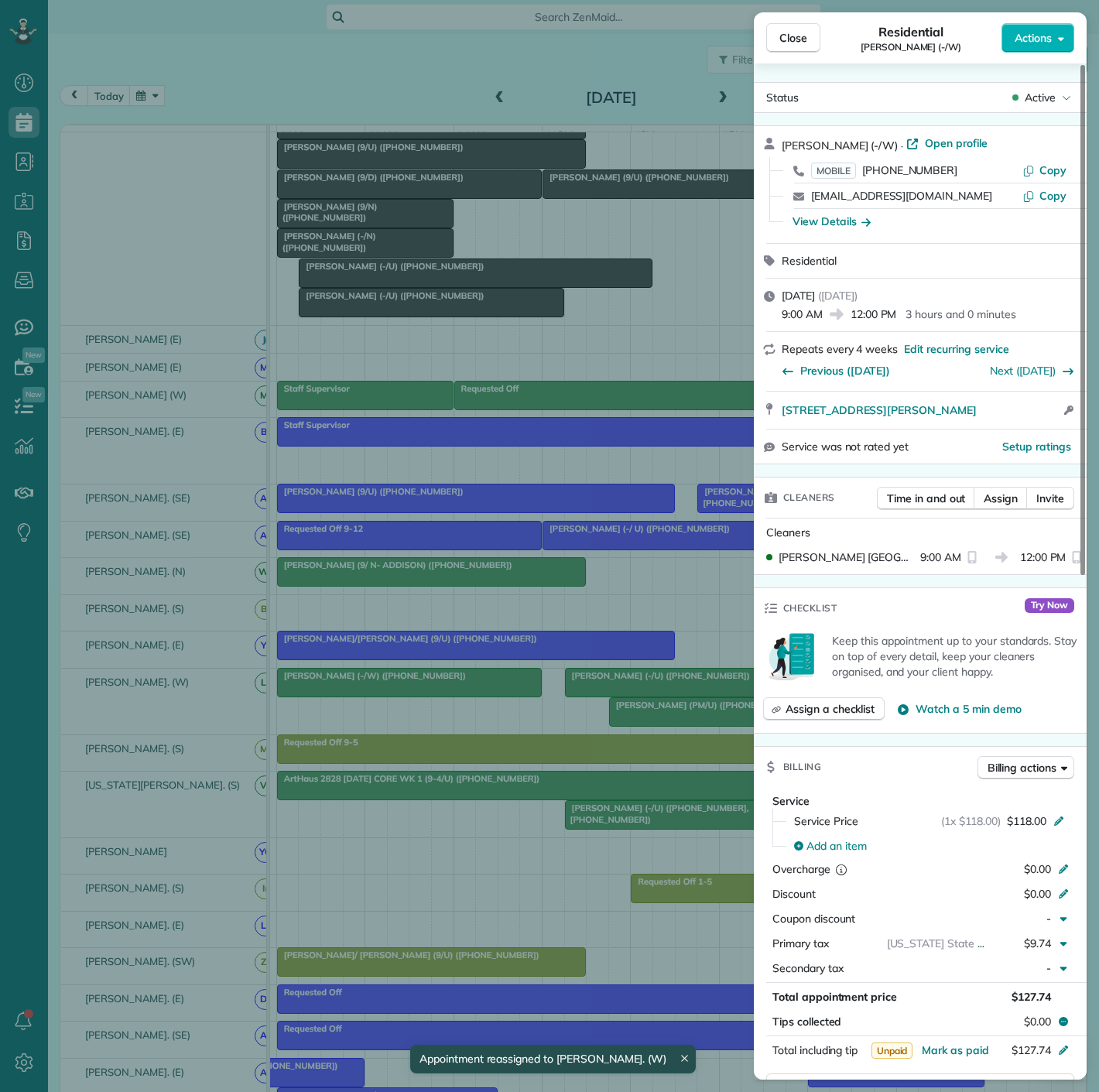
click at [397, 702] on div "Close Residential Nicole Granda (-/W) Actions Status Active Nicole Granda (-/W)…" at bounding box center [550, 546] width 1099 height 1092
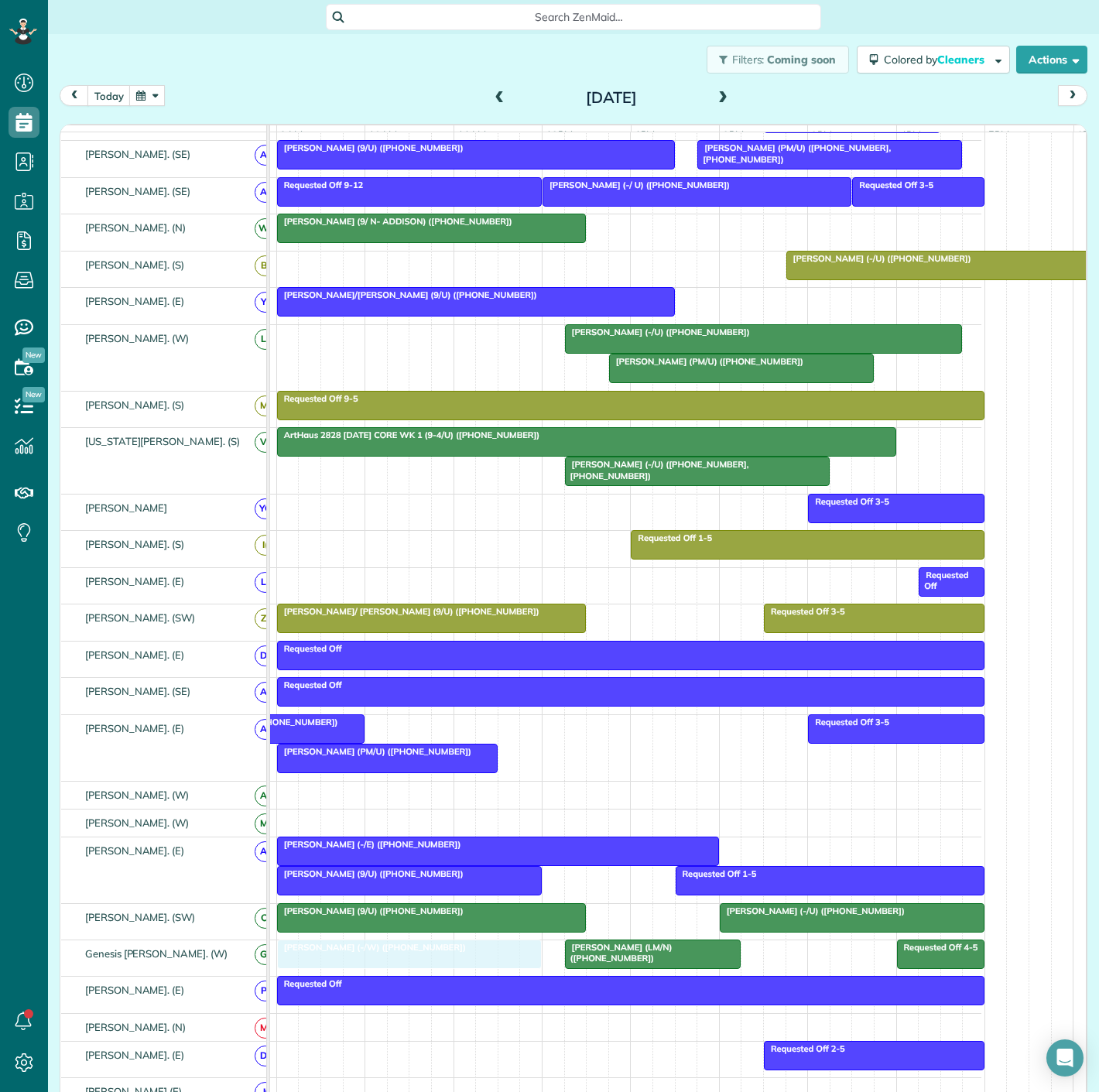
drag, startPoint x: 396, startPoint y: 711, endPoint x: 391, endPoint y: 960, distance: 249.1
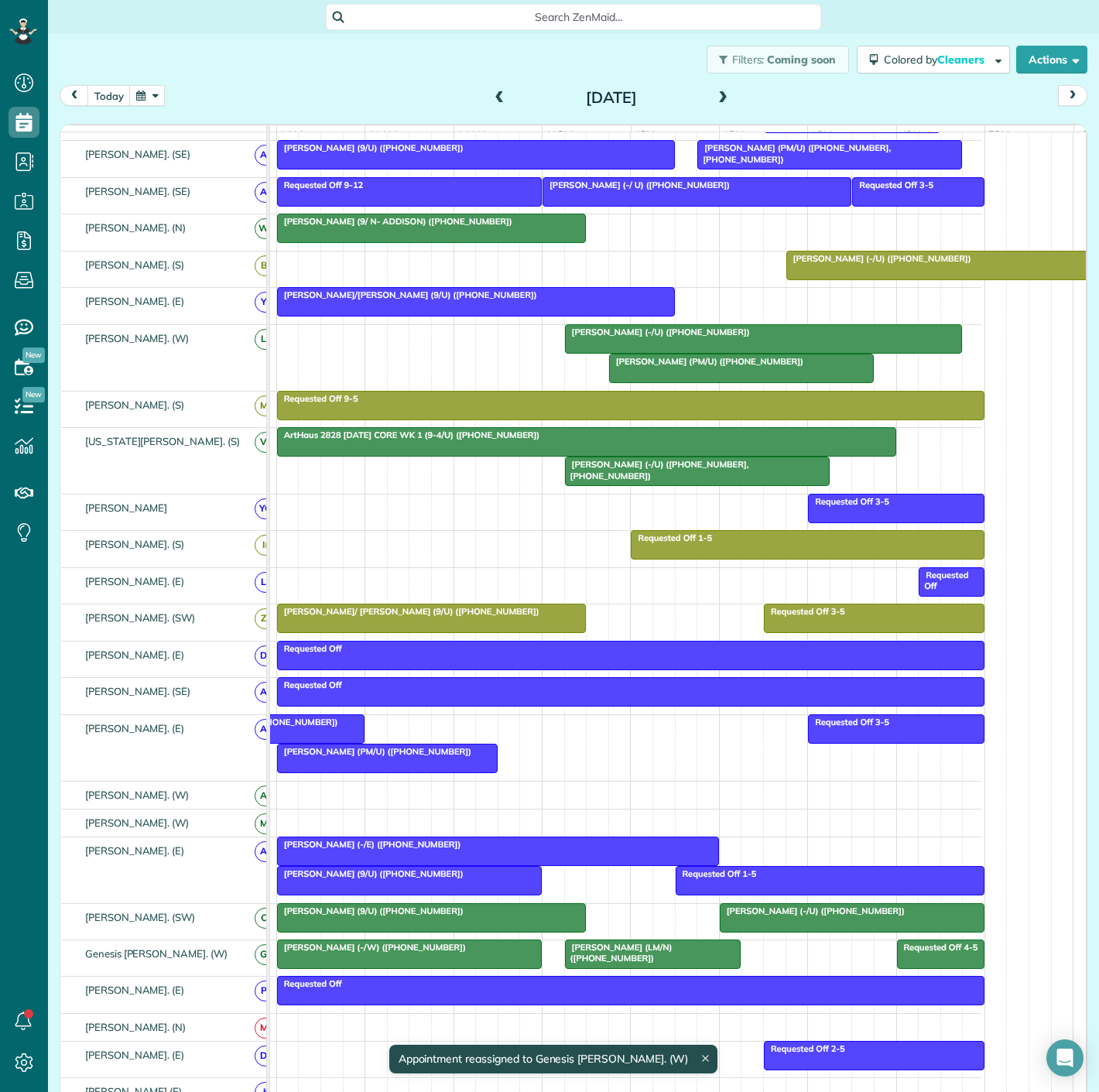
click at [676, 964] on div "Luisita Torregrosa (LM/N) (+13476015223)" at bounding box center [653, 952] width 167 height 23
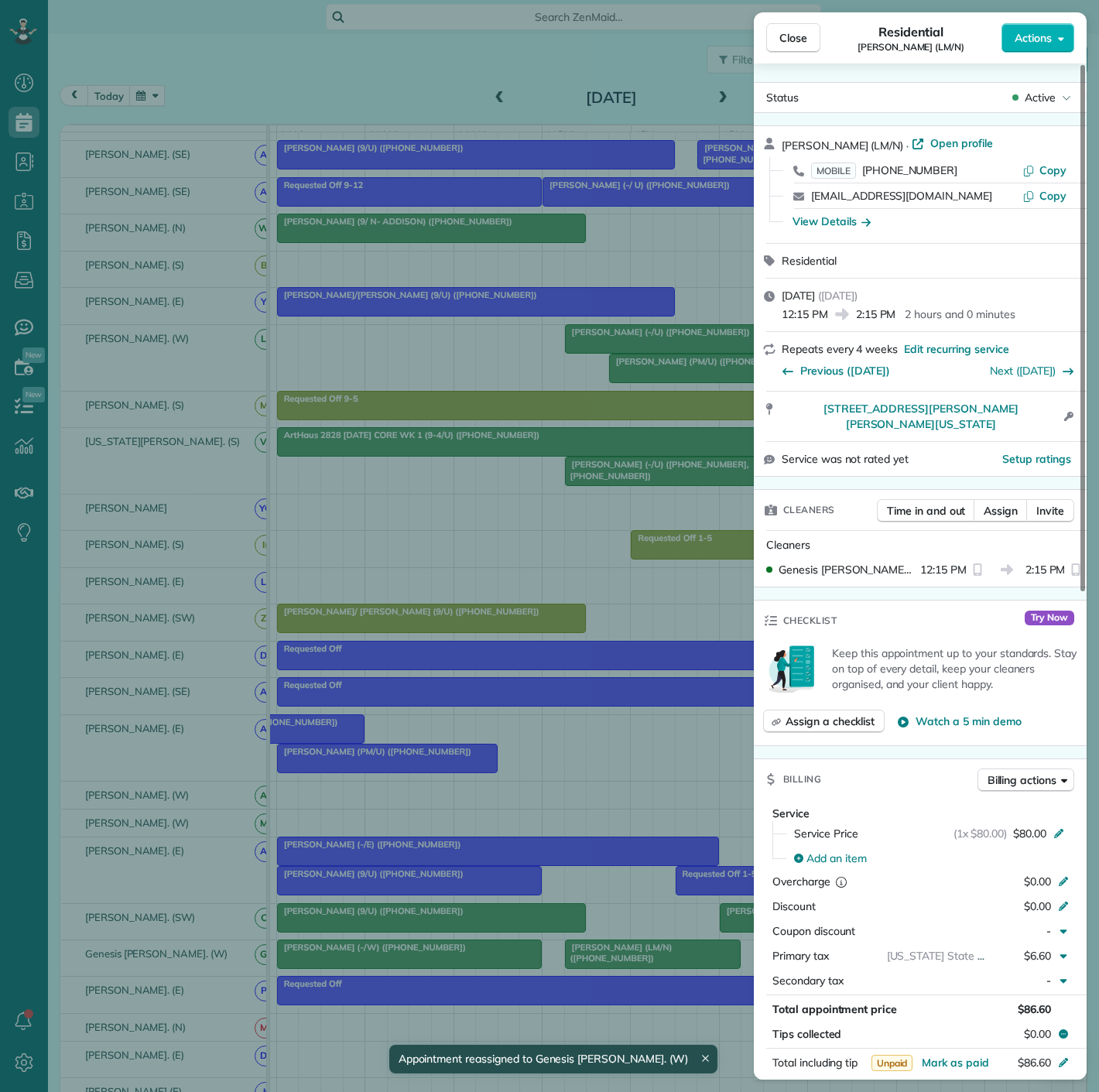
click at [637, 961] on div "Close Residential Luisita Torregrosa (LM/N) Actions Status Active Luisita Torre…" at bounding box center [550, 546] width 1099 height 1092
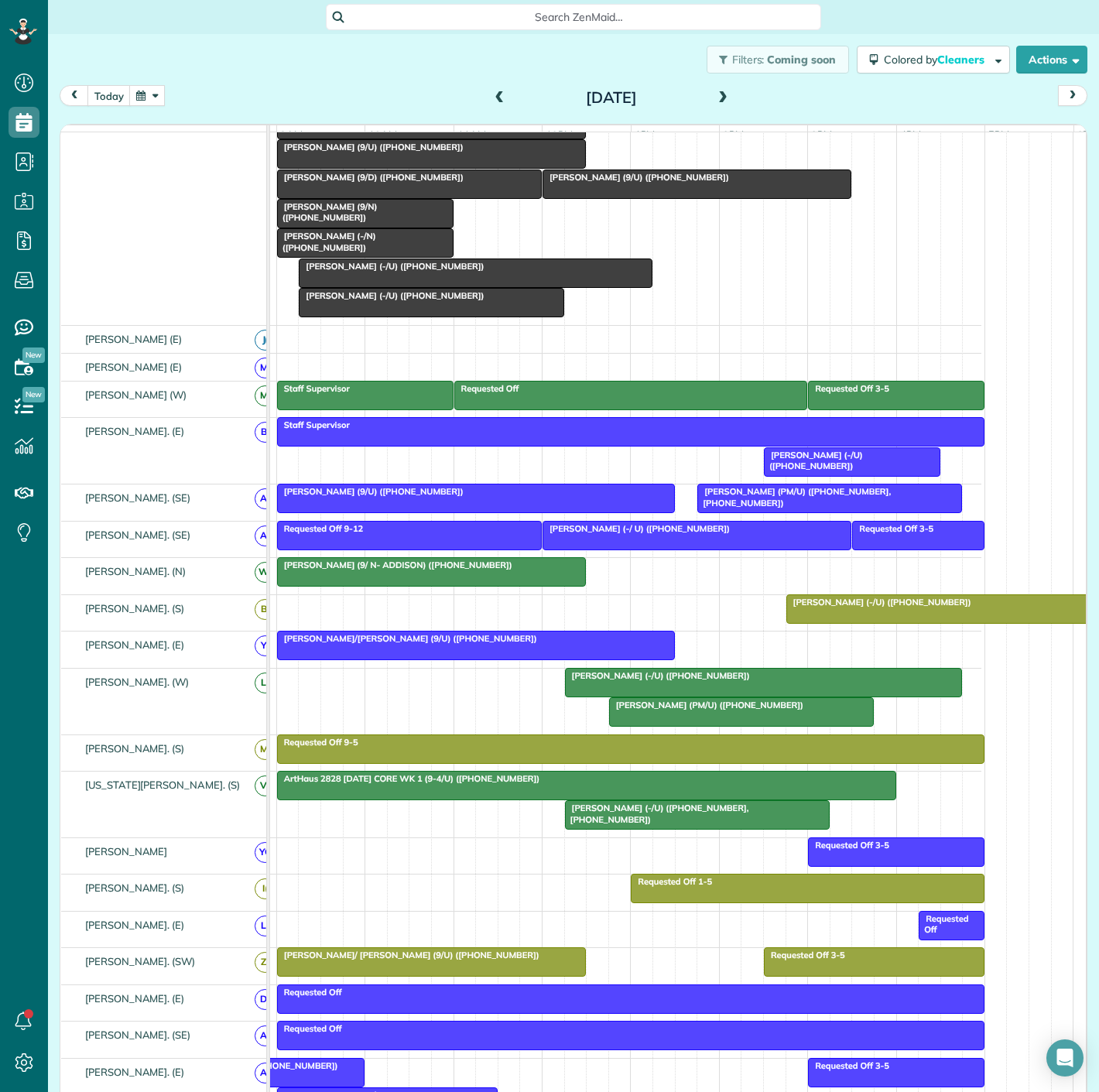
drag, startPoint x: 637, startPoint y: 961, endPoint x: 597, endPoint y: 218, distance: 744.1
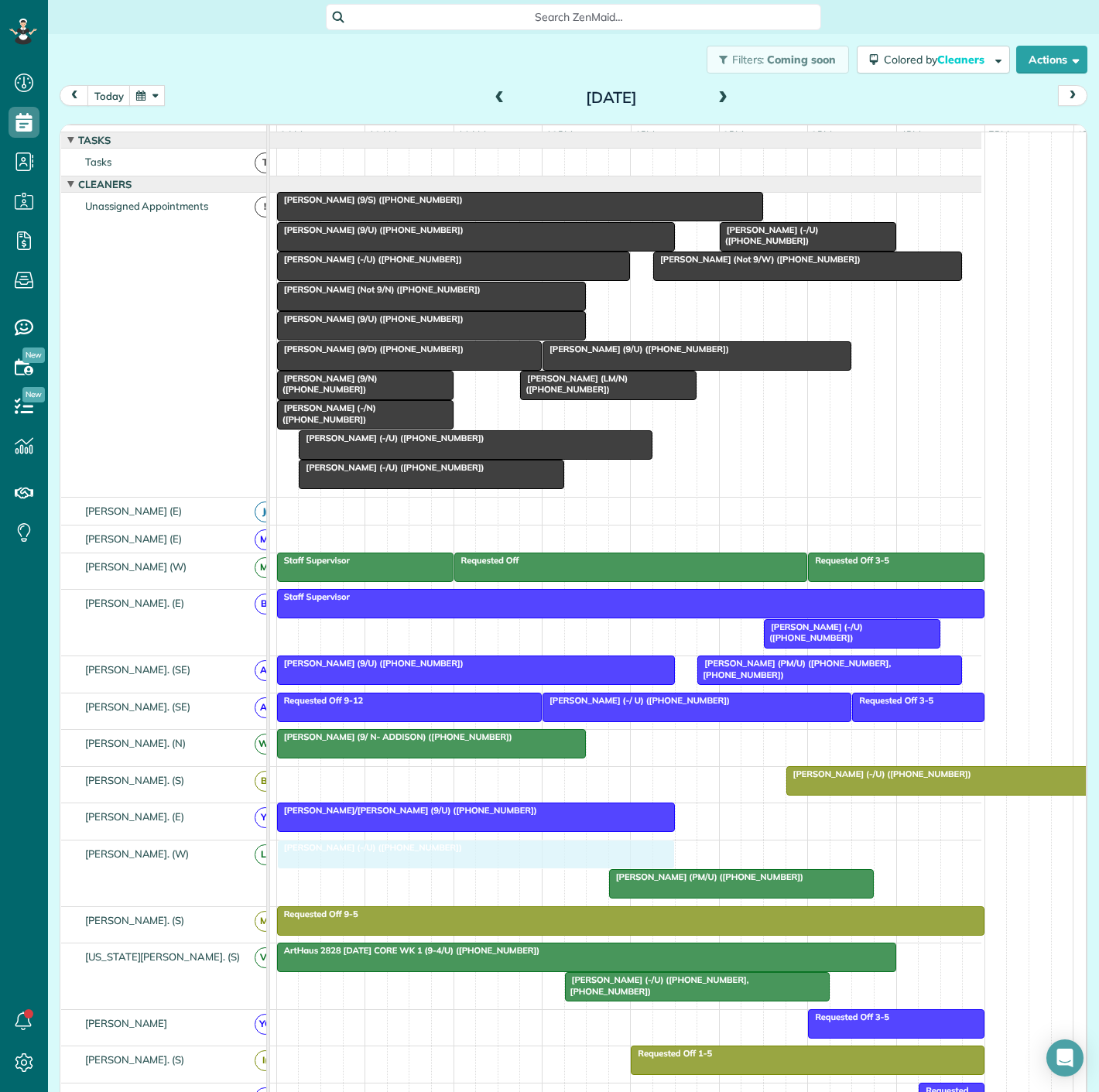
drag, startPoint x: 670, startPoint y: 867, endPoint x: 414, endPoint y: 872, distance: 256.0
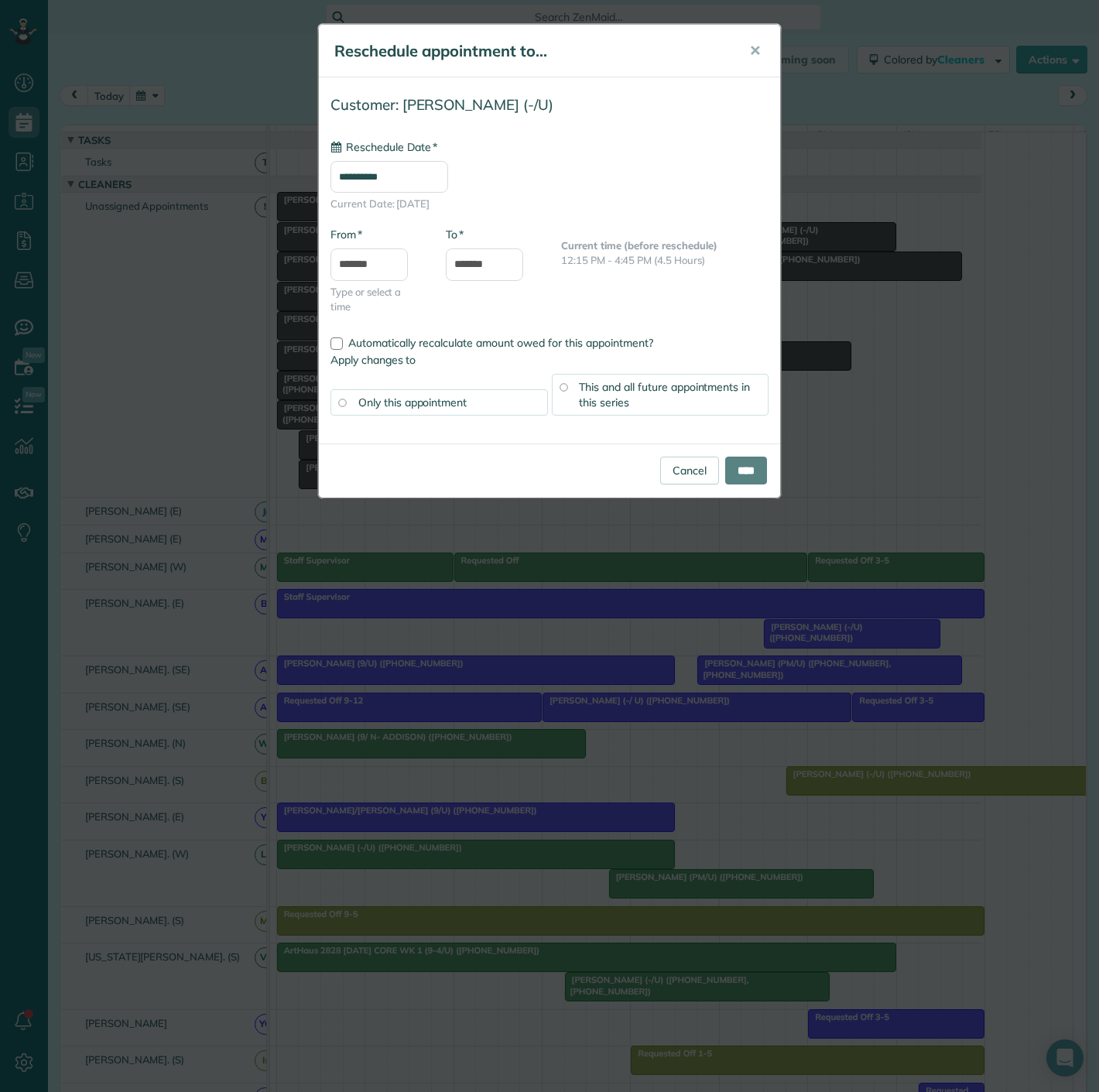
click at [378, 872] on div "**********" at bounding box center [550, 546] width 1099 height 1092
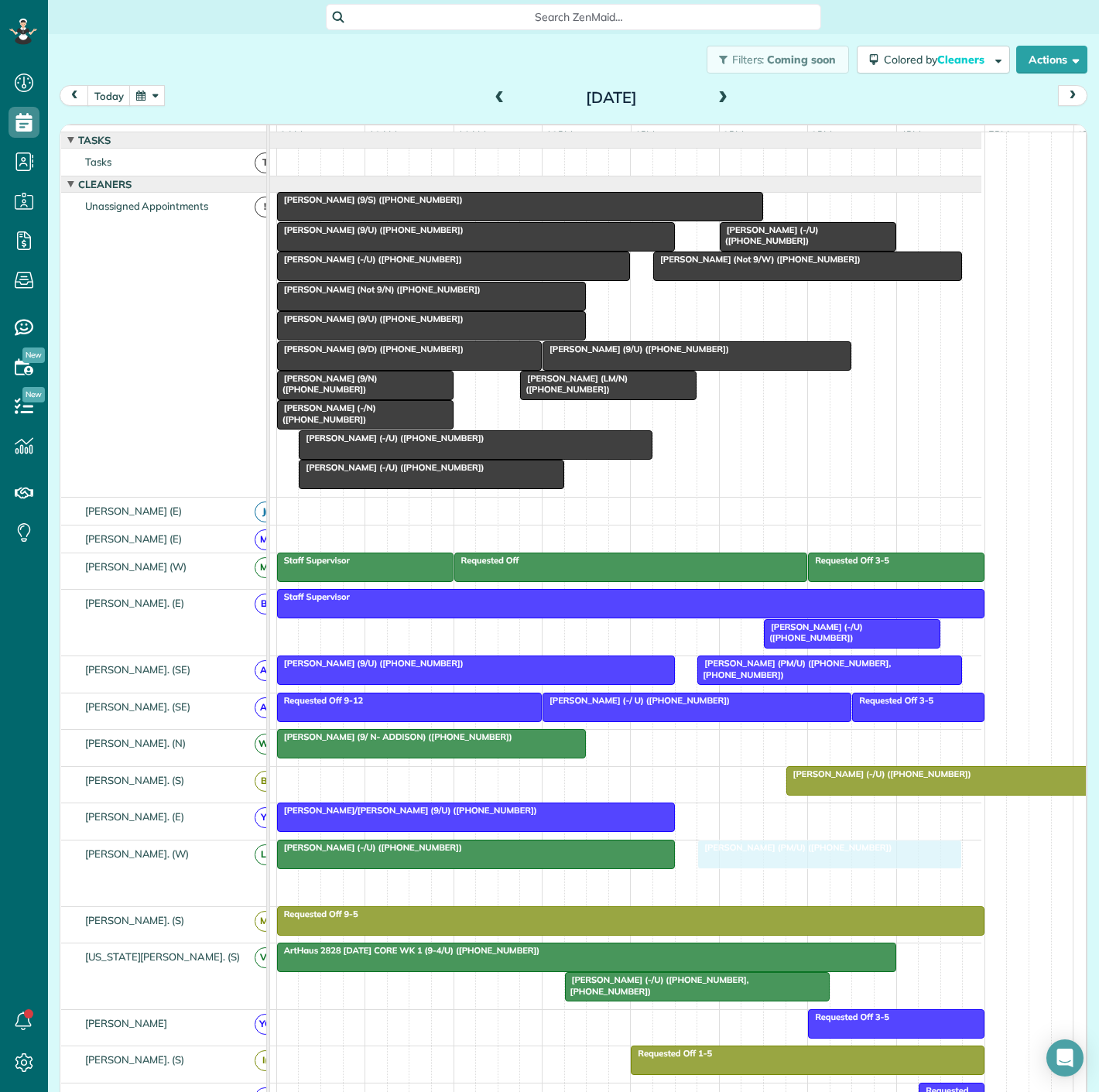
drag, startPoint x: 692, startPoint y: 895, endPoint x: 782, endPoint y: 896, distance: 90.0
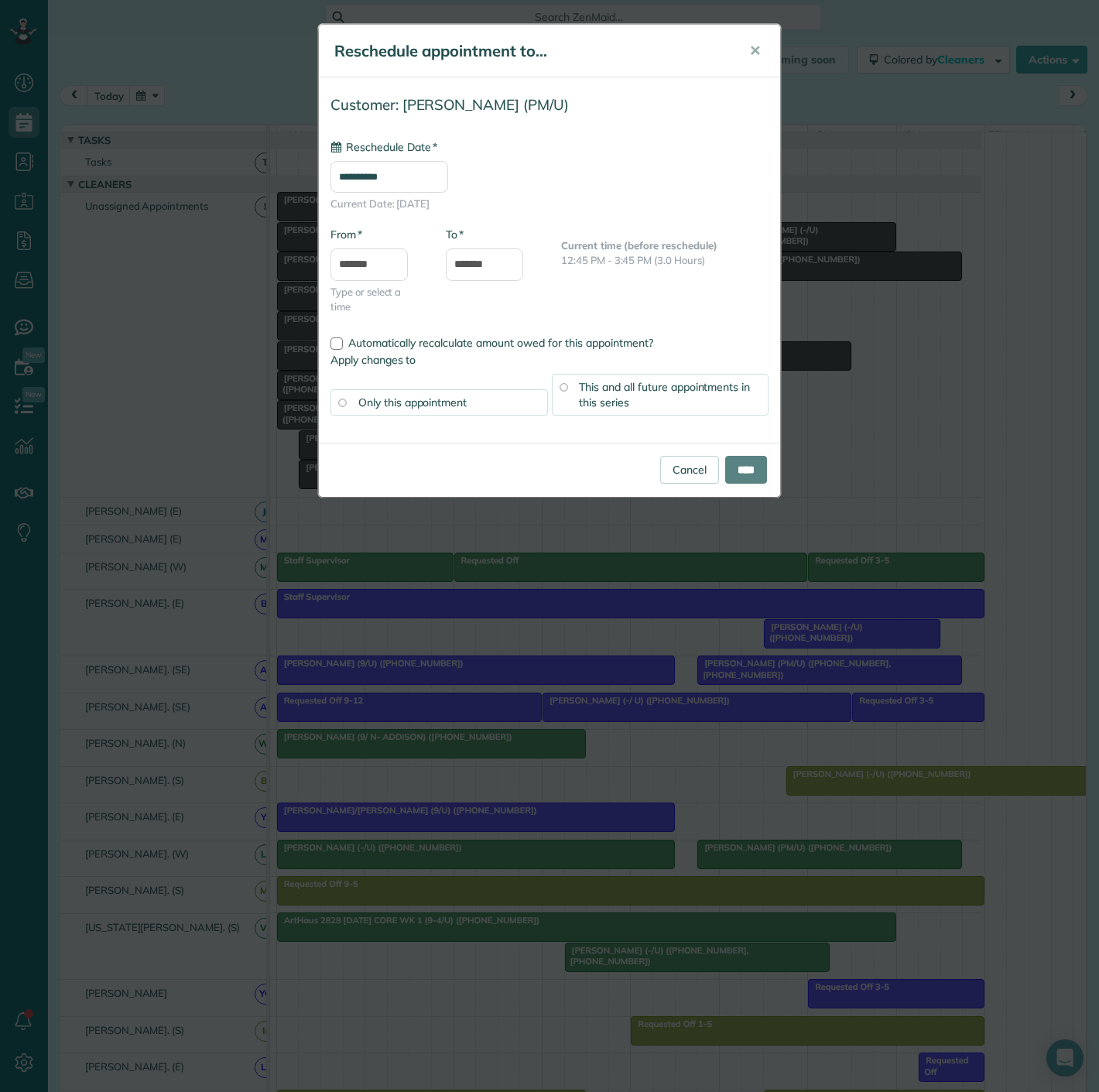
click at [777, 860] on div "**********" at bounding box center [550, 546] width 1099 height 1092
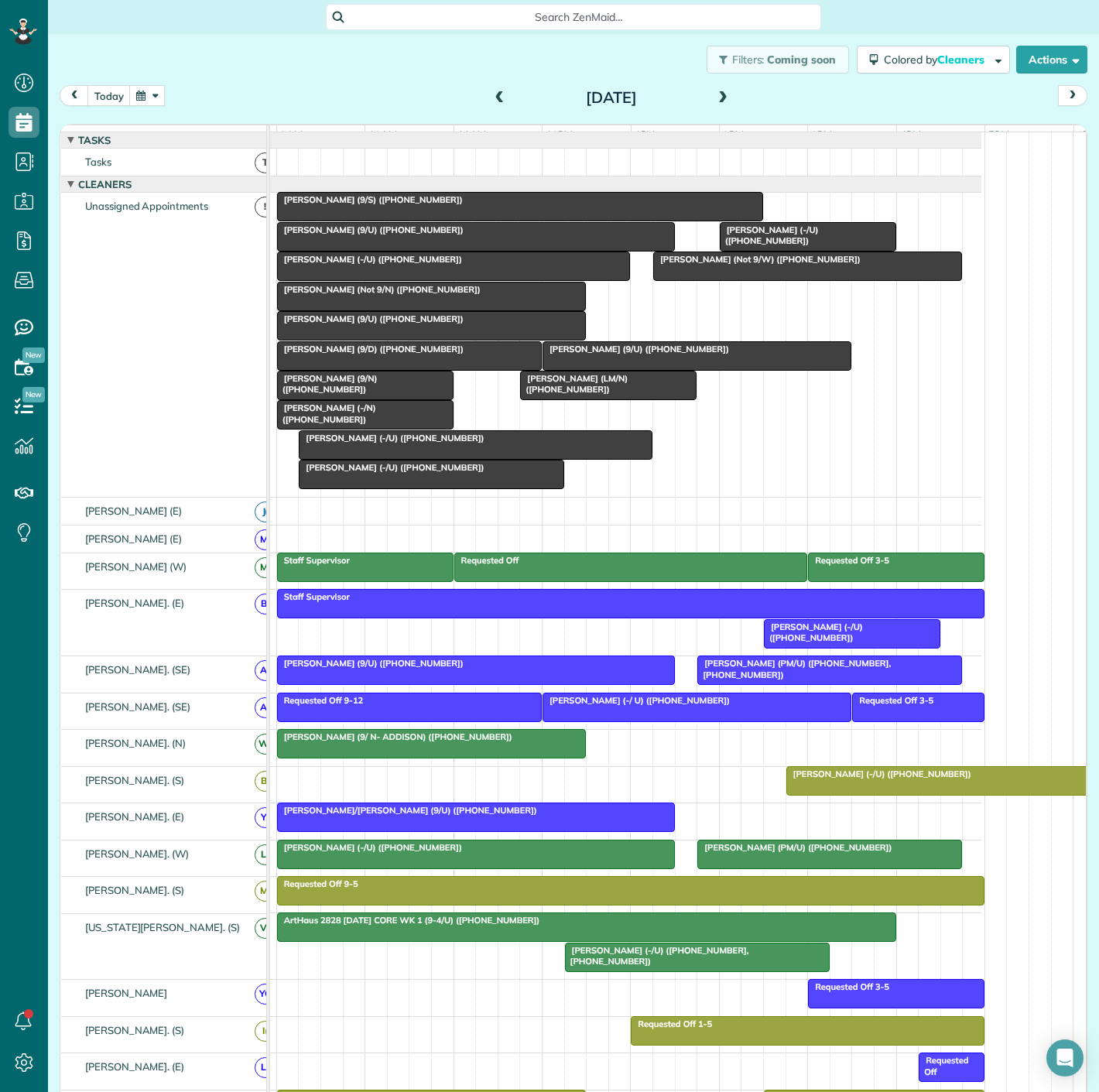
click at [559, 853] on div "Michael Fischer (-/U) (+15189370713)" at bounding box center [476, 847] width 389 height 11
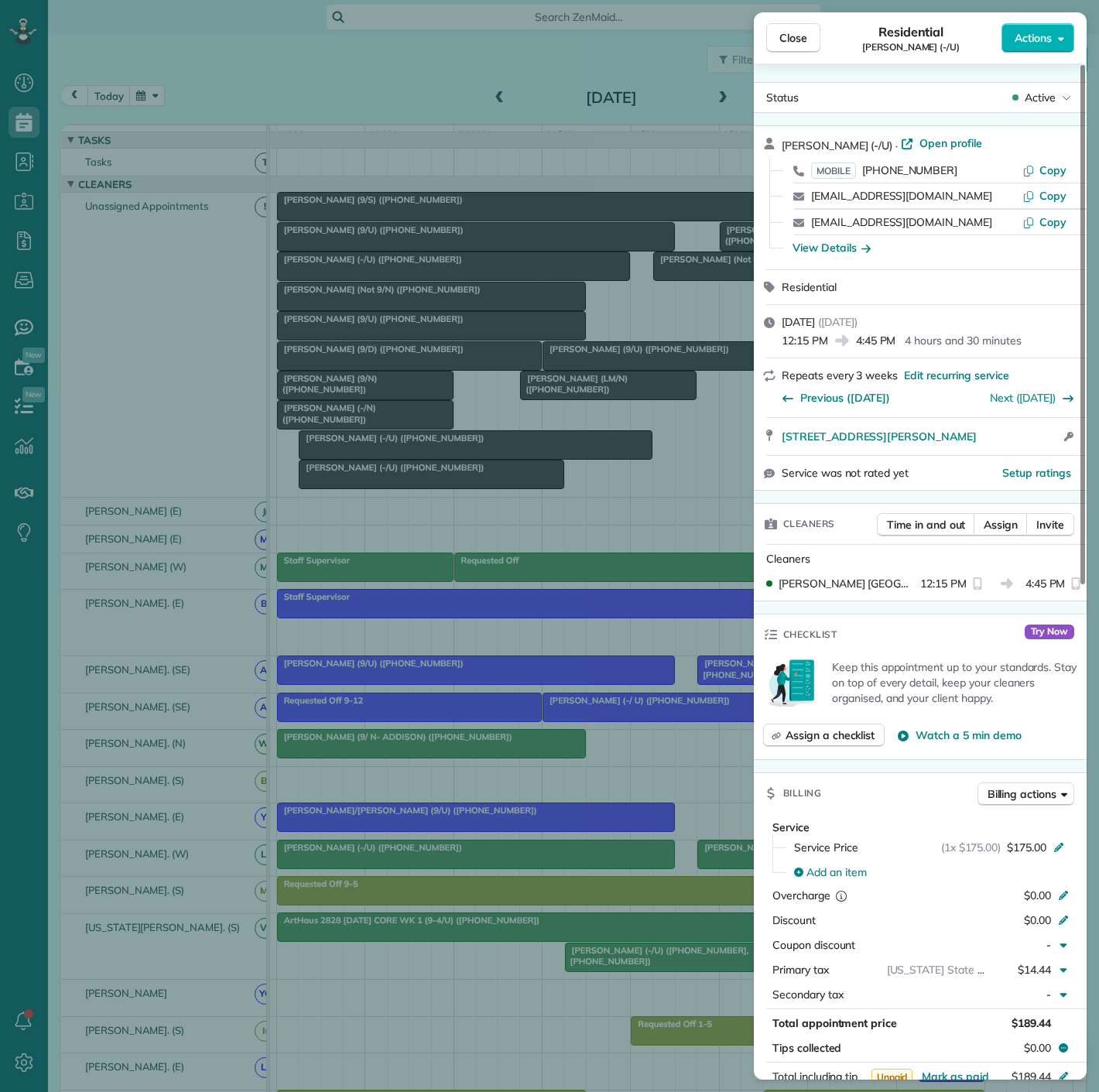
click at [559, 859] on div "Close Residential Michael Fischer (-/U) Actions Status Active Michael Fischer (…" at bounding box center [550, 546] width 1099 height 1092
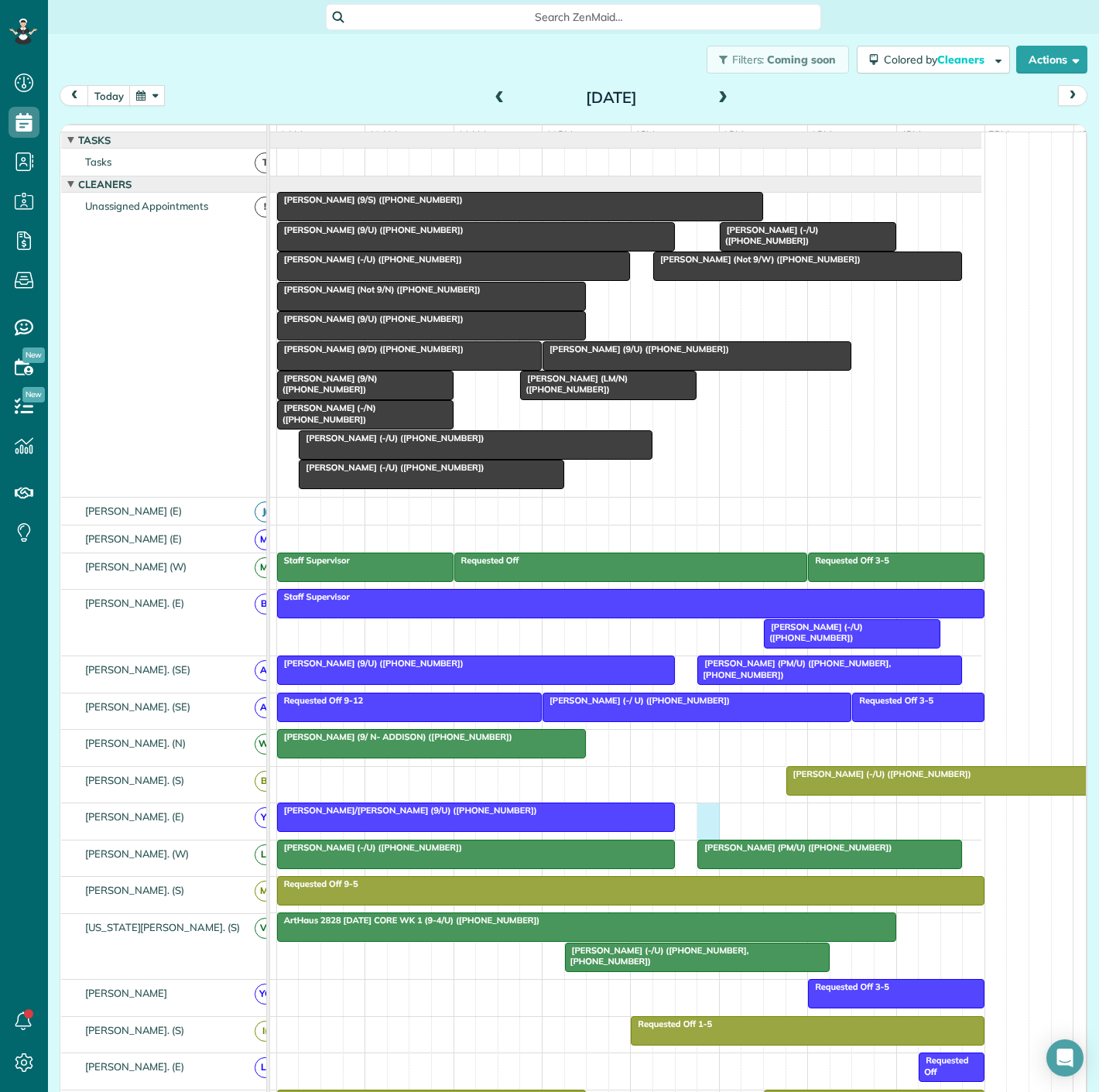
click at [711, 839] on div "Rhonda Friedman/Rafferty (9/U) (+13015204700)" at bounding box center [585, 821] width 794 height 36
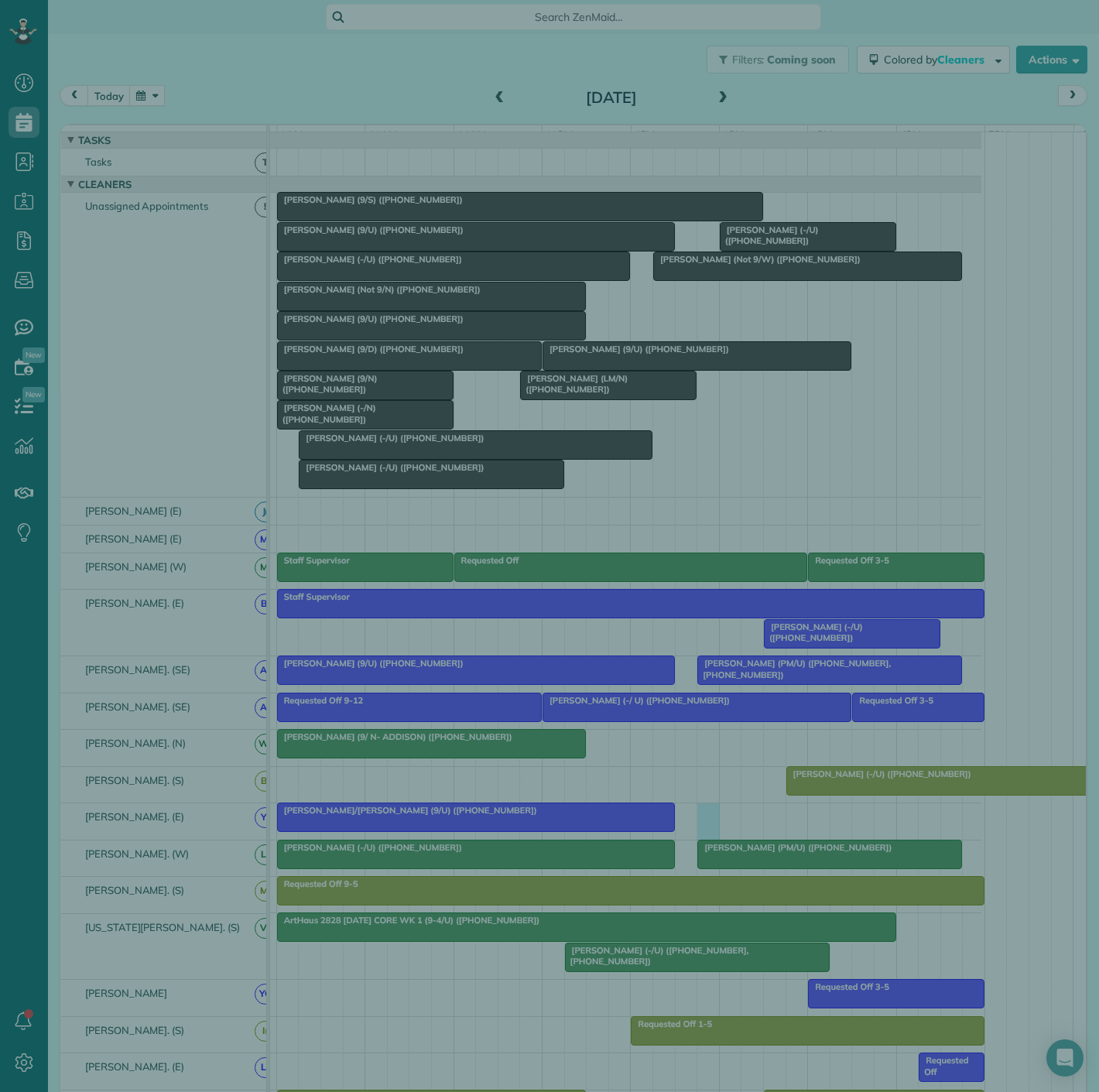
click at [711, 850] on div "Cancel New appointment Select a contact Add new" at bounding box center [550, 546] width 1099 height 1092
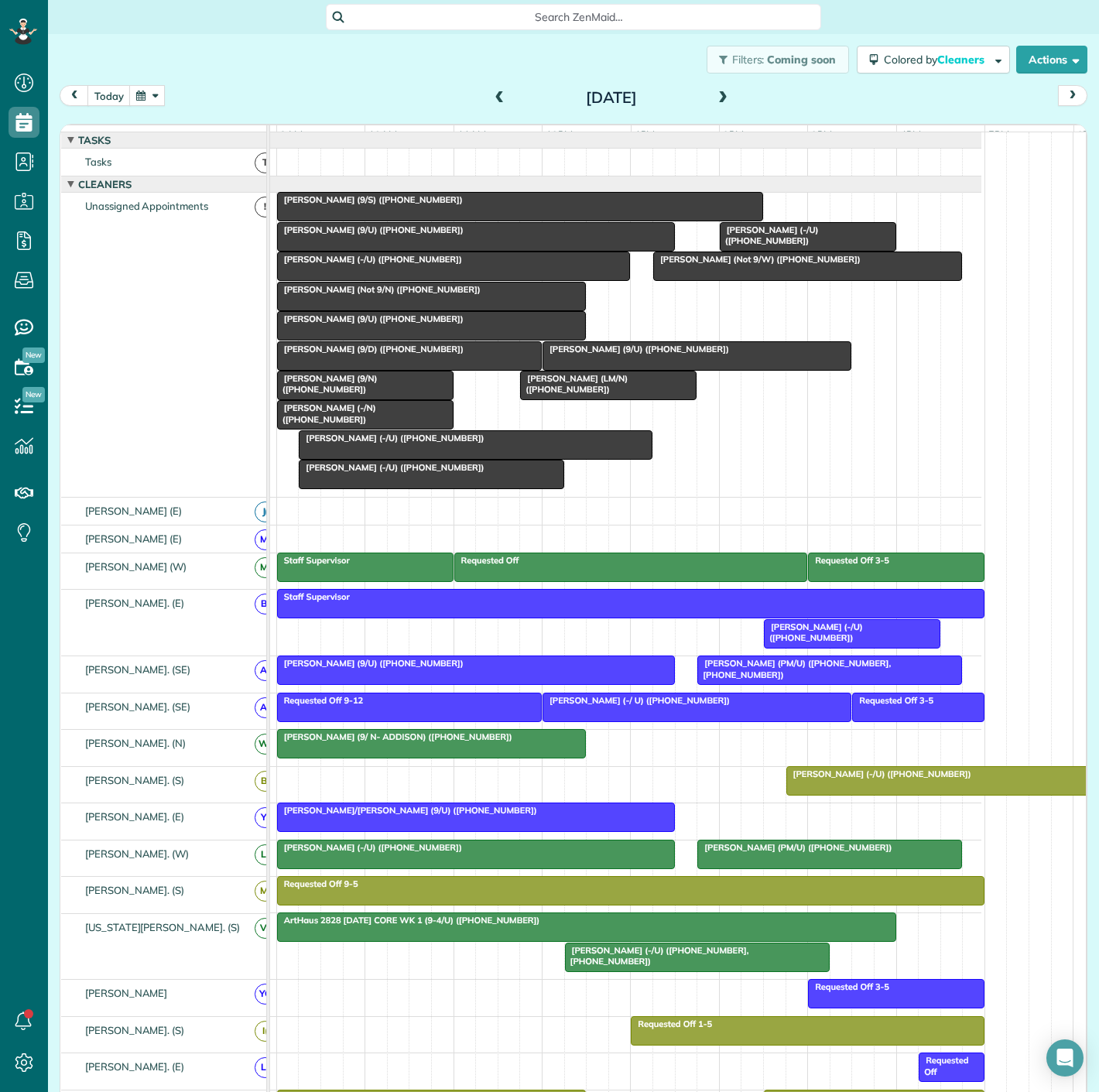
click at [712, 853] on span "Jason Pullman (PM/U) (+13107397891)" at bounding box center [795, 847] width 196 height 11
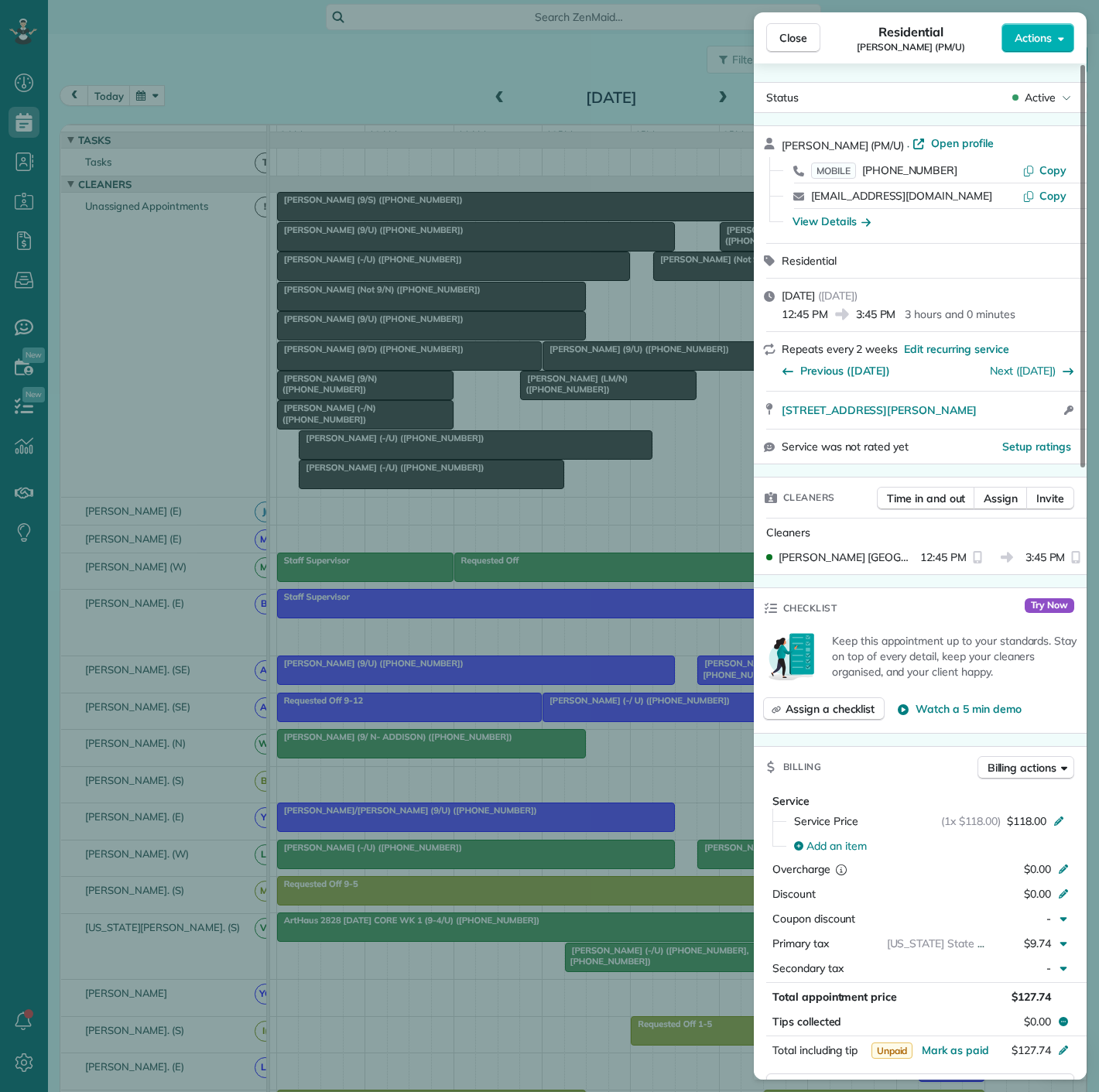
click at [712, 856] on div "Close Residential Jason Pullman (PM/U) Actions Status Active Jason Pullman (PM/…" at bounding box center [550, 546] width 1099 height 1092
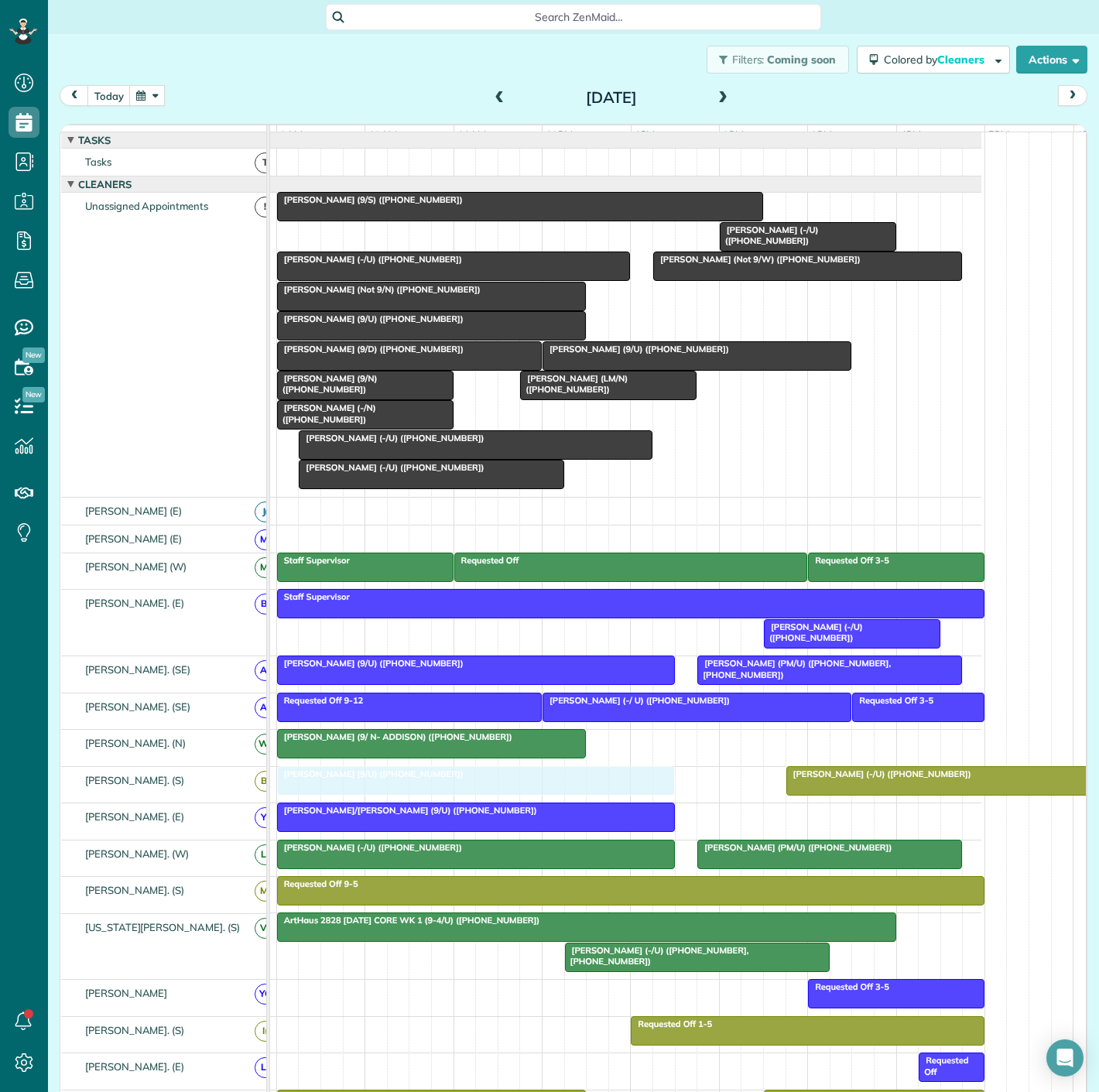
drag, startPoint x: 486, startPoint y: 242, endPoint x: 486, endPoint y: 785, distance: 543.0
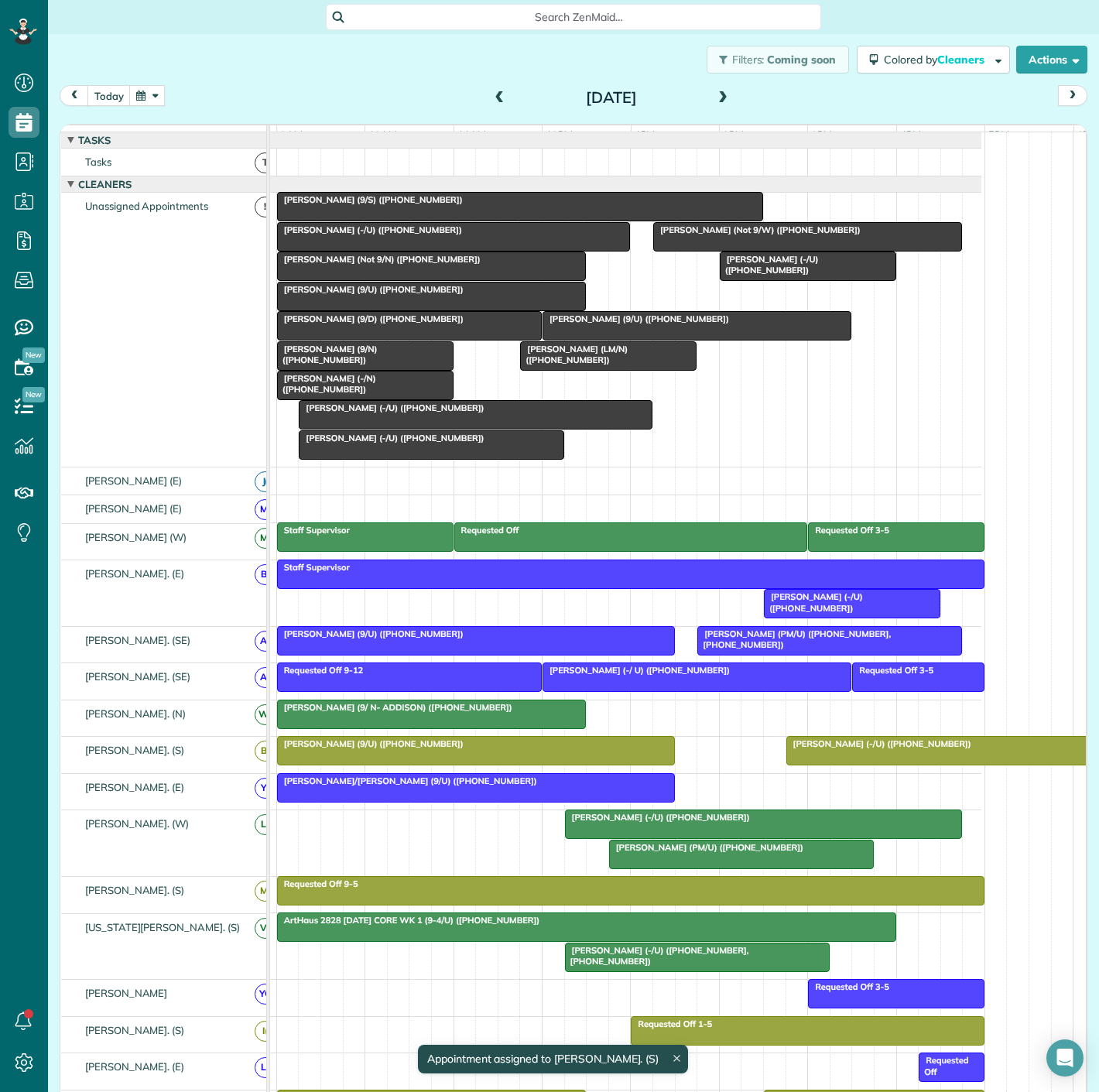
click at [603, 763] on div at bounding box center [476, 750] width 396 height 28
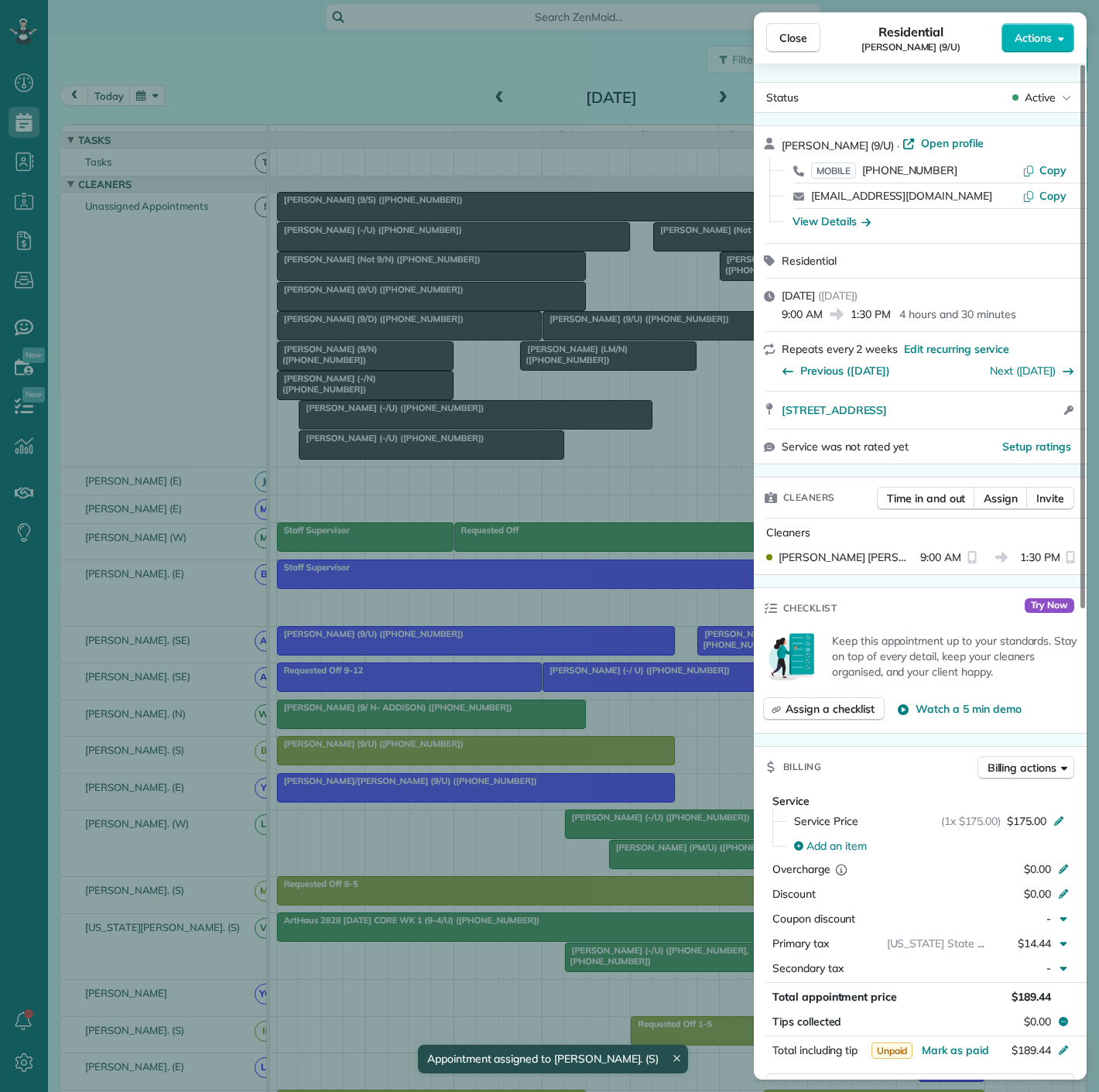
click at [603, 763] on div "Close Residential Ryan Buzzelli (9/U) Actions Status Active Ryan Buzzelli (9/U)…" at bounding box center [550, 546] width 1099 height 1092
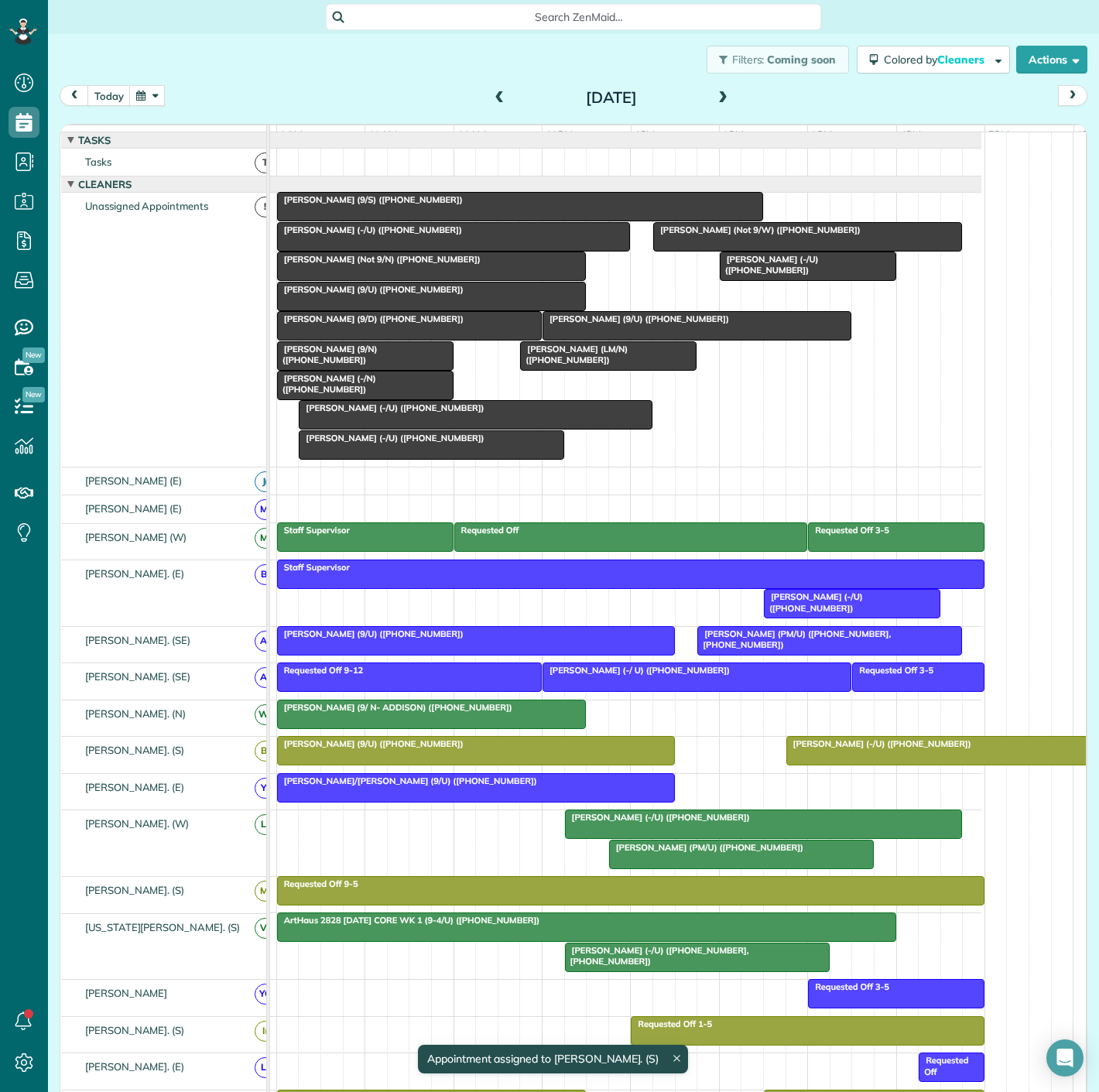
click at [538, 764] on div at bounding box center [476, 750] width 396 height 28
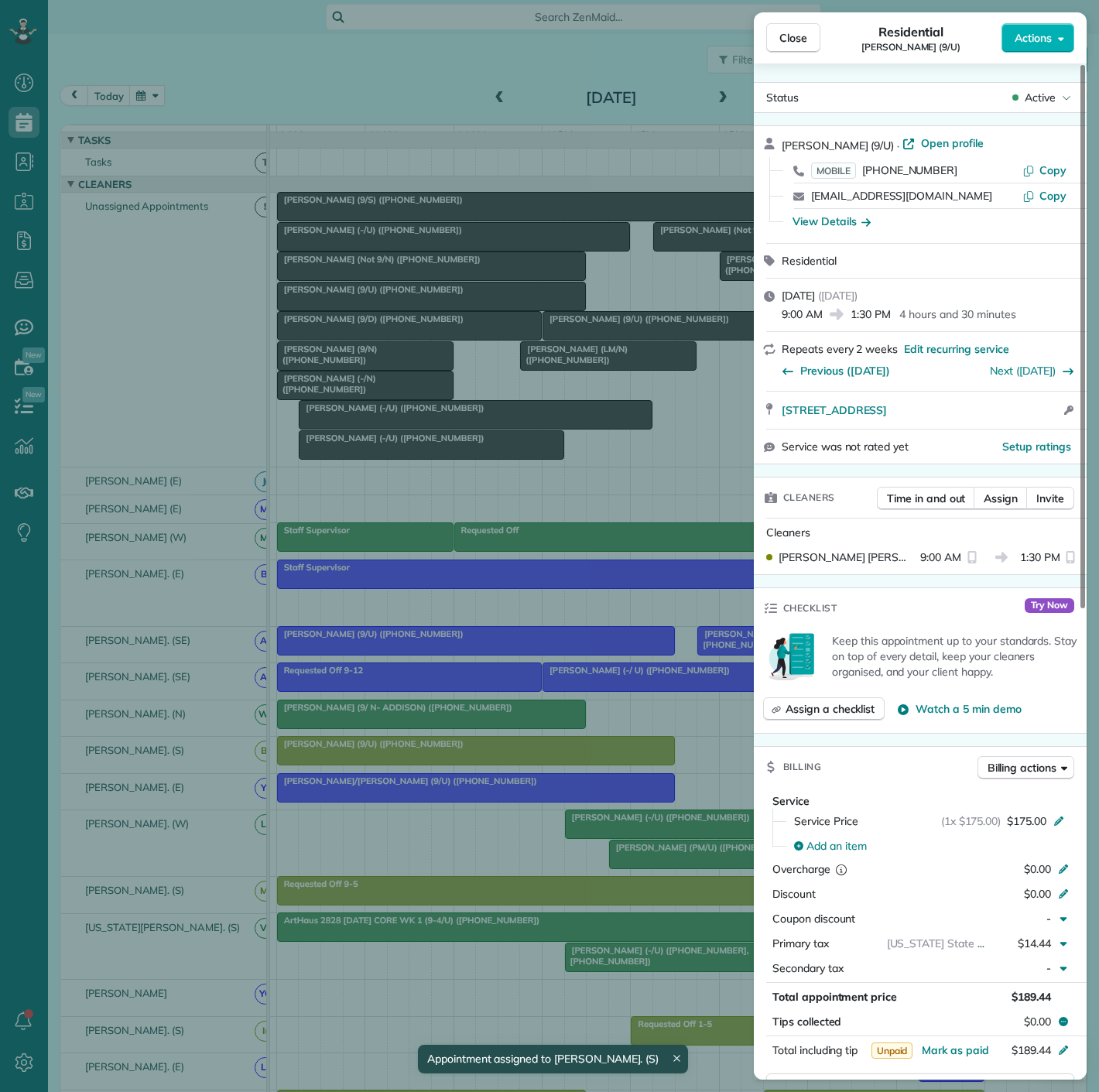
click at [538, 765] on div "Close Residential Ryan Buzzelli (9/U) Actions Status Active Ryan Buzzelli (9/U)…" at bounding box center [550, 546] width 1099 height 1092
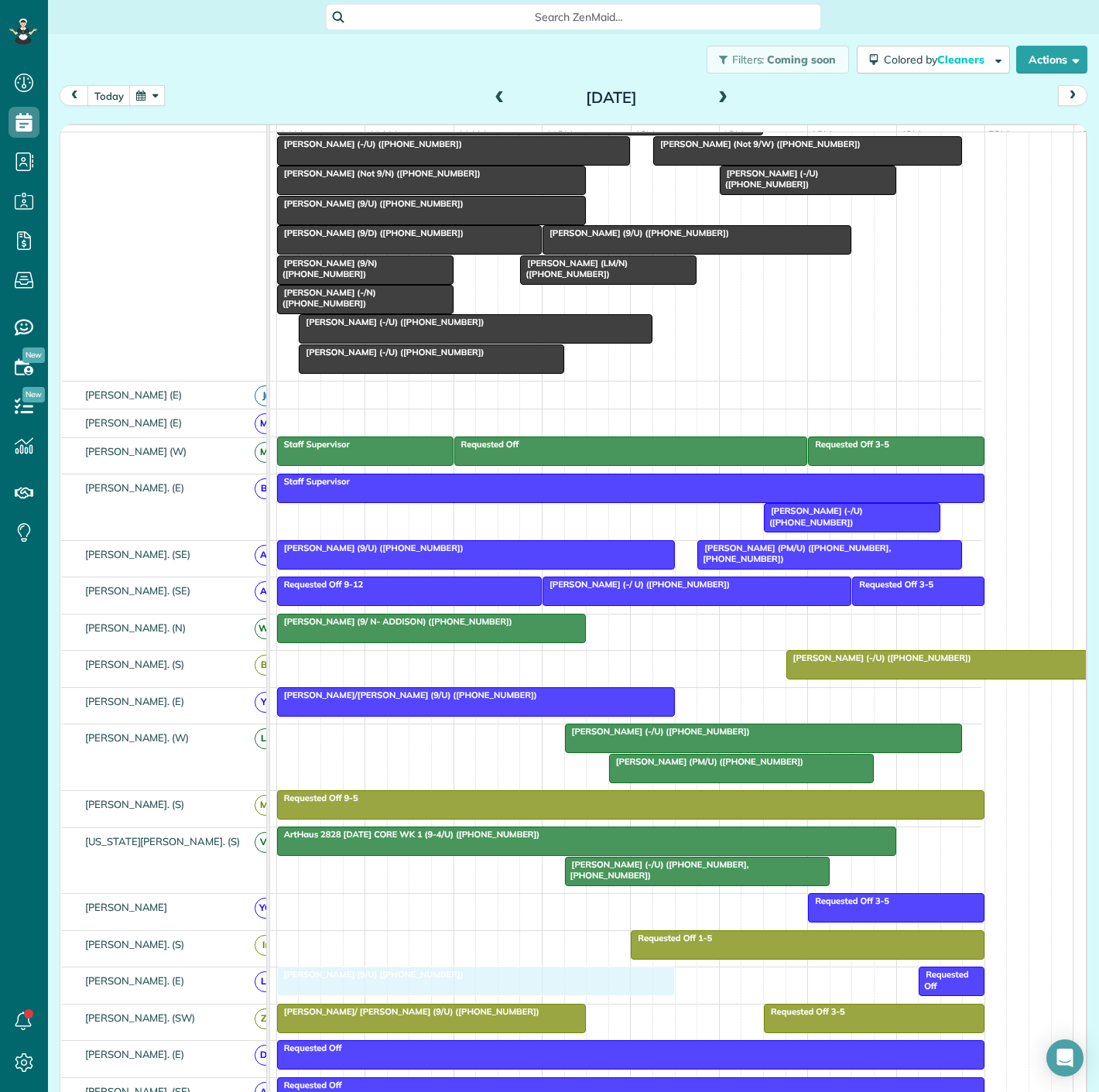
drag, startPoint x: 533, startPoint y: 764, endPoint x: 537, endPoint y: 991, distance: 227.0
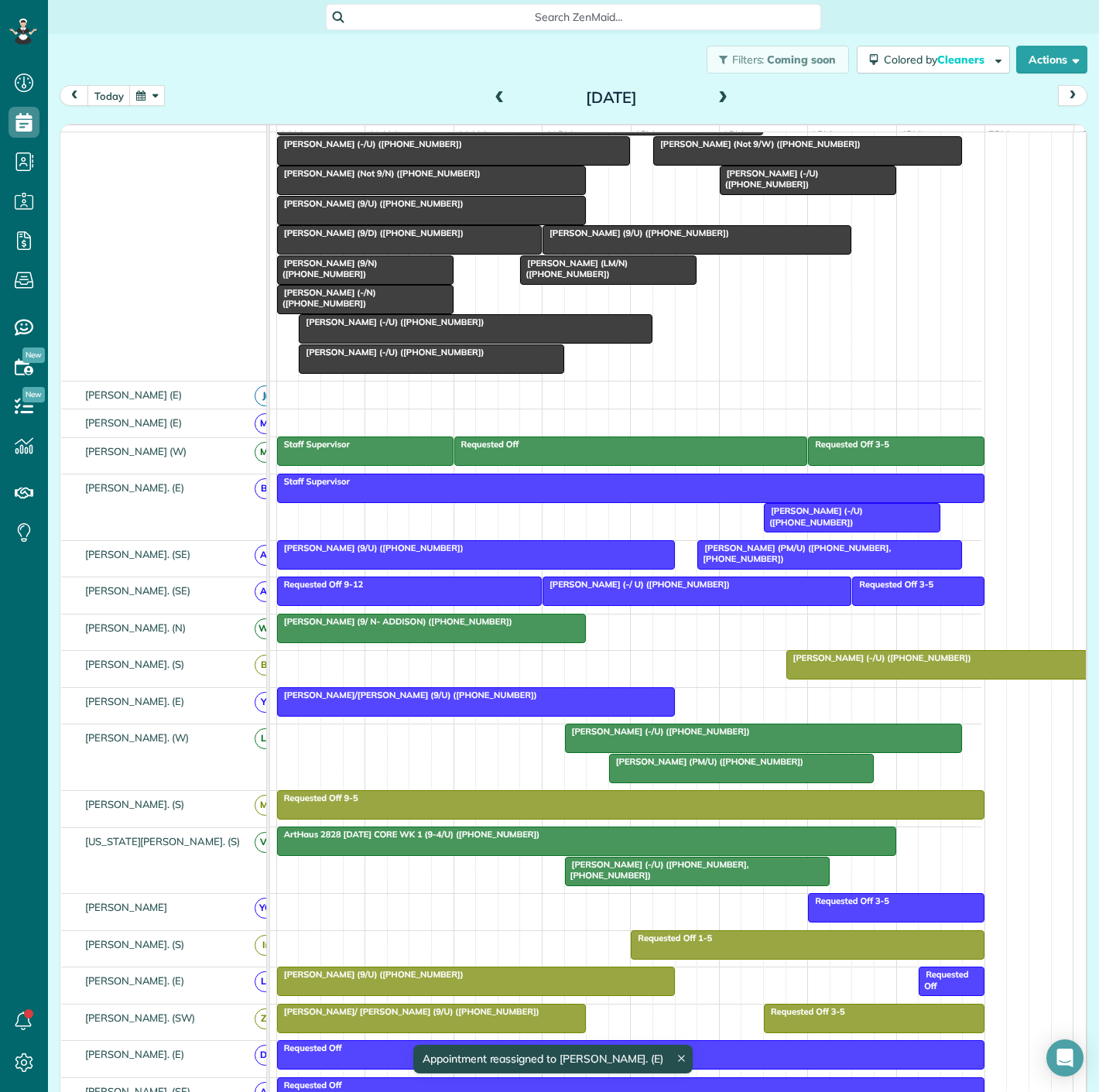
click at [805, 679] on div at bounding box center [940, 664] width 307 height 28
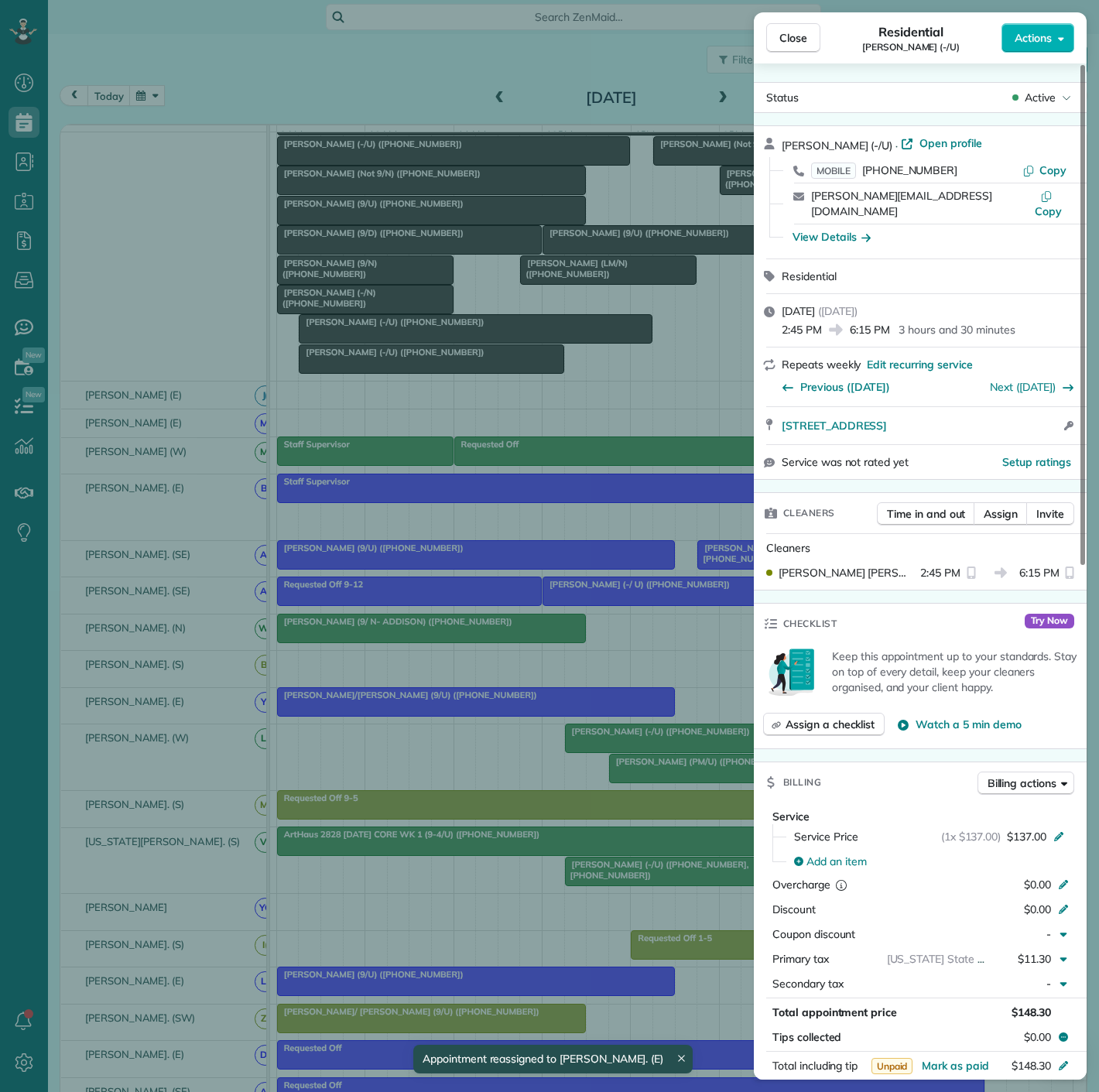
click at [508, 653] on div "Close Residential Cynthia Stopani (-/U) Actions Status Active Cynthia Stopani (…" at bounding box center [550, 546] width 1099 height 1092
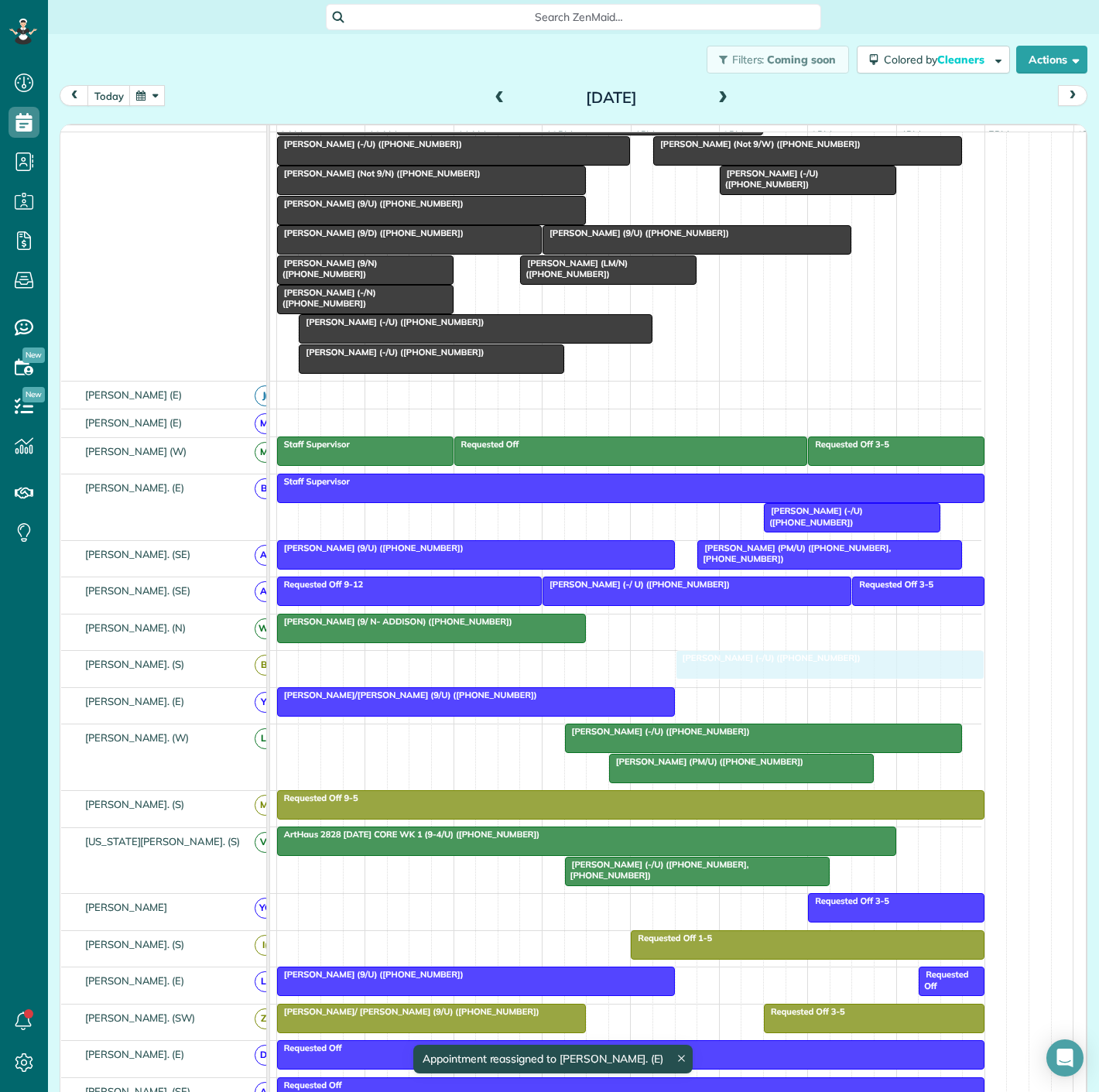
drag, startPoint x: 853, startPoint y: 678, endPoint x: 746, endPoint y: 684, distance: 107.2
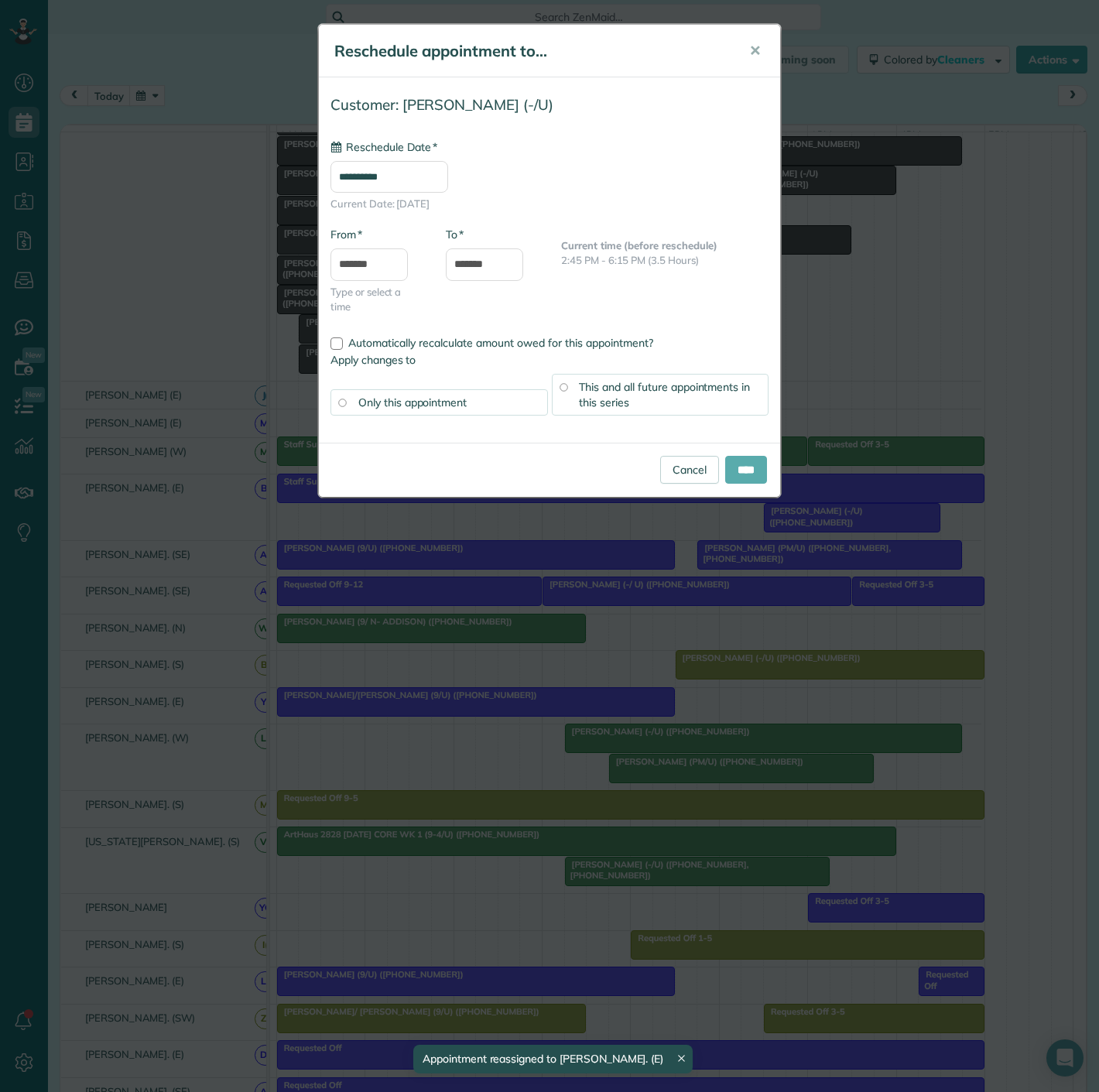
type input "**********"
click at [764, 472] on input "****" at bounding box center [746, 469] width 42 height 28
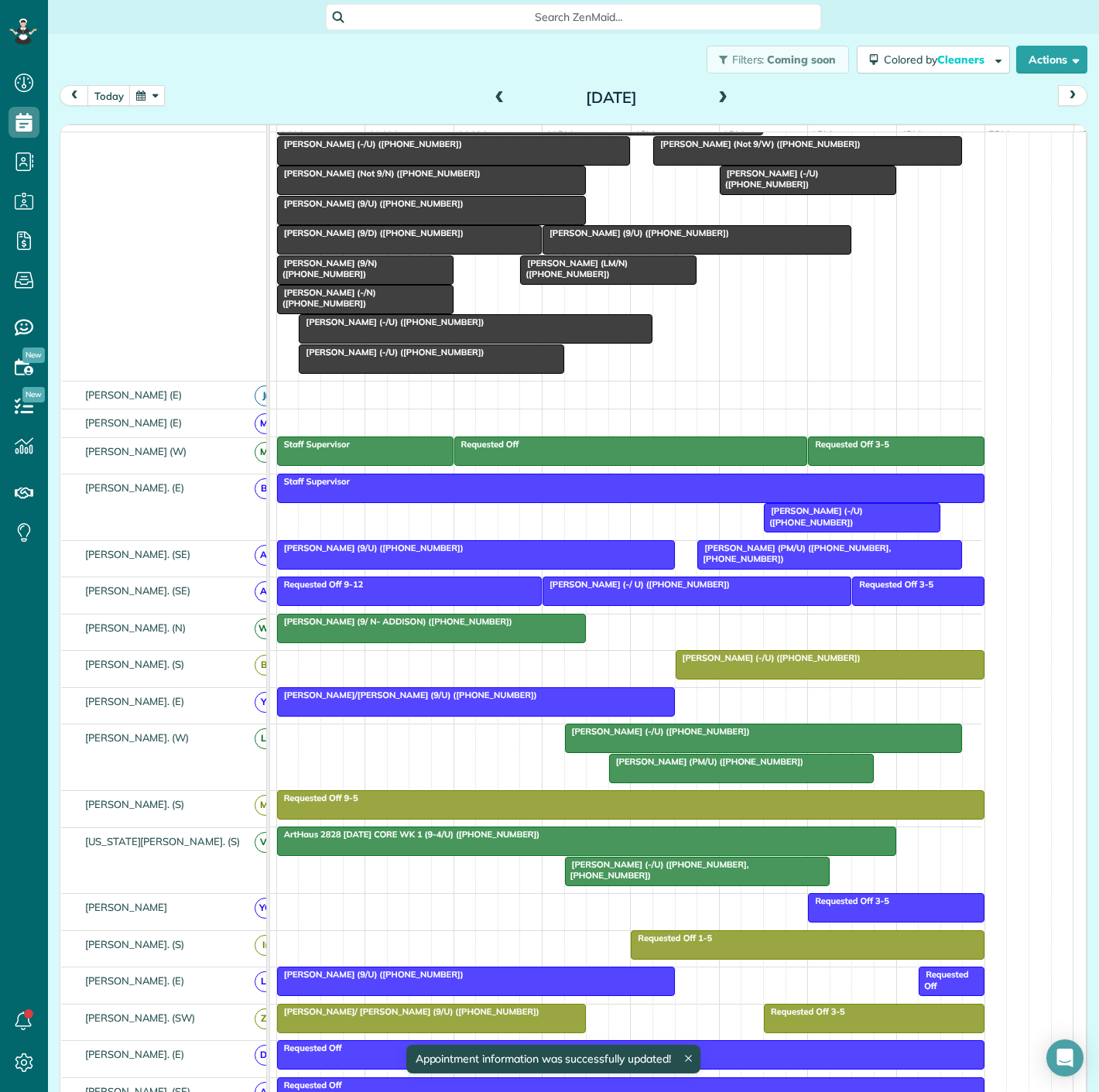
scroll to position [61, 0]
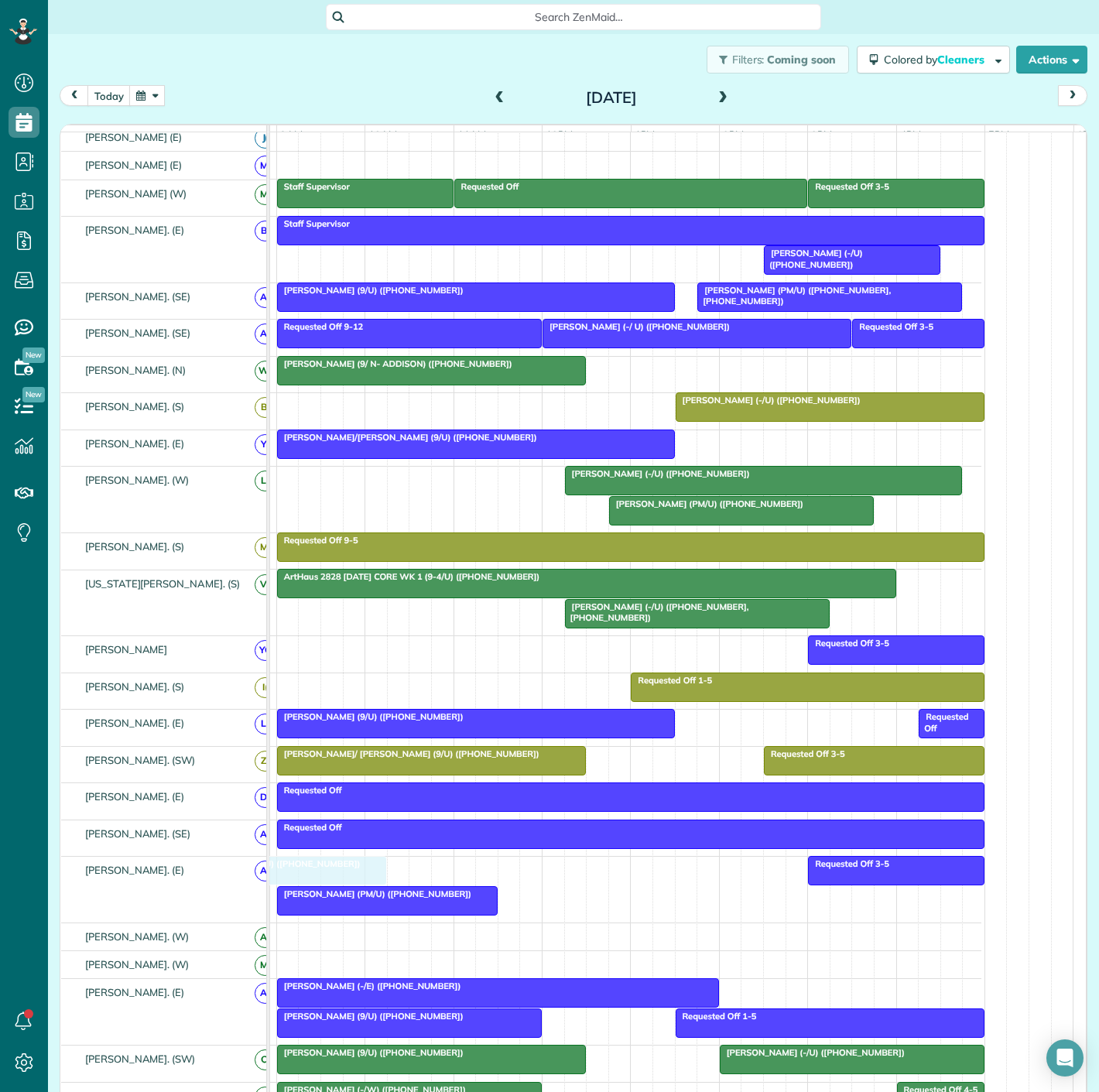
drag, startPoint x: 314, startPoint y: 870, endPoint x: 341, endPoint y: 886, distance: 31.4
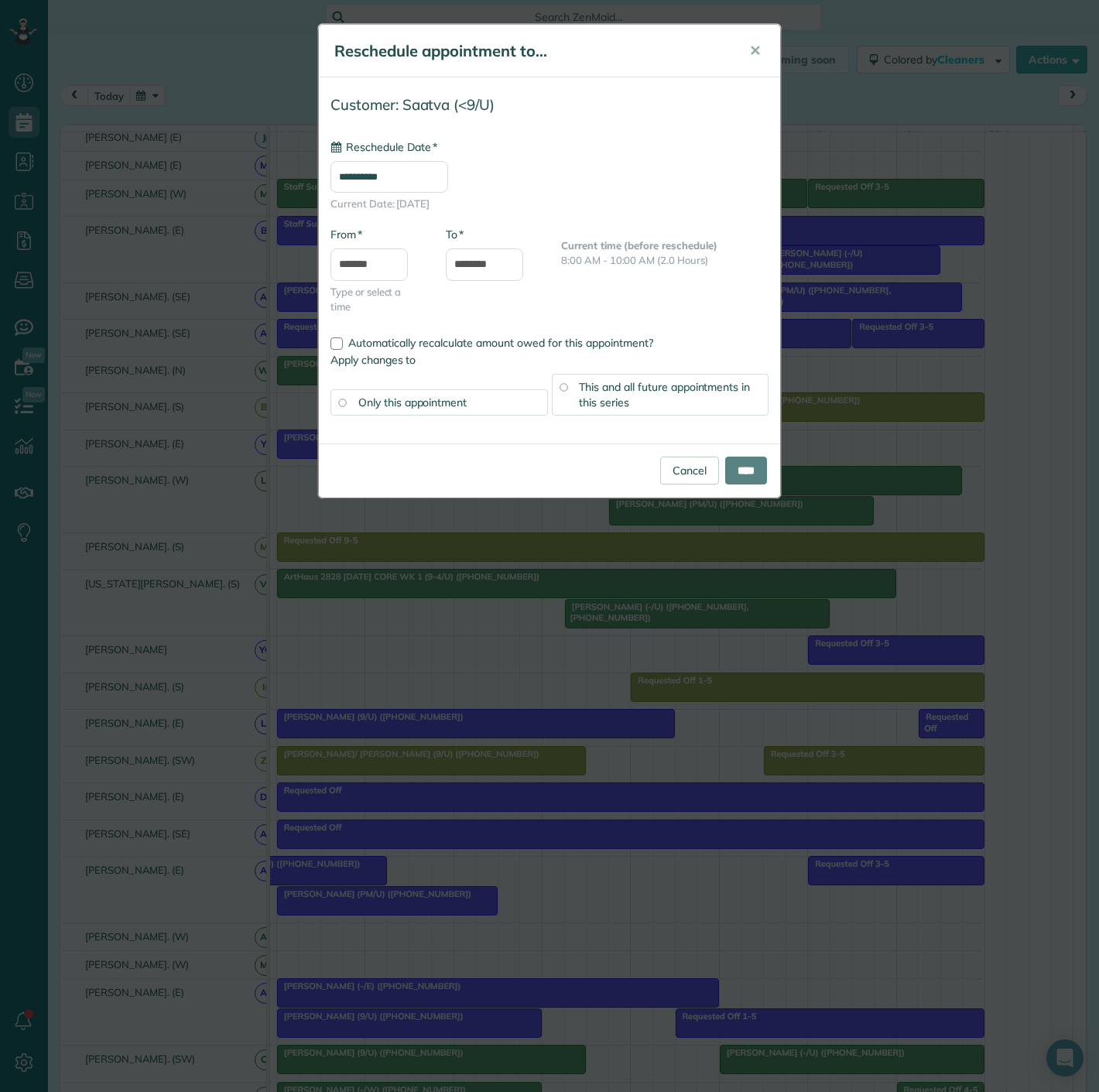
click at [523, 880] on div "**********" at bounding box center [550, 546] width 1099 height 1092
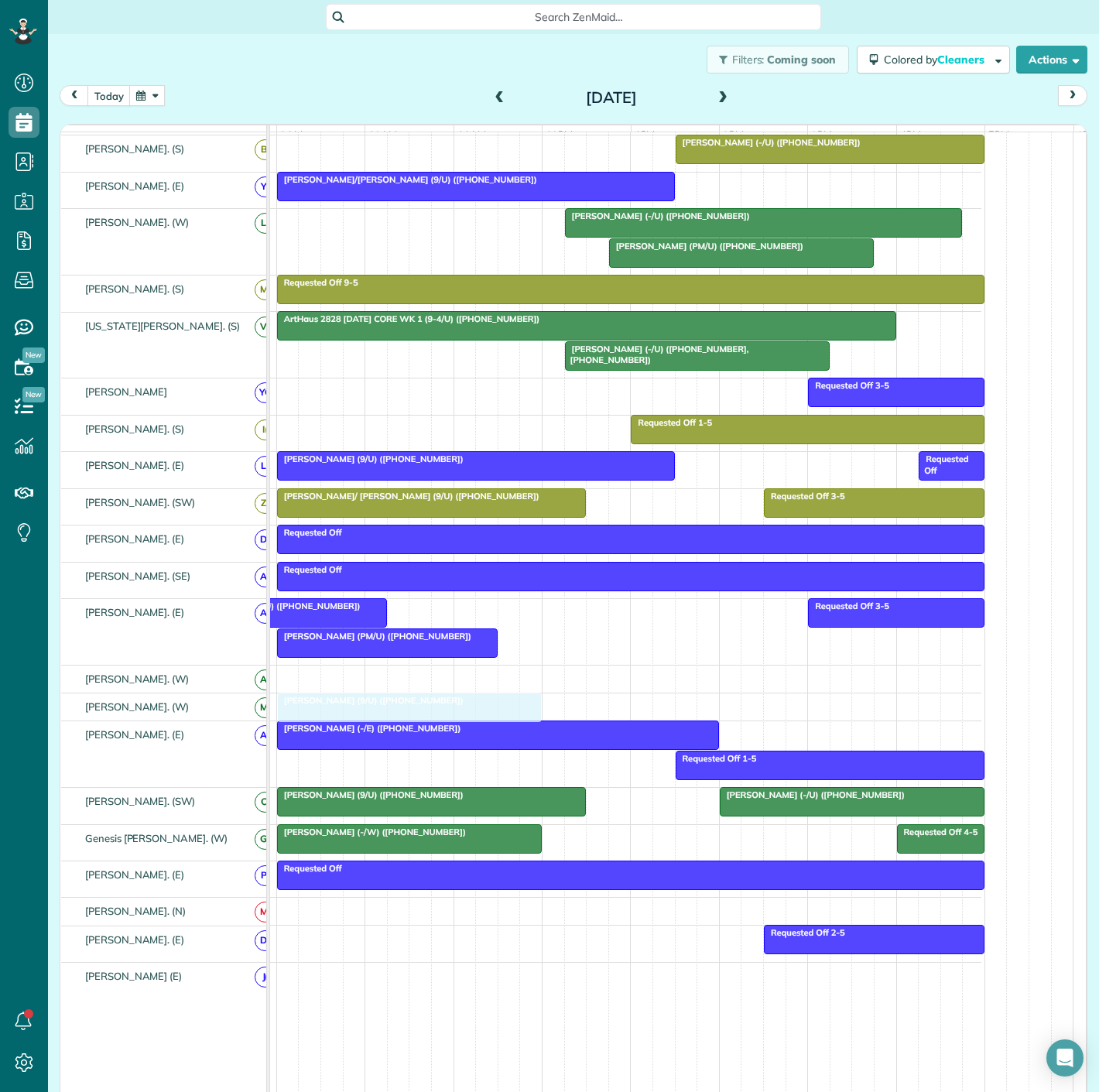
drag, startPoint x: 389, startPoint y: 773, endPoint x: 391, endPoint y: 721, distance: 52.0
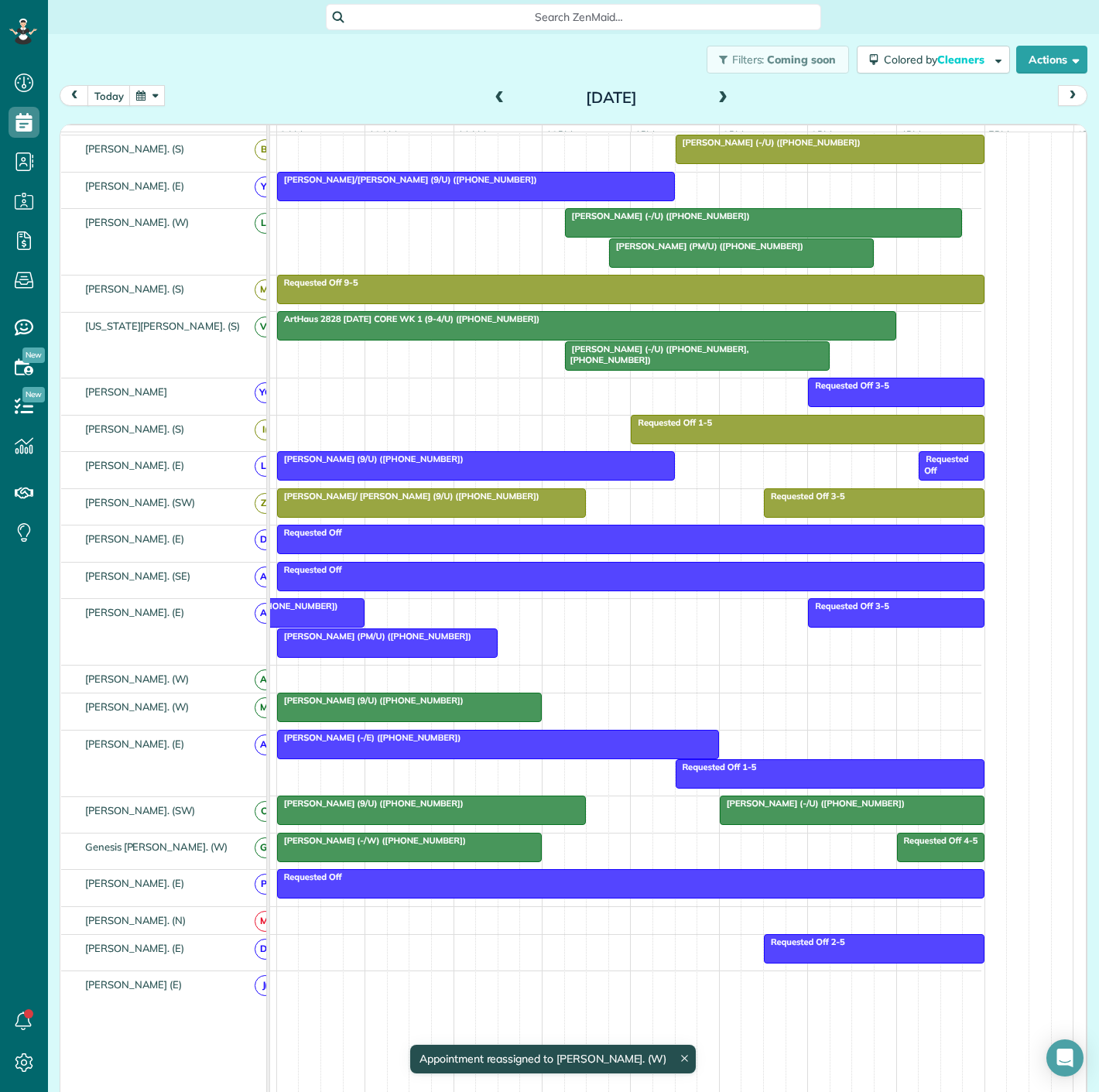
scroll to position [258, 0]
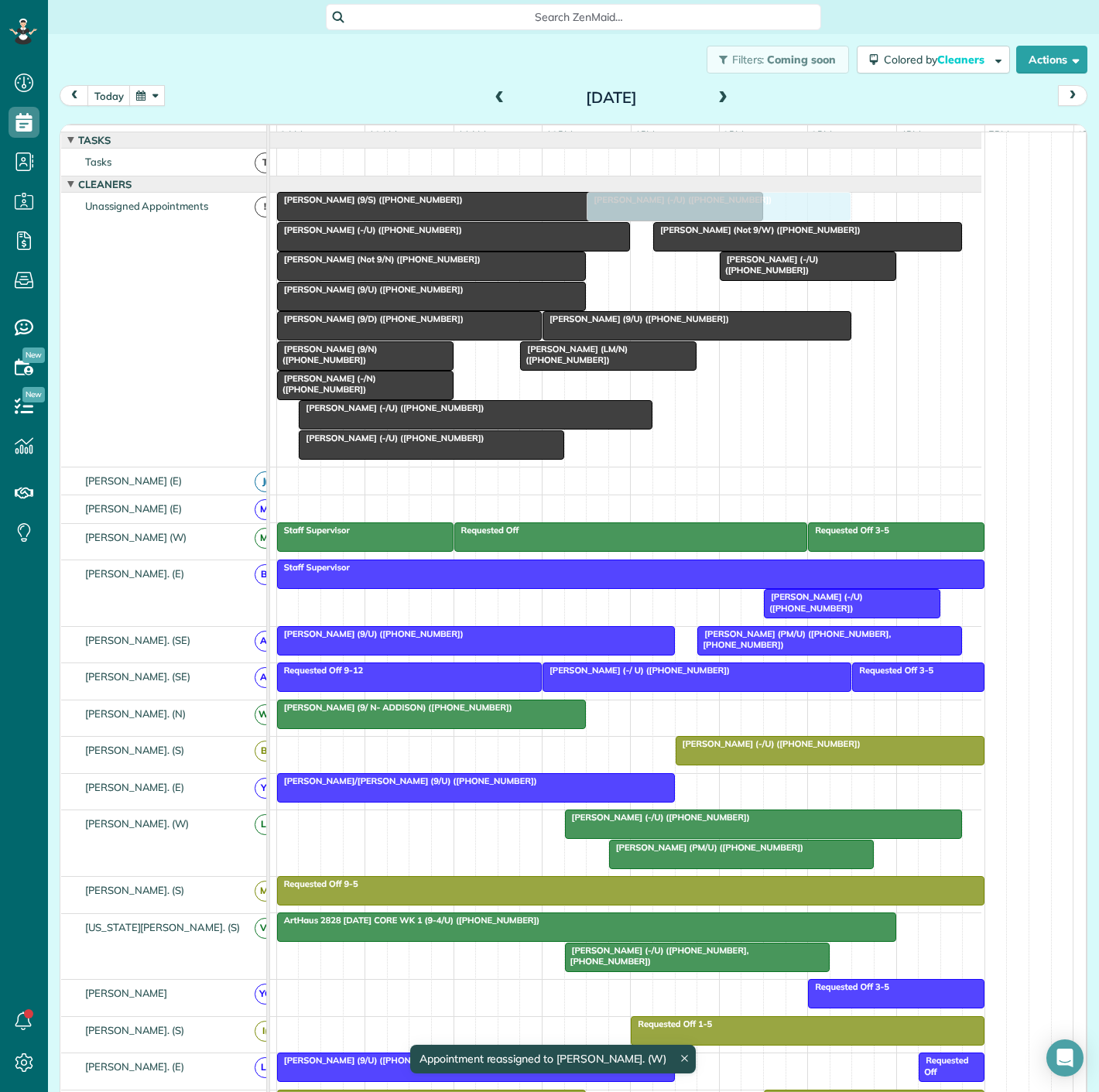
drag, startPoint x: 795, startPoint y: 819, endPoint x: 662, endPoint y: 278, distance: 557.1
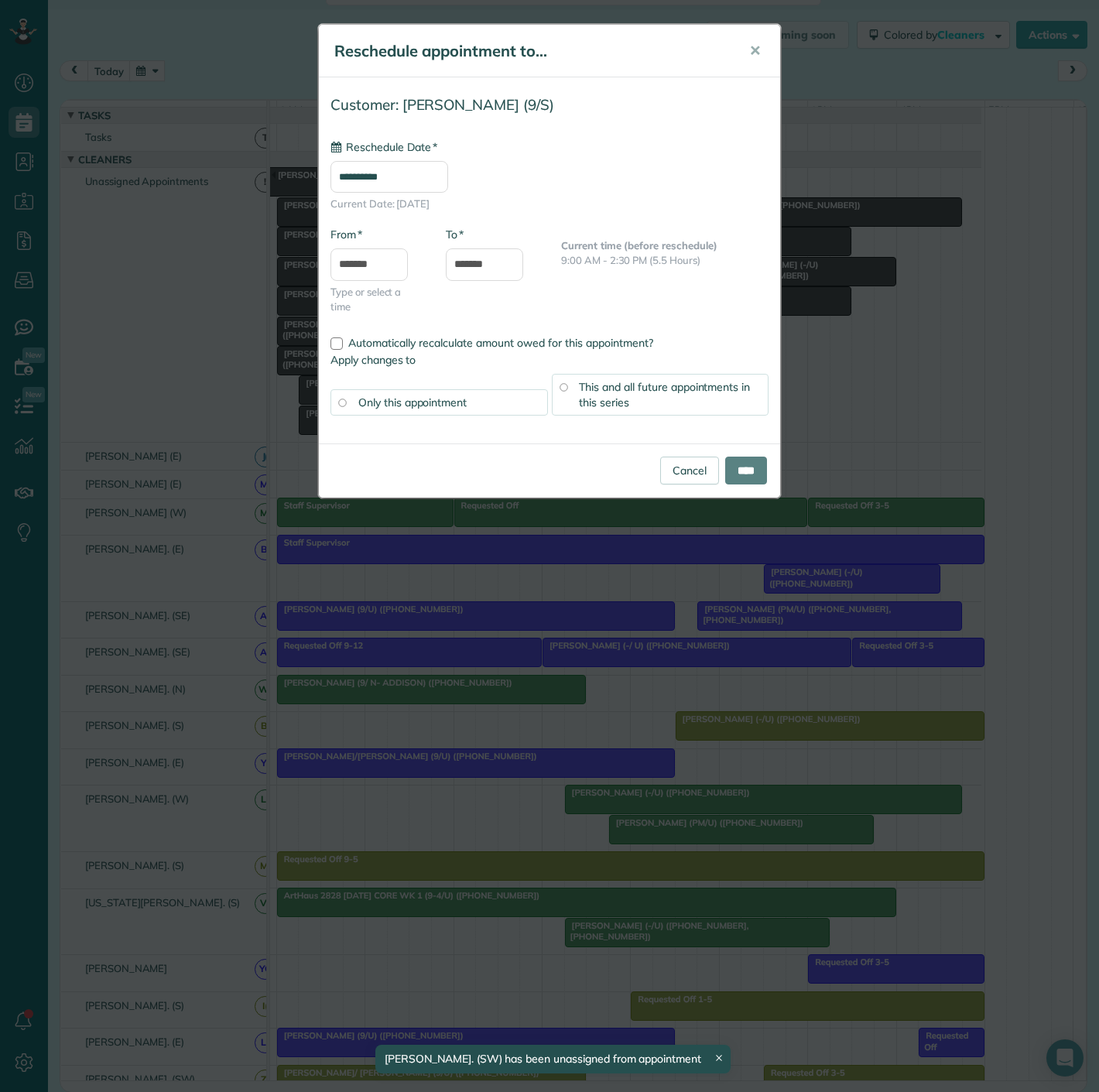
drag, startPoint x: 394, startPoint y: 224, endPoint x: 411, endPoint y: 670, distance: 446.3
click at [411, 670] on div "**********" at bounding box center [550, 546] width 1099 height 1092
type input "**********"
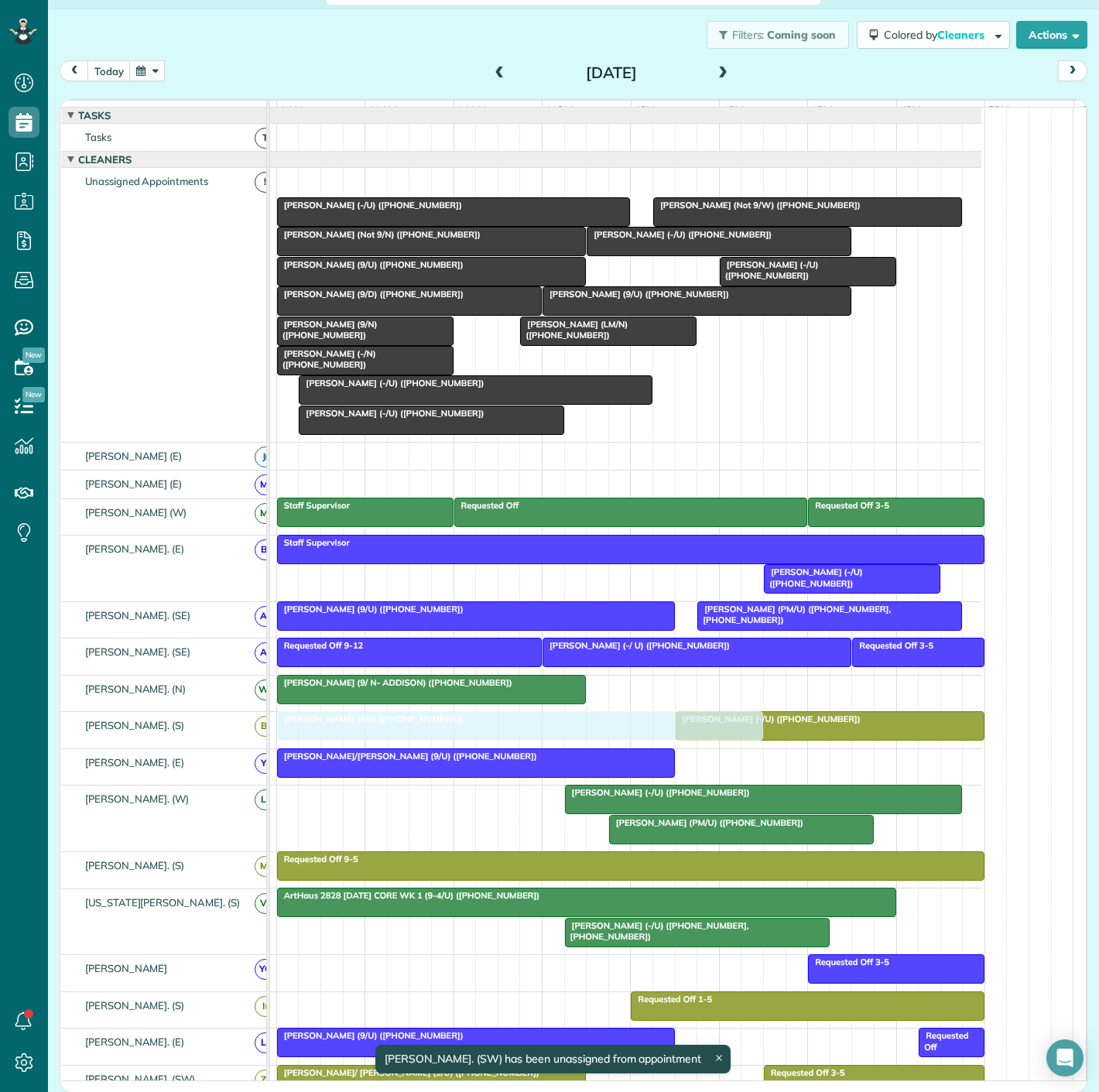
drag, startPoint x: 360, startPoint y: 190, endPoint x: 373, endPoint y: 727, distance: 537.2
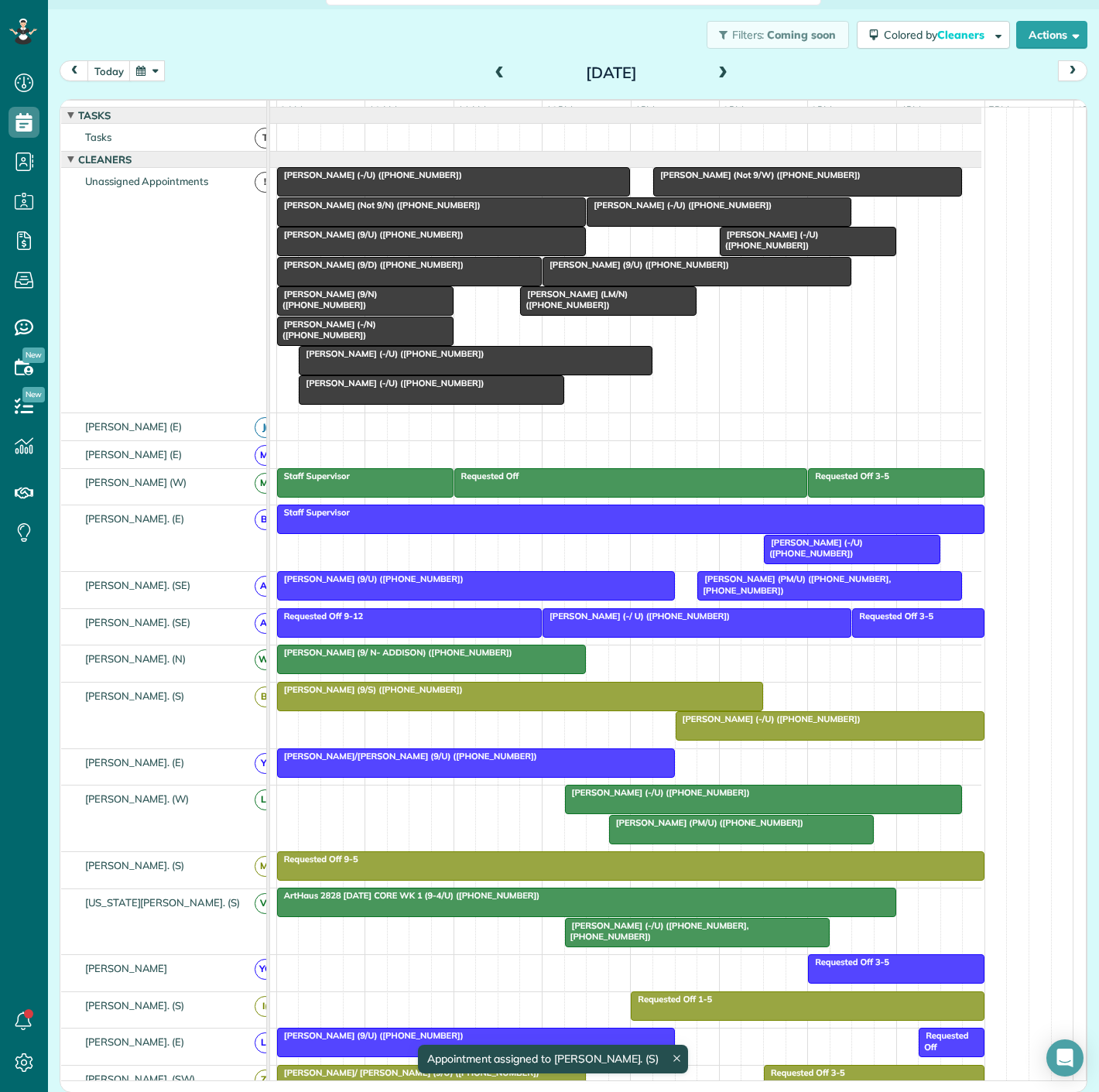
click at [628, 771] on div at bounding box center [476, 763] width 396 height 28
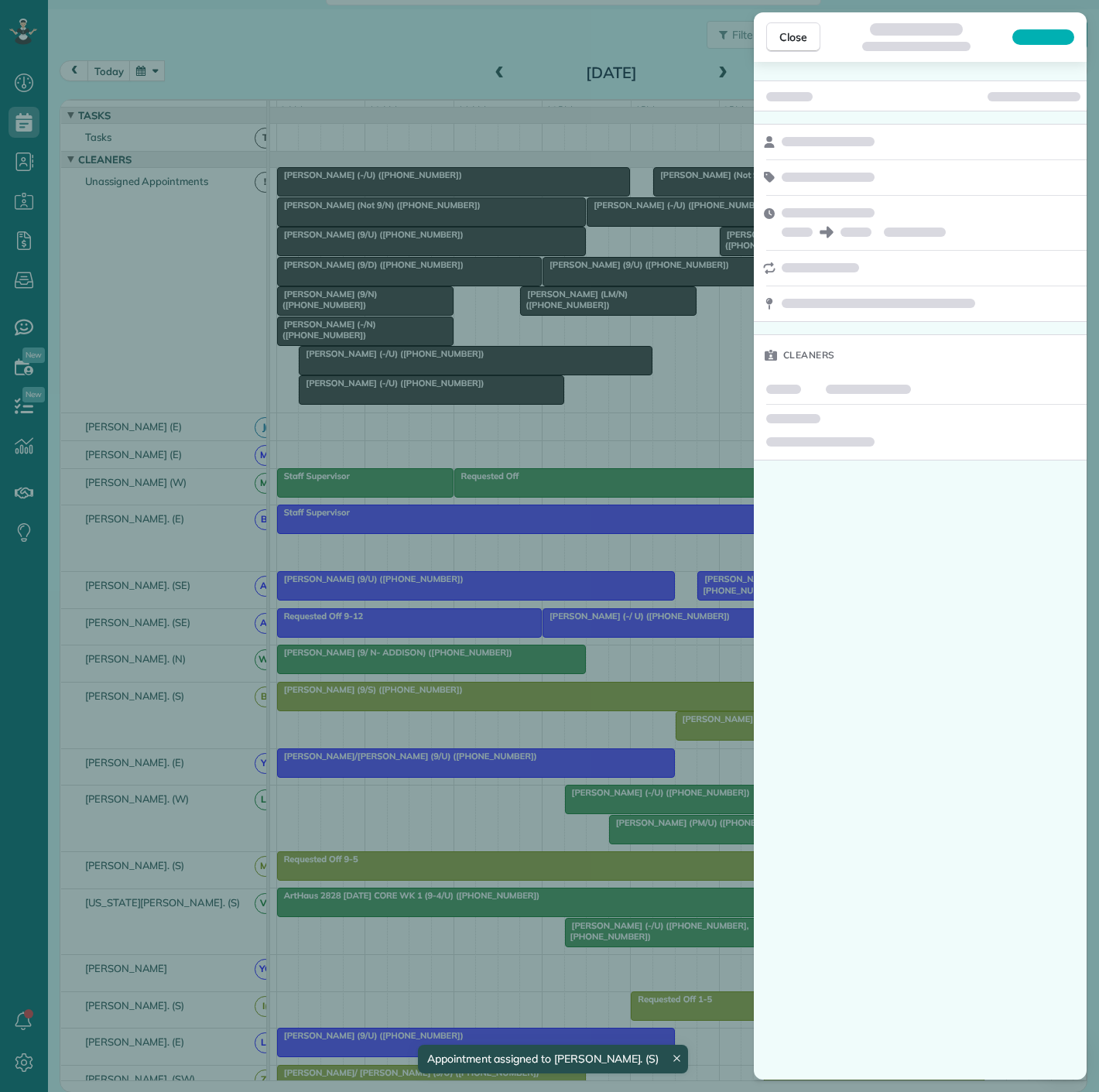
click at [628, 771] on div "Close Cleaners" at bounding box center [550, 546] width 1099 height 1092
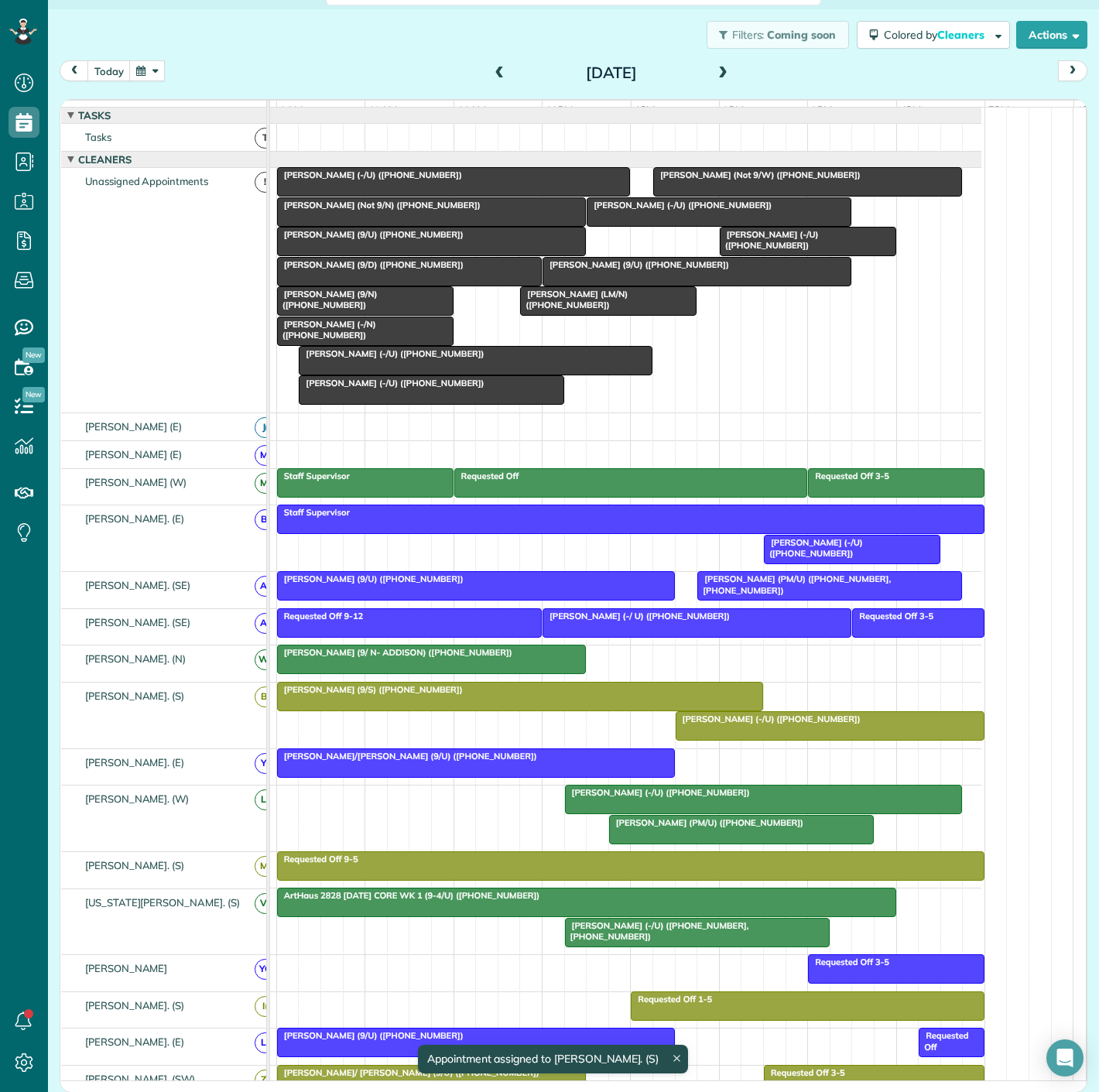
click at [628, 771] on div at bounding box center [476, 763] width 396 height 28
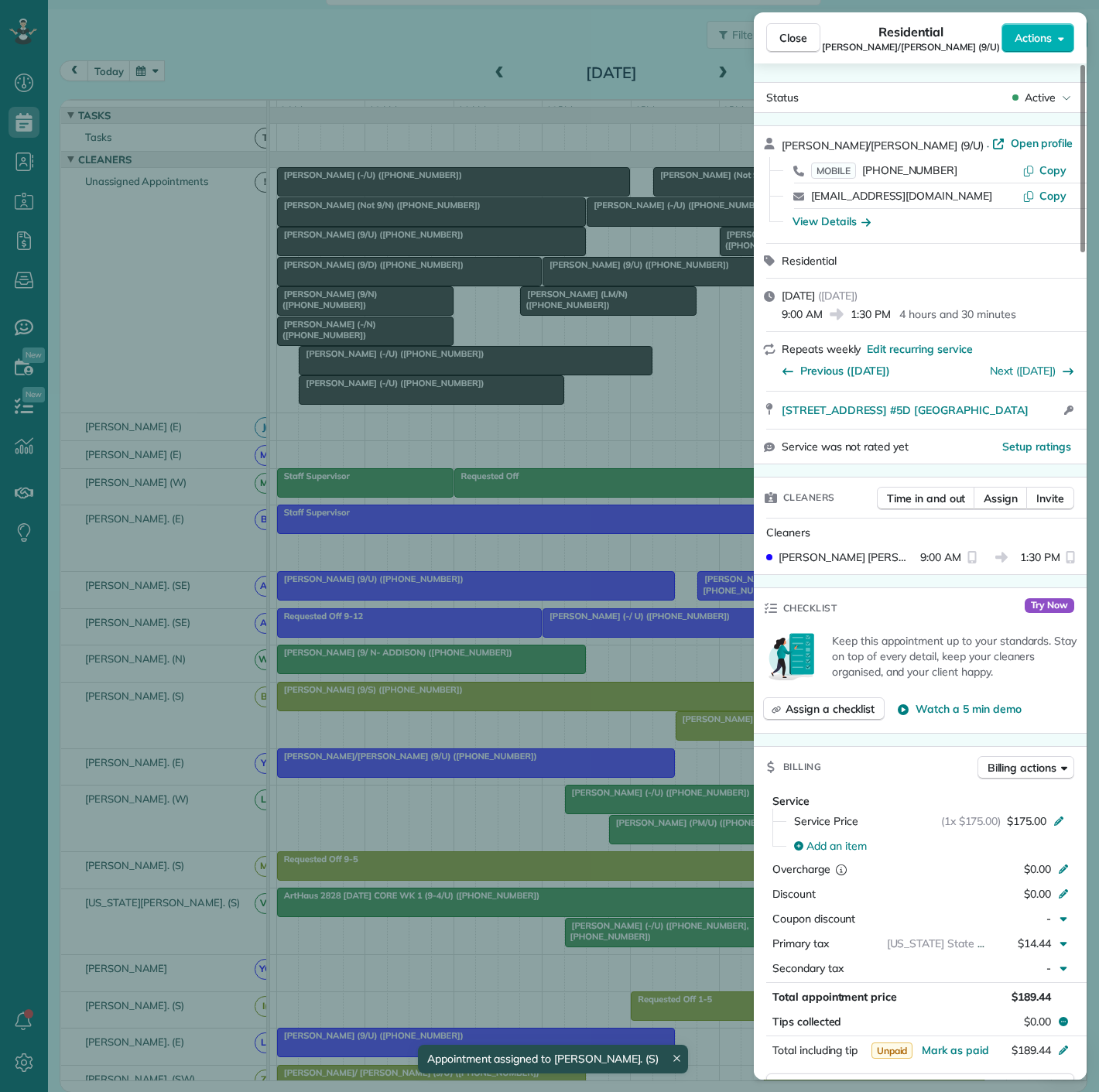
click at [628, 771] on div "Close Residential Rhonda Friedman/Rafferty (9/U) Actions Status Active Rhonda F…" at bounding box center [550, 546] width 1099 height 1092
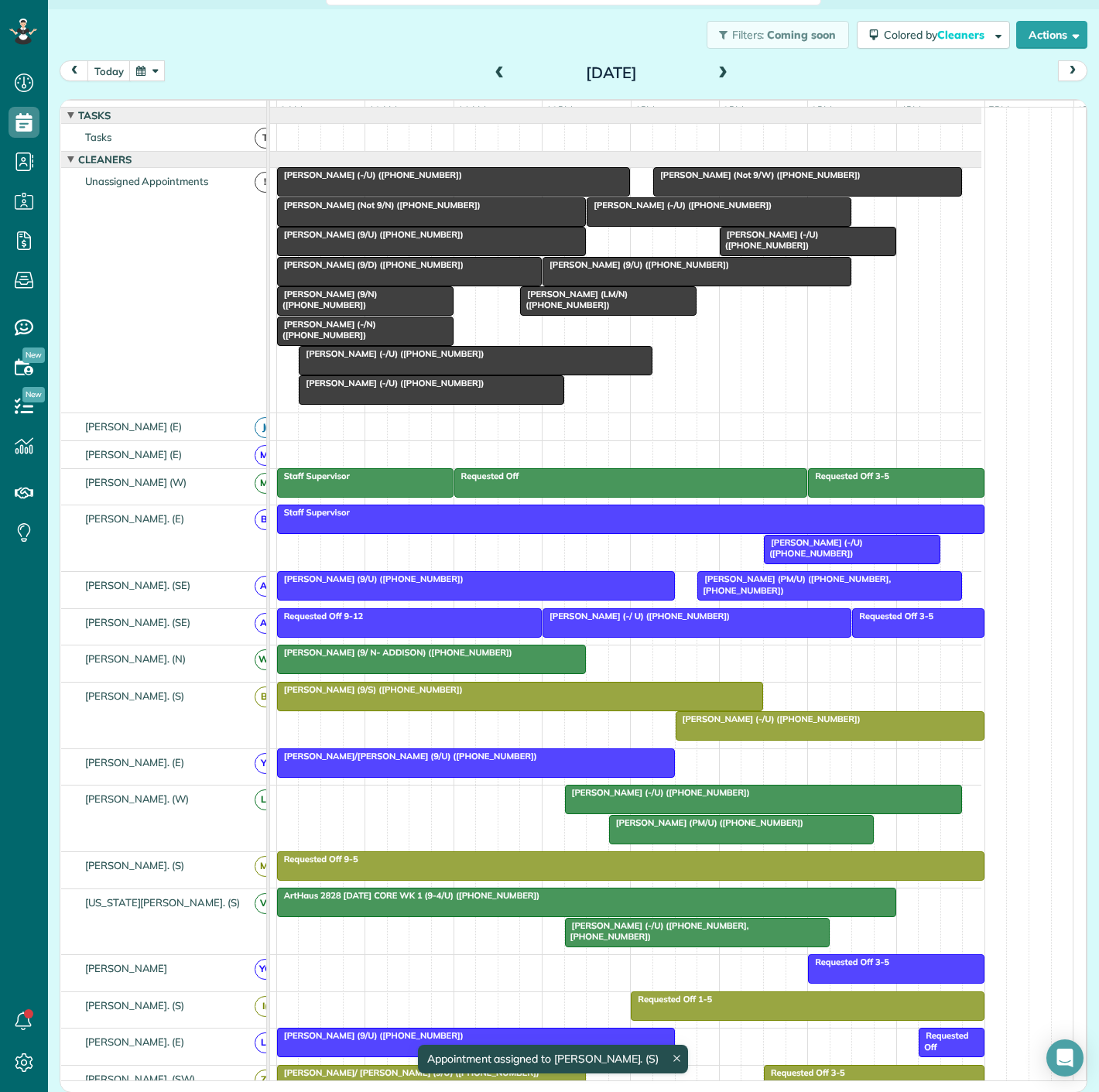
click at [734, 738] on div at bounding box center [830, 725] width 307 height 28
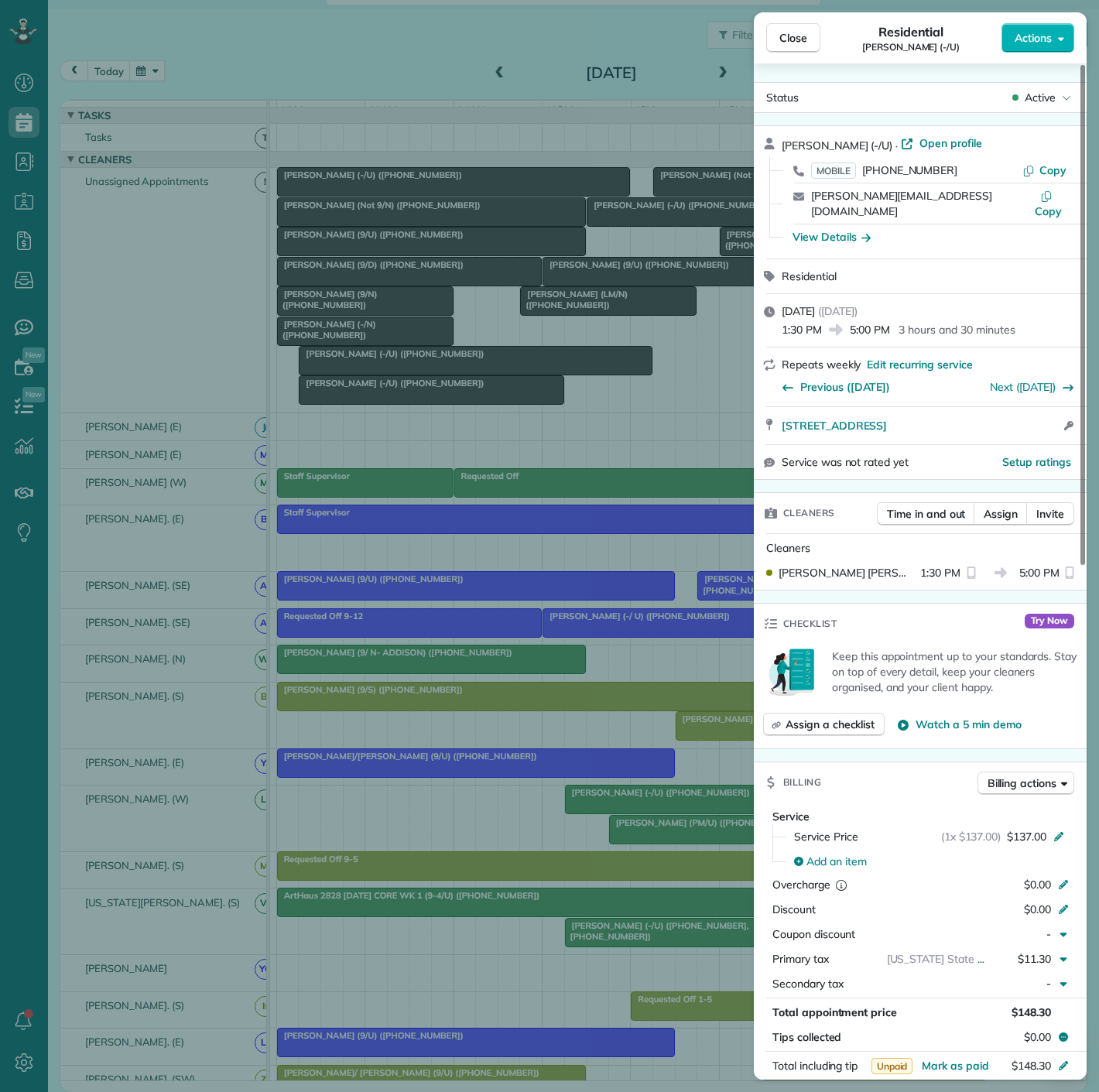
click at [734, 738] on div "Close Residential Cynthia Stopani (-/U) Actions Status Active Cynthia Stopani (…" at bounding box center [550, 546] width 1099 height 1092
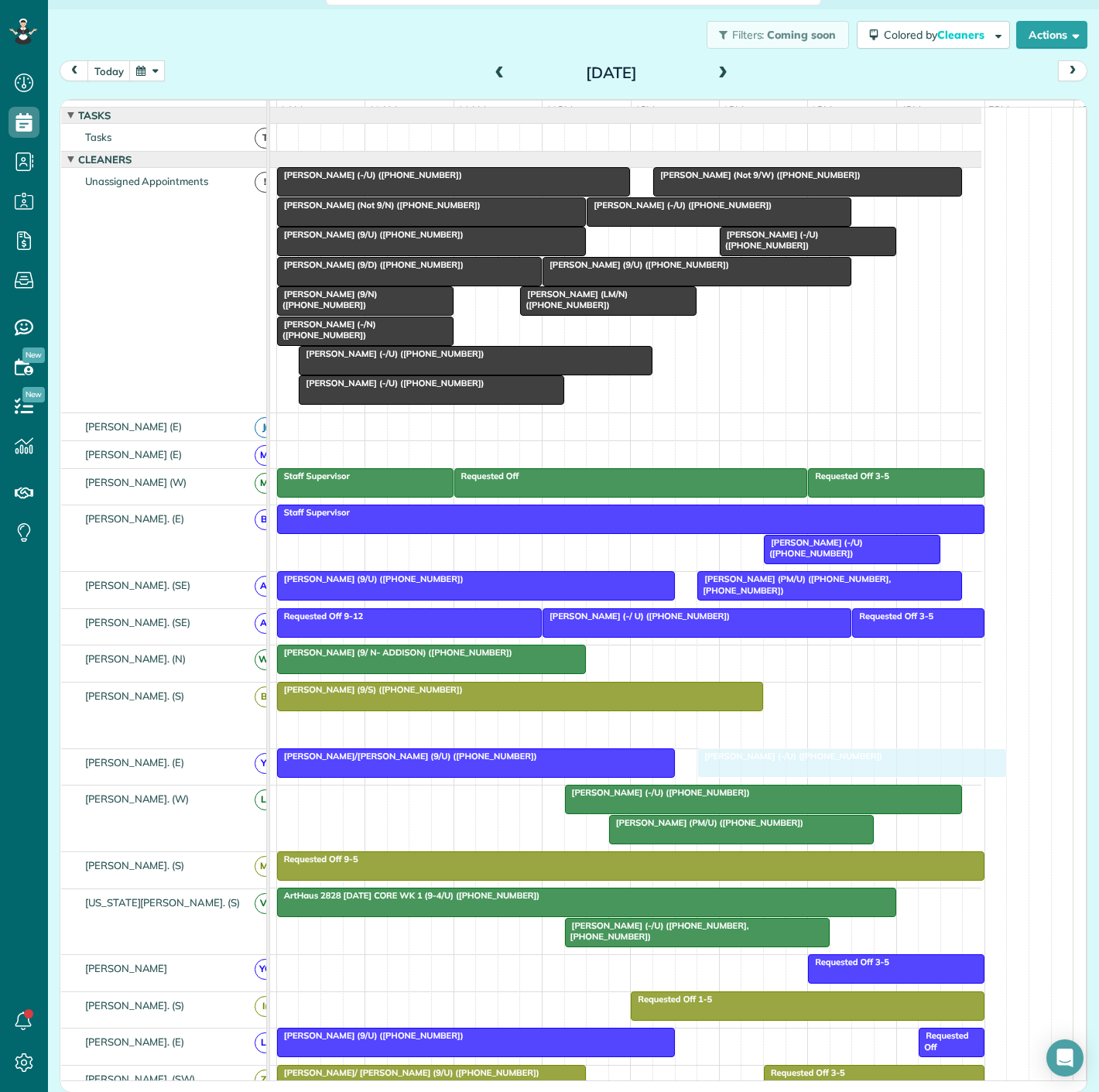
drag, startPoint x: 728, startPoint y: 735, endPoint x: 747, endPoint y: 762, distance: 33.0
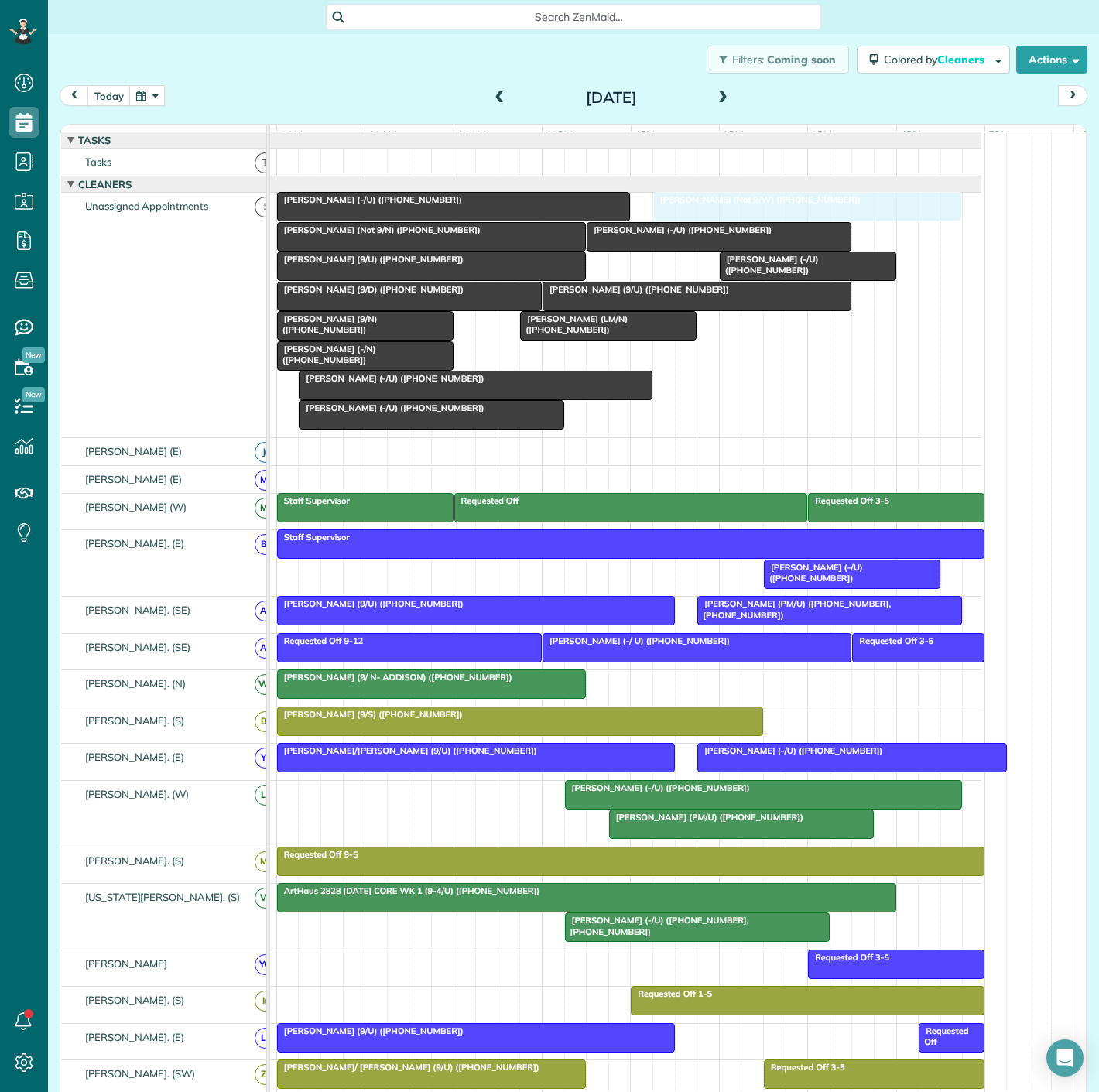
drag, startPoint x: 703, startPoint y: 219, endPoint x: 713, endPoint y: 287, distance: 68.7
click at [713, 287] on div "Luisita Torregrosa (LM/N) (+13476015223) Audrey Sloane (-/U) (+14693861434) Tim…" at bounding box center [585, 314] width 794 height 244
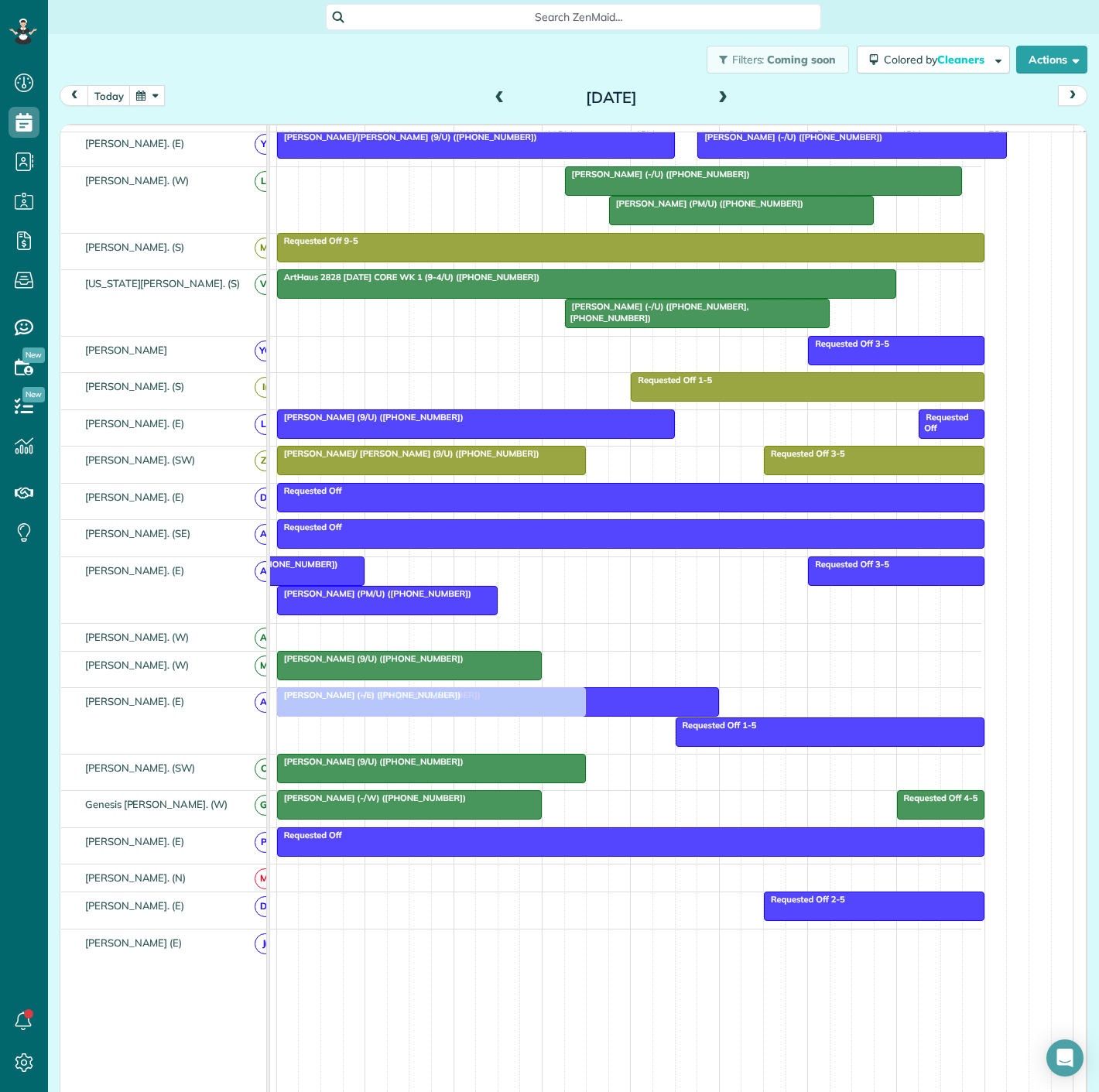
scroll to position [687, 0]
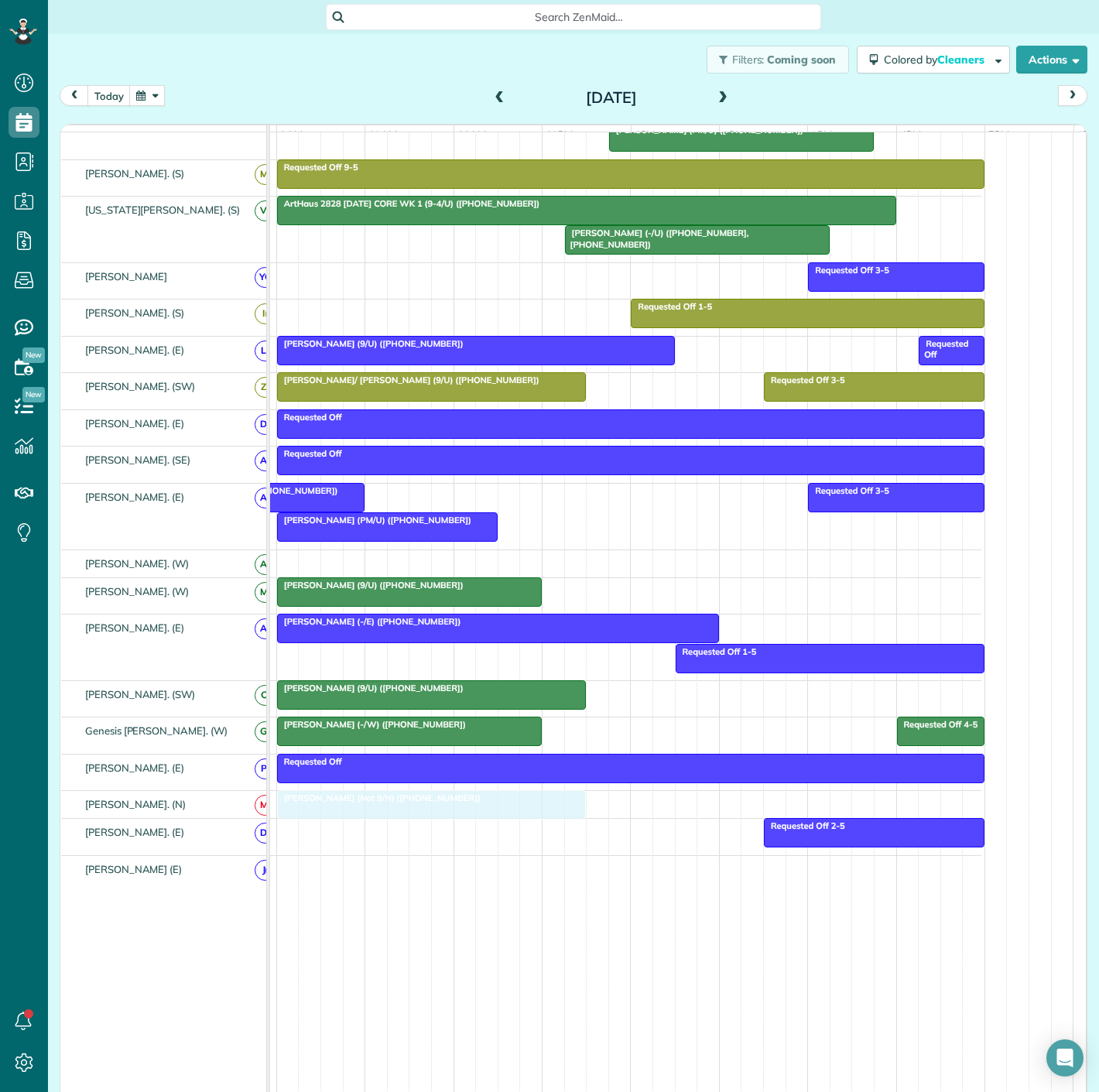
drag, startPoint x: 401, startPoint y: 248, endPoint x: 404, endPoint y: 824, distance: 576.0
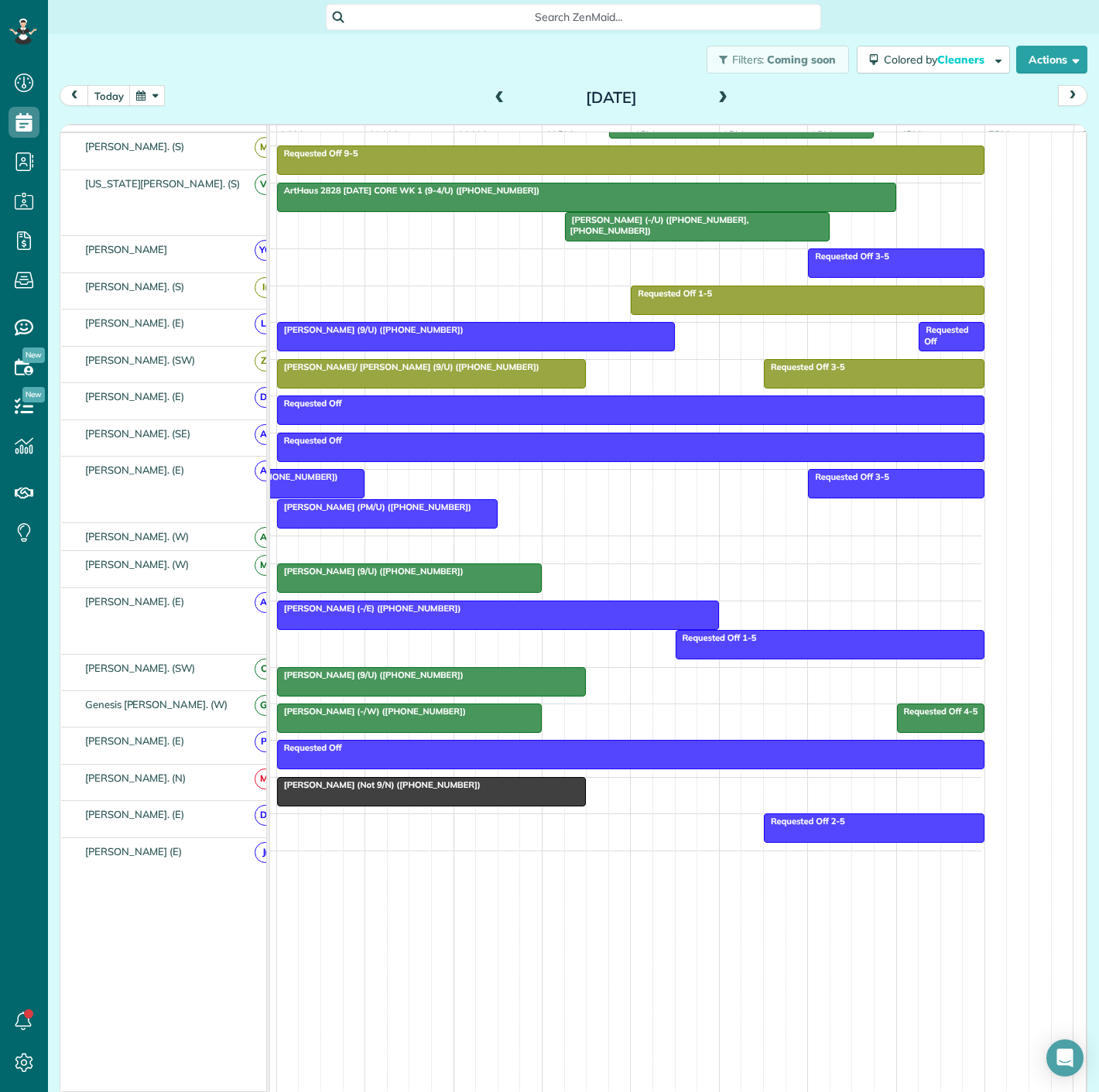
scroll to position [658, 82]
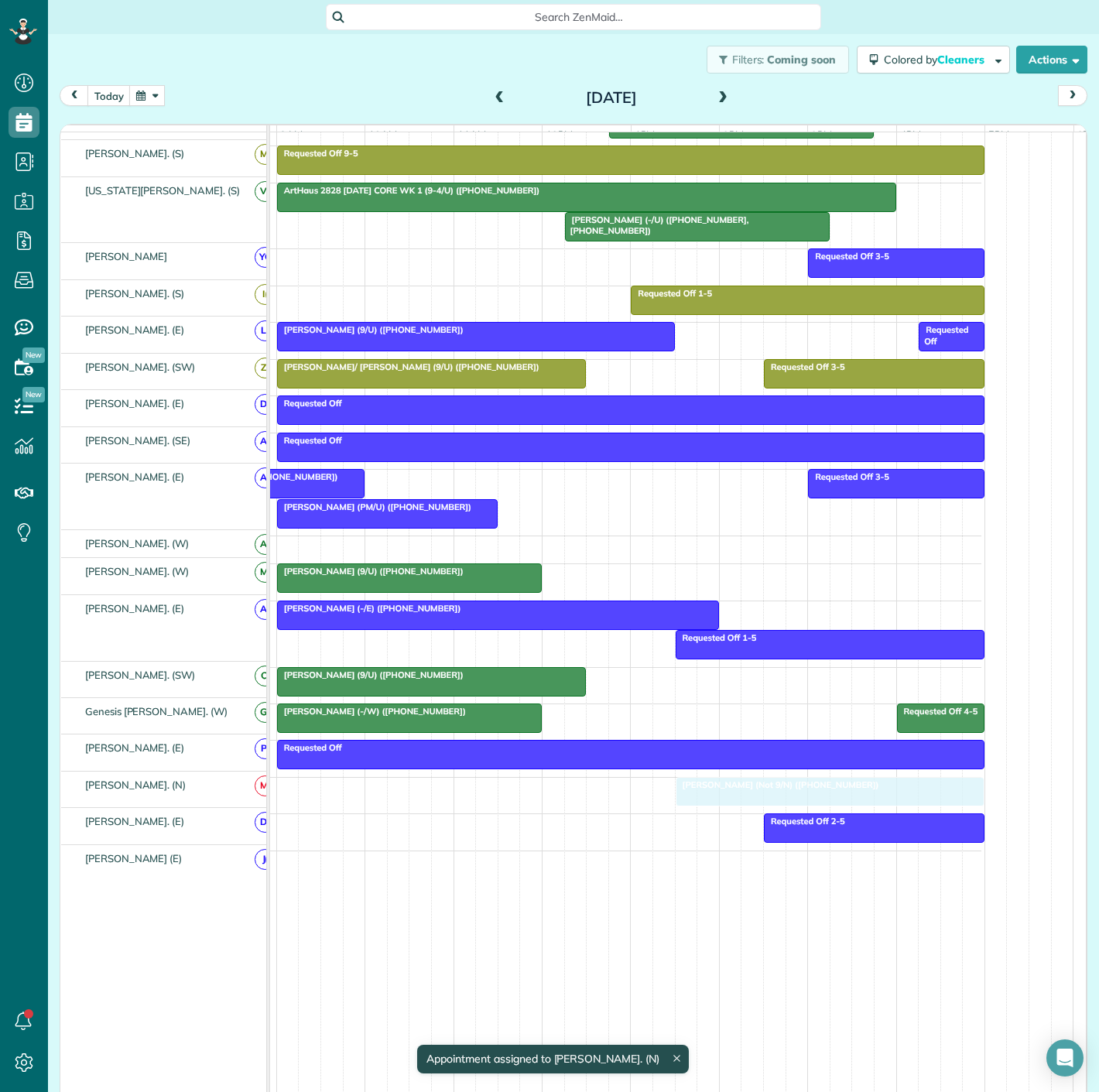
drag, startPoint x: 318, startPoint y: 796, endPoint x: 711, endPoint y: 788, distance: 393.1
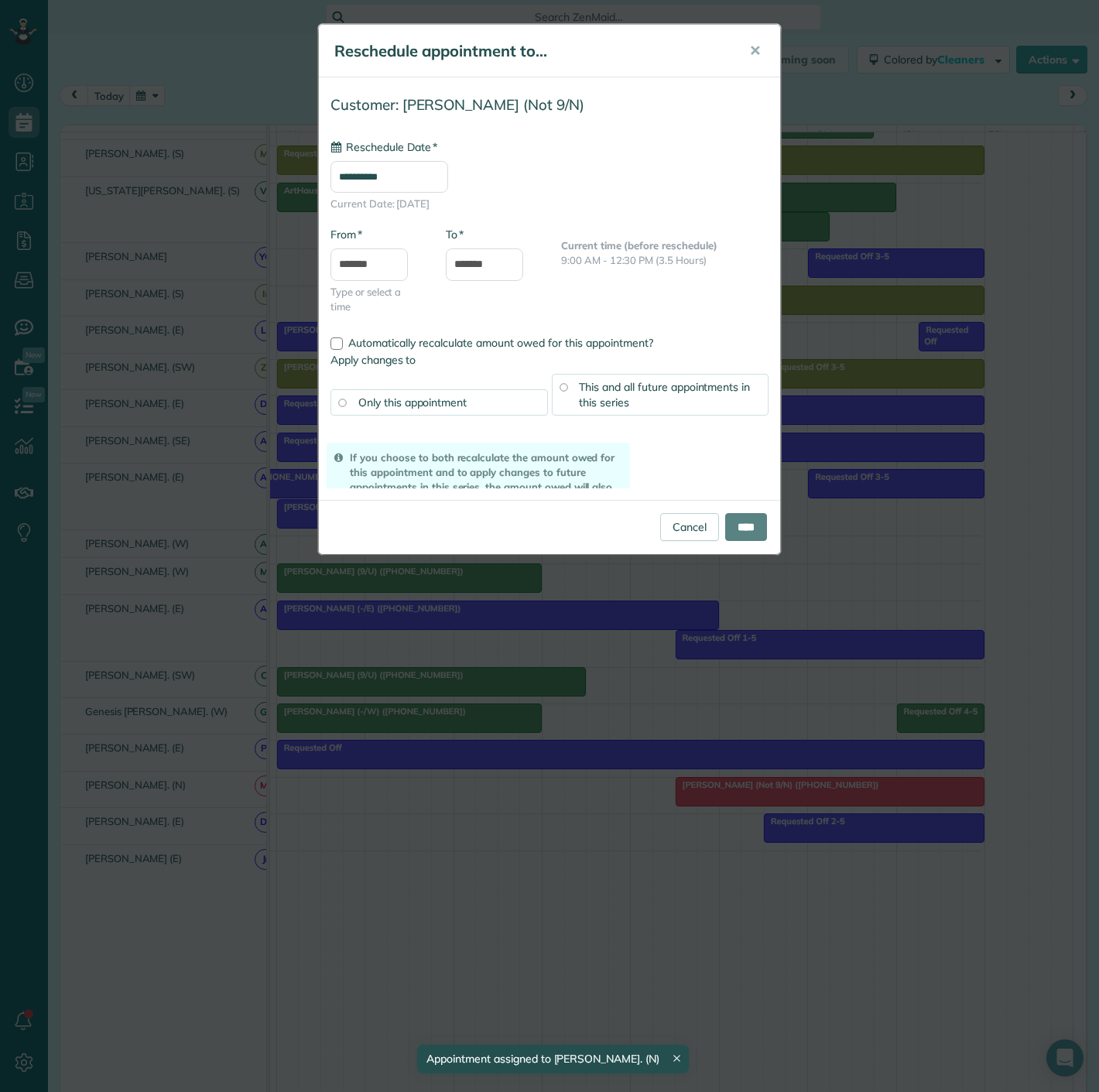
click at [675, 785] on div "**********" at bounding box center [550, 546] width 1099 height 1092
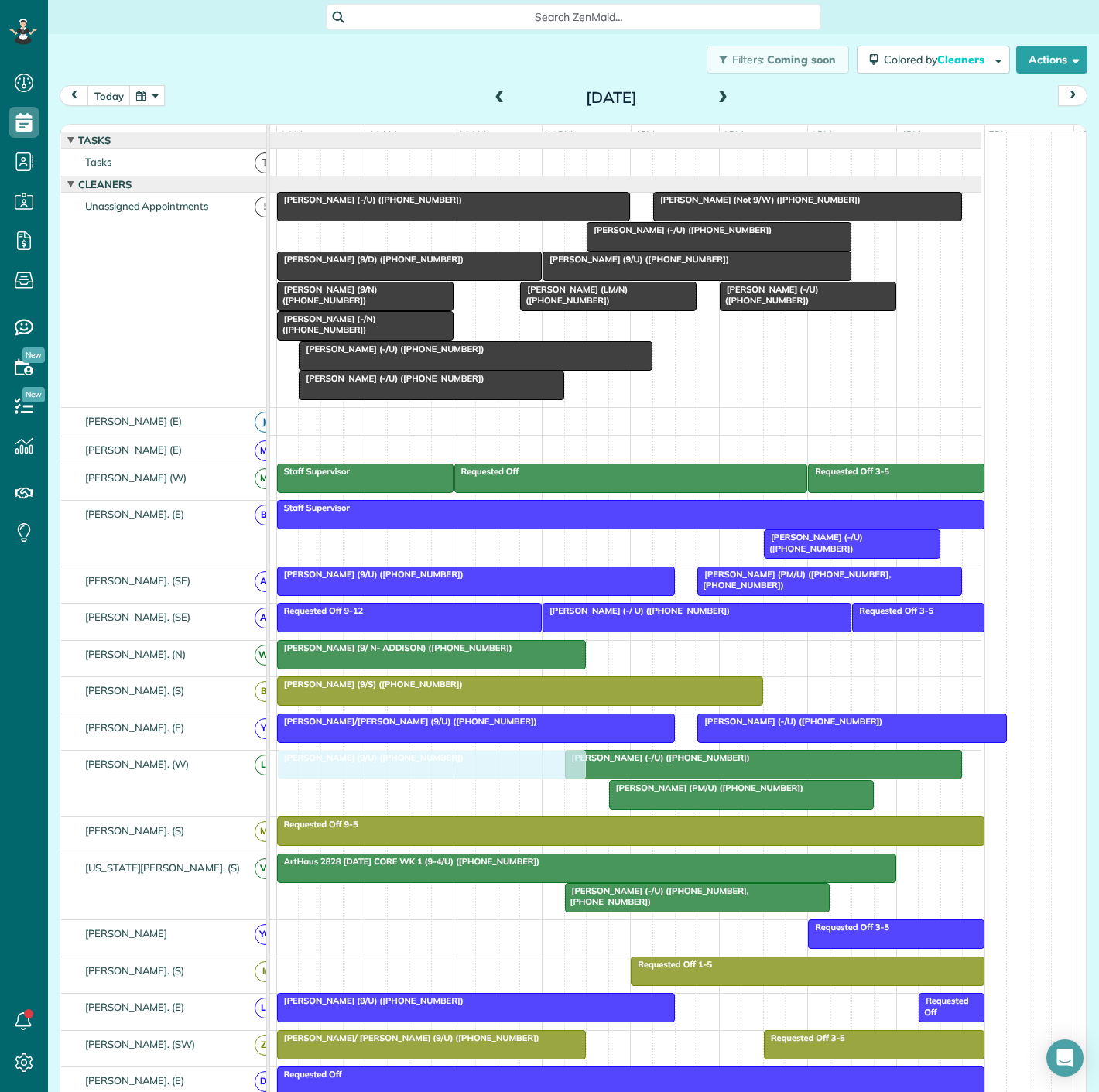
drag, startPoint x: 420, startPoint y: 247, endPoint x: 420, endPoint y: 773, distance: 526.0
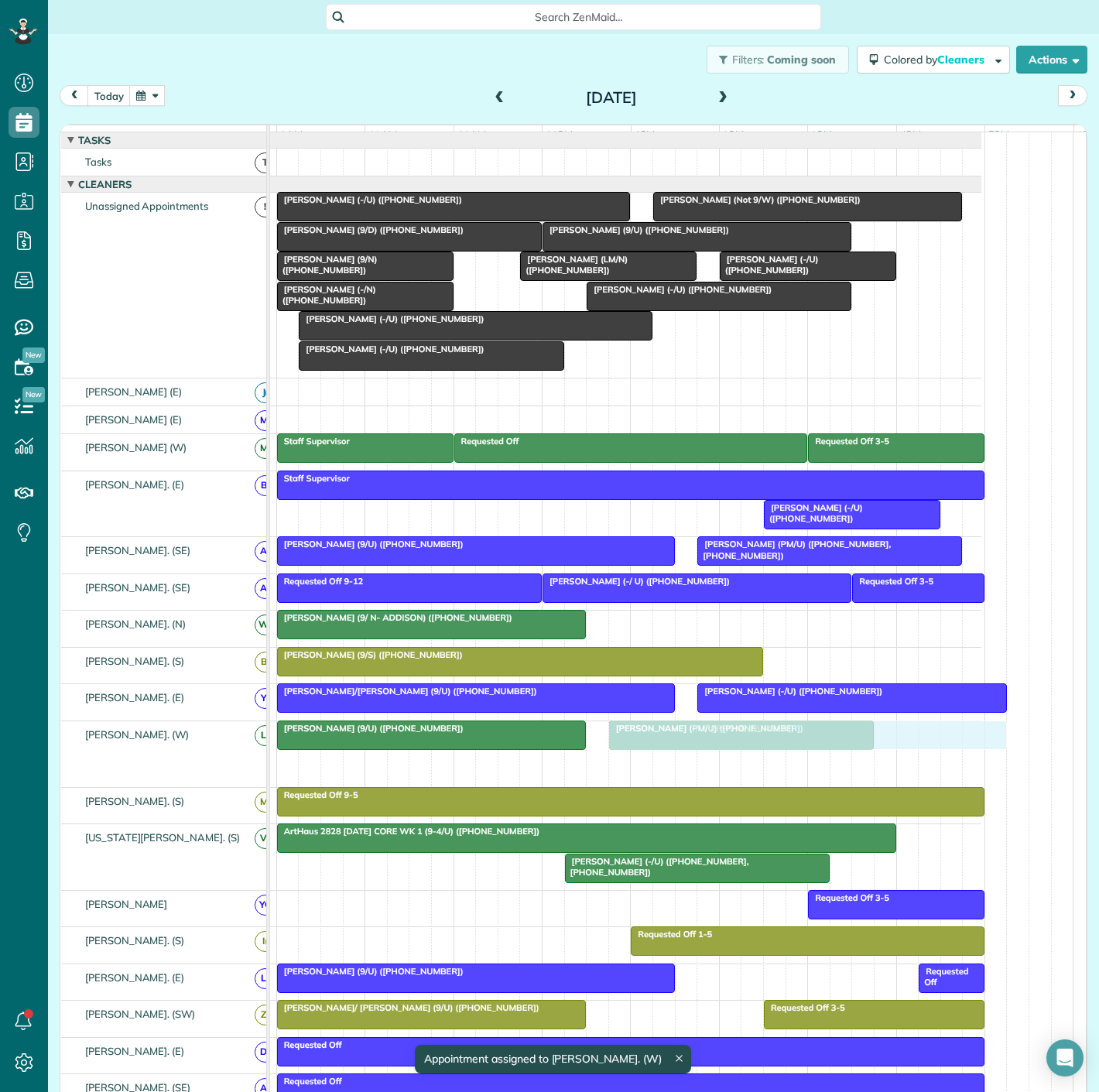
drag, startPoint x: 616, startPoint y: 774, endPoint x: 654, endPoint y: 774, distance: 38.0
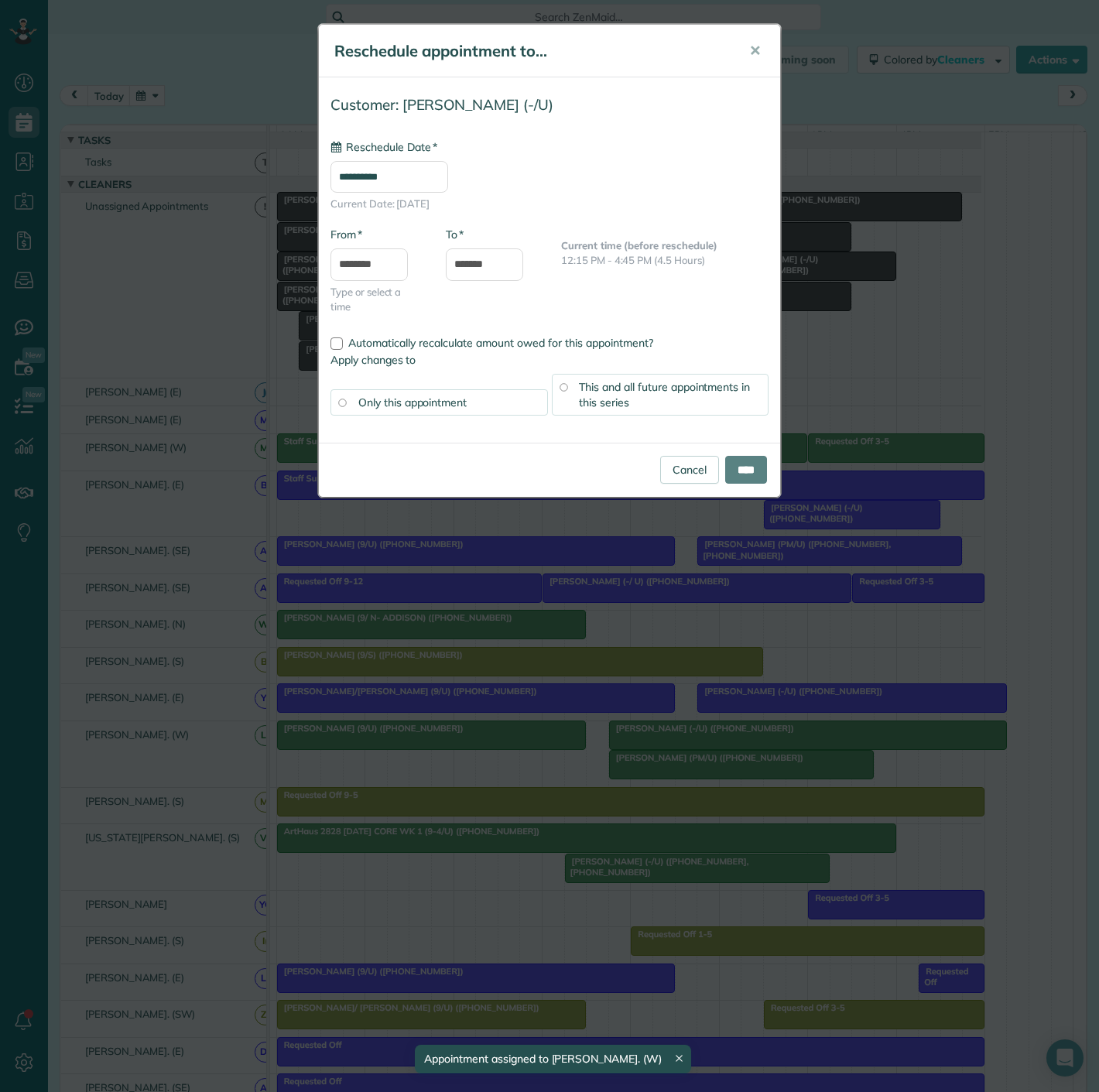
type input "**********"
click at [756, 479] on input "****" at bounding box center [746, 469] width 42 height 28
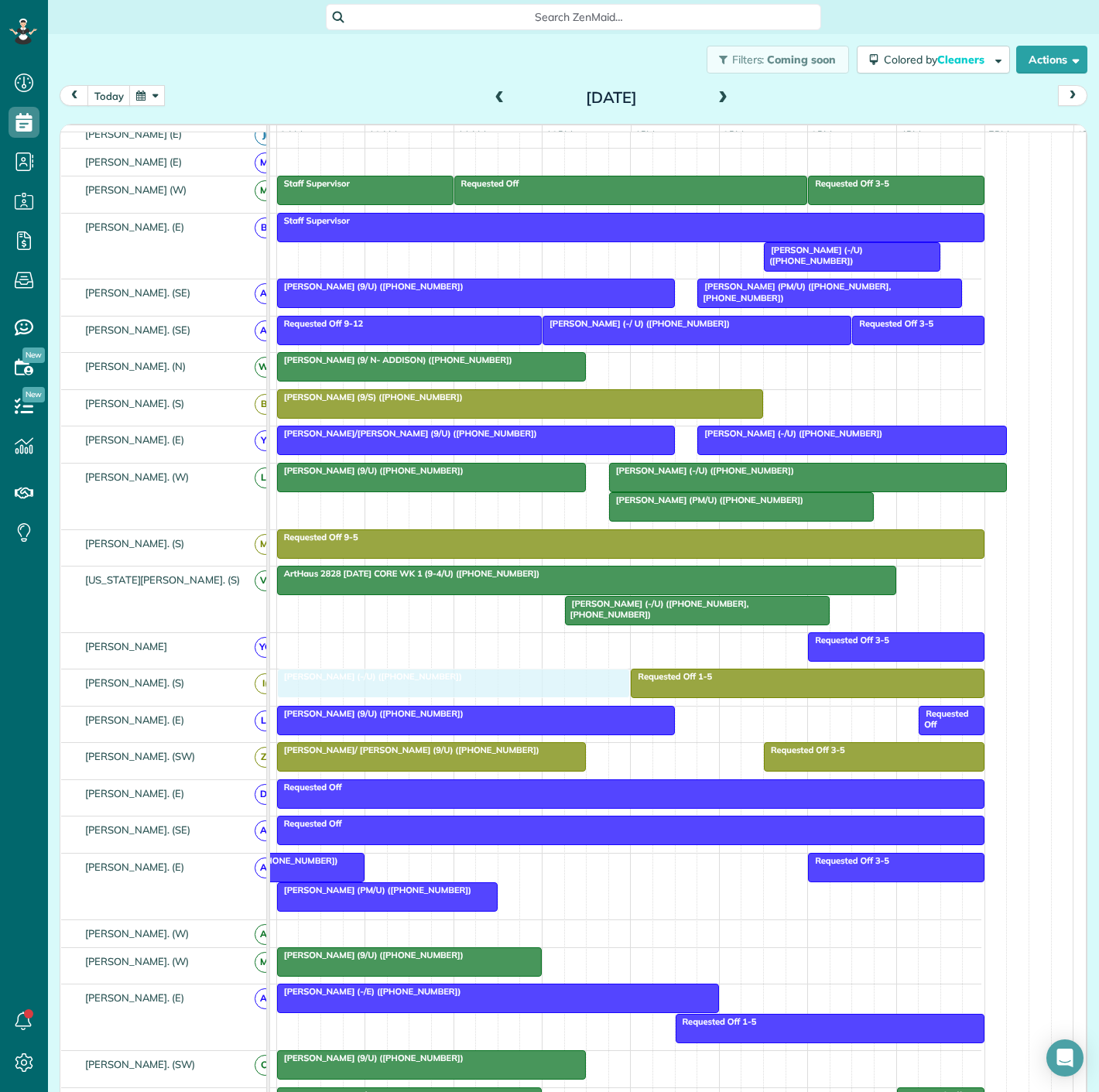
drag, startPoint x: 462, startPoint y: 333, endPoint x: 447, endPoint y: 689, distance: 356.3
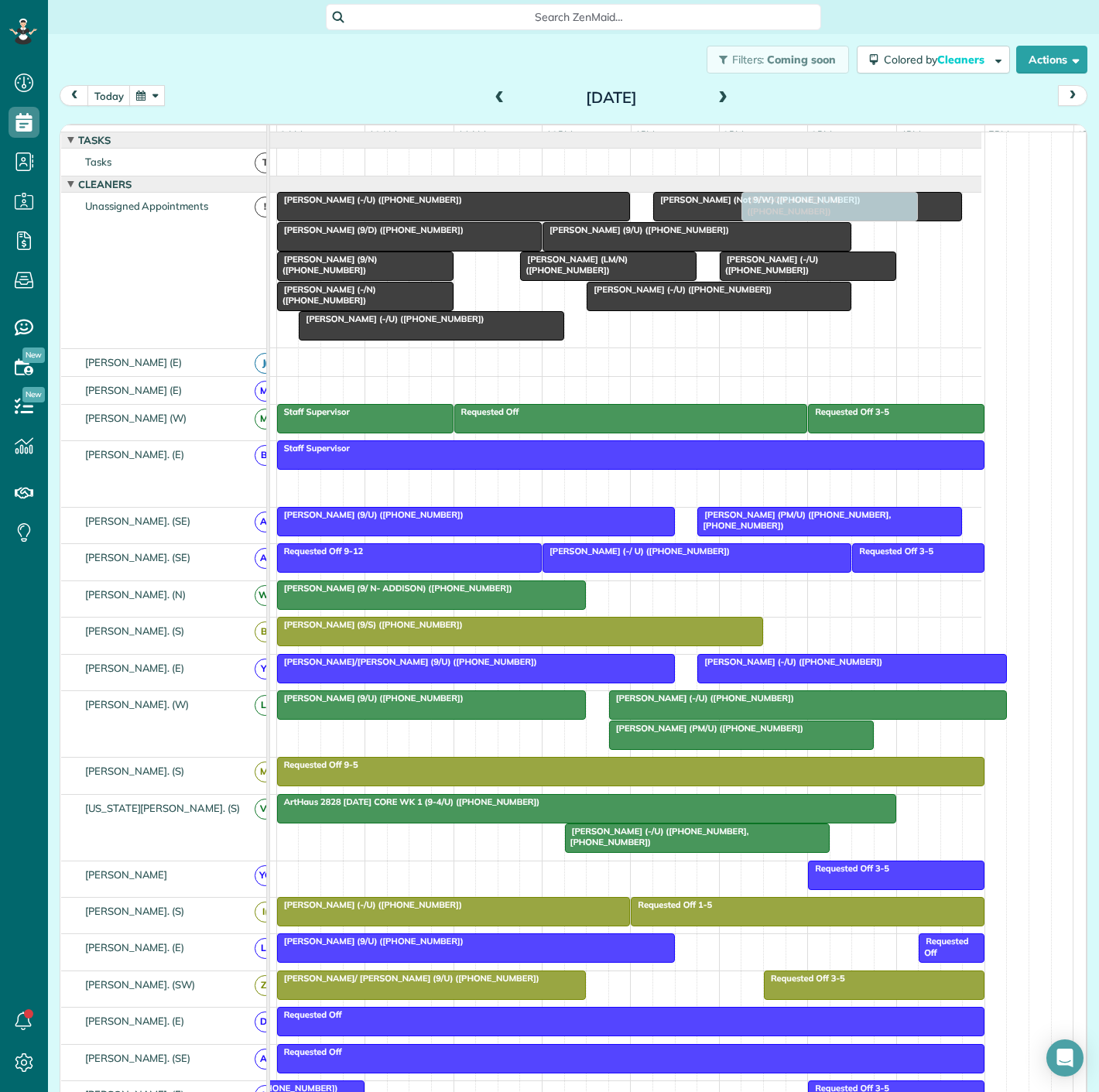
drag, startPoint x: 848, startPoint y: 481, endPoint x: 825, endPoint y: 326, distance: 156.7
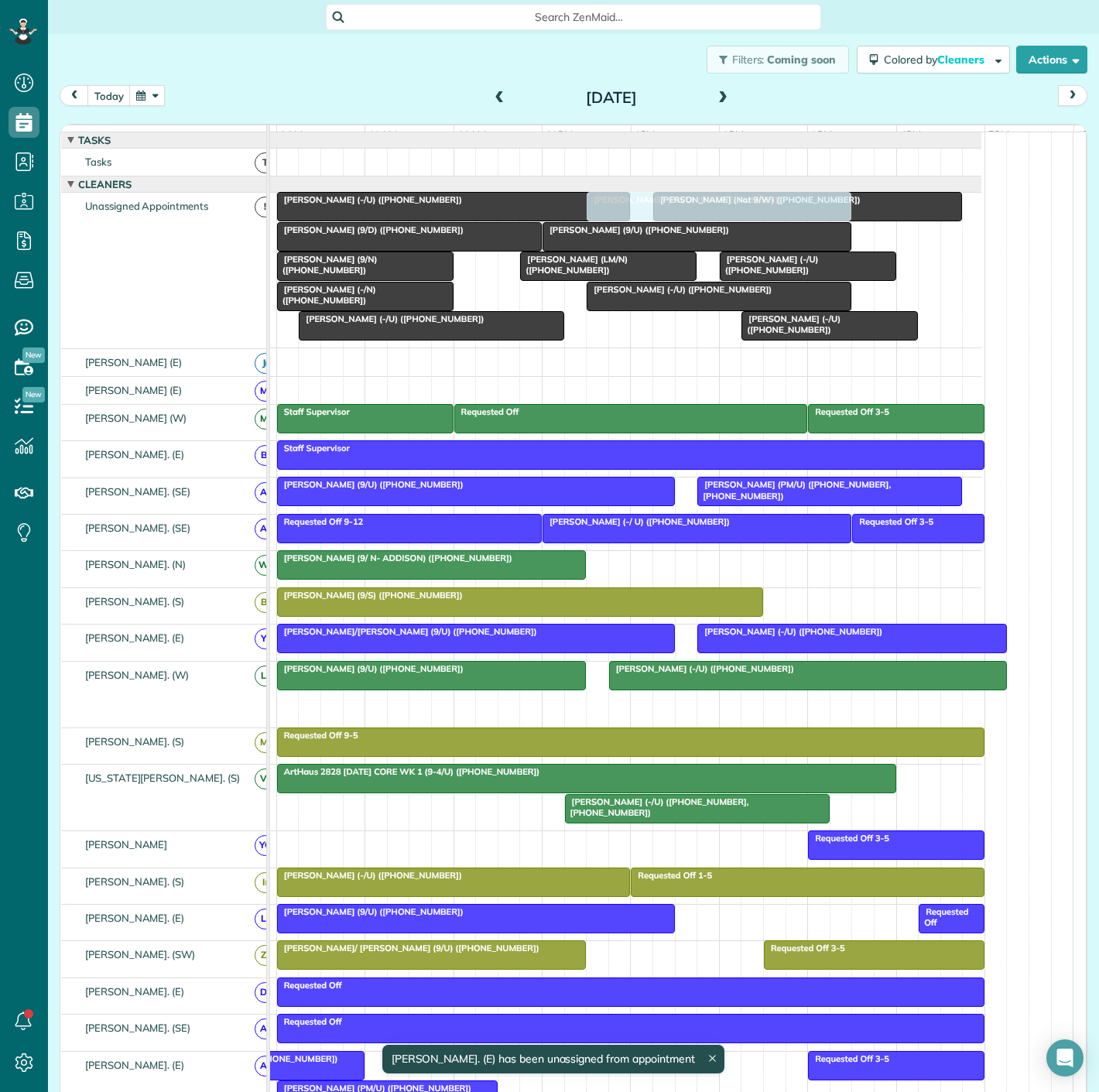
drag, startPoint x: 652, startPoint y: 716, endPoint x: 621, endPoint y: 307, distance: 410.2
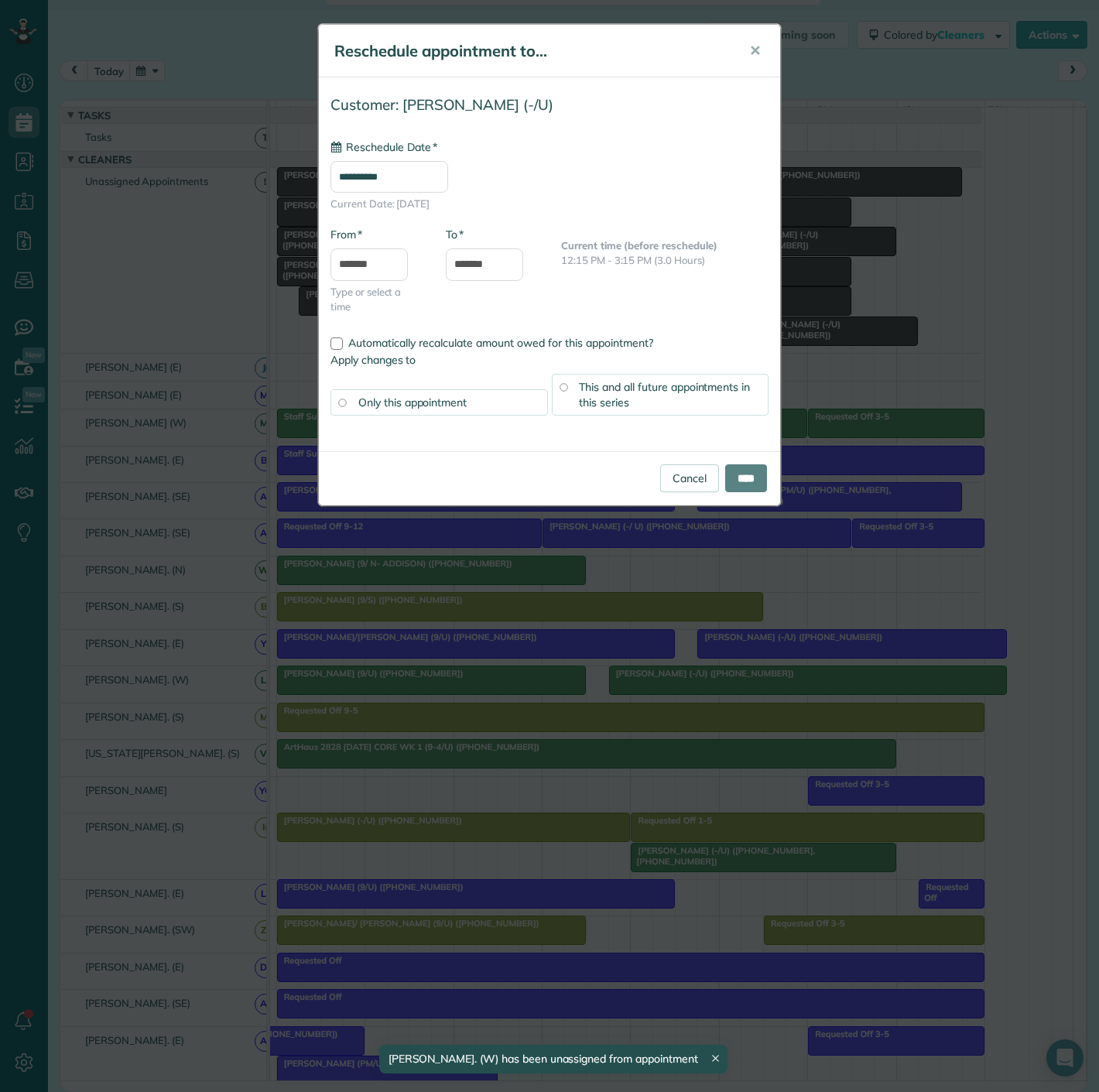
drag, startPoint x: 643, startPoint y: 813, endPoint x: 634, endPoint y: 446, distance: 367.1
type input "**********"
click at [666, 472] on link "Cancel" at bounding box center [689, 469] width 59 height 28
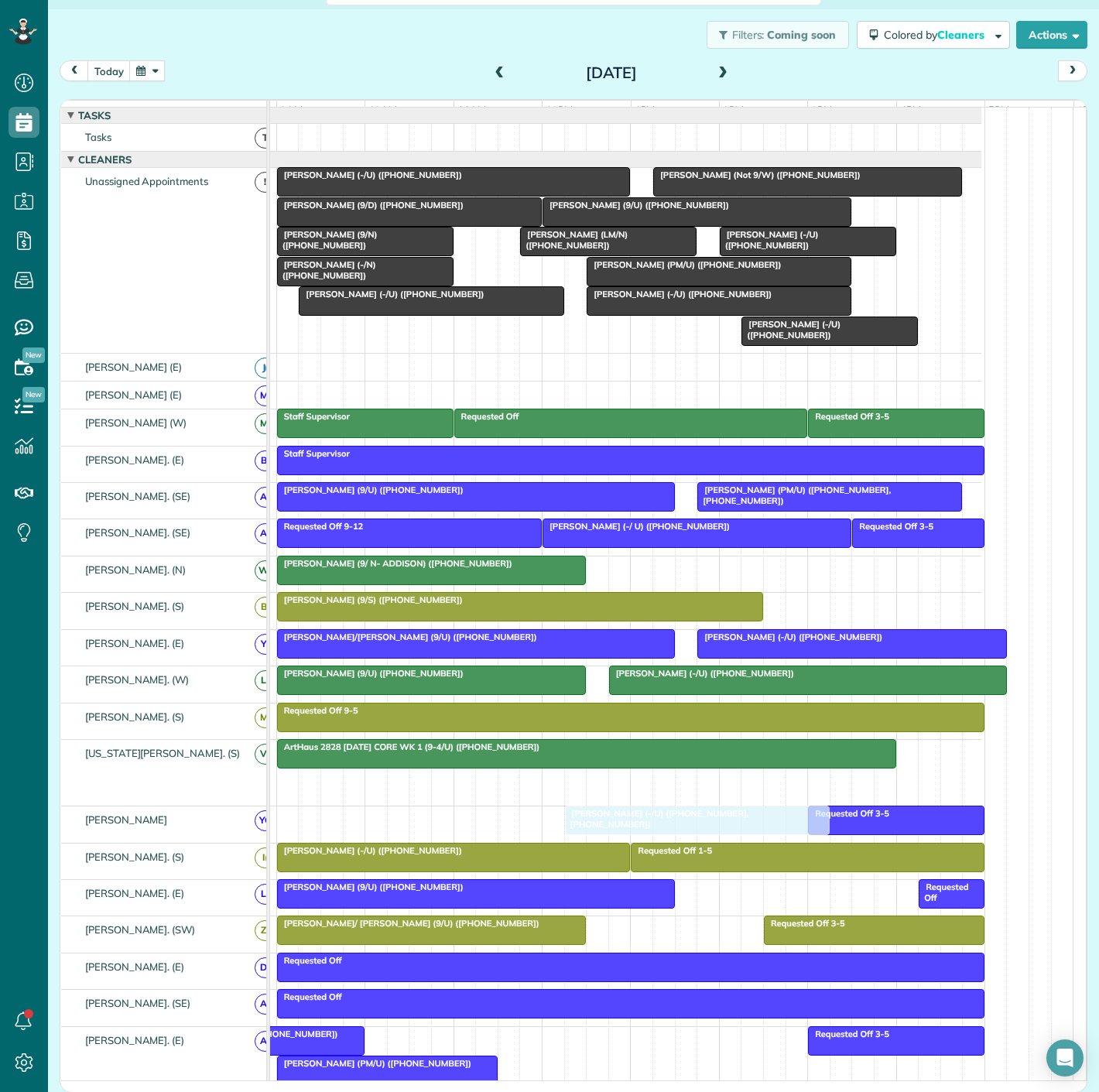
drag, startPoint x: 697, startPoint y: 790, endPoint x: 698, endPoint y: 832, distance: 42.0
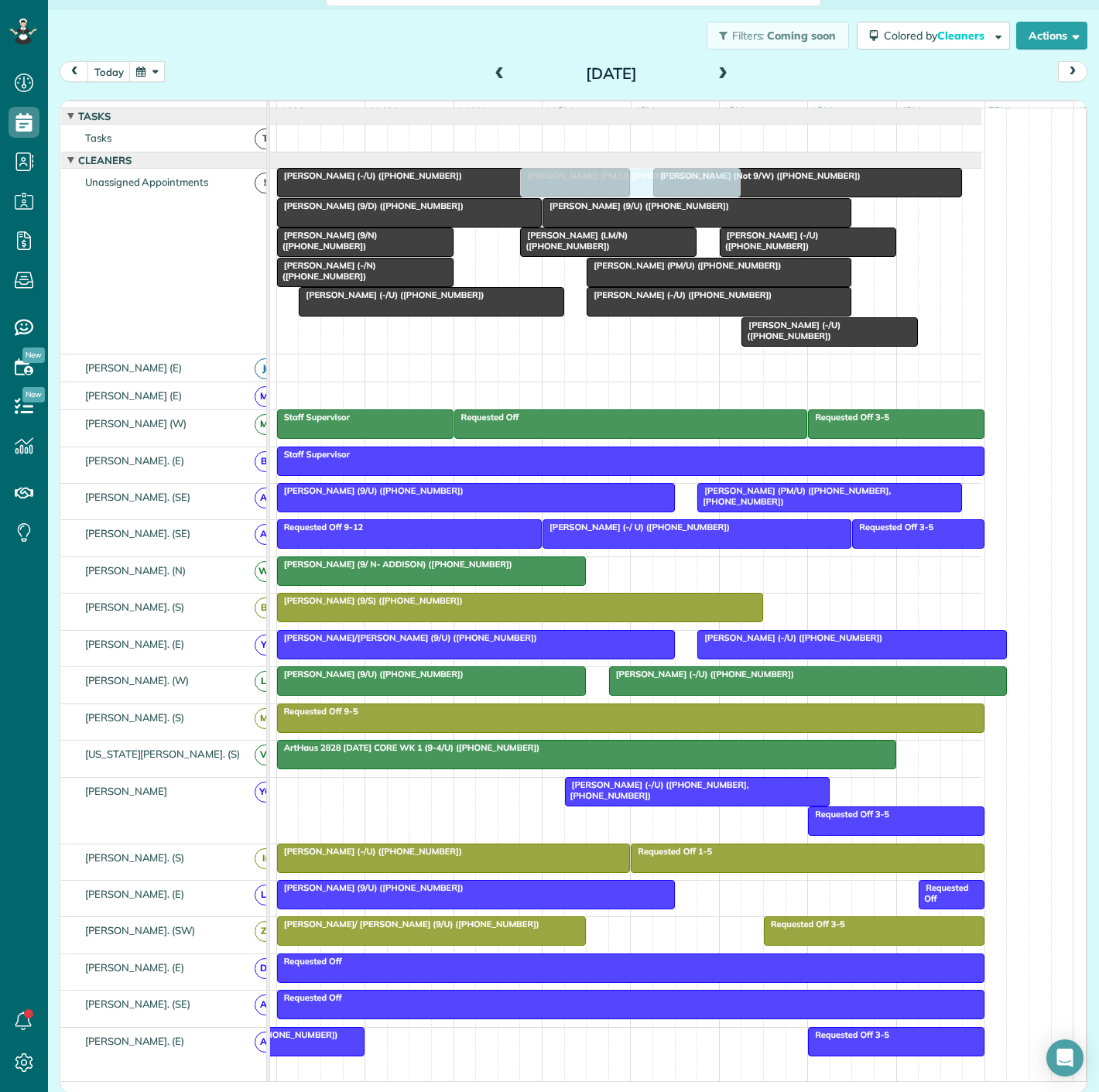
drag, startPoint x: 399, startPoint y: 564, endPoint x: 604, endPoint y: 266, distance: 361.7
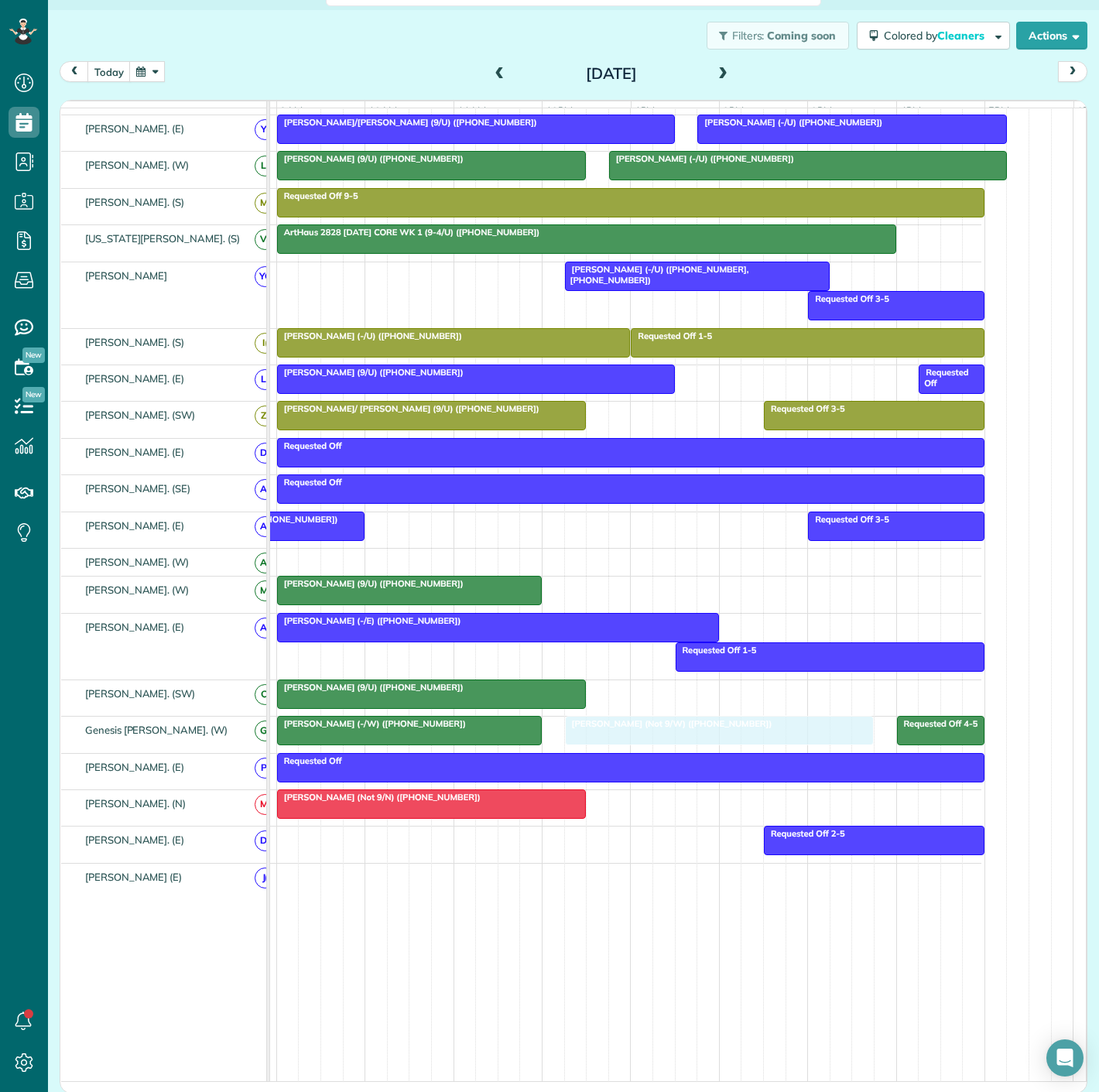
drag, startPoint x: 717, startPoint y: 195, endPoint x: 634, endPoint y: 753, distance: 564.1
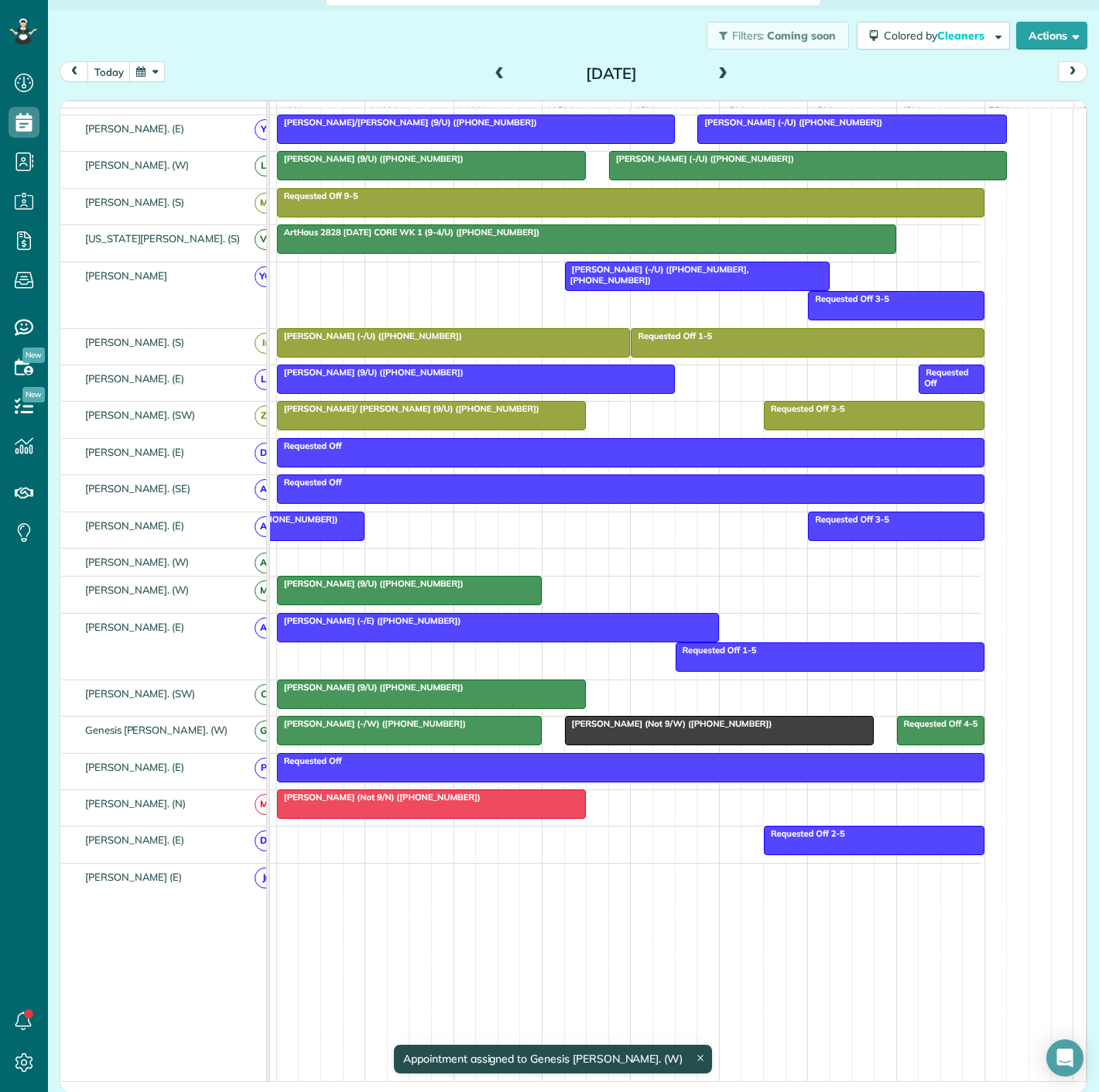
click at [464, 729] on div "Nicole Granda (-/W) (+17873181300)" at bounding box center [409, 723] width 255 height 11
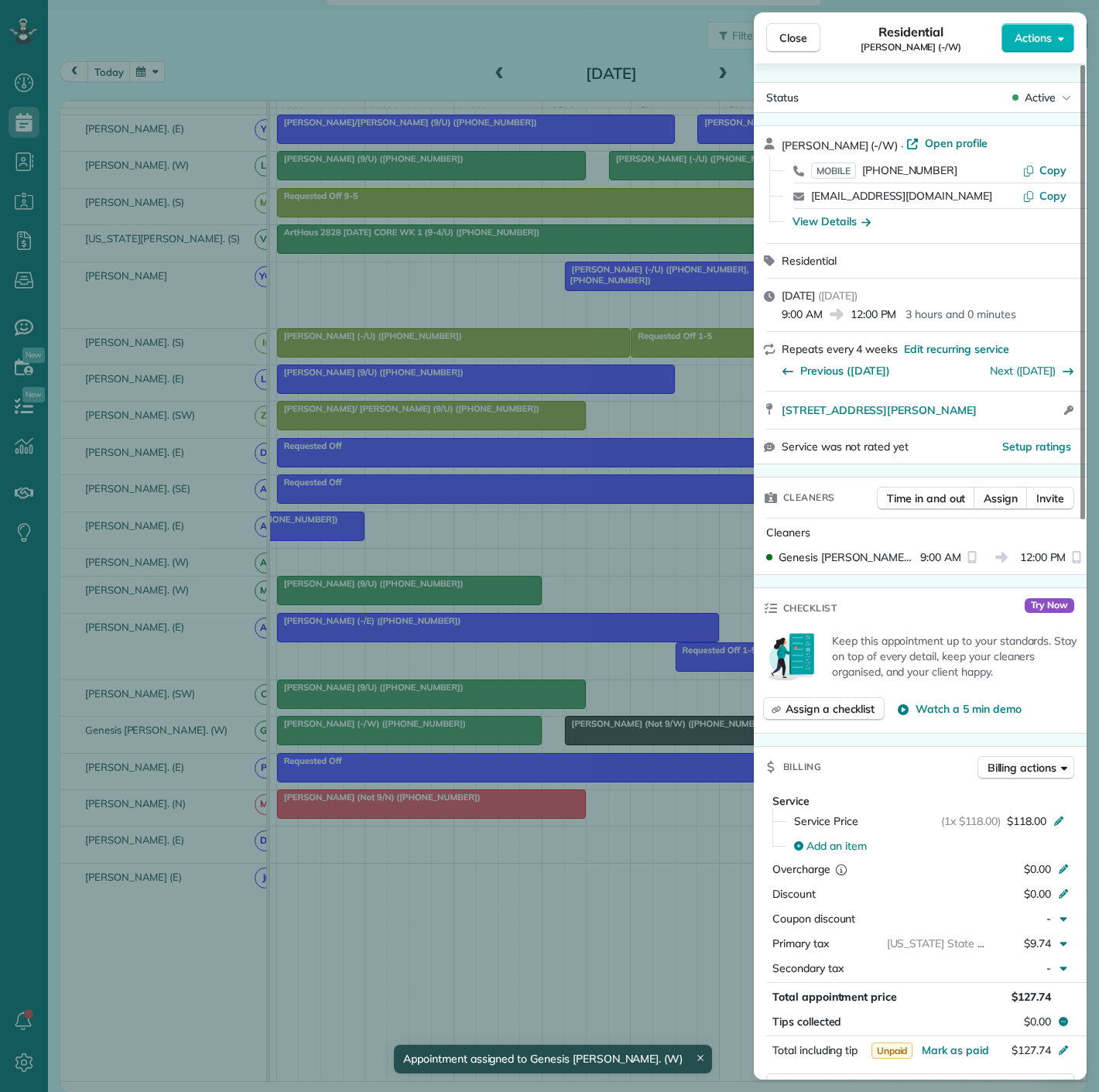
click at [464, 731] on div "Close Residential Nicole Granda (-/W) Actions Status Active Nicole Granda (-/W)…" at bounding box center [550, 546] width 1099 height 1092
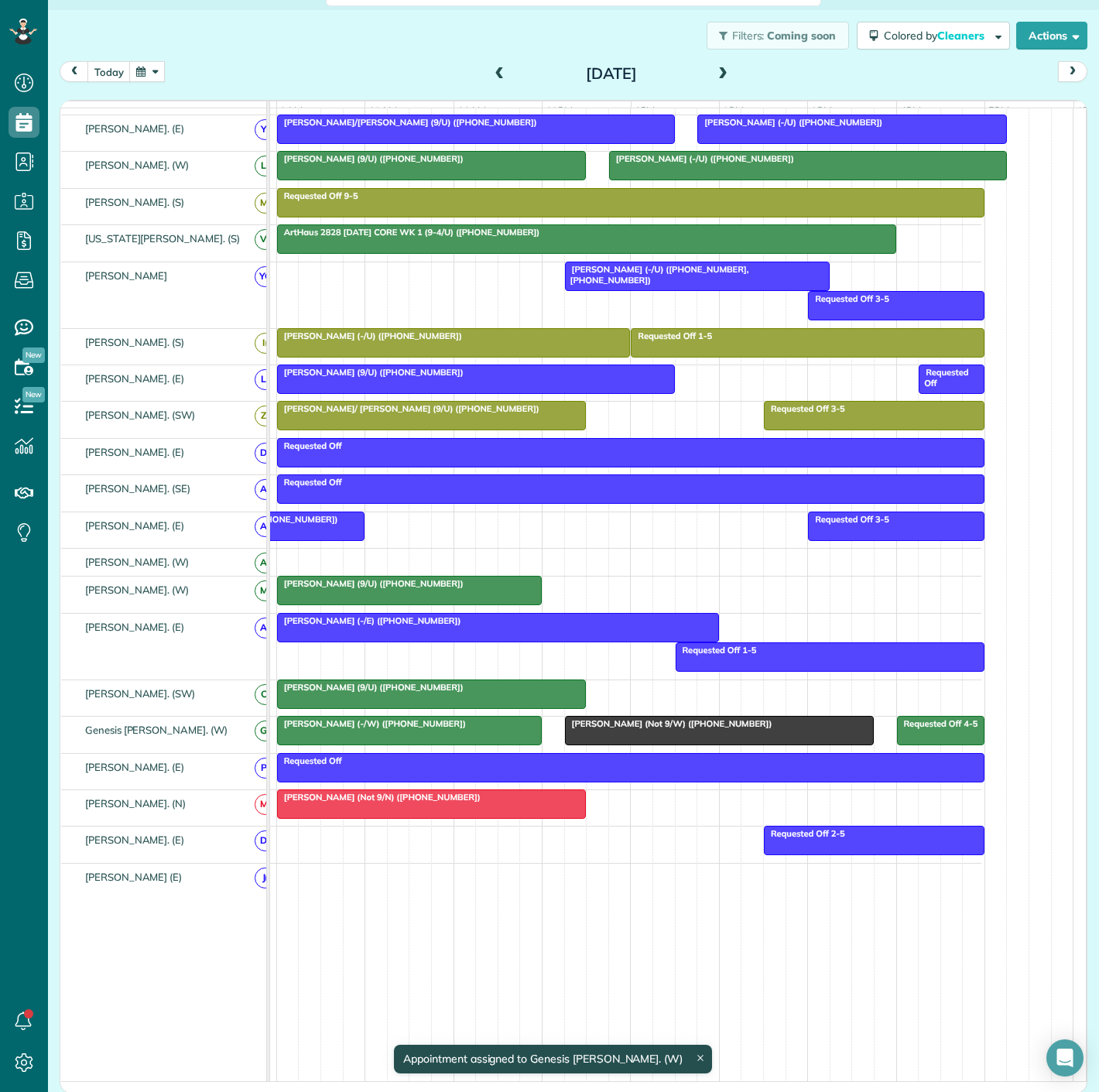
click at [625, 737] on div at bounding box center [718, 730] width 307 height 28
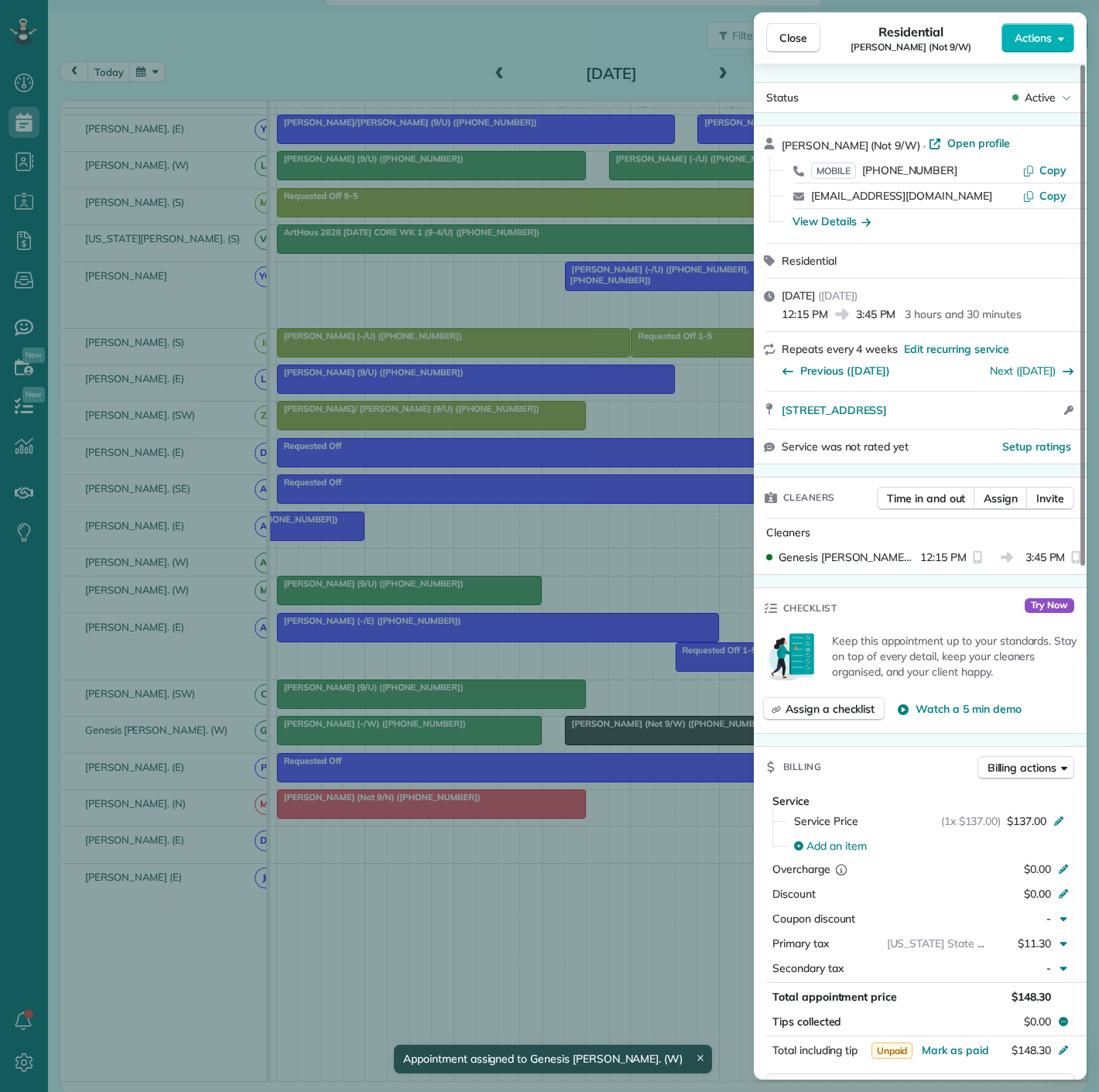
click at [625, 737] on div "Close Residential Theresa Fortin (Not 9/W) Actions Status Active Theresa Fortin…" at bounding box center [550, 546] width 1099 height 1092
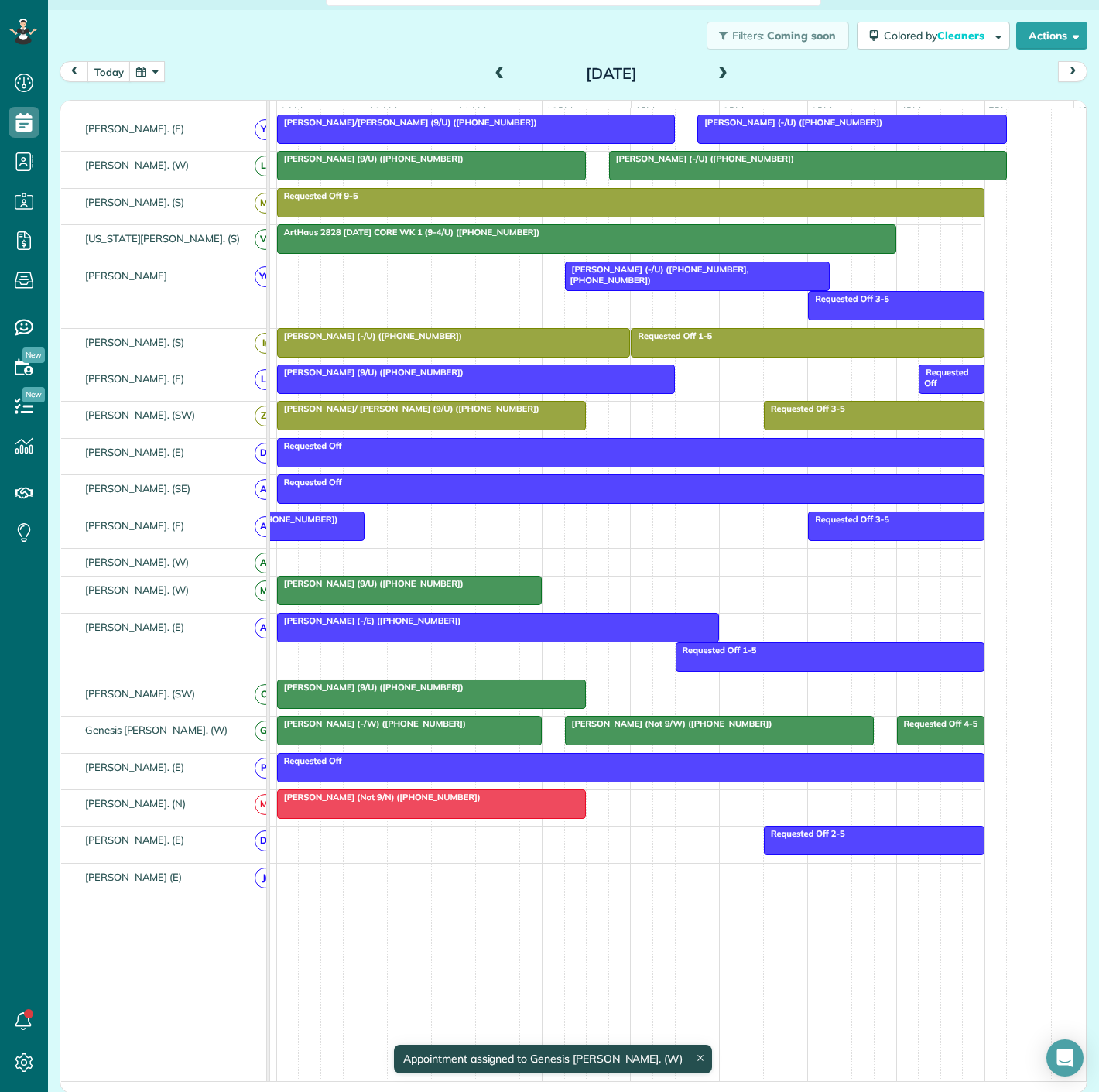
click at [625, 737] on div at bounding box center [718, 730] width 307 height 28
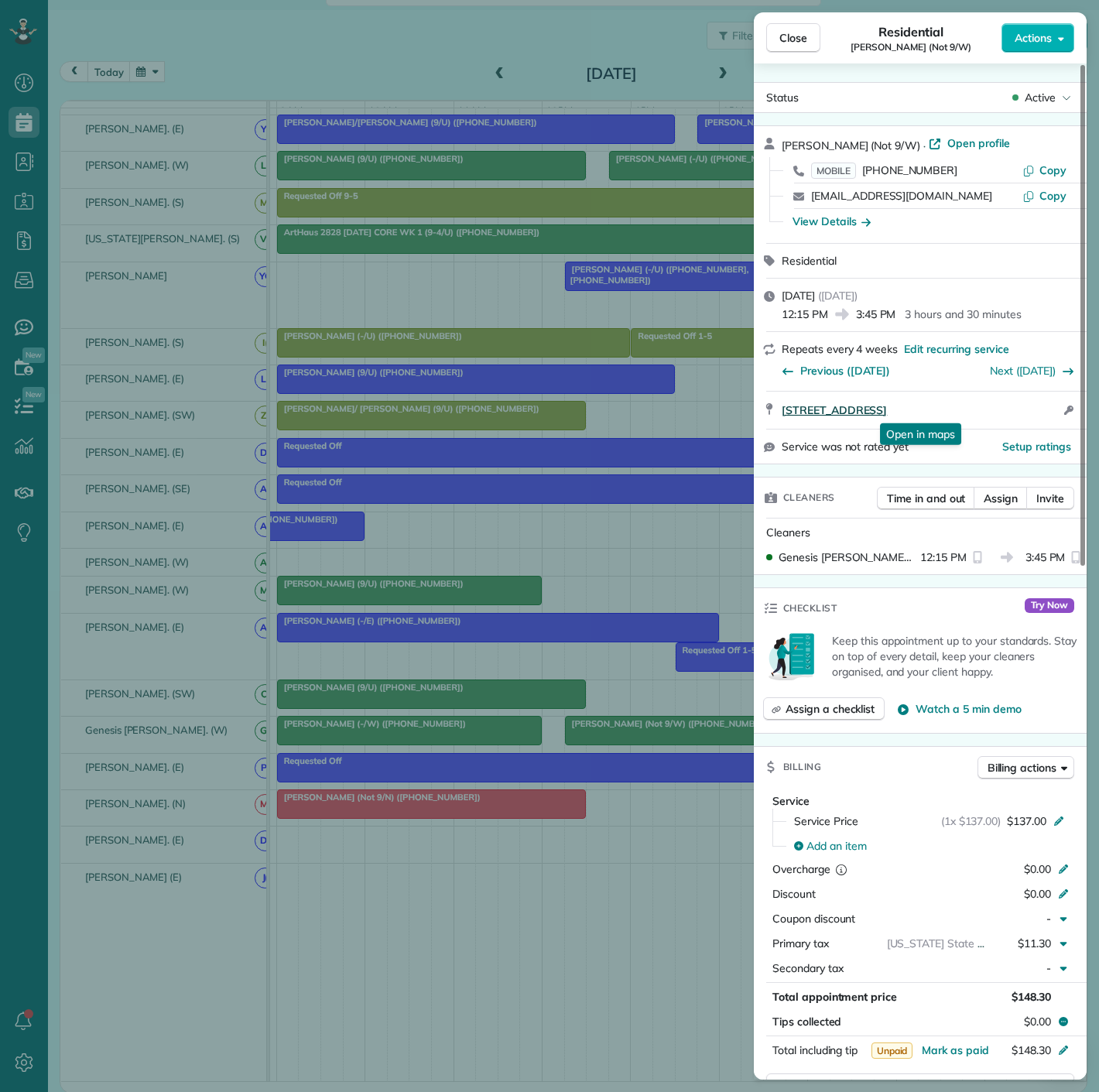
drag, startPoint x: 775, startPoint y: 419, endPoint x: 1050, endPoint y: 410, distance: 275.1
click at [1050, 410] on div "2727 INWOOD RD Apt 1128 Dallas TX 75235 Open in maps Open in maps Open access i…" at bounding box center [920, 410] width 333 height 37
click at [565, 661] on div "Close Residential Theresa Fortin (Not 9/W) Actions Status Active Theresa Fortin…" at bounding box center [550, 546] width 1099 height 1092
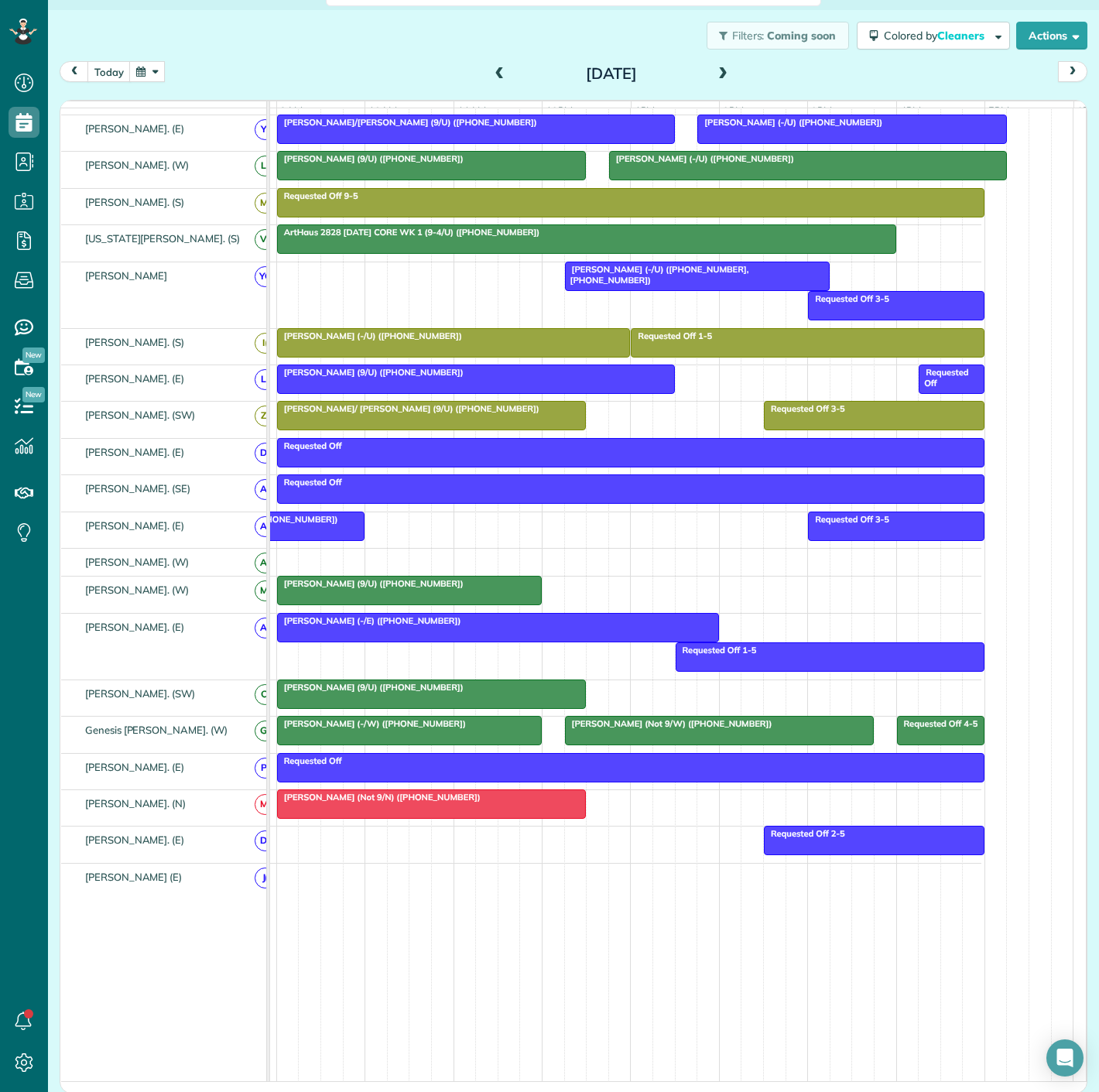
click at [337, 742] on div at bounding box center [409, 730] width 263 height 28
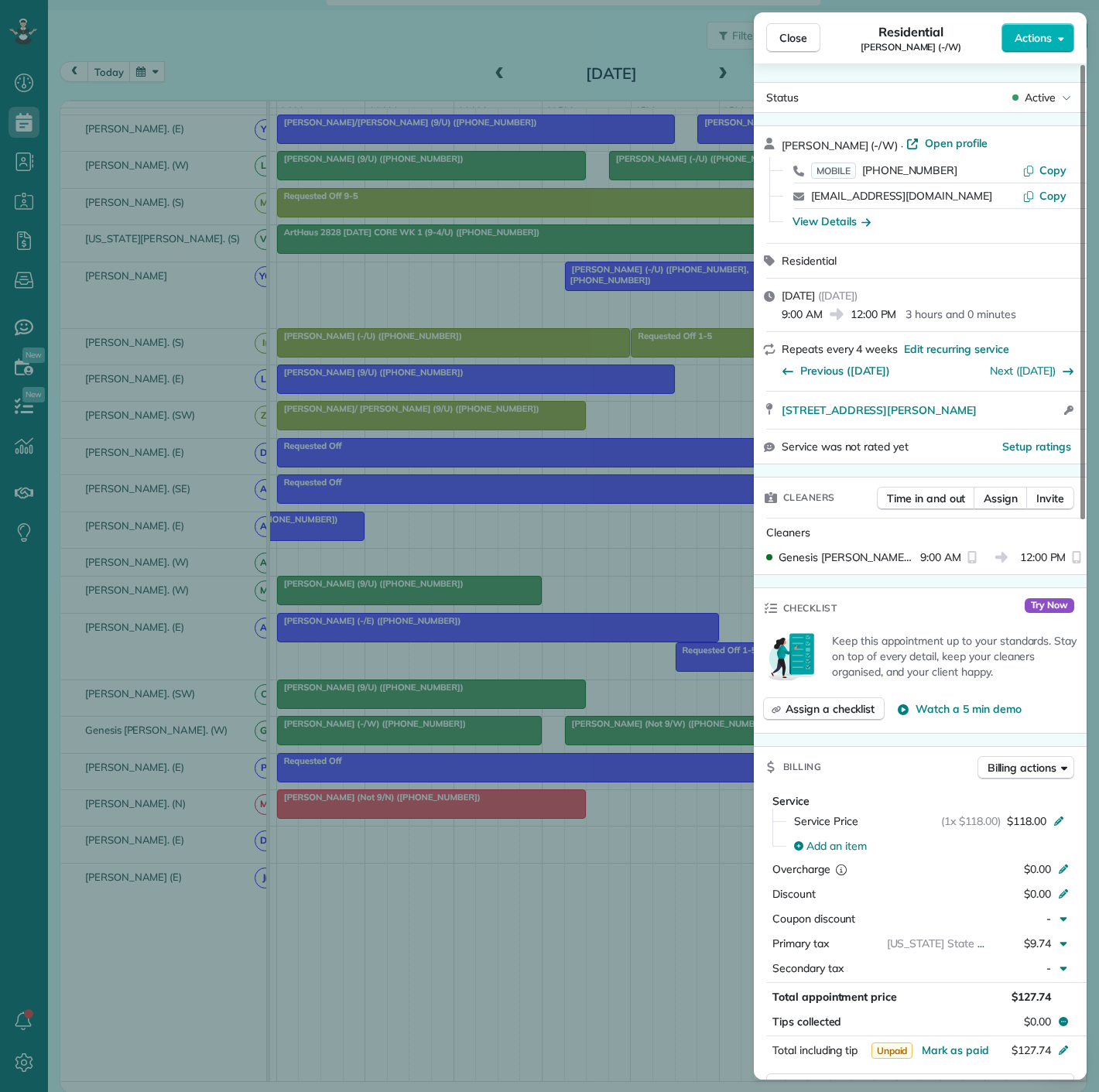
click at [337, 742] on div "Close Residential Nicole Granda (-/W) Actions Status Active Nicole Granda (-/W)…" at bounding box center [550, 546] width 1099 height 1092
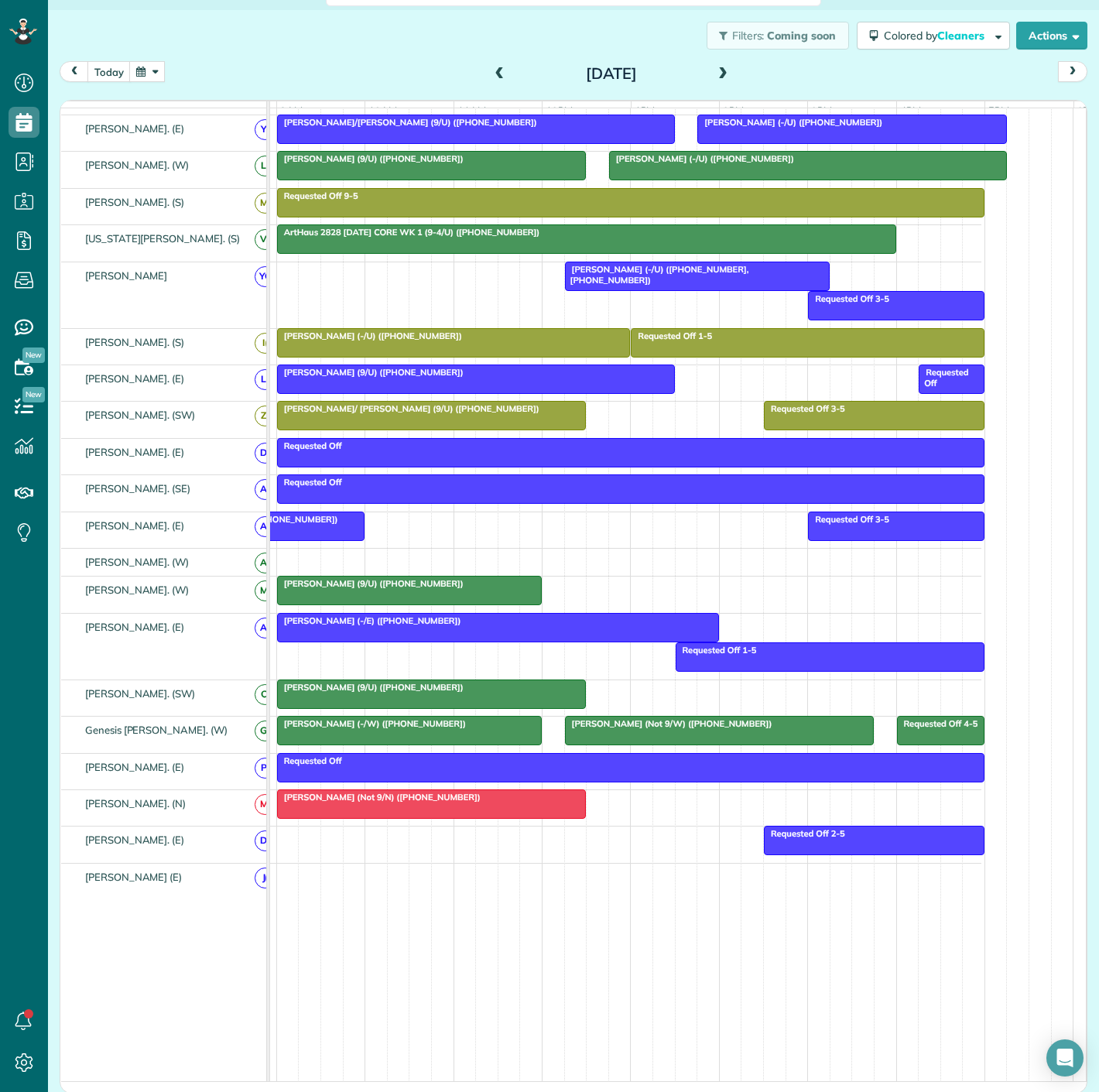
click at [590, 735] on div at bounding box center [718, 730] width 307 height 28
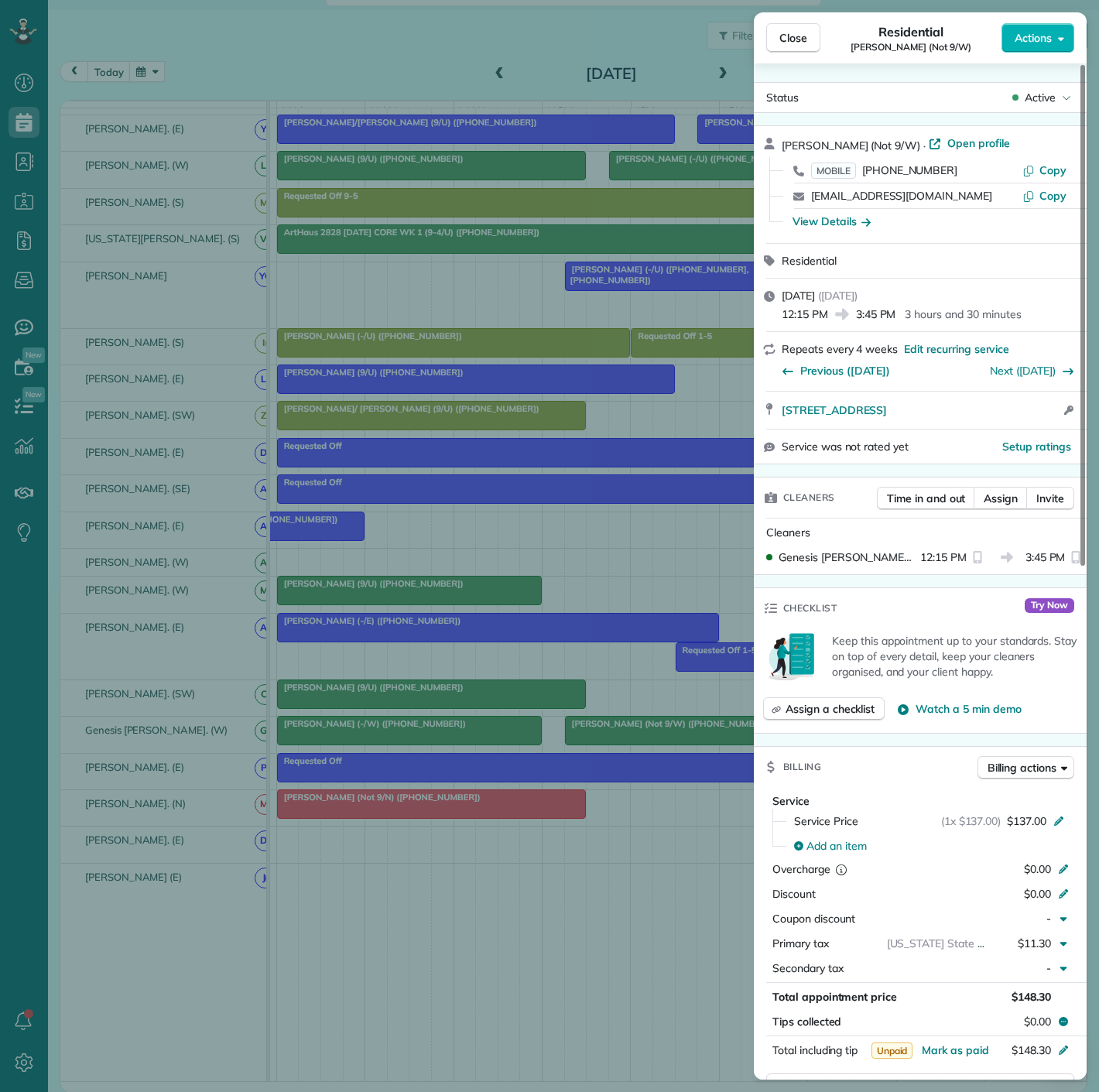
click at [423, 757] on div "Close Residential Theresa Fortin (Not 9/W) Actions Status Active Theresa Fortin…" at bounding box center [550, 546] width 1099 height 1092
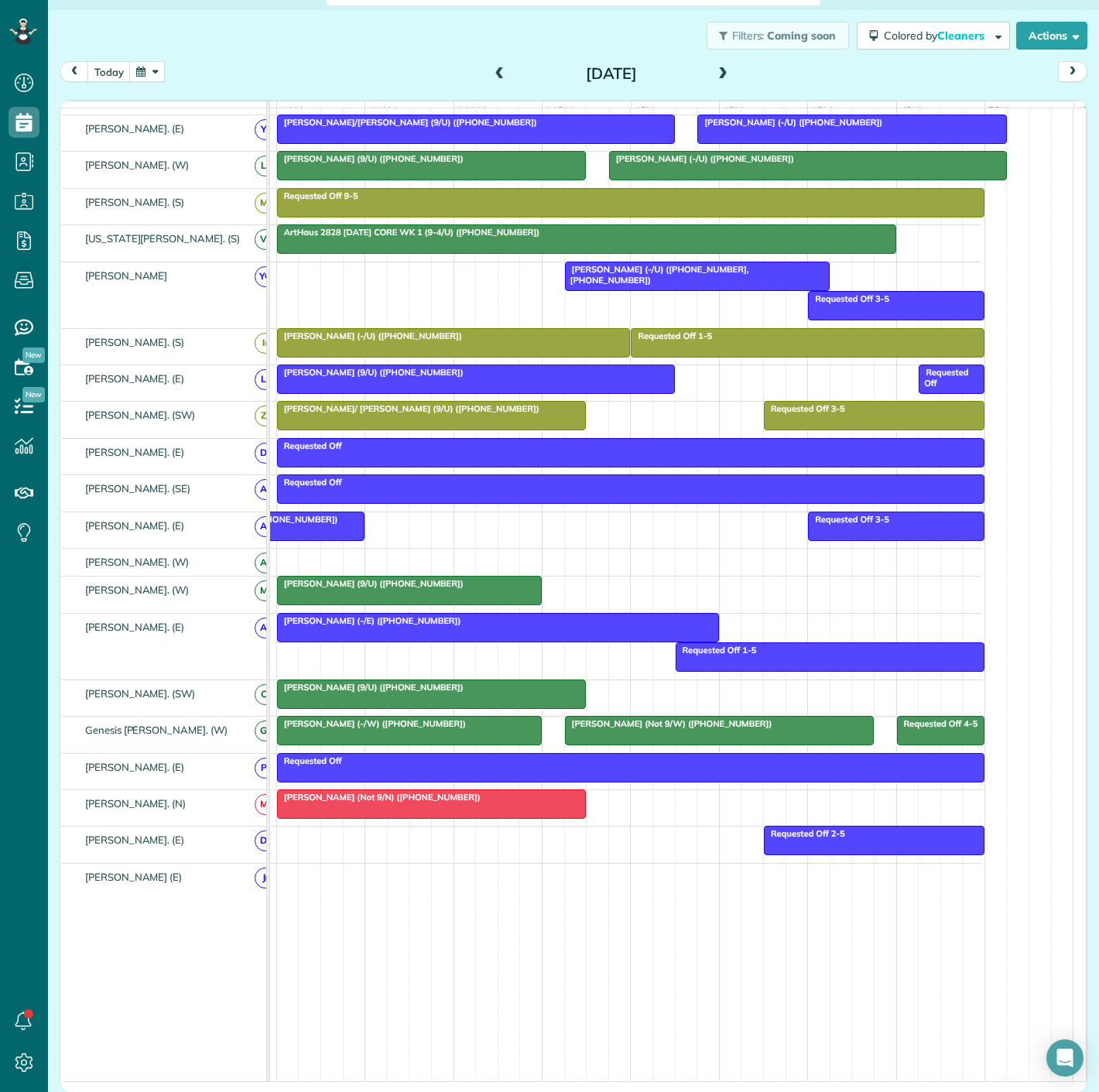
click at [427, 742] on div at bounding box center [409, 730] width 263 height 28
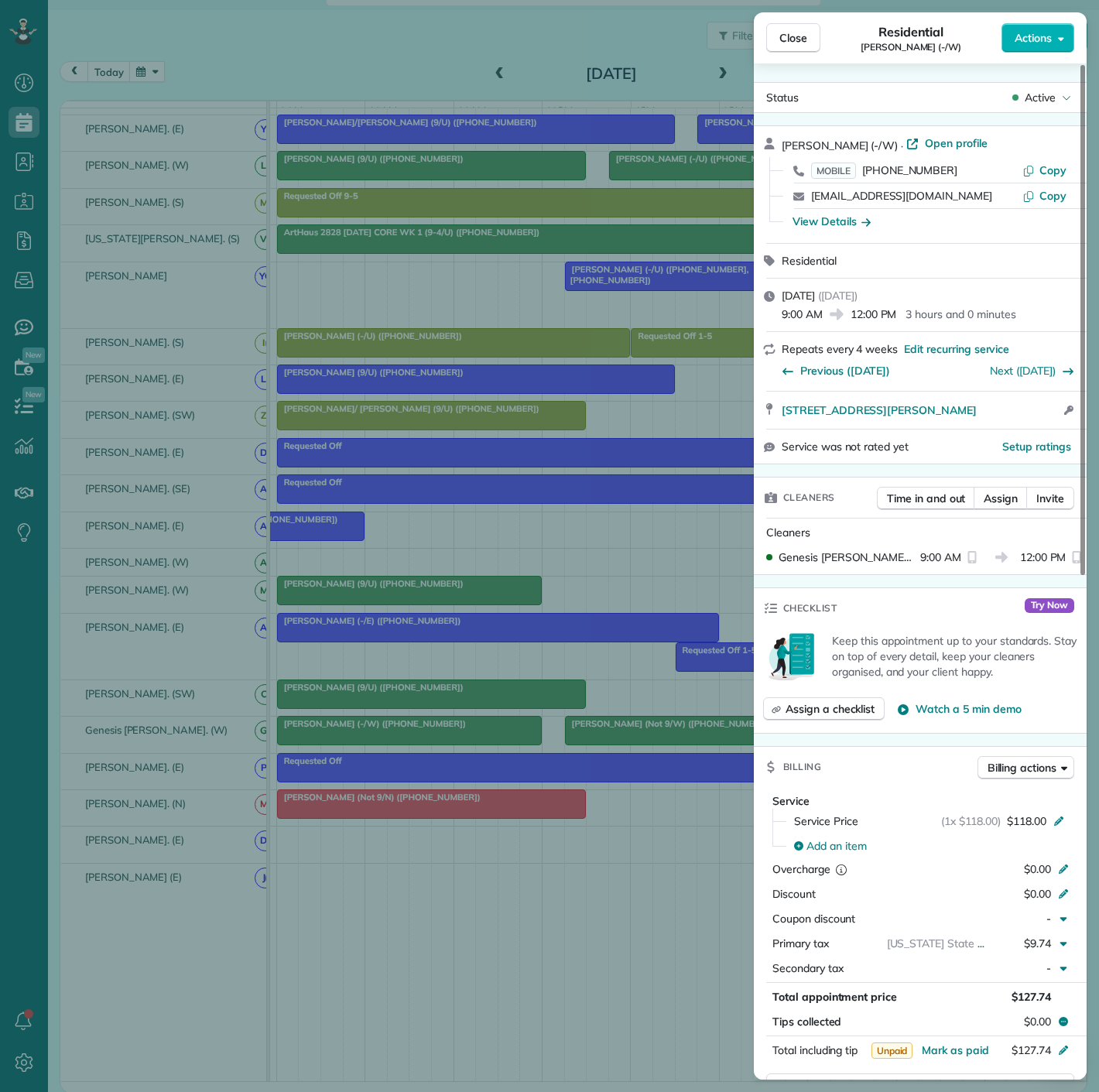
click at [648, 400] on div "Close Residential Nicole Granda (-/W) Actions Status Active Nicole Granda (-/W)…" at bounding box center [550, 546] width 1099 height 1092
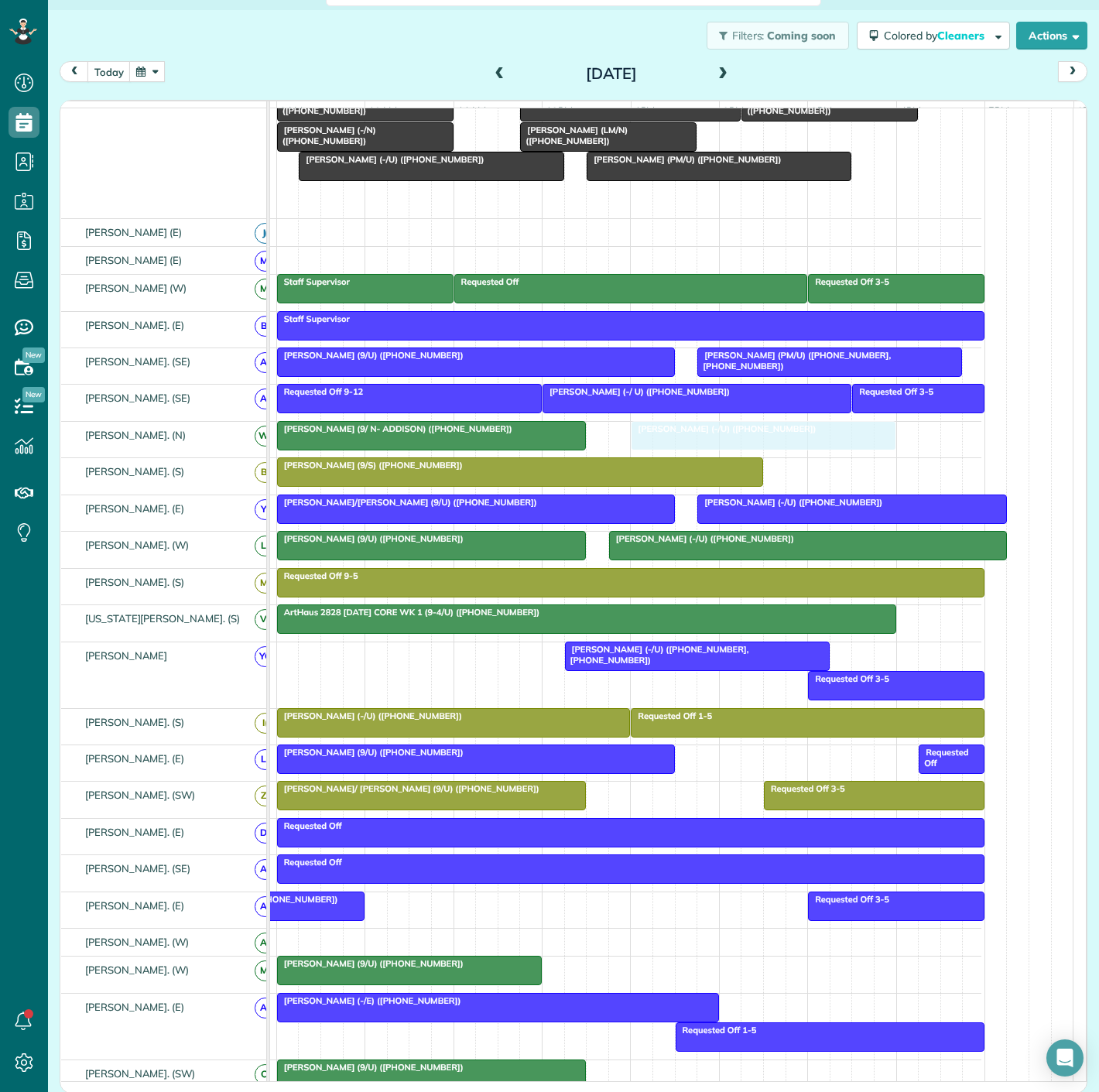
scroll to position [171, 0]
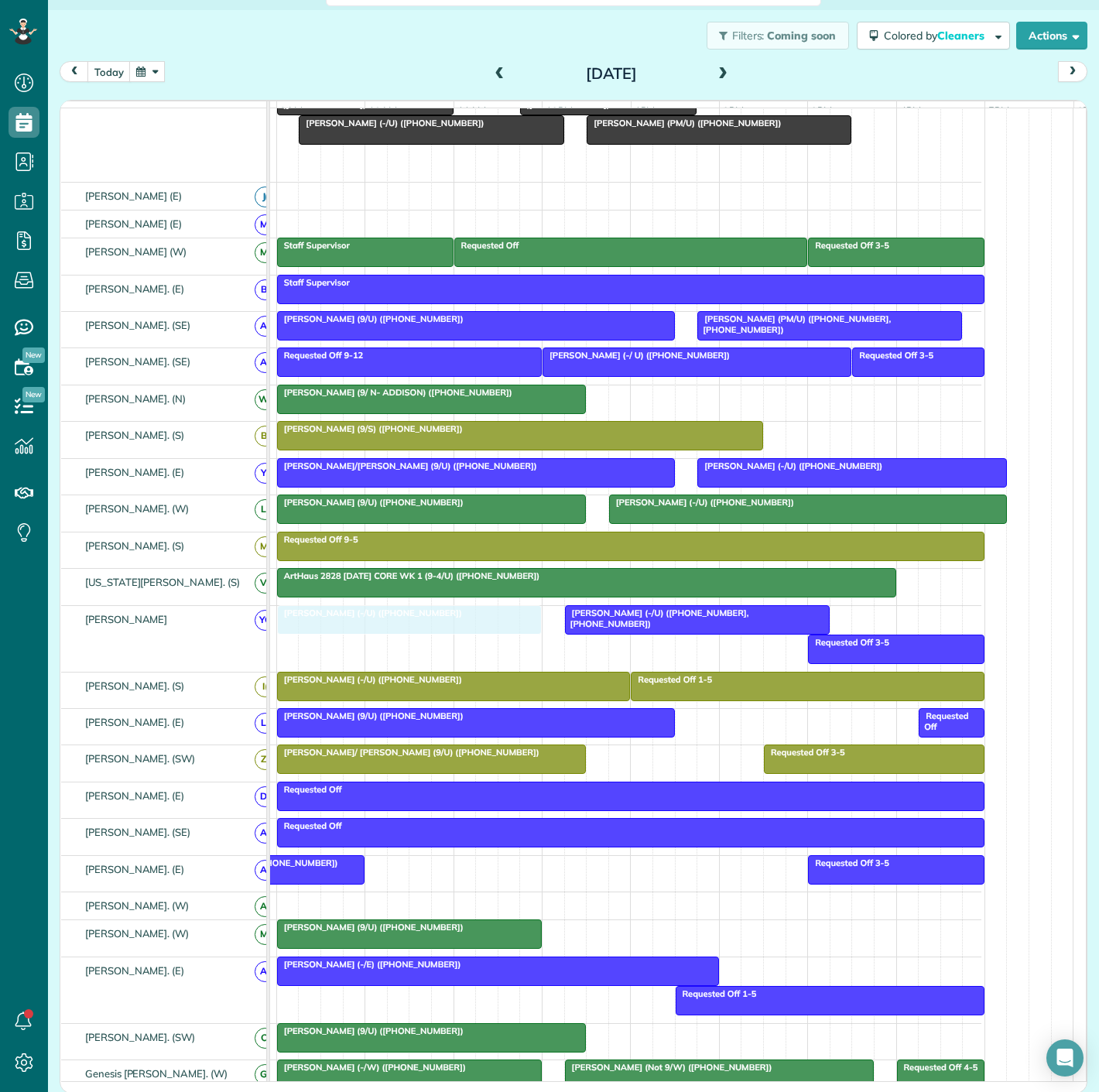
drag, startPoint x: 659, startPoint y: 340, endPoint x: 358, endPoint y: 635, distance: 421.5
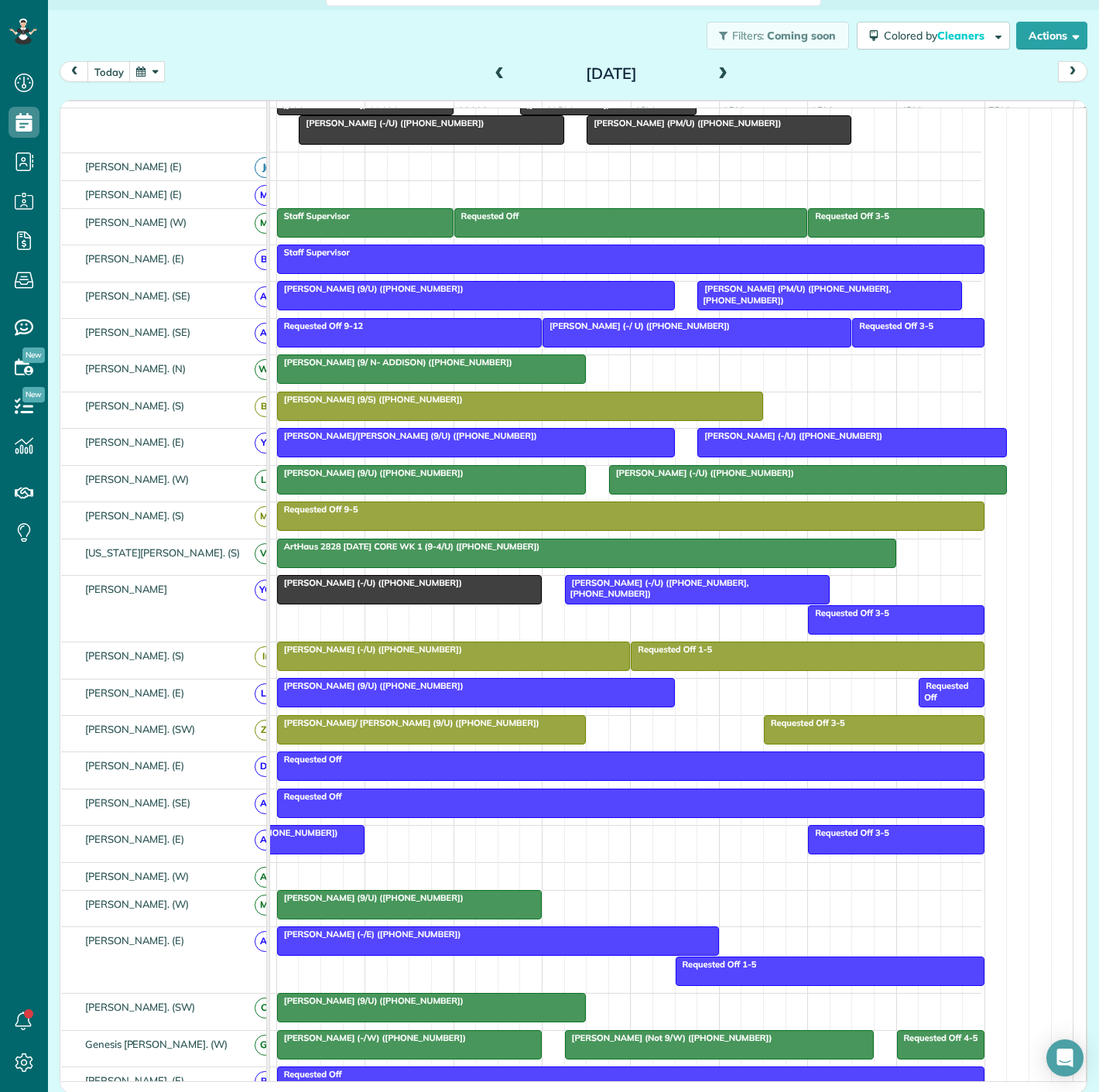
scroll to position [140, 0]
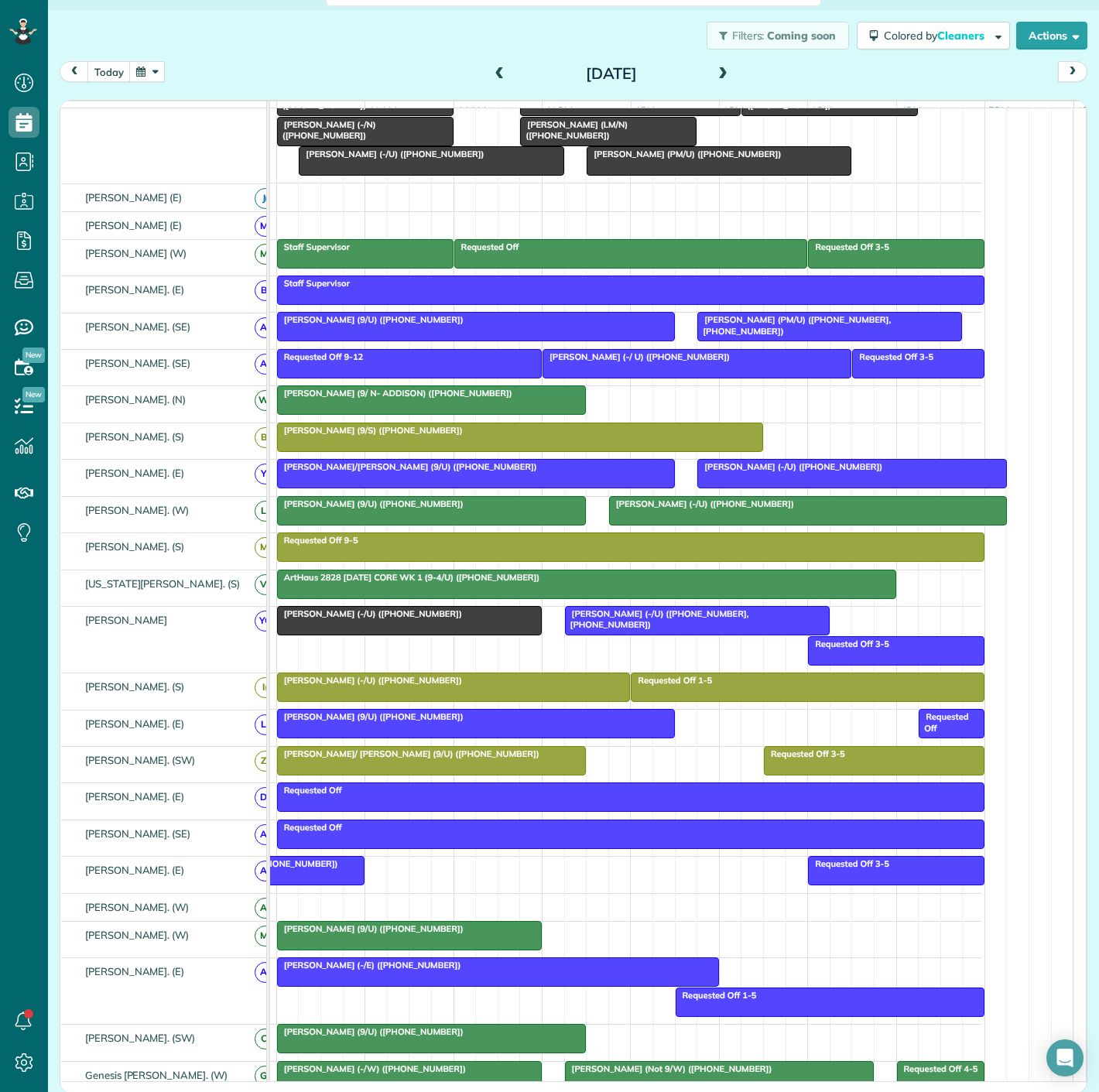
click at [360, 635] on div at bounding box center [409, 620] width 263 height 28
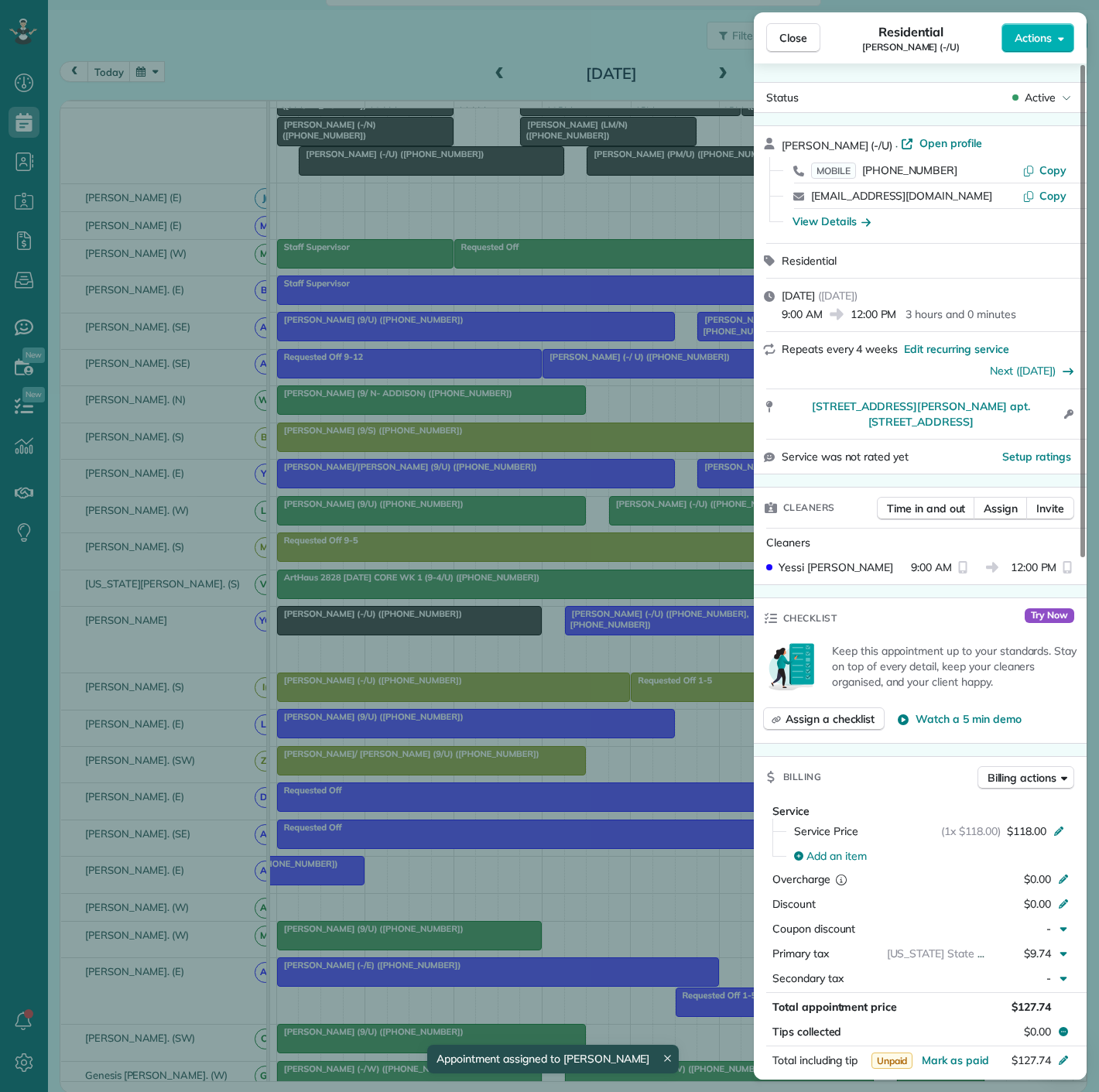
click at [361, 632] on div "Close Residential Ryan Cook (-/U) Actions Status Active Ryan Cook (-/U) · Open …" at bounding box center [550, 546] width 1099 height 1092
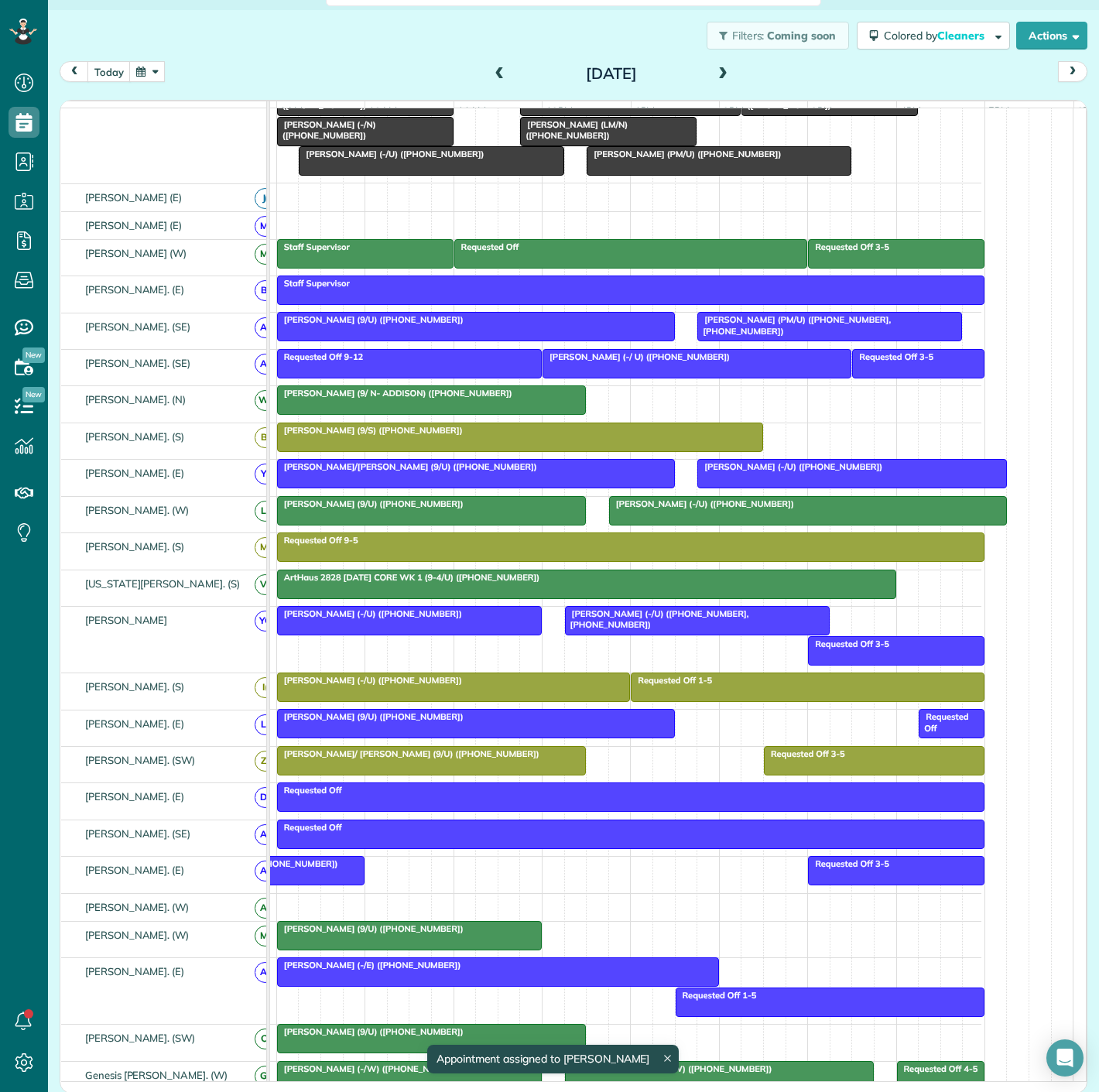
click at [622, 630] on div at bounding box center [697, 620] width 263 height 28
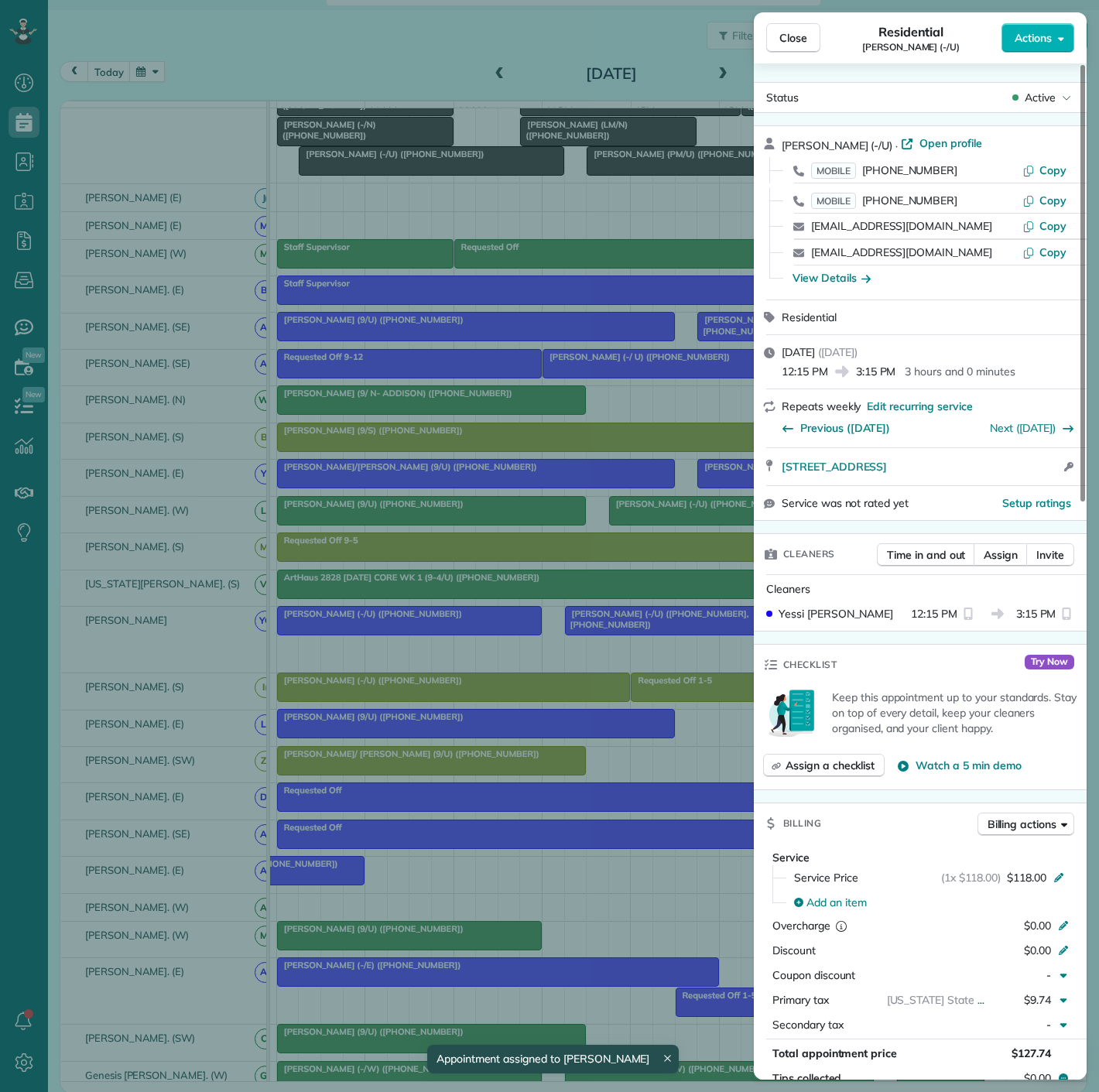
click at [618, 631] on div "Close Residential Stephen Howard (-/U) Actions Status Active Stephen Howard (-/…" at bounding box center [550, 546] width 1099 height 1092
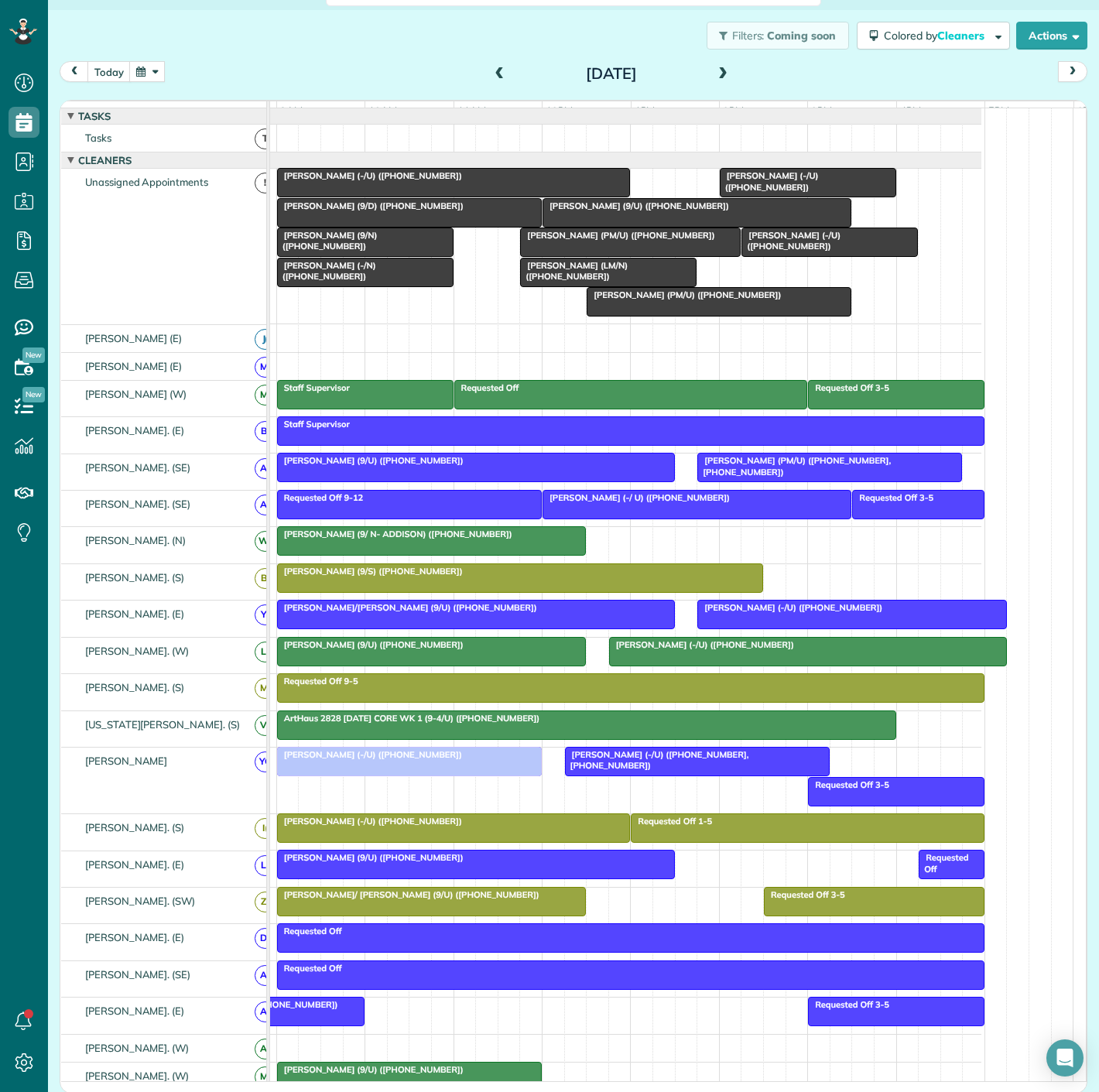
drag, startPoint x: 438, startPoint y: 321, endPoint x: 421, endPoint y: 785, distance: 464.3
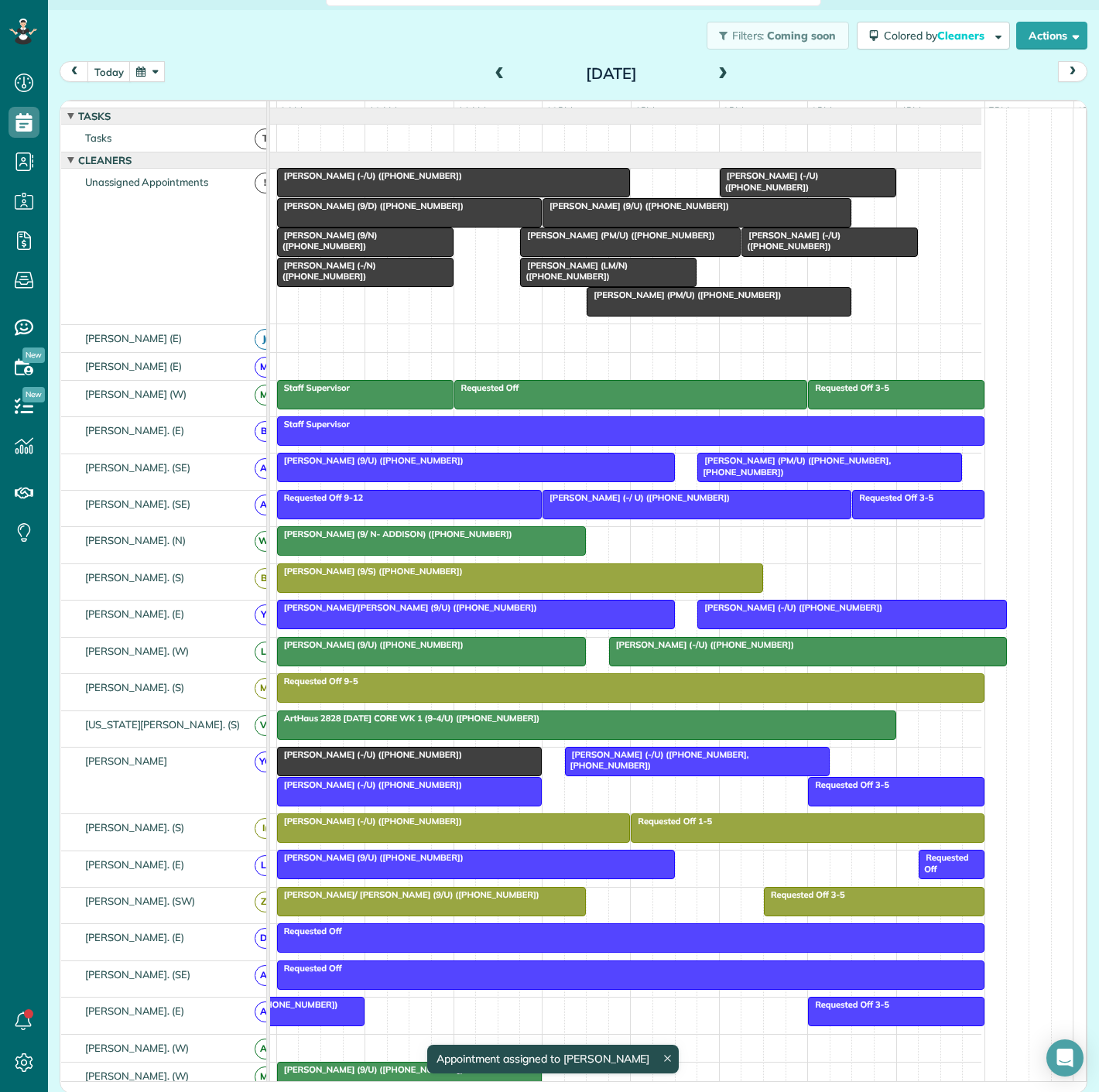
click at [401, 770] on div at bounding box center [409, 761] width 263 height 28
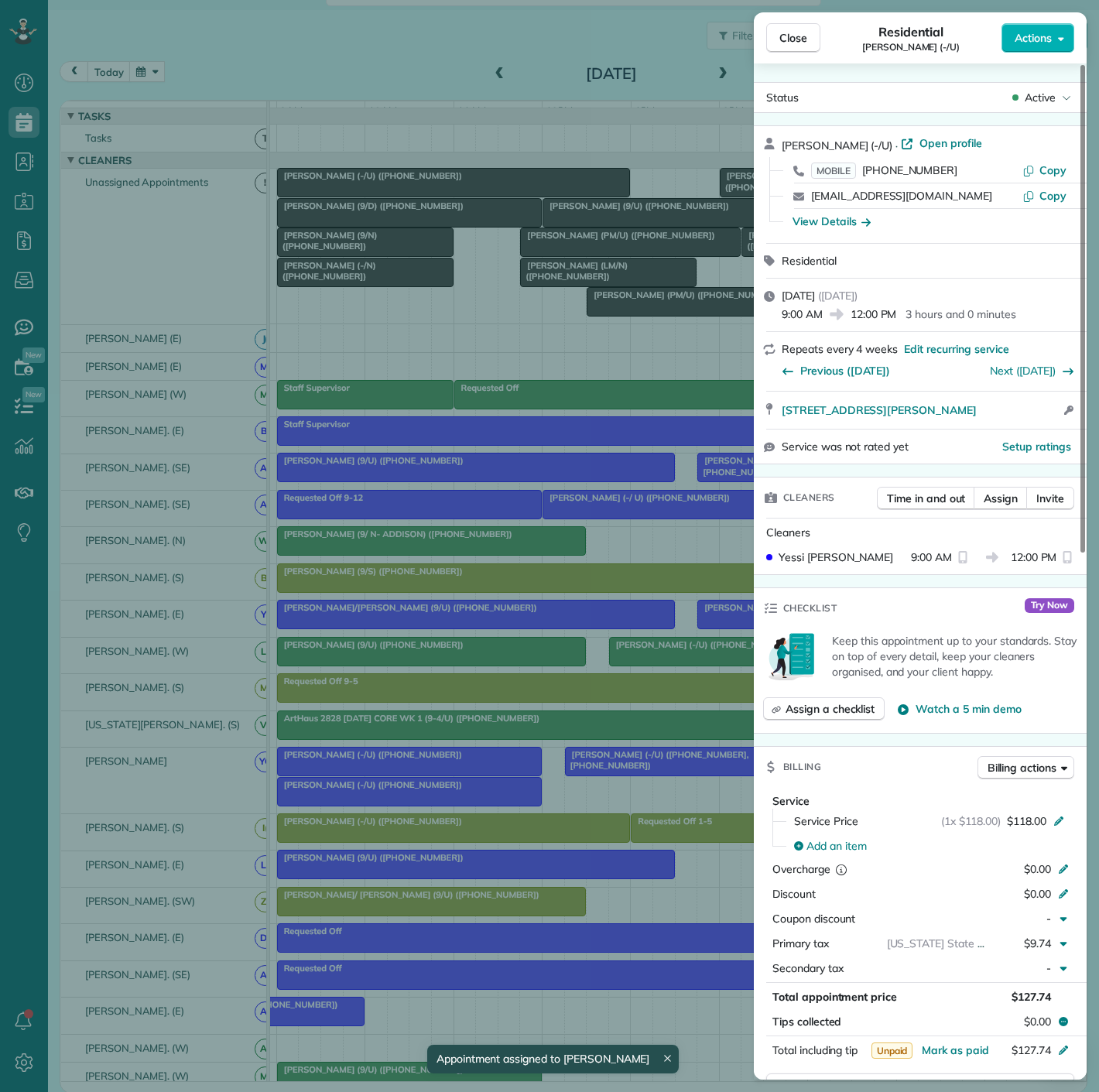
click at [401, 770] on div "Close Residential Audrey Sloane (-/U) Actions Status Active Audrey Sloane (-/U)…" at bounding box center [550, 546] width 1099 height 1092
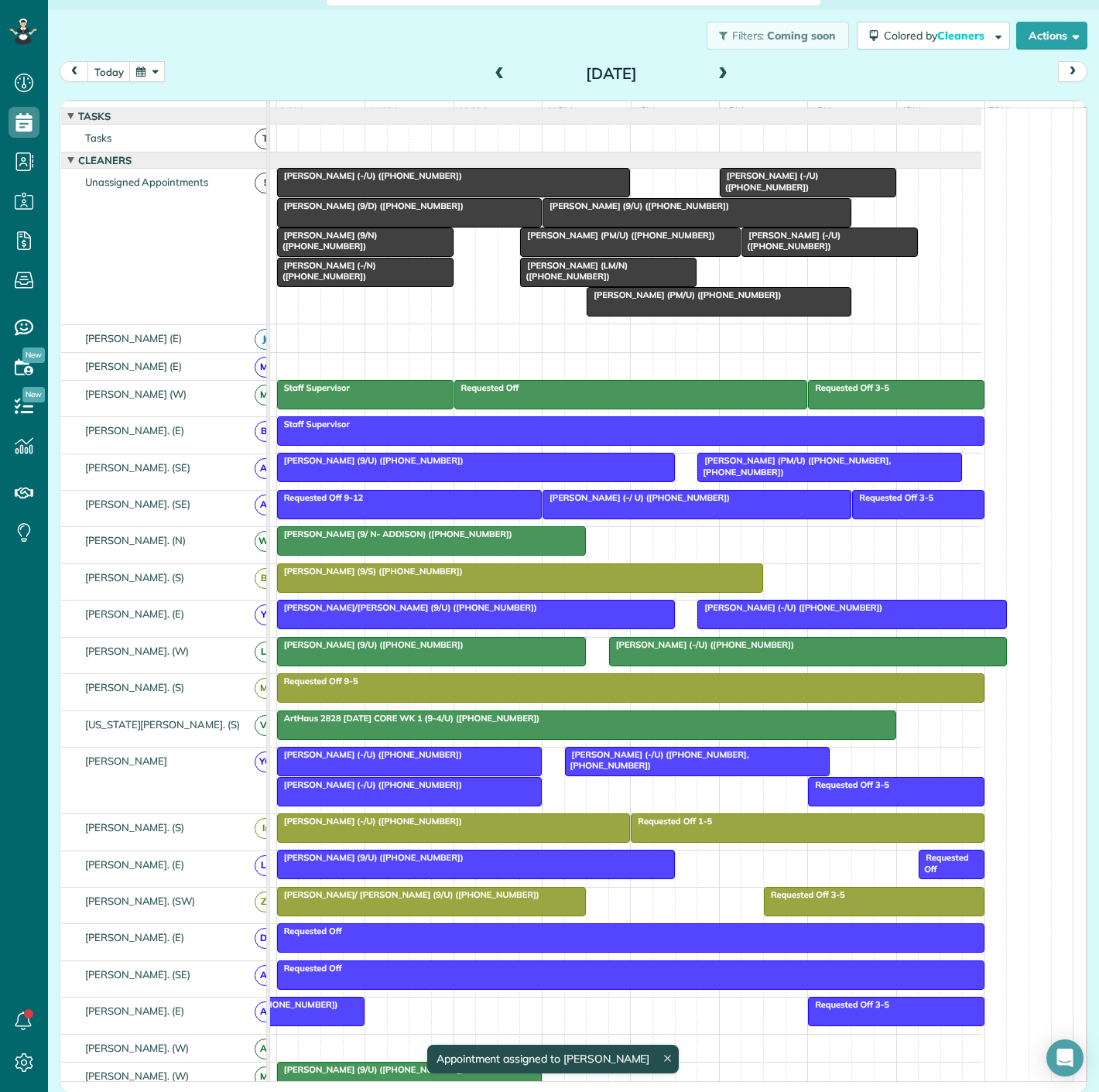
click at [623, 775] on div at bounding box center [697, 761] width 263 height 28
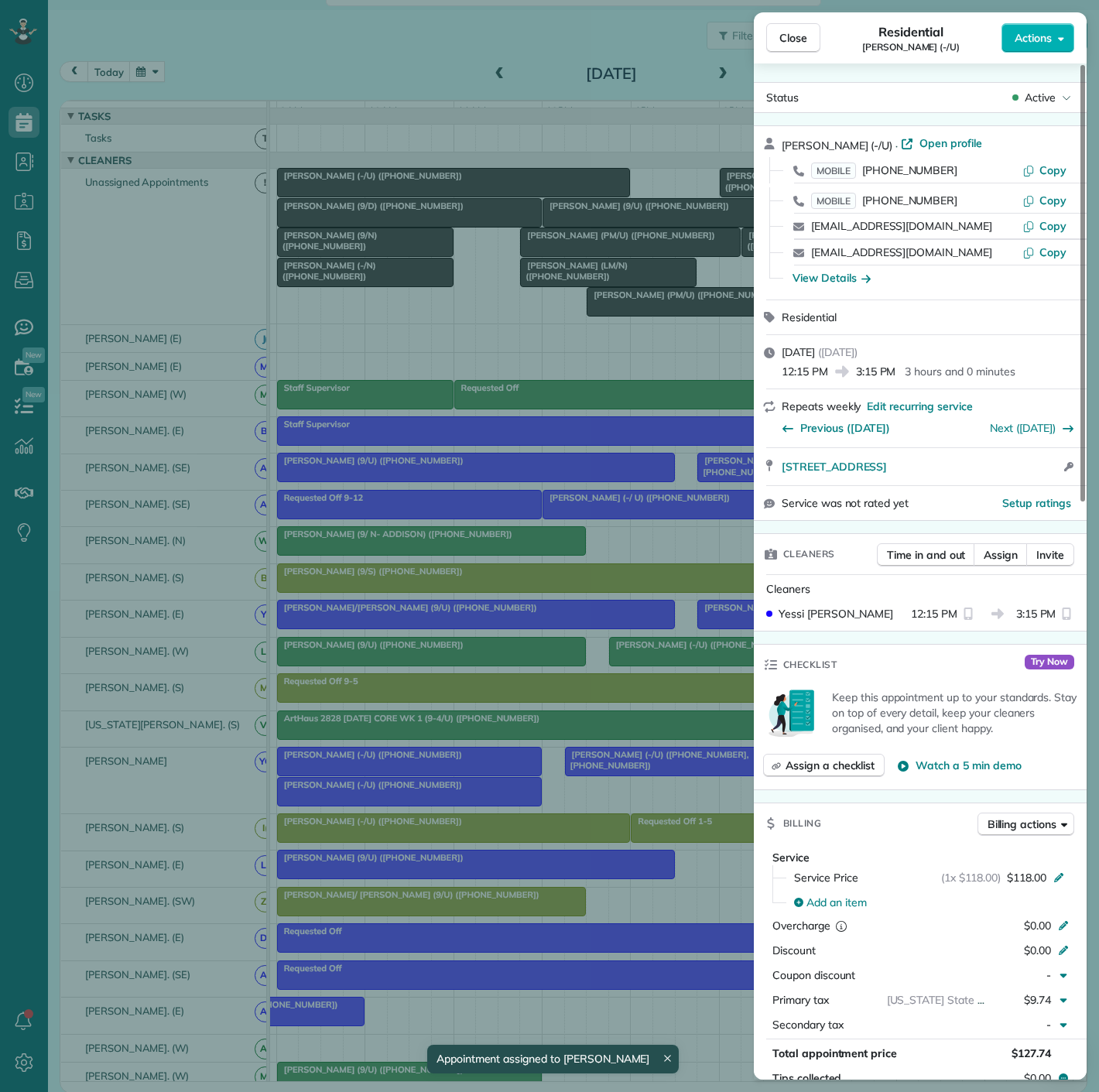
click at [467, 789] on div "Close Residential Stephen Howard (-/U) Actions Status Active Stephen Howard (-/…" at bounding box center [550, 546] width 1099 height 1092
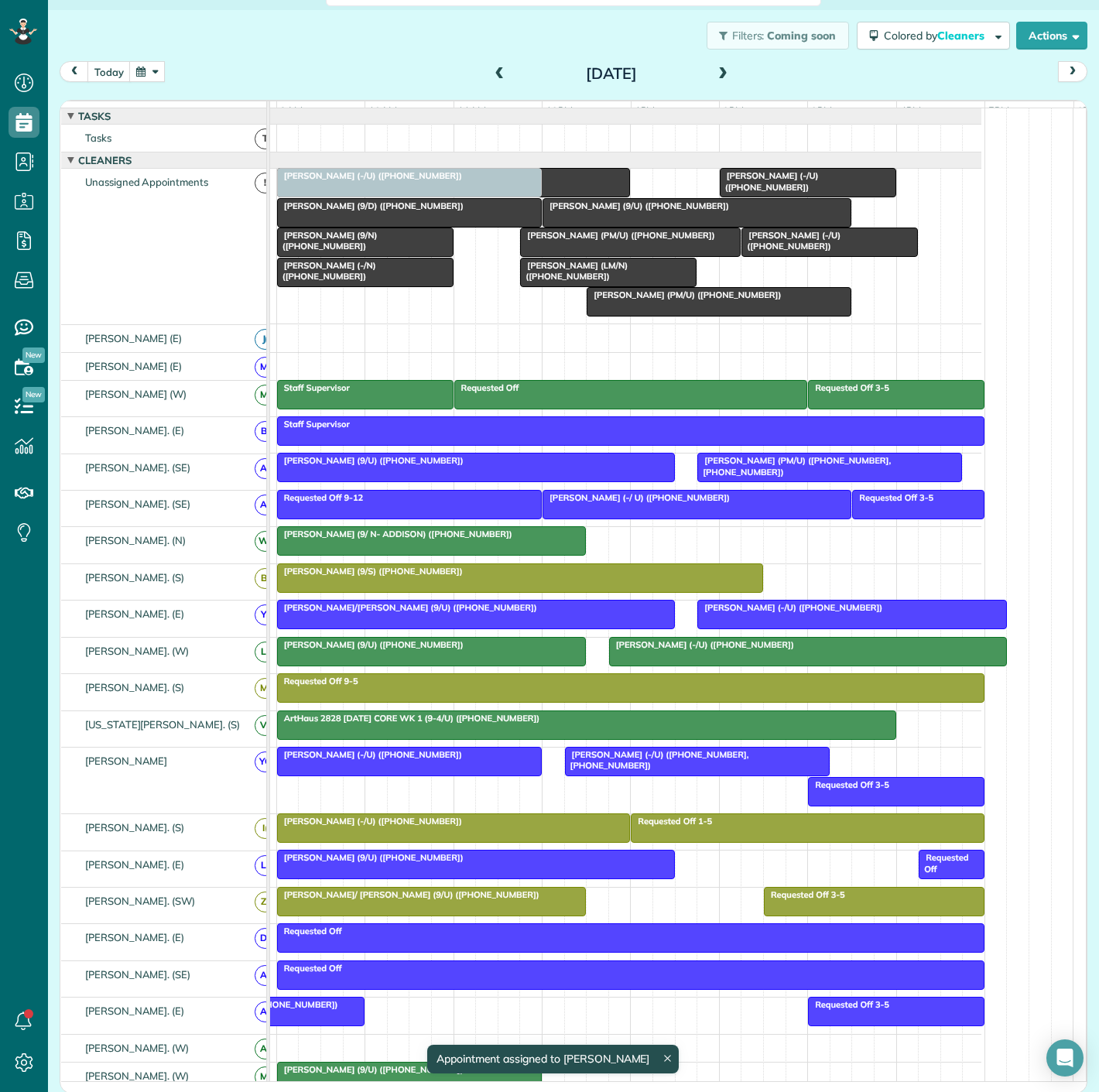
drag, startPoint x: 440, startPoint y: 796, endPoint x: 448, endPoint y: 273, distance: 523.1
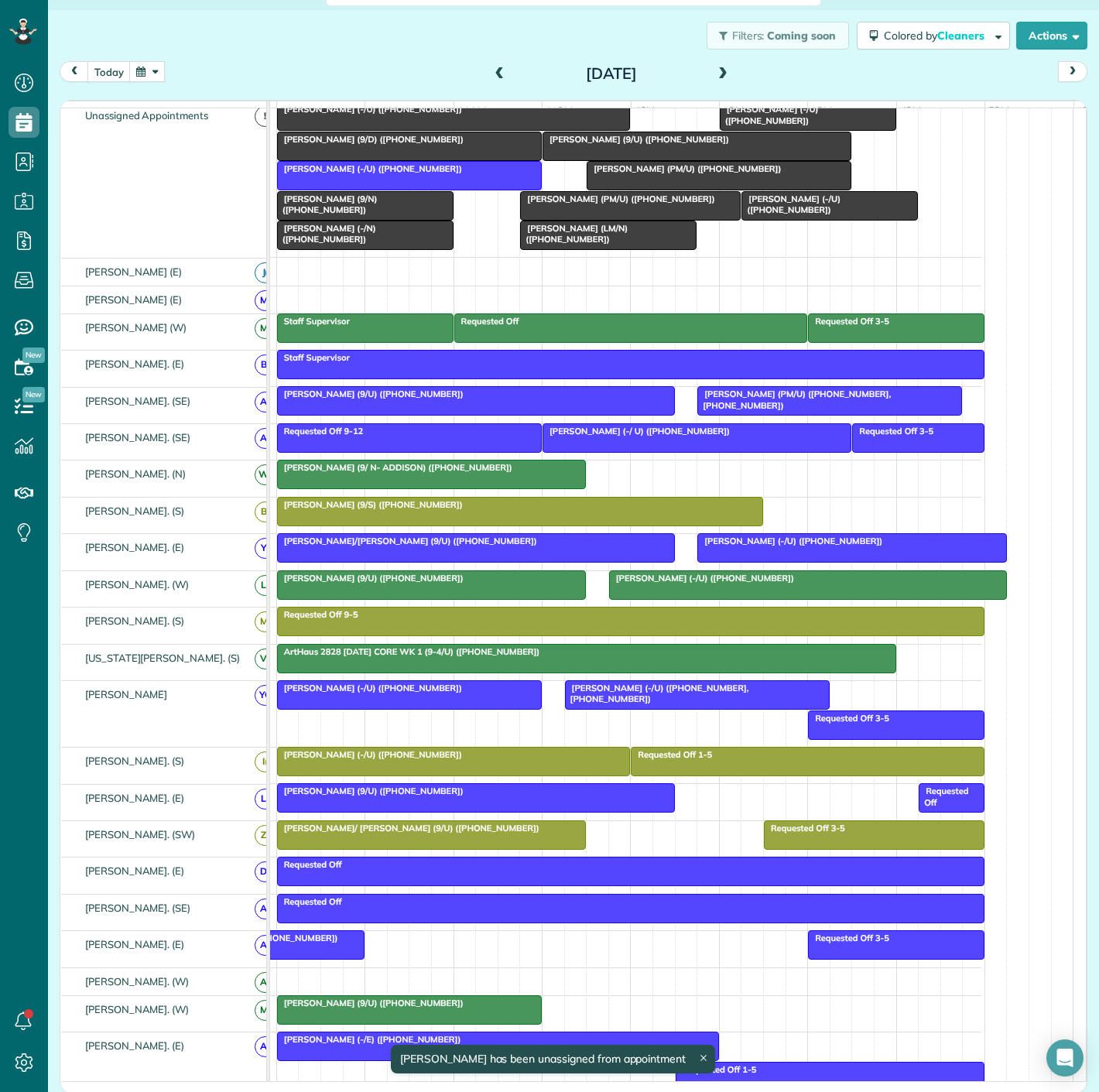
scroll to position [171, 0]
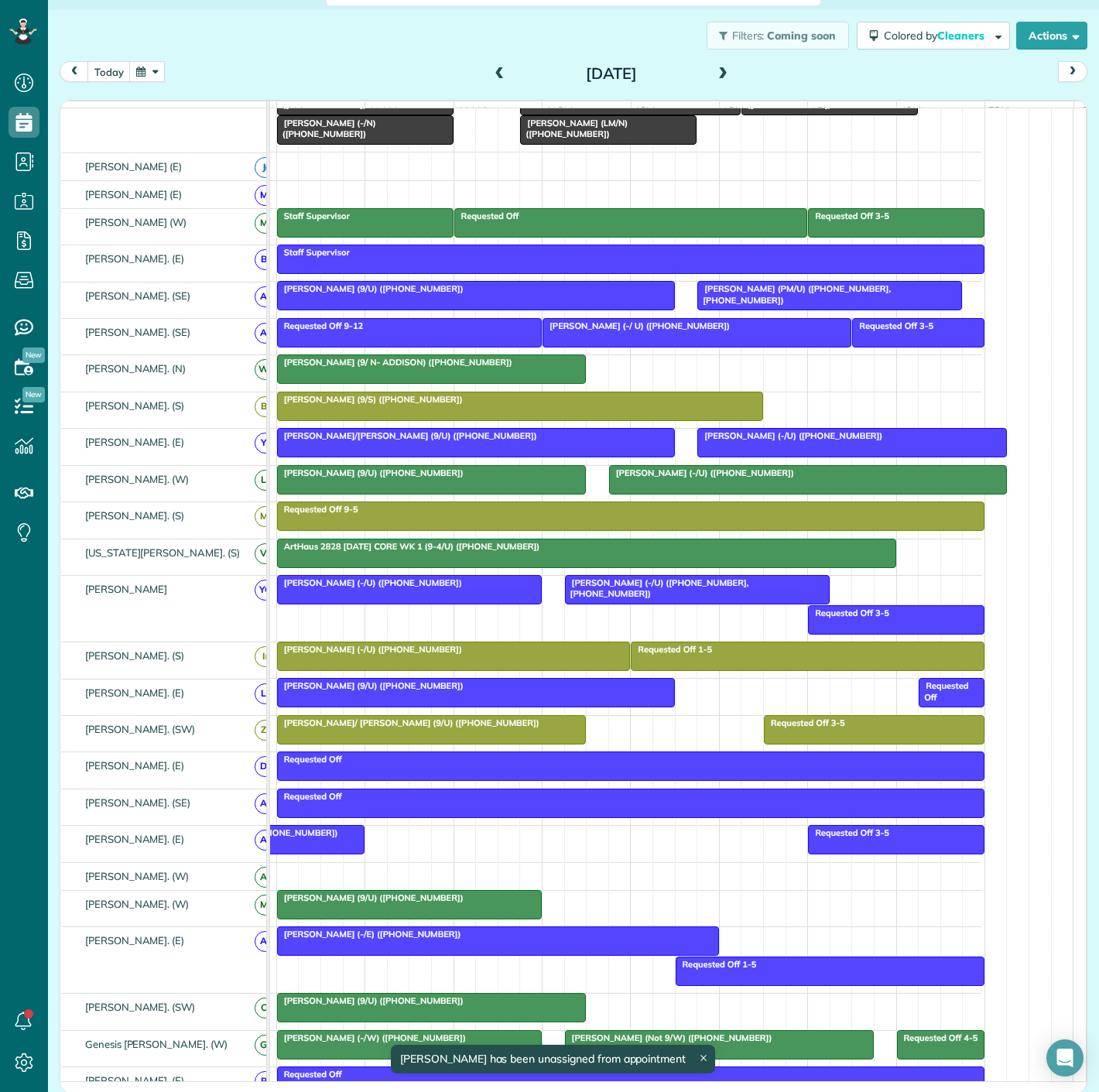
click at [626, 703] on div at bounding box center [476, 692] width 396 height 28
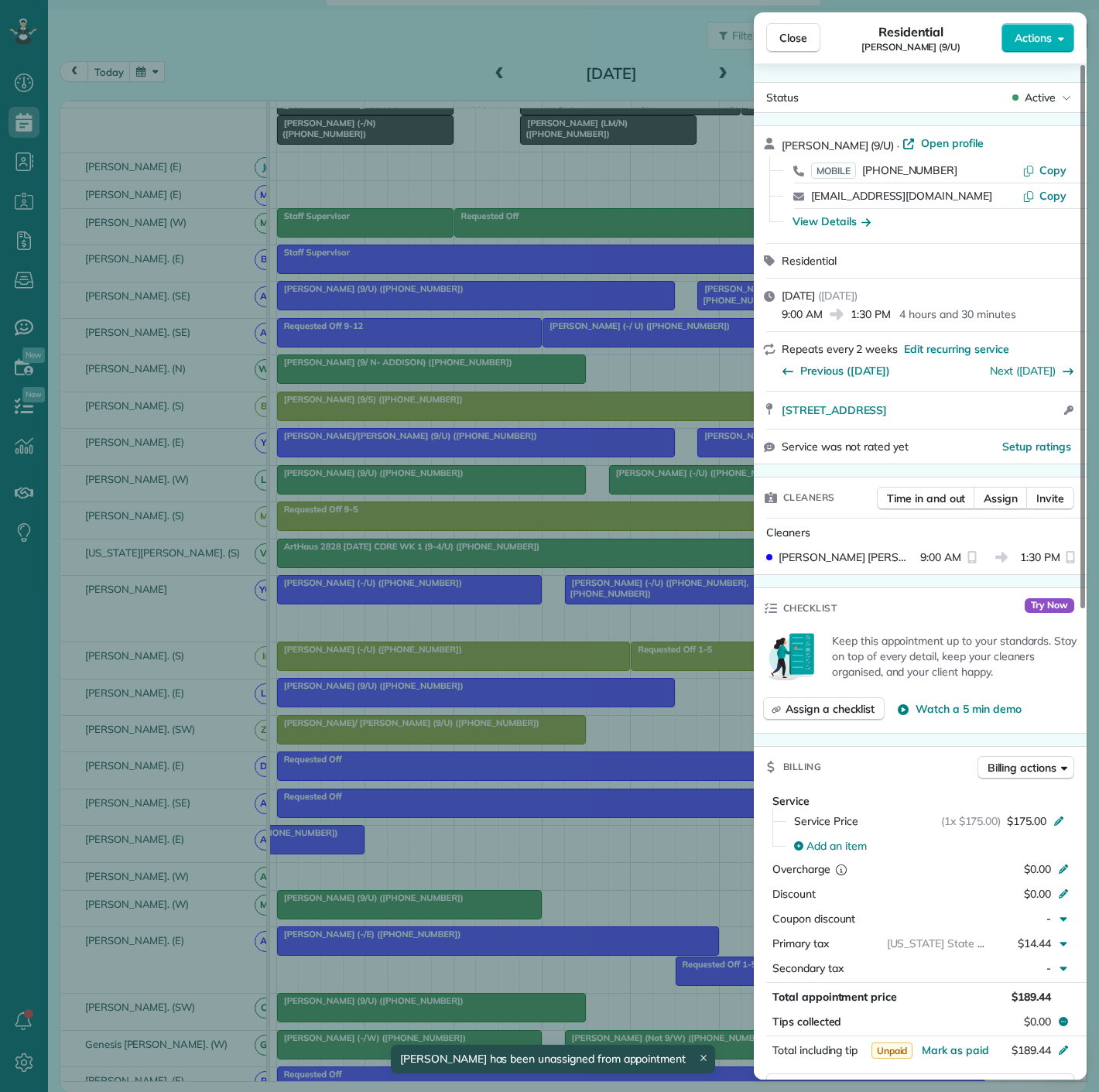
click at [622, 703] on div "Close Residential Ryan Buzzelli (9/U) Actions Status Active Ryan Buzzelli (9/U)…" at bounding box center [550, 546] width 1099 height 1092
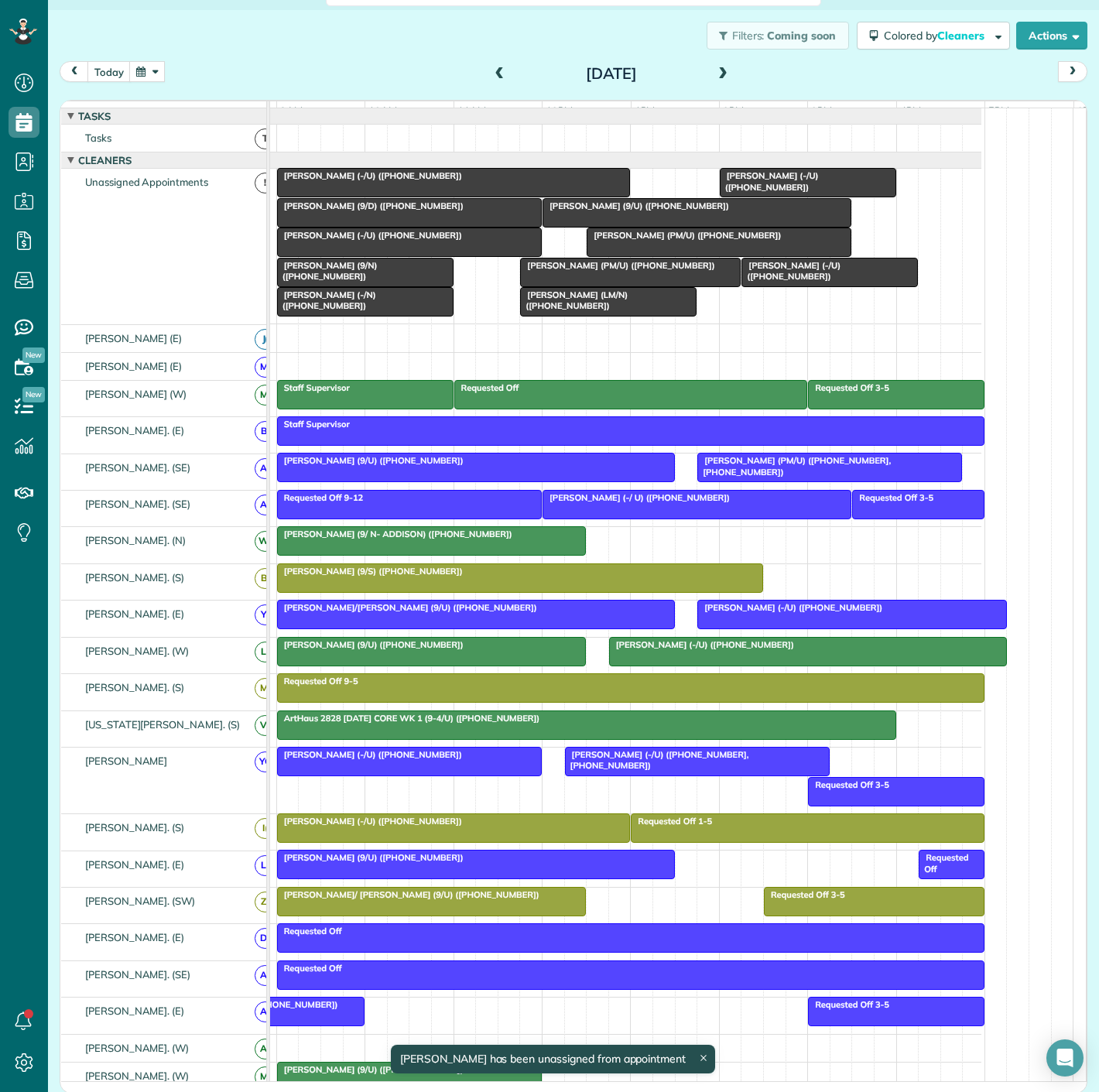
click at [810, 285] on div at bounding box center [829, 272] width 175 height 28
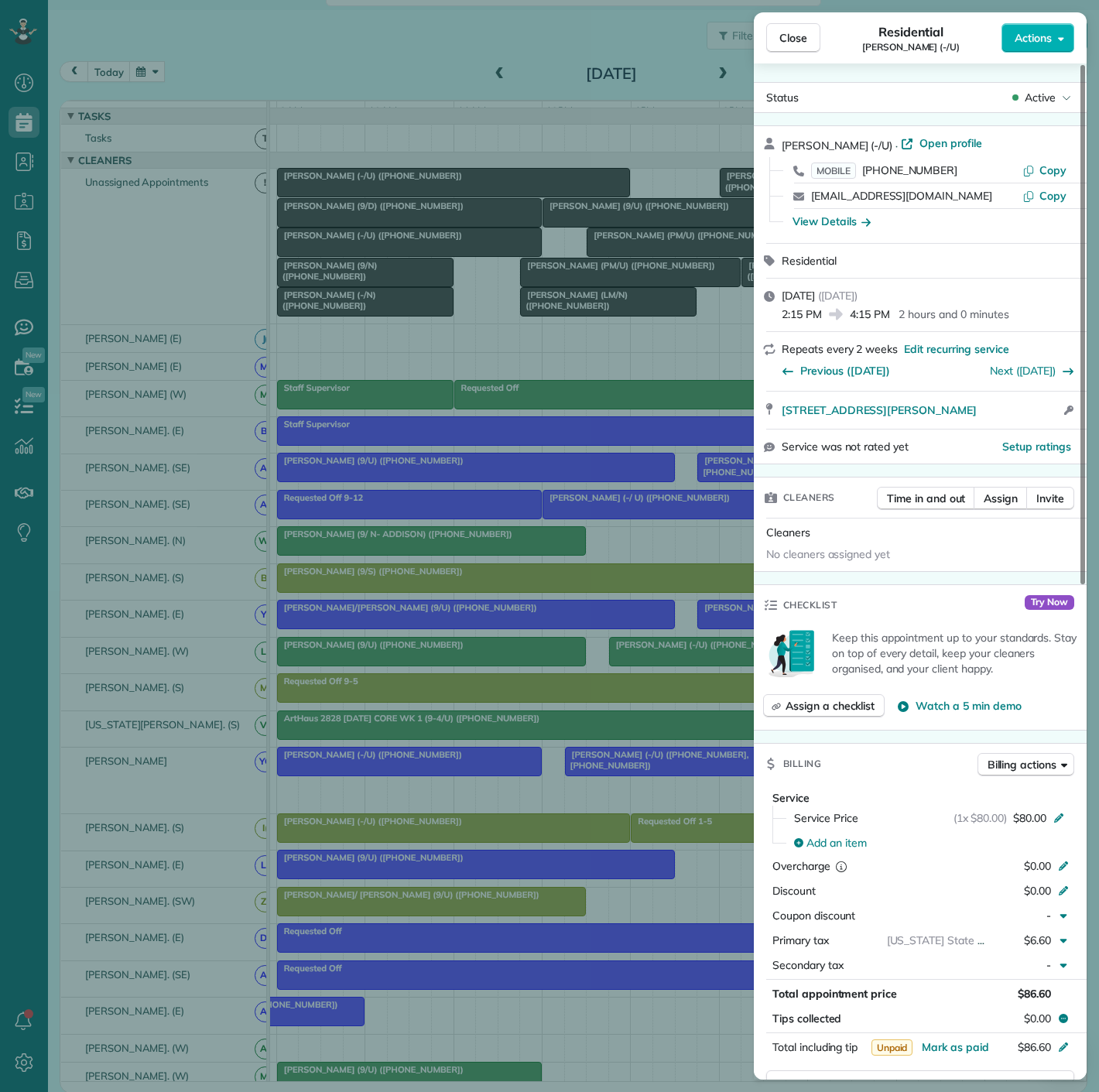
click at [577, 288] on div "Close Residential Brian Golden (-/U) Actions Status Active Brian Golden (-/U) ·…" at bounding box center [550, 546] width 1099 height 1092
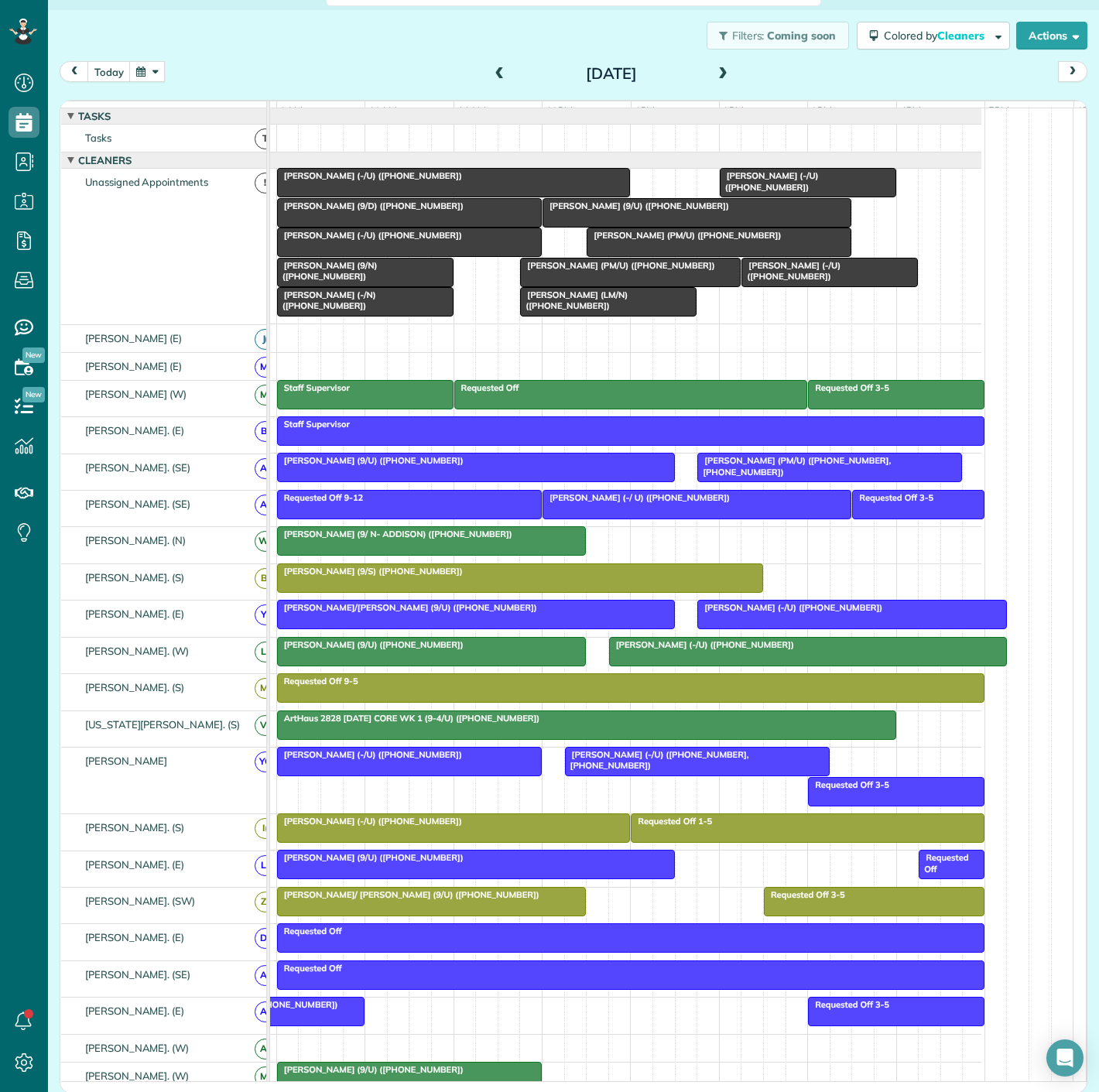
click at [545, 283] on div at bounding box center [631, 272] width 219 height 28
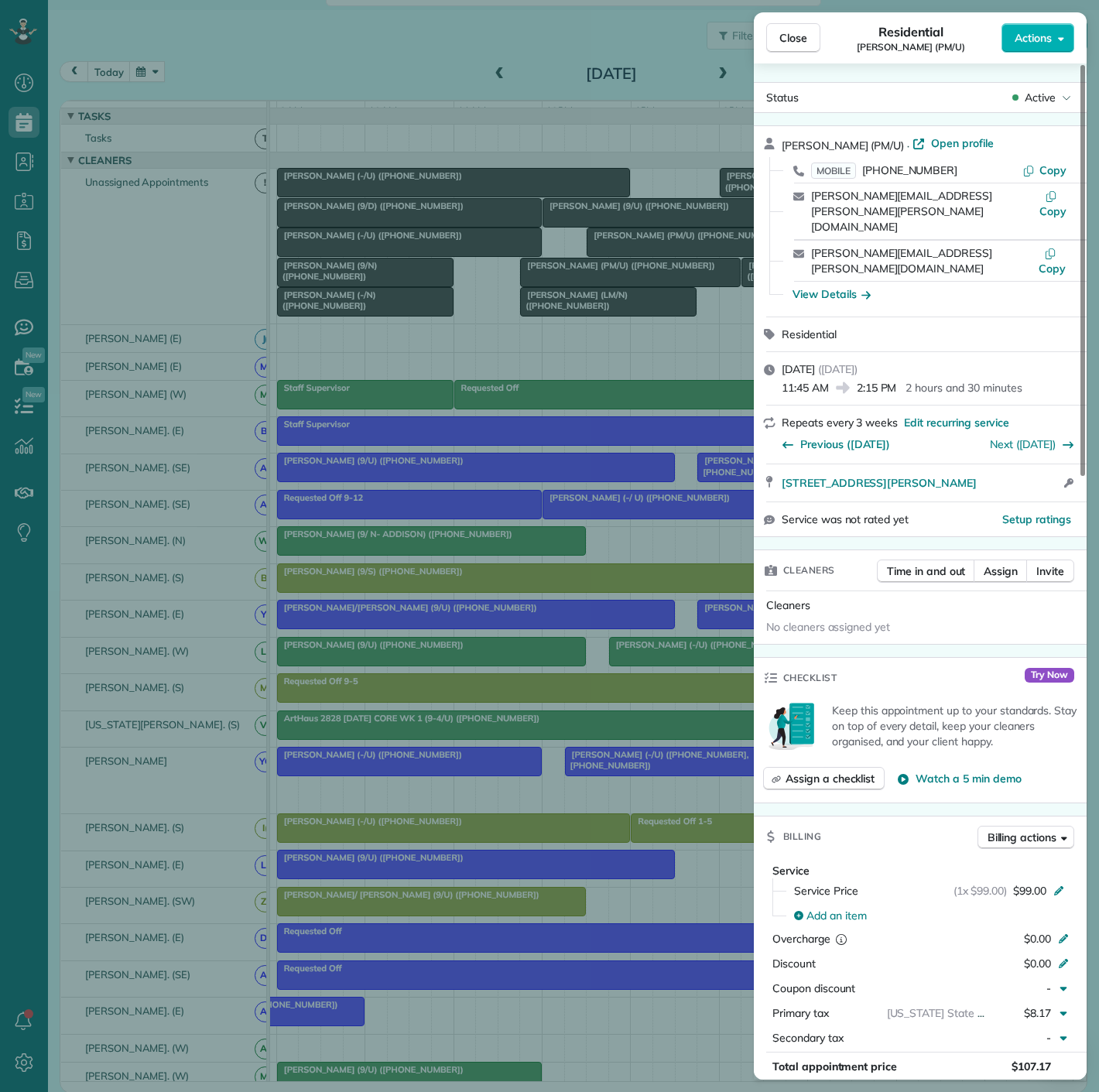
click at [545, 283] on div "Close Residential Laura Simms (PM/U) Actions Status Active Laura Simms (PM/U) ·…" at bounding box center [550, 546] width 1099 height 1092
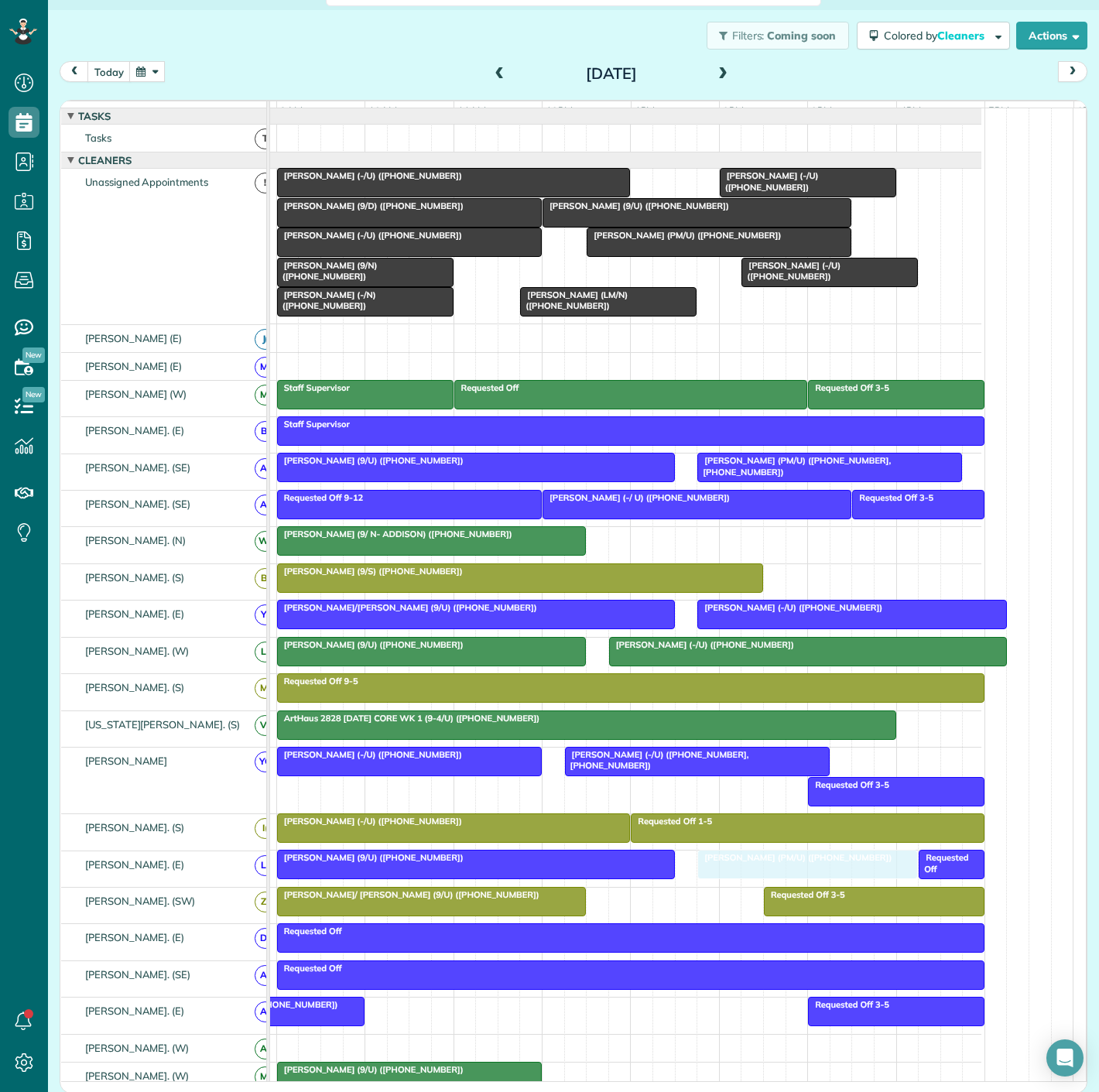
drag, startPoint x: 545, startPoint y: 283, endPoint x: 716, endPoint y: 860, distance: 601.8
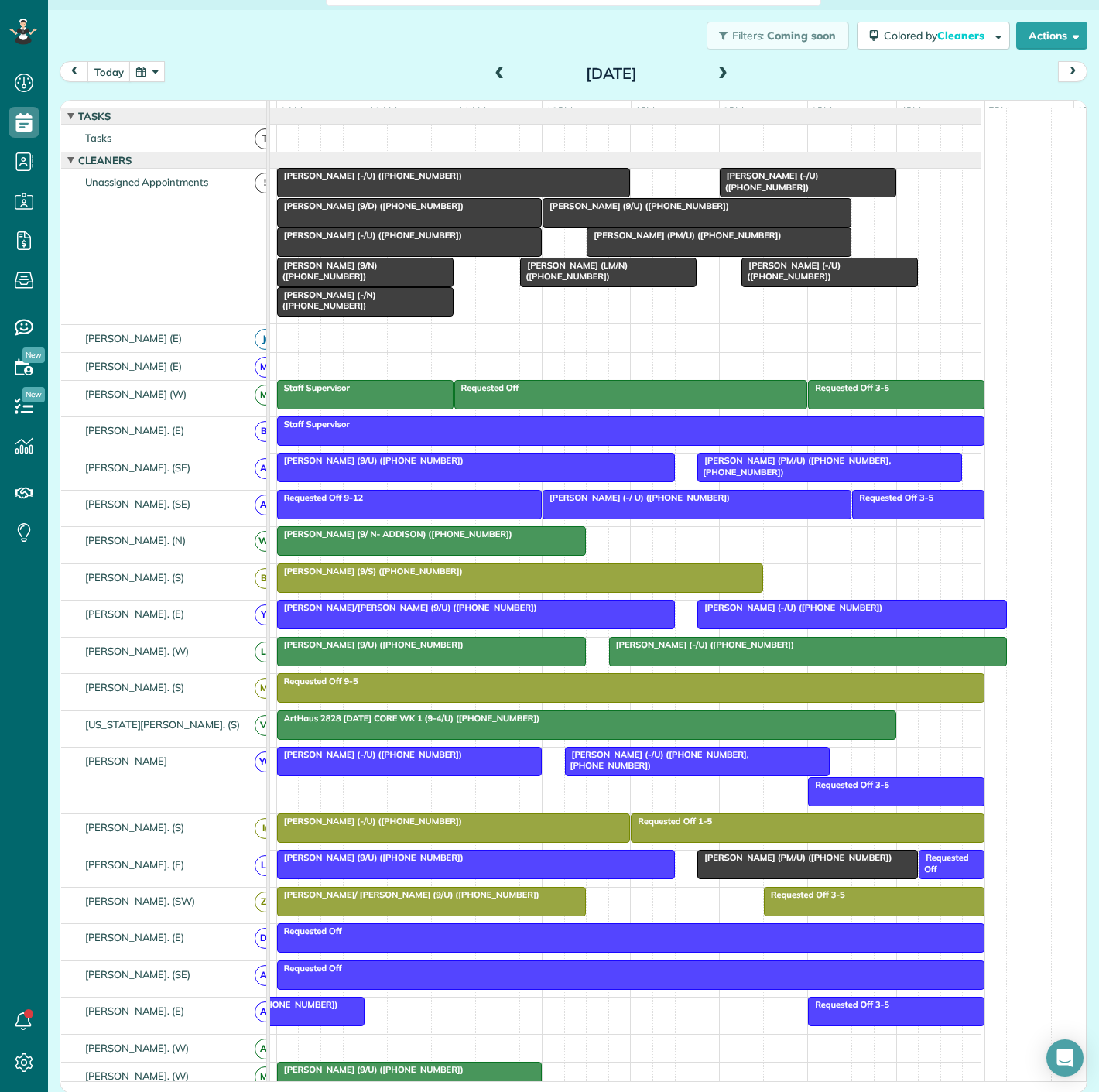
click at [606, 878] on div at bounding box center [476, 864] width 396 height 28
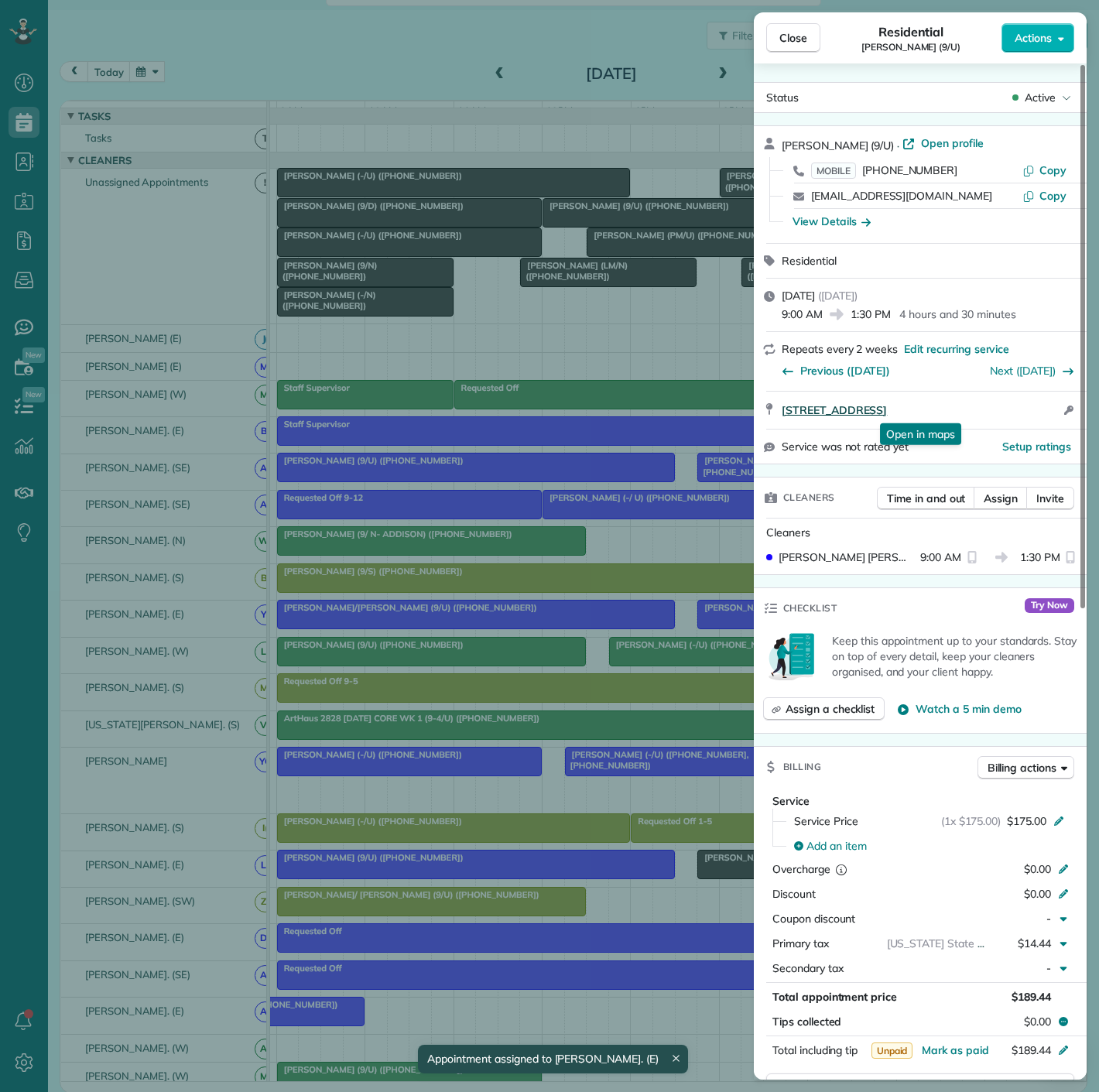
drag, startPoint x: 775, startPoint y: 417, endPoint x: 1041, endPoint y: 411, distance: 266.1
click at [1041, 411] on div "5122 Capitol Avenue Unit 105 Dallas TX 75206 Open in maps Open in maps Open acc…" at bounding box center [920, 410] width 333 height 37
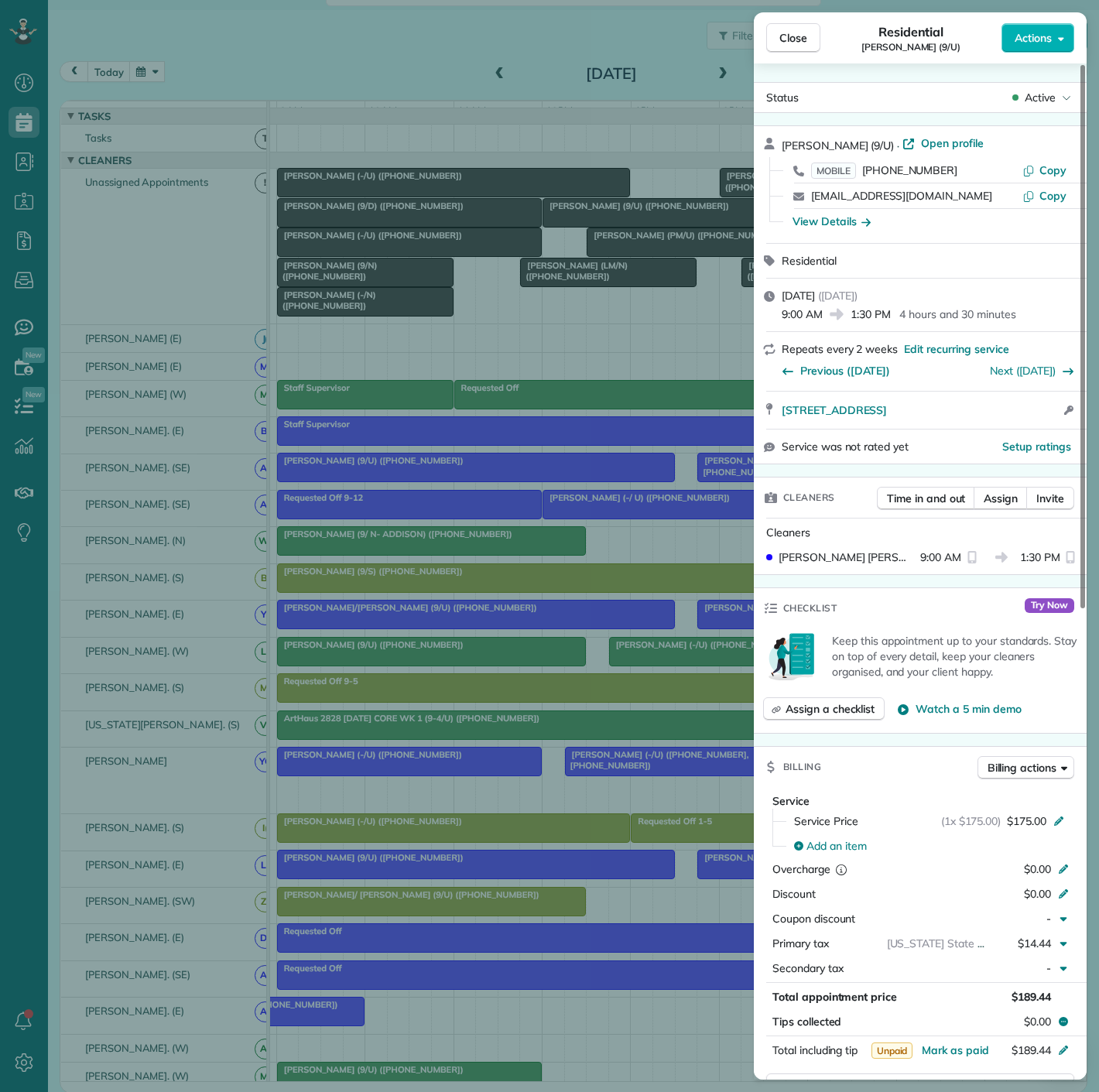
click at [360, 498] on div "Close Residential Ryan Buzzelli (9/U) Actions Status Active Ryan Buzzelli (9/U)…" at bounding box center [550, 546] width 1099 height 1092
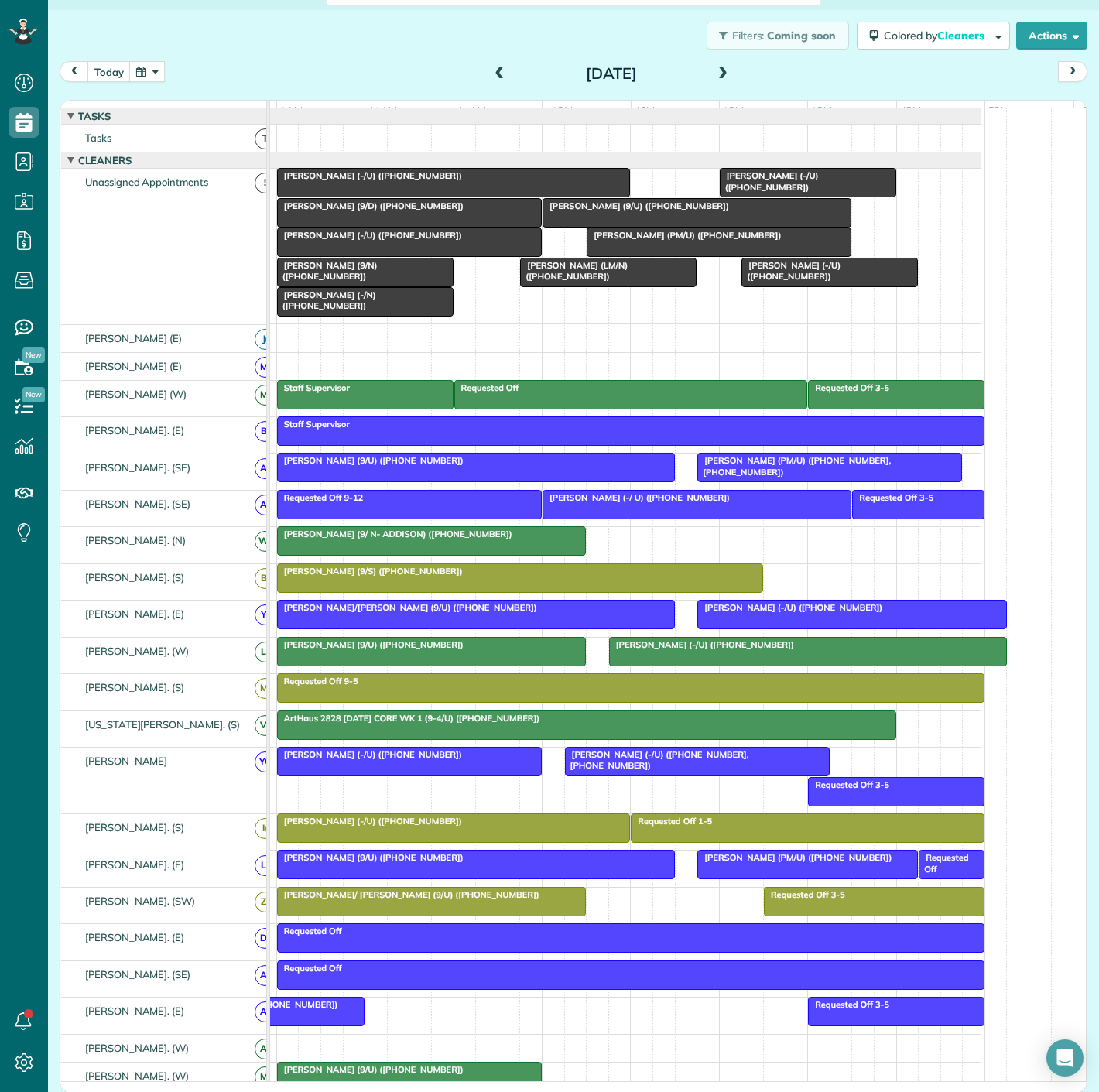
click at [752, 863] on span "Laura Simms (PM/U) (+18176923017)" at bounding box center [795, 857] width 196 height 11
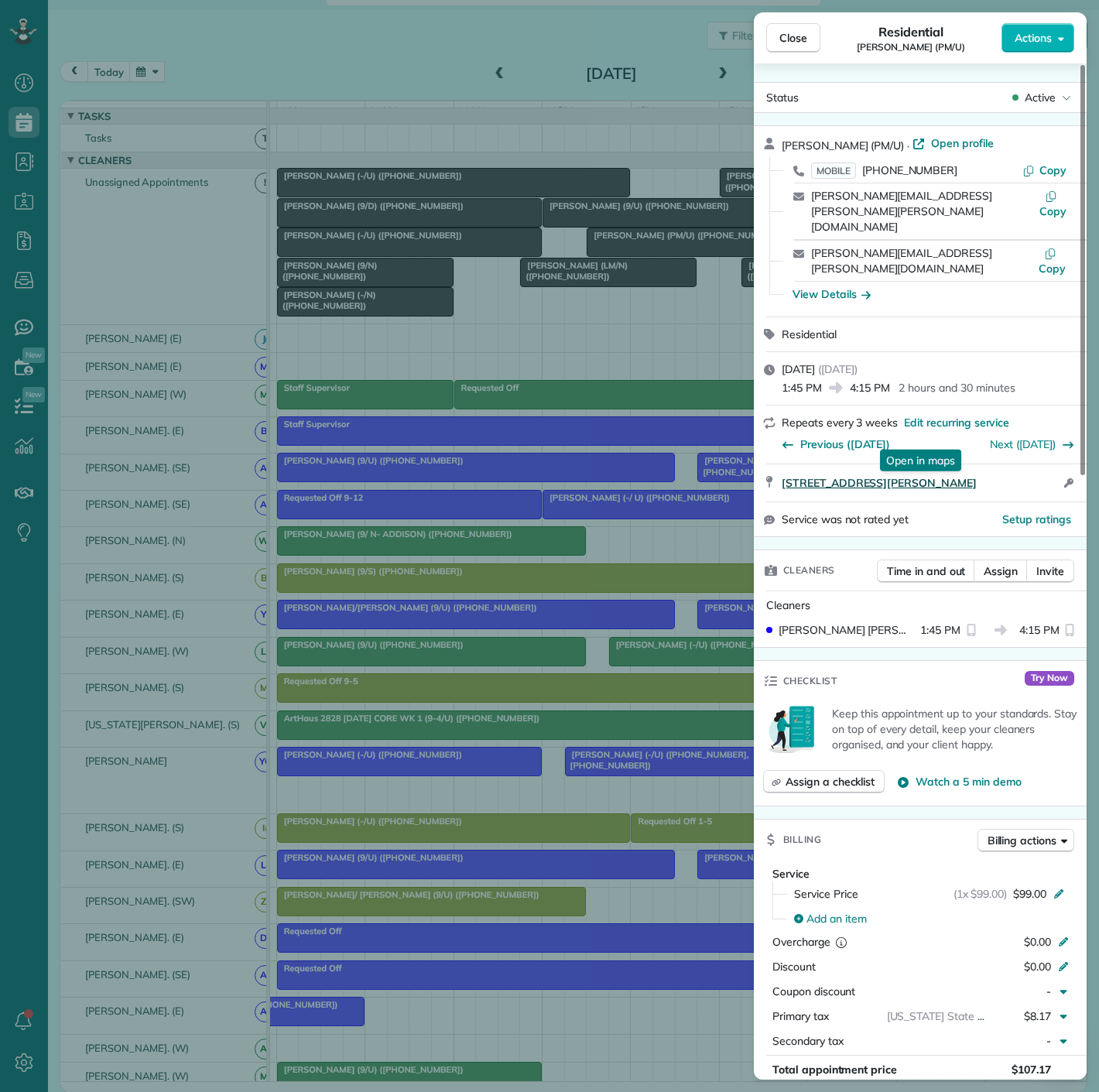
drag, startPoint x: 774, startPoint y: 441, endPoint x: 1002, endPoint y: 436, distance: 228.1
click at [1002, 464] on div "2355 Thomas Ave. #2009 Dallas TX 75201 Open in maps Open in maps Open access in…" at bounding box center [920, 482] width 333 height 37
click at [358, 449] on div "Close Residential Laura Simms (PM/U) Actions Status Active Laura Simms (PM/U) ·…" at bounding box center [550, 546] width 1099 height 1092
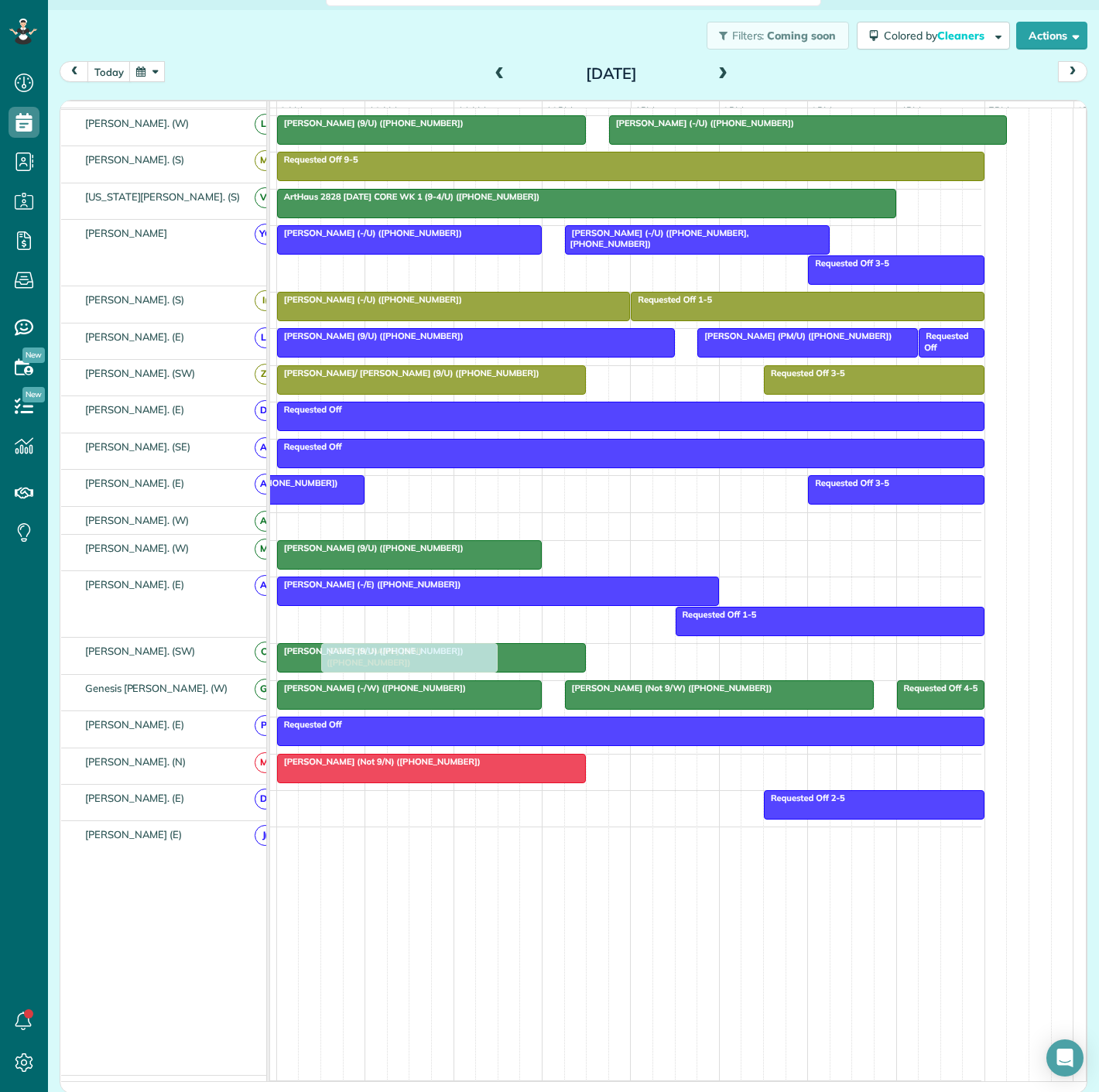
scroll to position [356, 0]
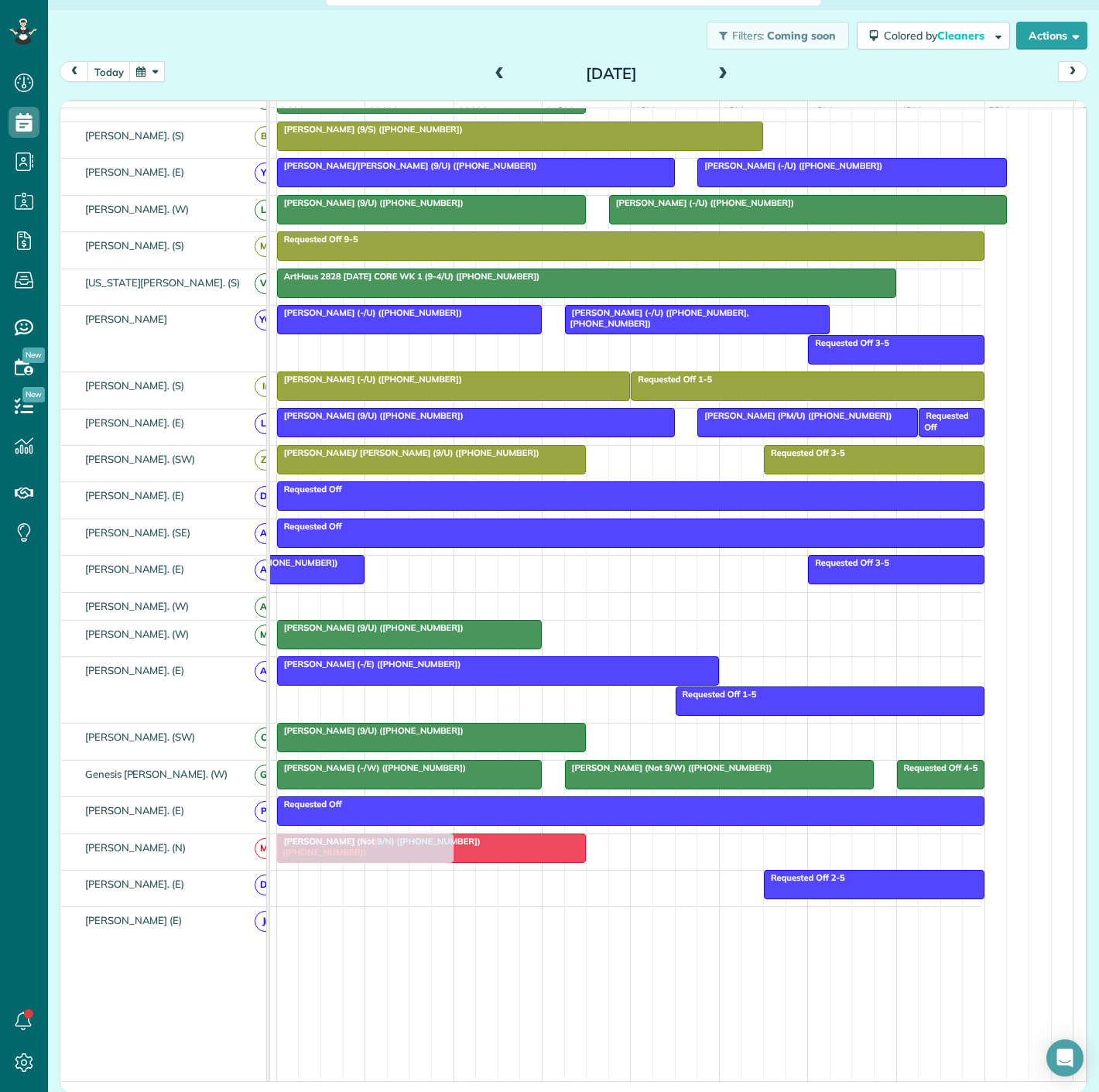
drag, startPoint x: 365, startPoint y: 285, endPoint x: 369, endPoint y: 860, distance: 575.0
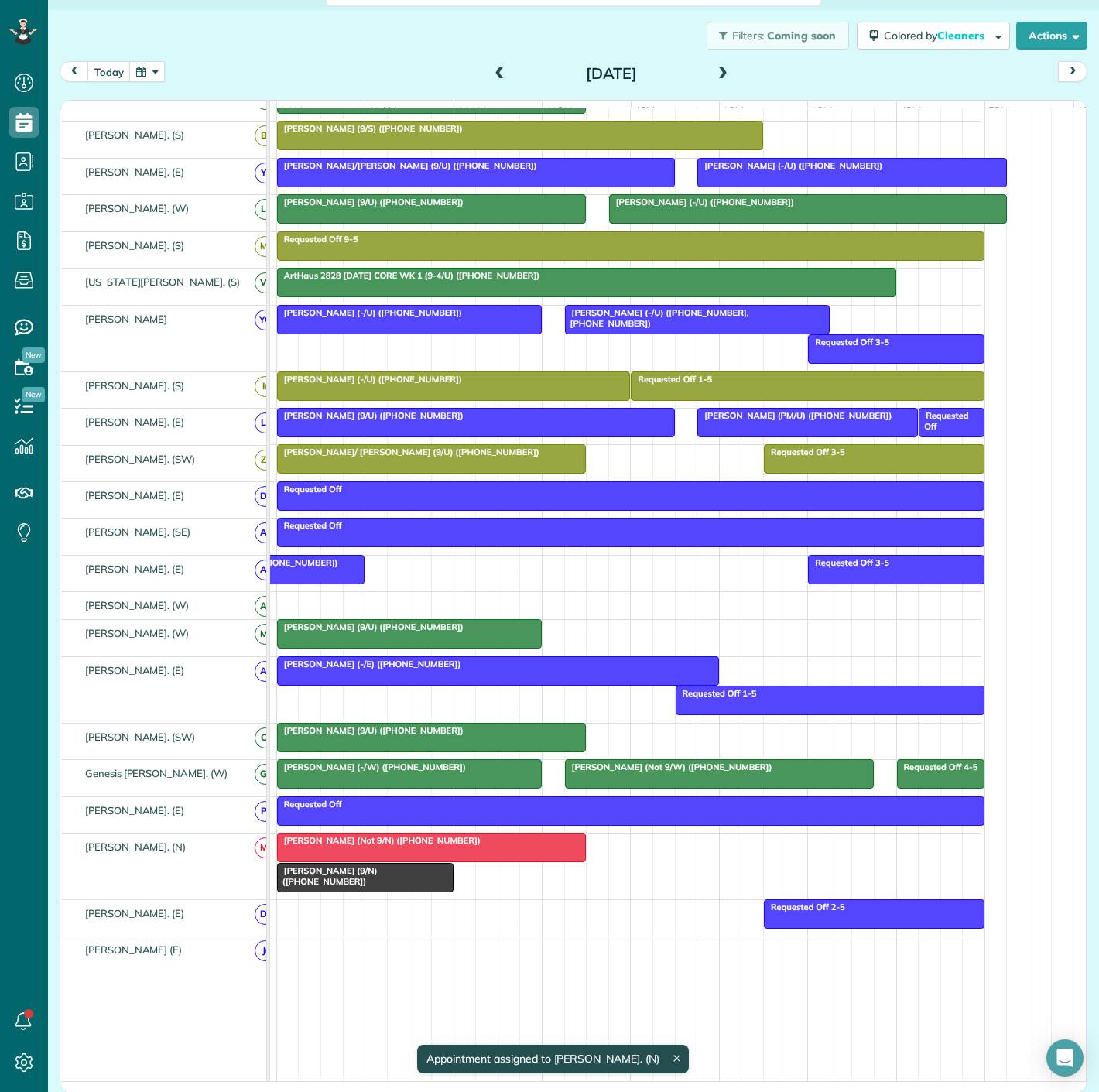
click at [363, 876] on span "Kelsey Kopankiewitz (9/N) (+19362031573)" at bounding box center [326, 876] width 101 height 22
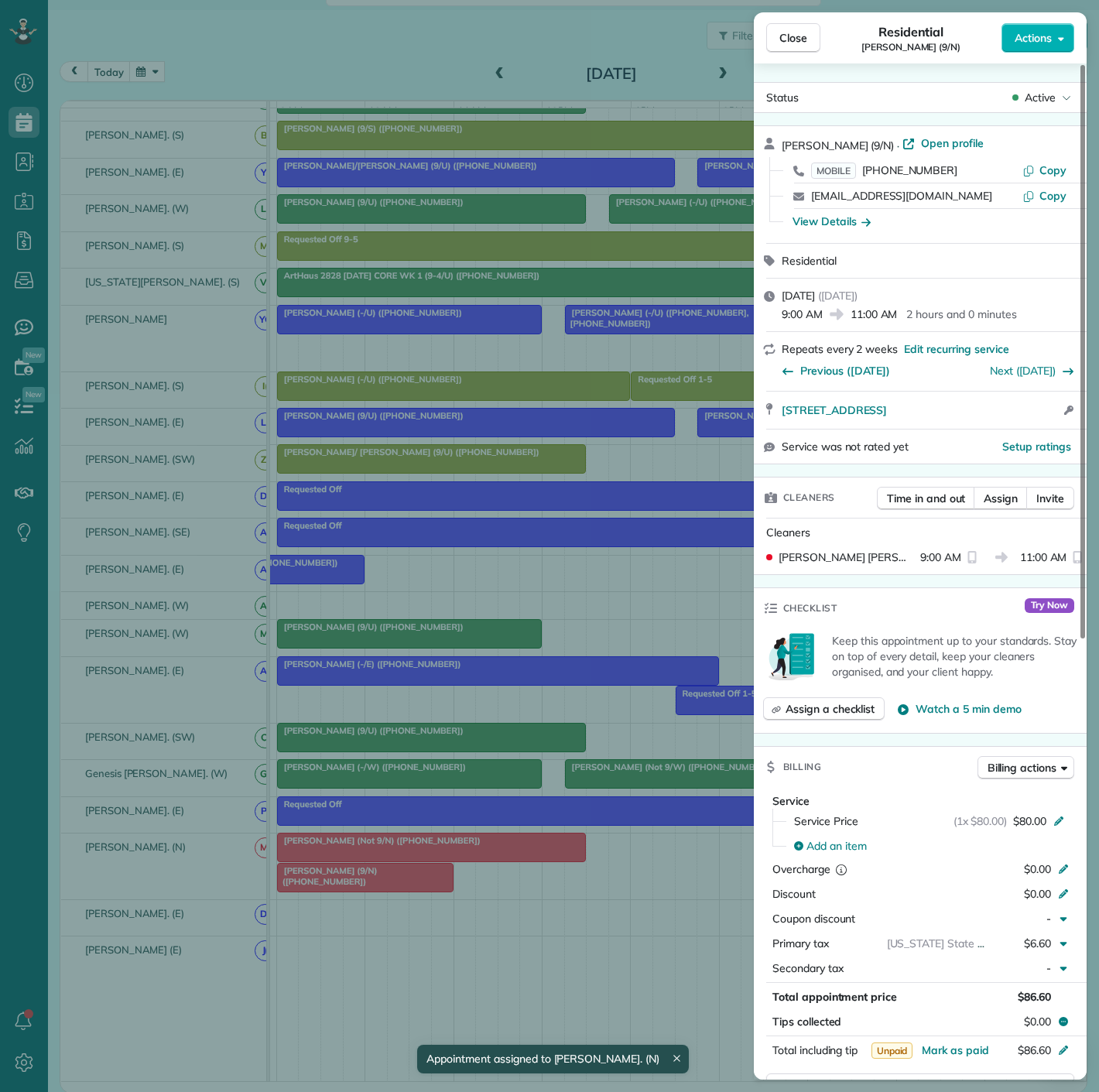
click at [363, 876] on div "Close Residential Kelsey Kopankiewitz (9/N) Actions Status Active Kelsey Kopank…" at bounding box center [550, 546] width 1099 height 1092
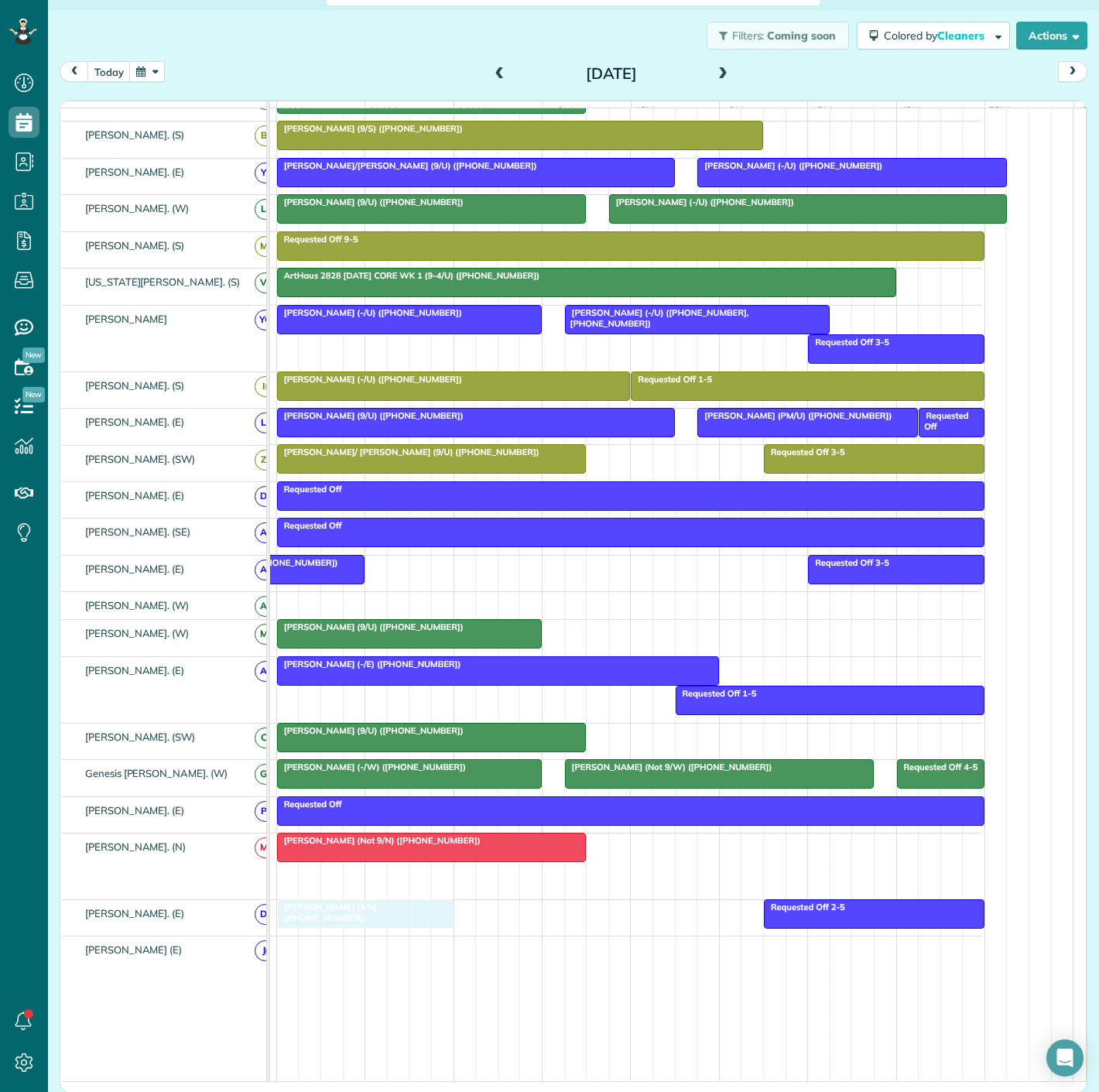
drag, startPoint x: 309, startPoint y: 883, endPoint x: 320, endPoint y: 918, distance: 36.7
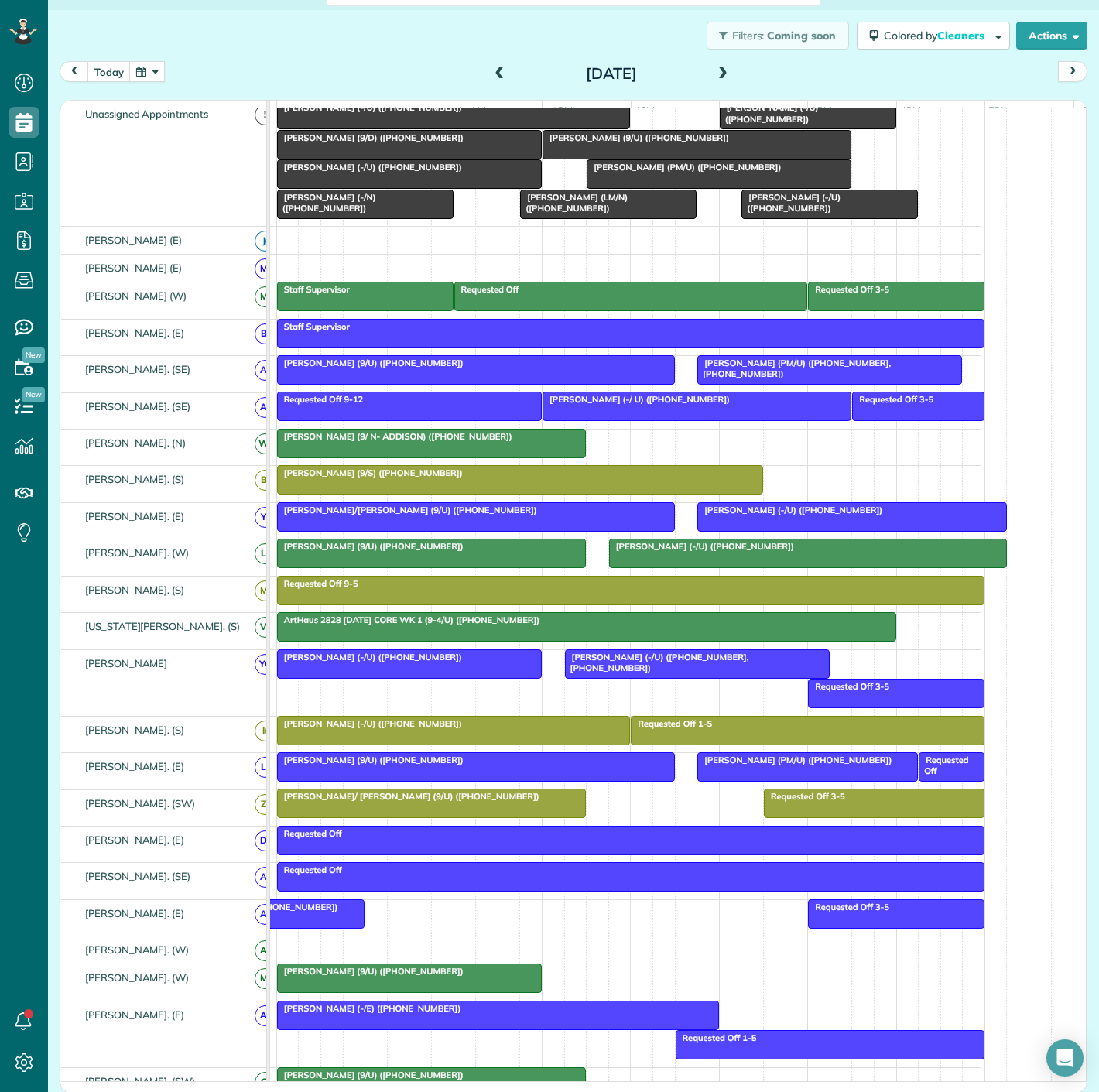
scroll to position [278, 0]
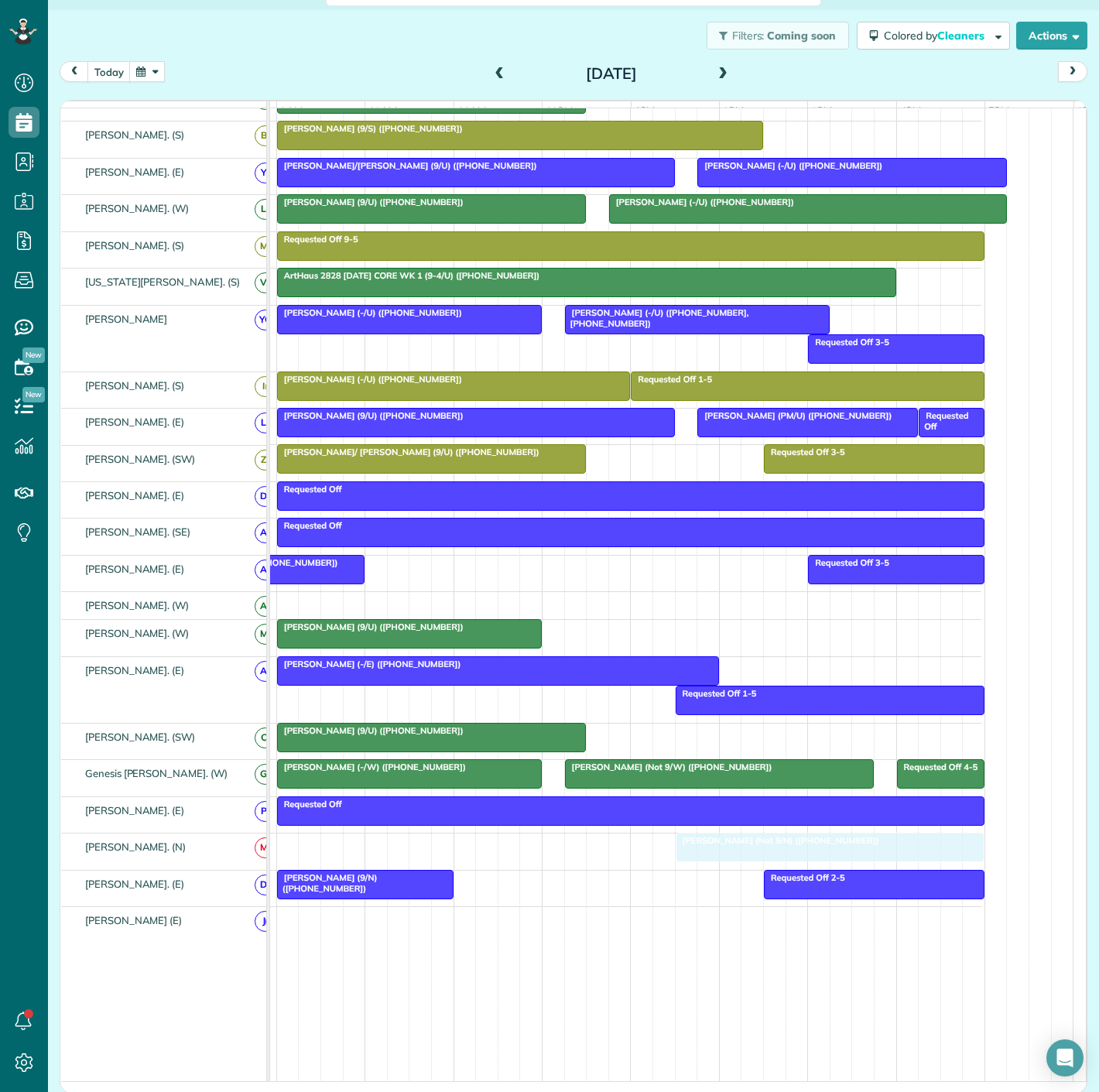
drag, startPoint x: 394, startPoint y: 847, endPoint x: 791, endPoint y: 844, distance: 397.0
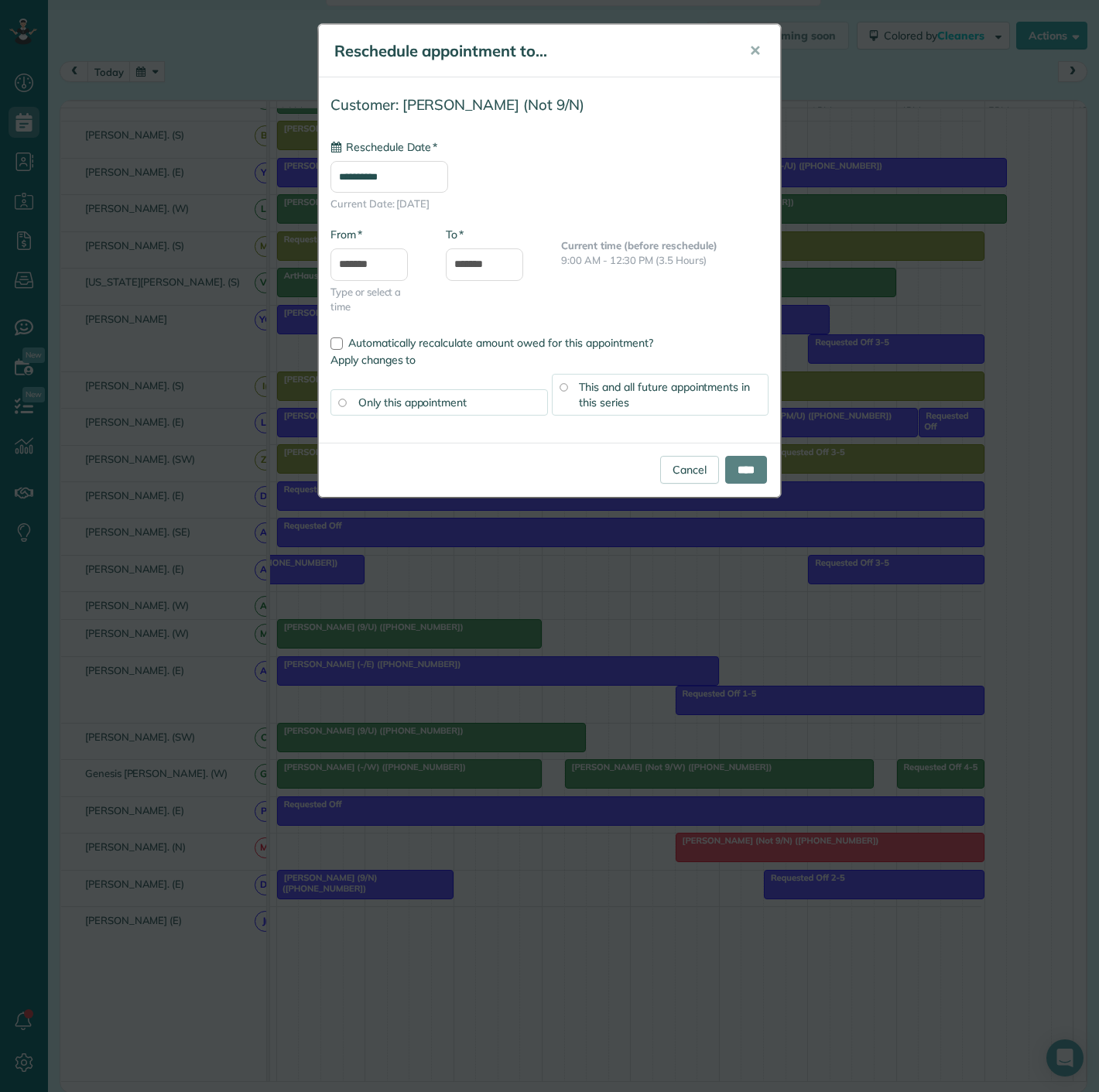
click at [744, 483] on div "Cancel ****" at bounding box center [550, 469] width 462 height 54
type input "**********"
click at [744, 480] on input "****" at bounding box center [746, 469] width 42 height 28
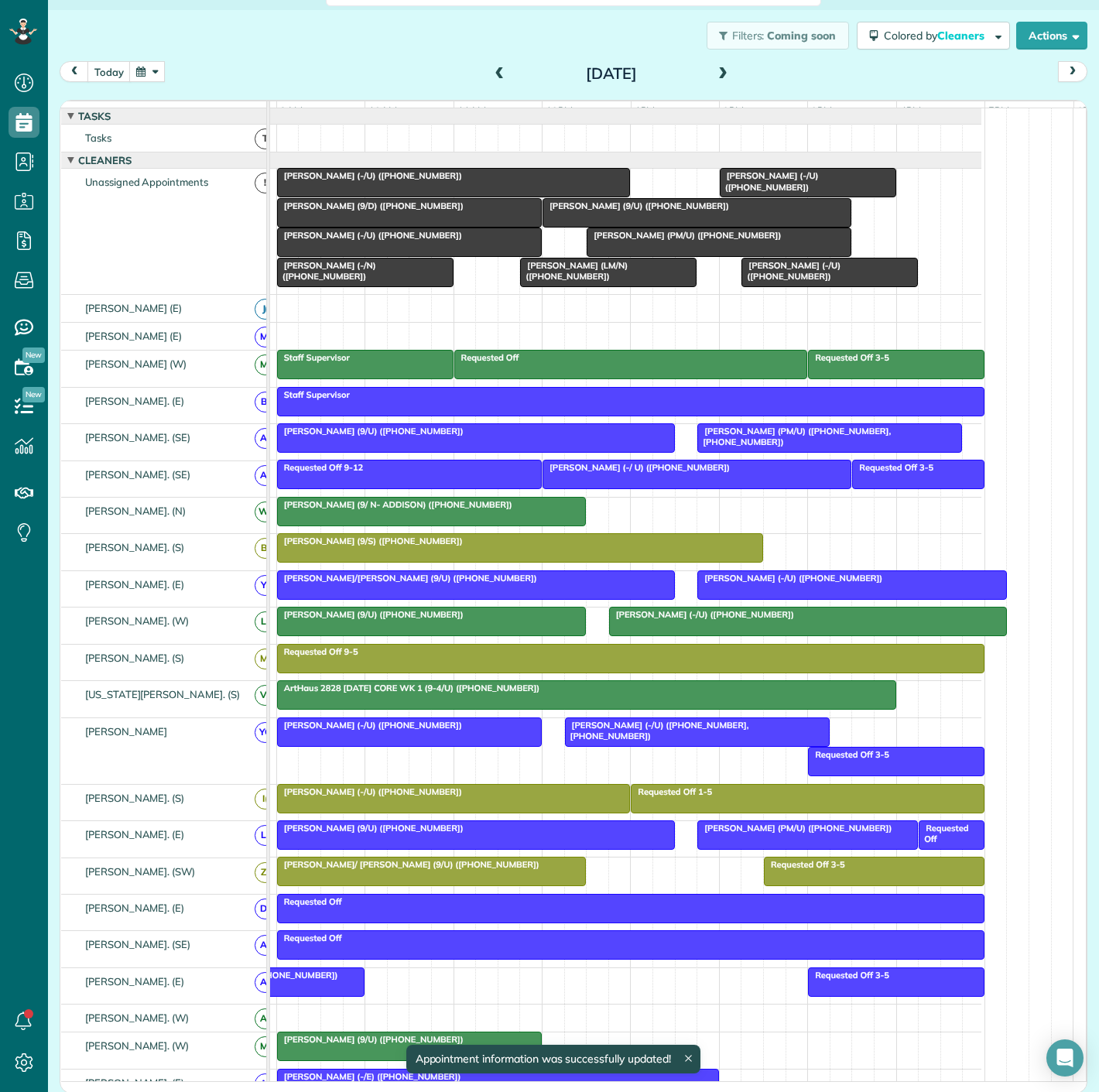
click at [371, 181] on span "Tim Doyle (-/U) (+19726938635)" at bounding box center [369, 176] width 187 height 11
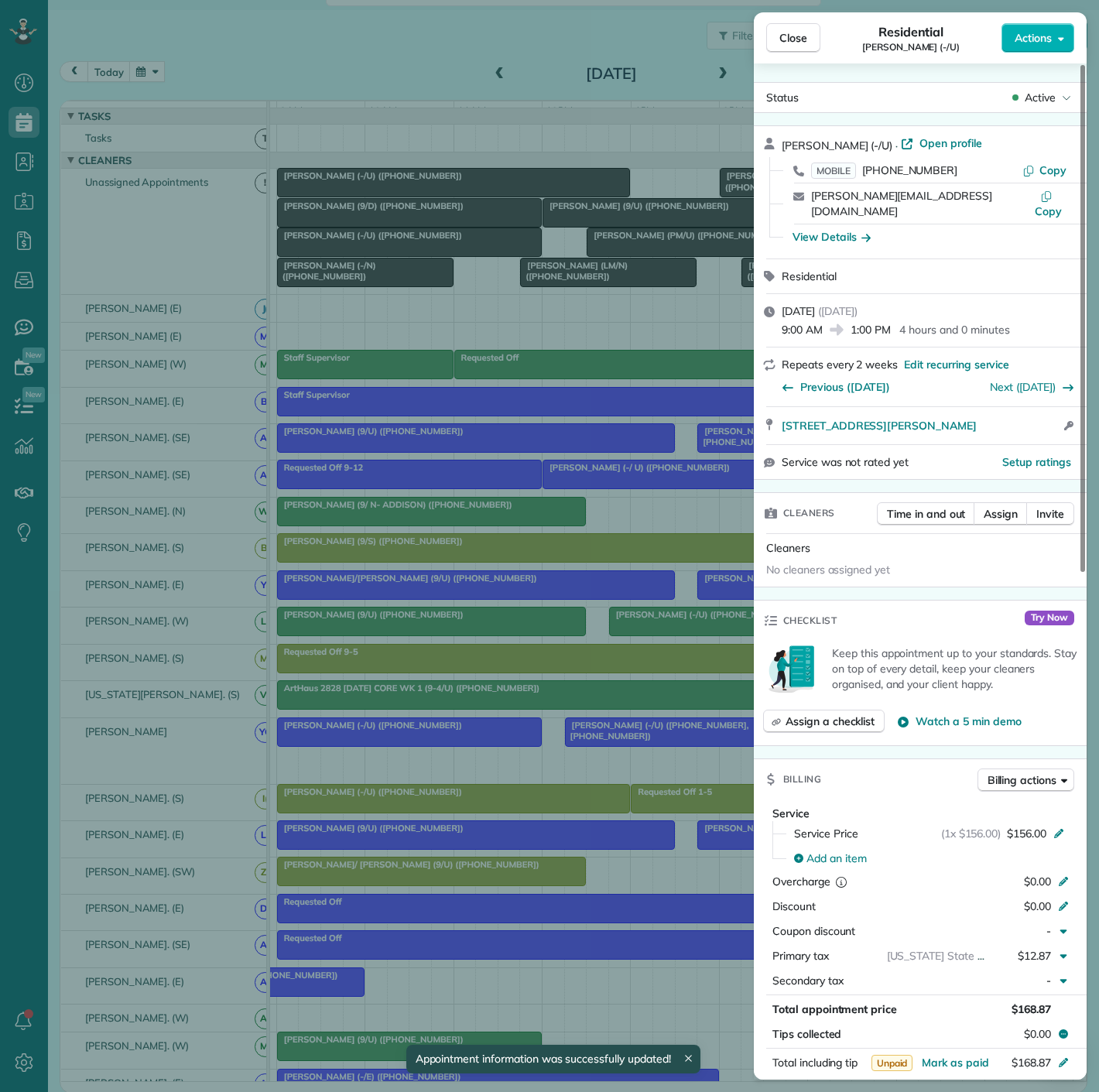
click at [371, 189] on div "Close Residential Tim Doyle (-/U) Actions Status Active Tim Doyle (-/U) · Open …" at bounding box center [550, 546] width 1099 height 1092
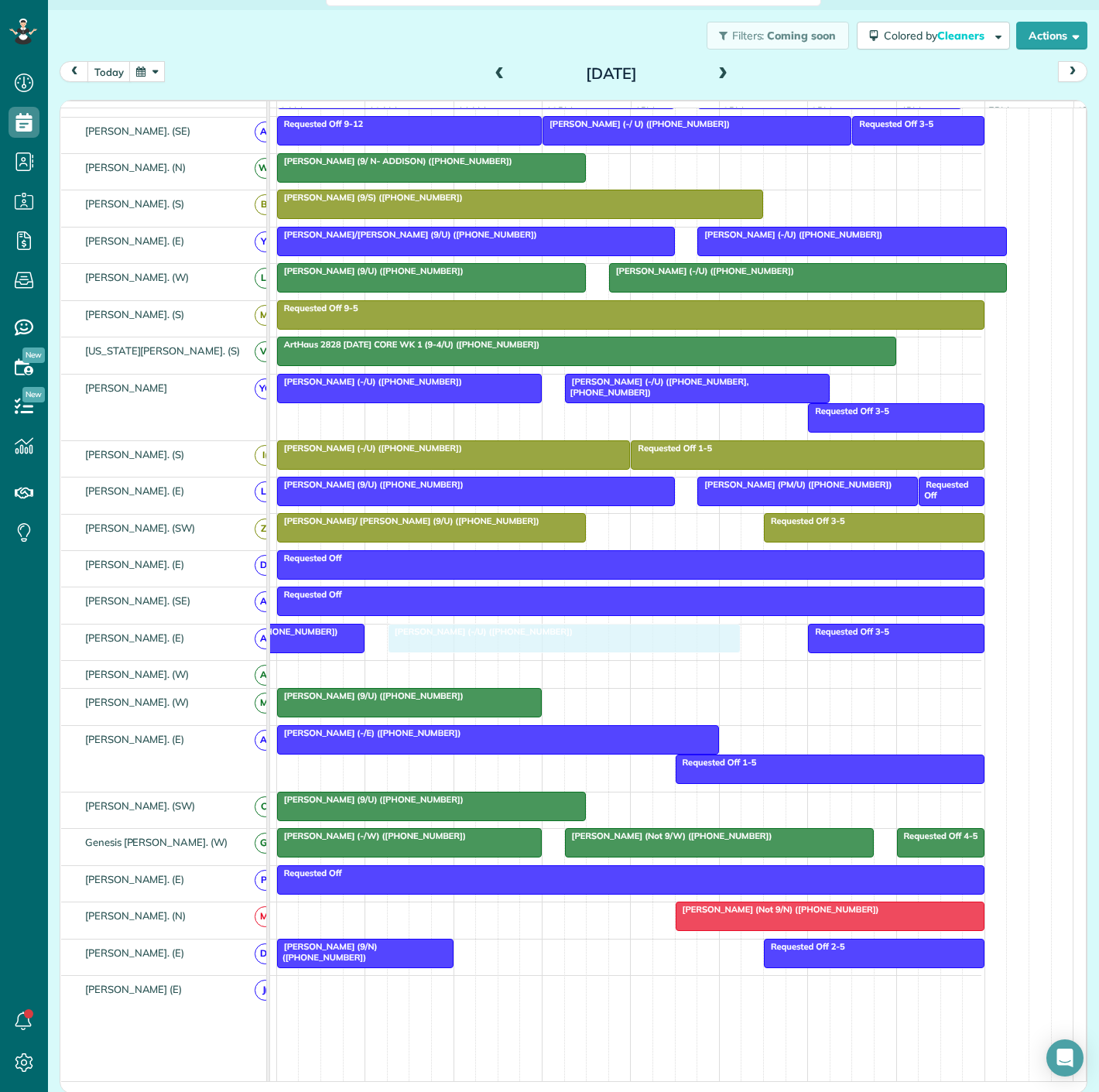
drag, startPoint x: 371, startPoint y: 190, endPoint x: 475, endPoint y: 635, distance: 457.0
click at [321, 652] on div at bounding box center [276, 638] width 175 height 28
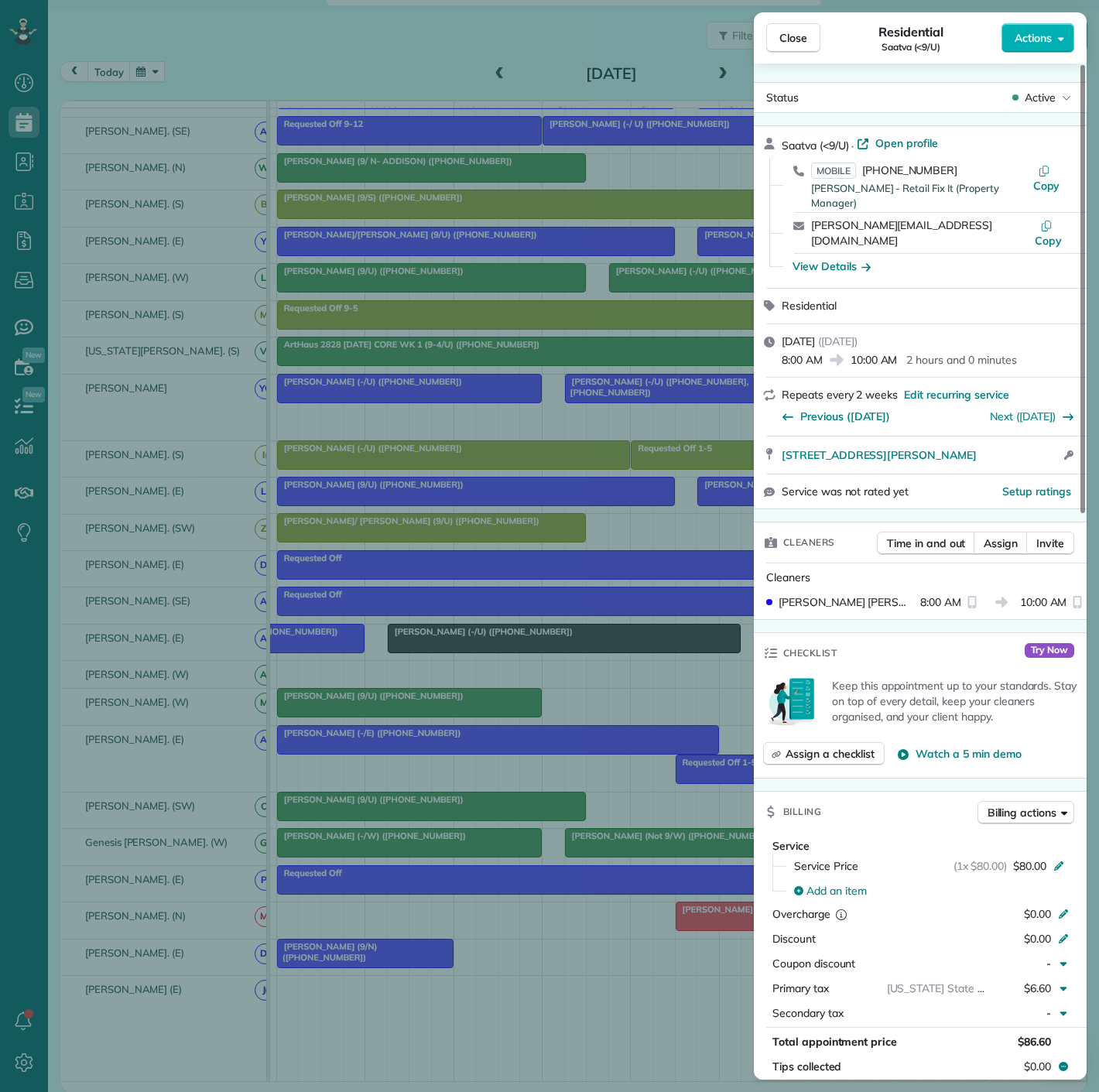
click at [321, 653] on div "Close Residential Saatva (<9/U) Actions Status Active Saatva (<9/U) · Open prof…" at bounding box center [550, 546] width 1099 height 1092
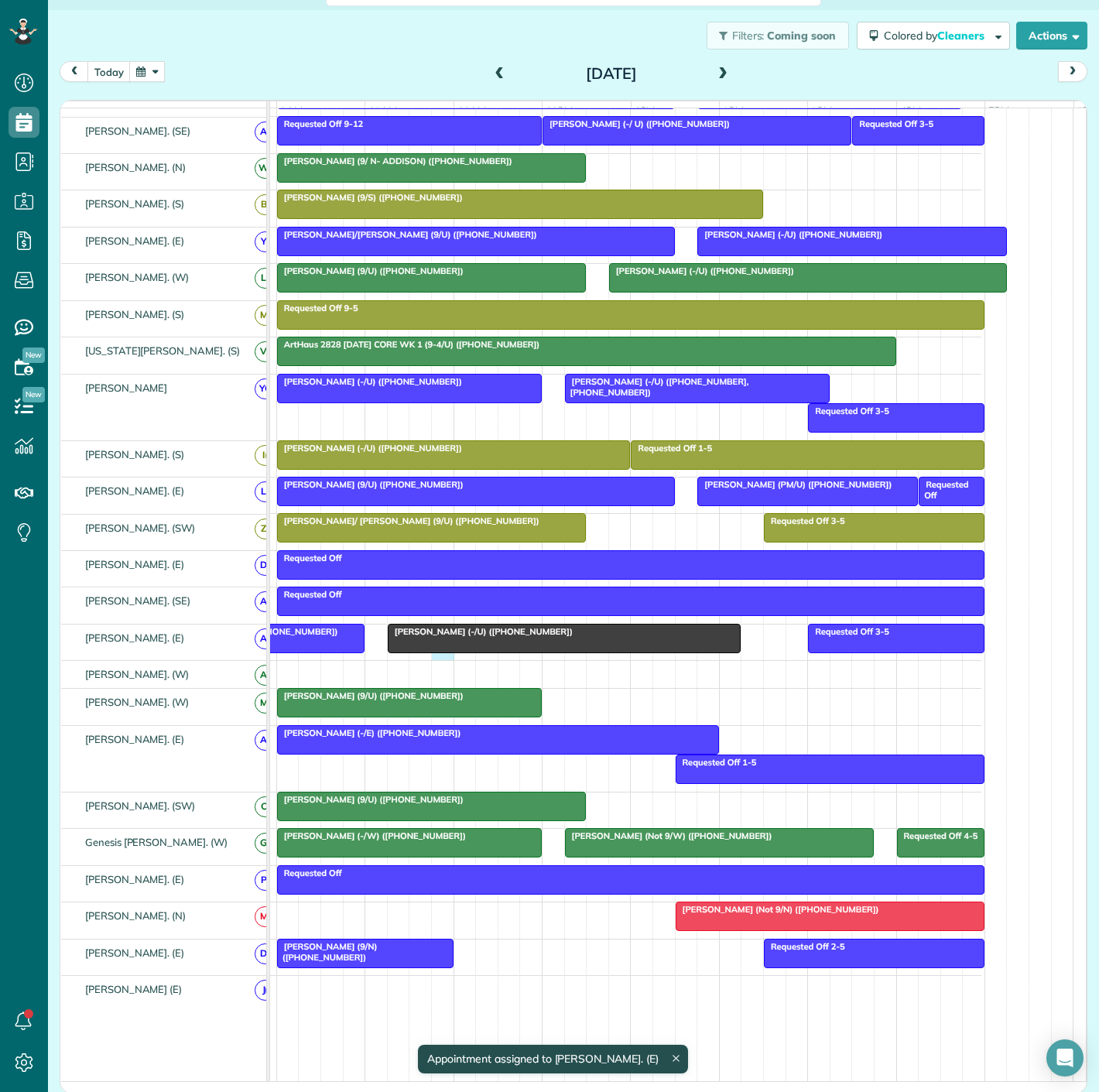
click at [445, 660] on div "Requested Off 3-5 Saatva (<9/U) (+17704303483) Tim Doyle (-/U) (+19726938635)" at bounding box center [585, 642] width 794 height 36
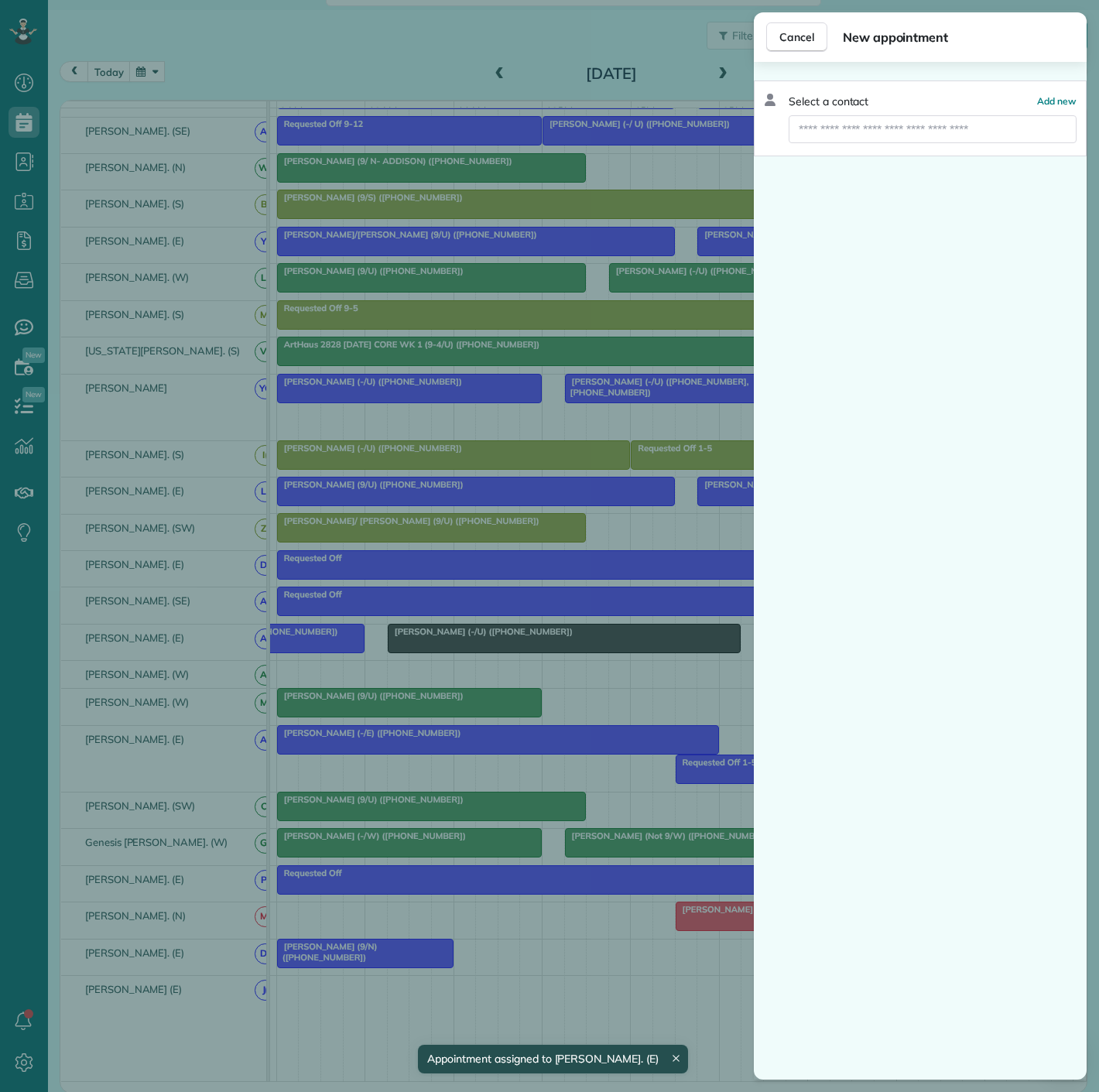
click at [444, 646] on div "Cancel New appointment Select a contact Add new" at bounding box center [550, 546] width 1099 height 1092
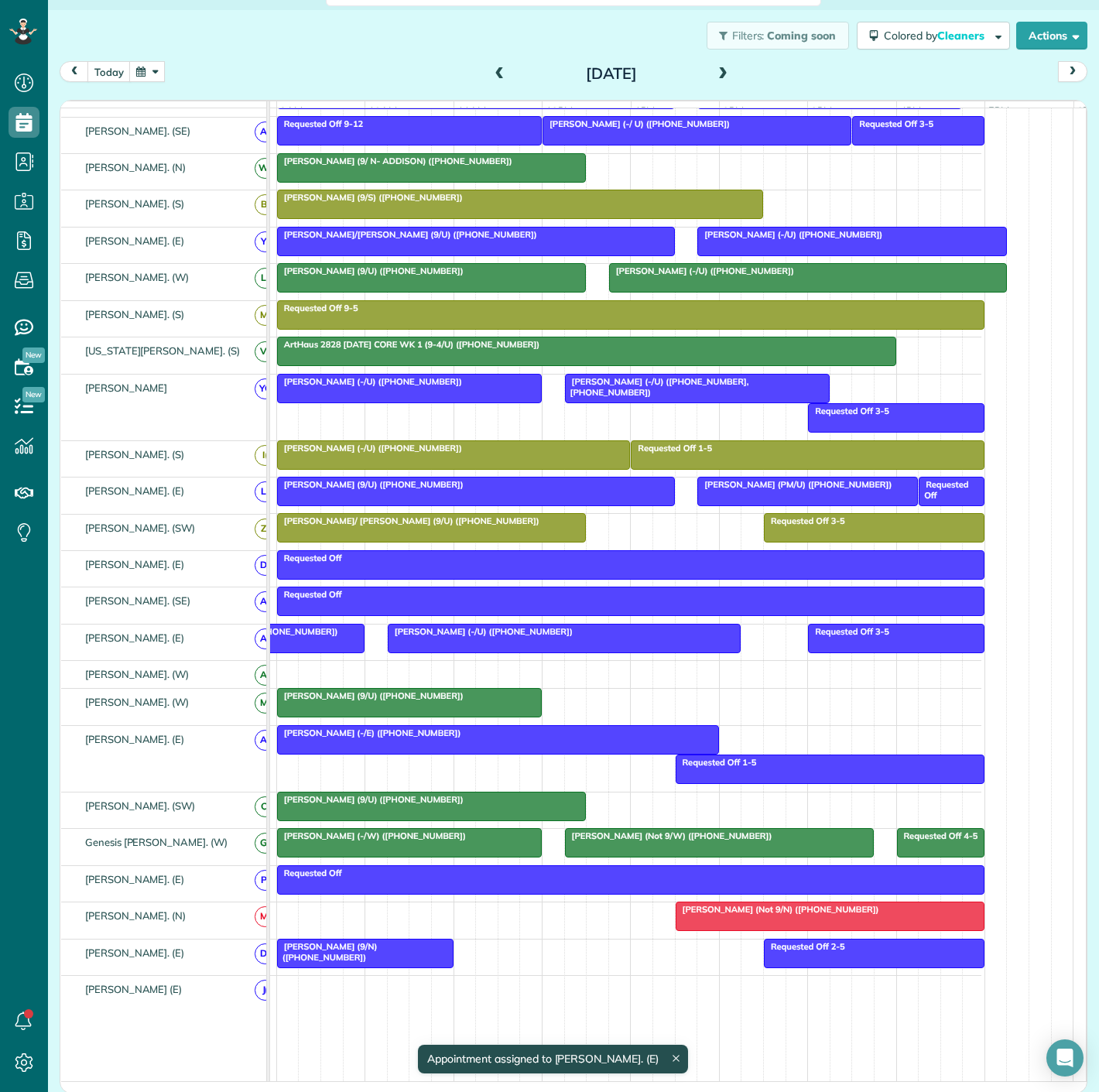
click at [444, 646] on div at bounding box center [565, 638] width 352 height 28
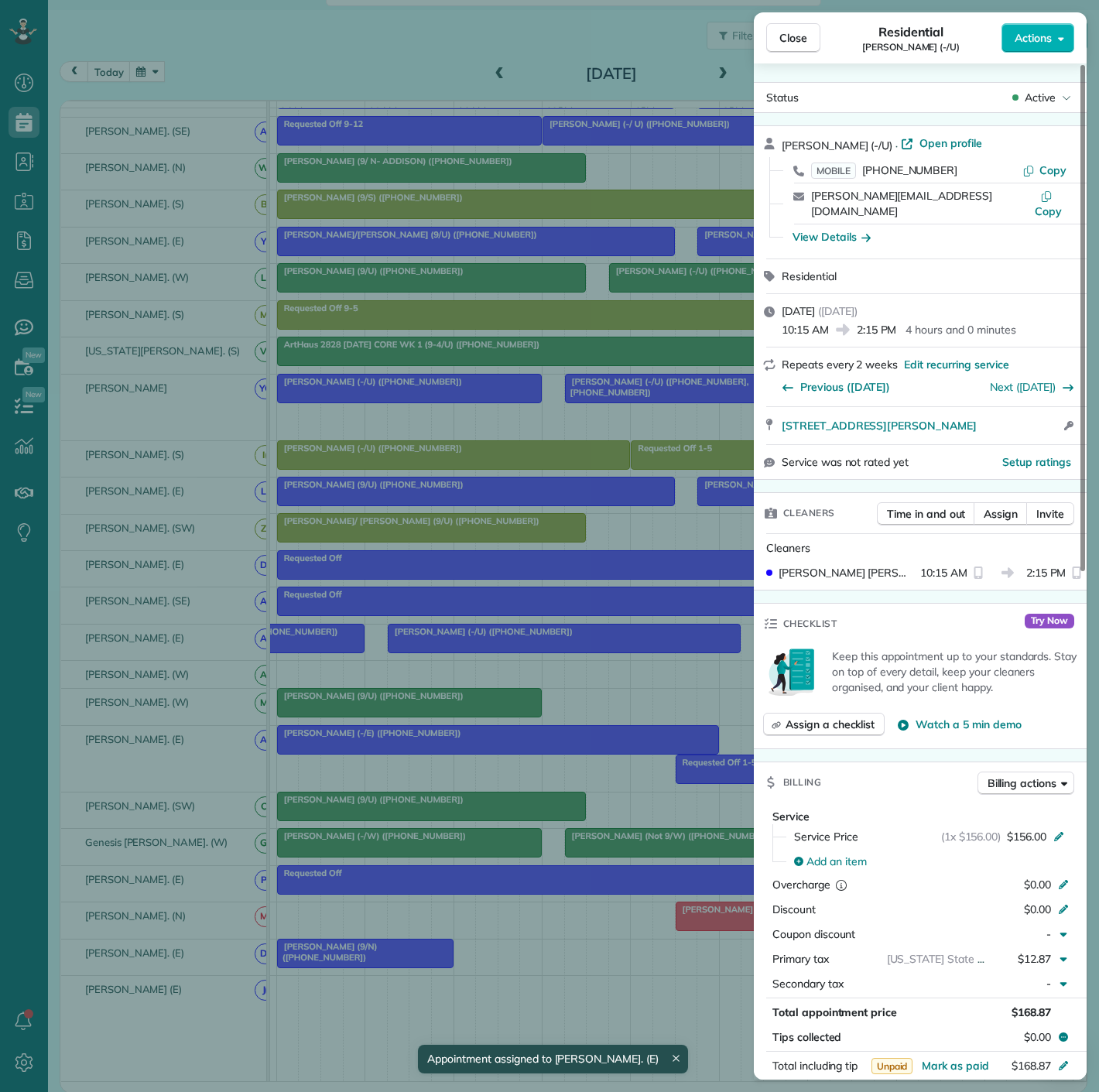
click at [444, 646] on div "Close Residential Tim Doyle (-/U) Actions Status Active Tim Doyle (-/U) · Open …" at bounding box center [550, 546] width 1099 height 1092
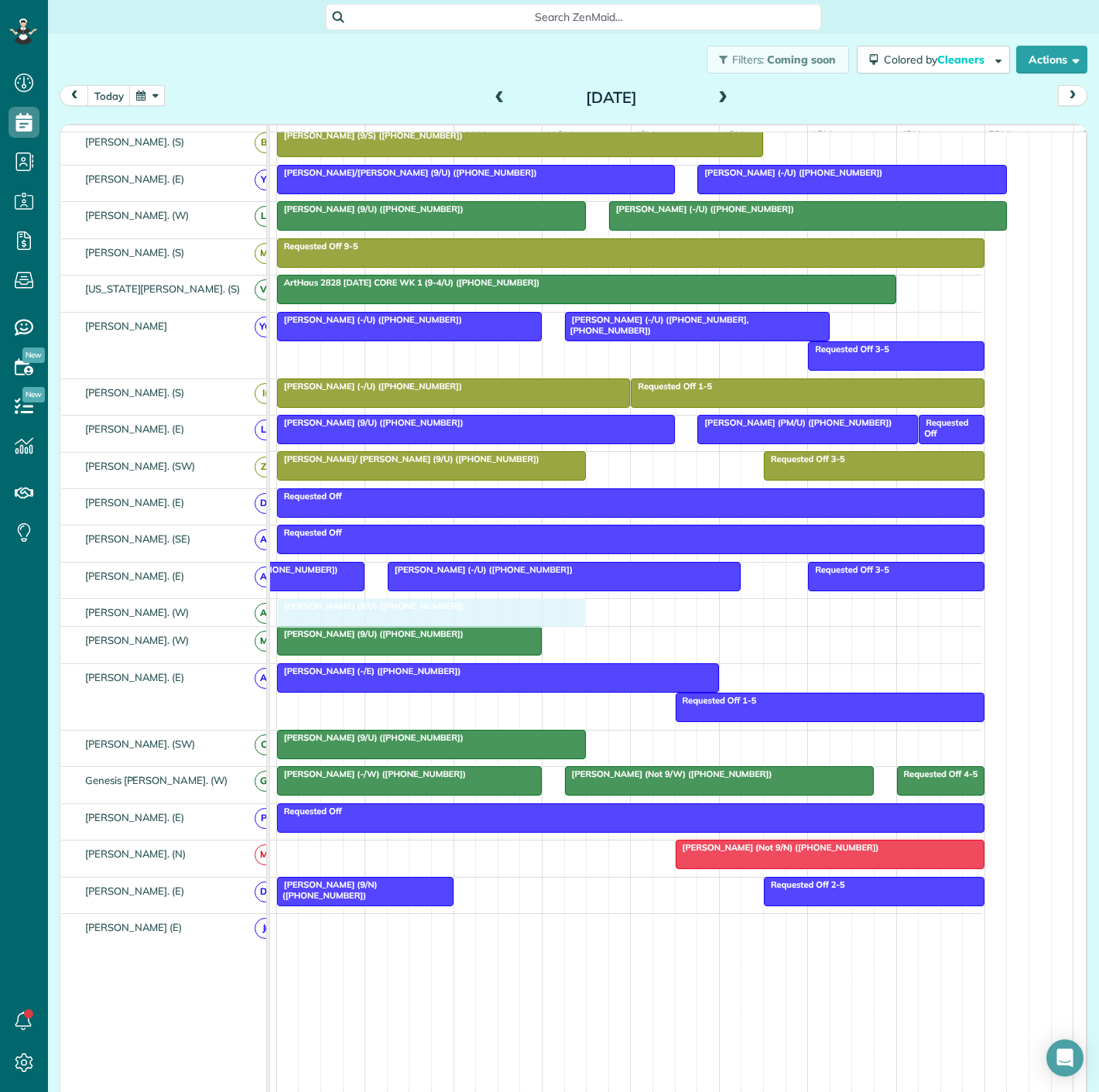
drag, startPoint x: 647, startPoint y: 216, endPoint x: 379, endPoint y: 628, distance: 491.5
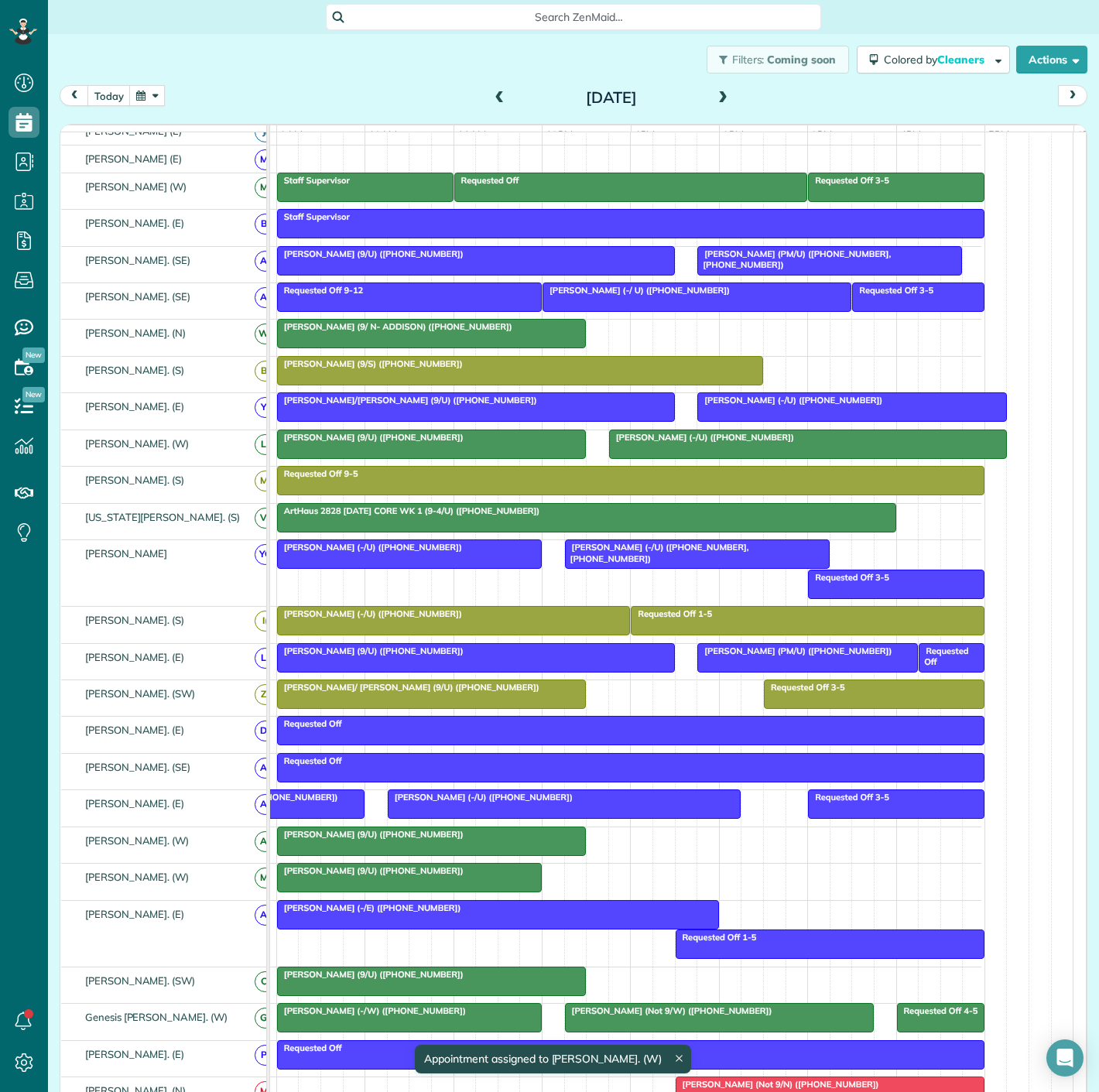
click at [392, 848] on div at bounding box center [431, 840] width 307 height 28
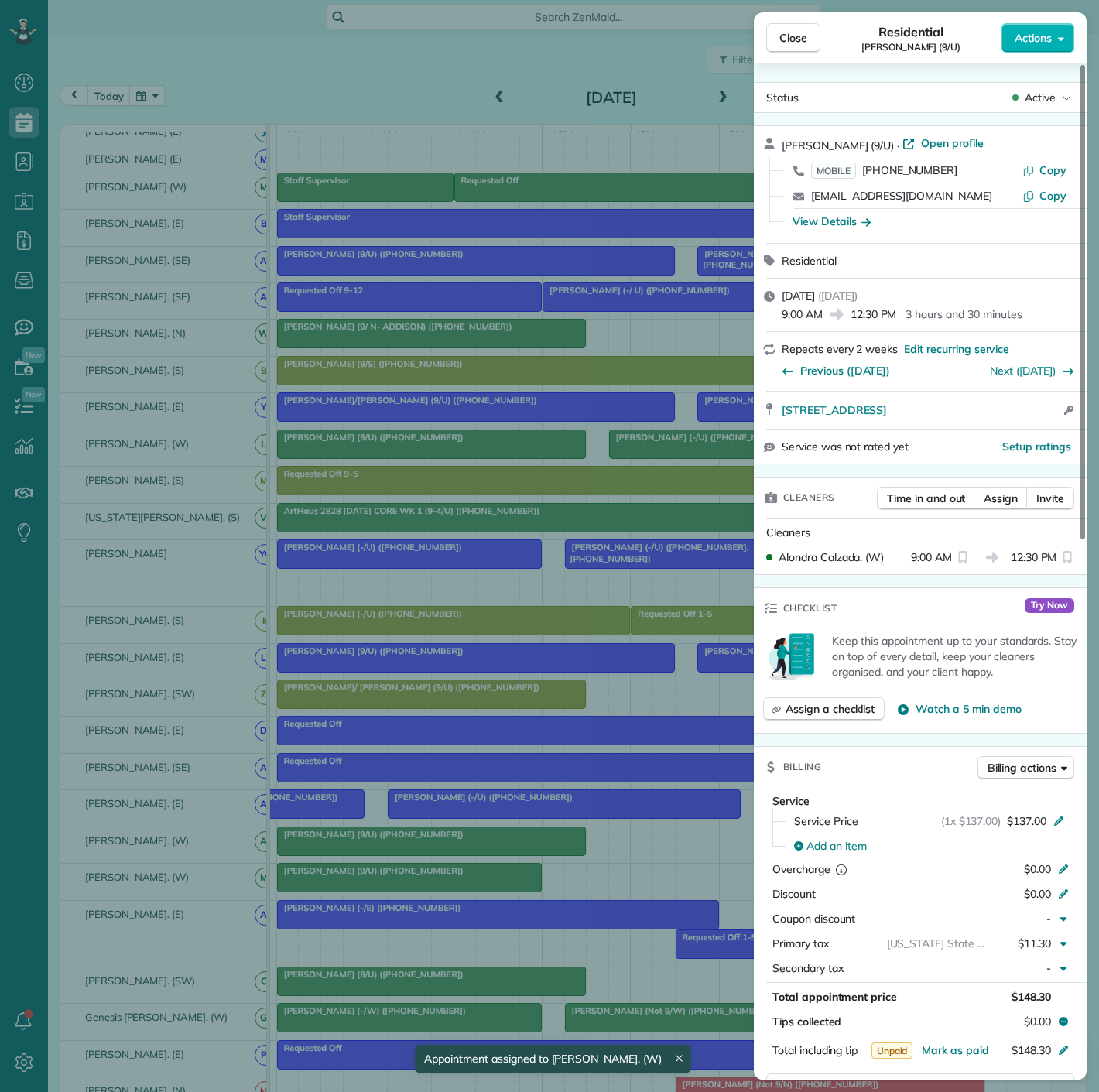
click at [392, 848] on div "Close Residential Alexander Waddell (9/U) Actions Status Active Alexander Wadde…" at bounding box center [550, 546] width 1099 height 1092
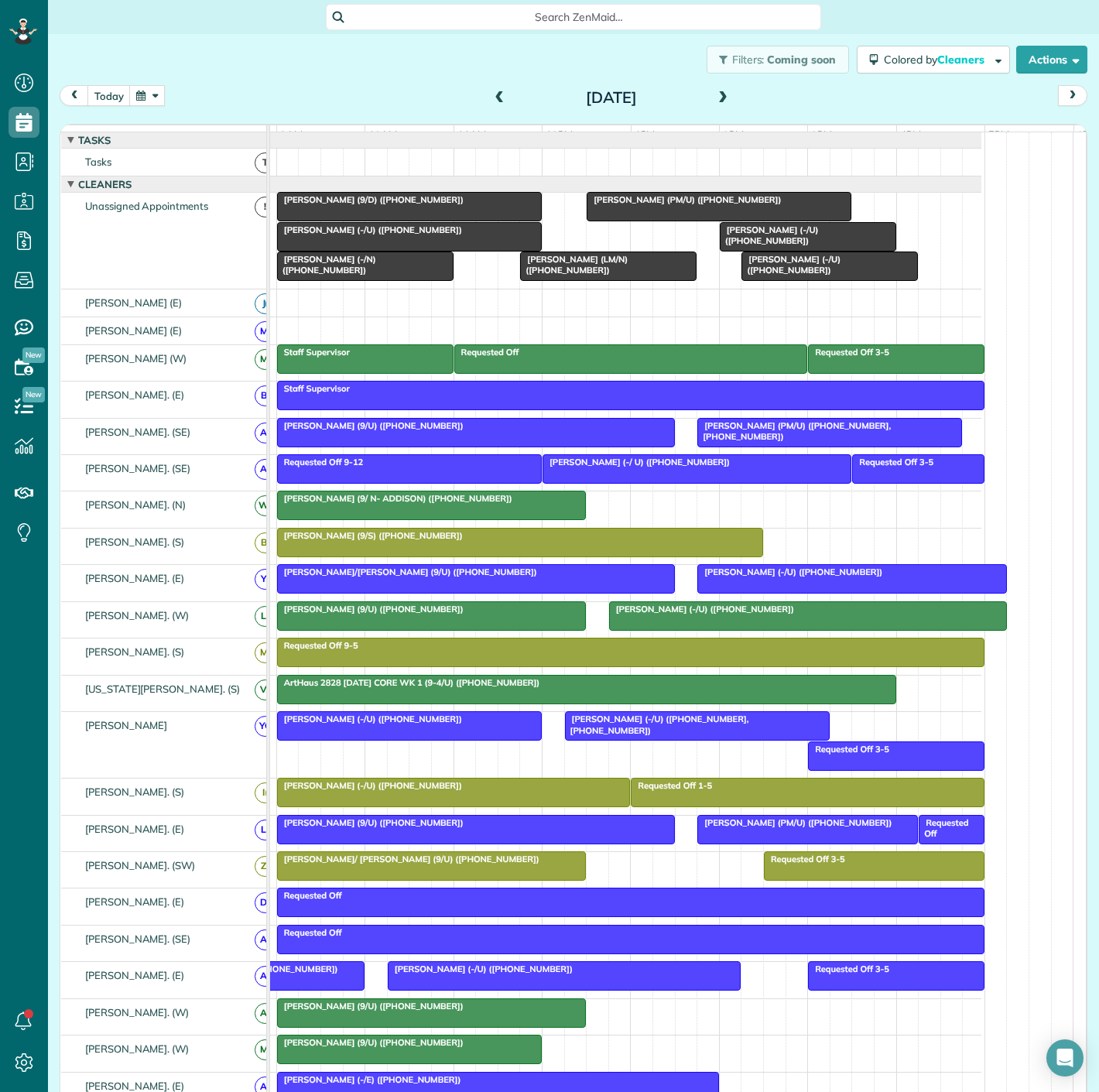
click at [800, 278] on div at bounding box center [829, 266] width 175 height 28
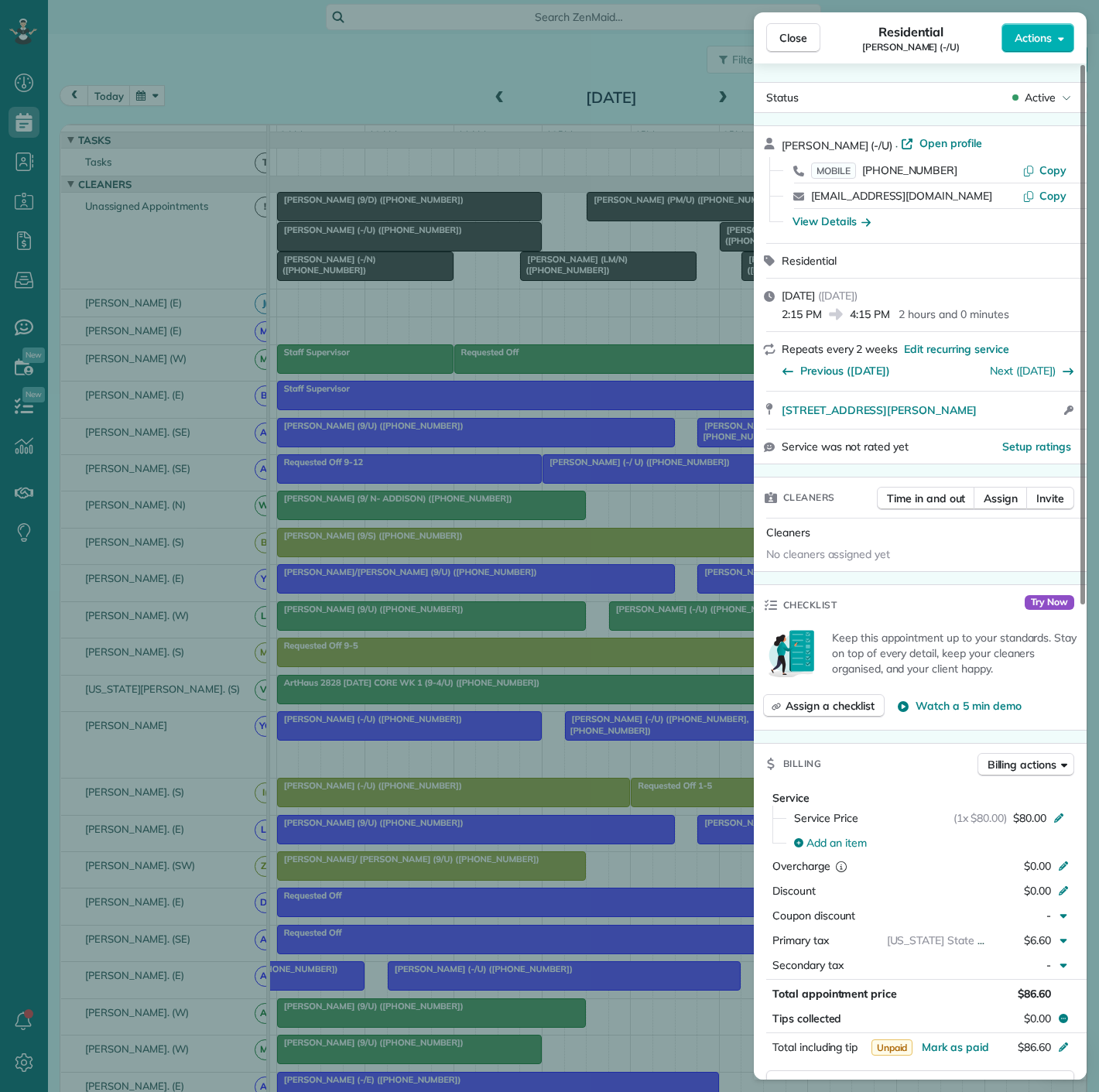
click at [684, 305] on div "Close Residential Brian Golden (-/U) Actions Status Active Brian Golden (-/U) ·…" at bounding box center [550, 546] width 1099 height 1092
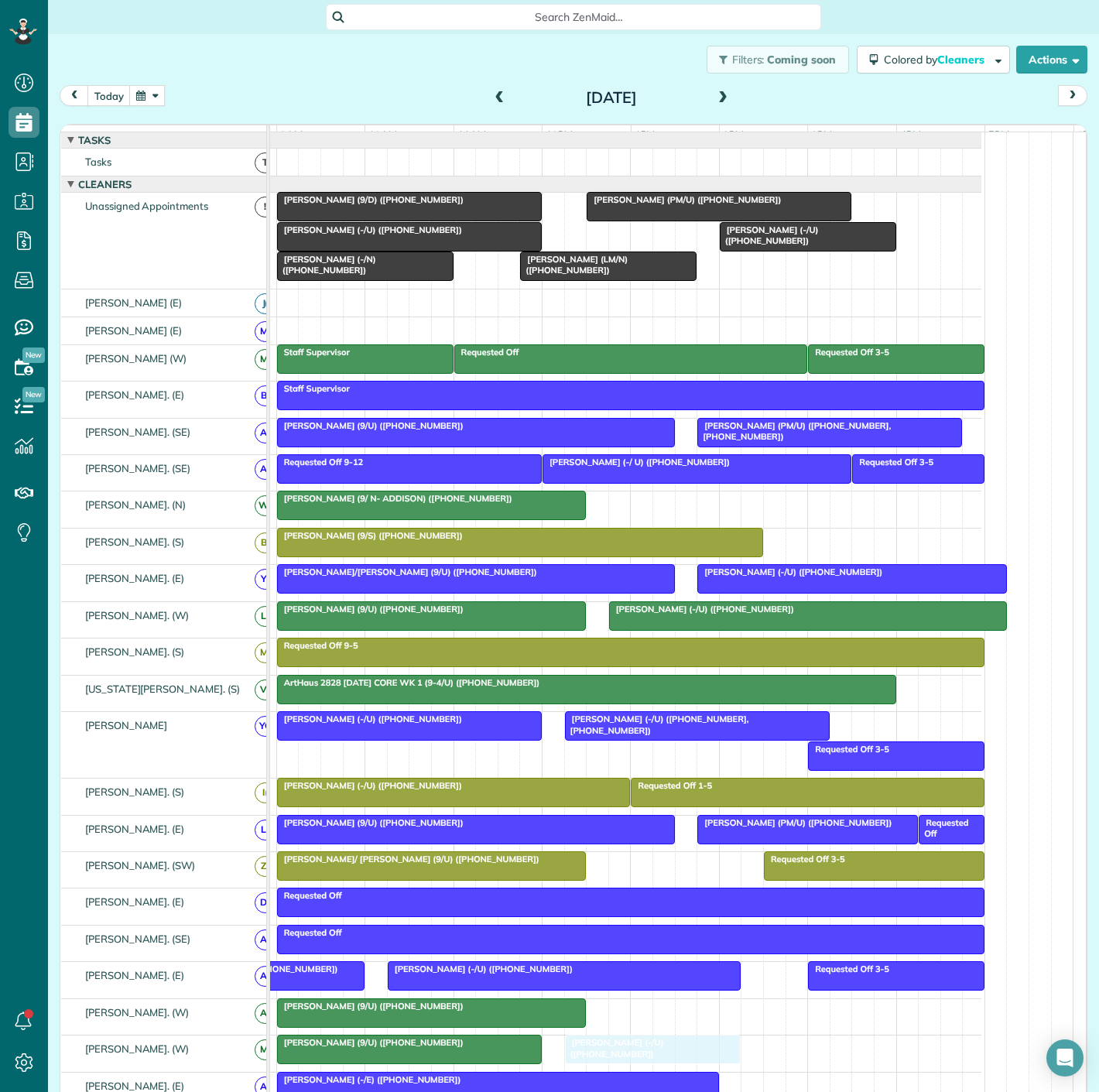
drag, startPoint x: 780, startPoint y: 283, endPoint x: 597, endPoint y: 1064, distance: 802.2
click at [416, 205] on span "Jasmyn Fall (9/D) (+13372786979)" at bounding box center [370, 199] width 188 height 11
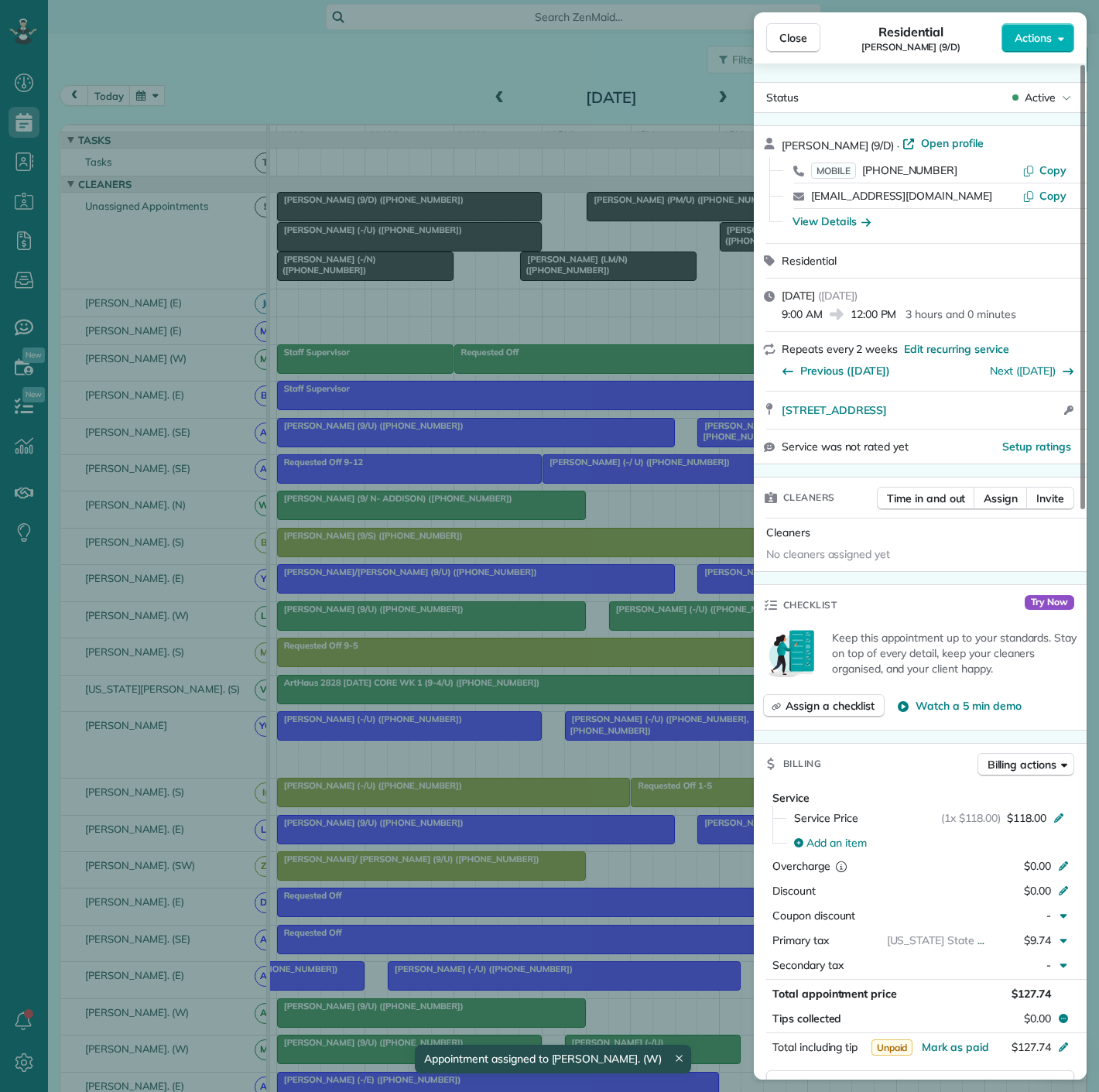
click at [365, 213] on div "Close Residential Jasmyn Fall (9/D) Actions Status Active Jasmyn Fall (9/D) · O…" at bounding box center [550, 546] width 1099 height 1092
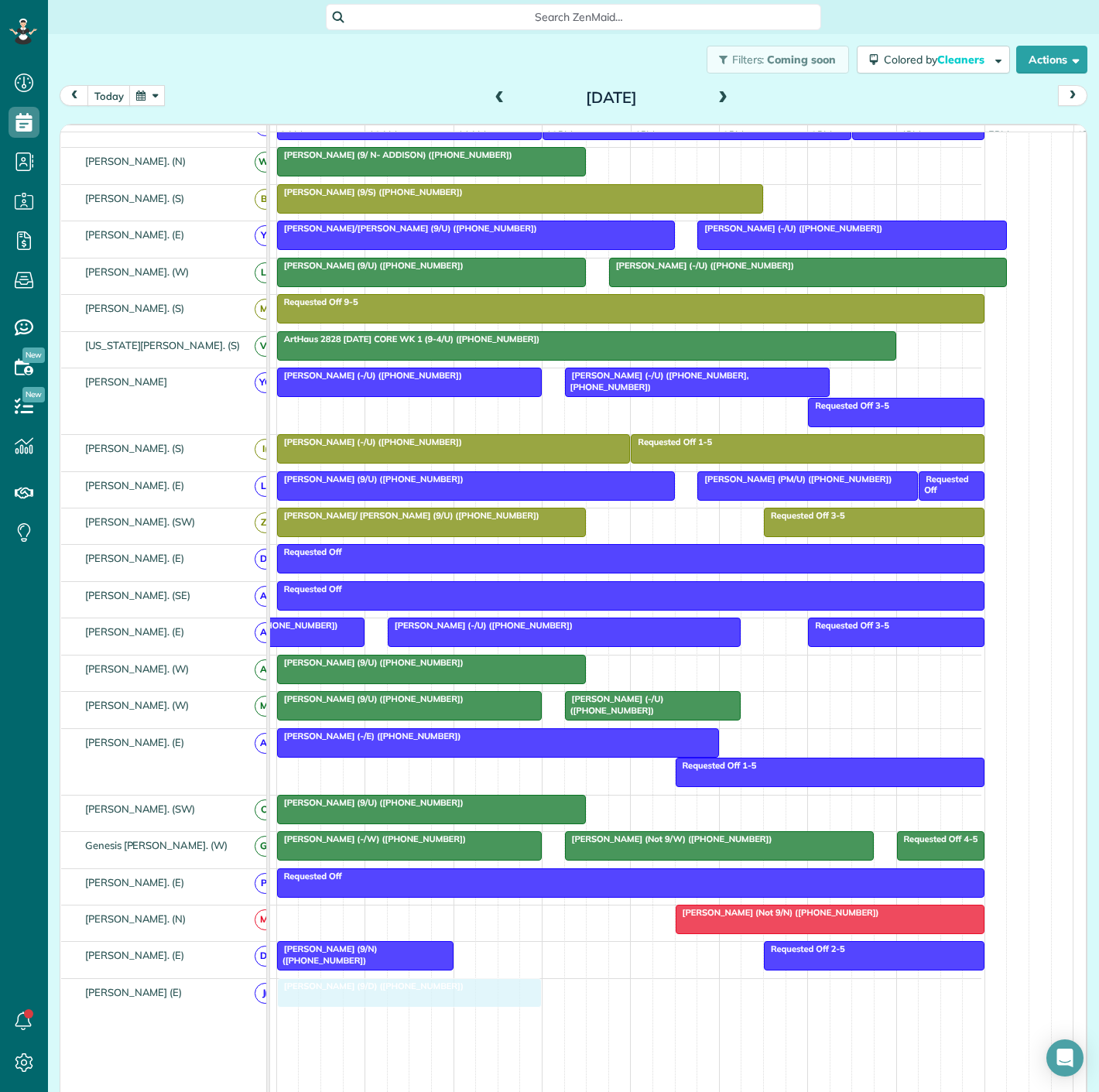
drag, startPoint x: 370, startPoint y: 213, endPoint x: 380, endPoint y: 980, distance: 767.1
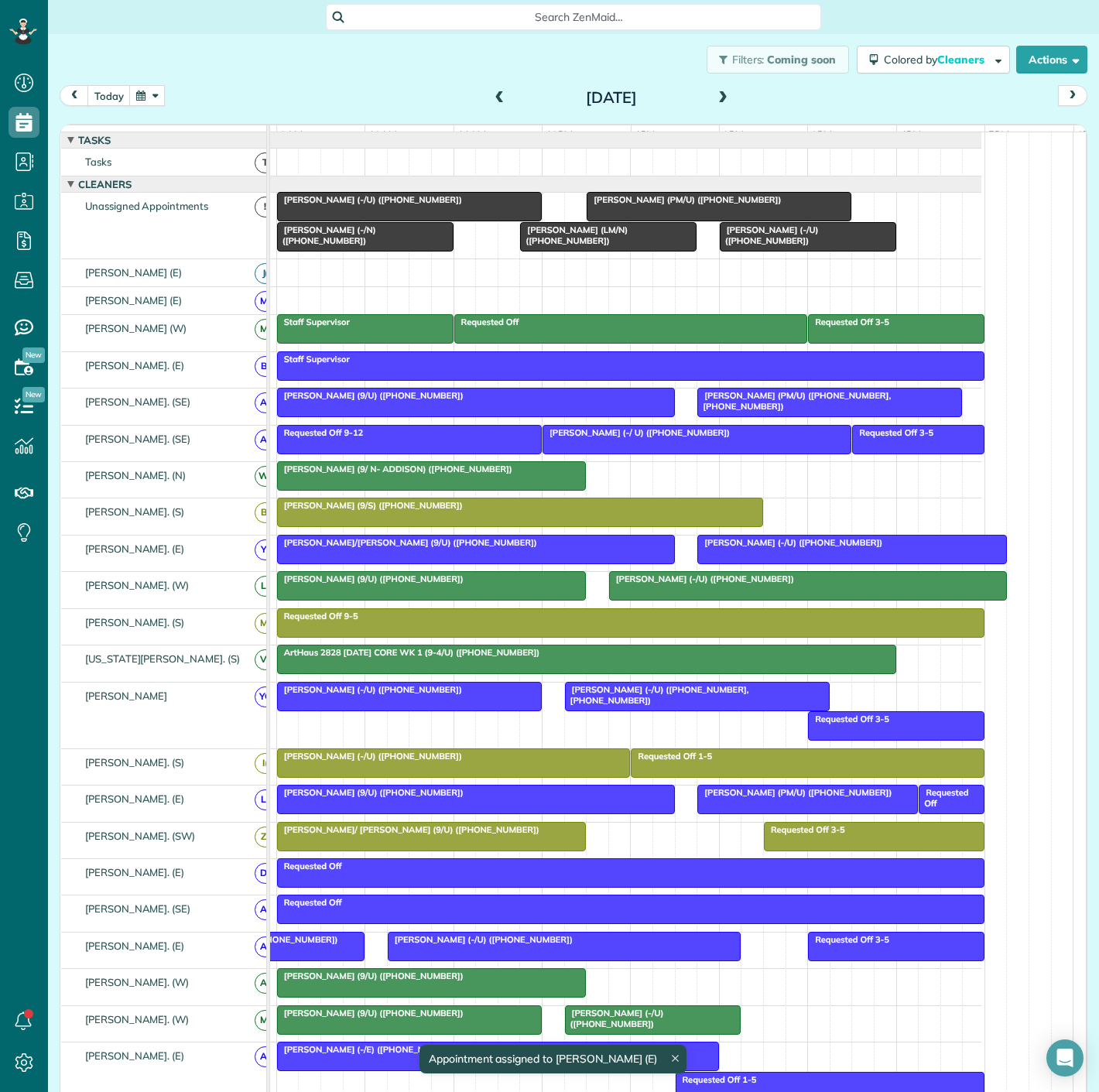
click at [606, 244] on span "Luisita Torregrosa (LM/N) (+13476015223)" at bounding box center [574, 235] width 109 height 22
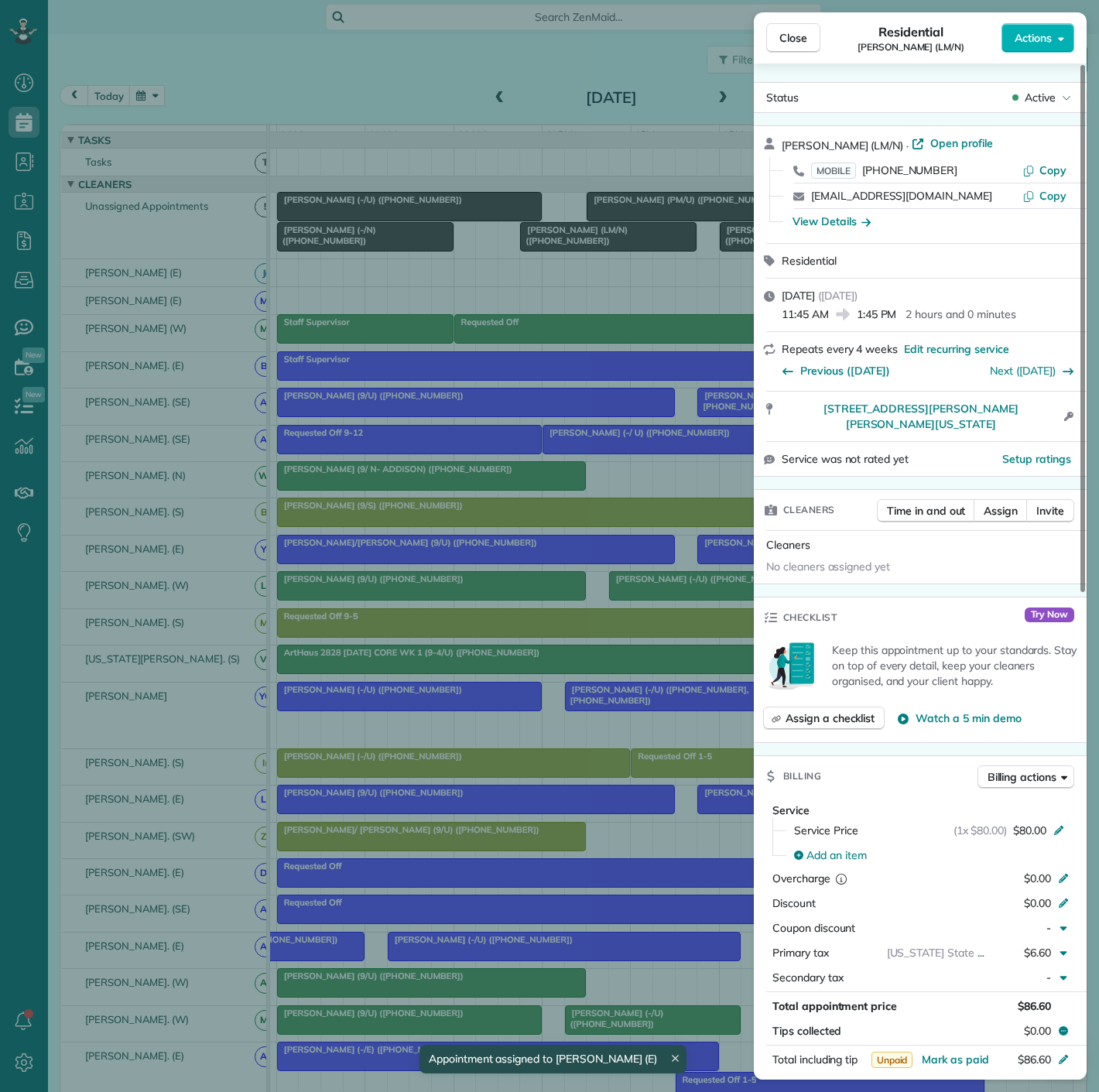
click at [594, 244] on div "Close Residential Luisita Torregrosa (LM/N) Actions Status Active Luisita Torre…" at bounding box center [550, 546] width 1099 height 1092
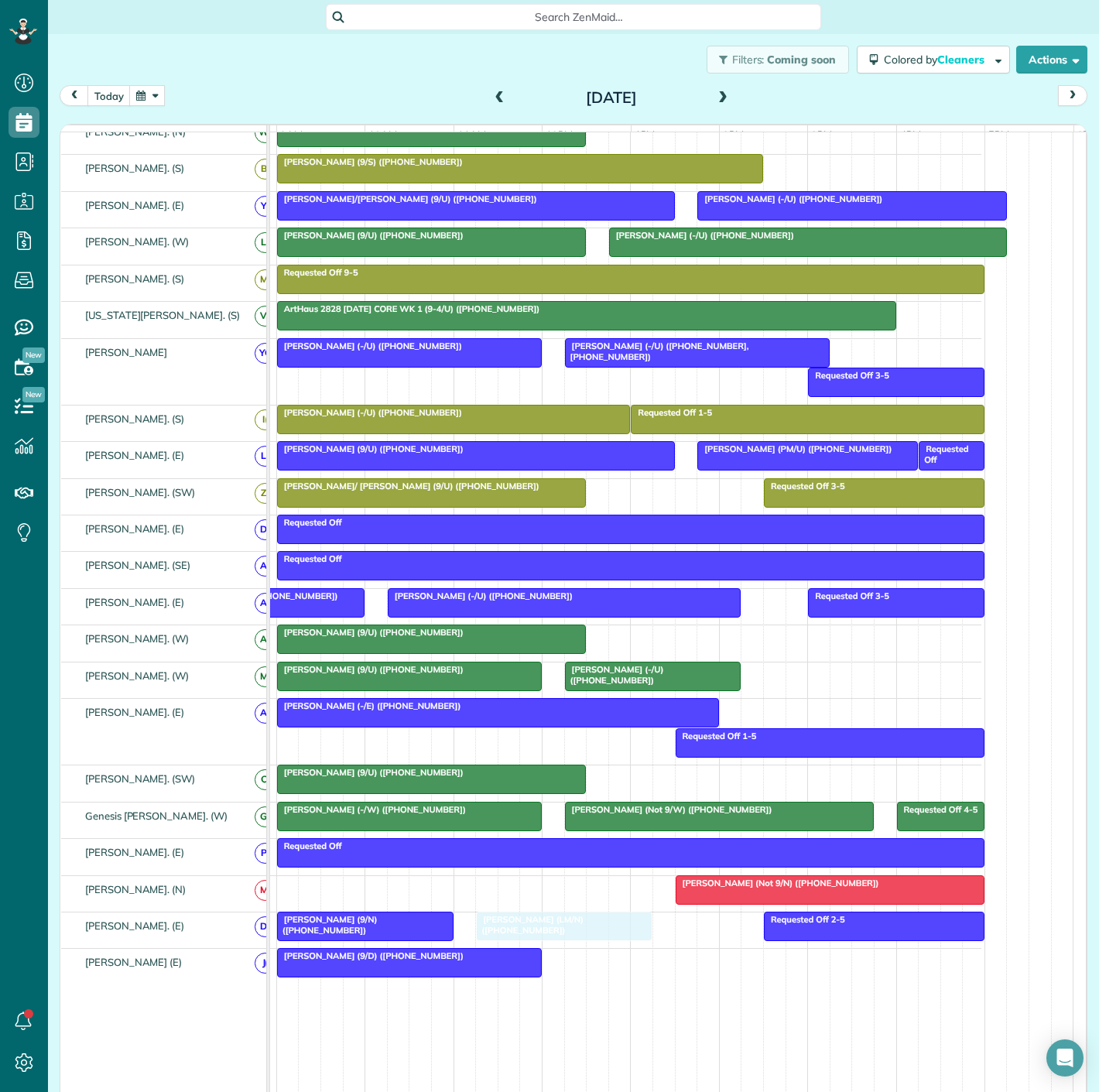
drag, startPoint x: 594, startPoint y: 244, endPoint x: 540, endPoint y: 935, distance: 693.1
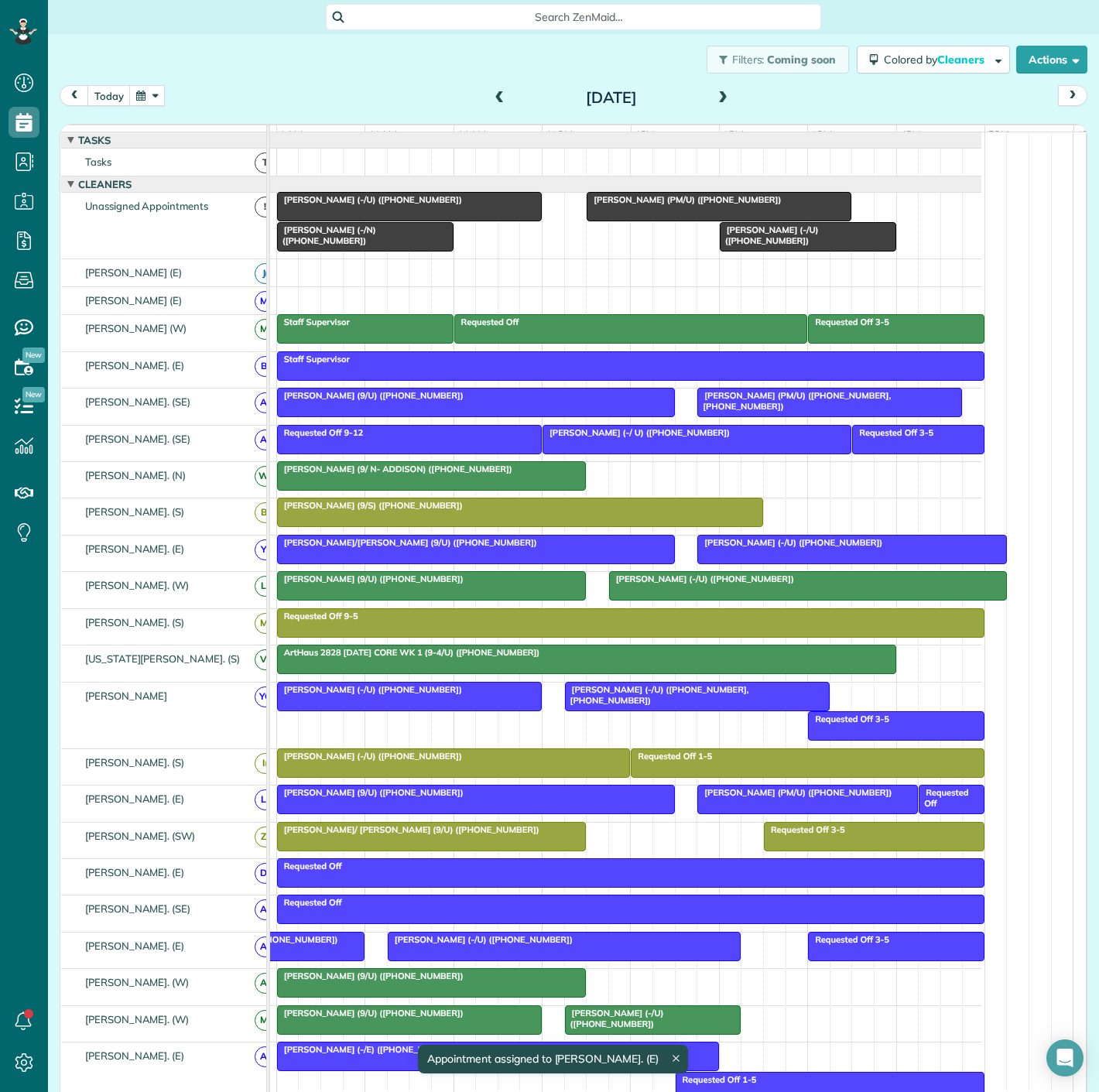
click at [356, 244] on span "Priya Manchiraju (-/N) (+18329482305)" at bounding box center [325, 235] width 100 height 22
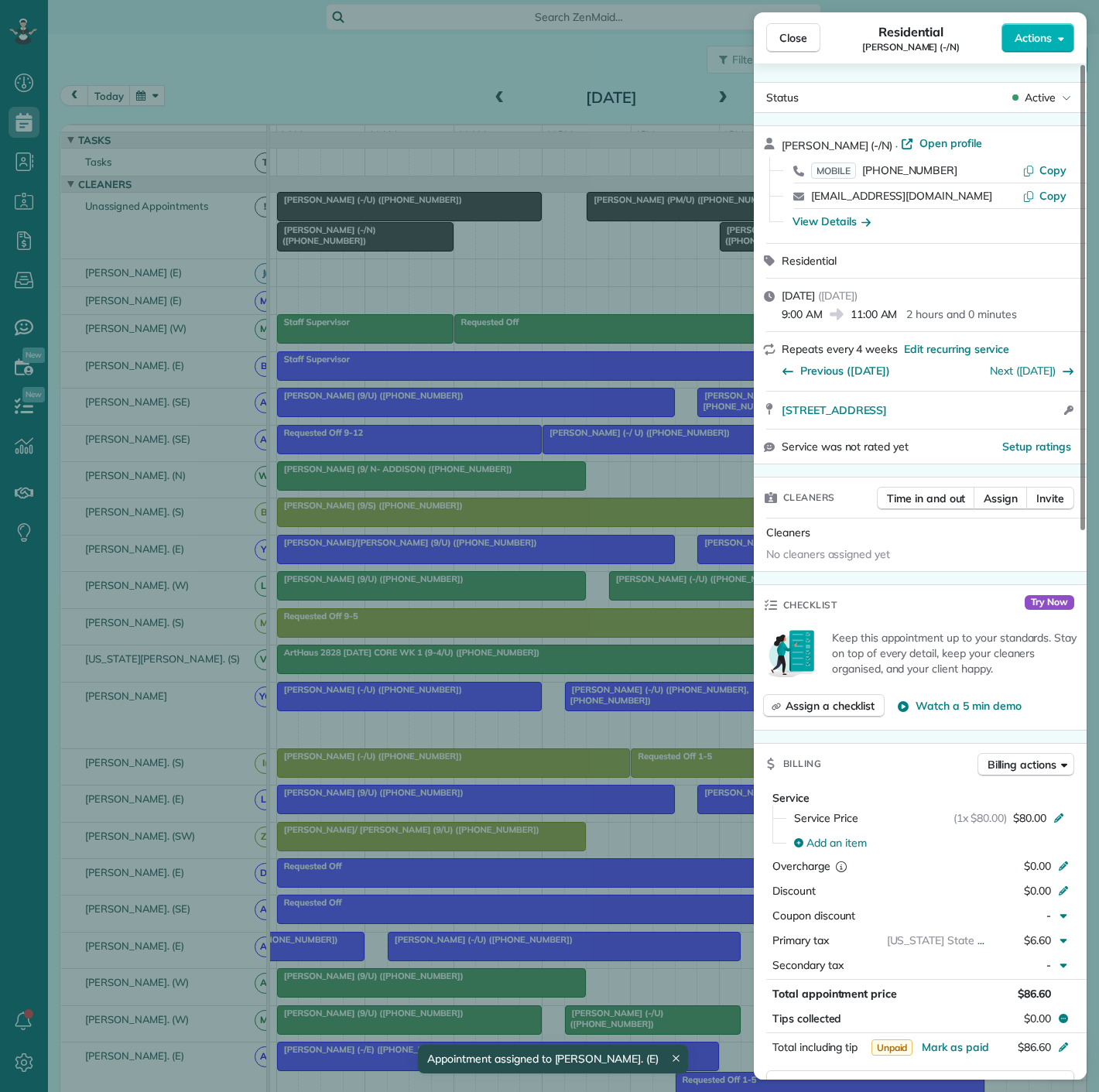
click at [344, 246] on div "Close Residential Priya Manchiraju (-/N) Actions Status Active Priya Manchiraju…" at bounding box center [550, 546] width 1099 height 1092
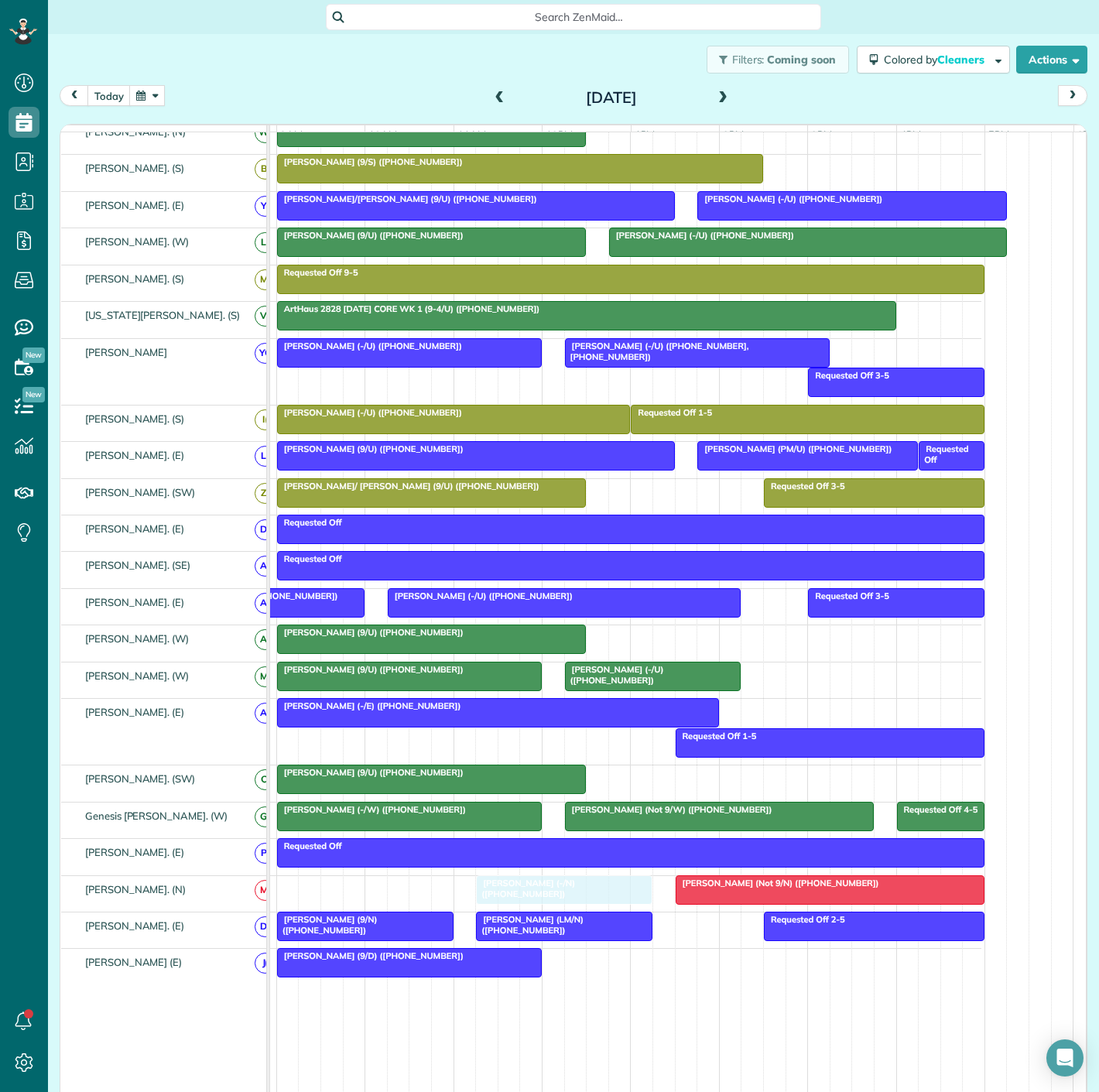
drag, startPoint x: 342, startPoint y: 246, endPoint x: 542, endPoint y: 896, distance: 680.1
click at [540, 901] on div at bounding box center [564, 890] width 175 height 28
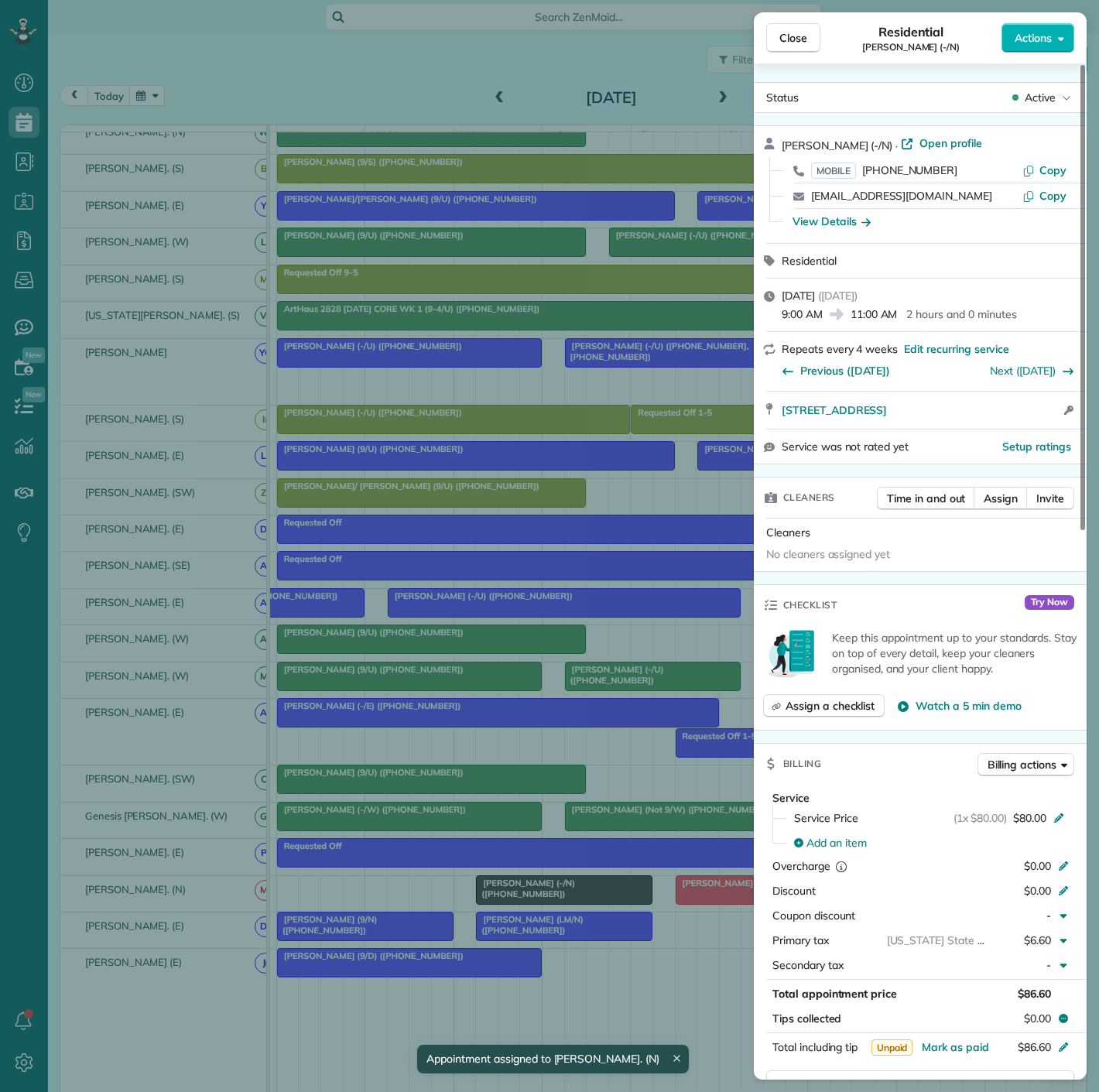
click at [584, 886] on div "Close Residential Priya Manchiraju (-/N) Actions Status Active Priya Manchiraju…" at bounding box center [550, 546] width 1099 height 1092
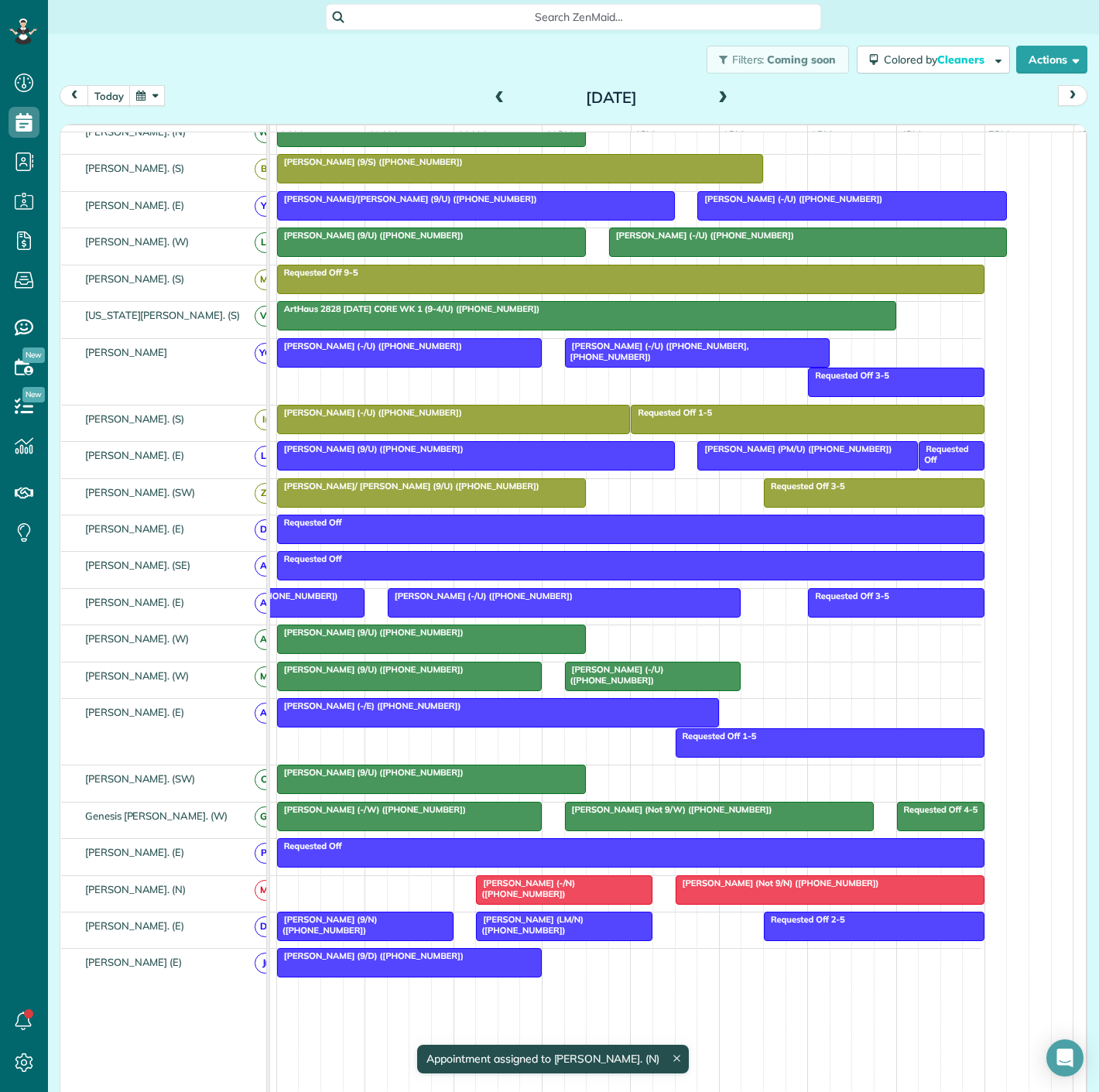
click at [514, 932] on span "Luisita Torregrosa (LM/N) (+13476015223)" at bounding box center [529, 925] width 109 height 22
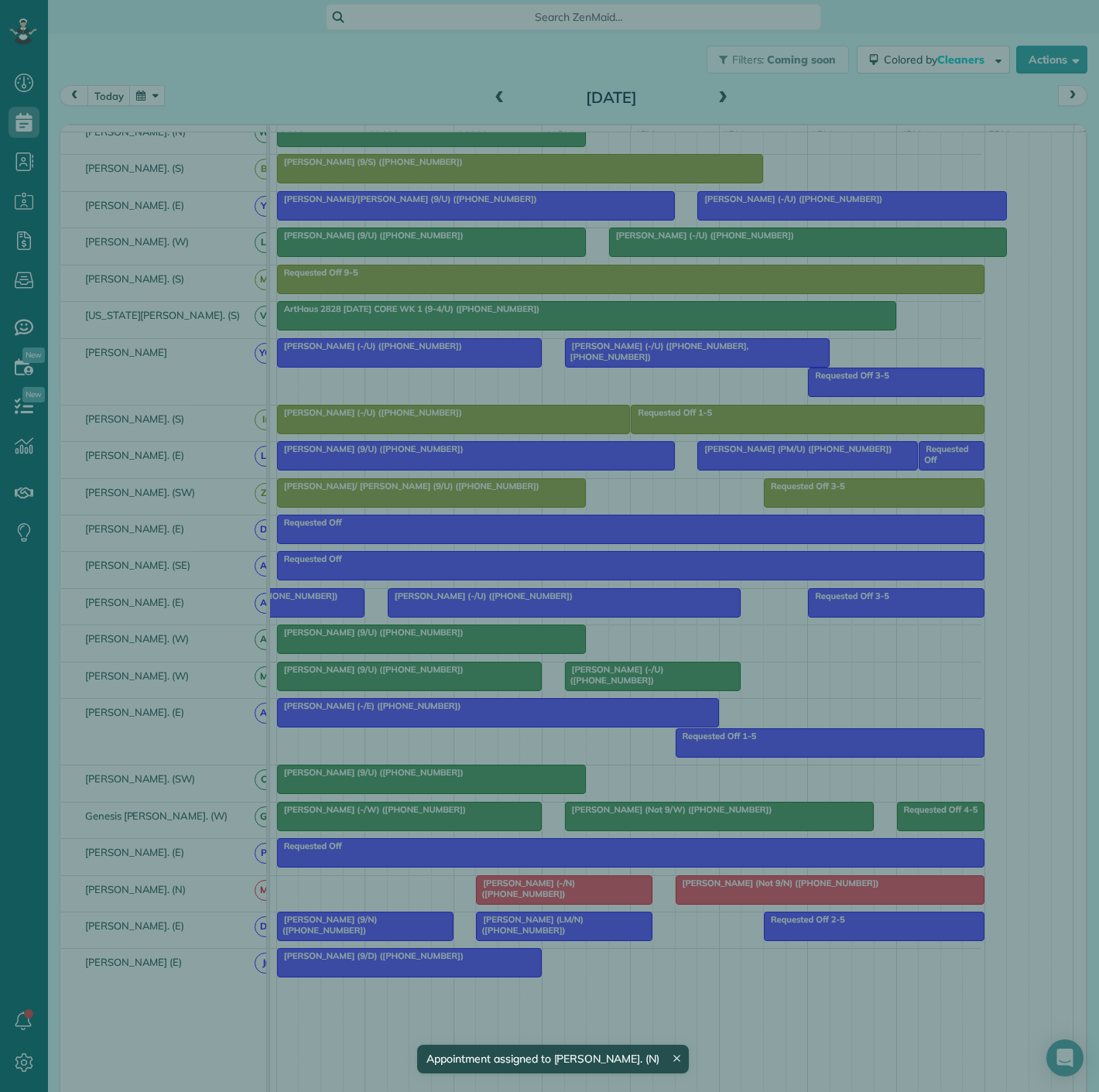
click at [377, 932] on div "Close Residential Luisita Torregrosa (LM/N) Actions Status Active Luisita Torre…" at bounding box center [550, 546] width 1099 height 1092
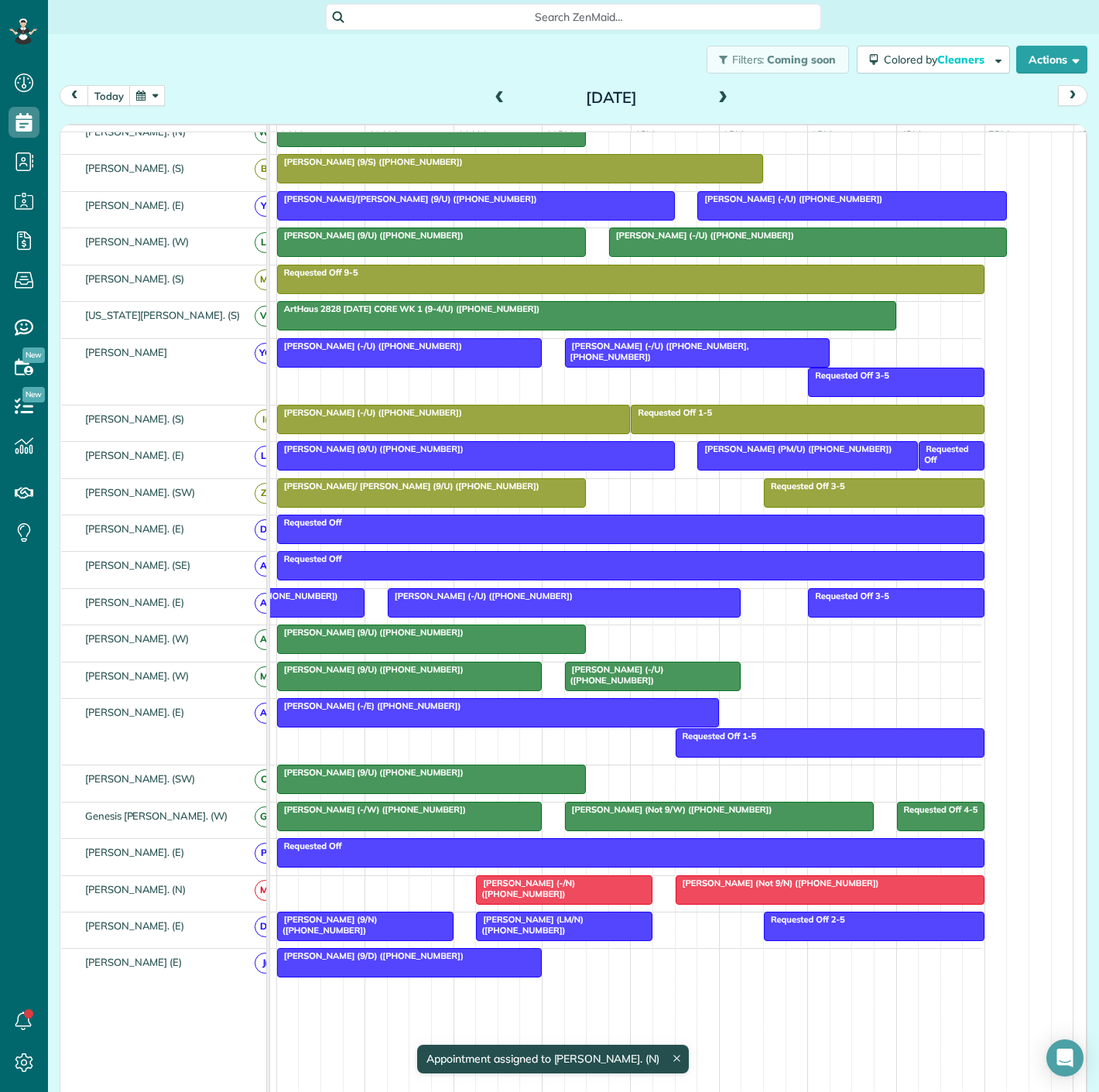
click at [377, 932] on div "Kelsey Kopankiewitz (9/N) (+19362031573)" at bounding box center [365, 925] width 167 height 23
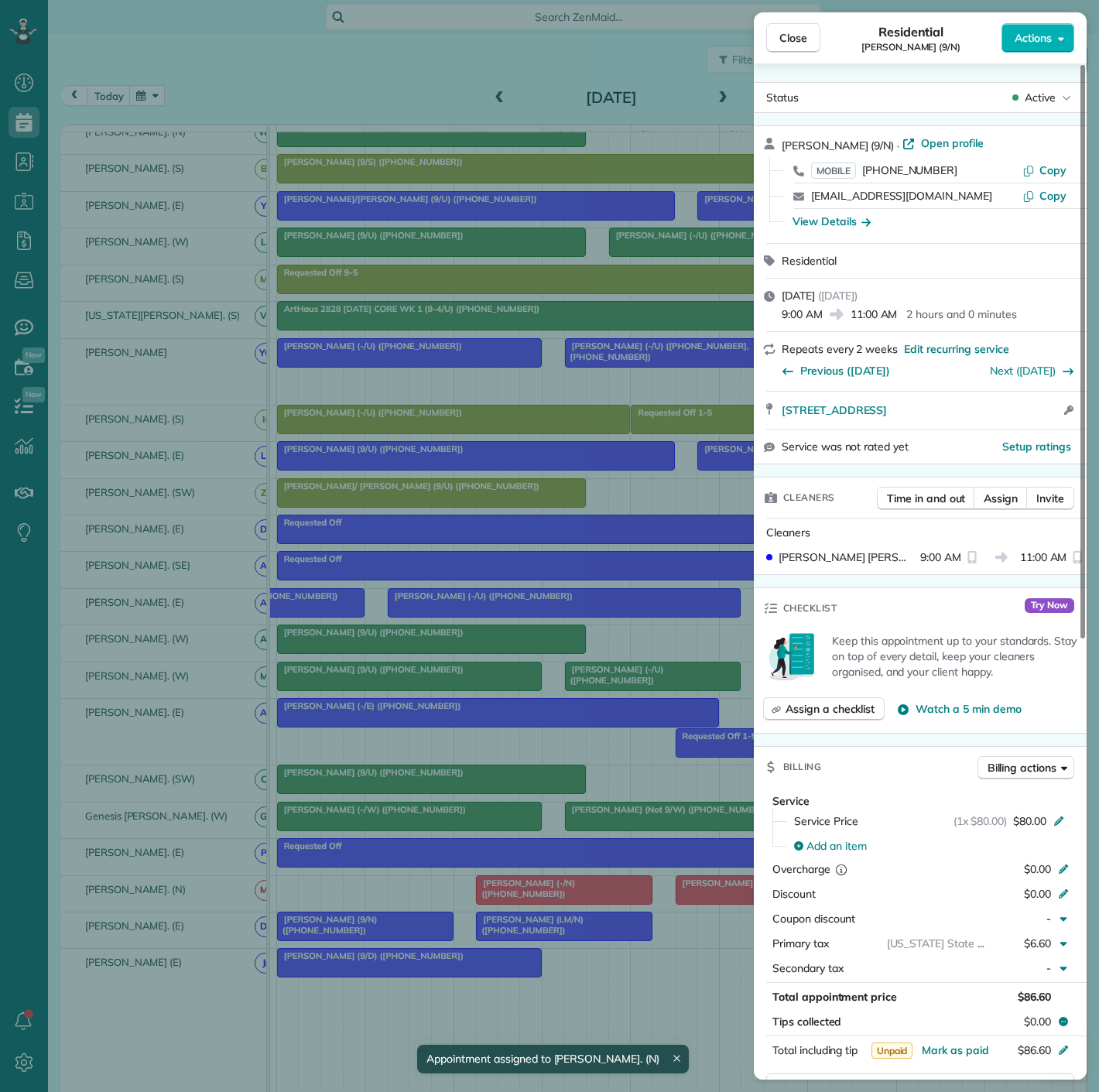
click at [377, 932] on div "Close Residential Kelsey Kopankiewitz (9/N) Actions Status Active Kelsey Kopank…" at bounding box center [550, 546] width 1099 height 1092
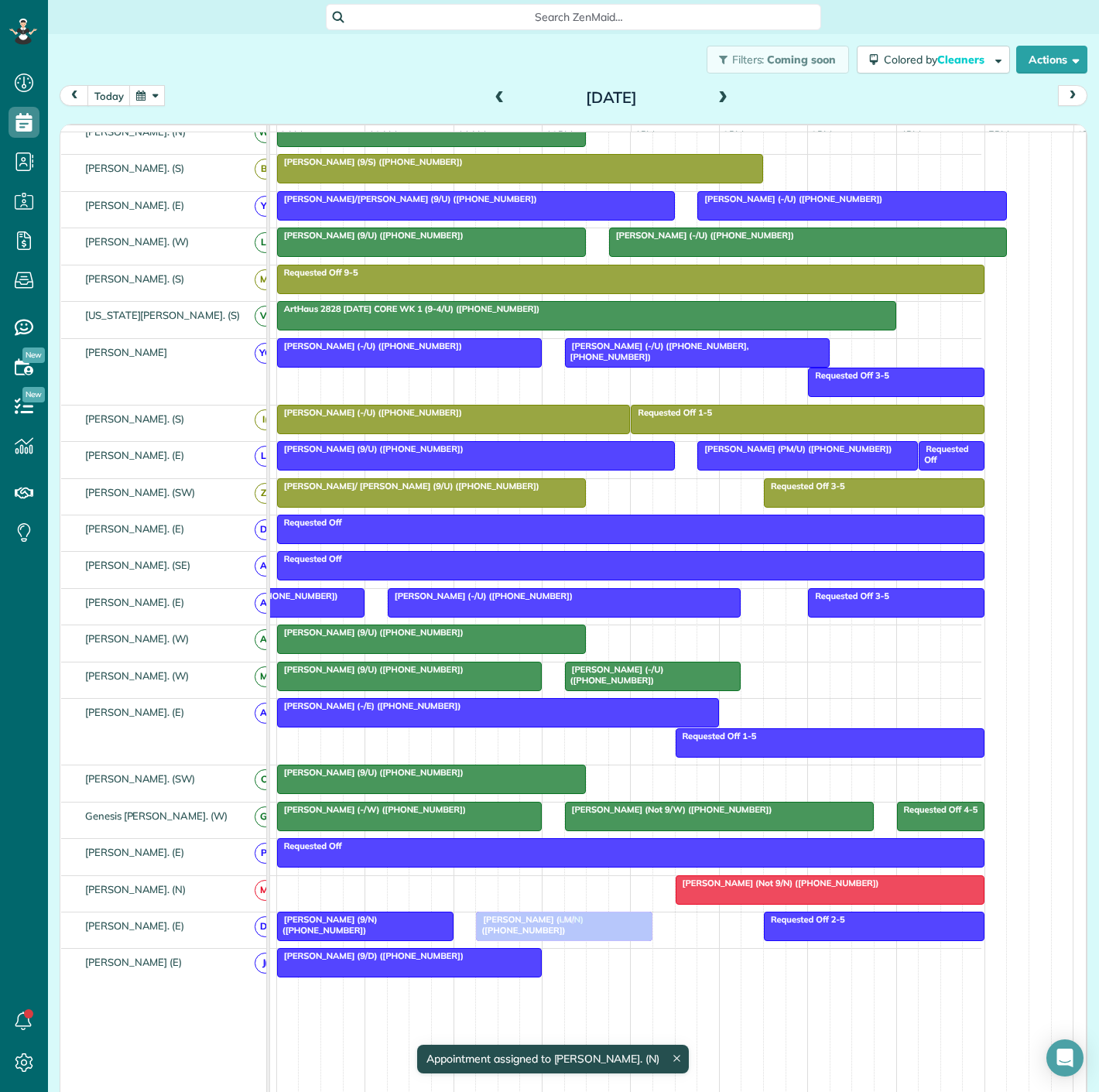
drag, startPoint x: 550, startPoint y: 901, endPoint x: 550, endPoint y: 926, distance: 25.0
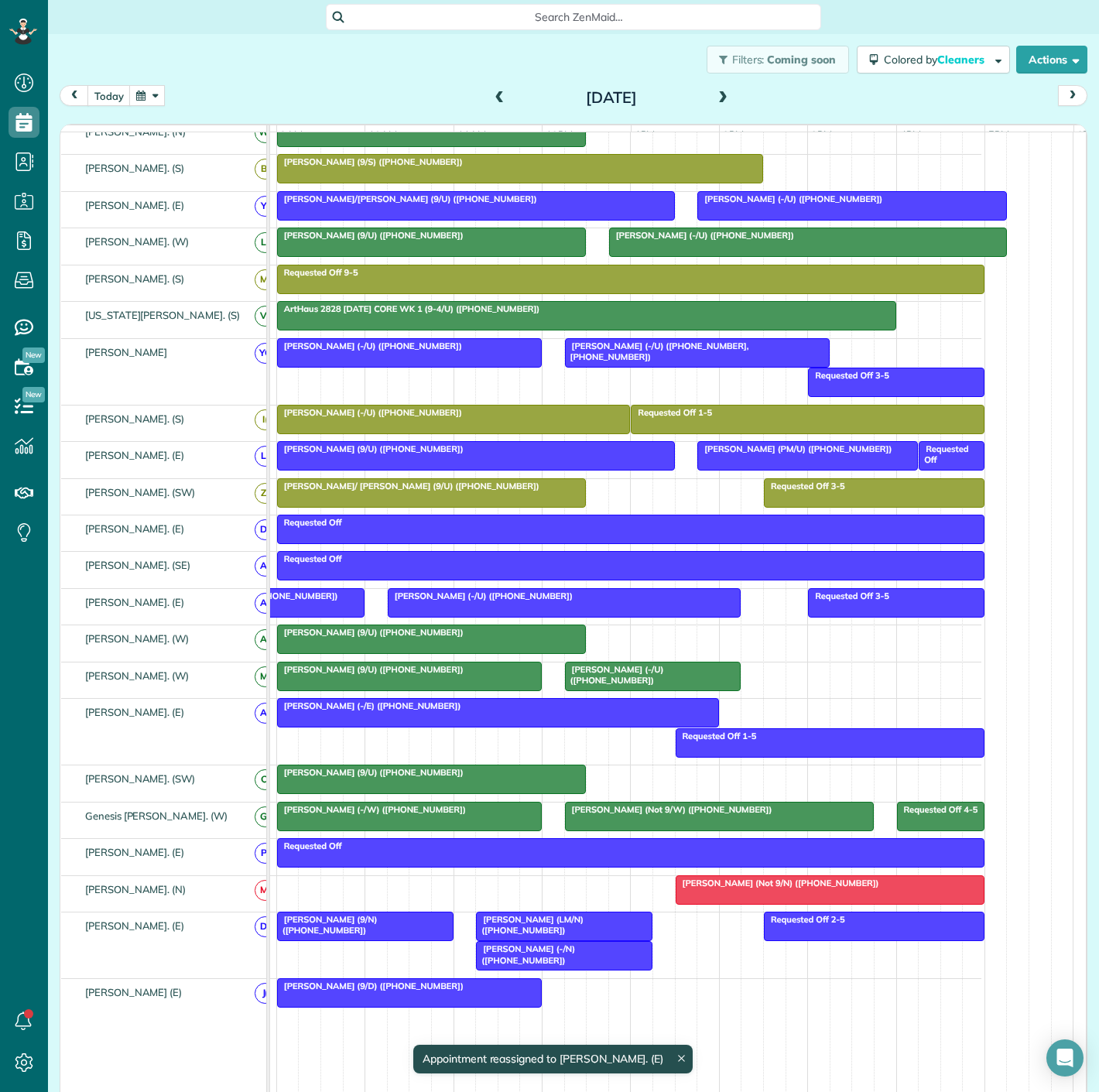
click at [530, 933] on span "Luisita Torregrosa (LM/N) (+13476015223)" at bounding box center [529, 925] width 109 height 22
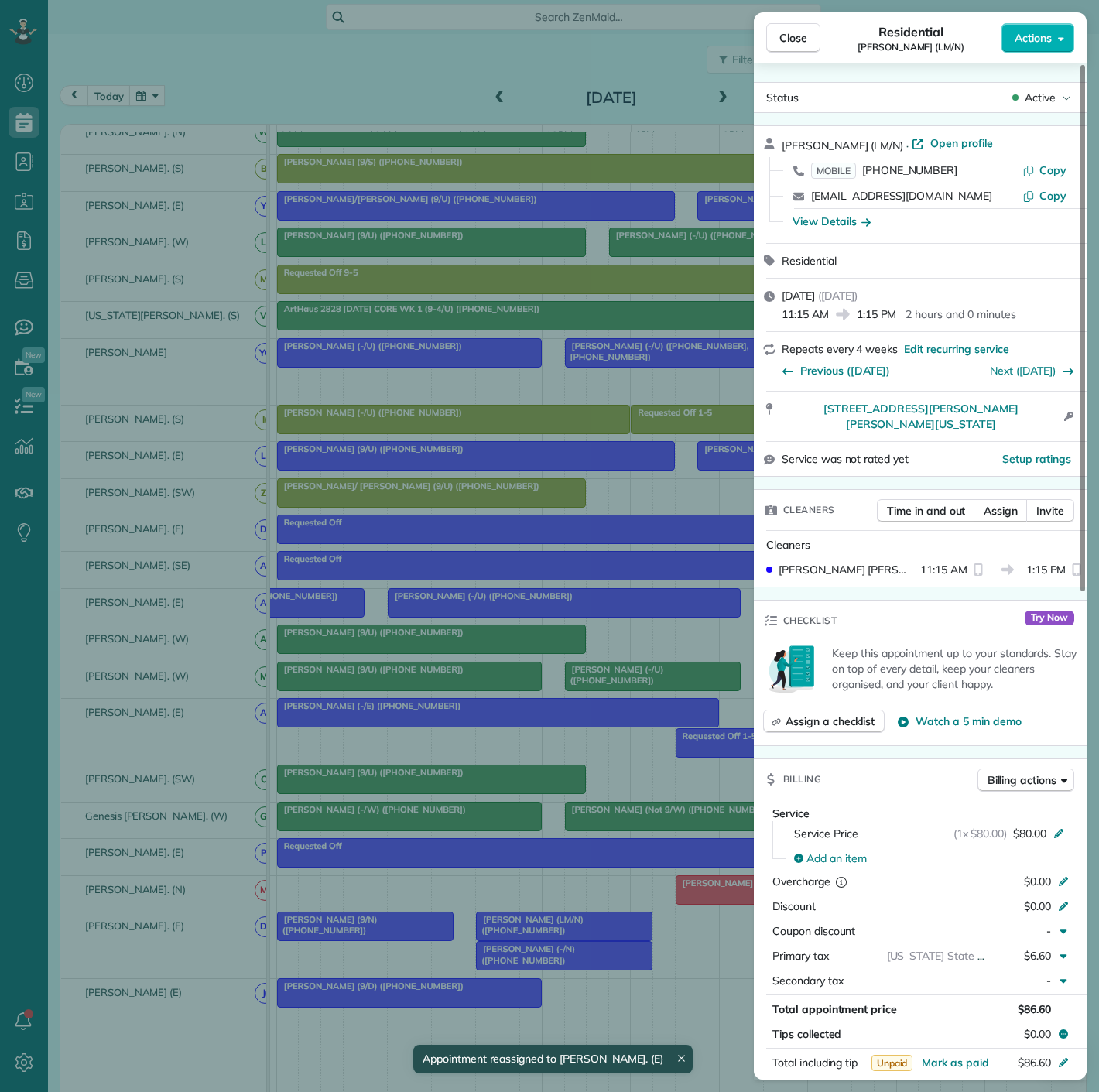
click at [530, 933] on div "Close Residential Luisita Torregrosa (LM/N) Actions Status Active Luisita Torre…" at bounding box center [550, 546] width 1099 height 1092
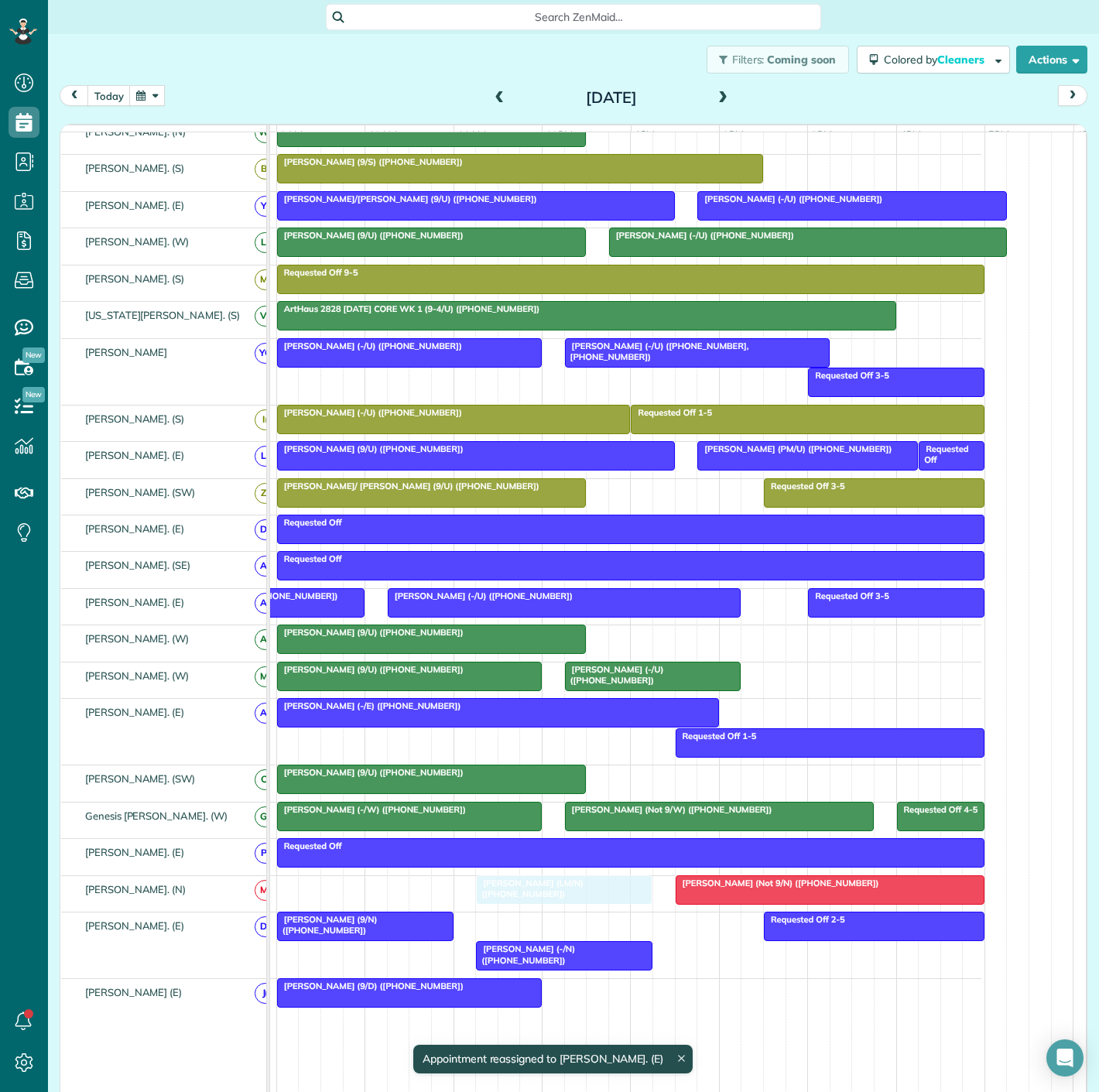
drag, startPoint x: 530, startPoint y: 933, endPoint x: 533, endPoint y: 916, distance: 17.3
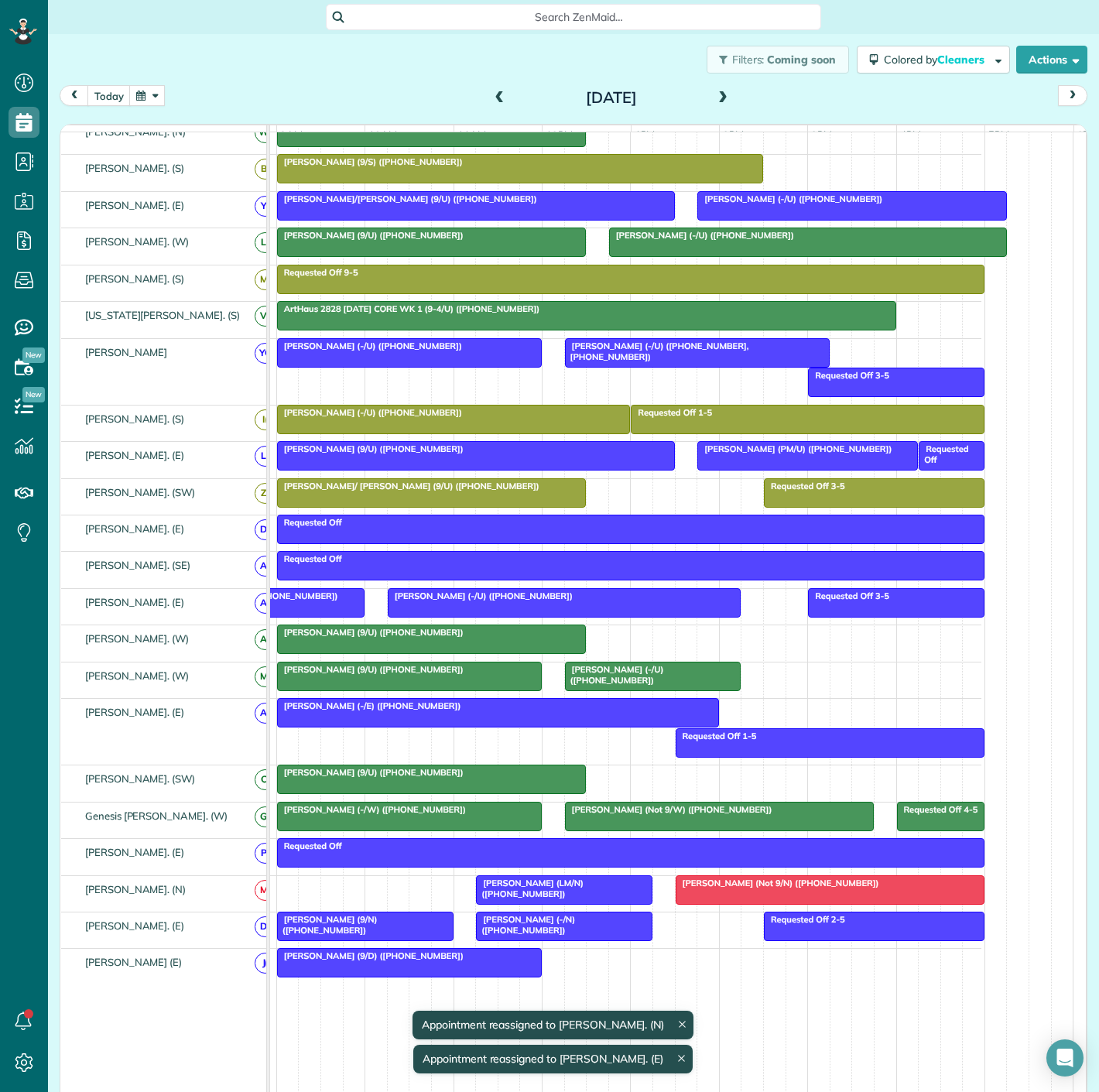
click at [708, 896] on div at bounding box center [830, 890] width 307 height 28
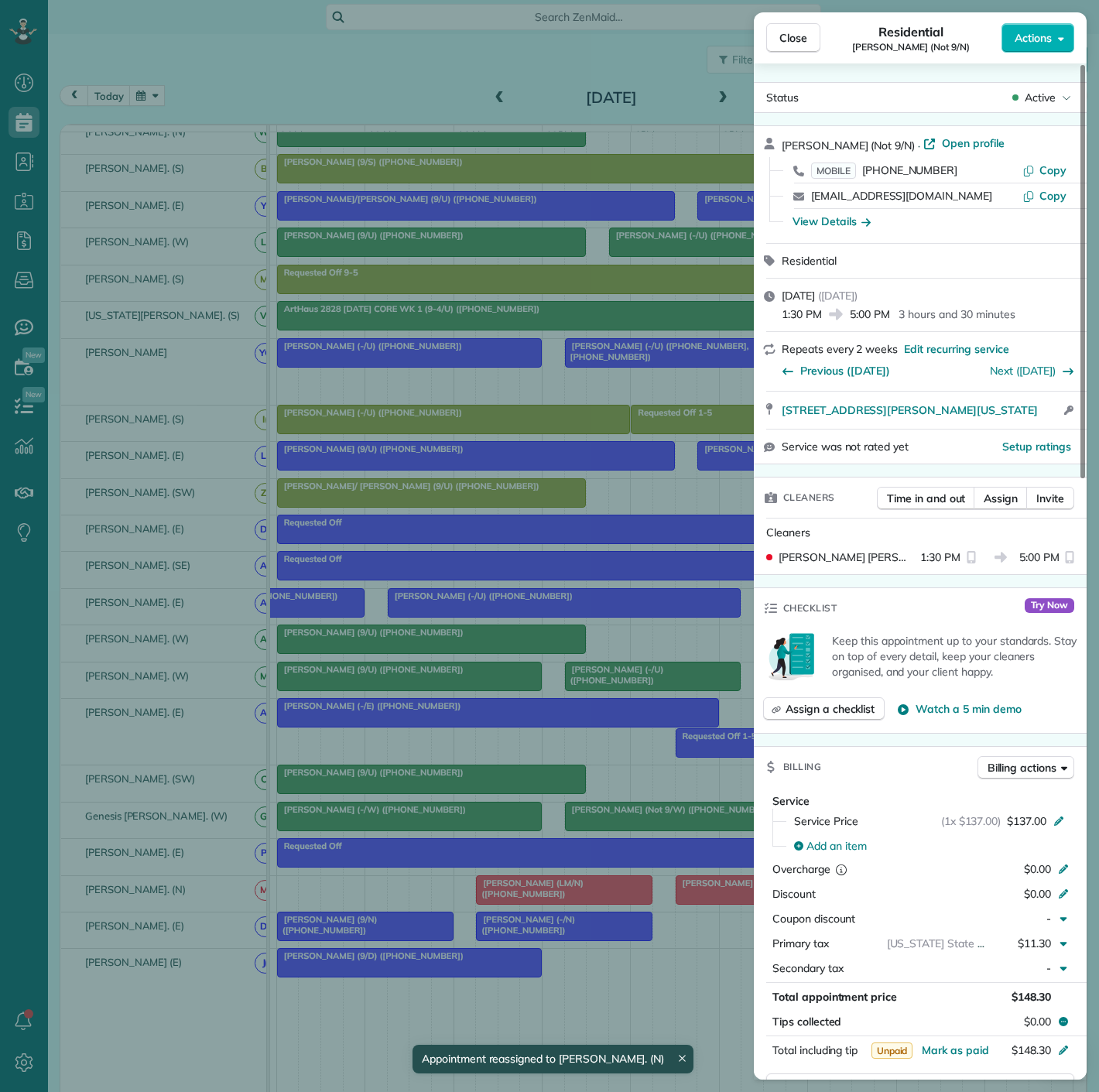
click at [593, 898] on div "Close Residential Dean Drew (Not 9/N) Actions Status Active Dean Drew (Not 9/N)…" at bounding box center [550, 546] width 1099 height 1092
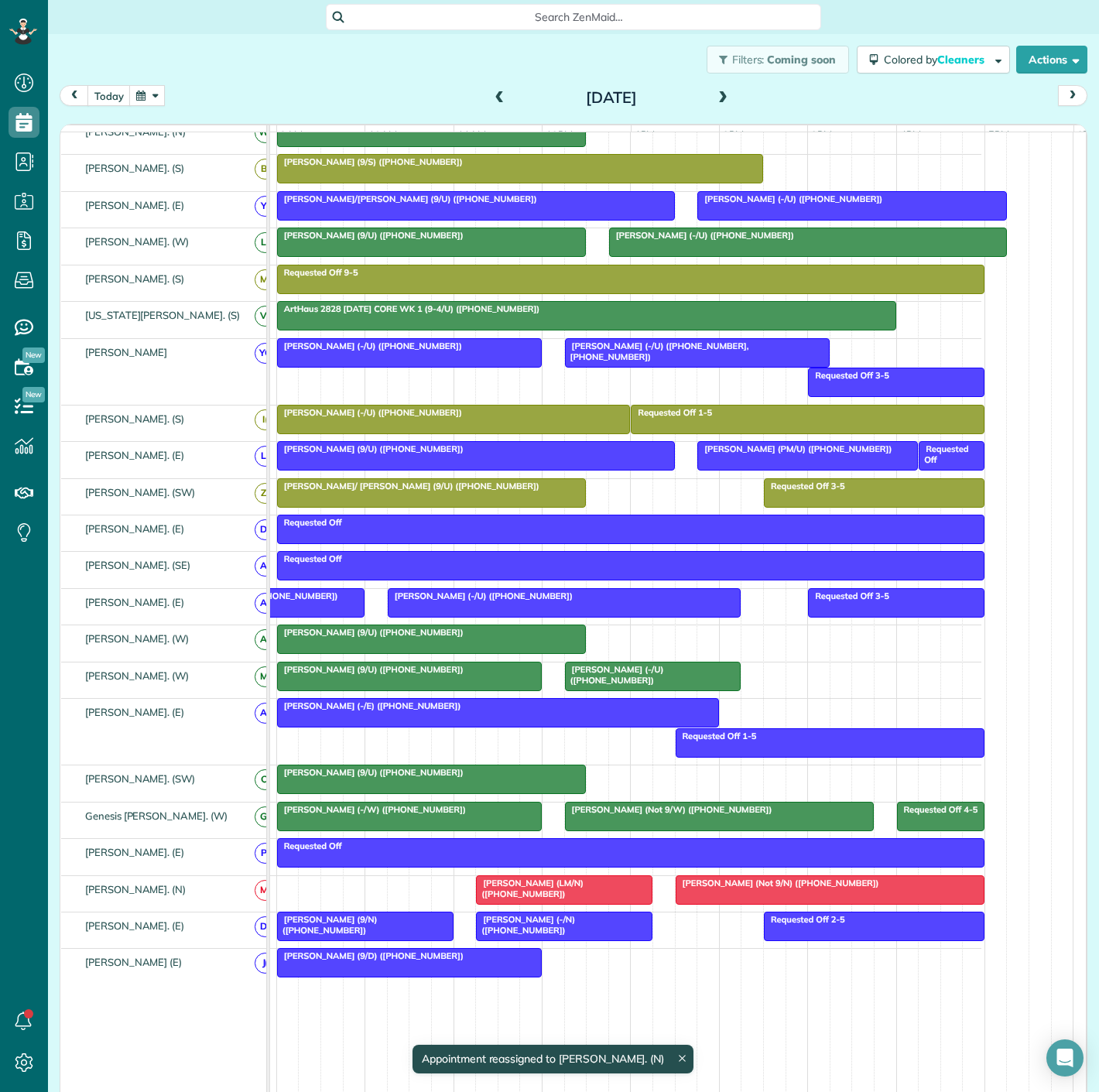
click at [593, 898] on div "Luisita Torregrosa (LM/N) (+13476015223)" at bounding box center [565, 888] width 167 height 23
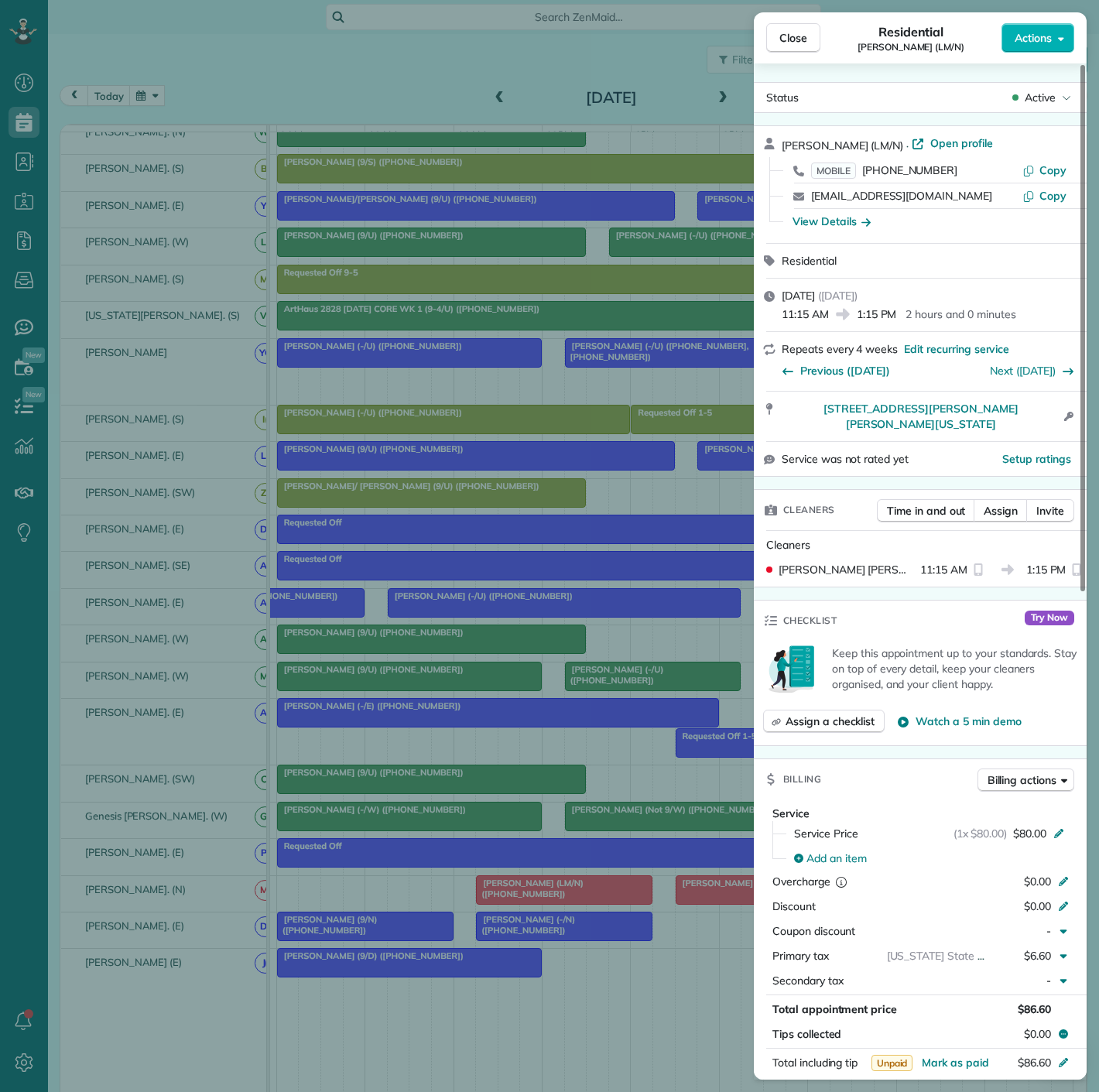
click at [593, 898] on div "Close Residential Luisita Torregrosa (LM/N) Actions Status Active Luisita Torre…" at bounding box center [550, 546] width 1099 height 1092
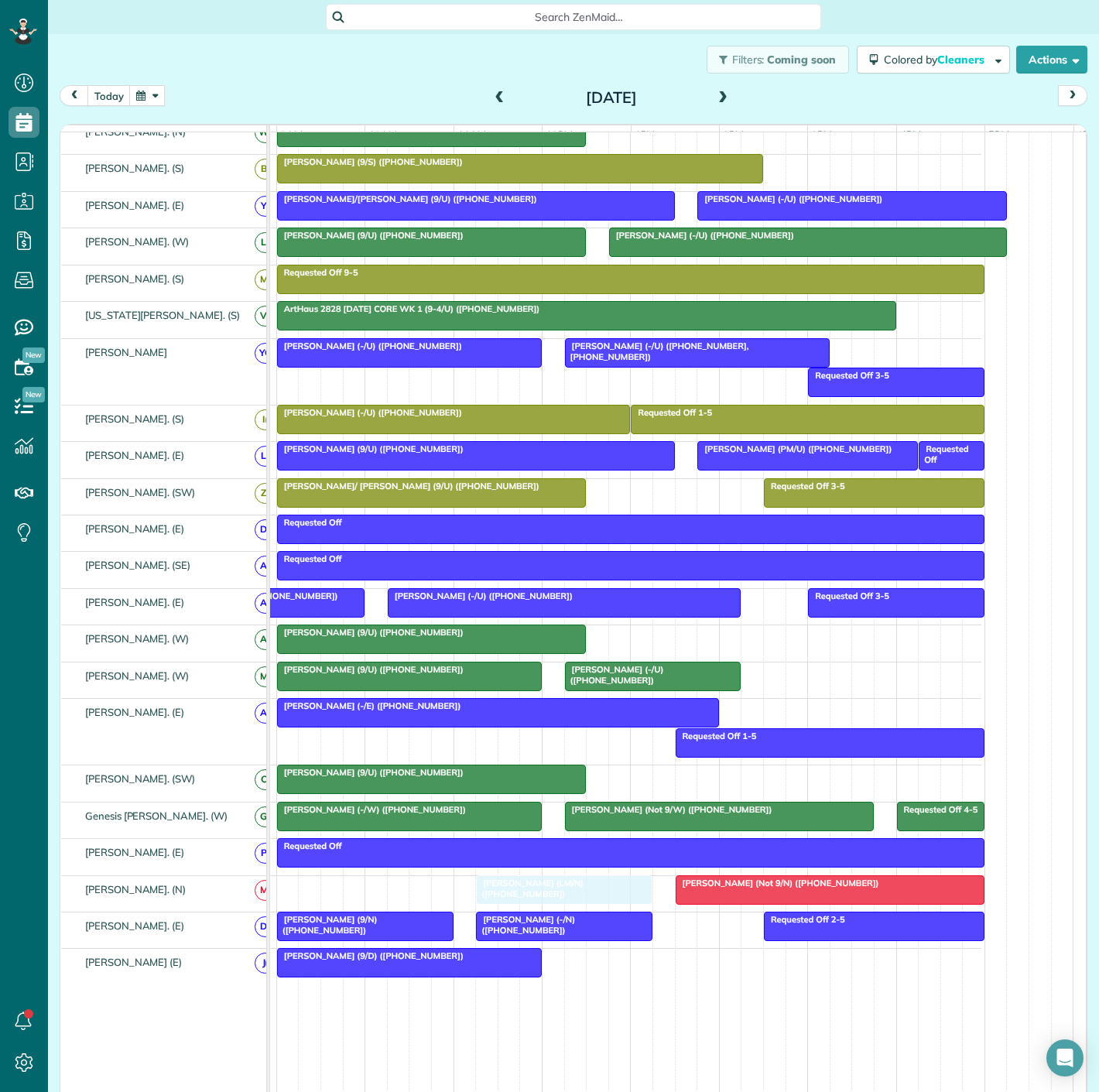
drag, startPoint x: 592, startPoint y: 898, endPoint x: 582, endPoint y: 902, distance: 10.8
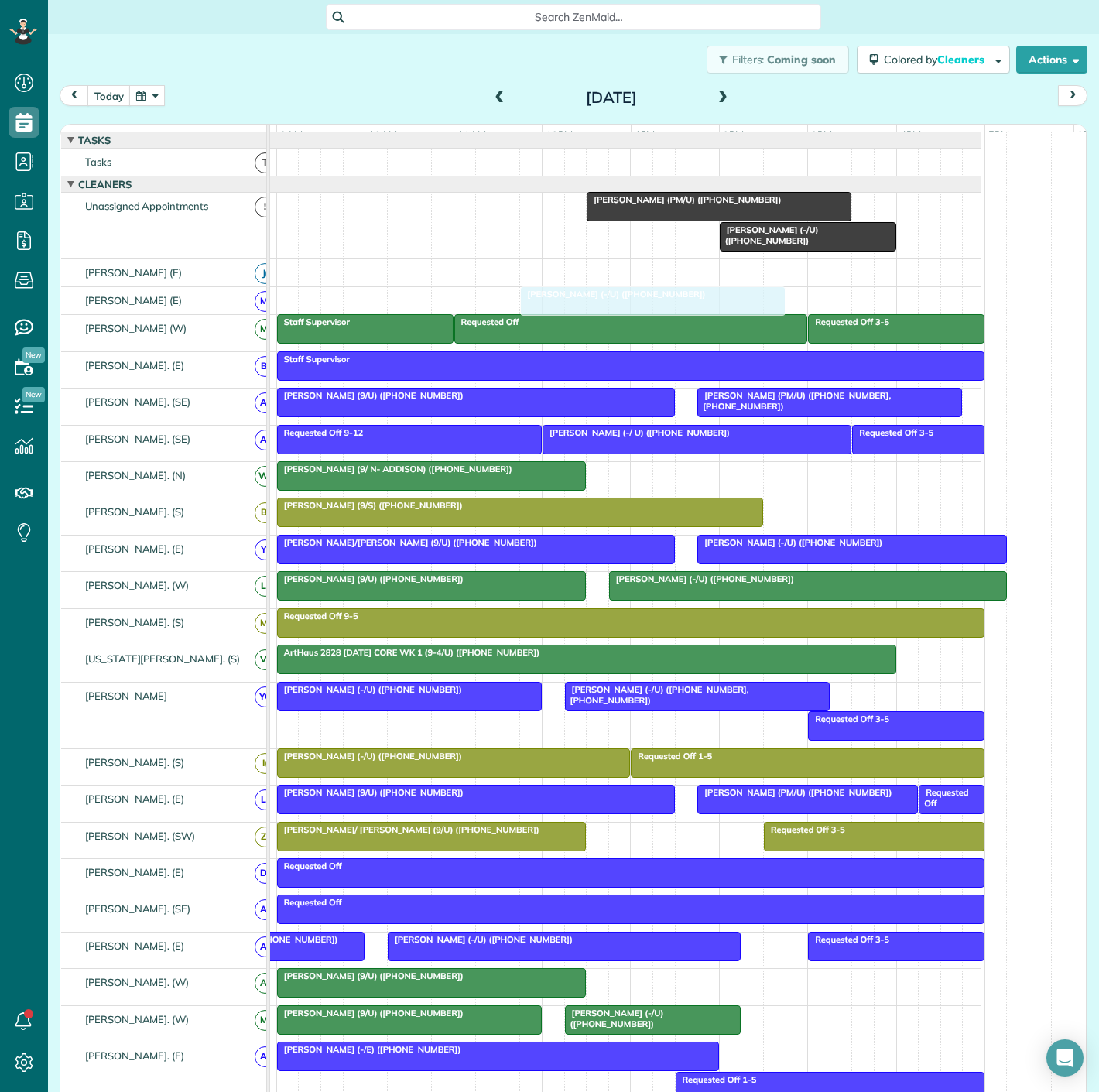
drag, startPoint x: 396, startPoint y: 215, endPoint x: 681, endPoint y: 259, distance: 288.4
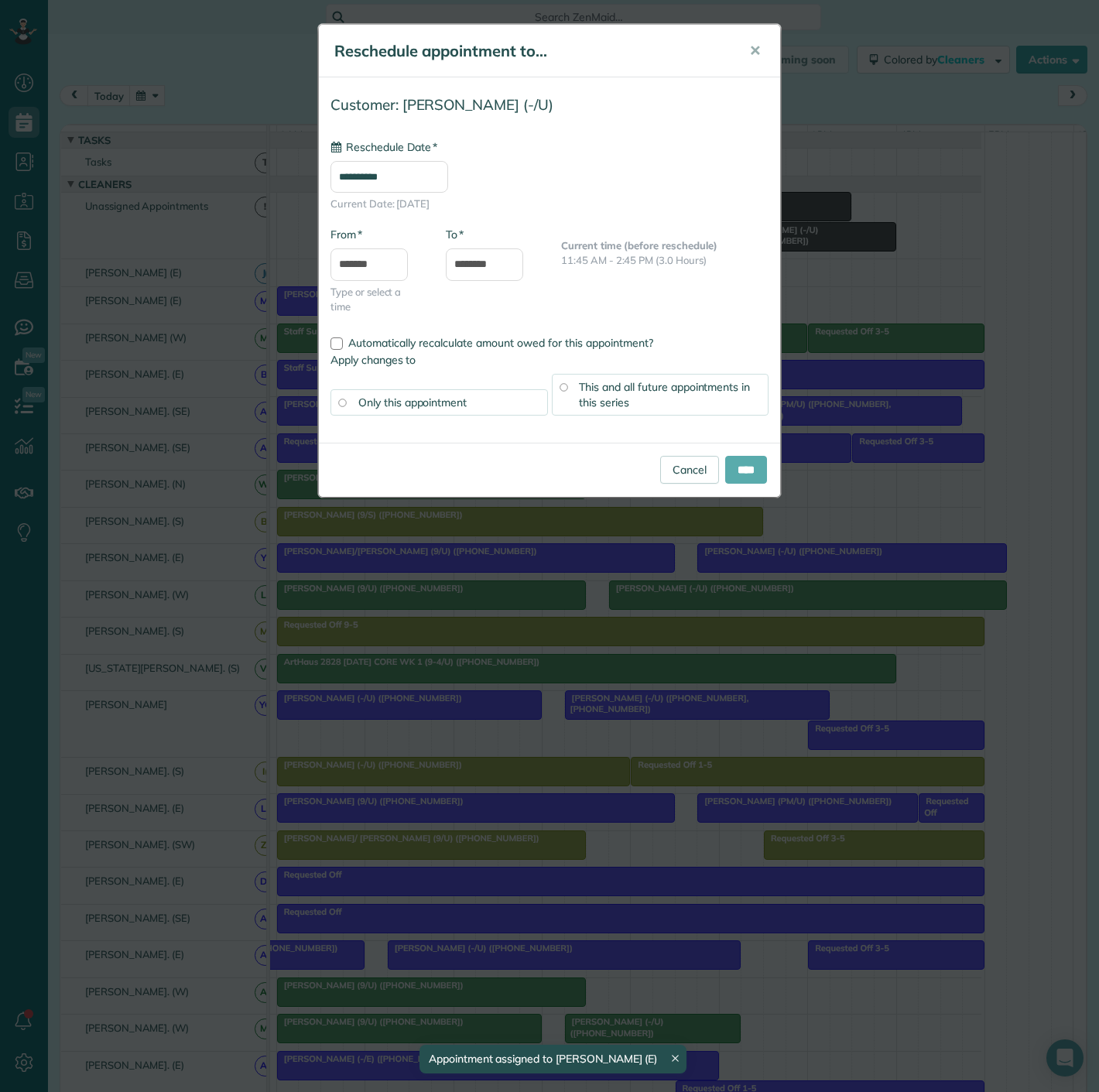
type input "**********"
click at [739, 470] on input "****" at bounding box center [746, 469] width 42 height 28
click at [739, 470] on div "**********" at bounding box center [550, 546] width 1099 height 1092
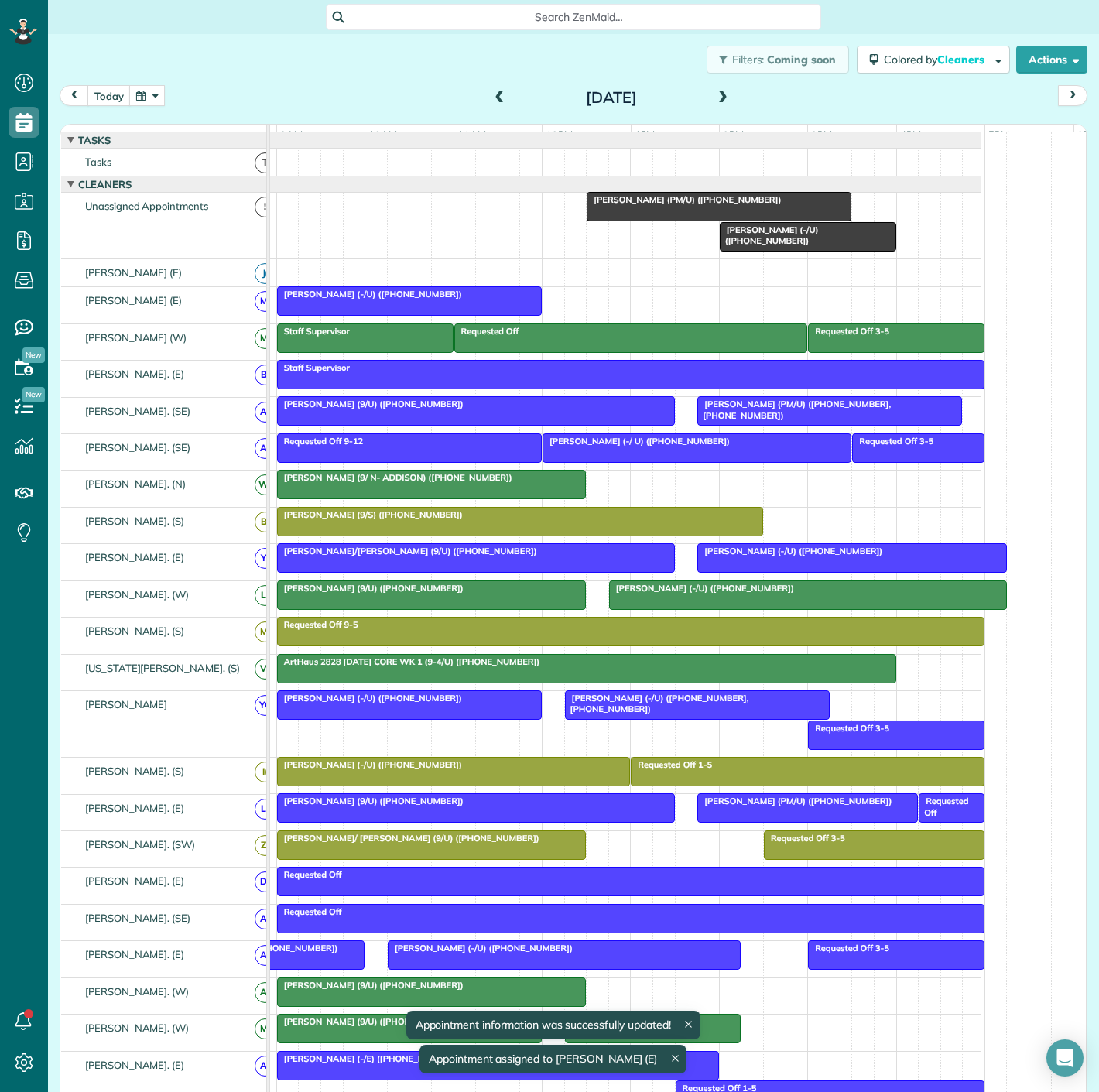
click at [790, 238] on span "Brooke Reichardt (-/U) (+13185256517)" at bounding box center [769, 235] width 100 height 22
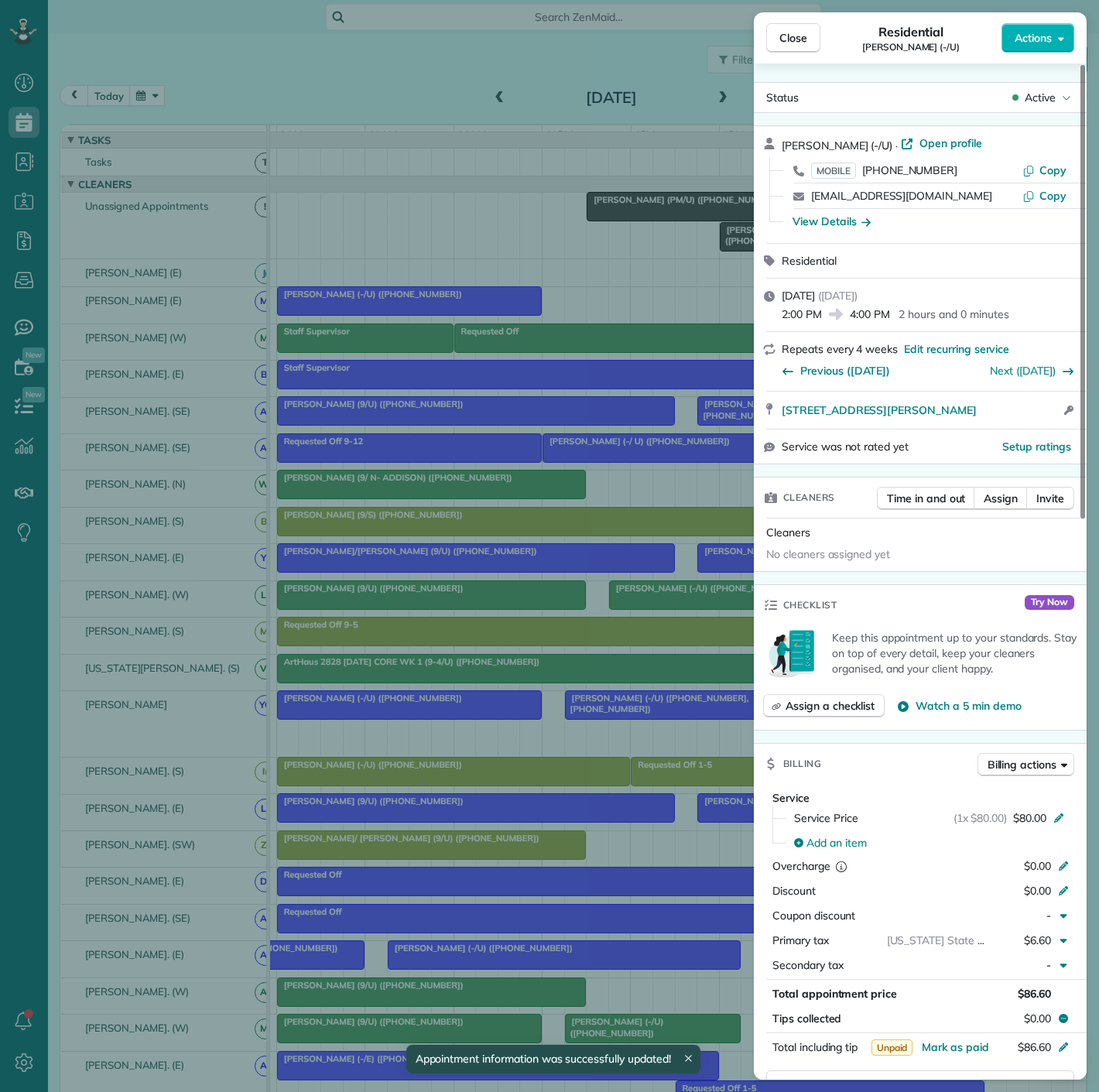
click at [565, 269] on div "Close Residential Brooke Reichardt (-/U) Actions Status Active Brooke Reichardt…" at bounding box center [550, 546] width 1099 height 1092
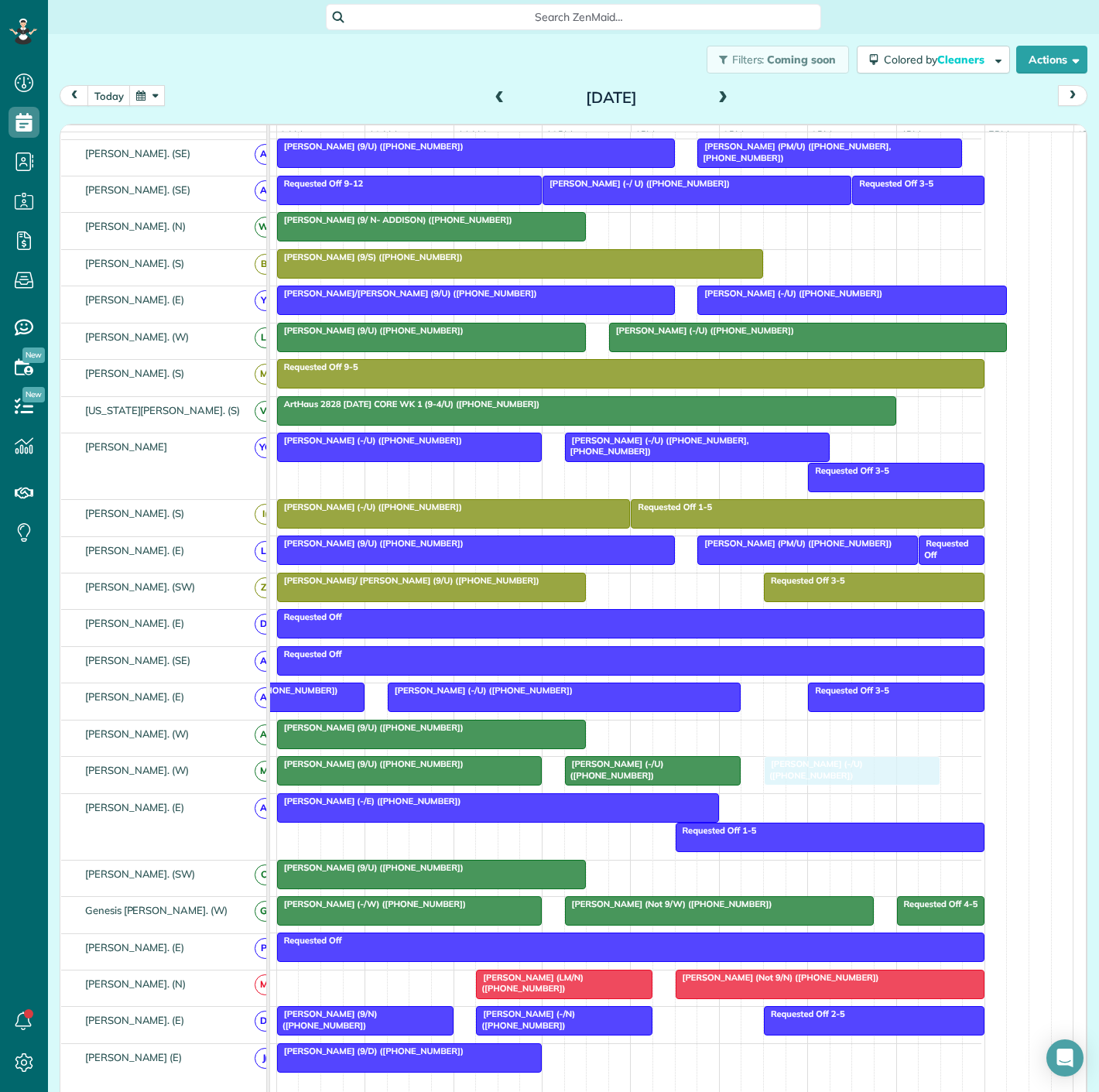
drag, startPoint x: 756, startPoint y: 253, endPoint x: 775, endPoint y: 794, distance: 541.3
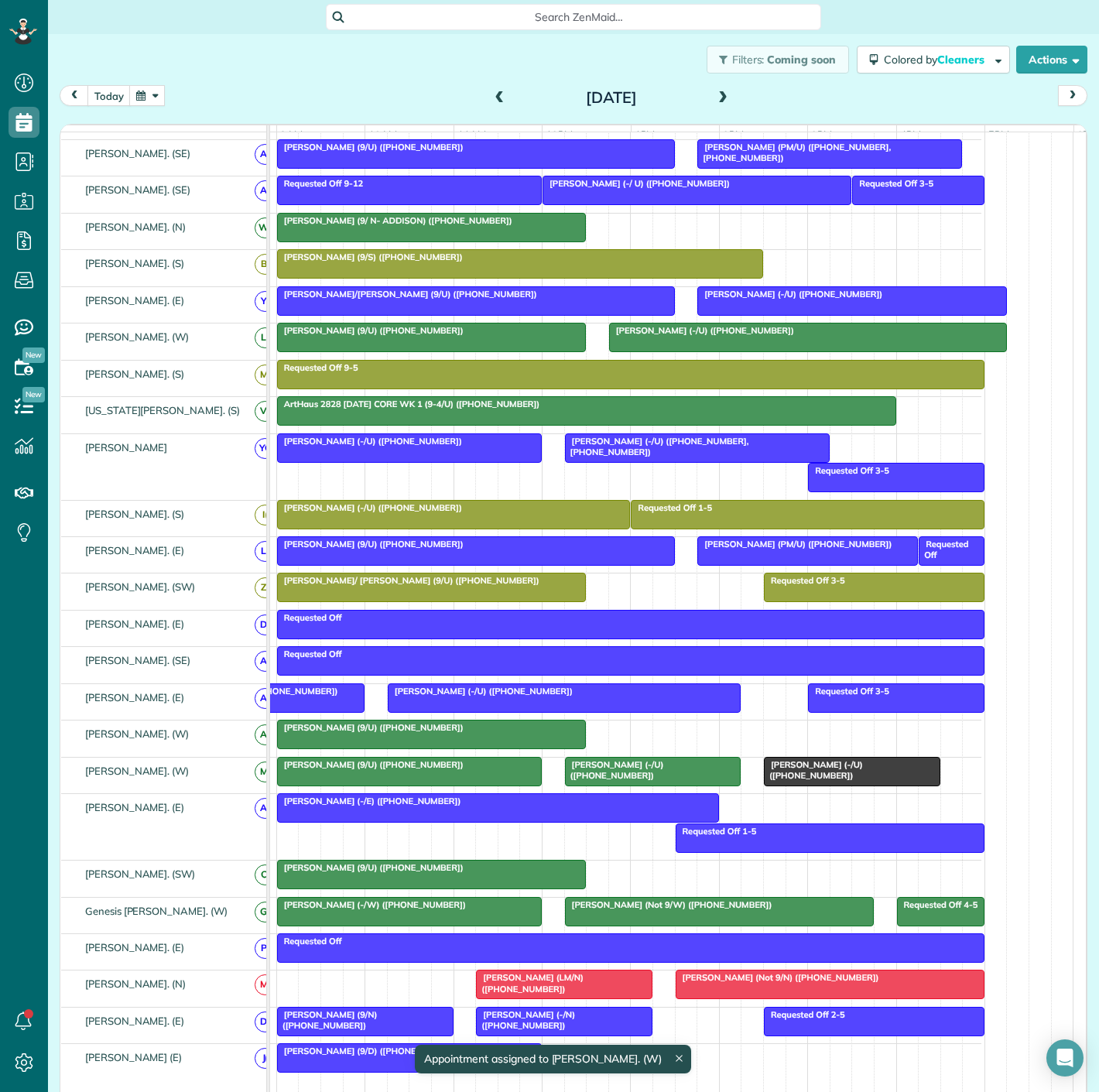
click at [657, 782] on div at bounding box center [652, 771] width 175 height 28
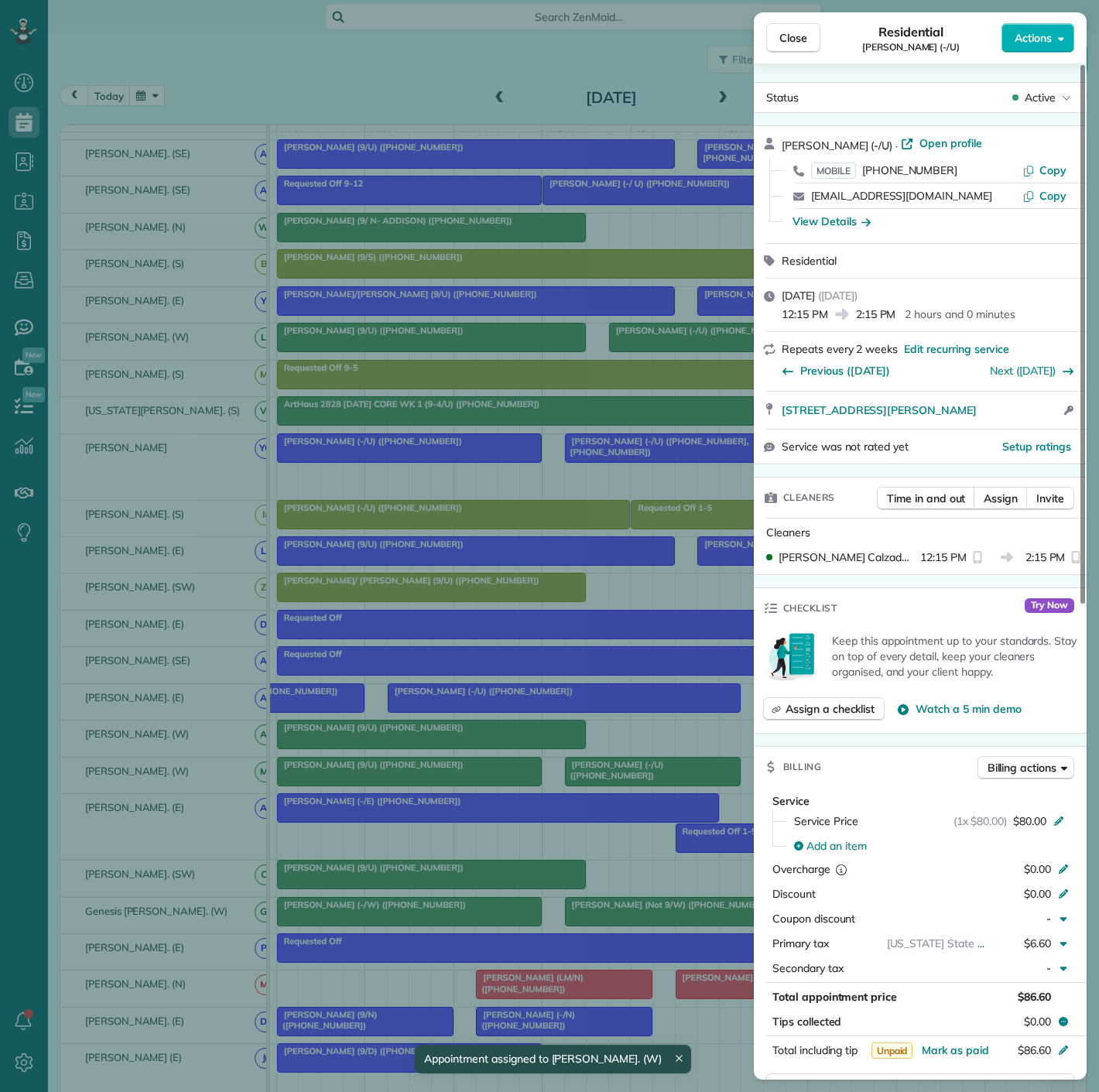
click at [657, 782] on div "Close Residential Brian Golden (-/U) Actions Status Active Brian Golden (-/U) ·…" at bounding box center [550, 546] width 1099 height 1092
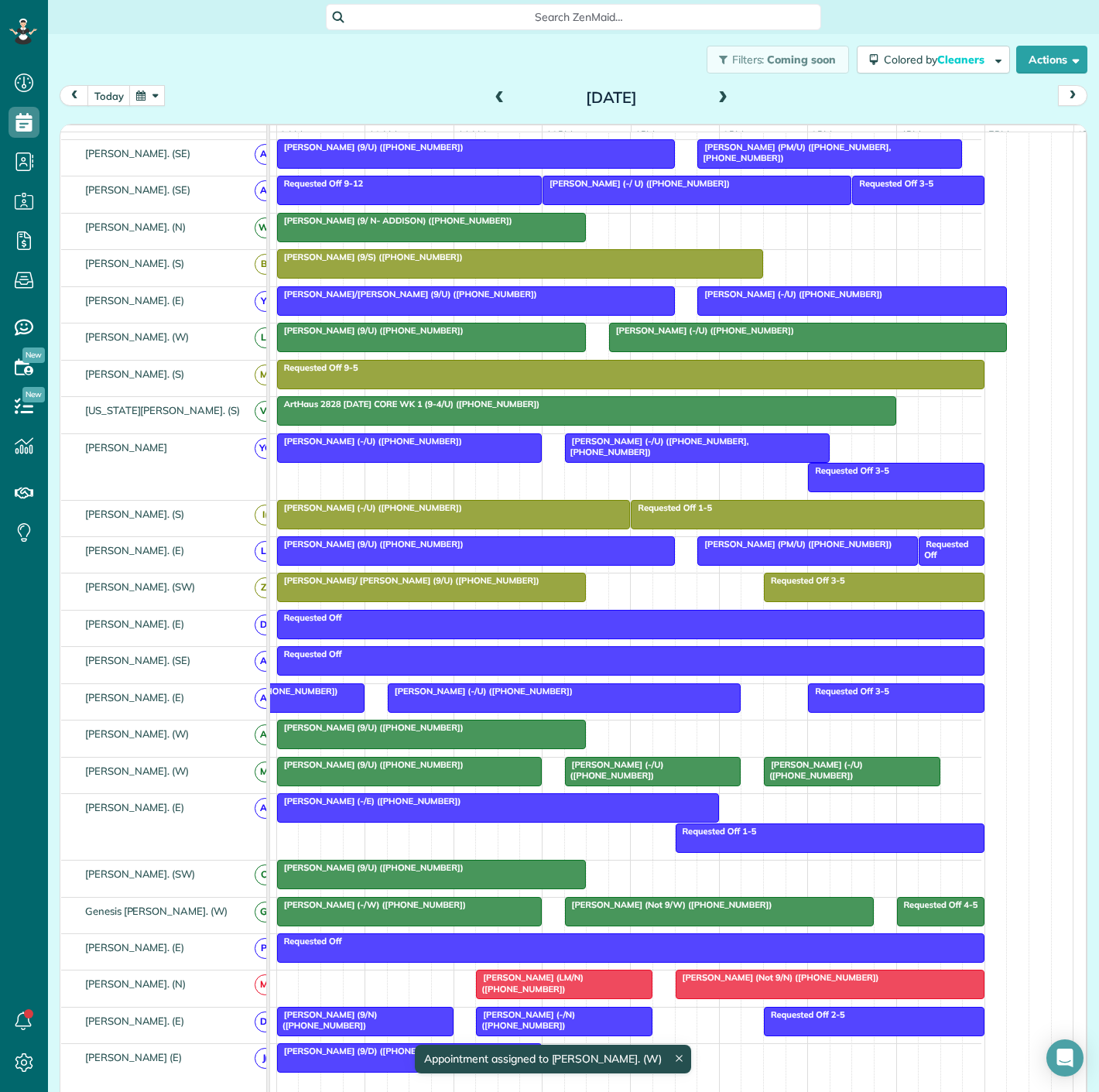
click at [429, 778] on div at bounding box center [409, 771] width 263 height 28
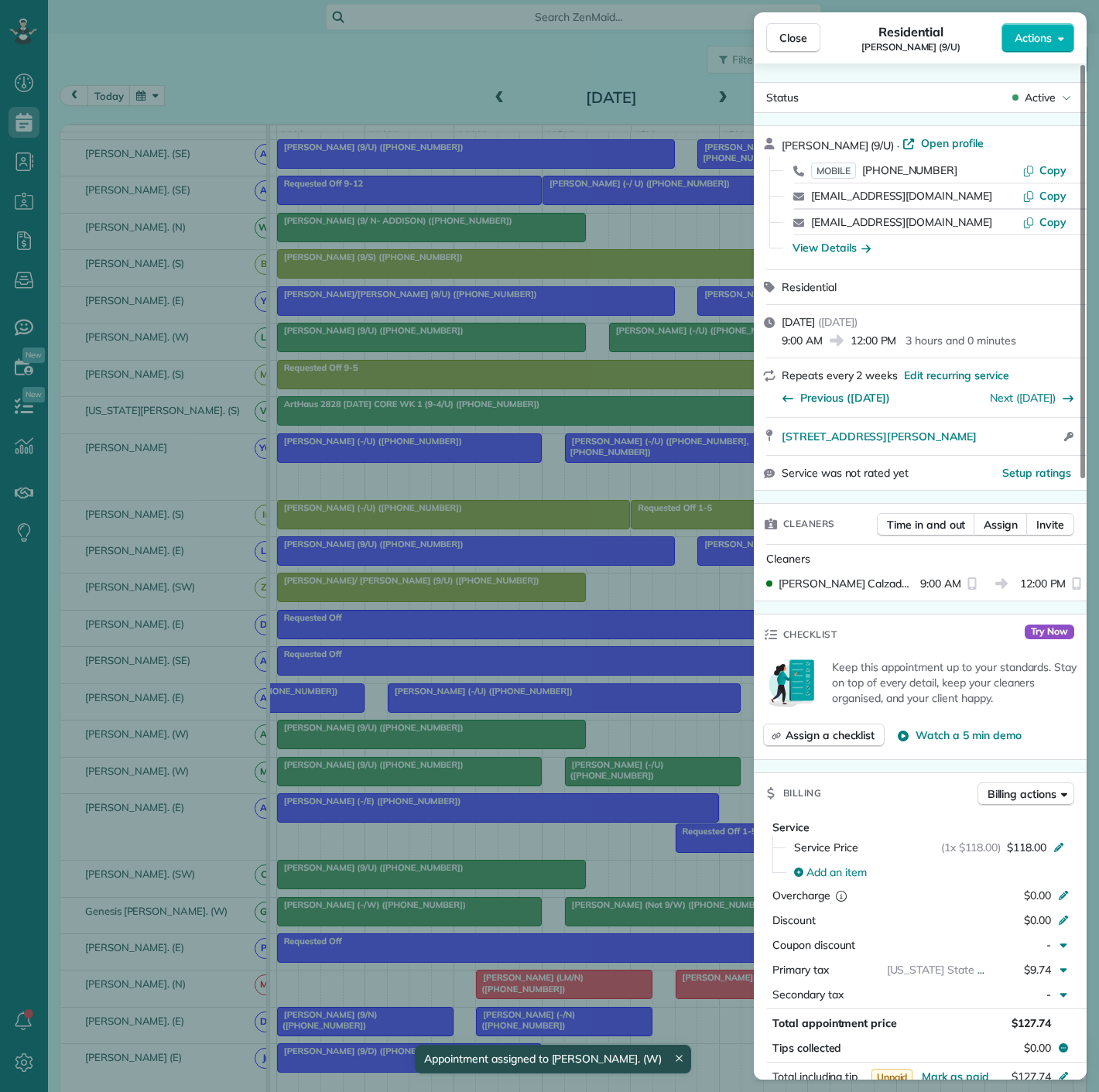
click at [429, 778] on div "Close Residential Corey Oliver (9/U) Actions Status Active Corey Oliver (9/U) ·…" at bounding box center [550, 546] width 1099 height 1092
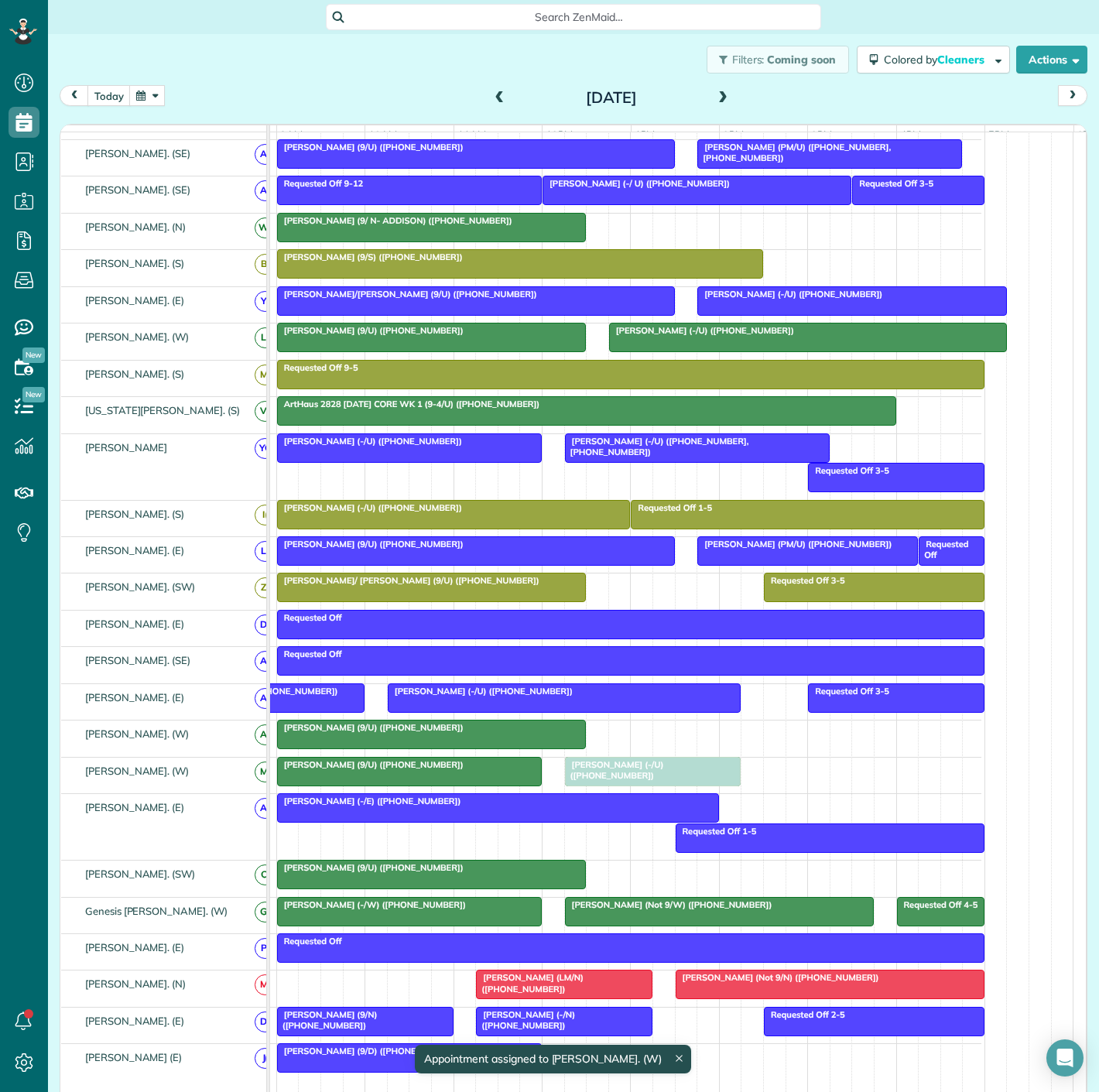
drag, startPoint x: 800, startPoint y: 778, endPoint x: 631, endPoint y: 773, distance: 169.1
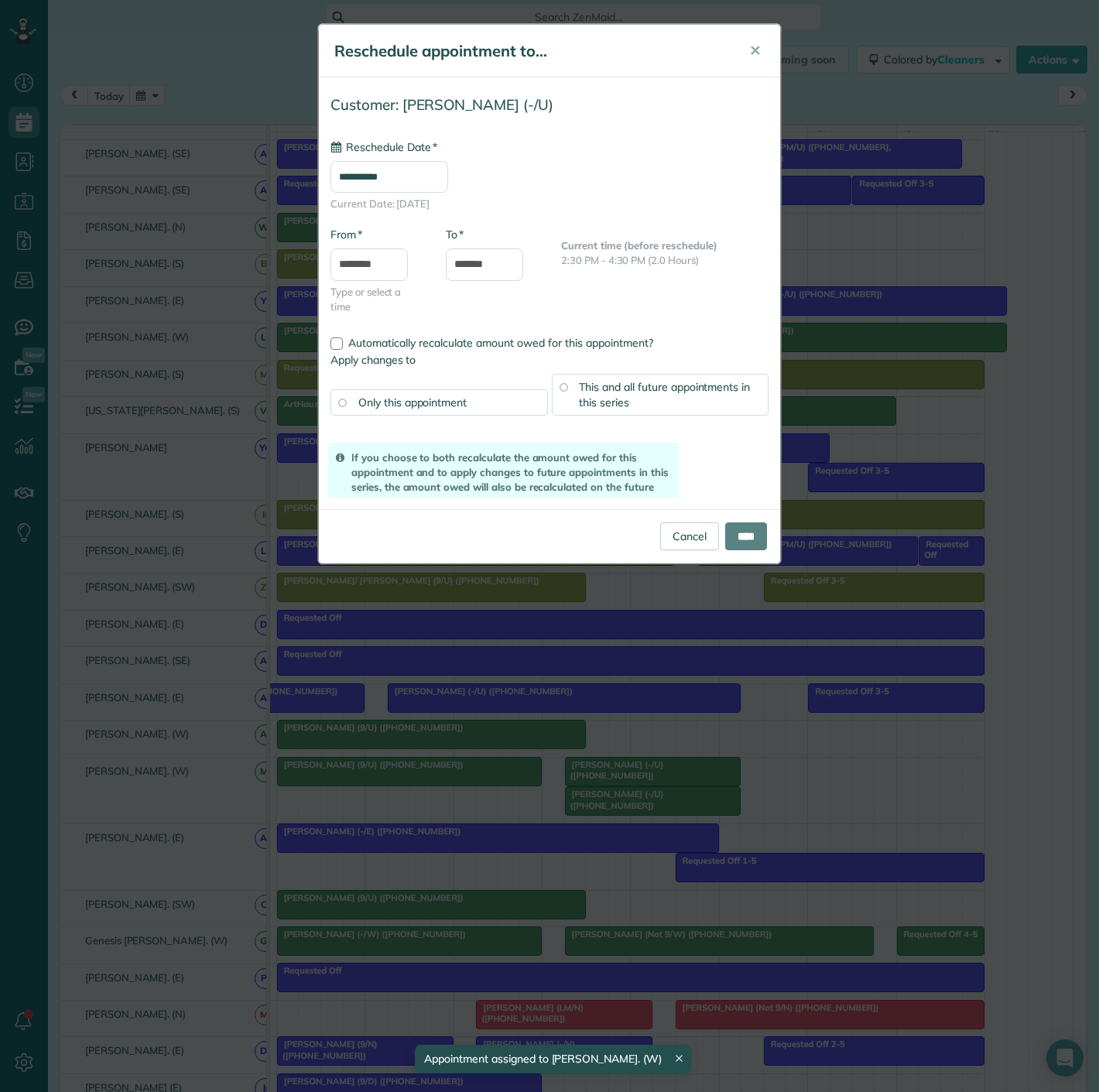
click at [626, 794] on div "**********" at bounding box center [550, 546] width 1099 height 1092
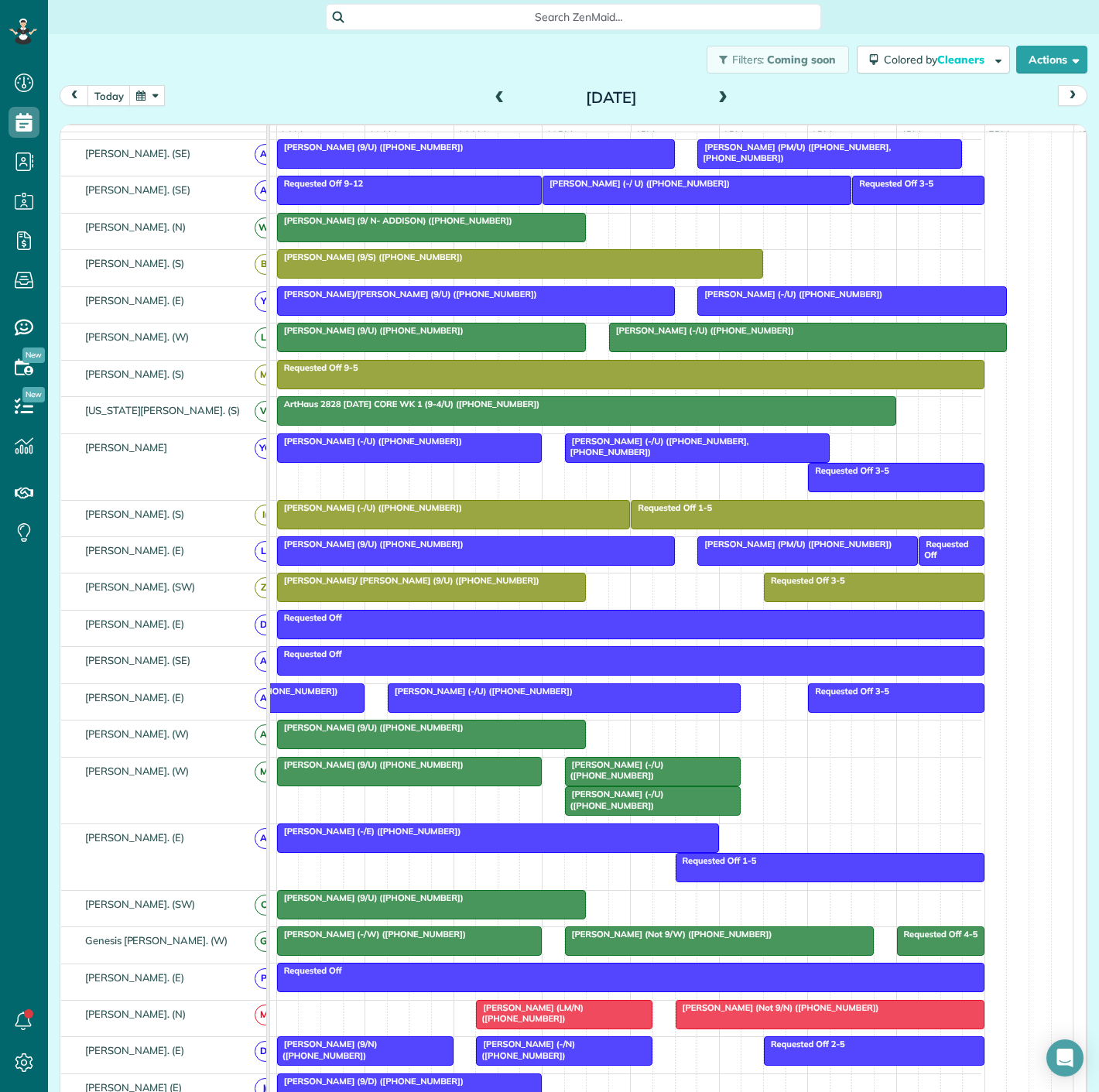
click at [612, 805] on span "Brooke Reichardt (-/U) (+13185256517)" at bounding box center [614, 799] width 100 height 22
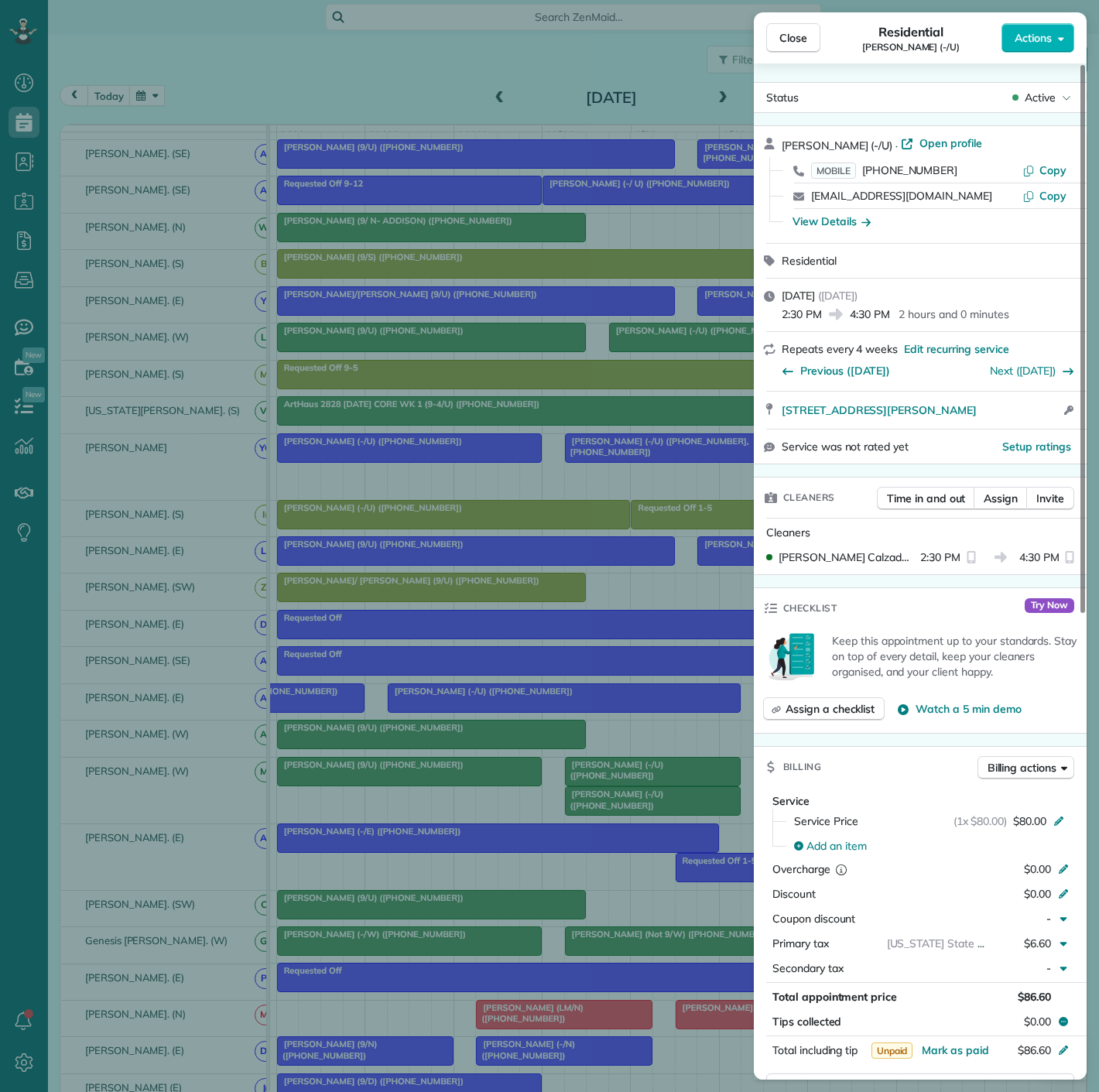
click at [612, 805] on div "Close Residential Brooke Reichardt (-/U) Actions Status Active Brooke Reichardt…" at bounding box center [550, 546] width 1099 height 1092
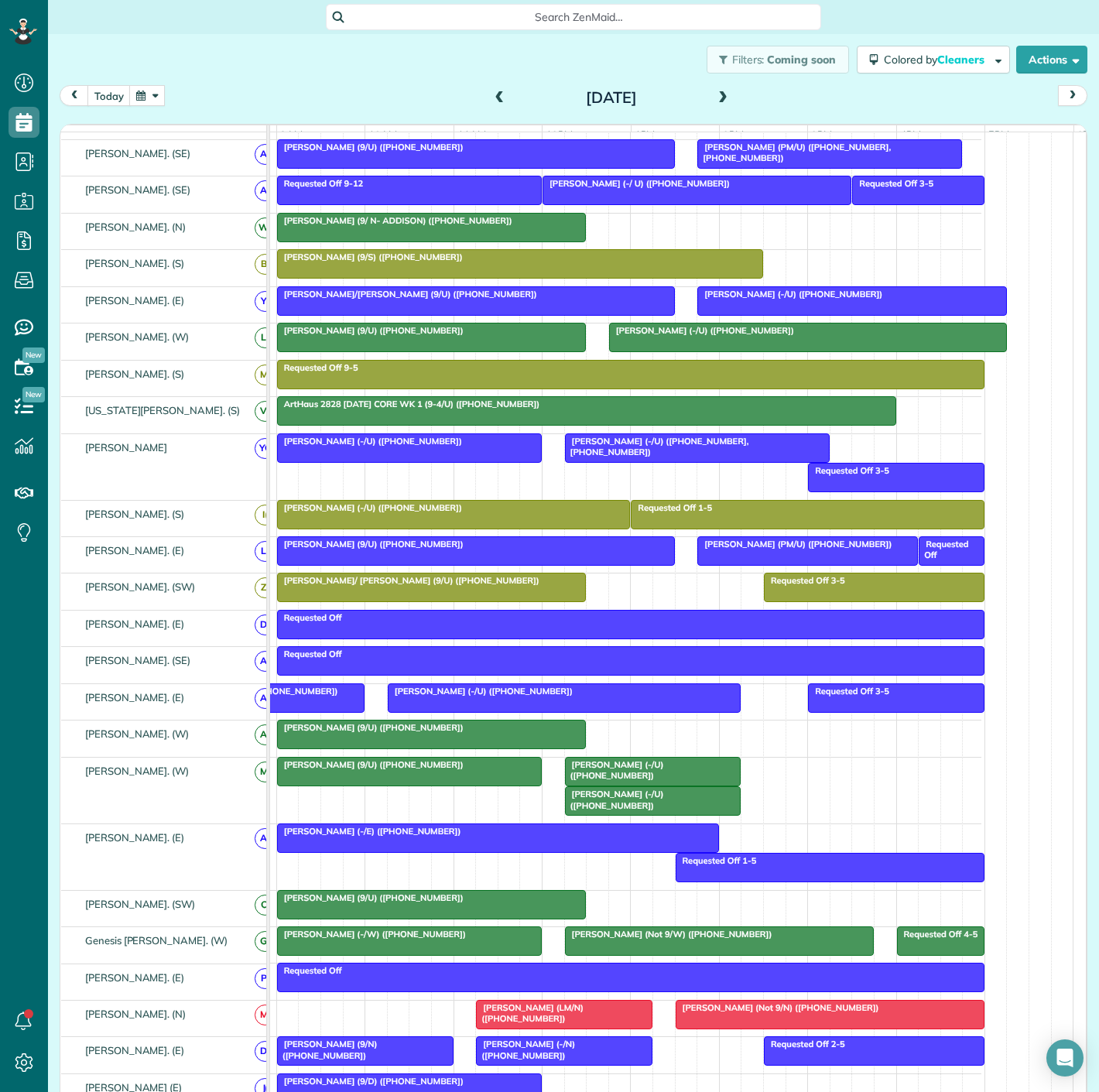
click at [611, 783] on div at bounding box center [652, 771] width 175 height 28
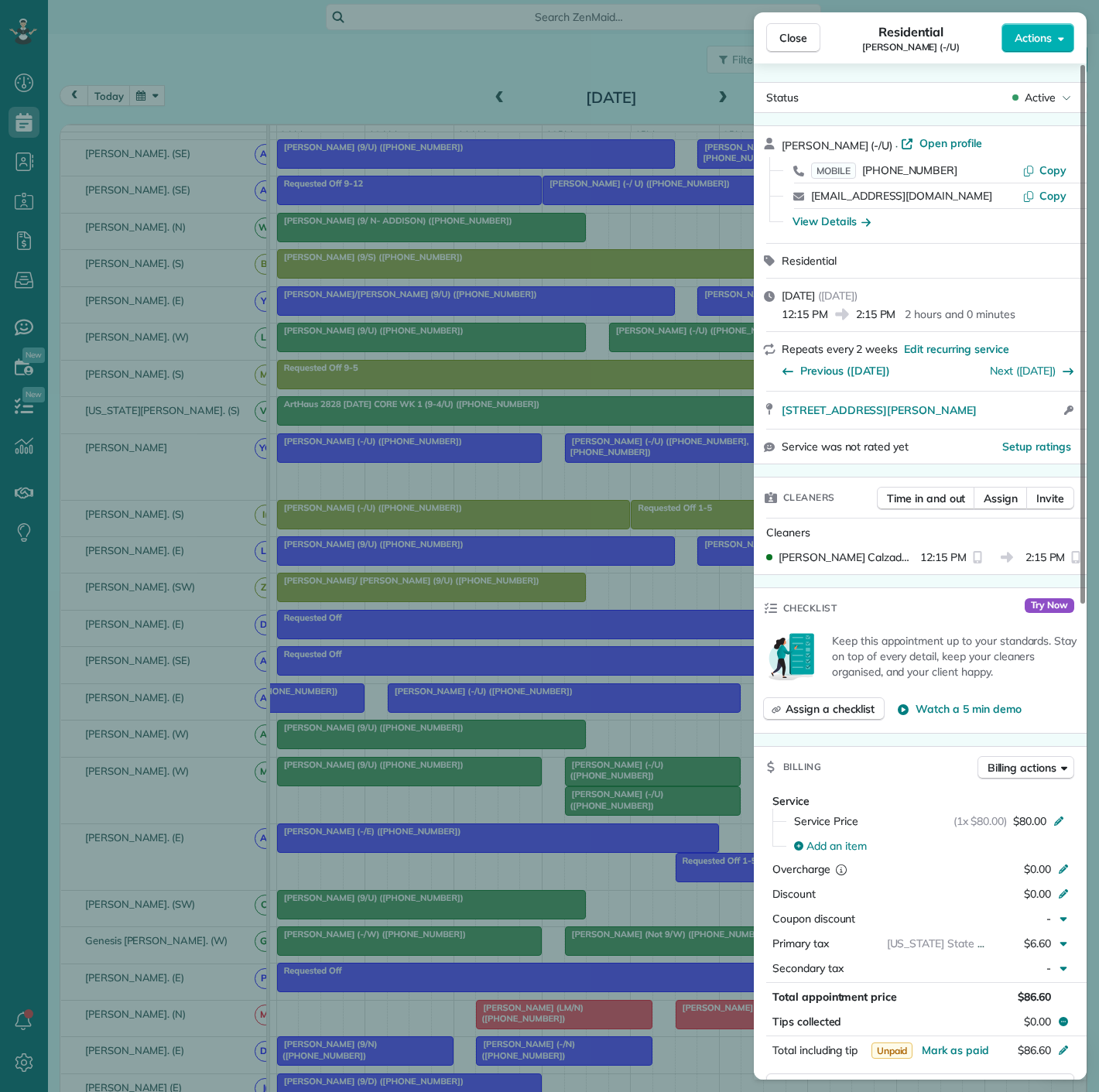
click at [611, 783] on div "Close Residential Brian Golden (-/U) Actions Status Active Brian Golden (-/U) ·…" at bounding box center [550, 546] width 1099 height 1092
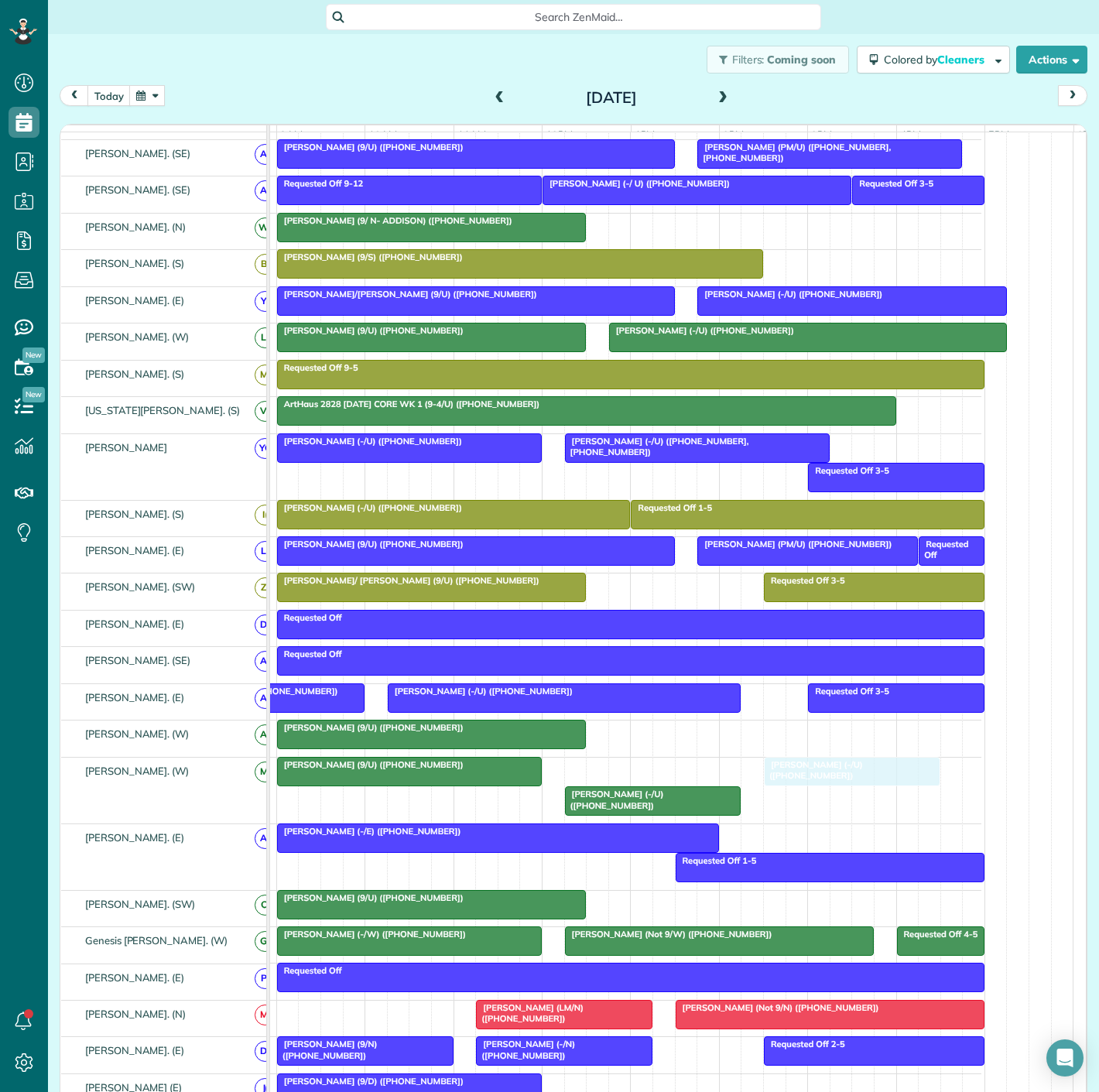
drag, startPoint x: 602, startPoint y: 779, endPoint x: 805, endPoint y: 783, distance: 203.0
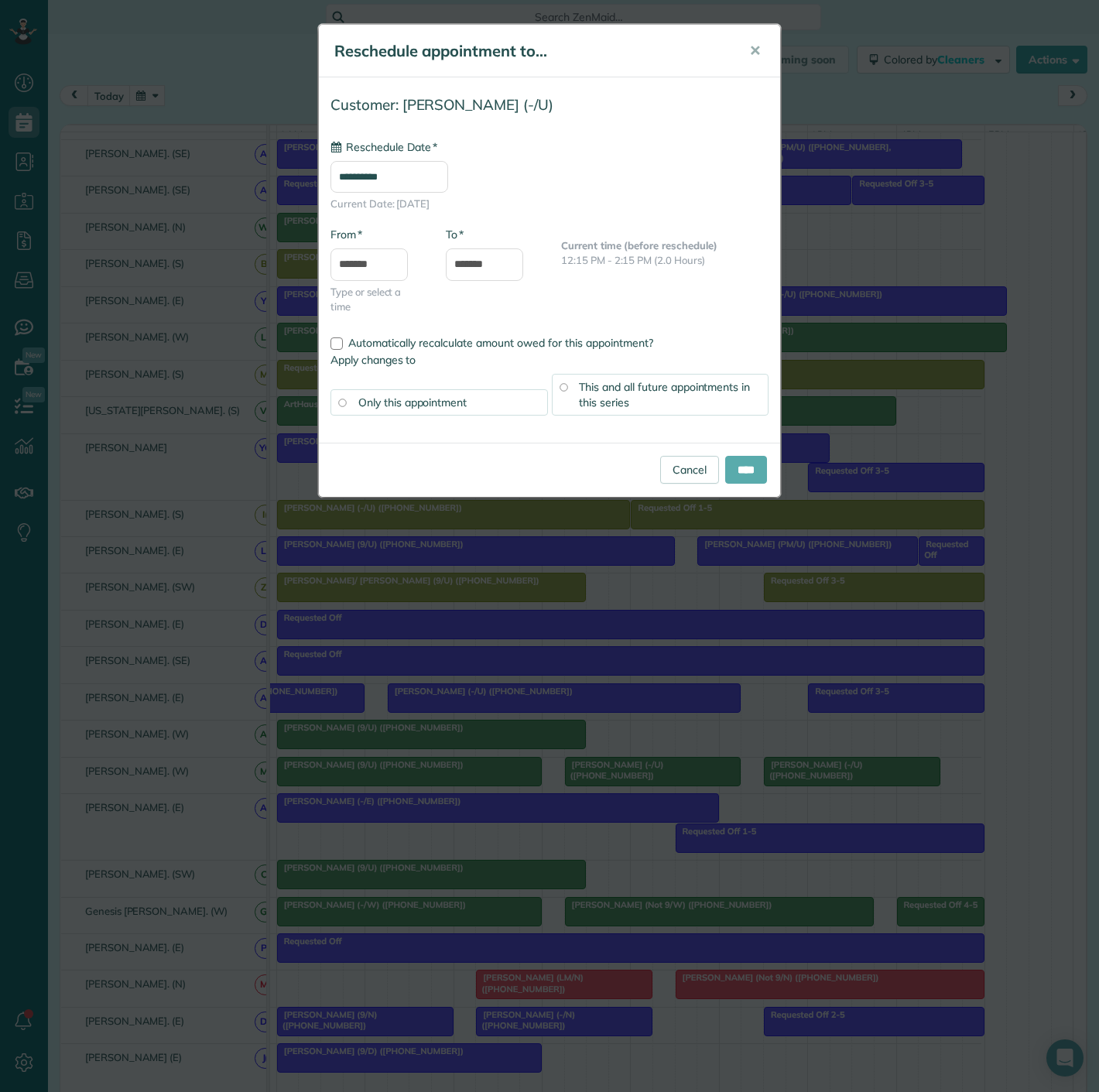
type input "**********"
click at [740, 470] on input "****" at bounding box center [746, 469] width 42 height 28
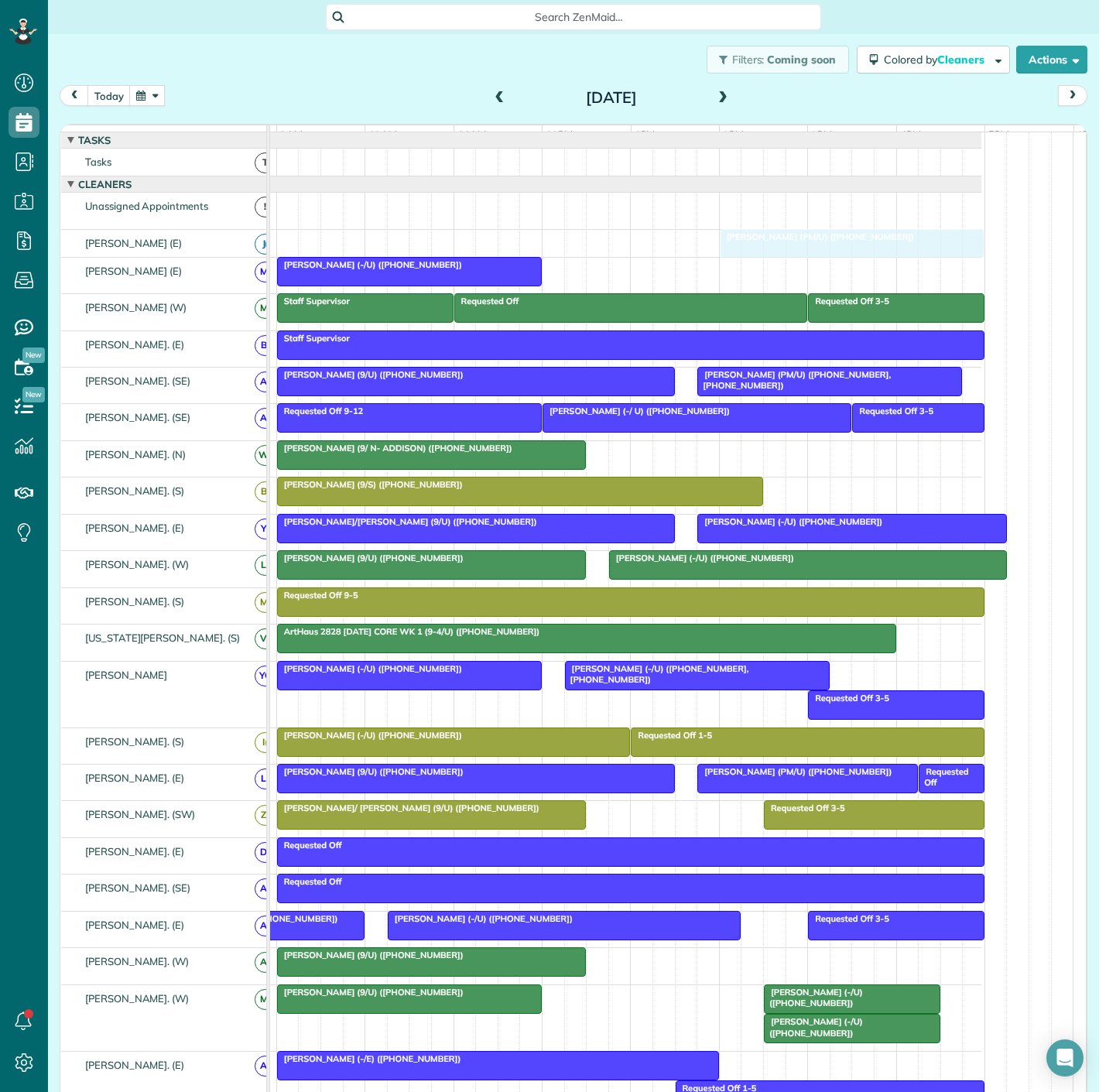
drag, startPoint x: 666, startPoint y: 223, endPoint x: 800, endPoint y: 269, distance: 141.7
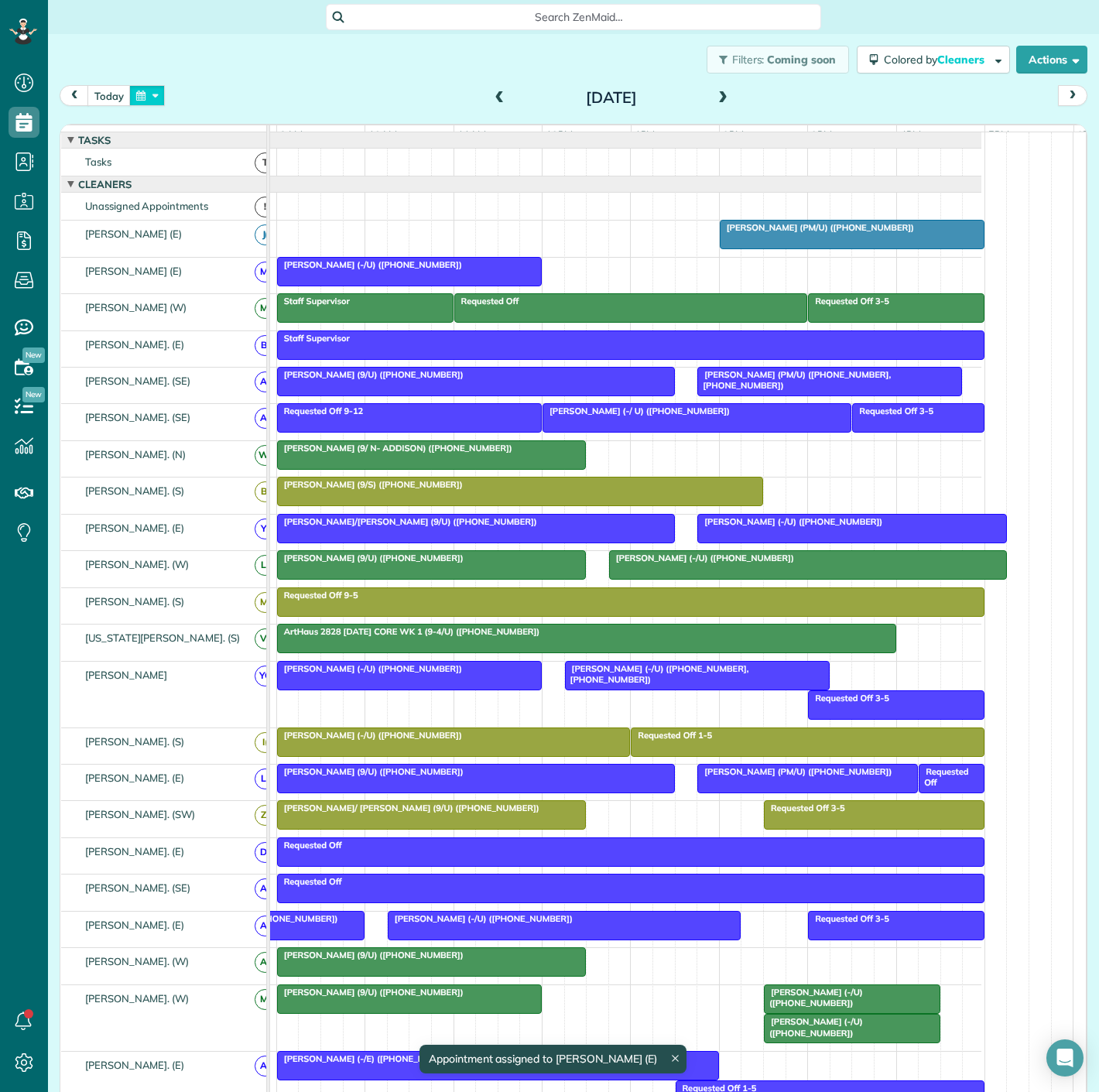
click at [154, 102] on button "button" at bounding box center [147, 95] width 36 height 21
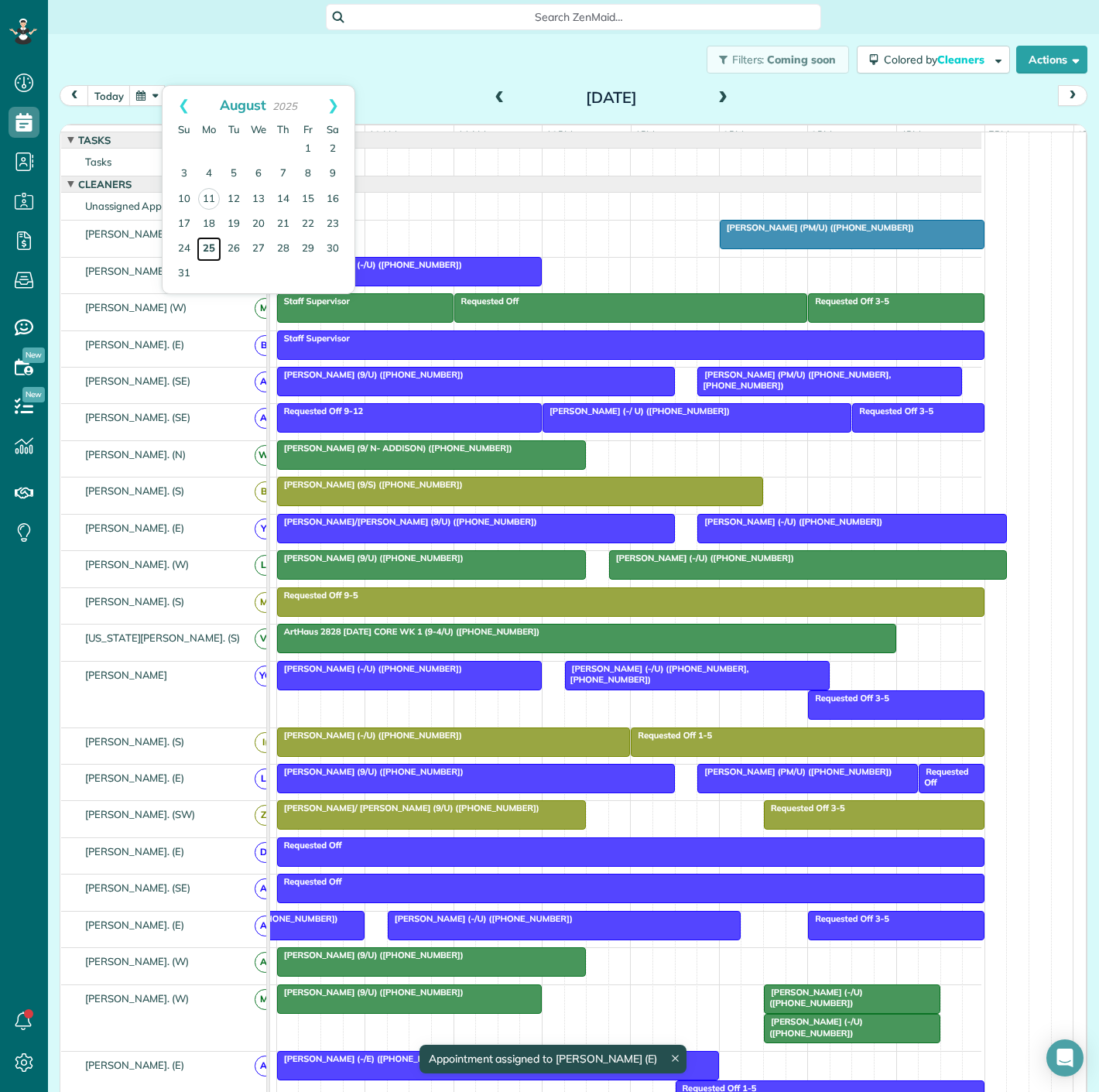
click at [200, 237] on link "25" at bounding box center [209, 249] width 25 height 25
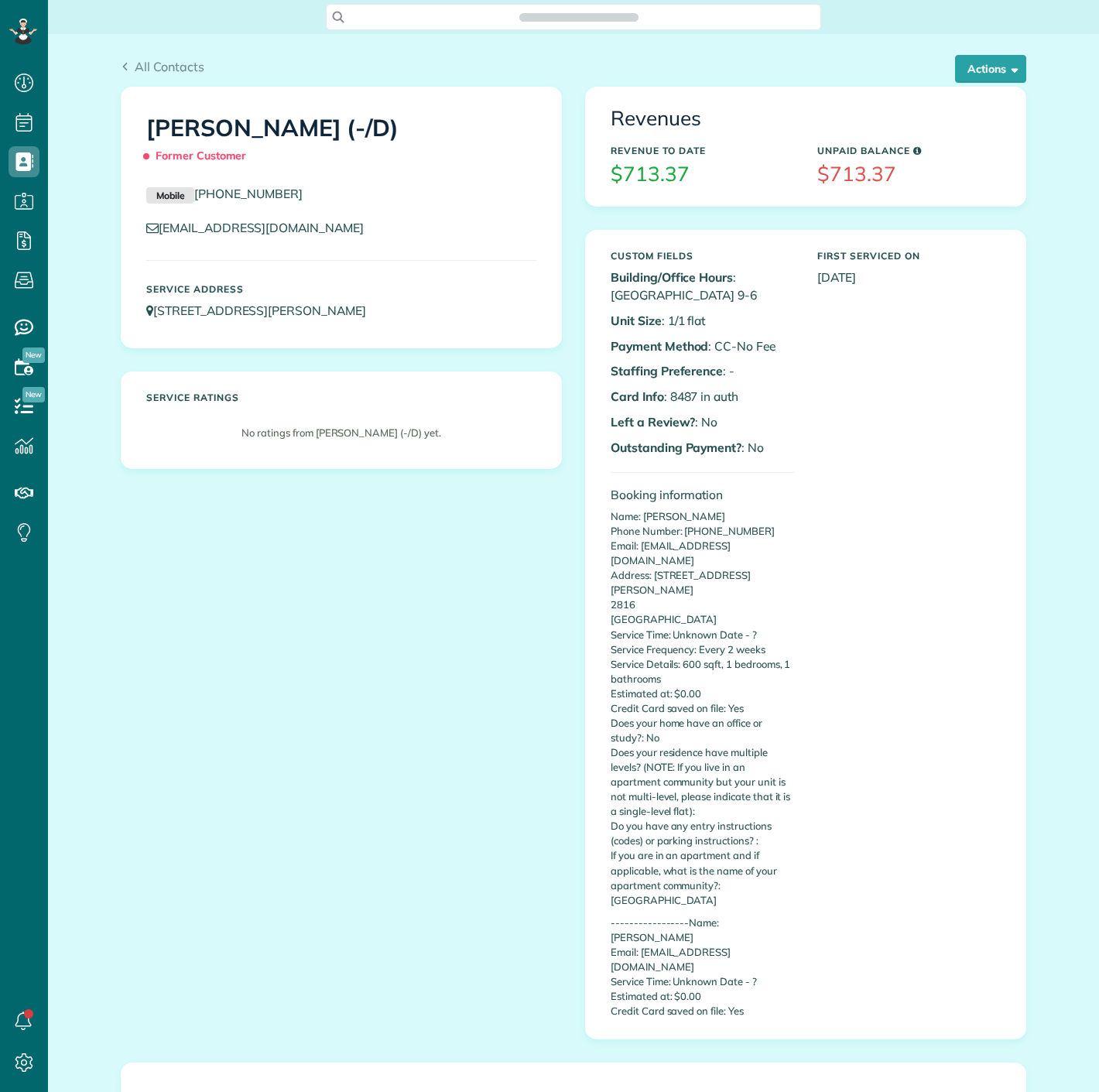
scroll to position [6, 6]
drag, startPoint x: 664, startPoint y: 392, endPoint x: 688, endPoint y: 392, distance: 24.0
click at [688, 392] on p "Card Info : 8487 in auth" at bounding box center [702, 396] width 183 height 18
copy p "8487"
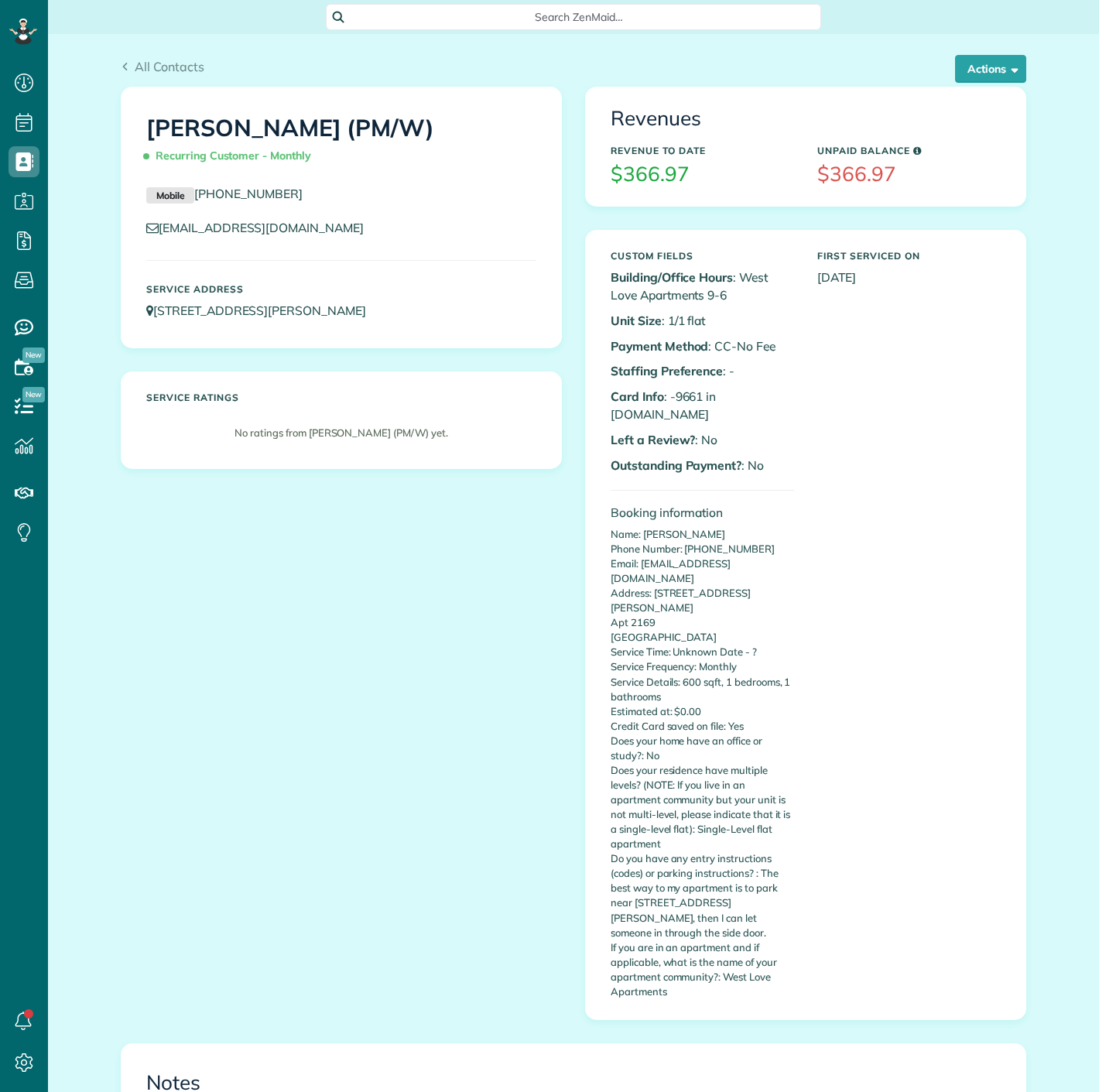
scroll to position [6, 6]
copy p "966"
copy p "9661"
drag, startPoint x: 669, startPoint y: 397, endPoint x: 696, endPoint y: 395, distance: 27.1
click at [696, 395] on p "Card Info : -9661 in A.NET" at bounding box center [702, 406] width 183 height 36
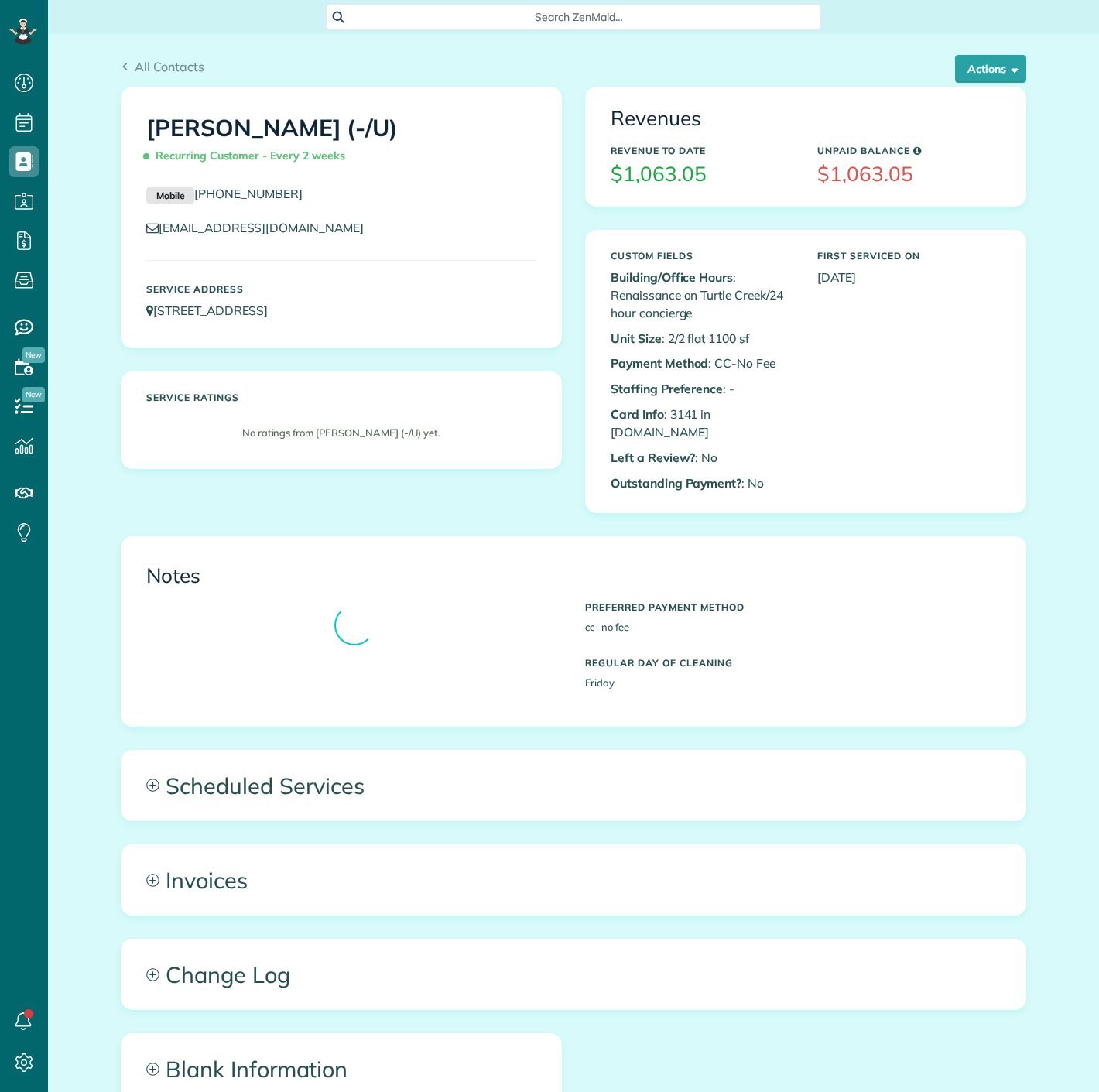
scroll to position [6, 6]
copy p "3141"
drag, startPoint x: 679, startPoint y: 415, endPoint x: 692, endPoint y: 415, distance: 13.0
click at [692, 415] on p "Card Info : 3141 in [DOMAIN_NAME]" at bounding box center [702, 423] width 183 height 36
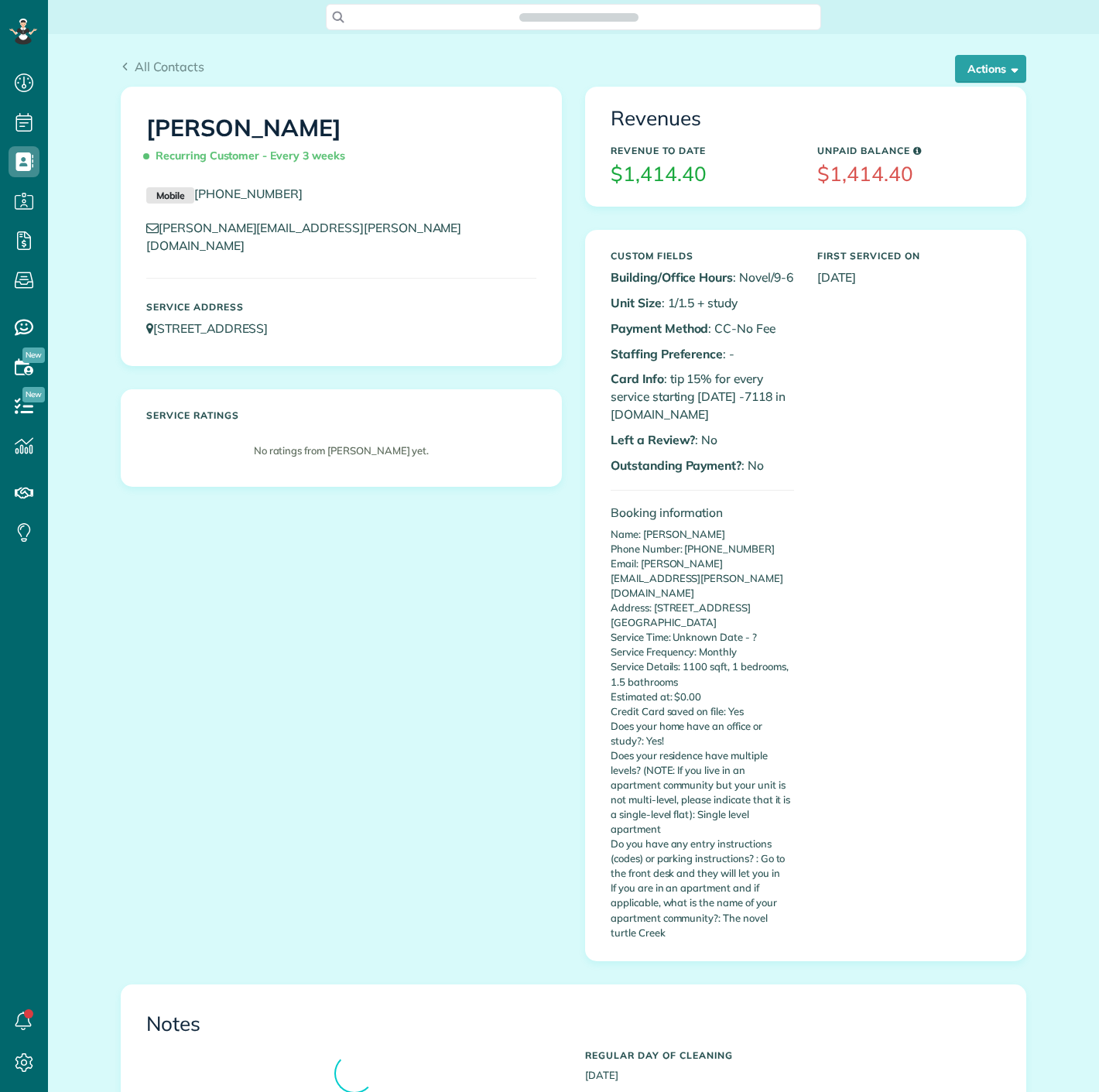
scroll to position [6, 6]
copy p "7118"
drag, startPoint x: 748, startPoint y: 395, endPoint x: 775, endPoint y: 395, distance: 27.0
click at [775, 395] on p "Card Info : tip 15% for every service starting [DATE] -7118 in [DOMAIN_NAME]" at bounding box center [702, 396] width 183 height 54
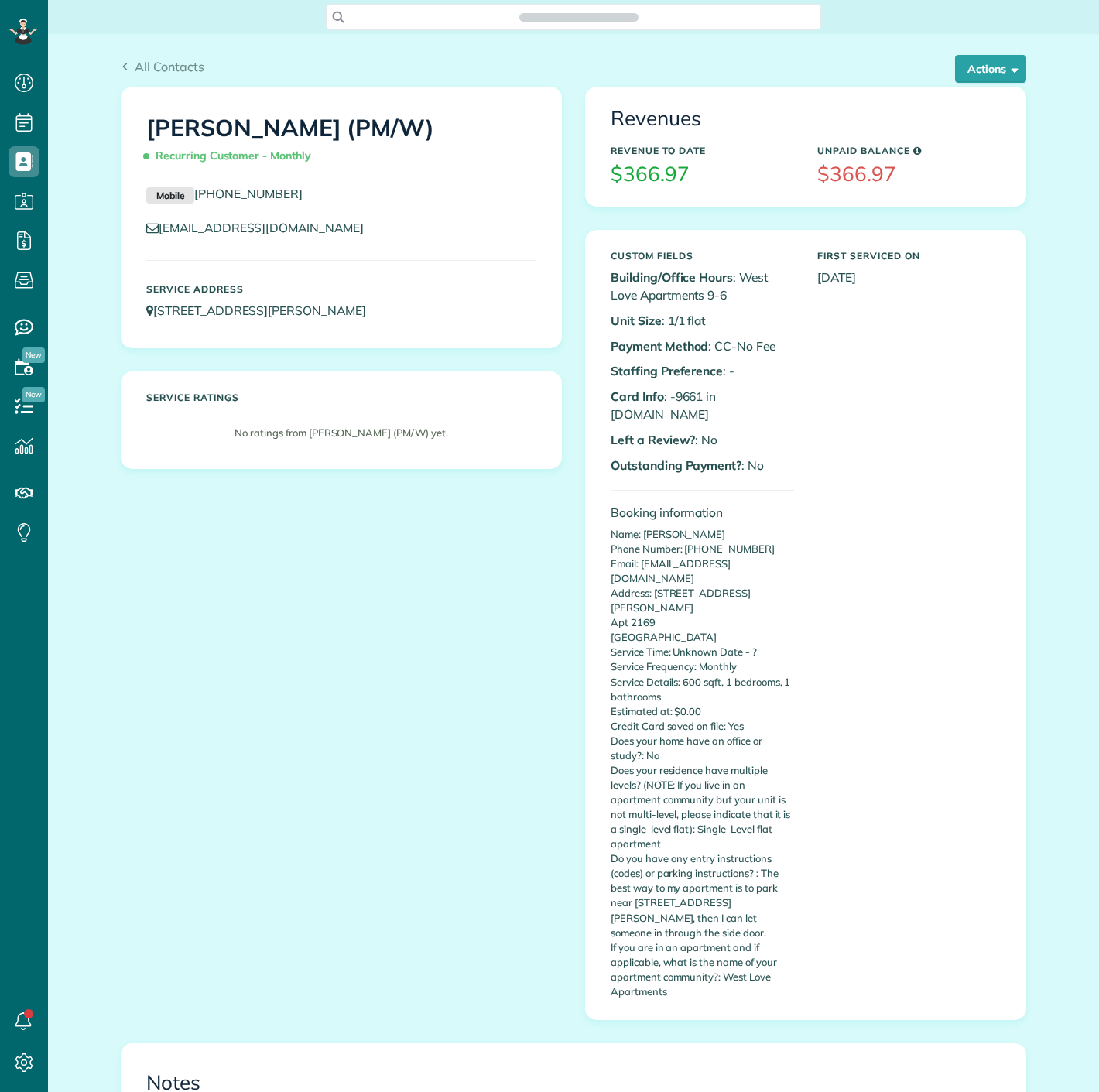
scroll to position [6, 6]
copy p "9661"
drag, startPoint x: 667, startPoint y: 392, endPoint x: 598, endPoint y: 266, distance: 143.7
click at [697, 391] on p "Card Info : -9661 in [DOMAIN_NAME]" at bounding box center [702, 406] width 183 height 36
drag, startPoint x: 294, startPoint y: 193, endPoint x: 180, endPoint y: 200, distance: 114.2
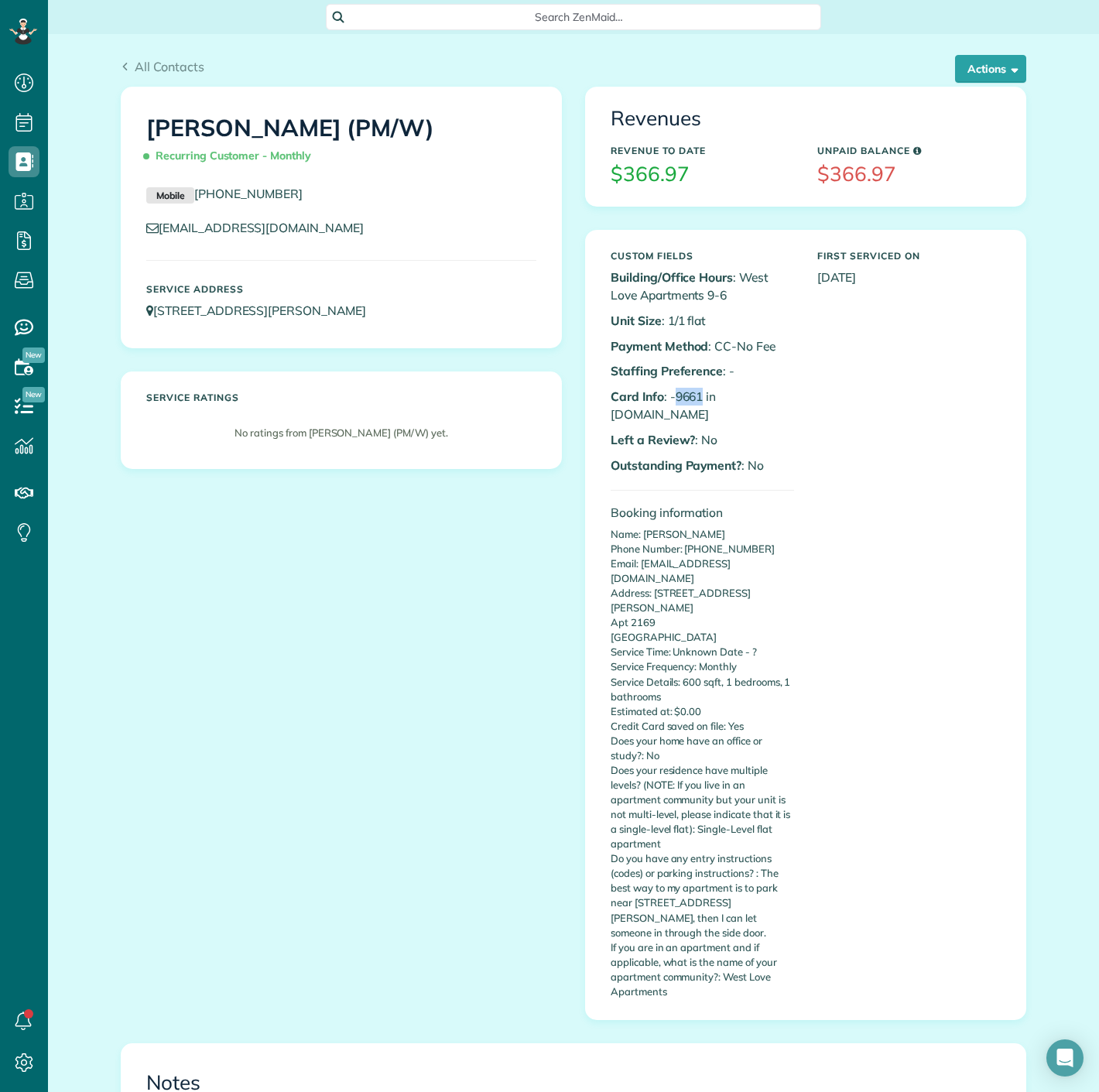
click at [180, 200] on p "Mobile [PHONE_NUMBER]" at bounding box center [341, 194] width 390 height 18
copy link "[PHONE_NUMBER]"
